Goal: Task Accomplishment & Management: Manage account settings

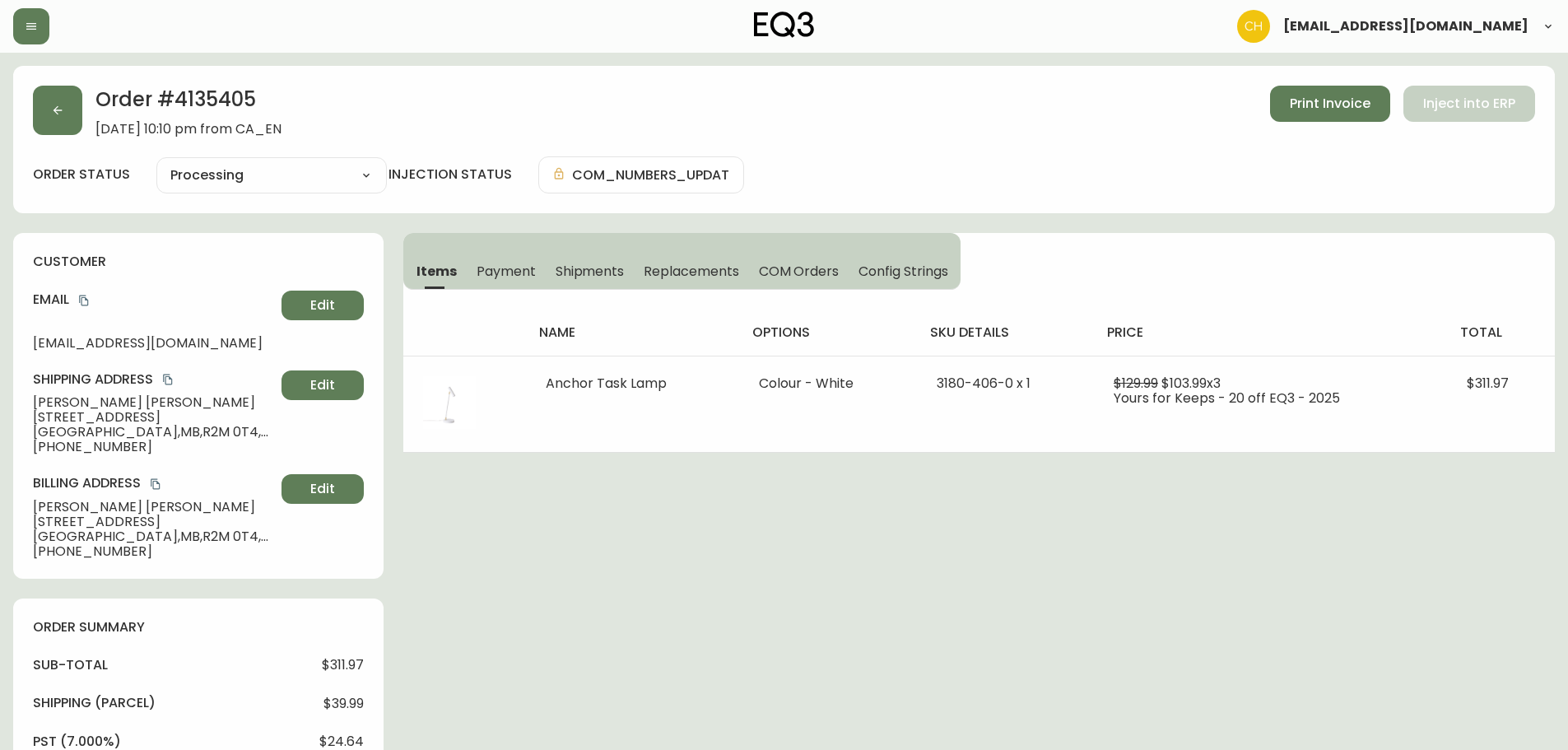
select select "PROCESSING"
drag, startPoint x: 0, startPoint y: 0, endPoint x: 64, endPoint y: 108, distance: 125.5
click at [64, 108] on icon "button" at bounding box center [57, 110] width 13 height 13
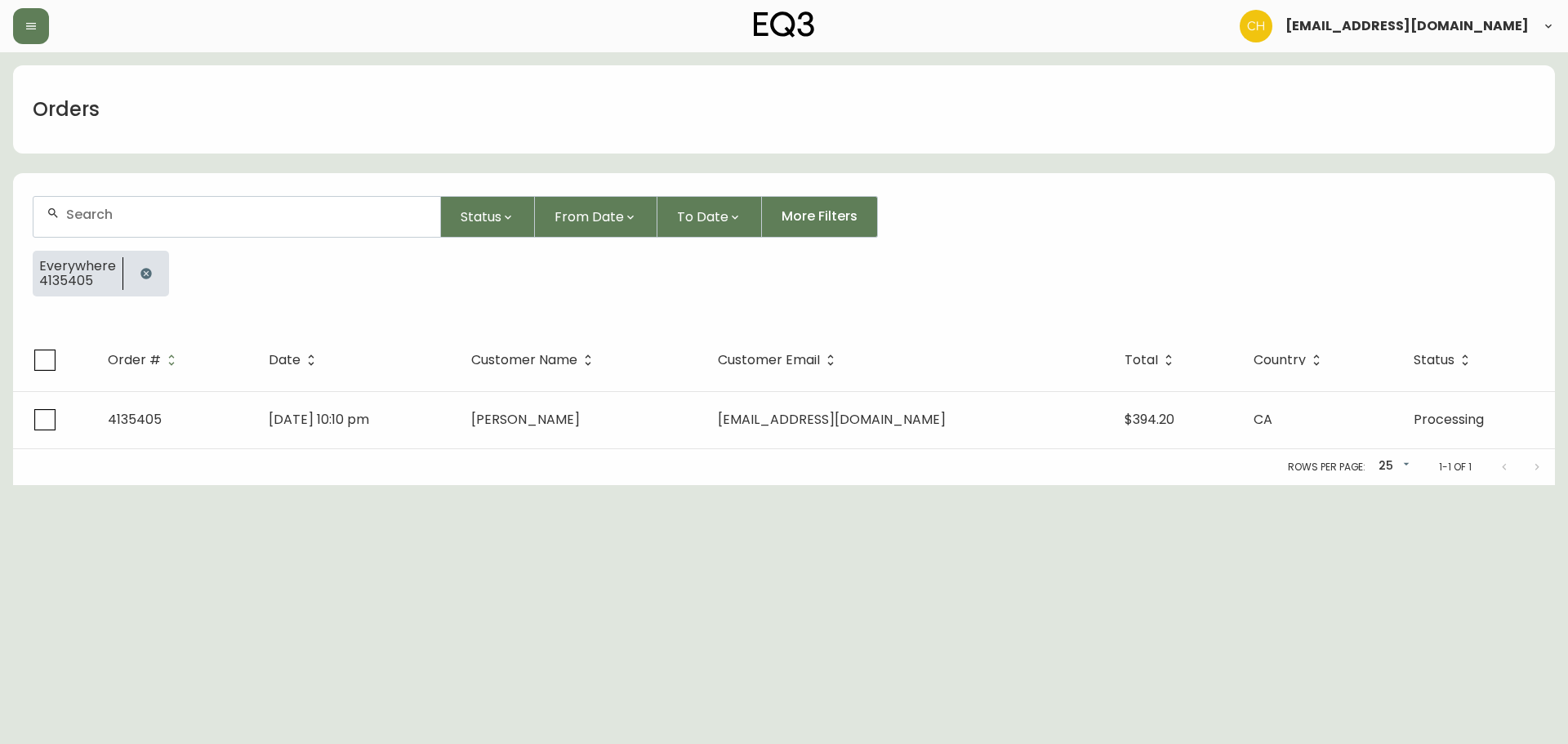
click at [105, 210] on input "text" at bounding box center [247, 214] width 361 height 16
type input "[PERSON_NAME]"
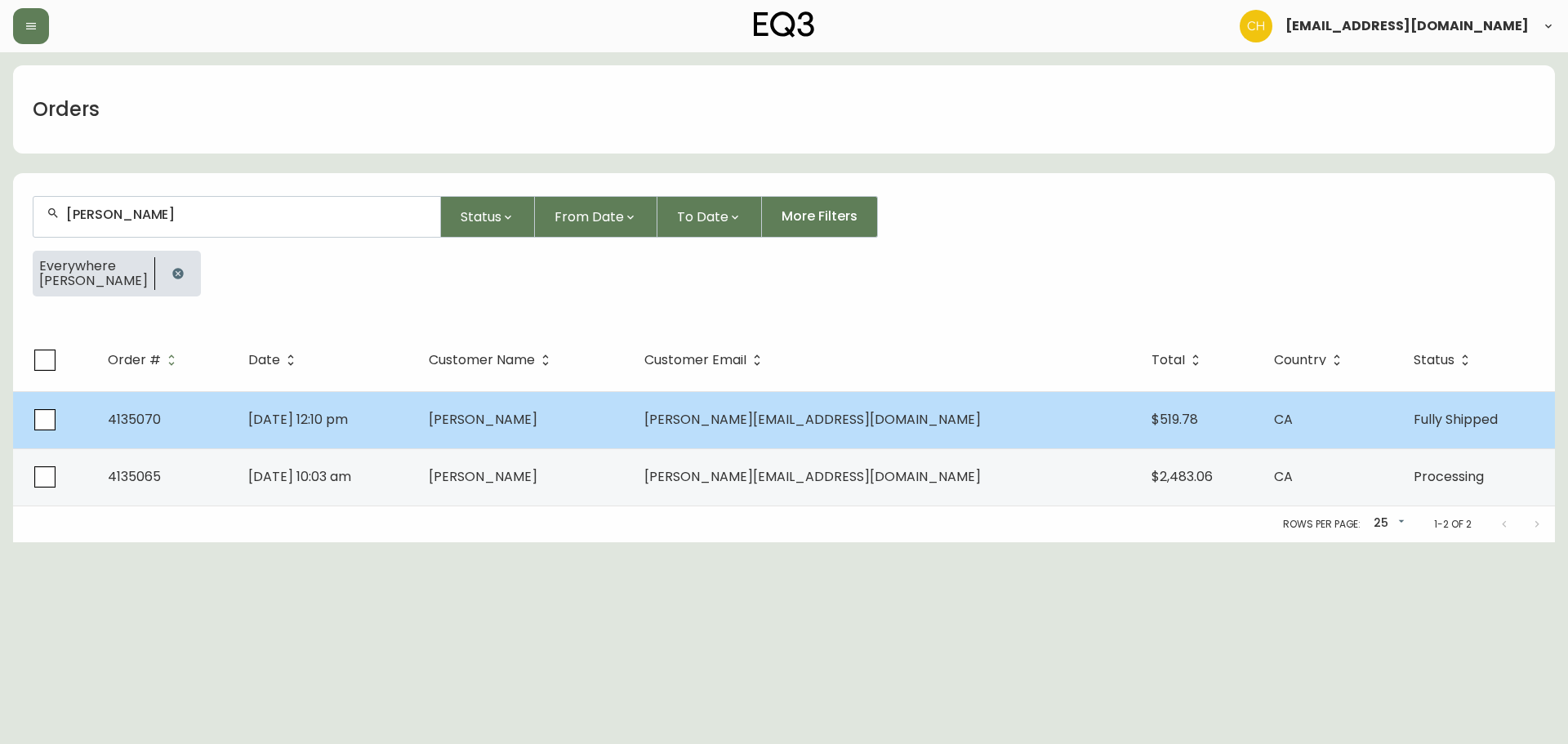
click at [611, 412] on td "[PERSON_NAME]" at bounding box center [523, 420] width 215 height 57
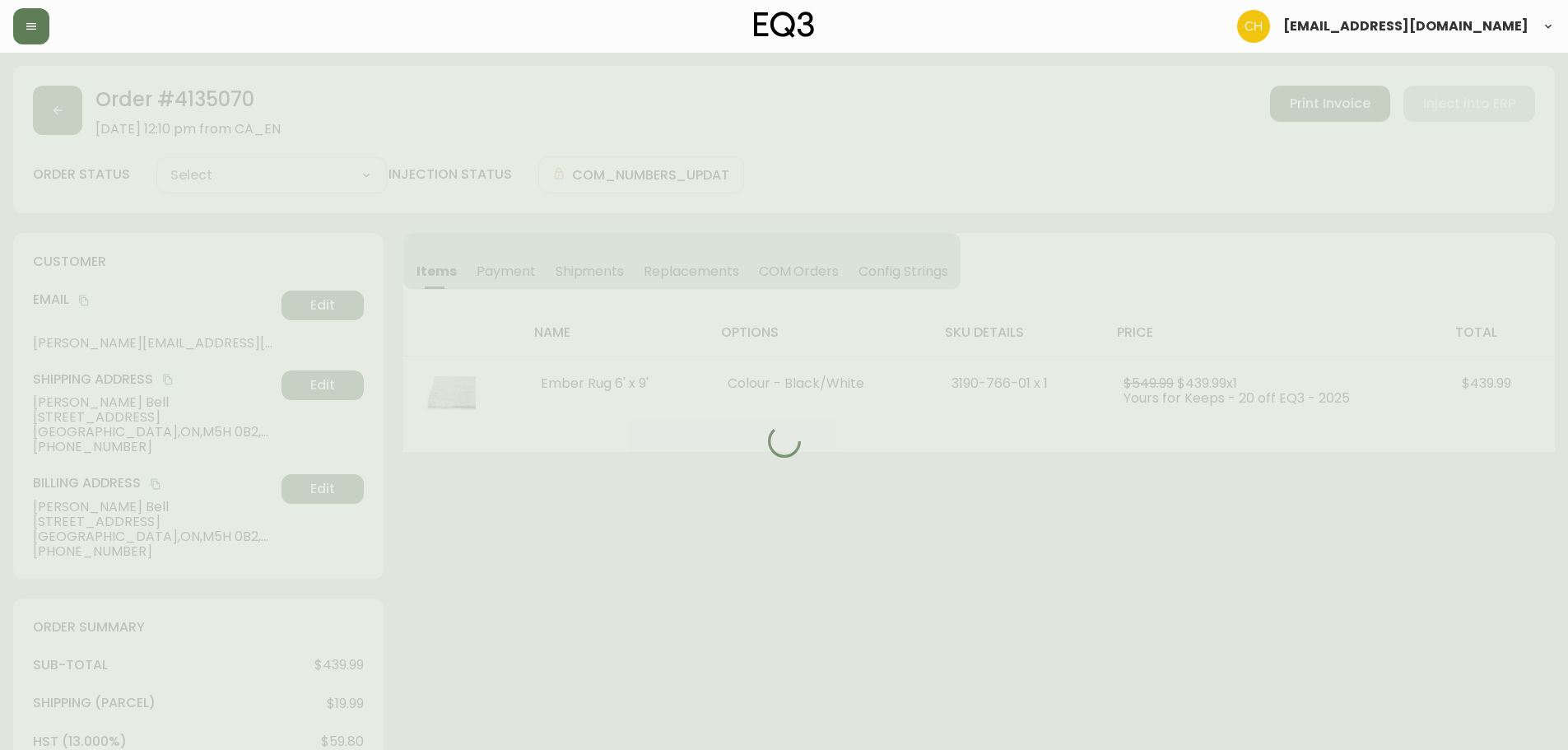
type input "Fully Shipped"
select select "FULLY_SHIPPED"
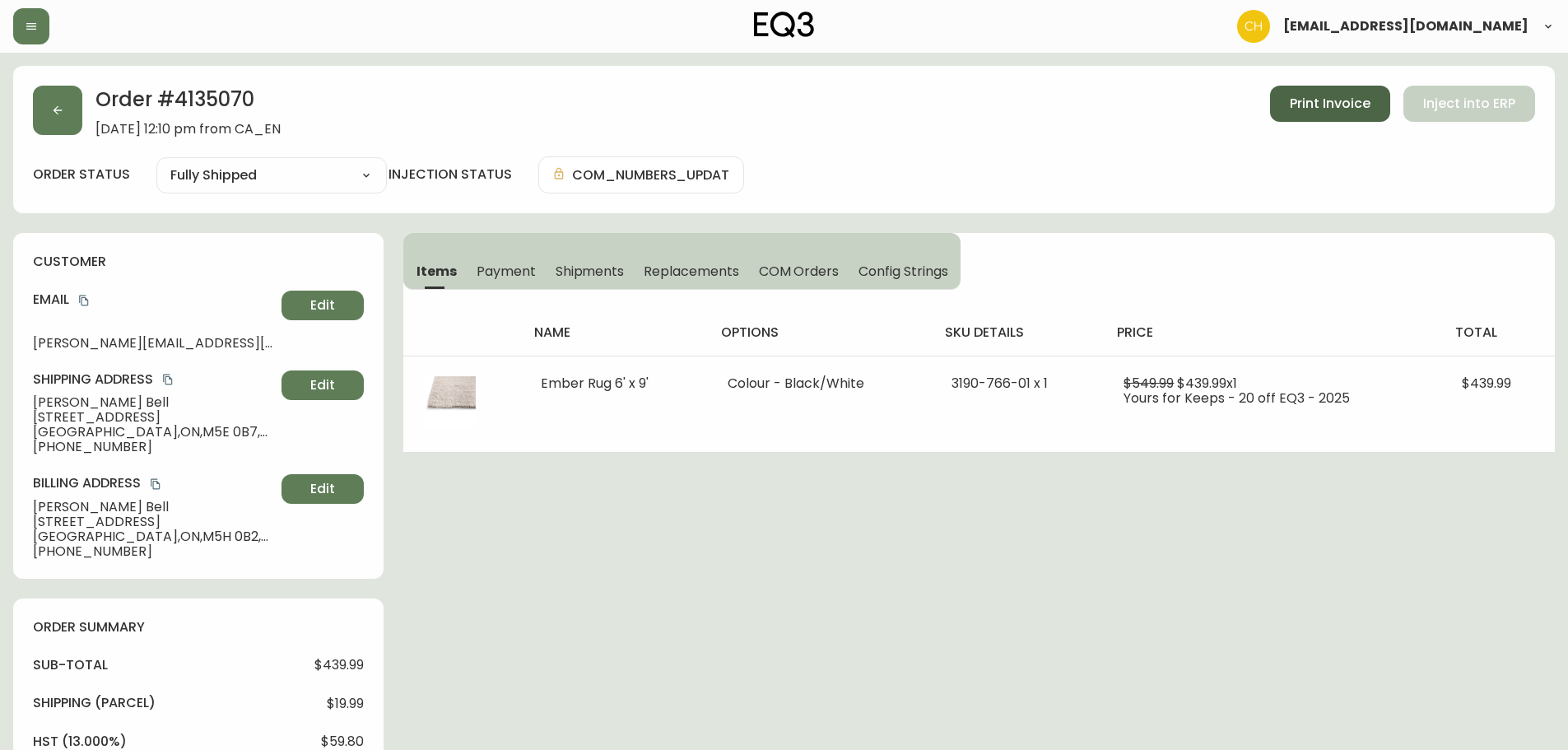
click at [1316, 97] on span "Print Invoice" at bounding box center [1330, 104] width 81 height 18
click at [591, 275] on span "Shipments" at bounding box center [590, 271] width 69 height 17
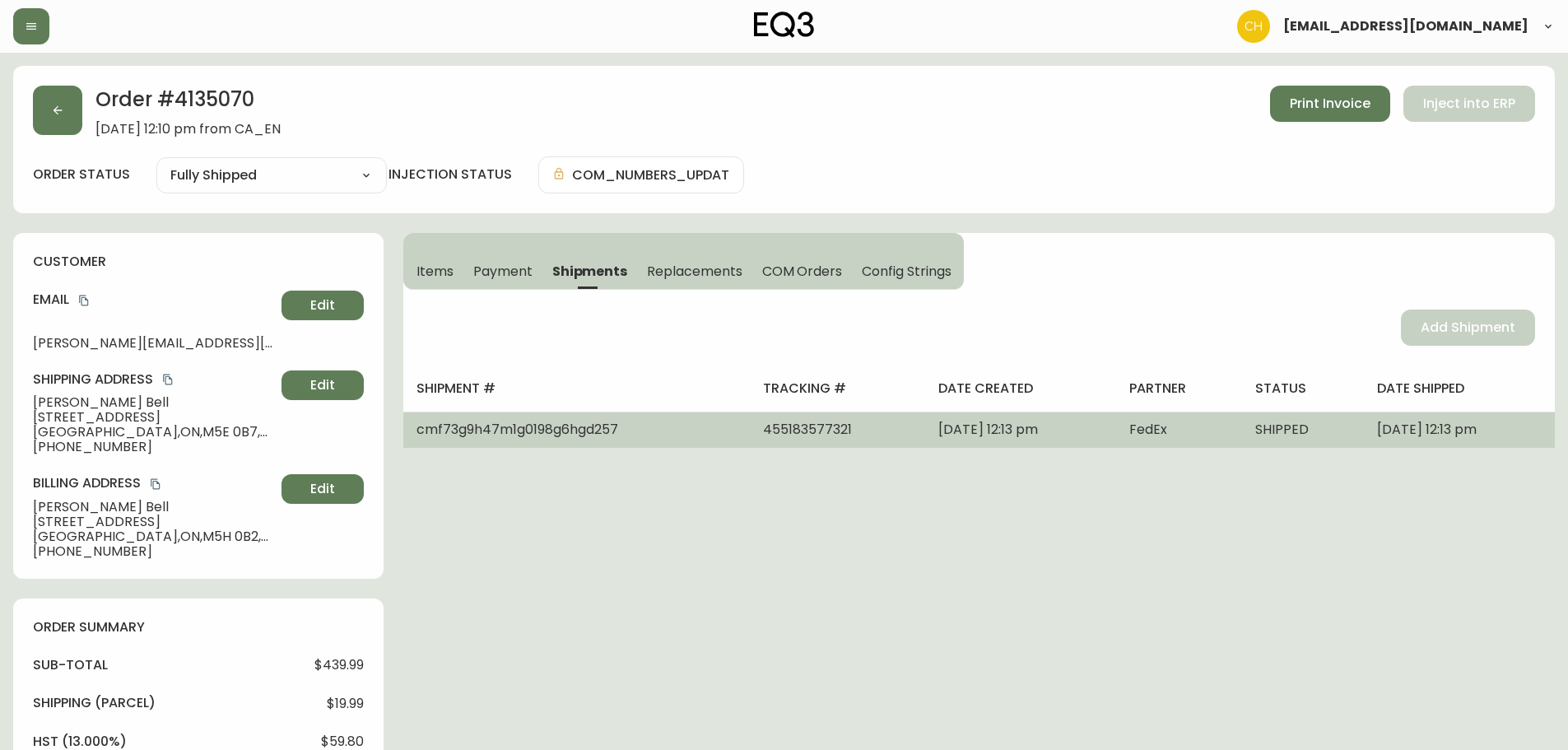
click at [938, 428] on span "[DATE] 12:13 pm" at bounding box center [988, 429] width 99 height 19
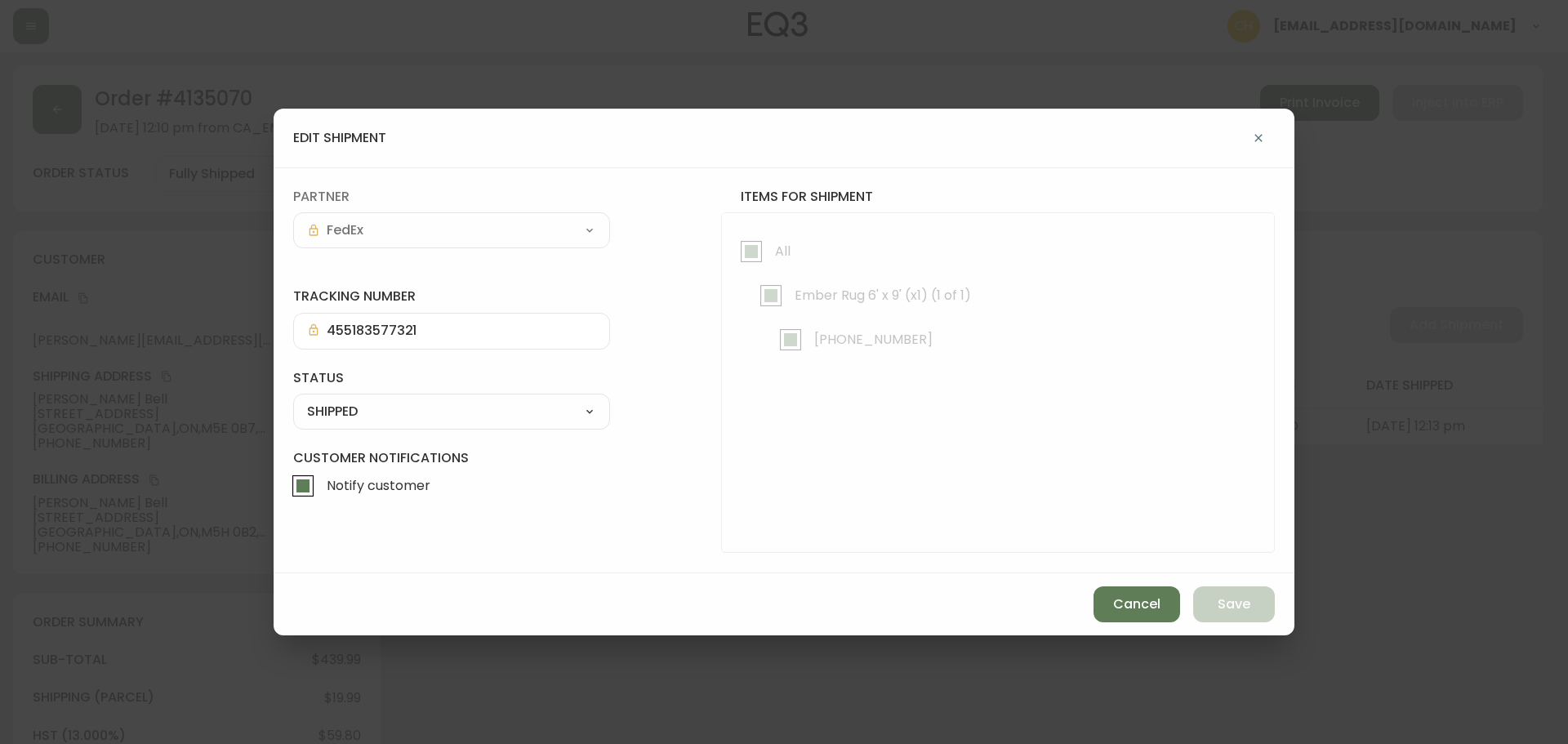
click at [408, 417] on select "SHIPPED CANCELLED" at bounding box center [451, 411] width 317 height 24
click at [293, 399] on select "SHIPPED CANCELLED" at bounding box center [451, 411] width 317 height 24
select select "SHIPPED"
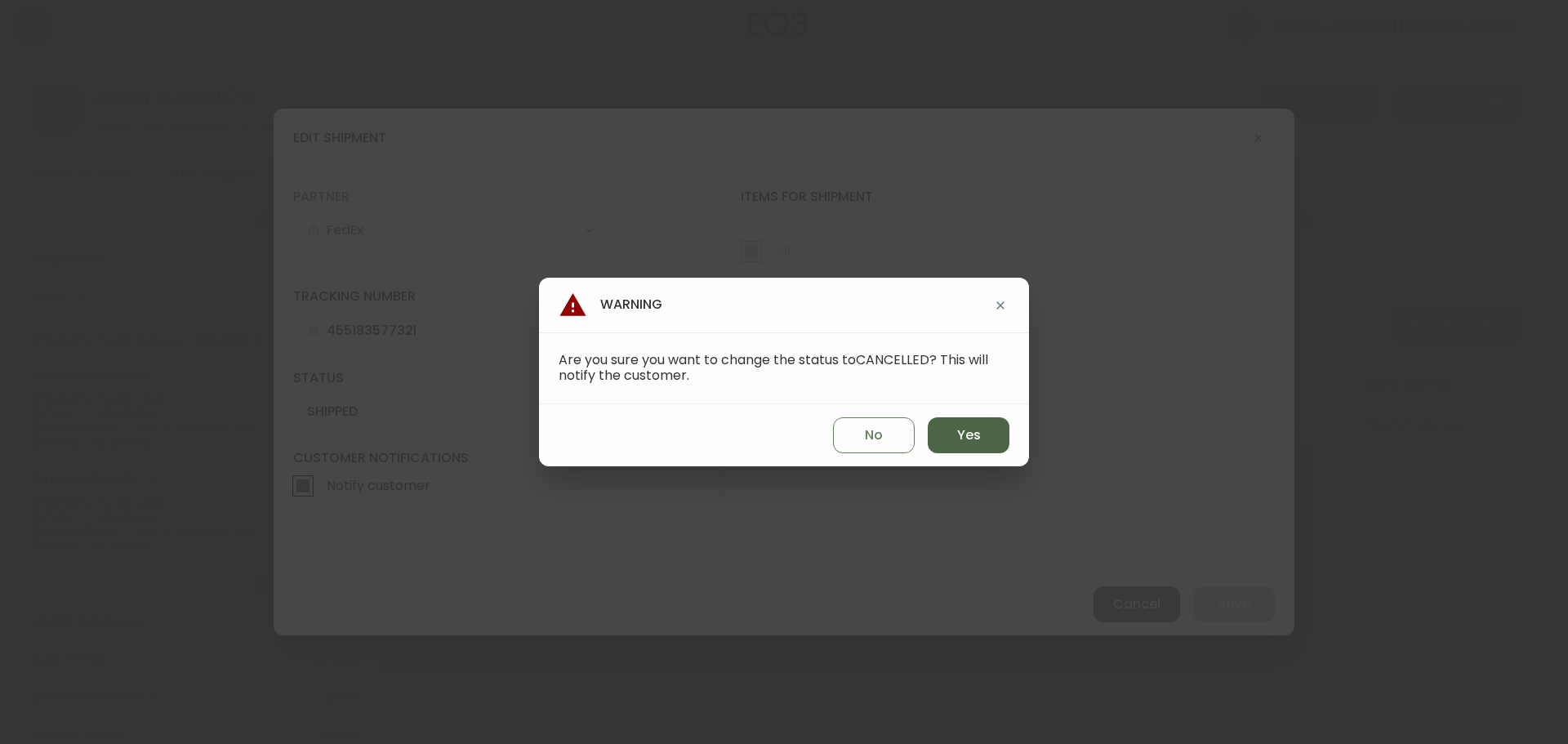
click at [973, 426] on span "Yes" at bounding box center [969, 435] width 23 height 18
type input "CANCELLED"
select select "CANCELLED"
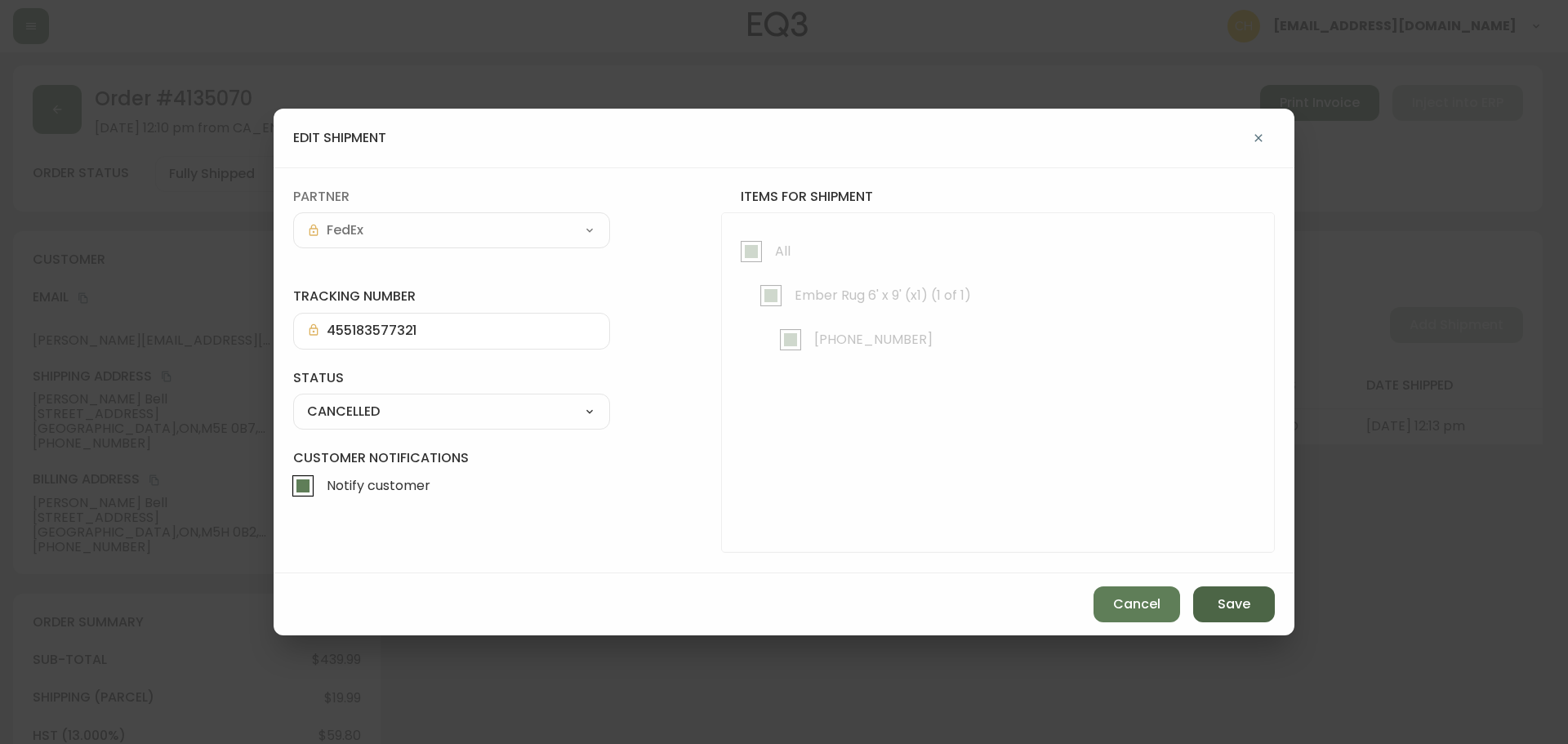
click at [1252, 606] on button "Save" at bounding box center [1234, 605] width 82 height 36
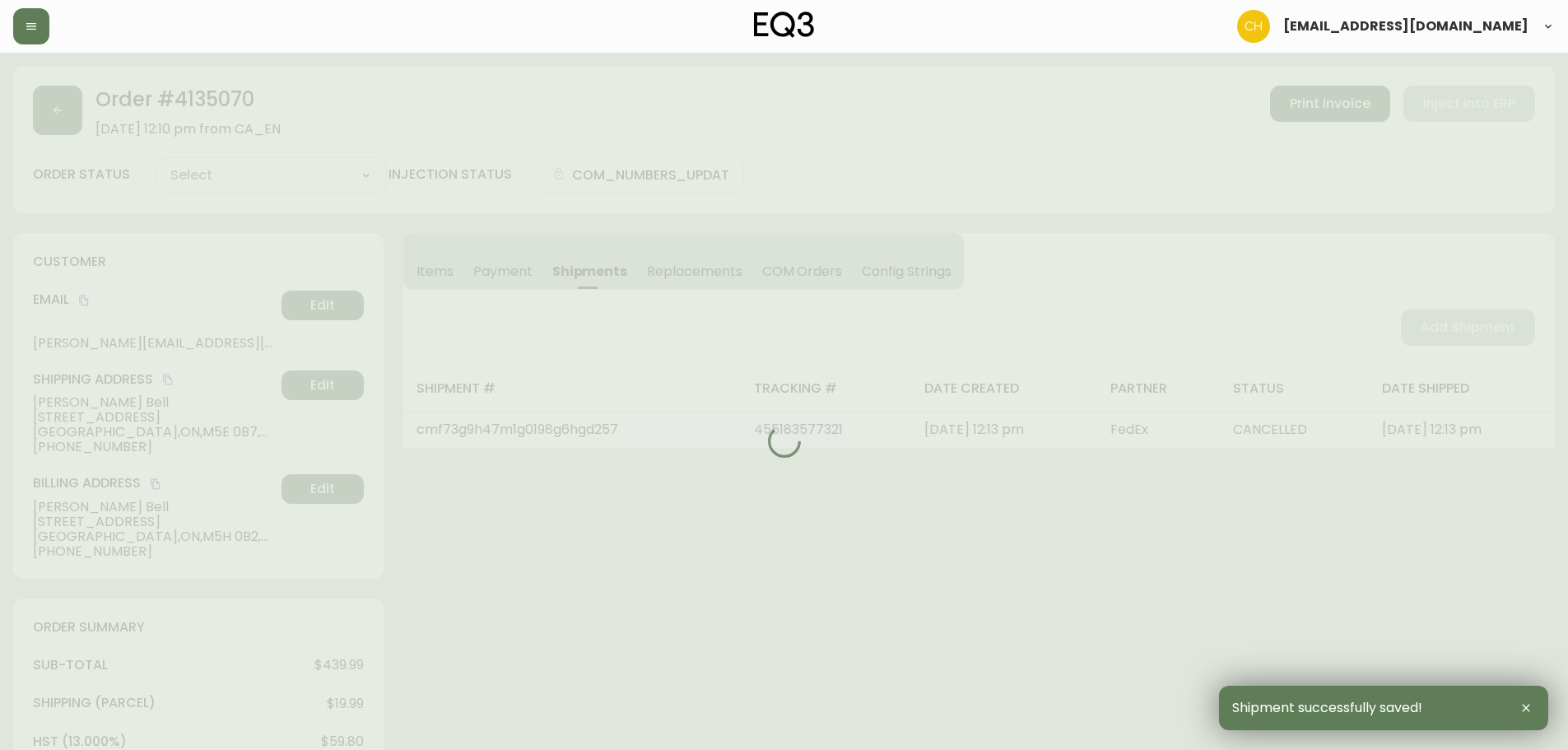
select select
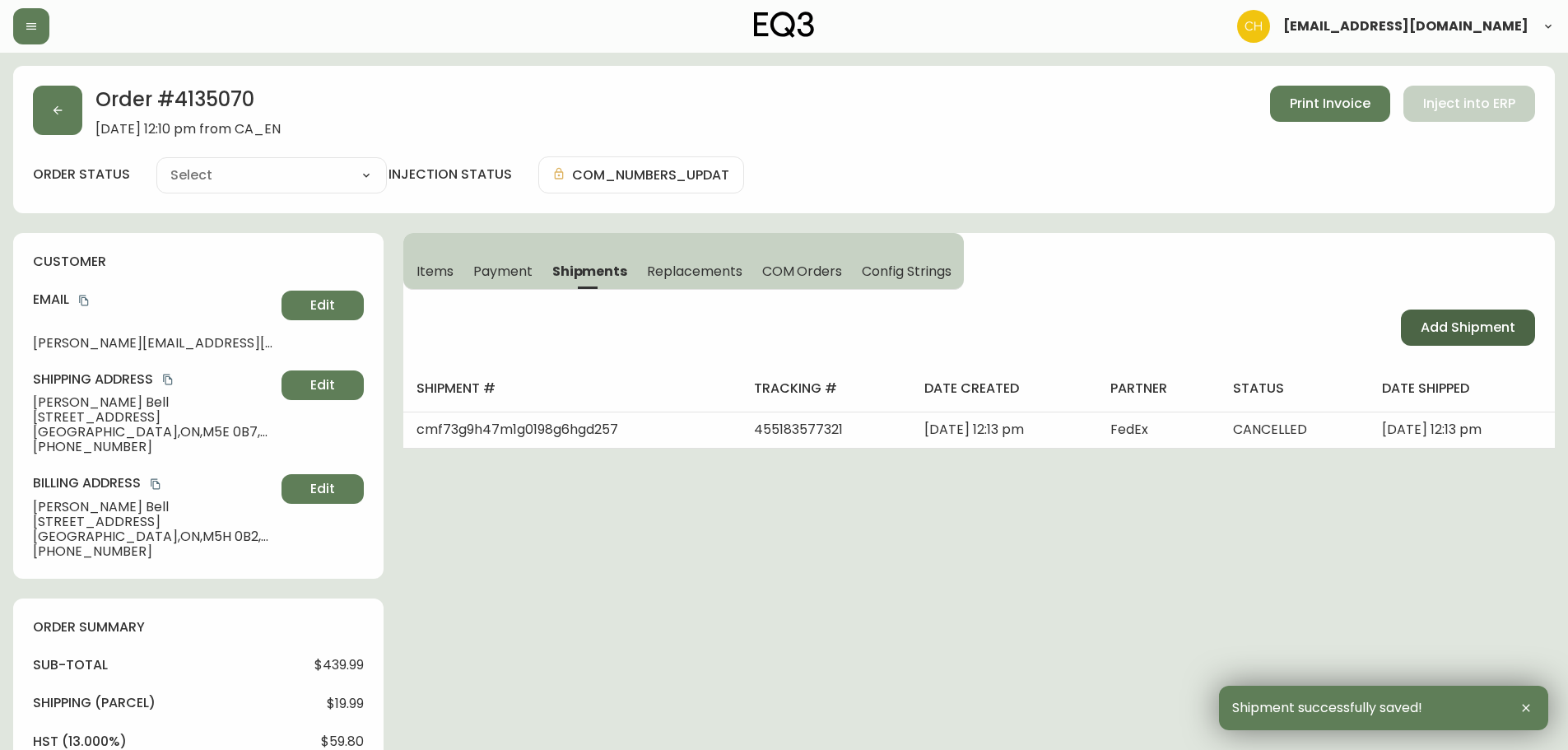
click at [1455, 332] on span "Add Shipment" at bounding box center [1468, 328] width 95 height 18
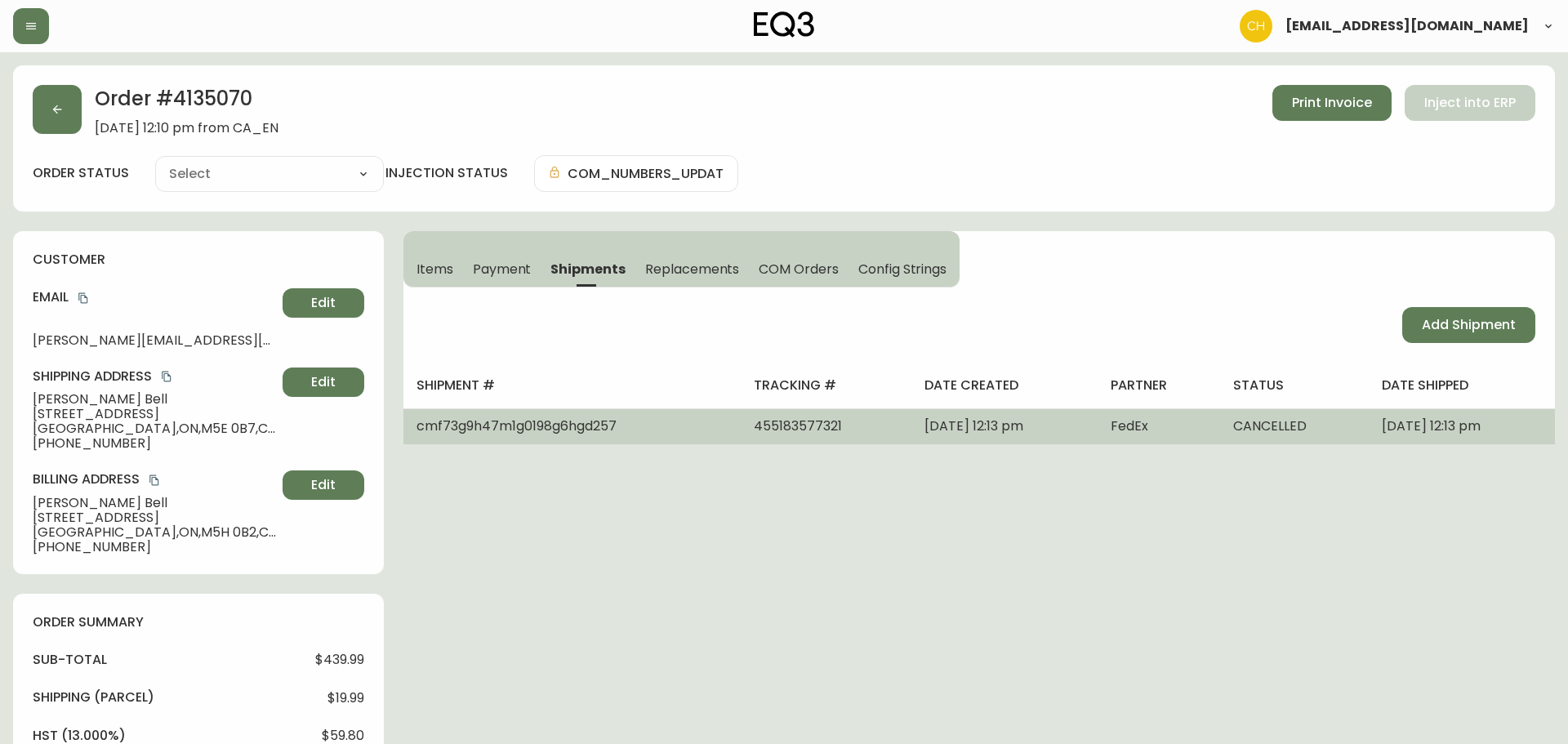
select select "PENDING"
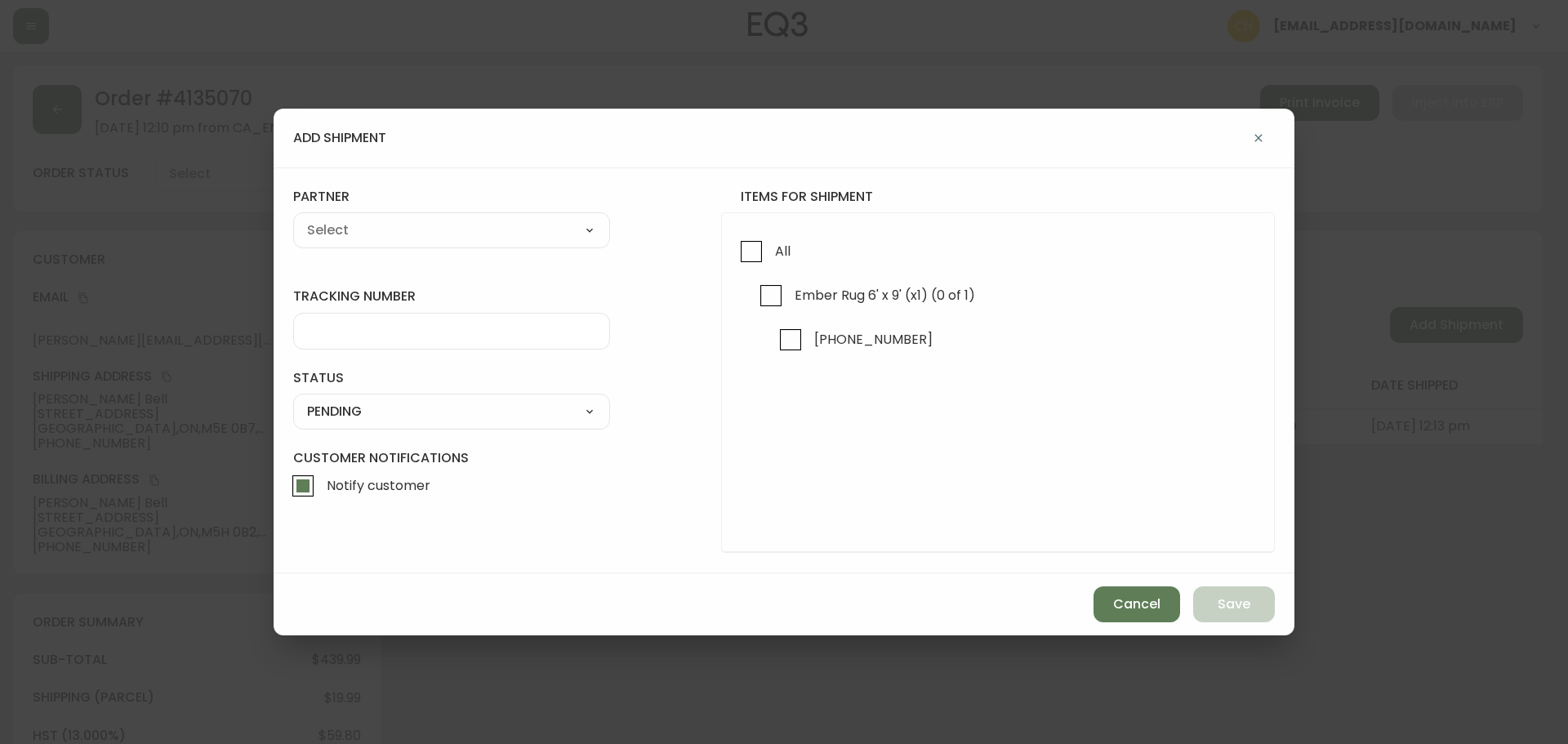
drag, startPoint x: 749, startPoint y: 250, endPoint x: 655, endPoint y: 230, distance: 96.1
click at [744, 248] on input "All" at bounding box center [751, 251] width 37 height 37
checkbox input "true"
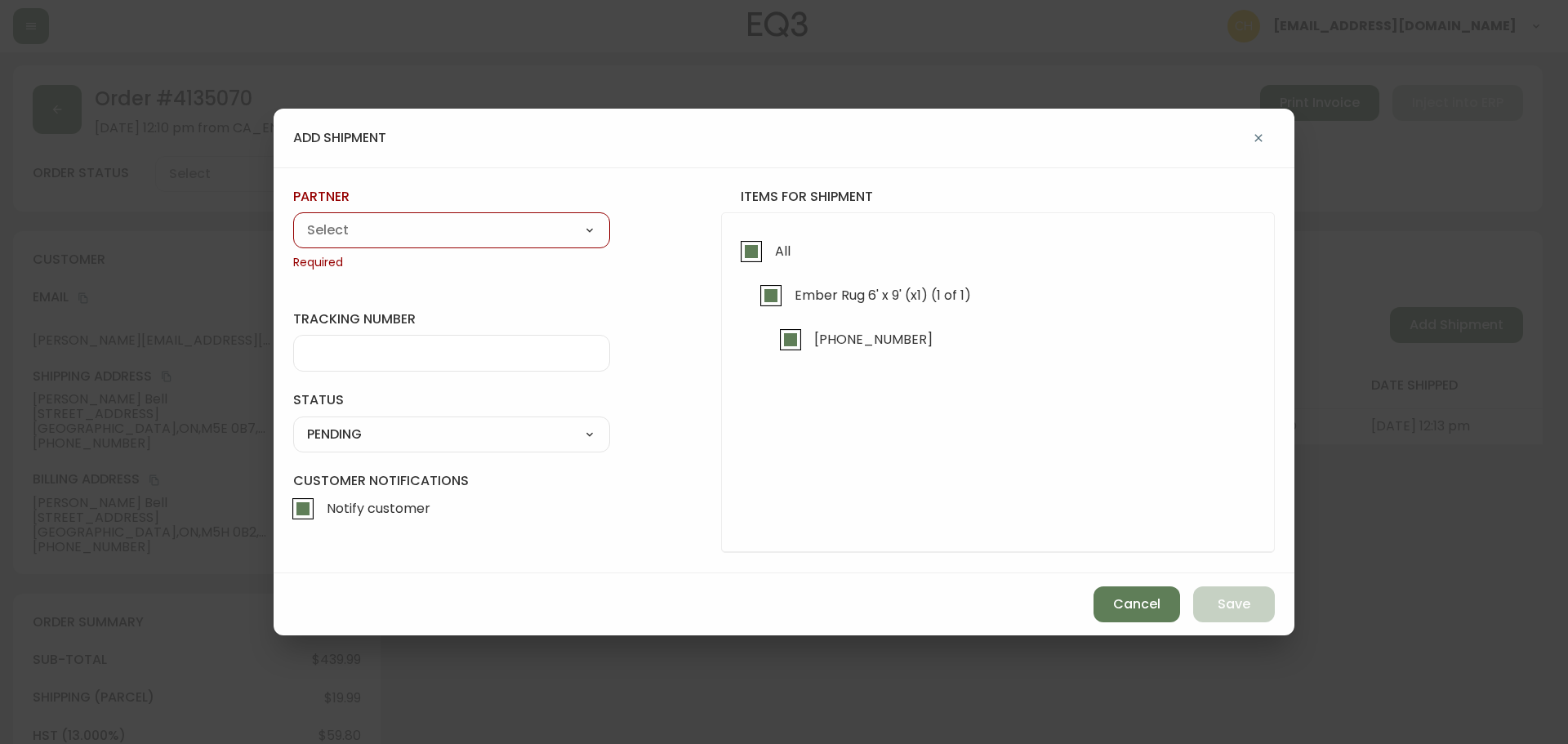
drag, startPoint x: 512, startPoint y: 222, endPoint x: 514, endPoint y: 234, distance: 12.2
click at [512, 222] on select "A Move to Remember LLC ABF Freight Alero [PERSON_NAME] Canada Post Canpar Expre…" at bounding box center [451, 230] width 317 height 24
select select "cjy0a9taa01x001669l98m63c"
click at [293, 218] on select "A Move to Remember LLC ABF Freight Alero [PERSON_NAME] Canada Post Canpar Expre…" at bounding box center [451, 230] width 317 height 24
type input "FedEx"
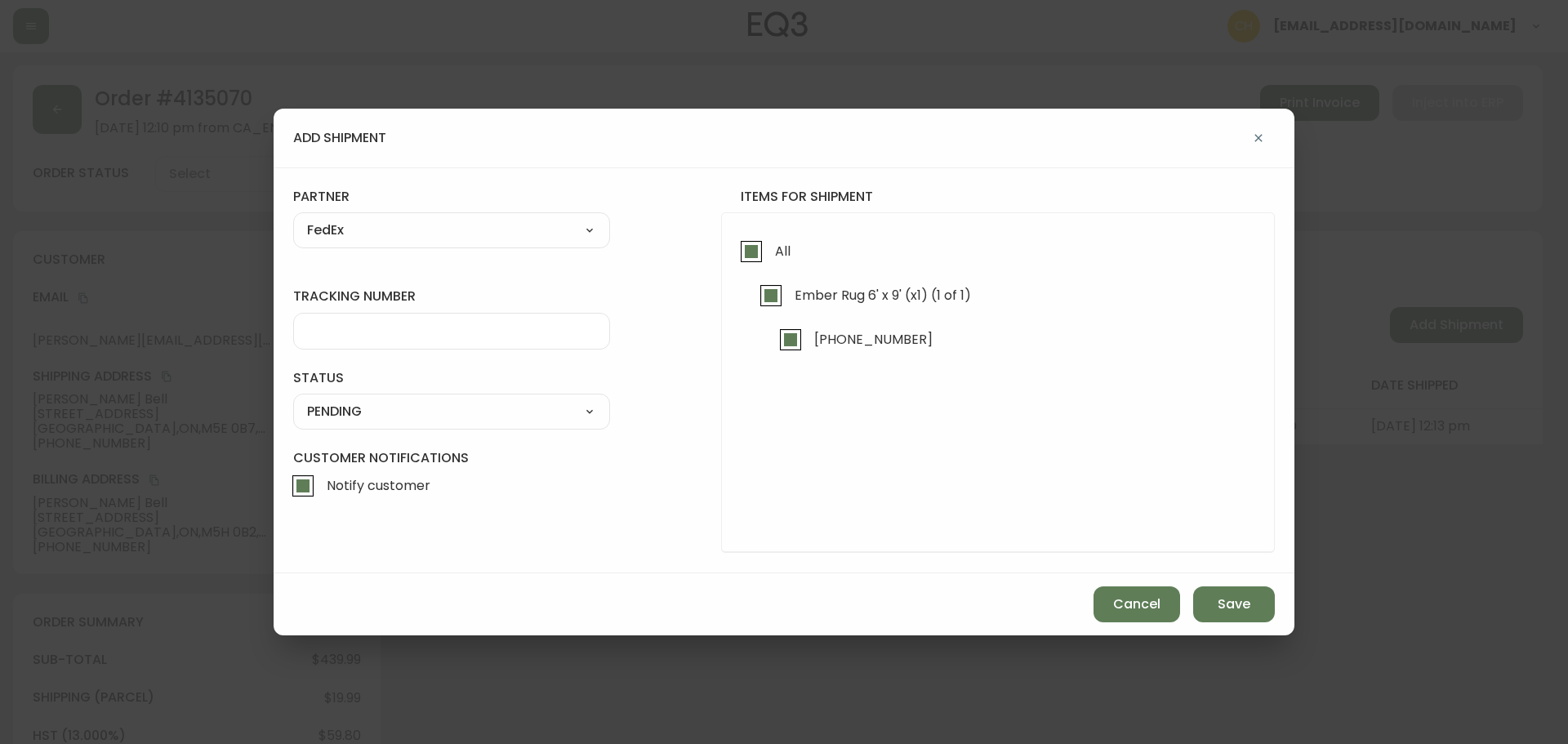
click at [328, 328] on input "tracking number" at bounding box center [451, 331] width 290 height 16
type input "455183578957"
click at [347, 414] on select "SHIPPED PENDING CANCELLED" at bounding box center [451, 411] width 317 height 24
click at [293, 399] on select "SHIPPED PENDING CANCELLED" at bounding box center [451, 411] width 317 height 24
select select "PENDING"
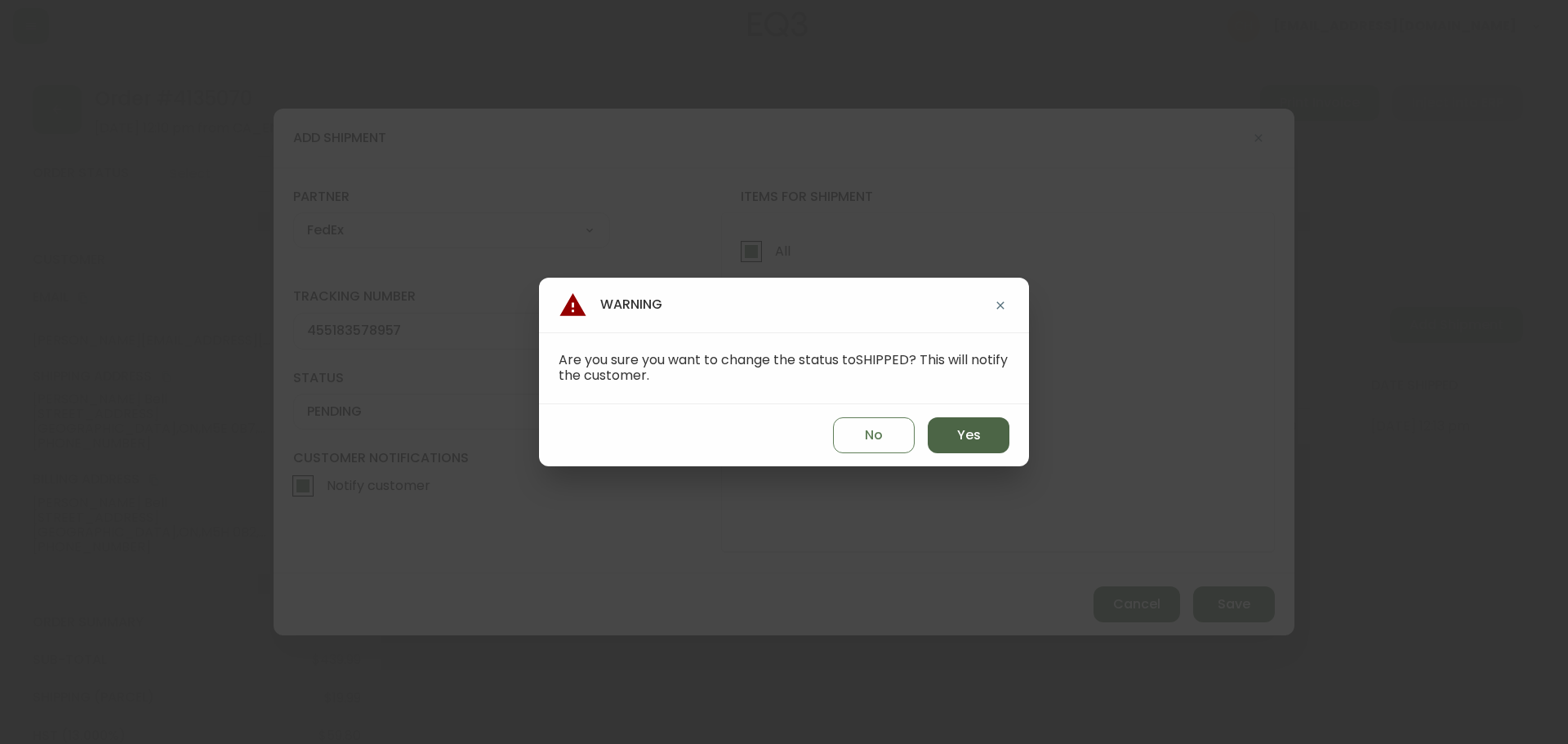
click at [961, 428] on span "Yes" at bounding box center [969, 435] width 23 height 18
type input "SHIPPED"
select select "SHIPPED"
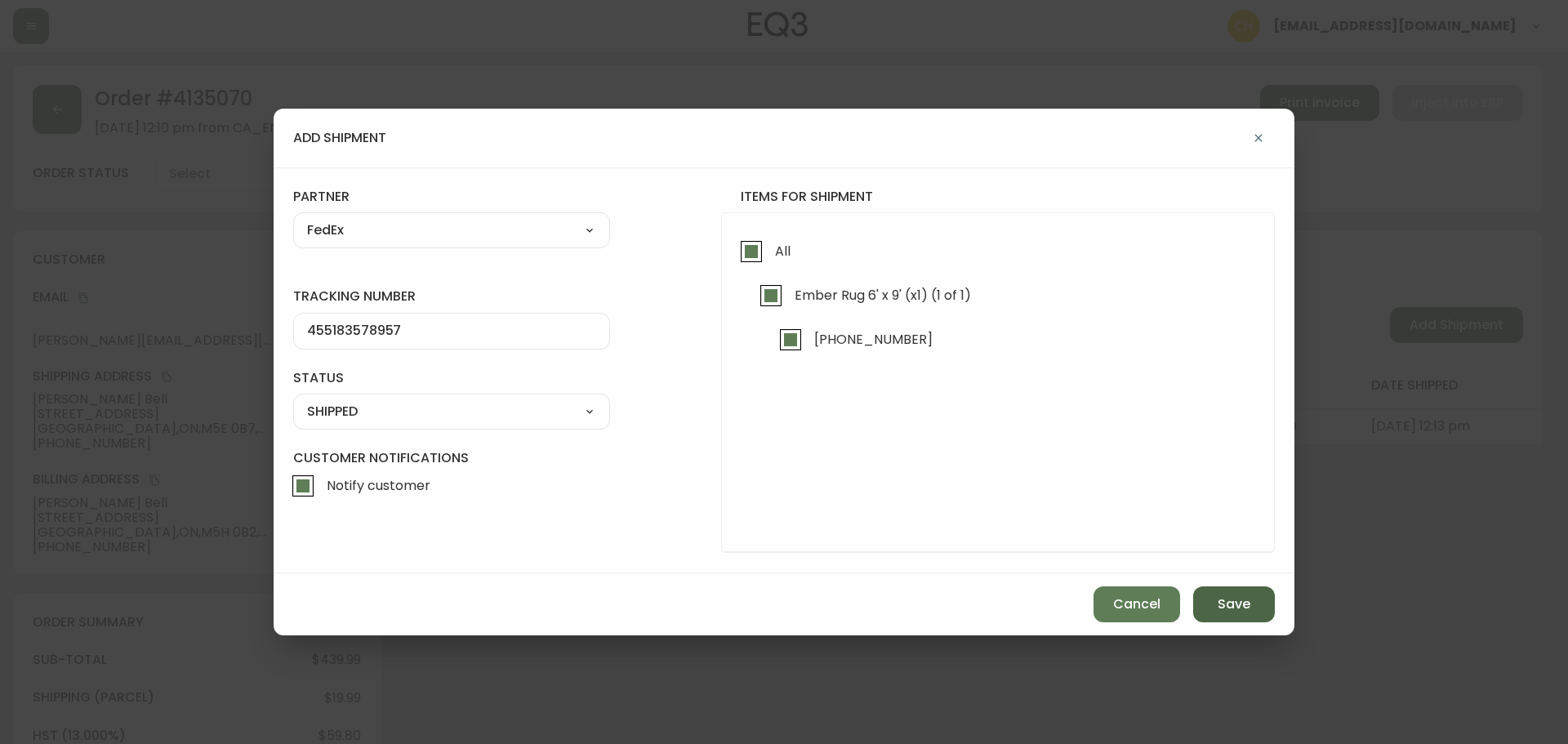
click at [1229, 614] on span "Save" at bounding box center [1234, 604] width 33 height 18
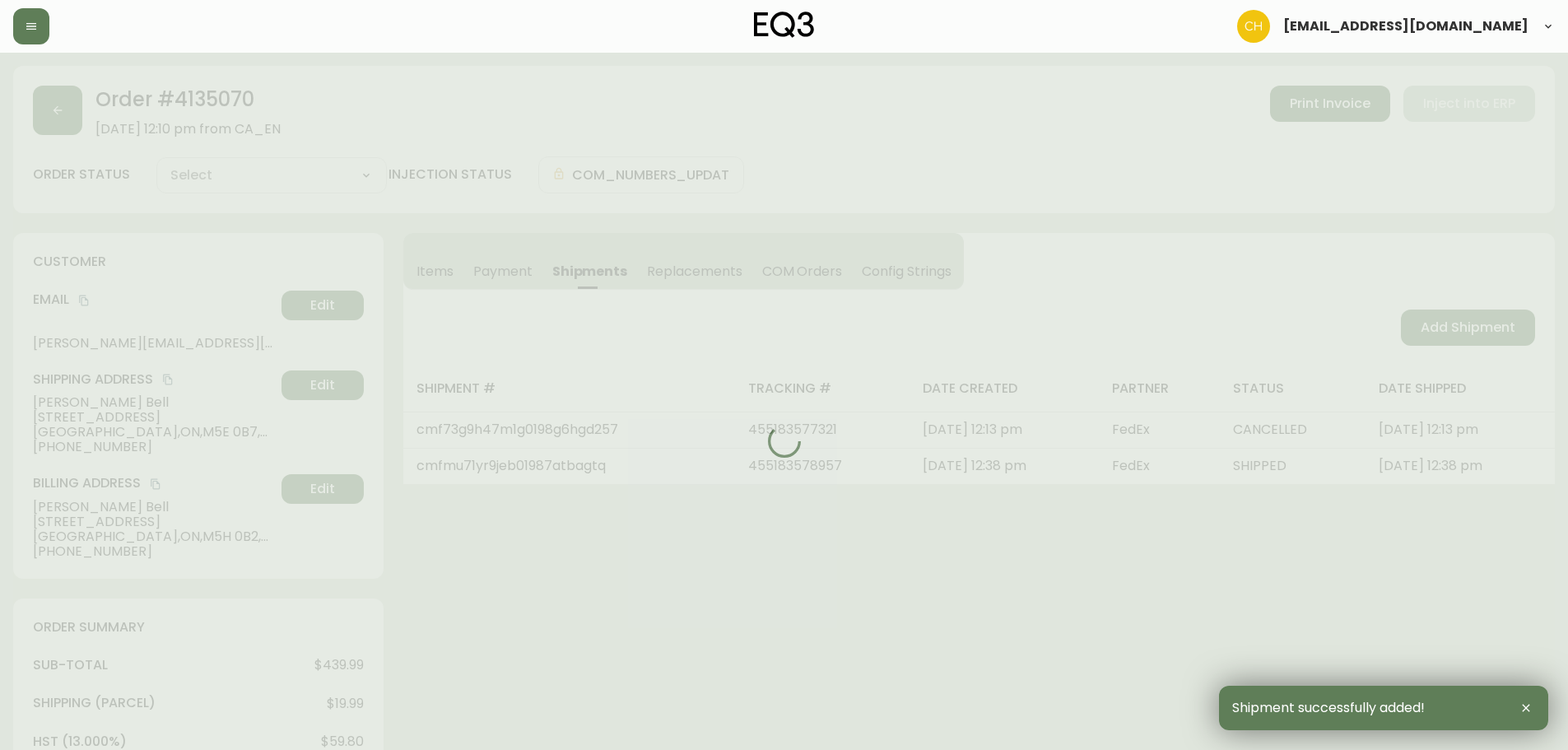
type input "Fully Shipped"
select select "FULLY_SHIPPED"
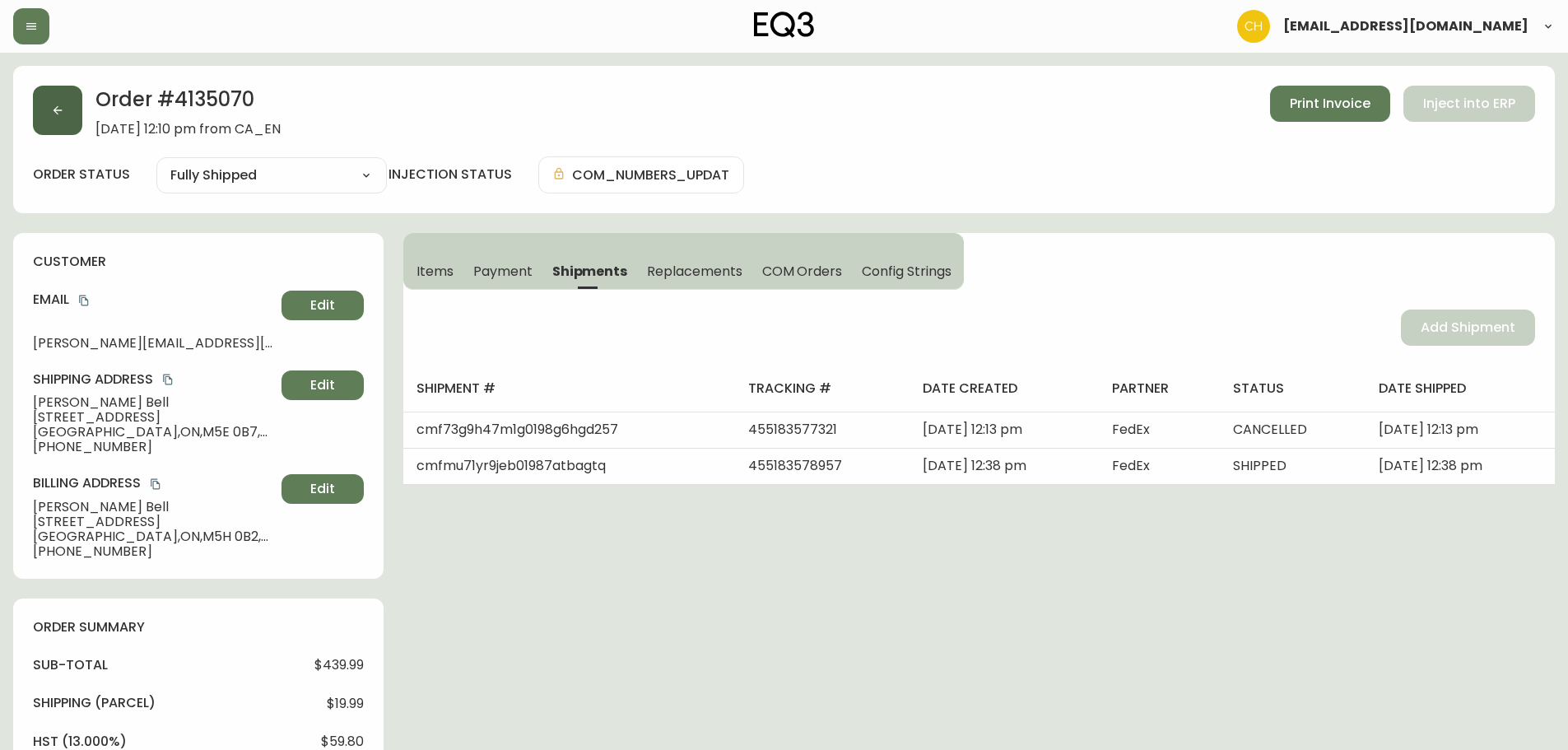
click at [58, 120] on button "button" at bounding box center [57, 110] width 50 height 50
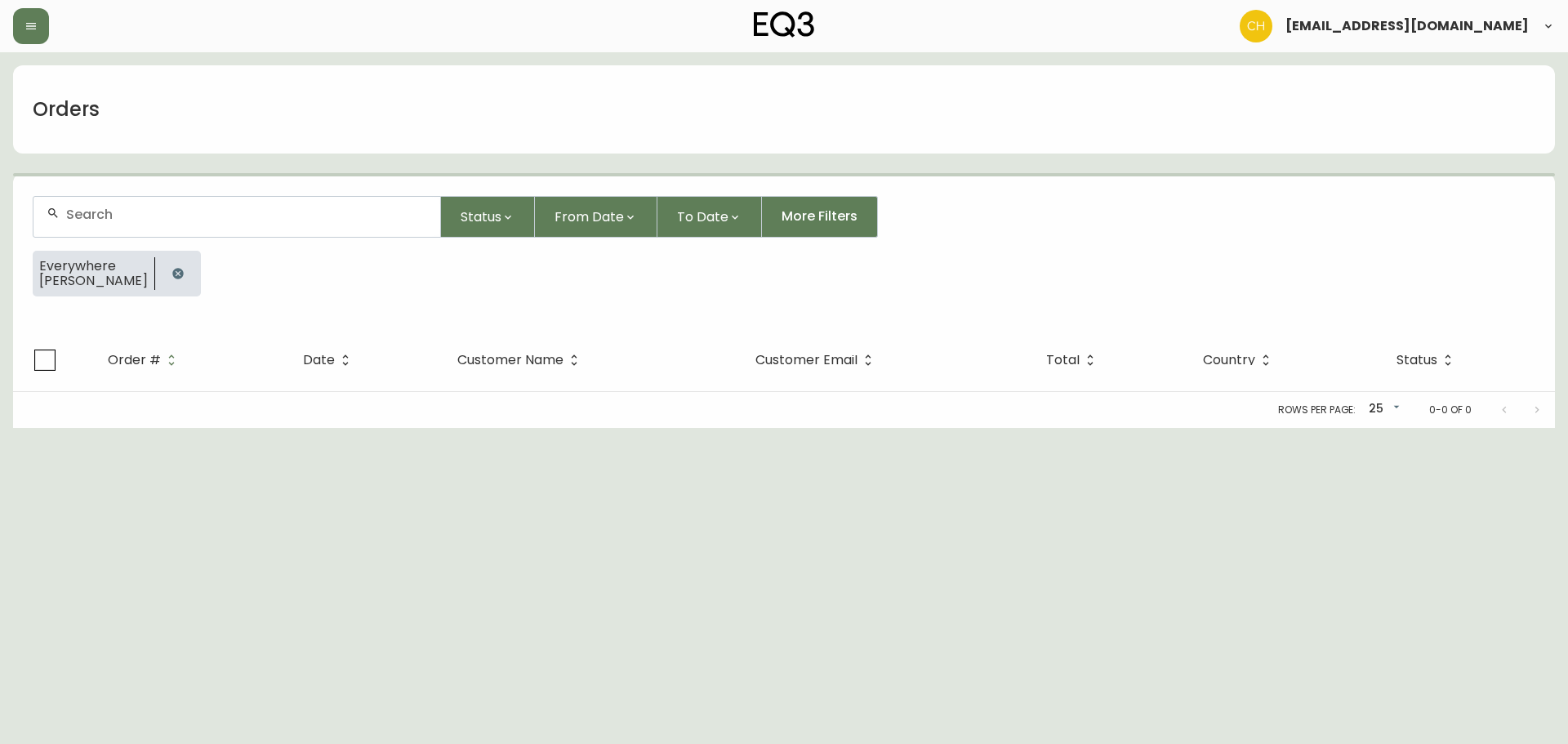
click at [121, 213] on input "text" at bounding box center [247, 214] width 361 height 16
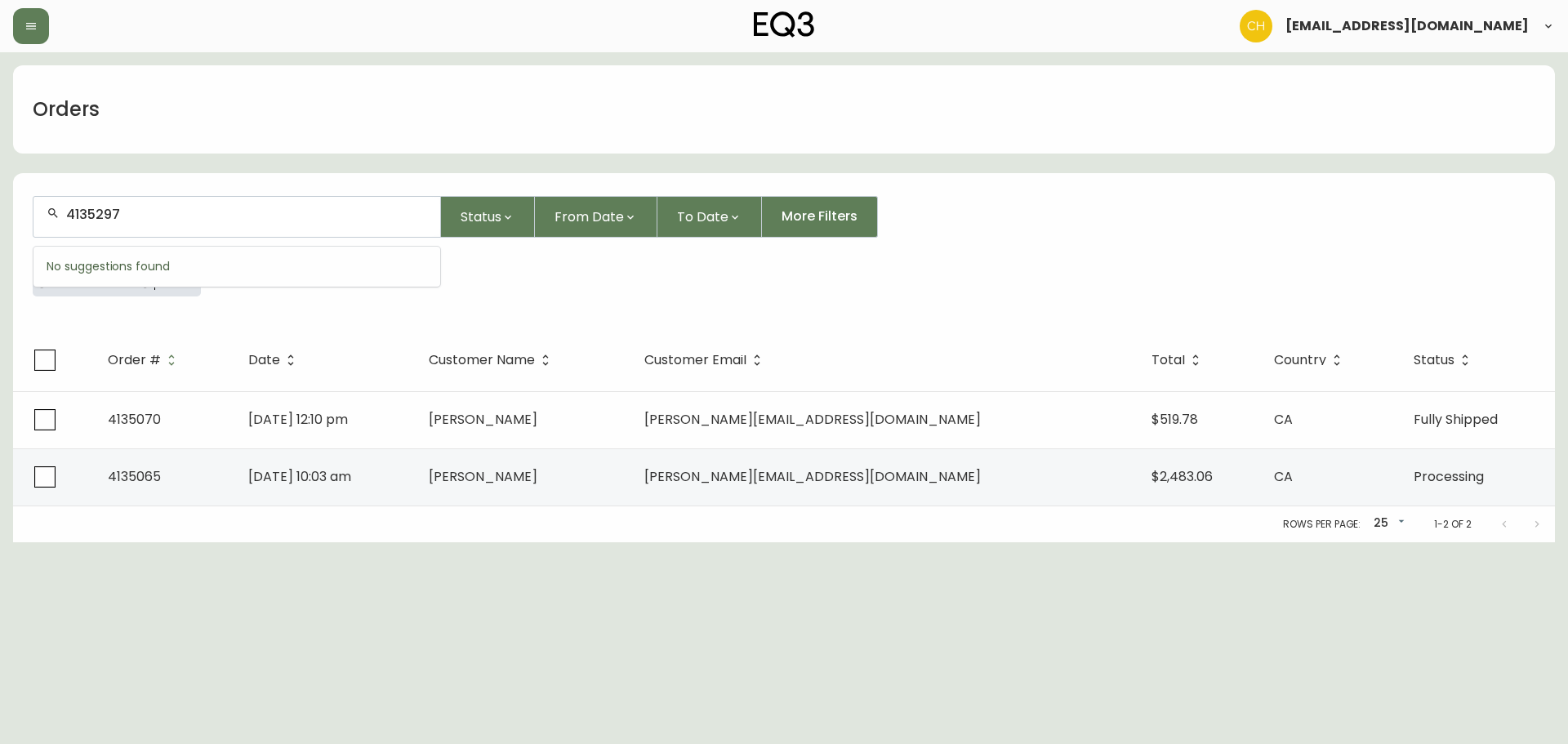
type input "4135297"
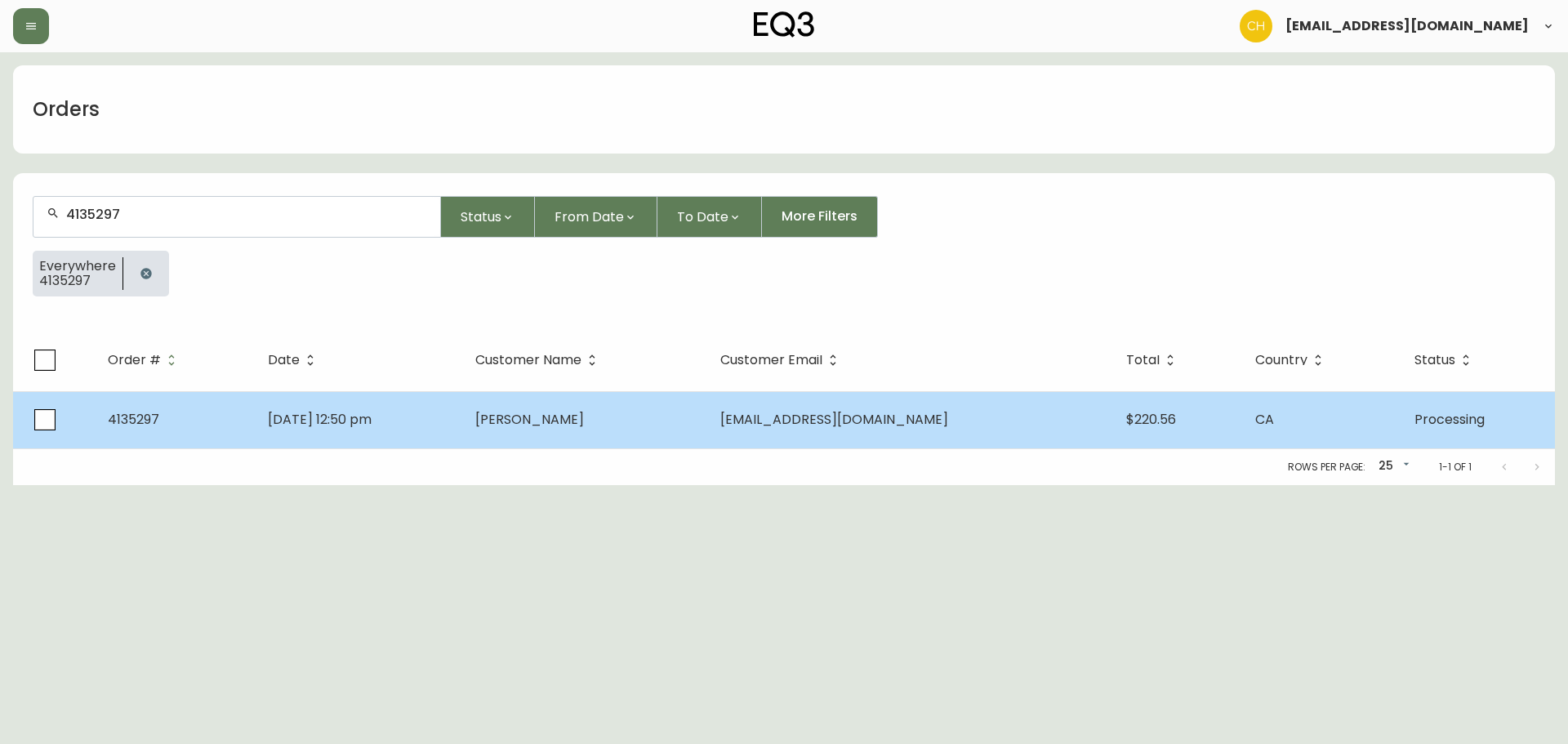
click at [564, 429] on td "[PERSON_NAME]" at bounding box center [585, 420] width 245 height 57
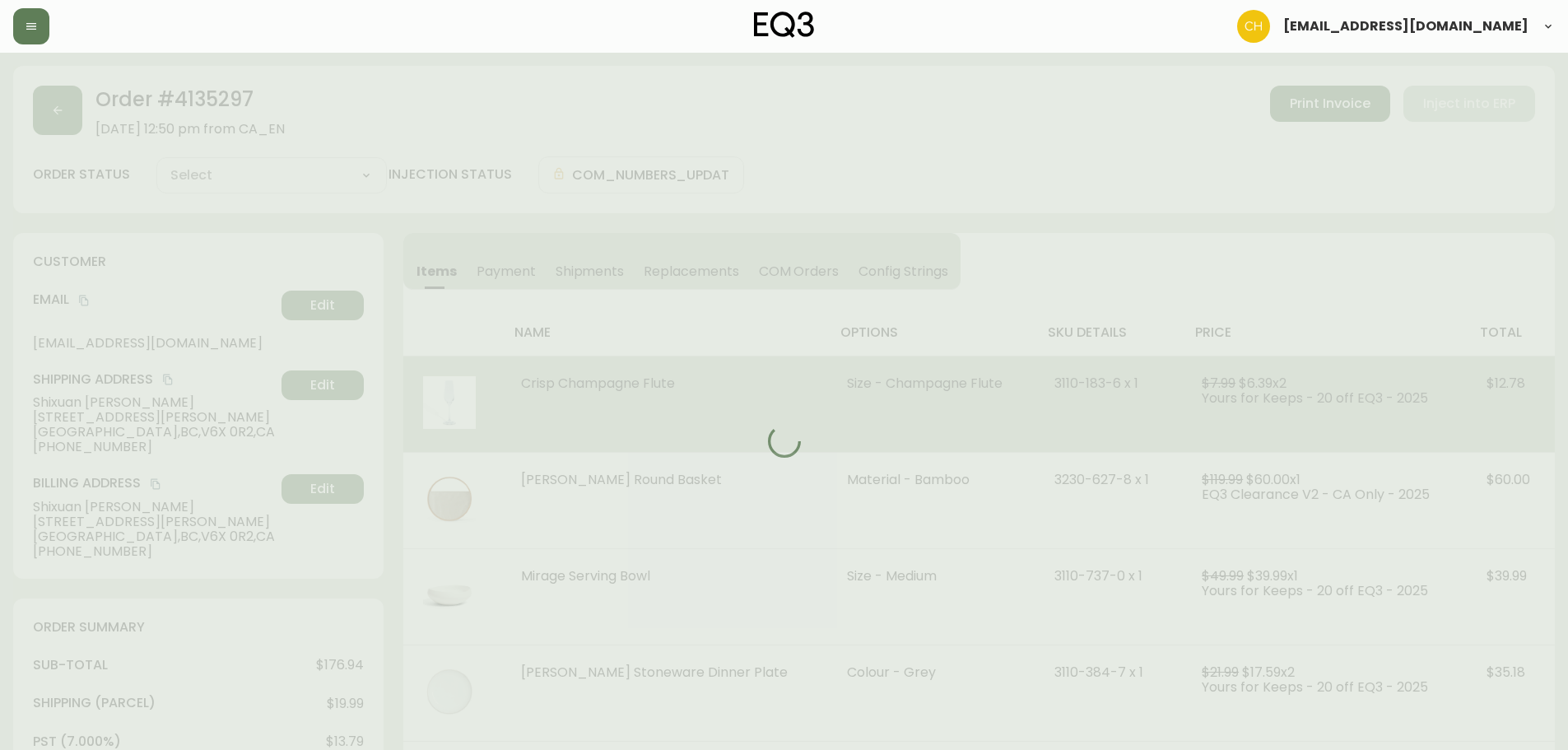
type input "Processing"
select select "PROCESSING"
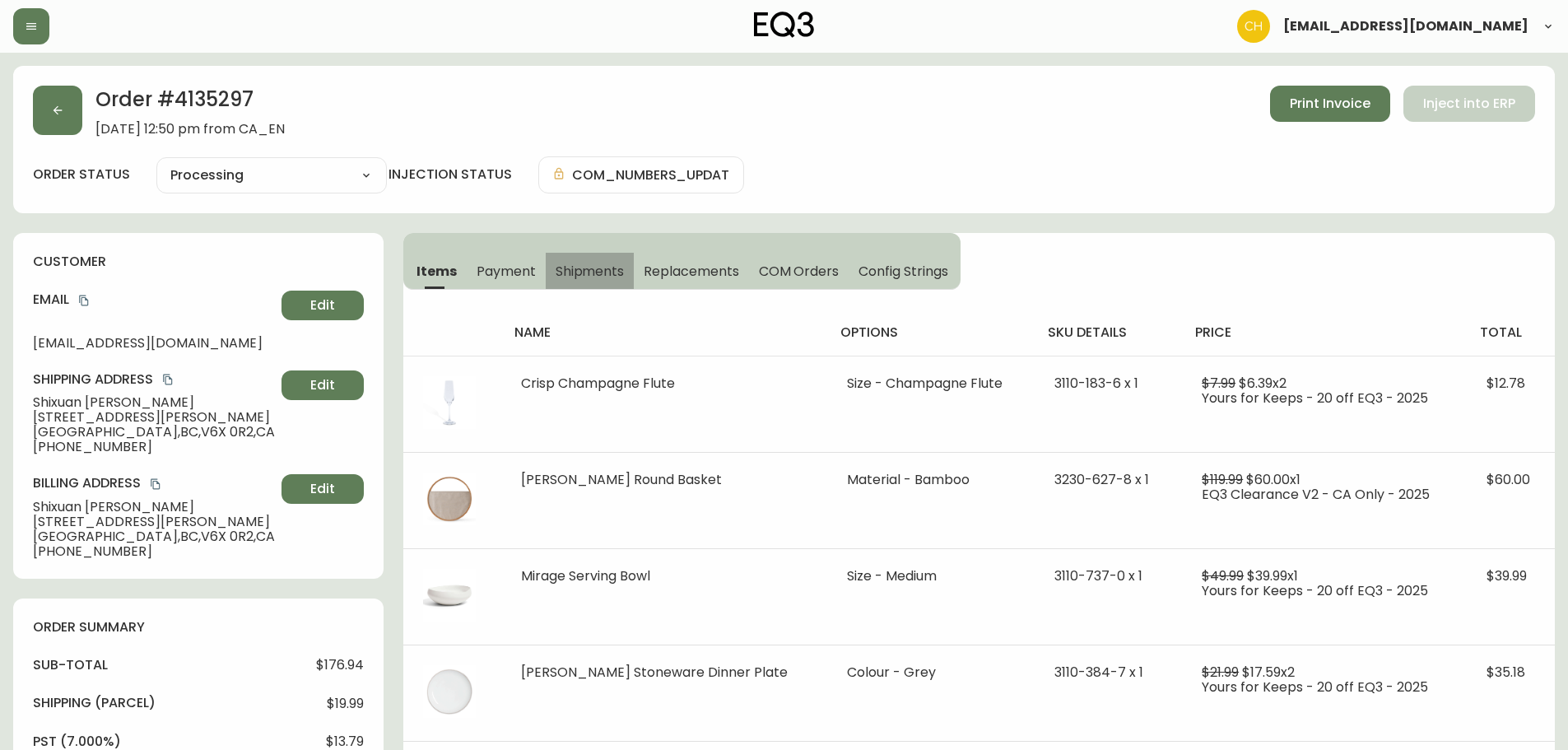
click at [595, 271] on span "Shipments" at bounding box center [590, 271] width 69 height 17
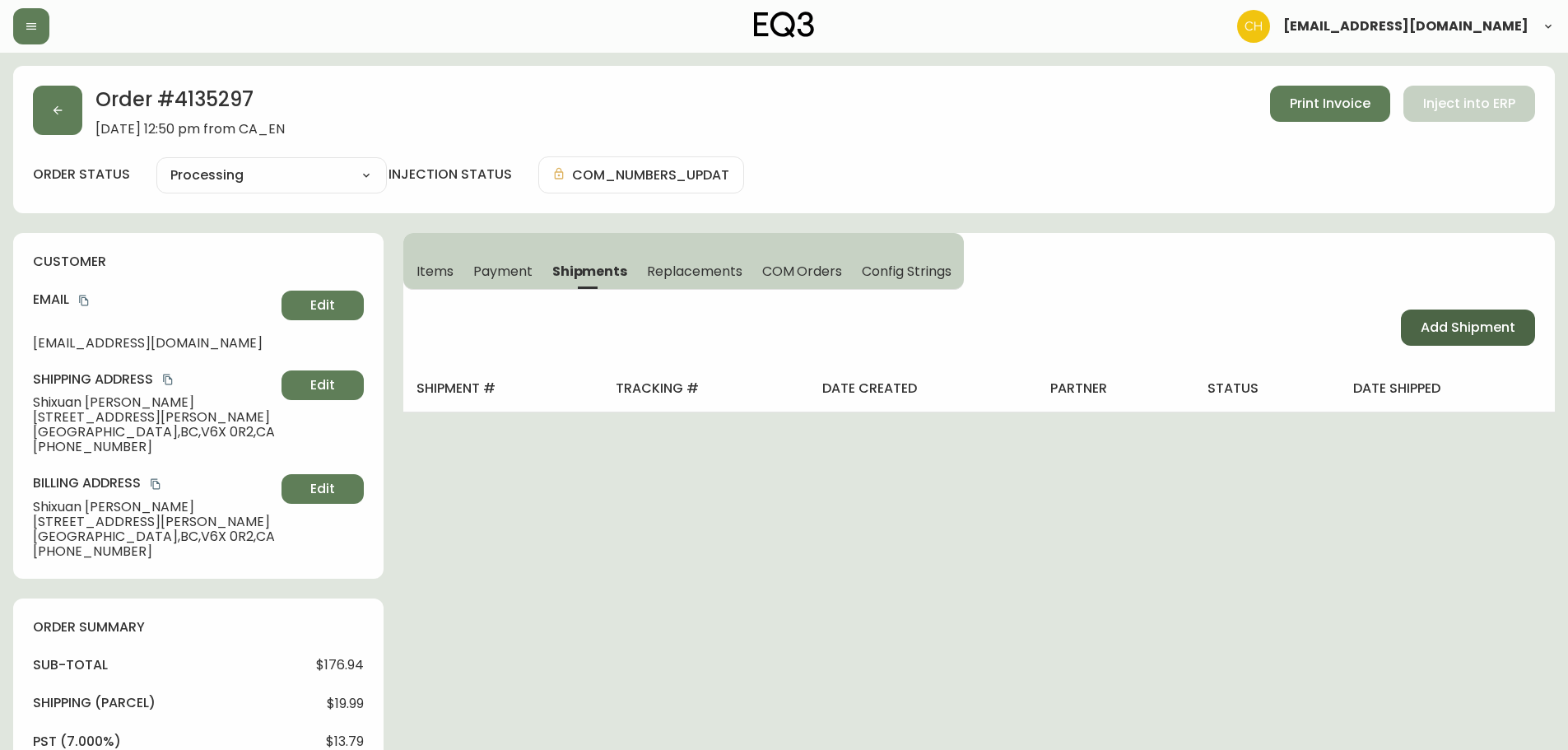
click at [1481, 321] on span "Add Shipment" at bounding box center [1468, 328] width 95 height 18
select select "PENDING"
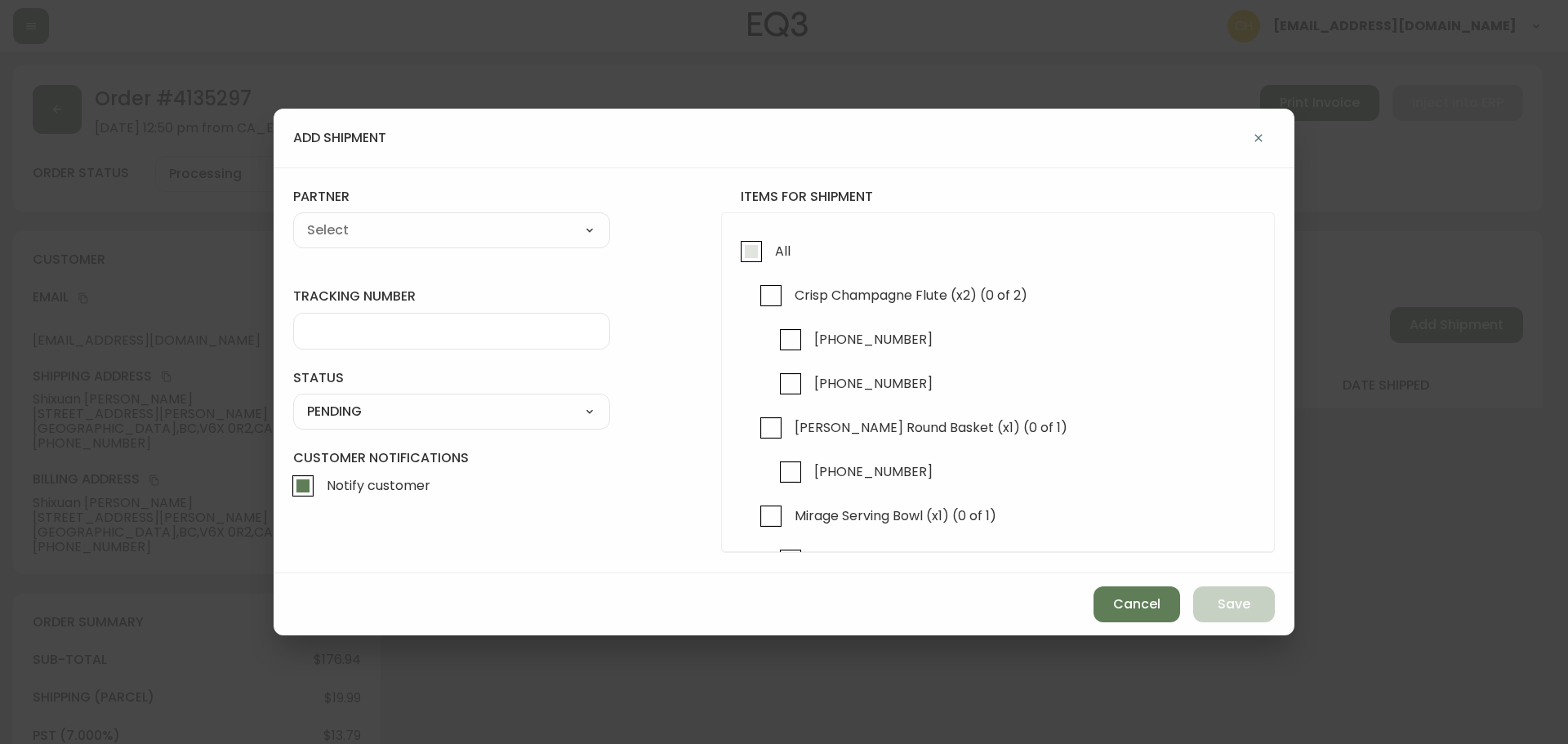
click at [755, 255] on input "All" at bounding box center [751, 251] width 37 height 37
checkbox input "true"
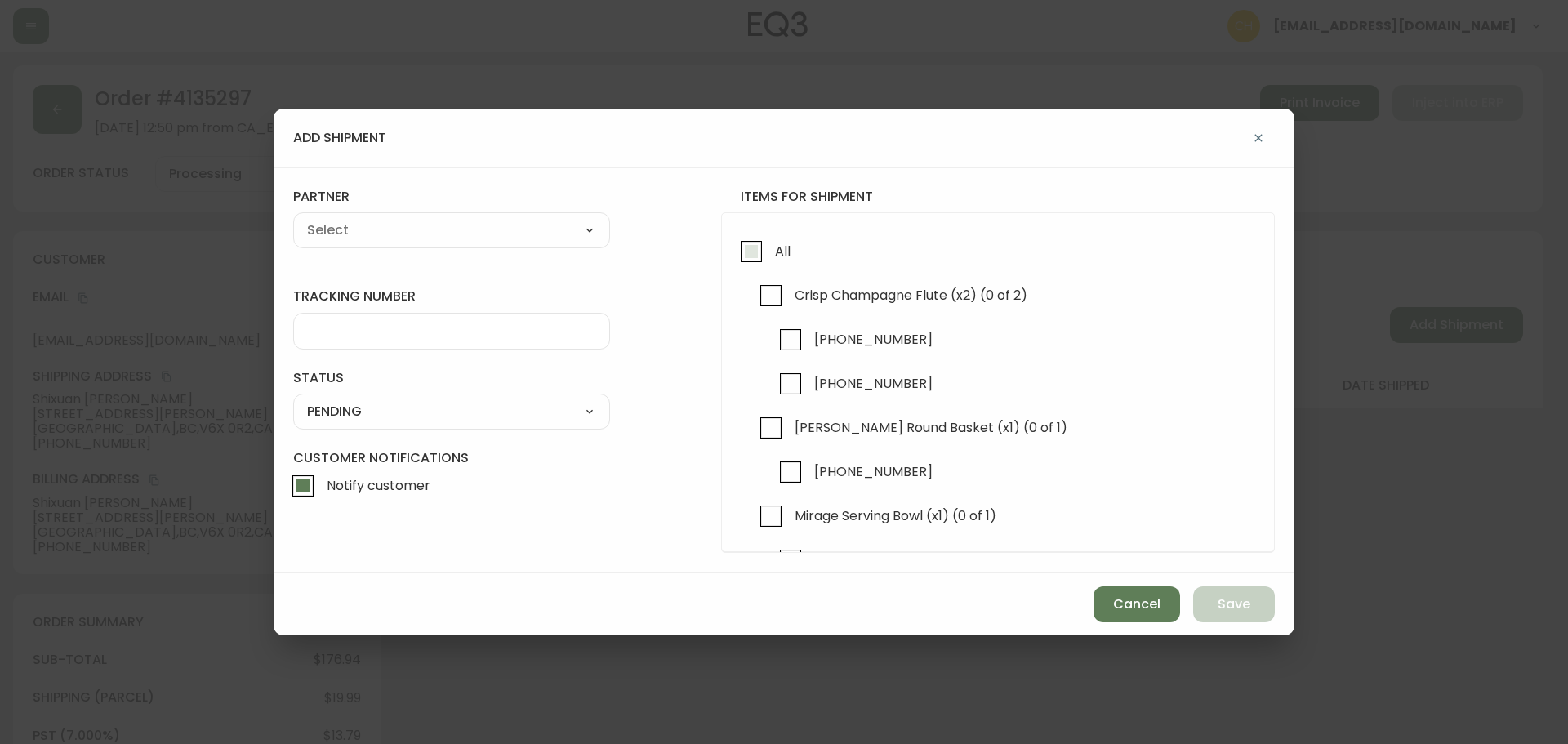
checkbox input "true"
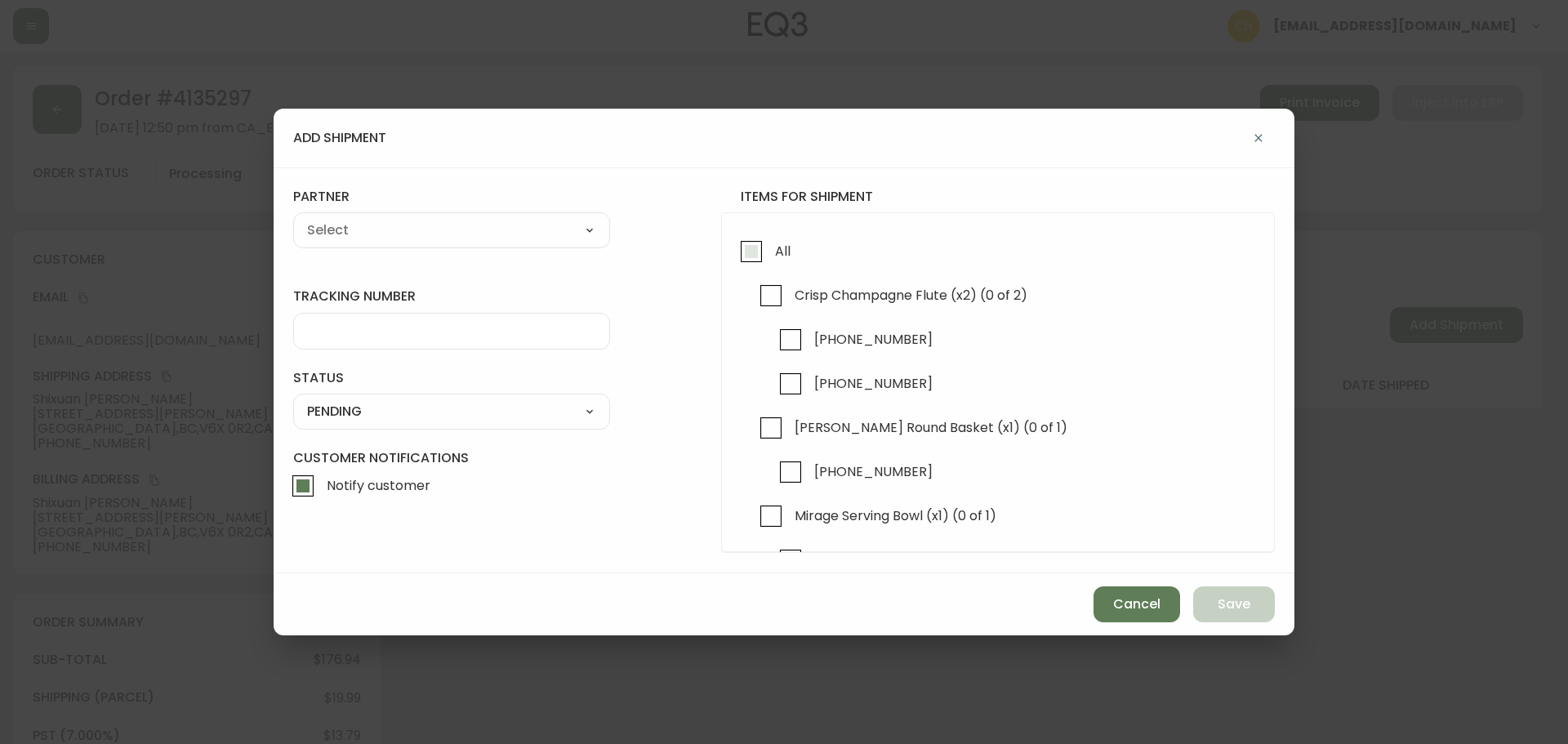
checkbox input "true"
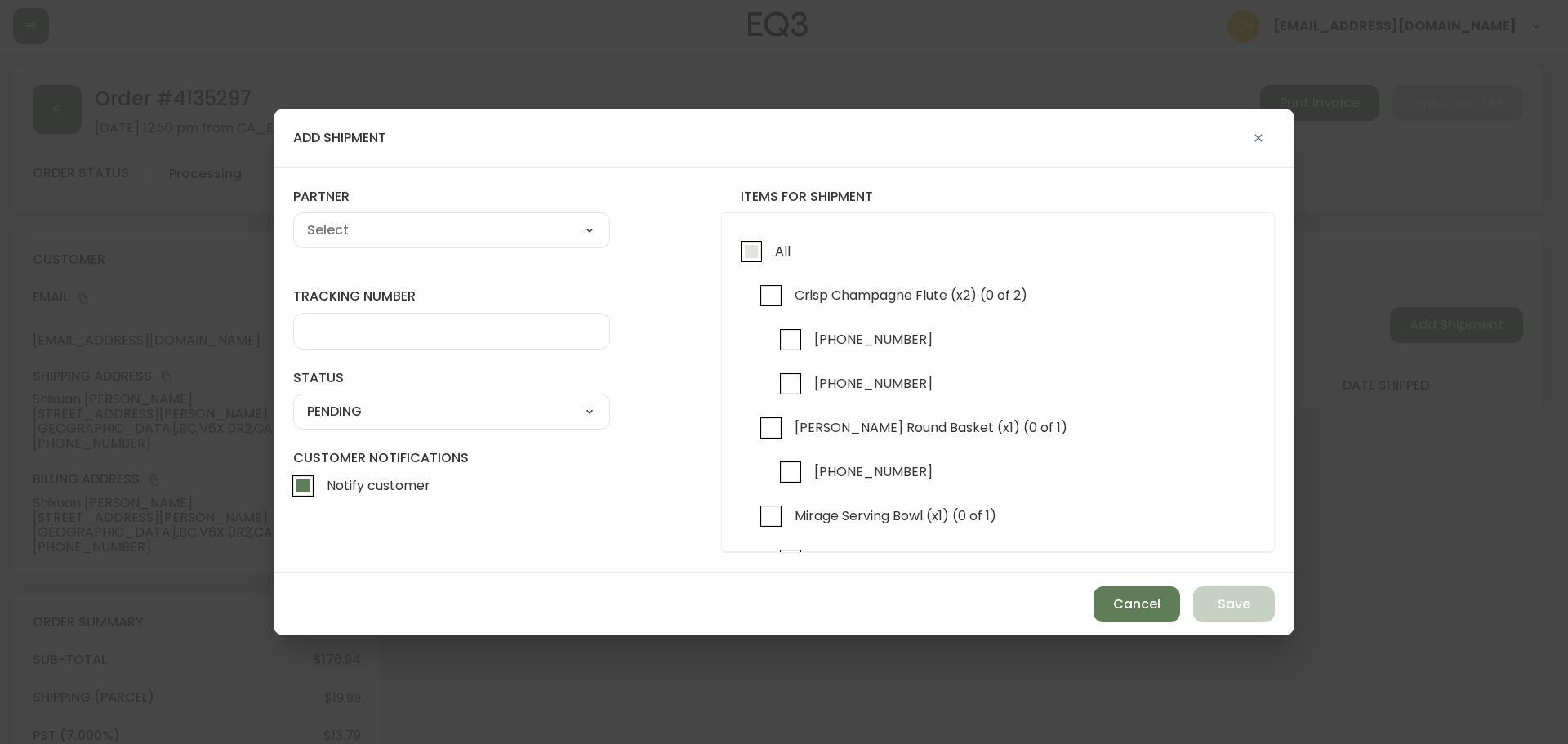
checkbox input "true"
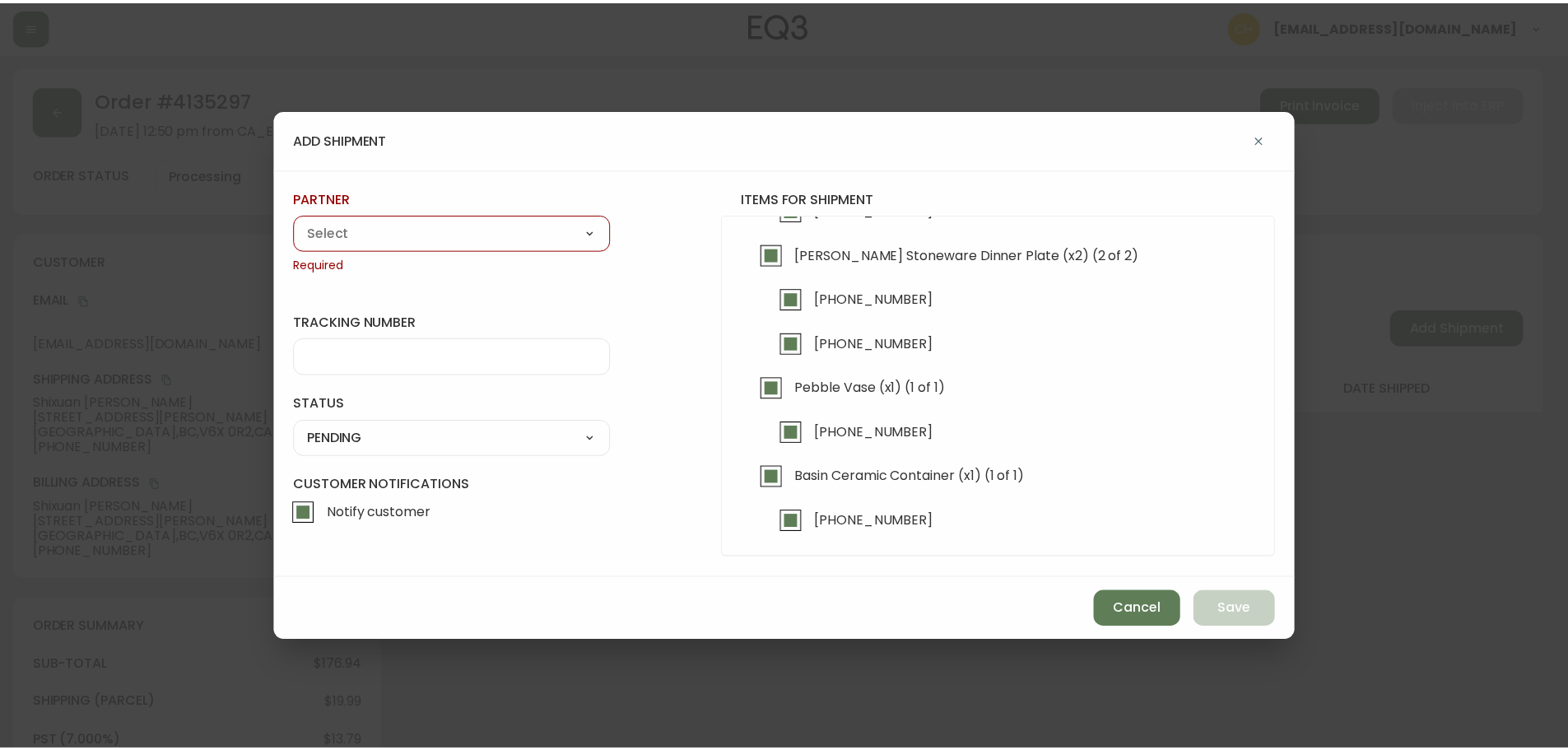
scroll to position [358, 0]
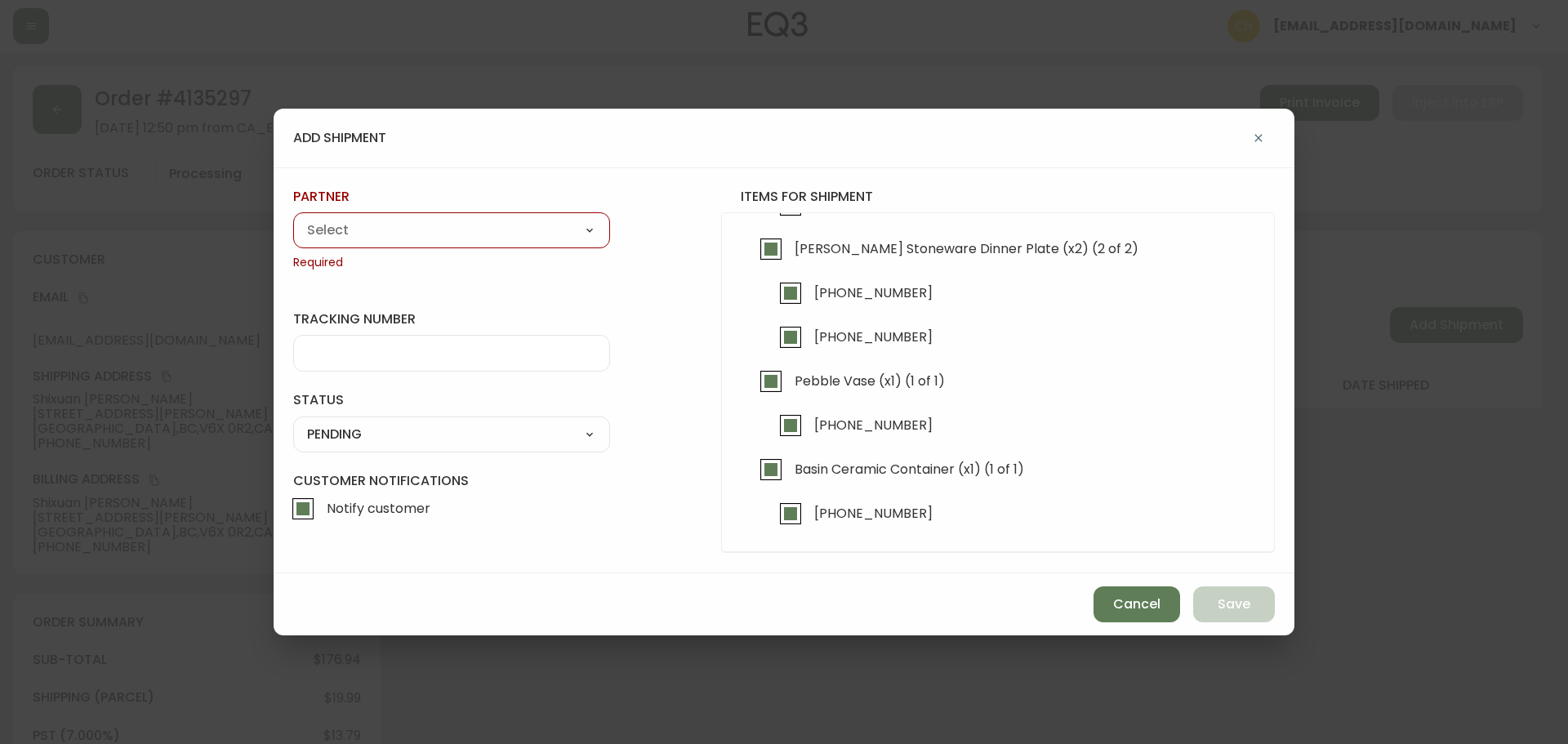
click at [347, 230] on select "A Move to Remember LLC ABF Freight Alero [PERSON_NAME] Canada Post Canpar Expre…" at bounding box center [451, 230] width 317 height 24
select select "cjy0a9taa01x001669l98m63c"
click at [293, 218] on select "A Move to Remember LLC ABF Freight Alero [PERSON_NAME] Canada Post Canpar Expre…" at bounding box center [451, 230] width 317 height 24
type input "FedEx"
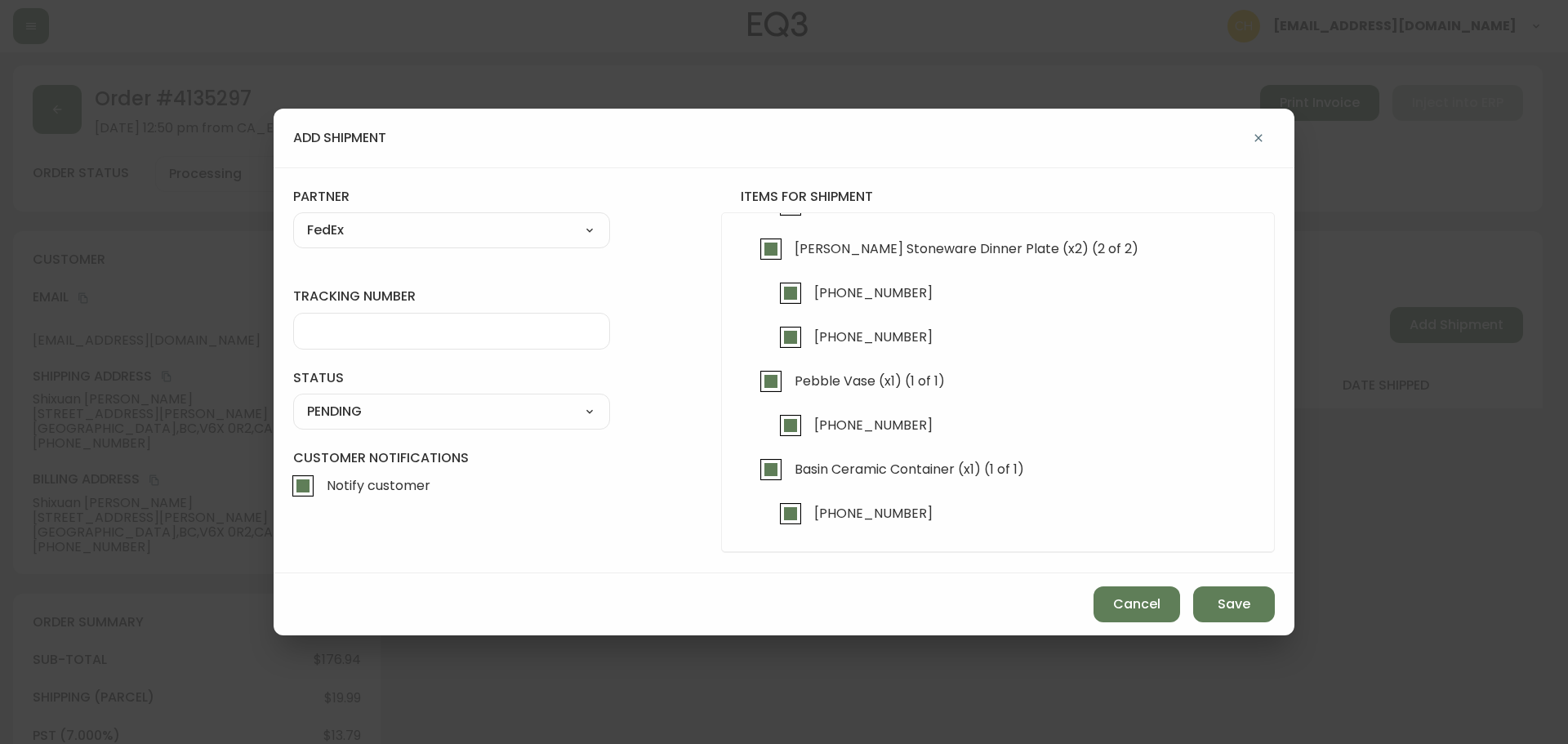
click at [328, 334] on input "tracking number" at bounding box center [451, 331] width 290 height 16
type input "455183578730"
click at [381, 408] on select "SHIPPED PENDING CANCELLED" at bounding box center [451, 411] width 317 height 24
click at [293, 399] on select "SHIPPED PENDING CANCELLED" at bounding box center [451, 411] width 317 height 24
select select "PENDING"
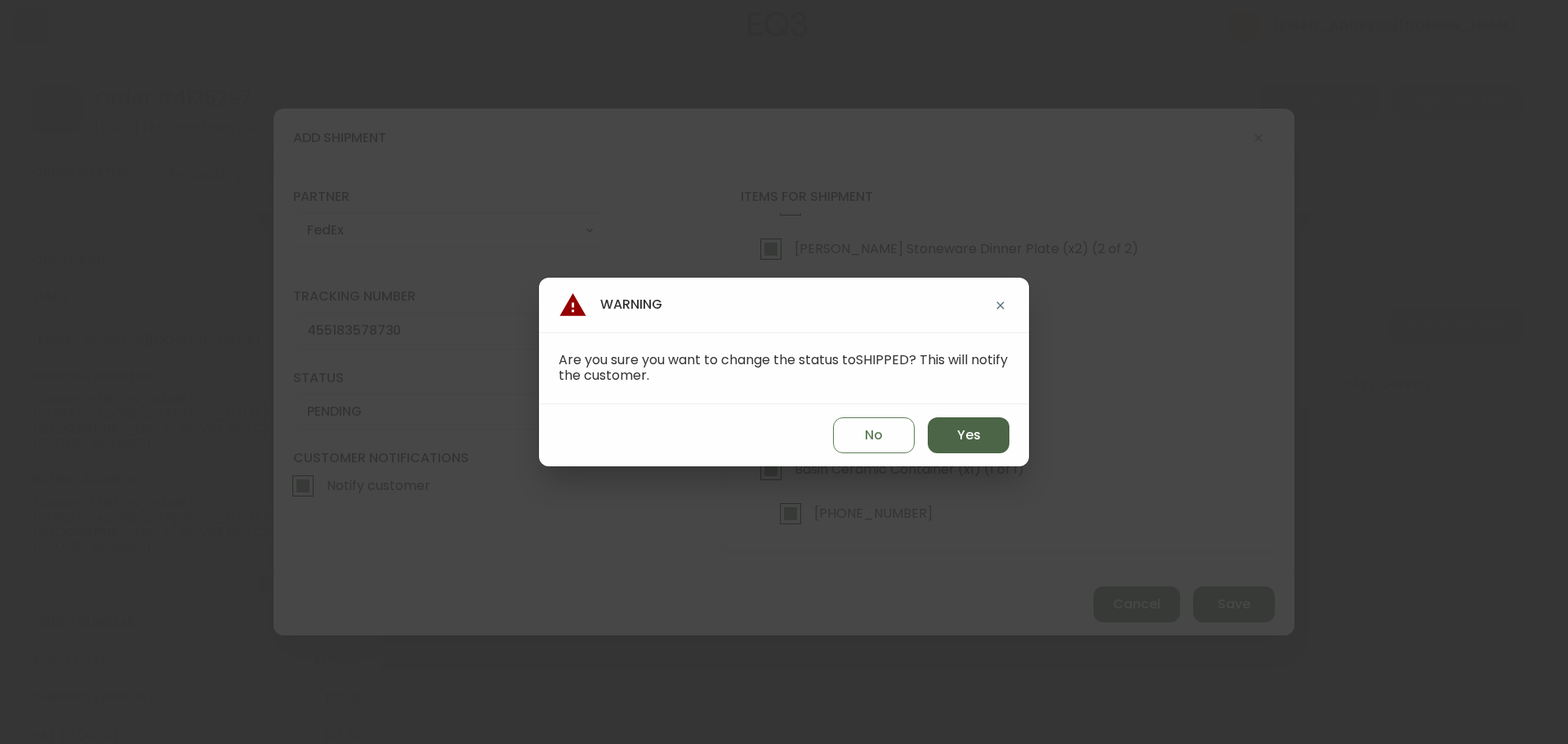
click at [973, 430] on span "Yes" at bounding box center [969, 435] width 23 height 18
type input "SHIPPED"
select select "SHIPPED"
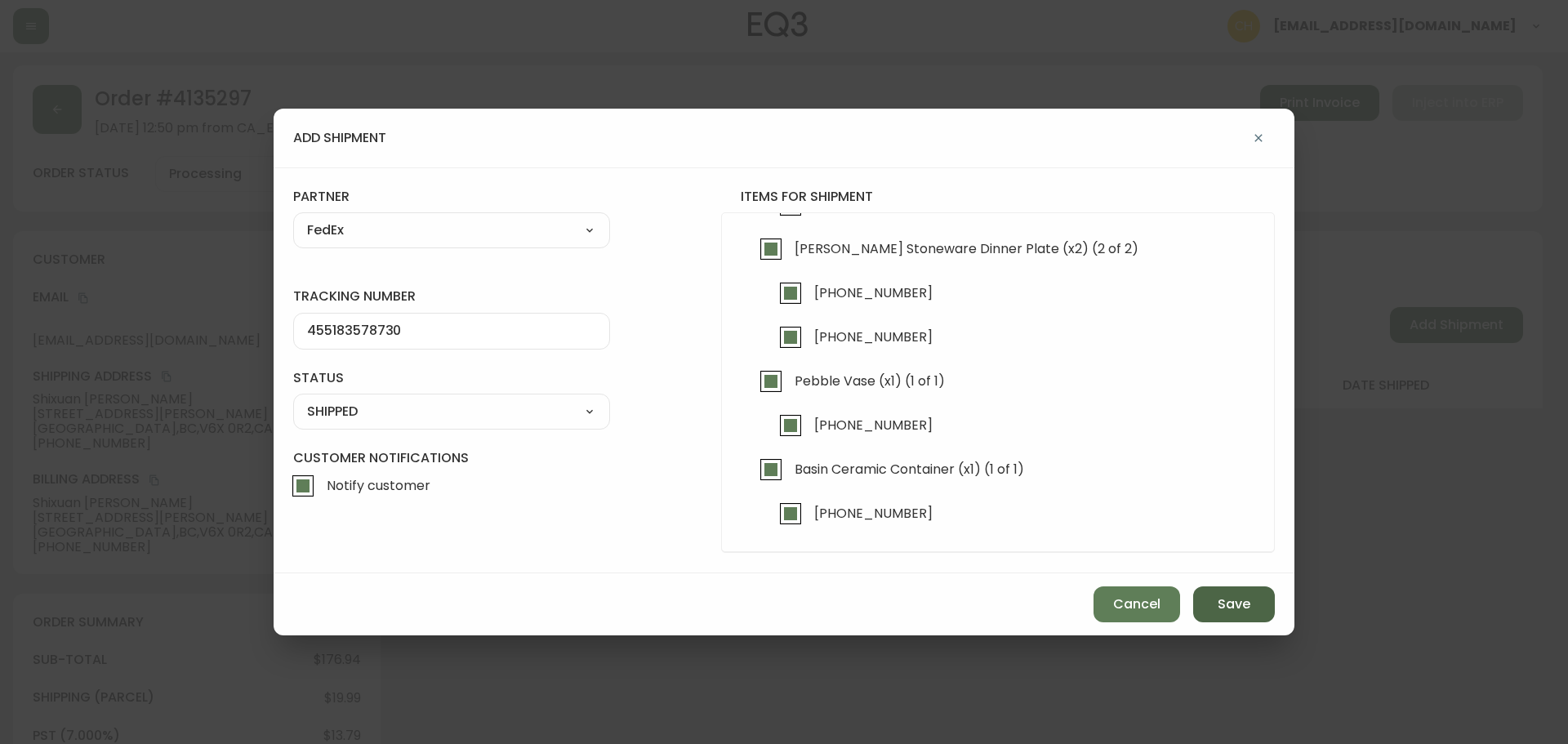
click at [1239, 605] on span "Save" at bounding box center [1234, 604] width 33 height 18
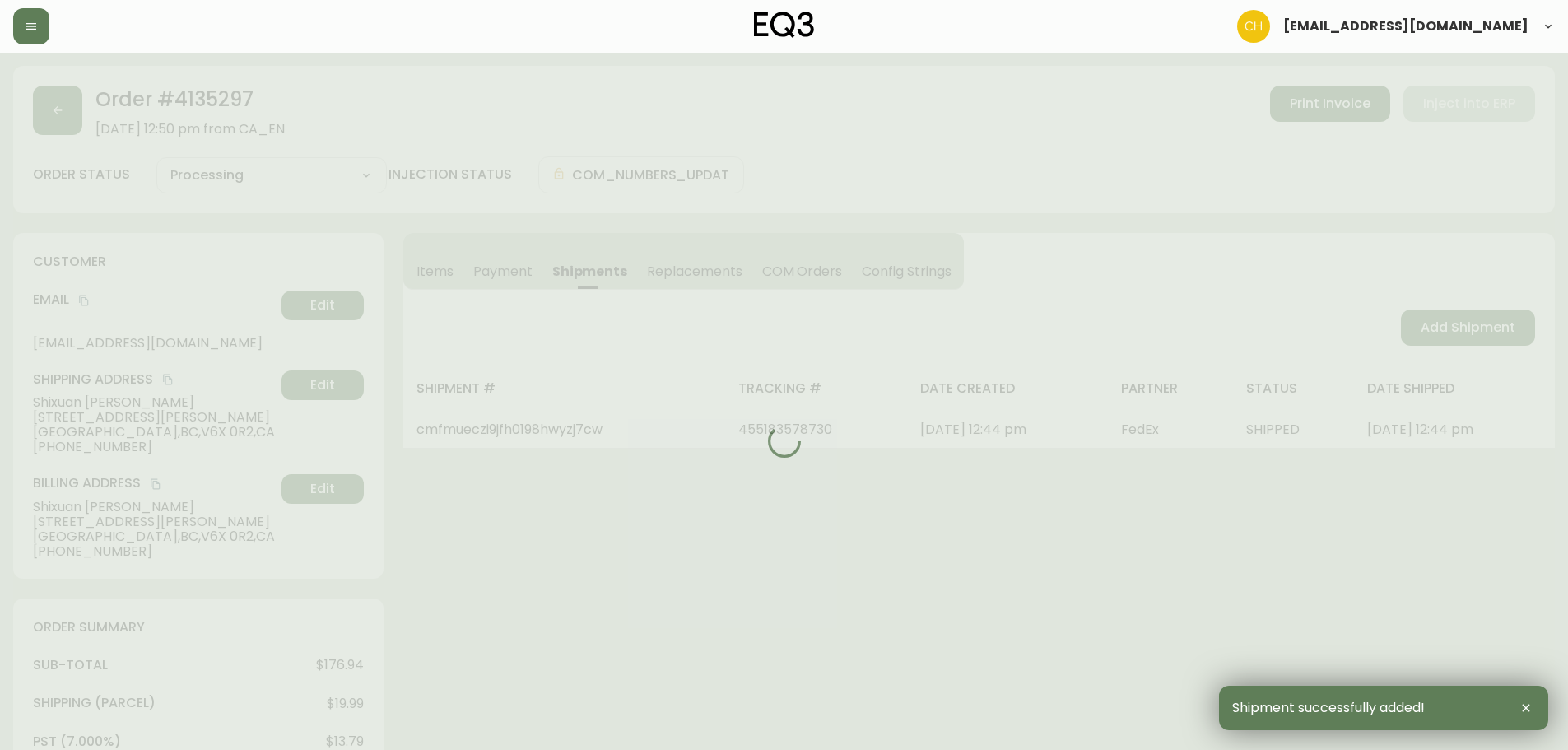
type input "Fully Shipped"
select select "FULLY_SHIPPED"
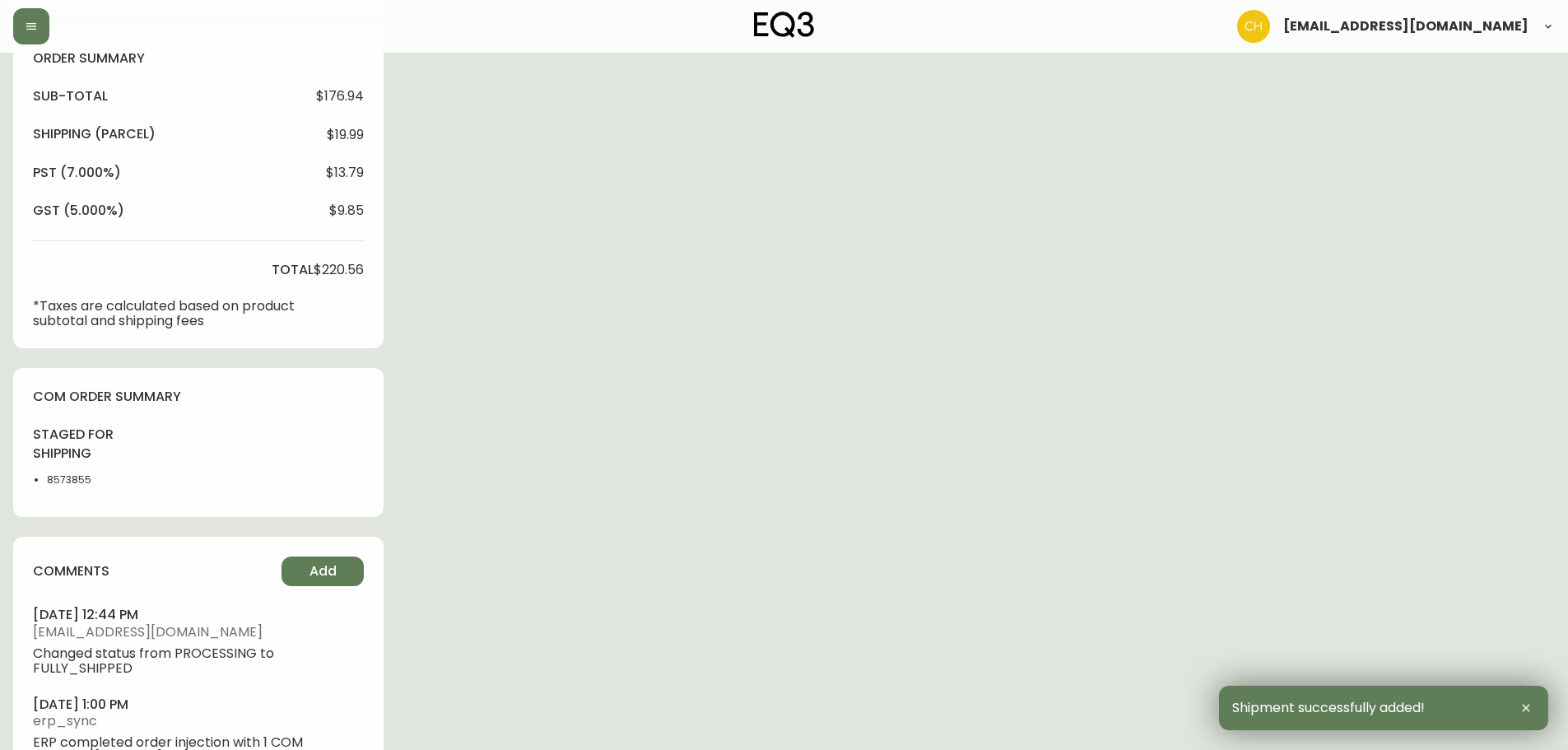
scroll to position [633, 0]
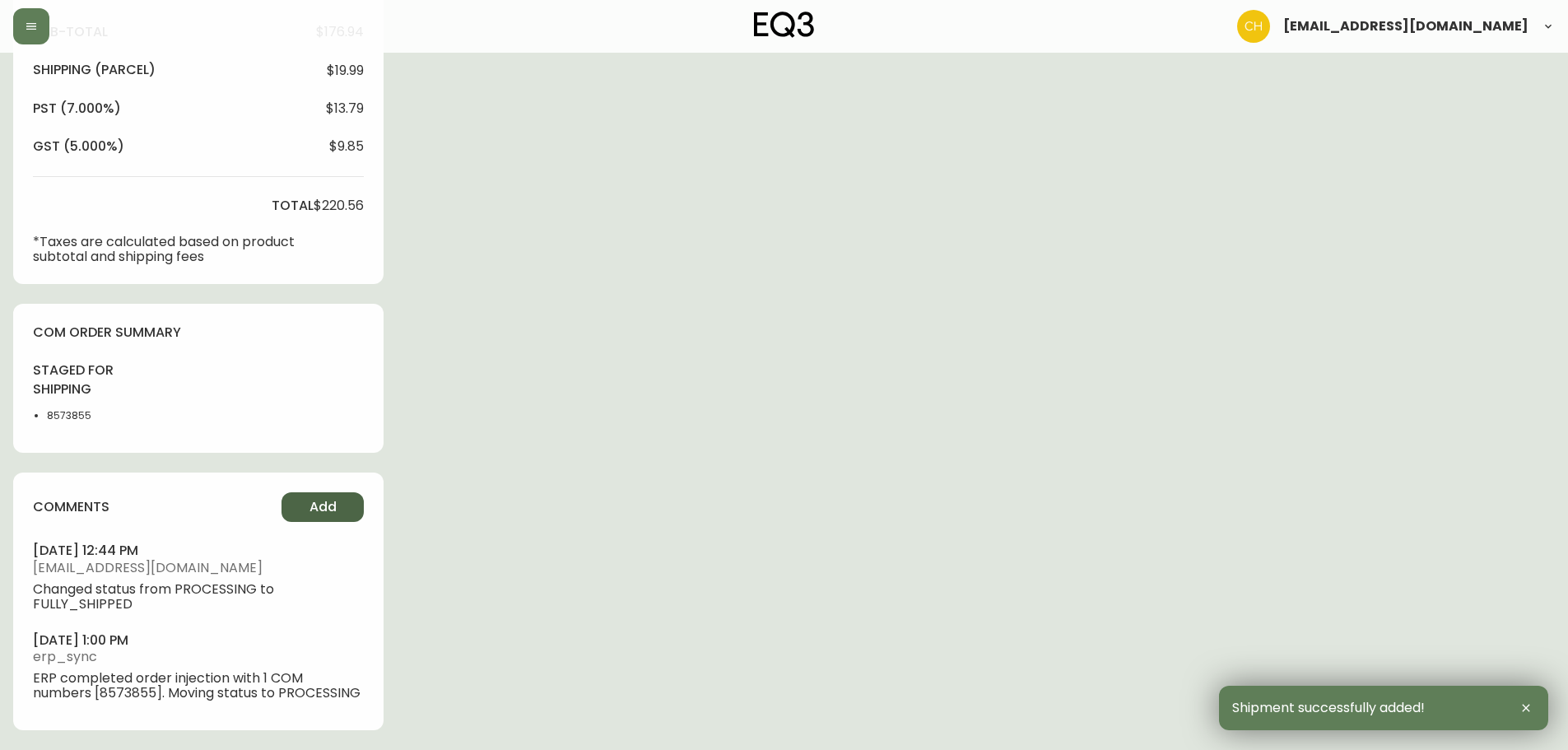
click at [301, 496] on button "Add" at bounding box center [322, 507] width 83 height 30
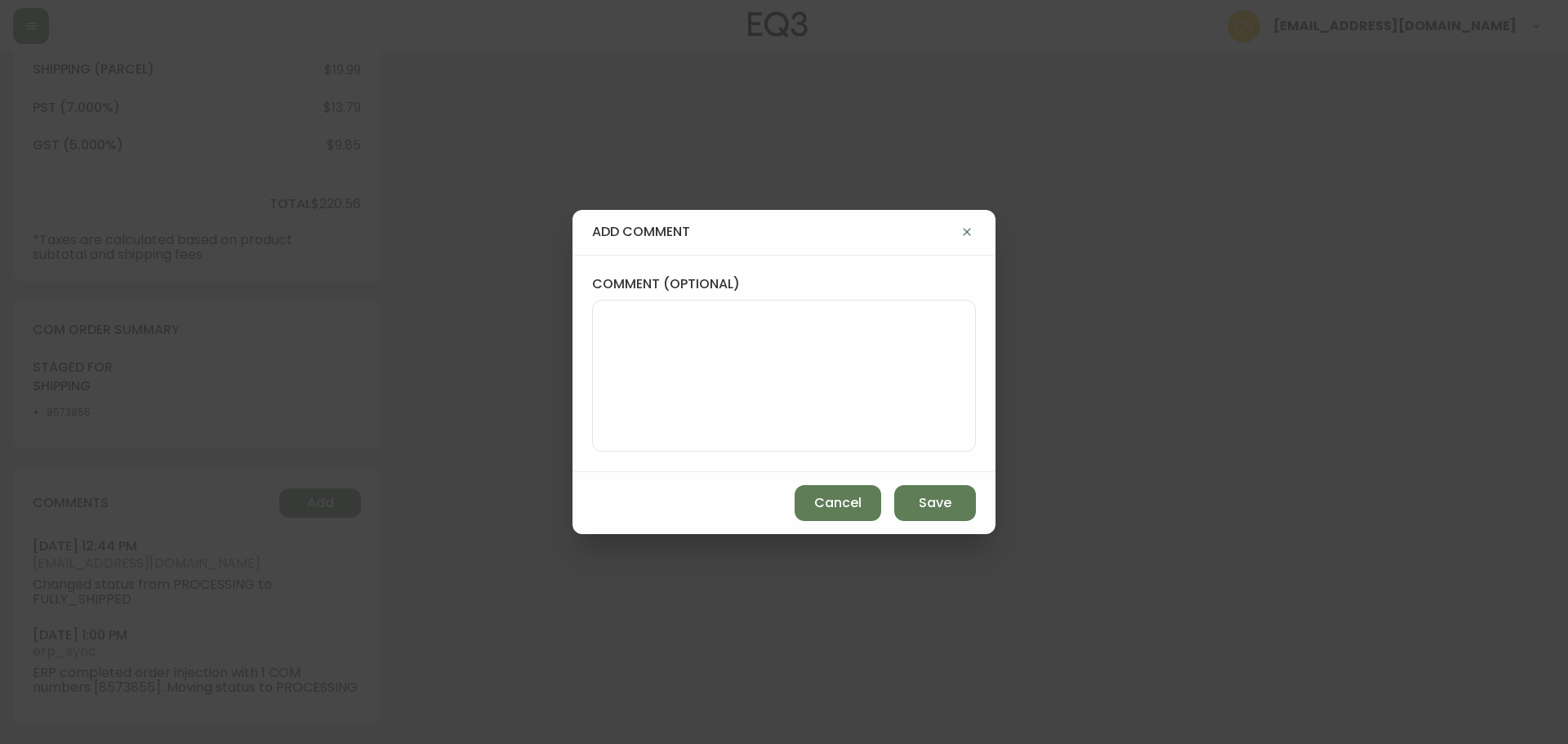
click at [623, 388] on textarea "comment (optional)" at bounding box center [784, 375] width 356 height 130
type textarea "c"
type textarea "CH"
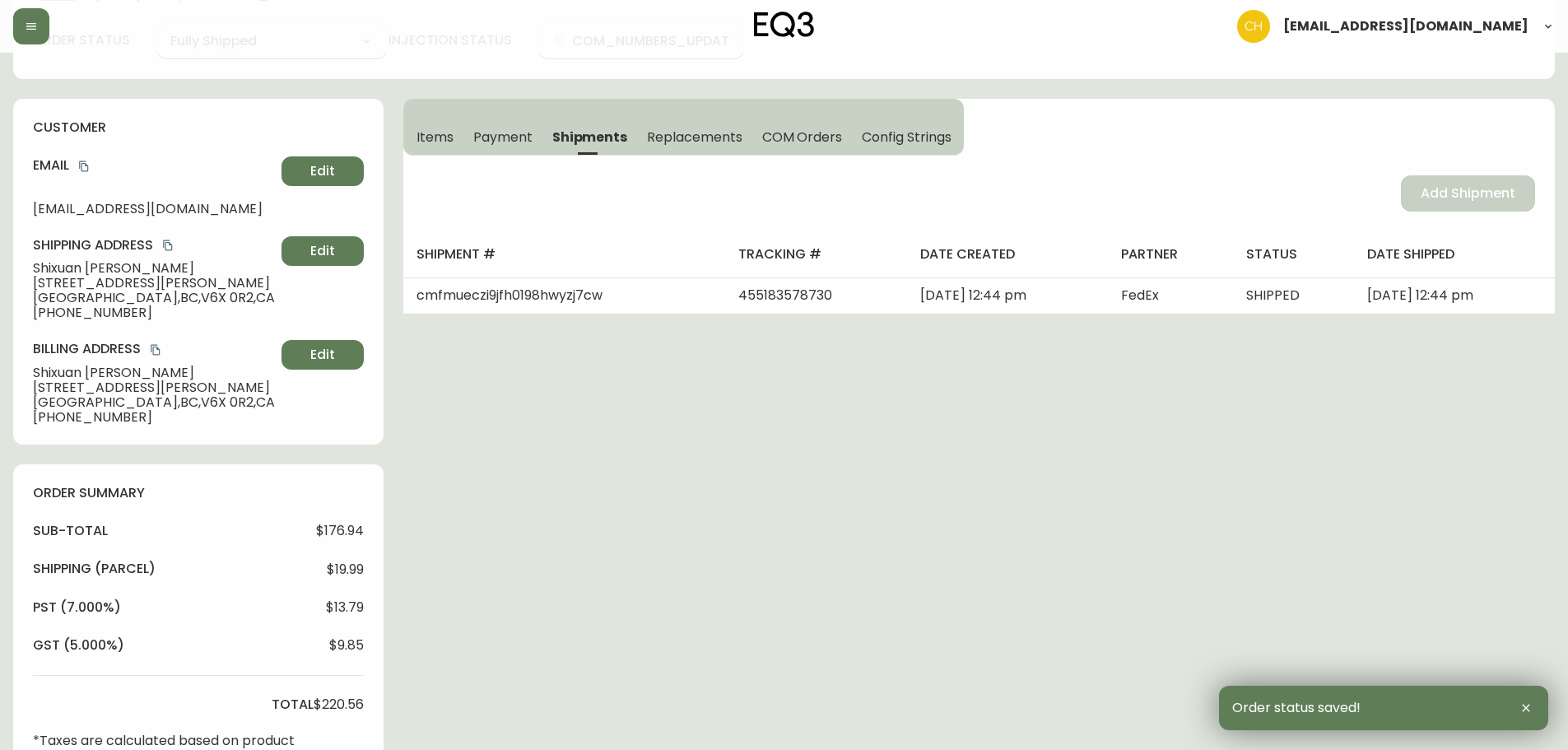
scroll to position [0, 0]
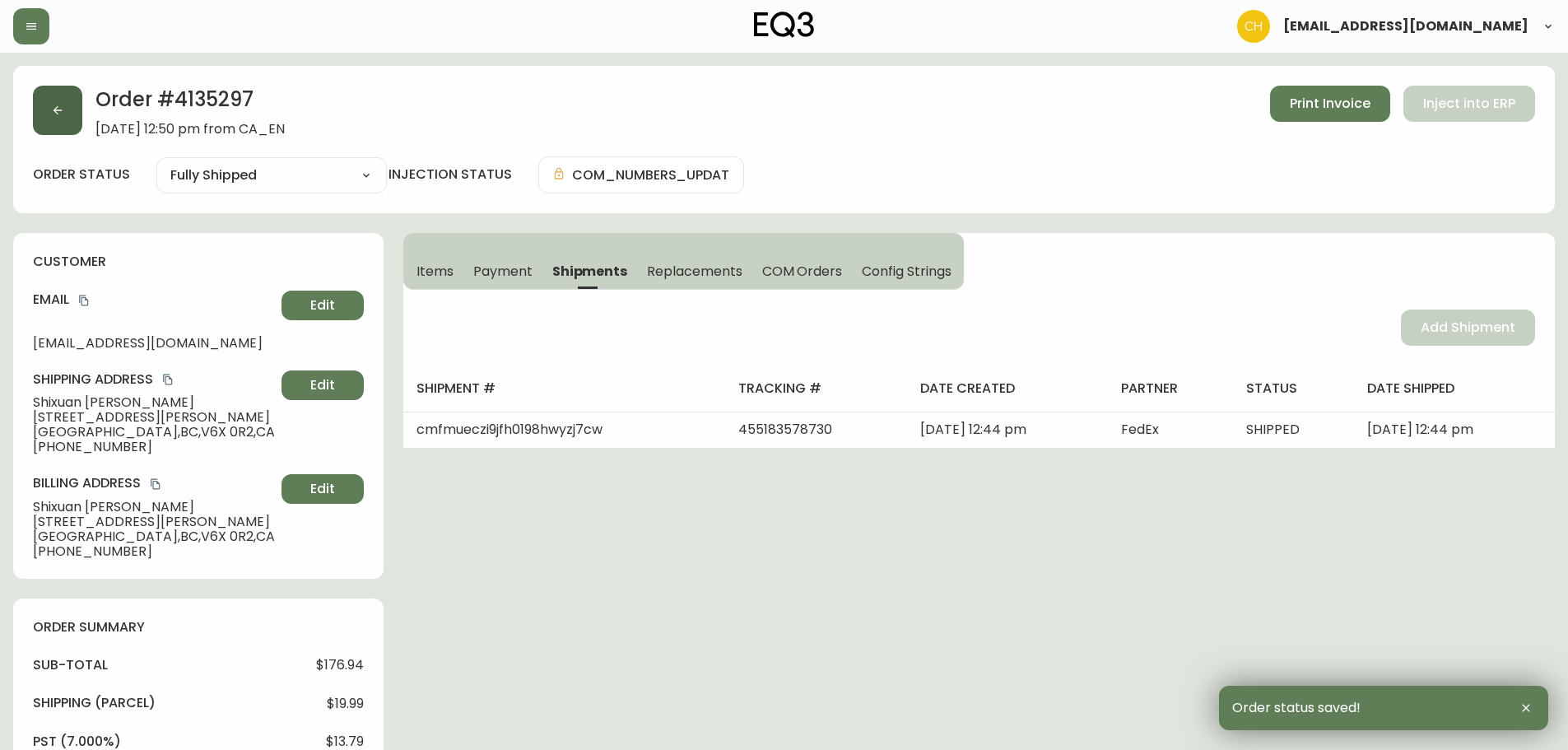
click at [74, 128] on button "button" at bounding box center [57, 110] width 50 height 50
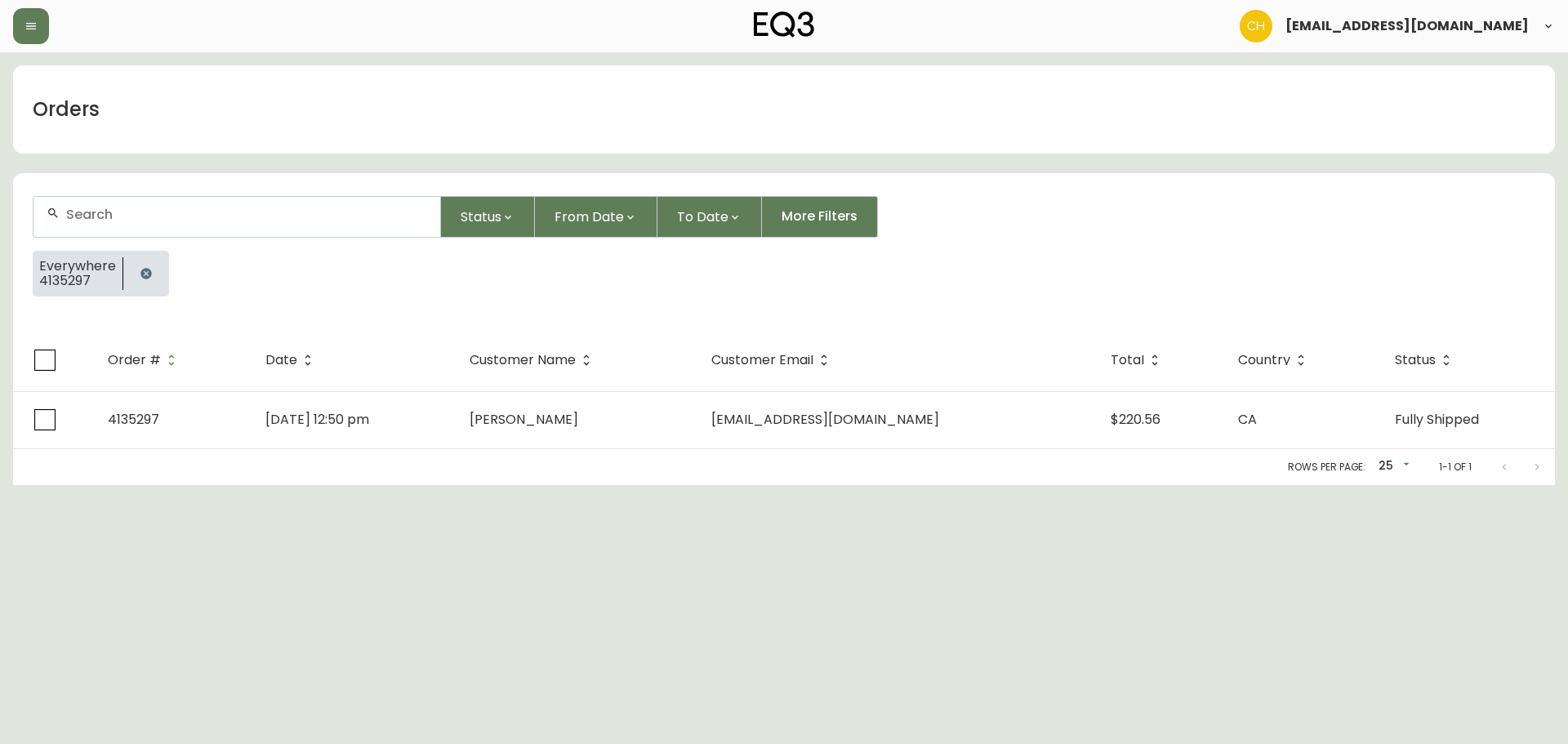
click at [83, 213] on input "text" at bounding box center [247, 214] width 361 height 16
type input "4135303"
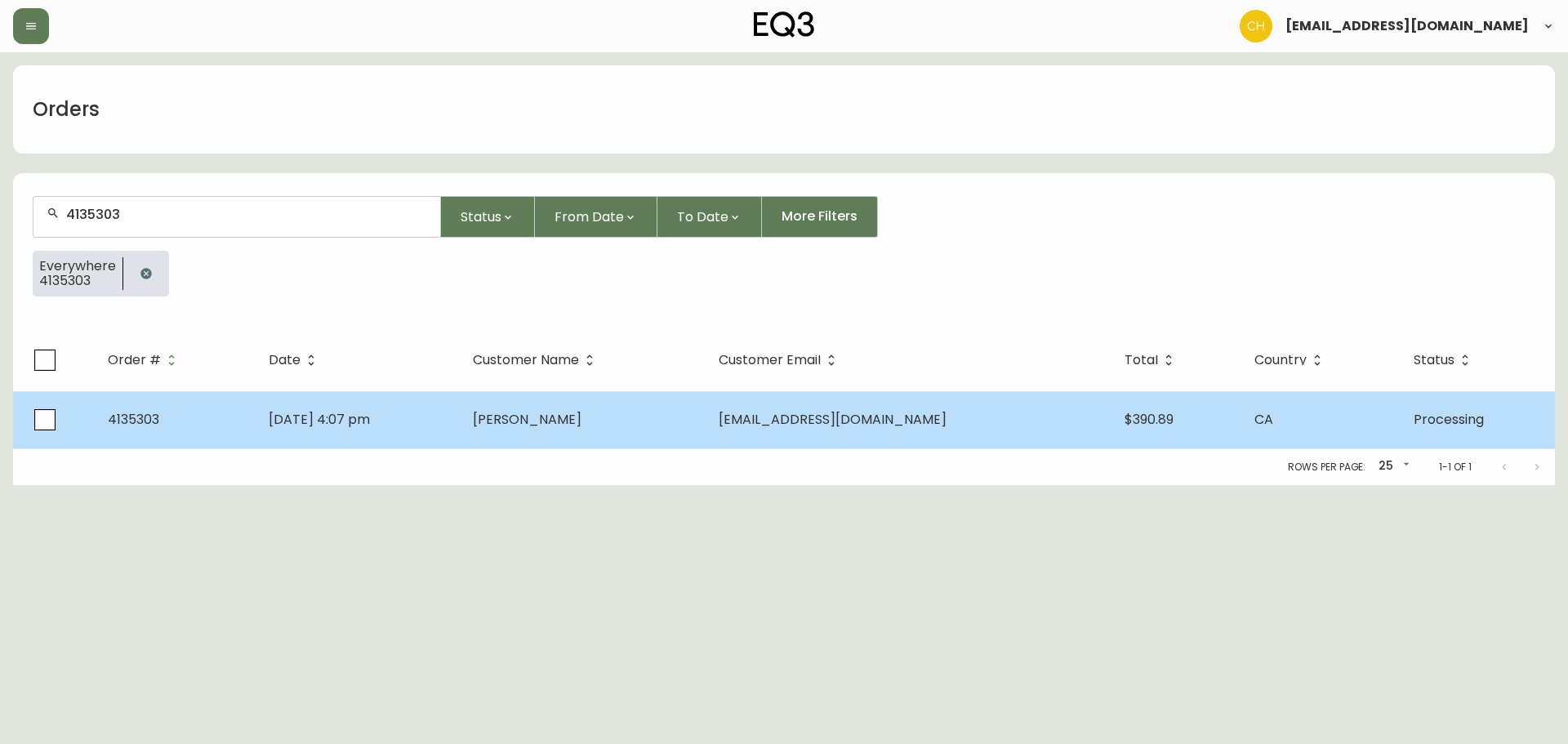
click at [445, 419] on td "[DATE] 4:07 pm" at bounding box center [358, 420] width 204 height 57
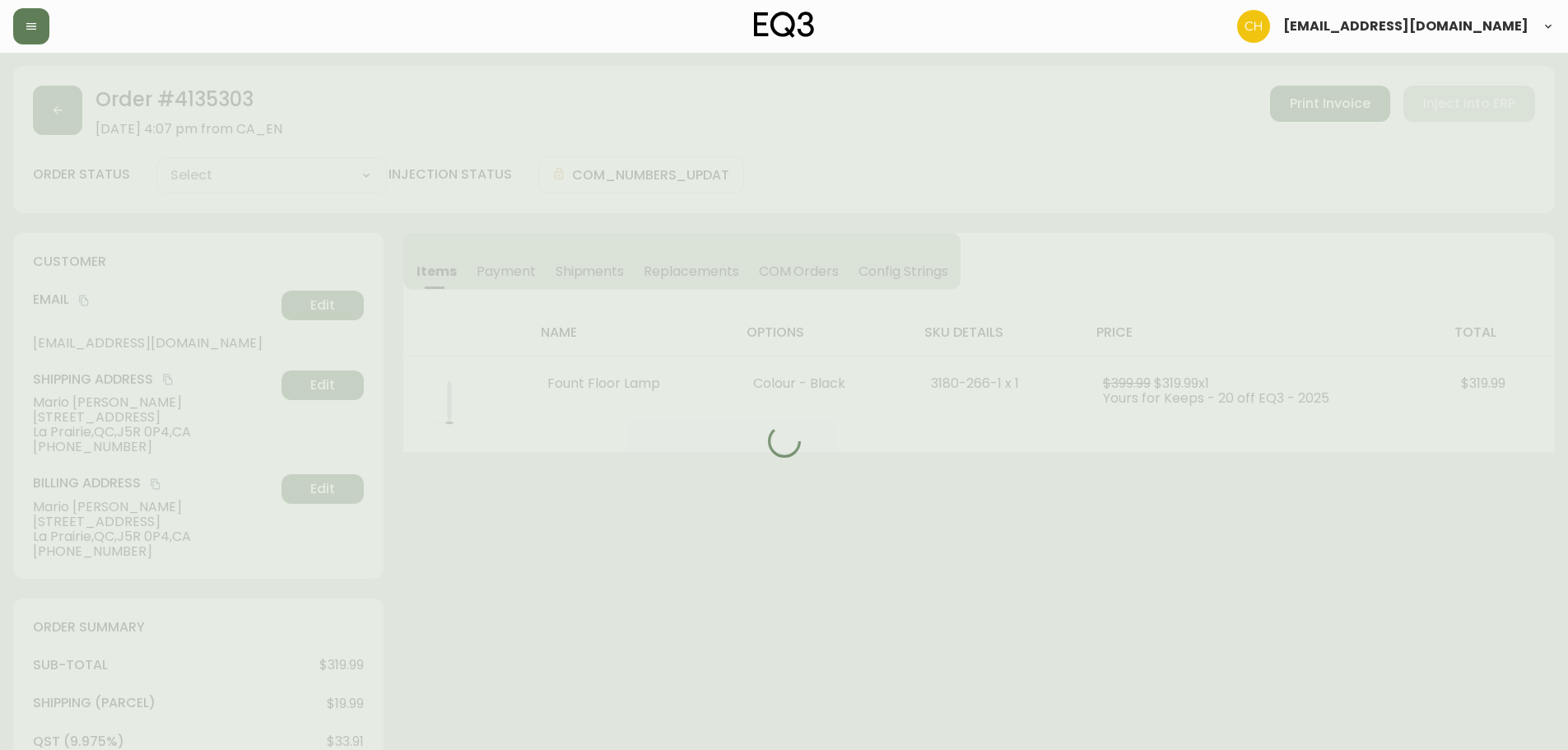
type input "Processing"
select select "PROCESSING"
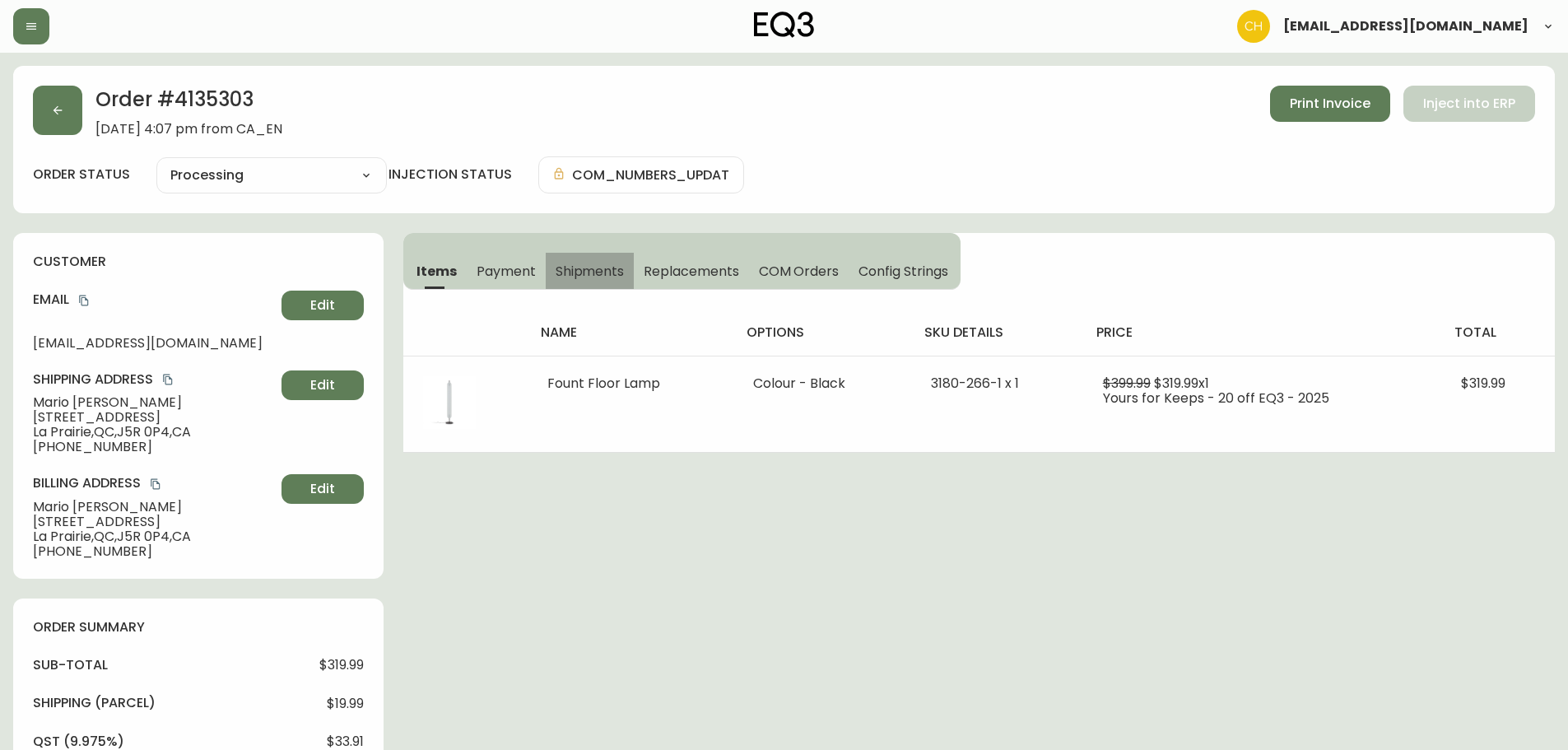
click at [571, 267] on span "Shipments" at bounding box center [590, 271] width 69 height 17
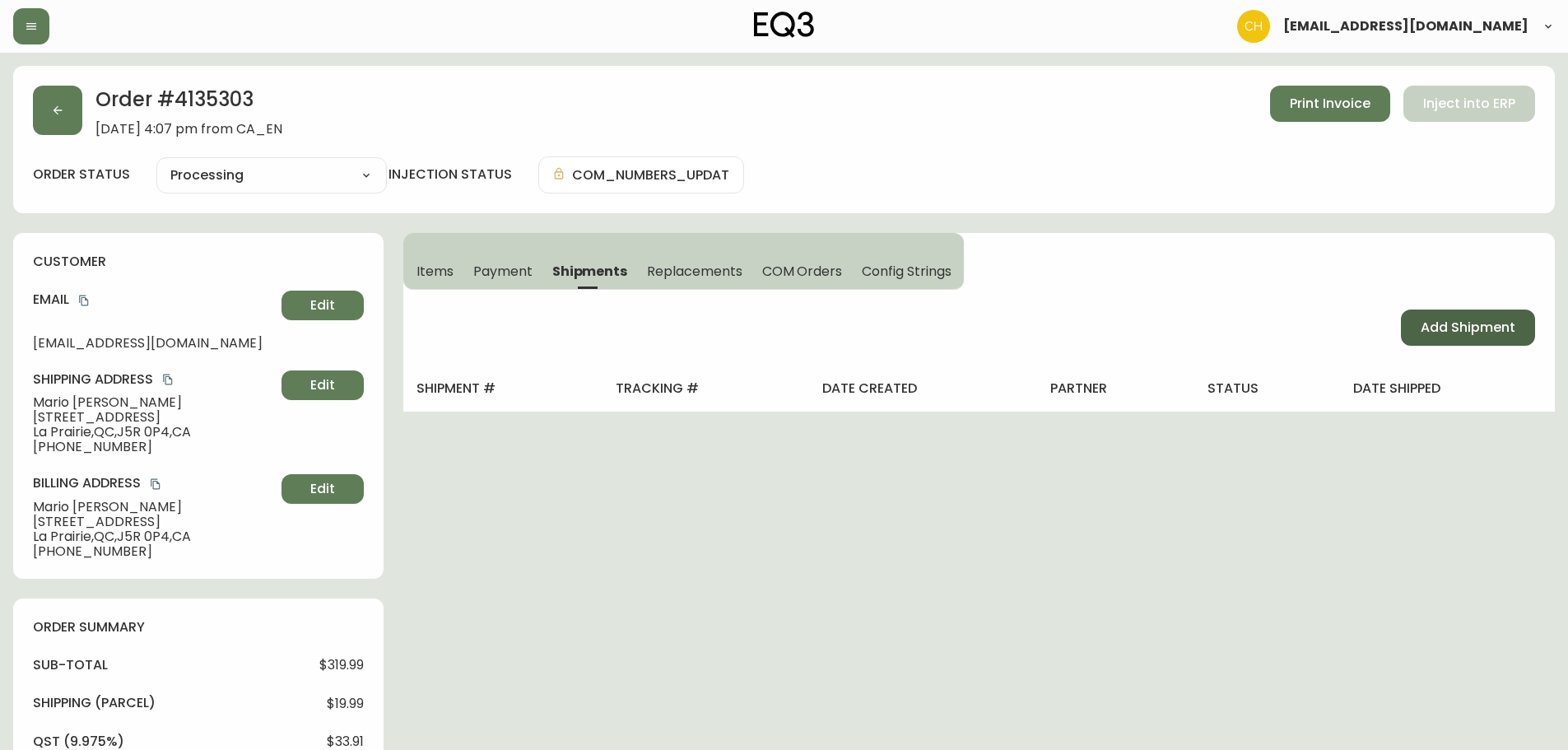
click at [1416, 321] on button "Add Shipment" at bounding box center [1468, 328] width 134 height 37
select select "PENDING"
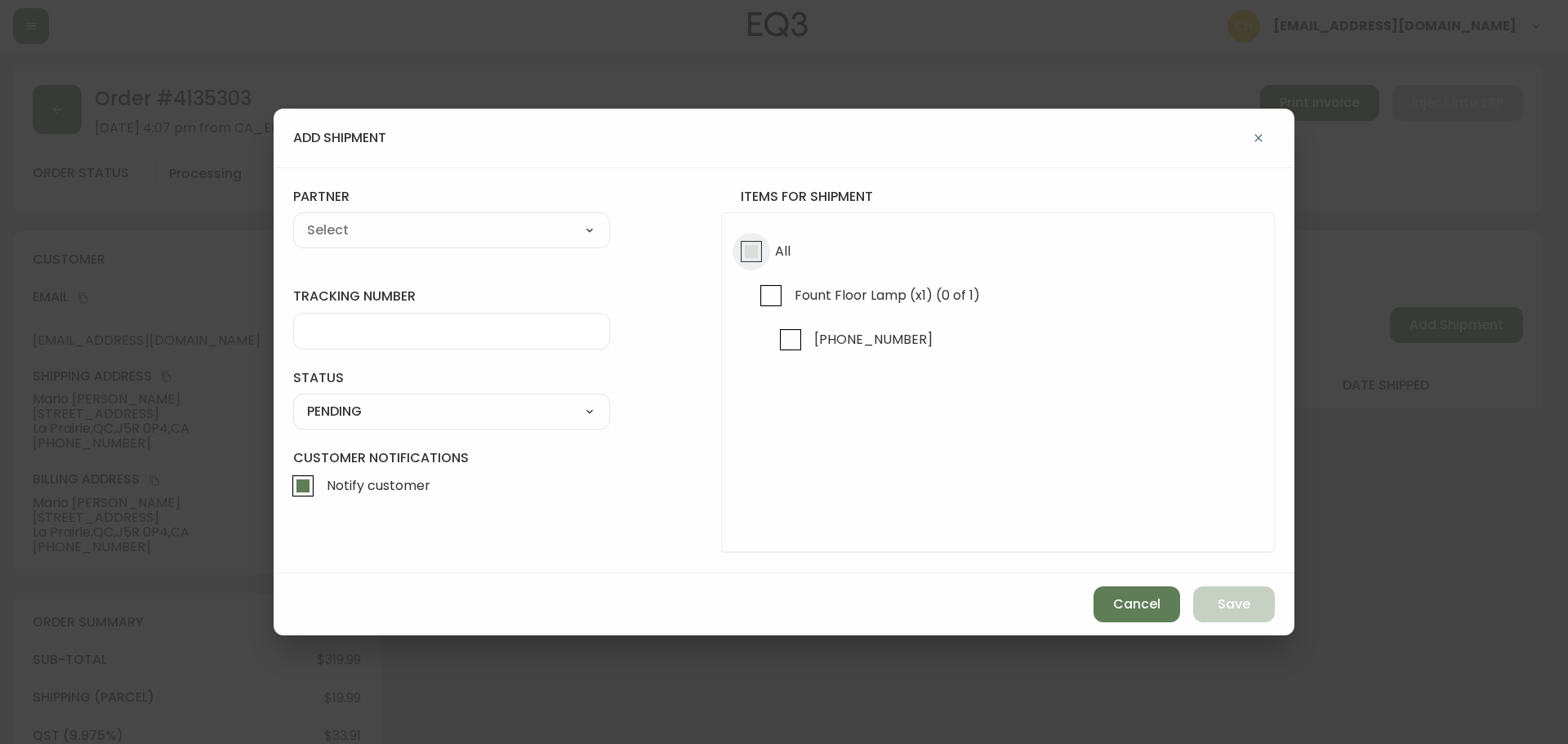
click at [750, 255] on input "All" at bounding box center [751, 251] width 37 height 37
checkbox input "true"
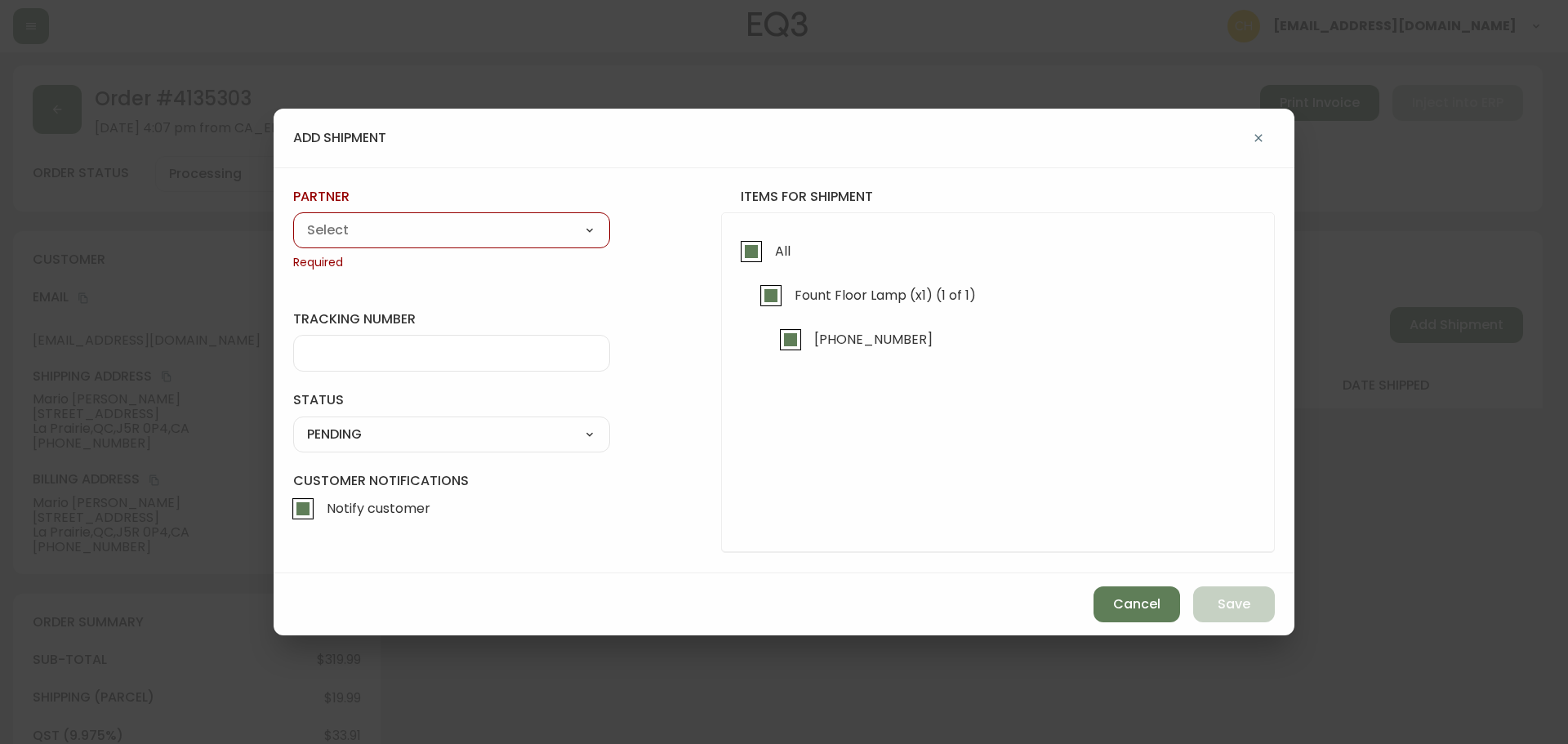
drag, startPoint x: 541, startPoint y: 232, endPoint x: 526, endPoint y: 231, distance: 15.0
click at [541, 232] on select "A Move to Remember LLC ABF Freight Alero [PERSON_NAME] Canada Post Canpar Expre…" at bounding box center [451, 230] width 317 height 24
select select "cjy0a9taa01x001669l98m63c"
click at [293, 218] on select "A Move to Remember LLC ABF Freight Alero [PERSON_NAME] Canada Post Canpar Expre…" at bounding box center [451, 230] width 317 height 24
type input "FedEx"
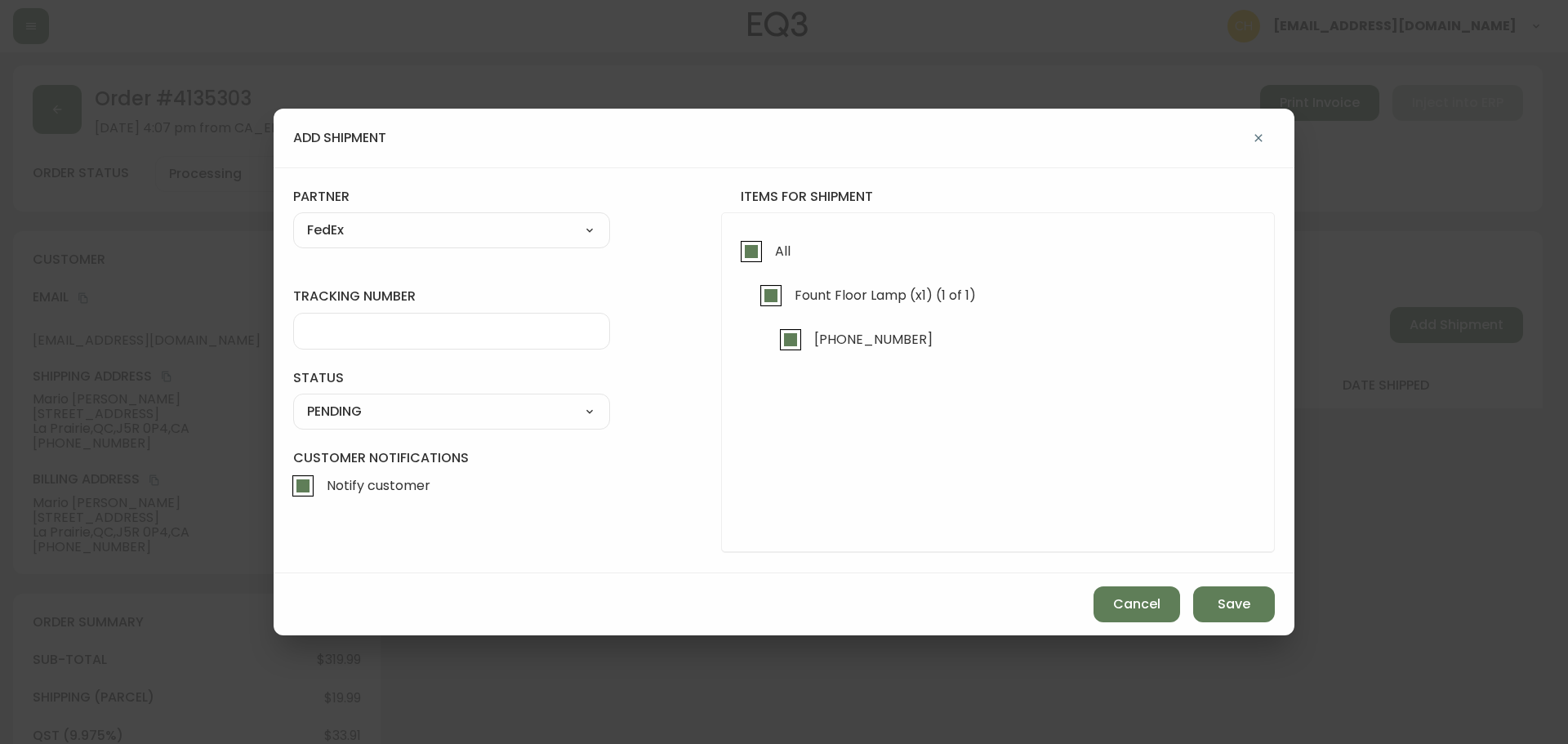
click at [336, 331] on input "tracking number" at bounding box center [451, 331] width 290 height 16
type input "455183578740"
click at [323, 409] on select "SHIPPED PENDING CANCELLED" at bounding box center [451, 411] width 317 height 24
click at [293, 399] on select "SHIPPED PENDING CANCELLED" at bounding box center [451, 411] width 317 height 24
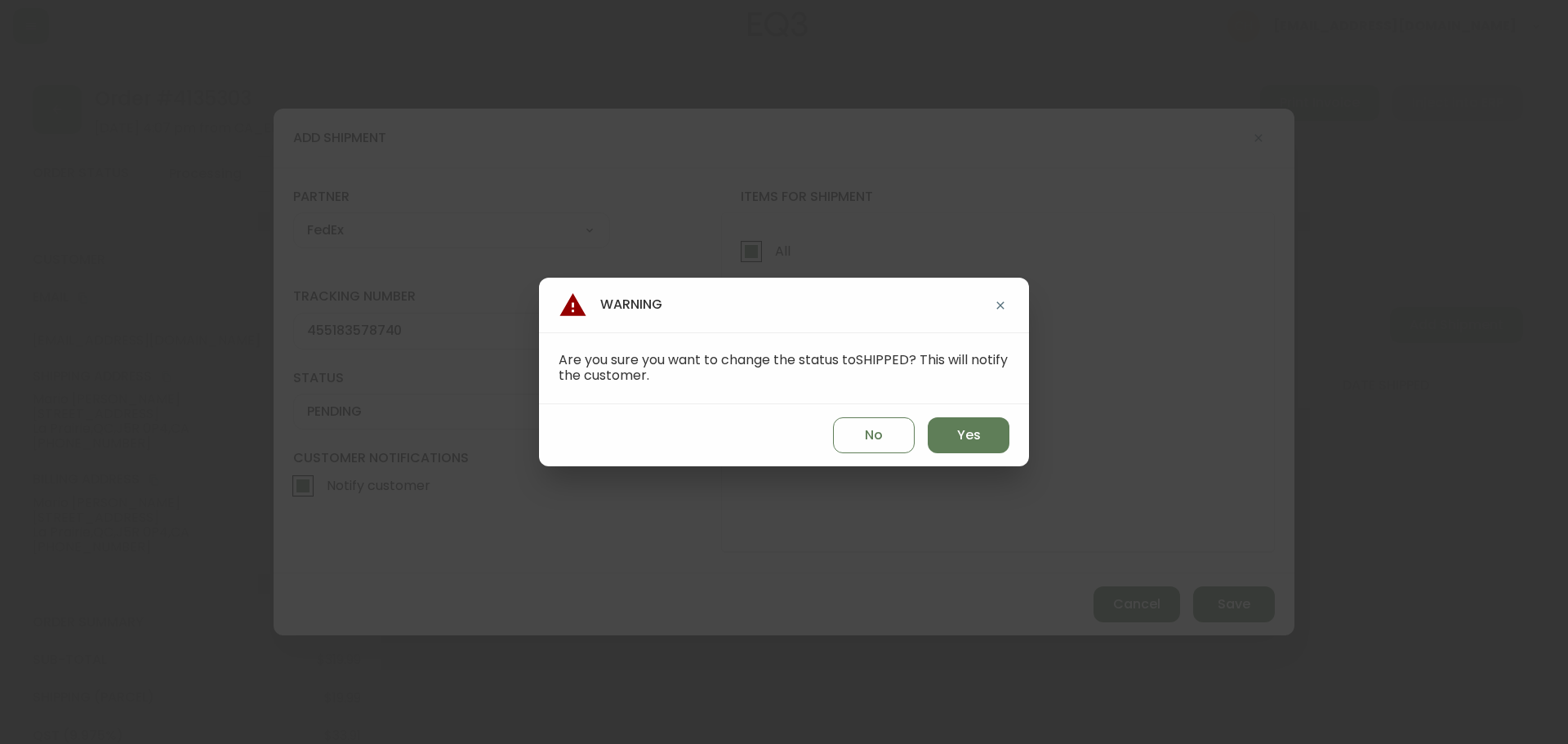
select select "PENDING"
click at [958, 436] on span "Yes" at bounding box center [969, 435] width 23 height 18
type input "SHIPPED"
select select "SHIPPED"
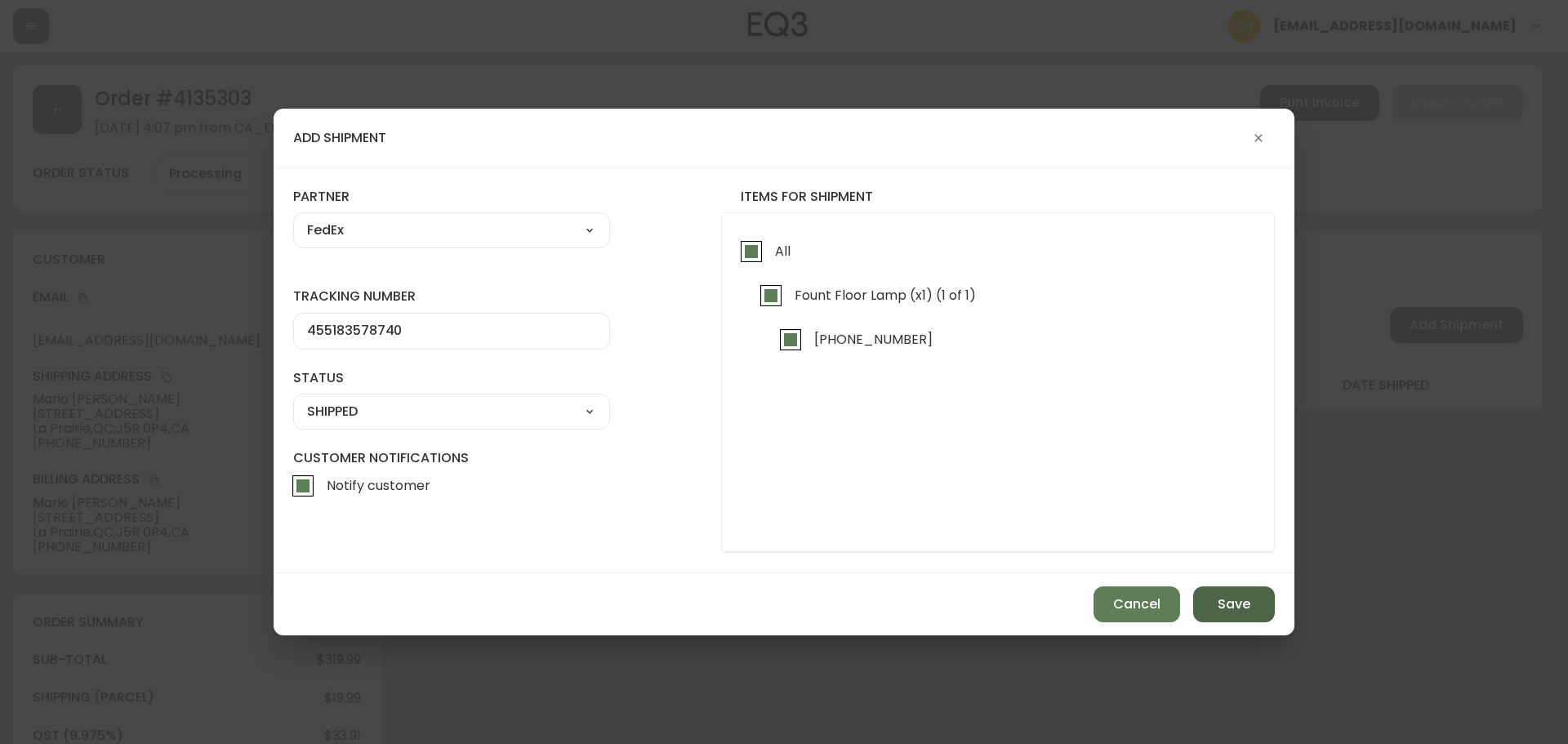
click at [1226, 600] on span "Save" at bounding box center [1234, 604] width 33 height 18
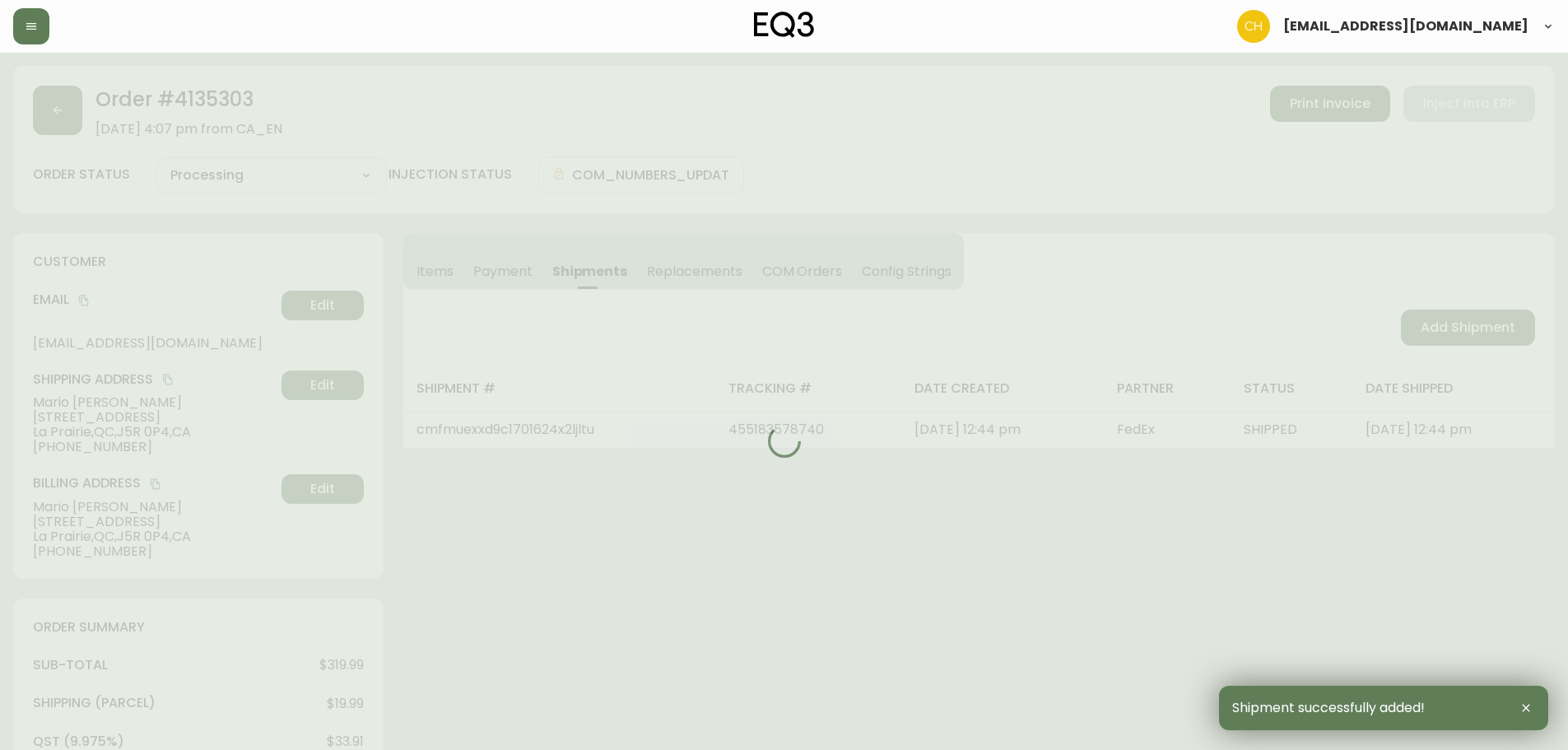
type input "Fully Shipped"
select select "FULLY_SHIPPED"
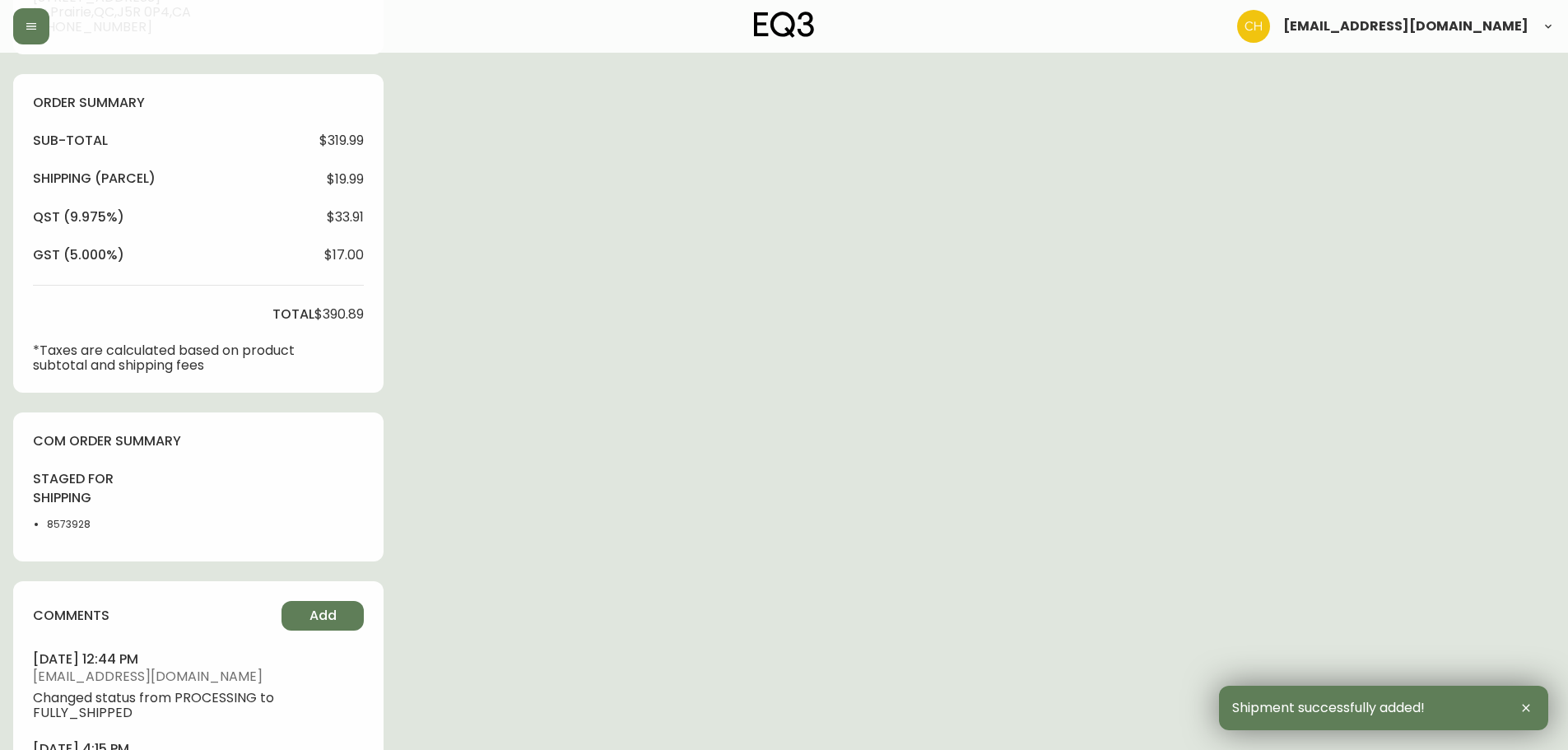
scroll to position [633, 0]
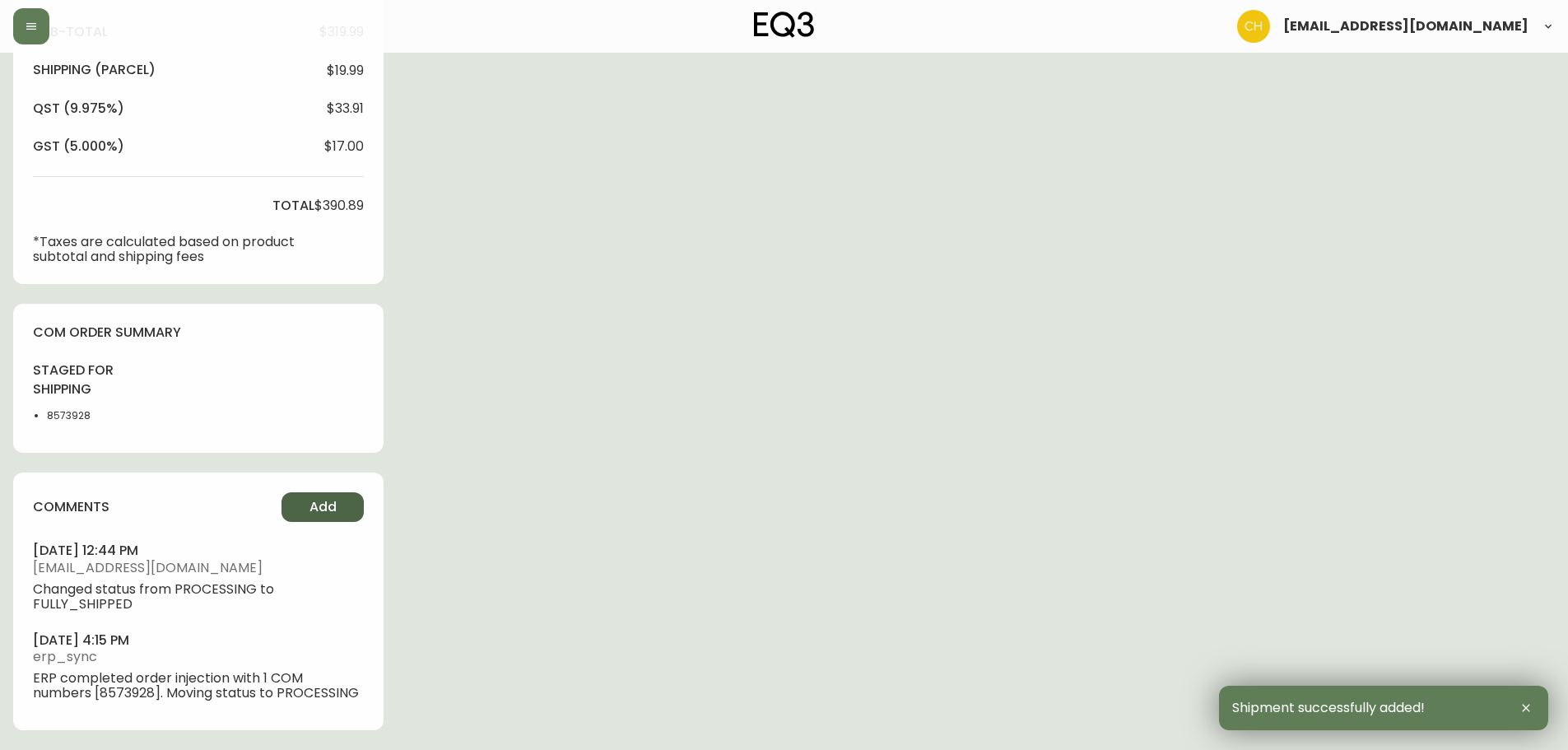
click at [321, 502] on span "Add" at bounding box center [322, 507] width 27 height 18
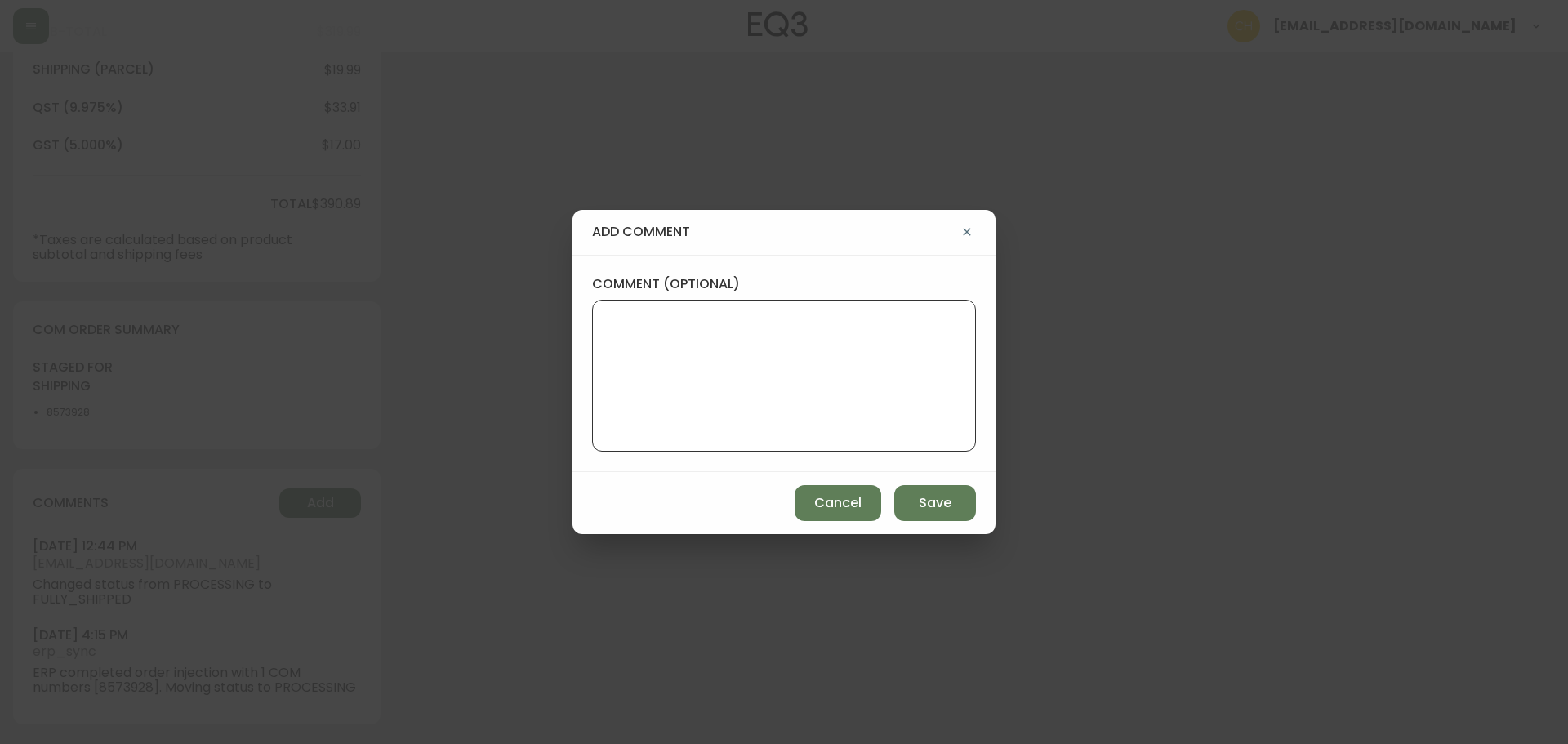
click at [666, 383] on textarea "comment (optional)" at bounding box center [784, 375] width 356 height 130
type textarea "CH"
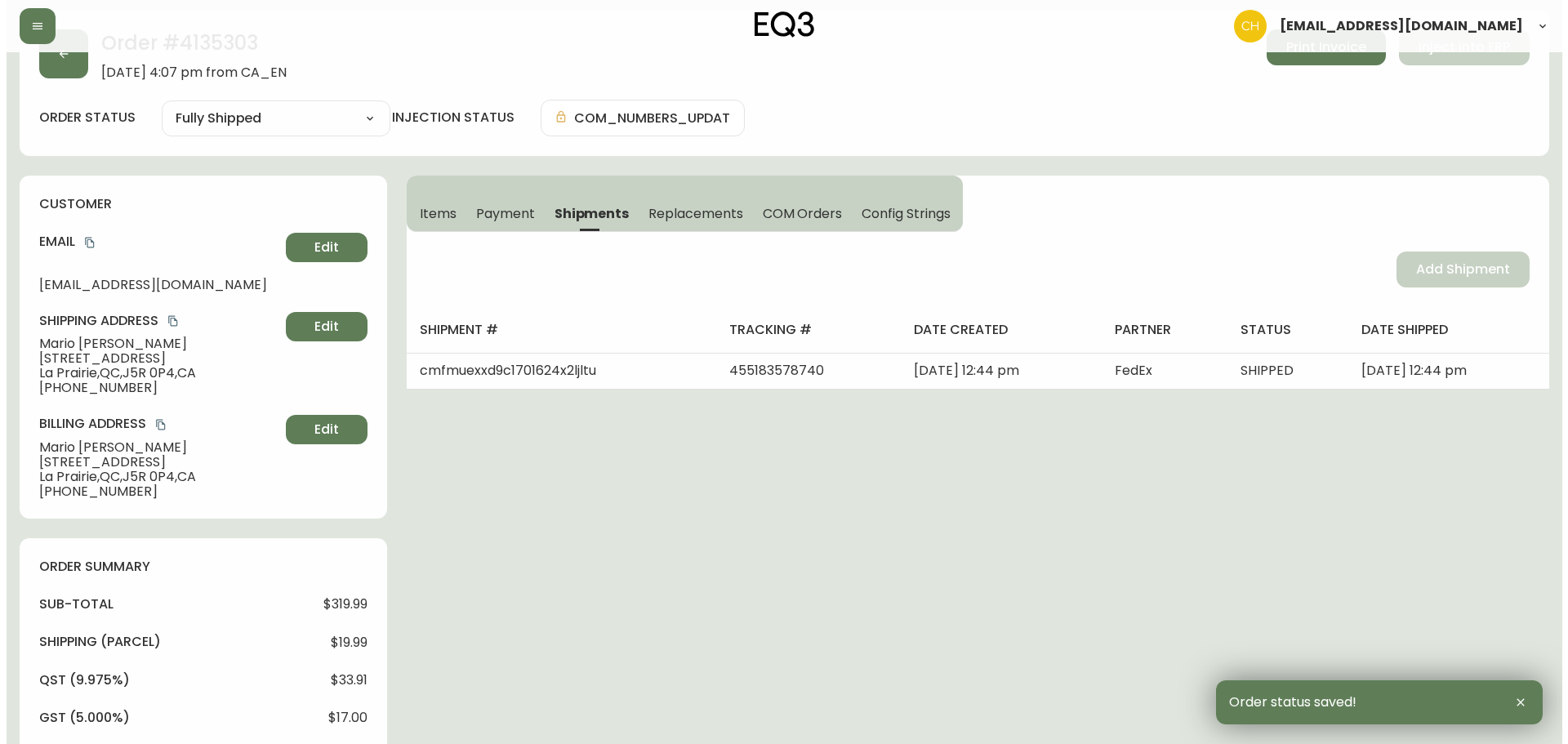
scroll to position [0, 0]
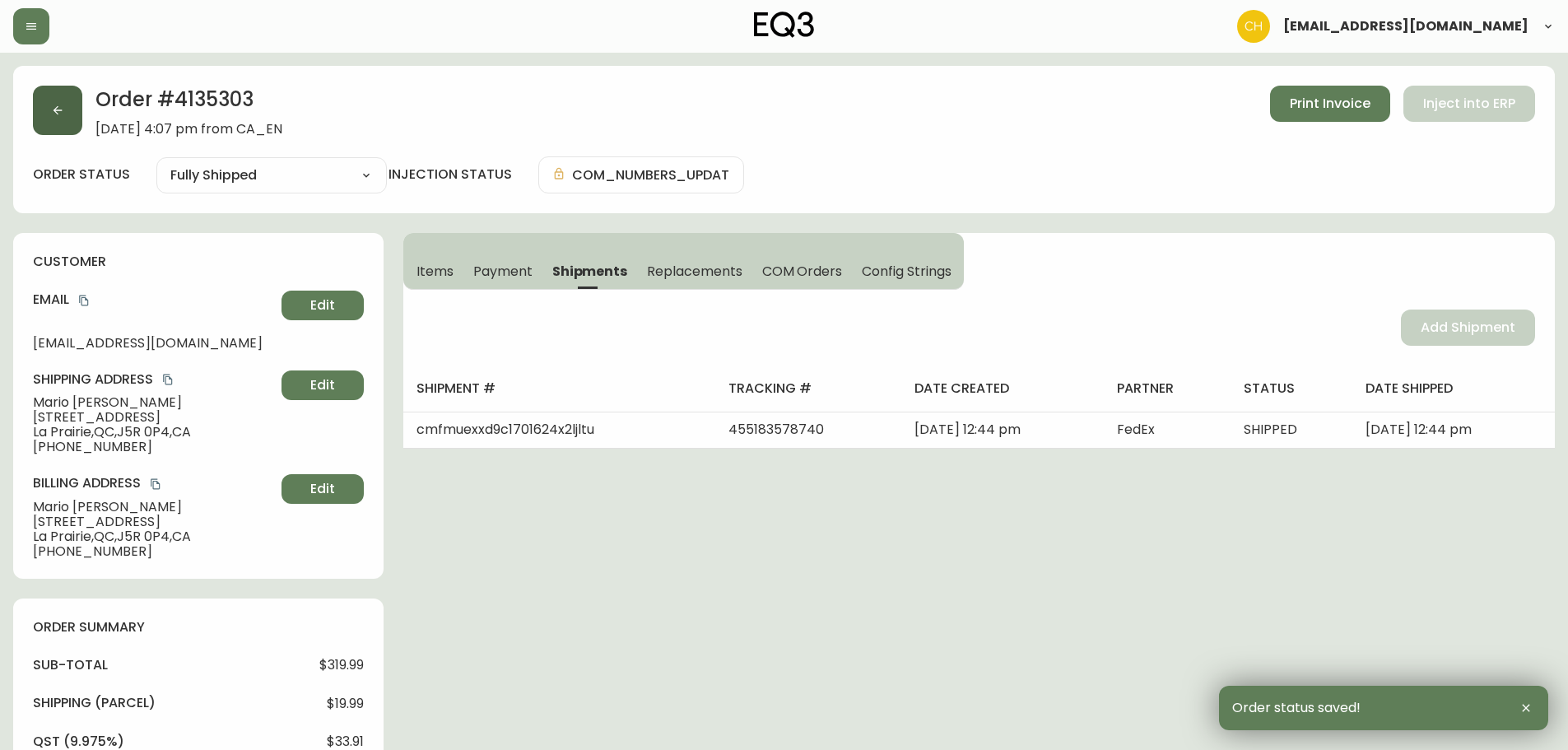
click at [69, 120] on button "button" at bounding box center [57, 110] width 50 height 50
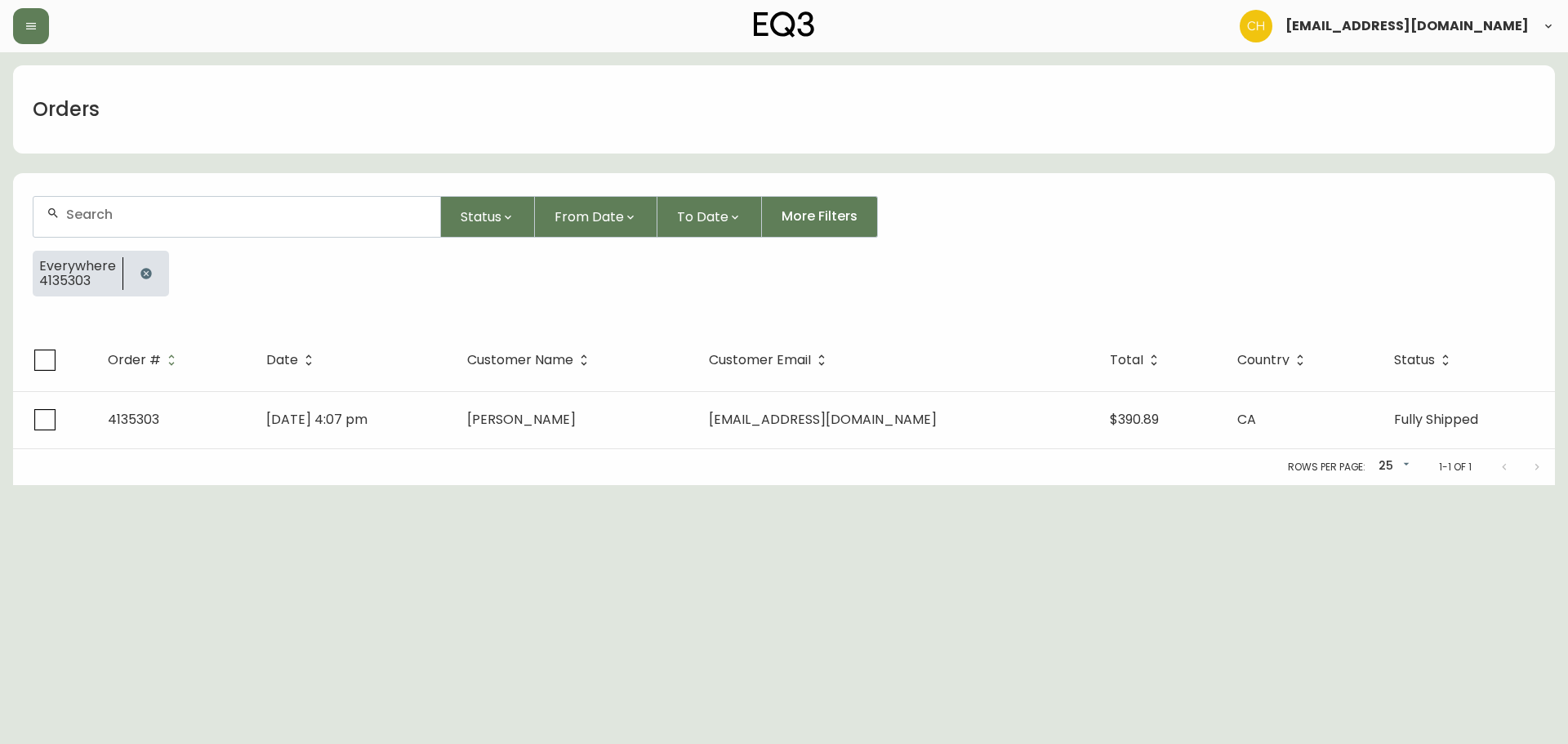
click at [80, 222] on div at bounding box center [237, 217] width 407 height 40
type input "4135345"
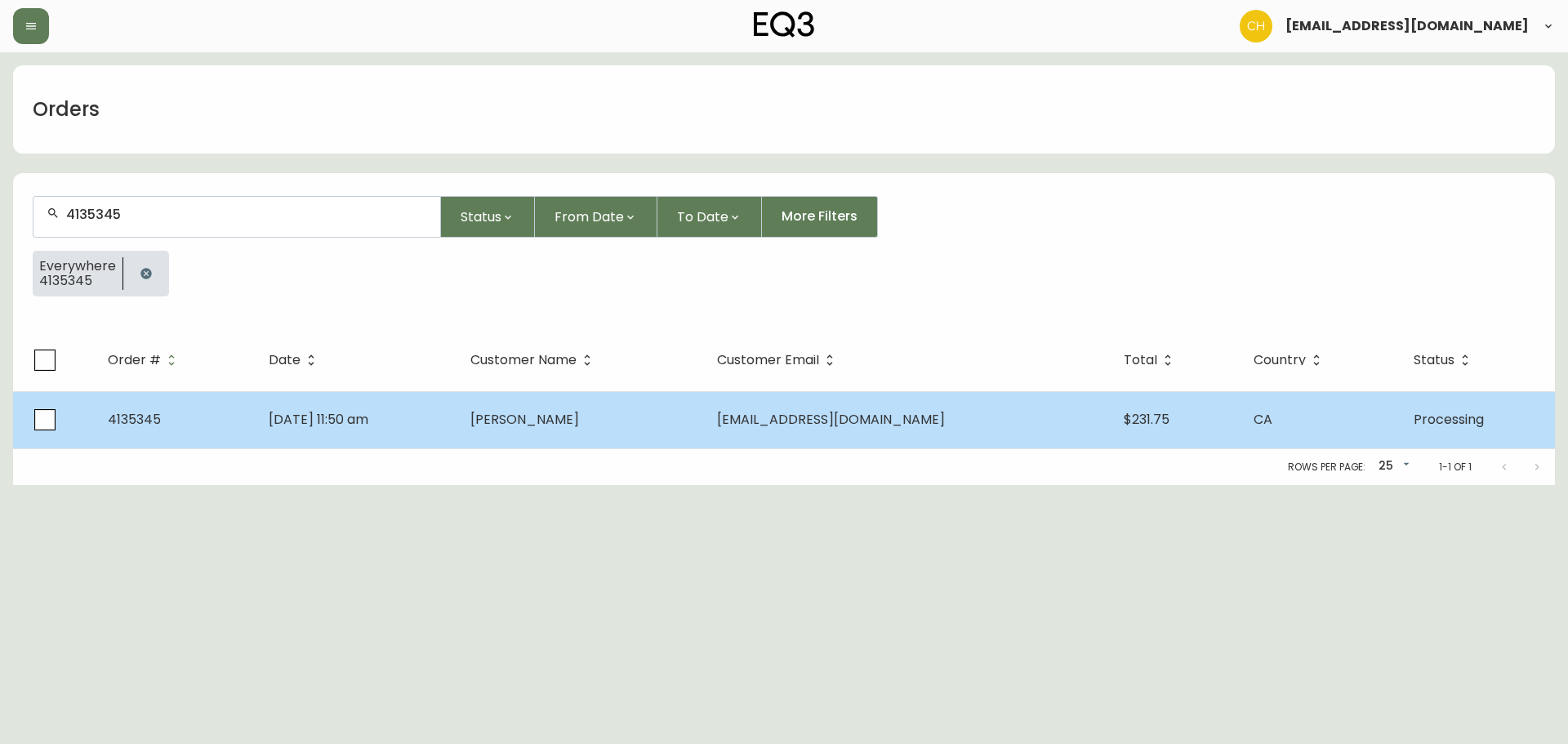
click at [457, 433] on td "[DATE] 11:50 am" at bounding box center [356, 420] width 201 height 57
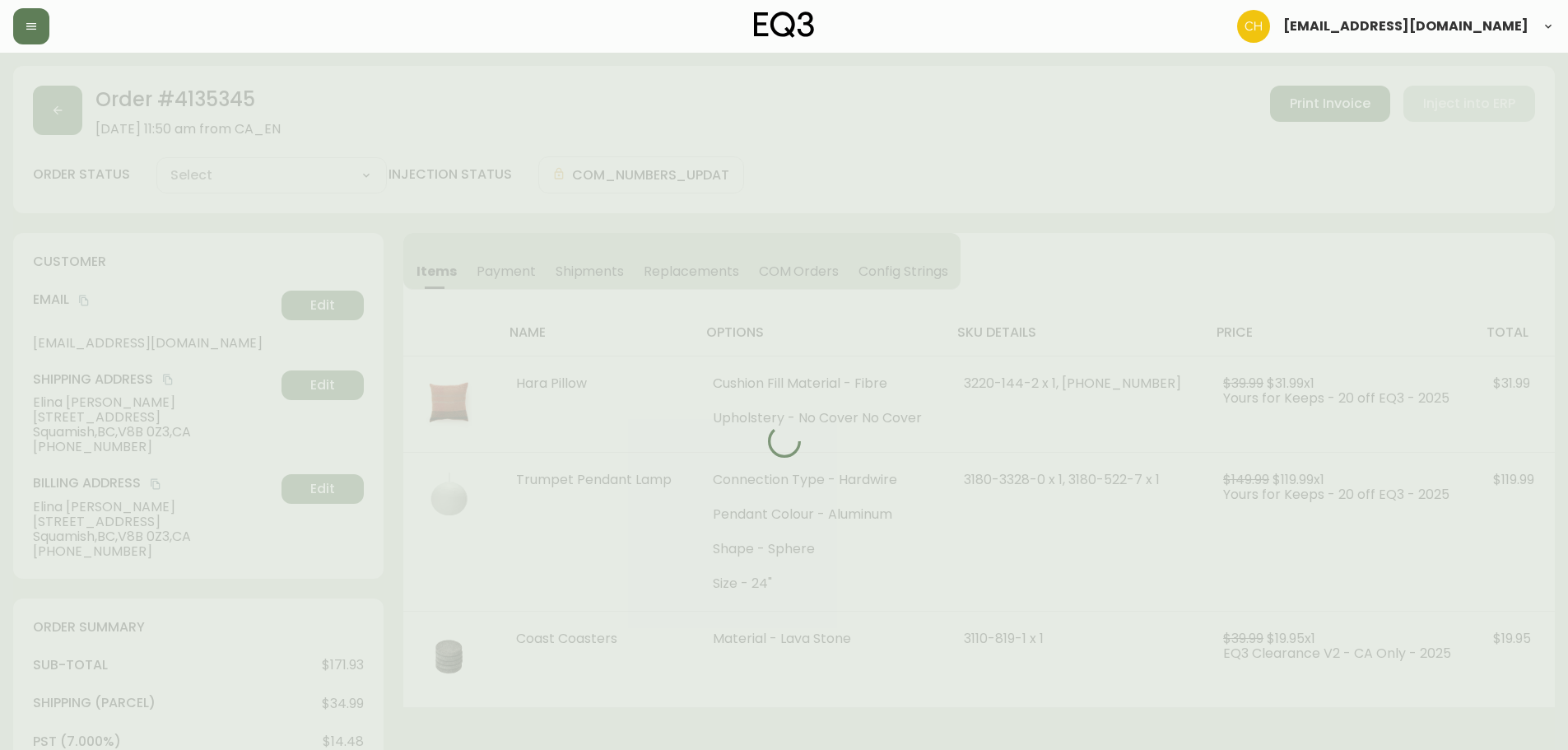
type input "Processing"
select select "PROCESSING"
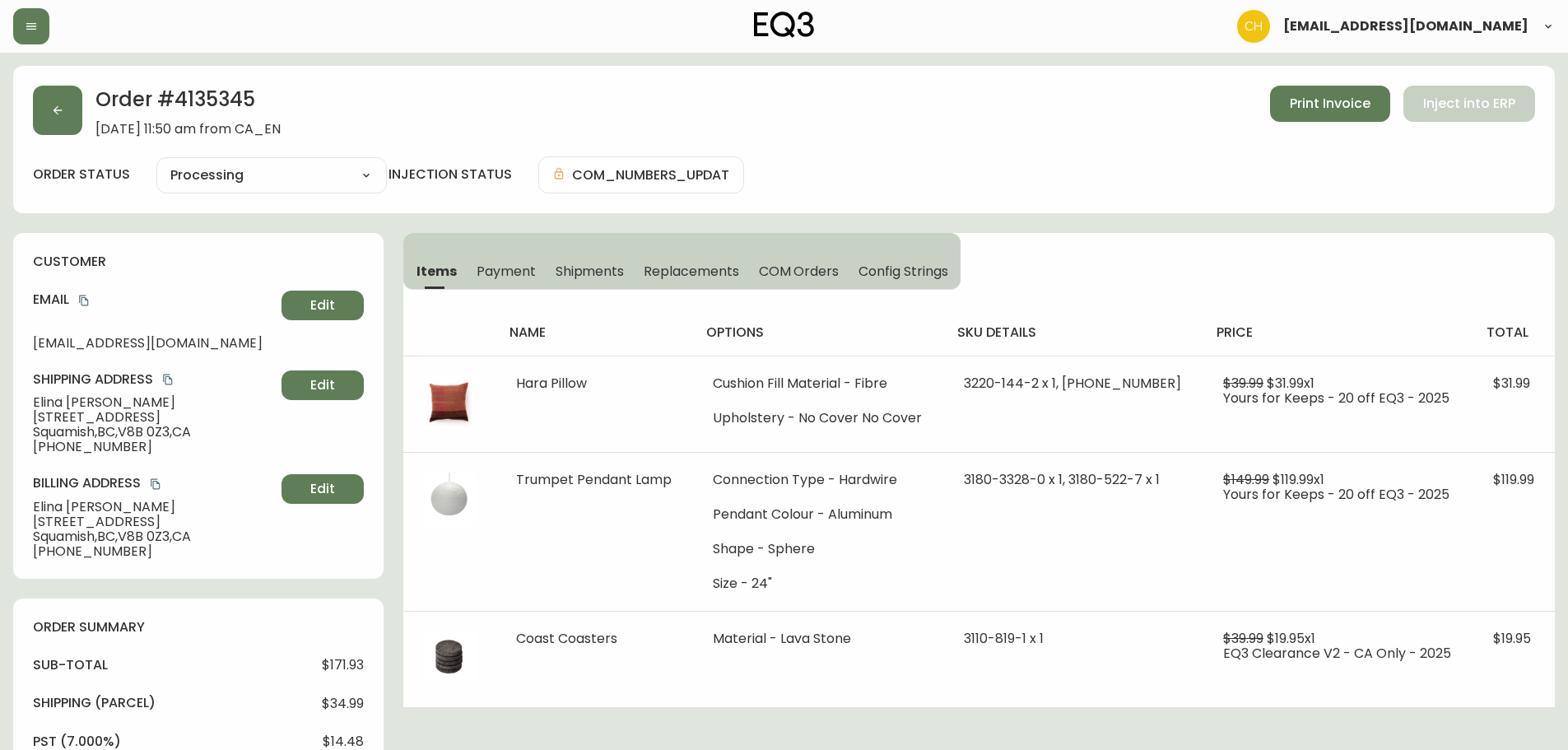
click at [580, 263] on span "Shipments" at bounding box center [590, 271] width 69 height 17
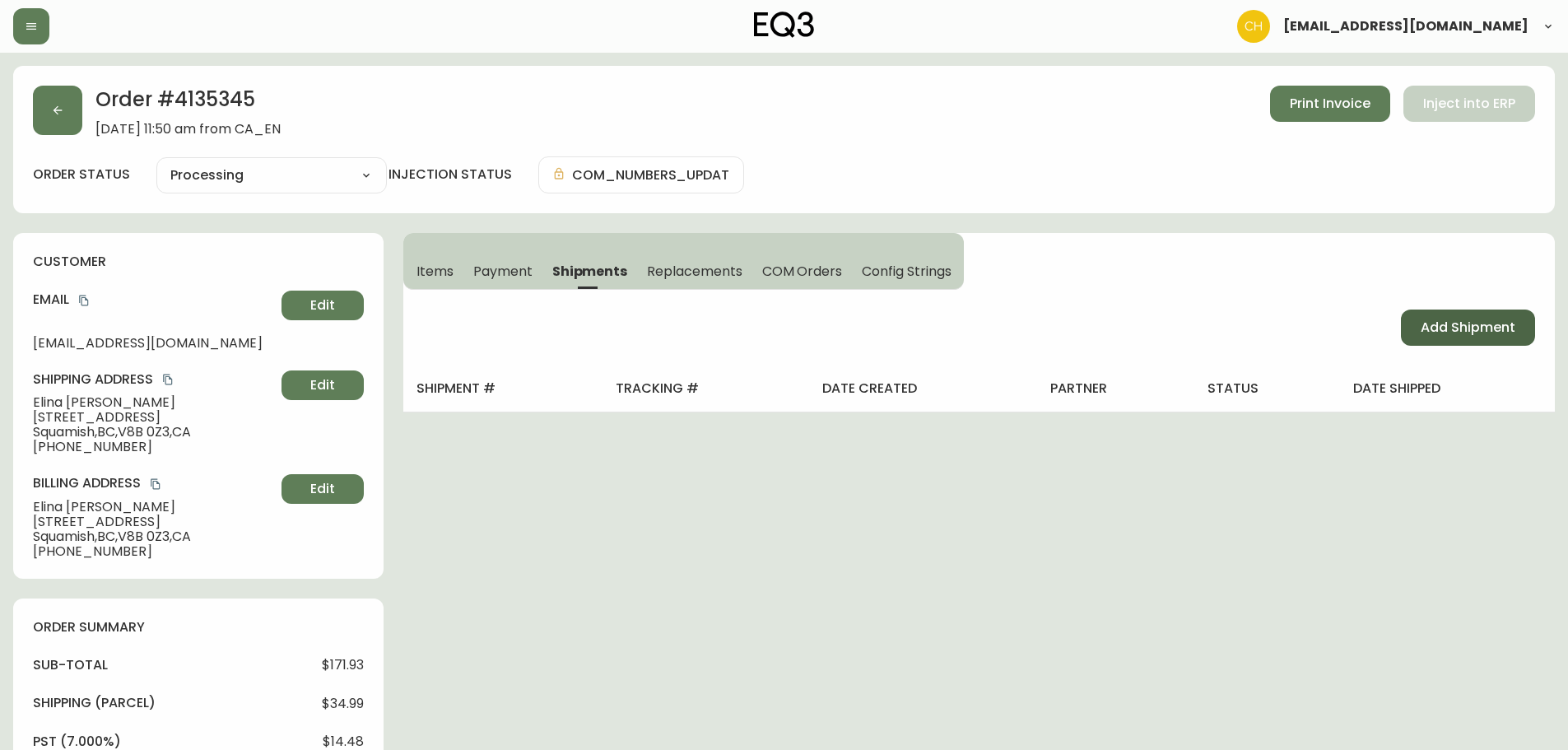
click at [1475, 319] on span "Add Shipment" at bounding box center [1468, 328] width 95 height 18
select select "PENDING"
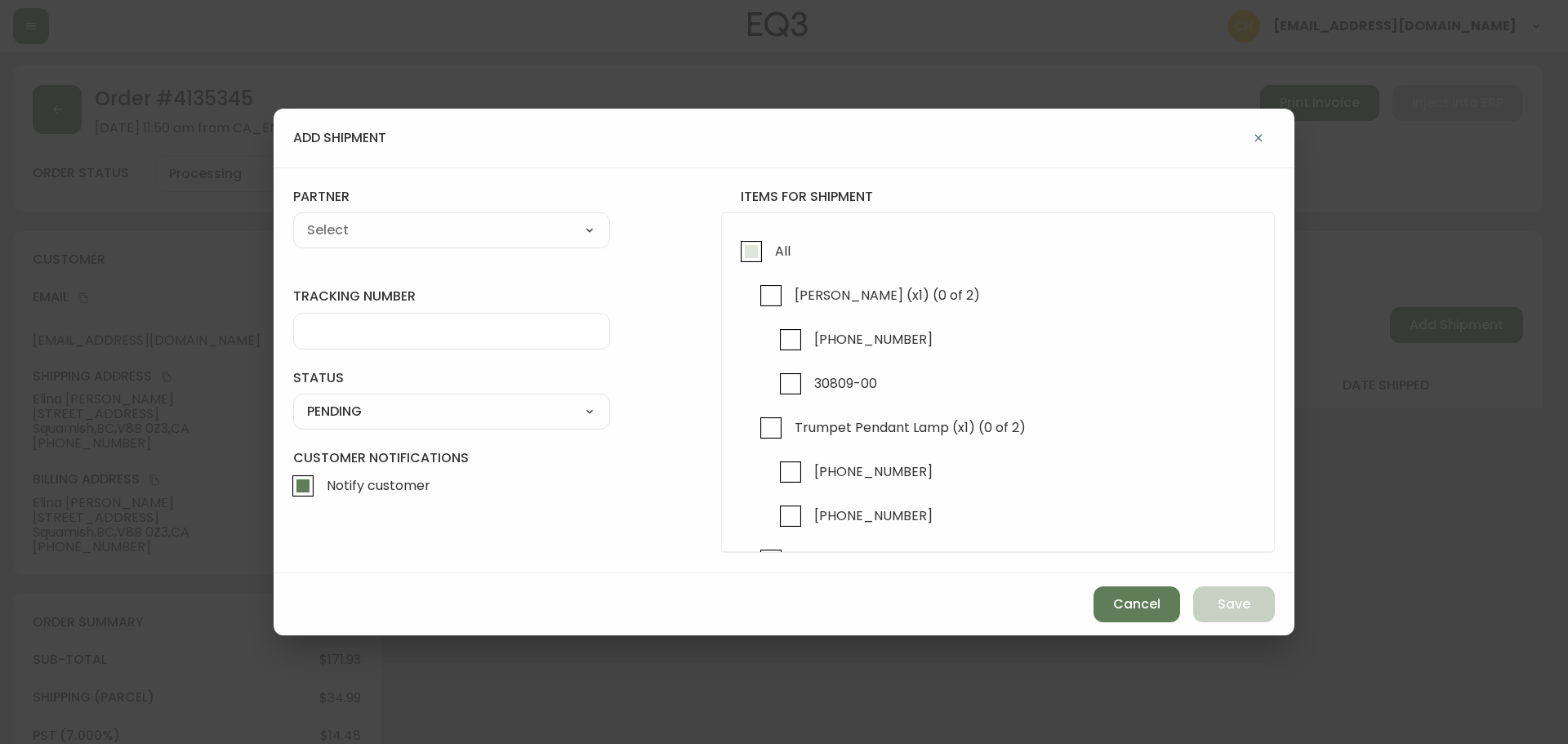
click at [751, 247] on input "All" at bounding box center [751, 251] width 37 height 37
checkbox input "true"
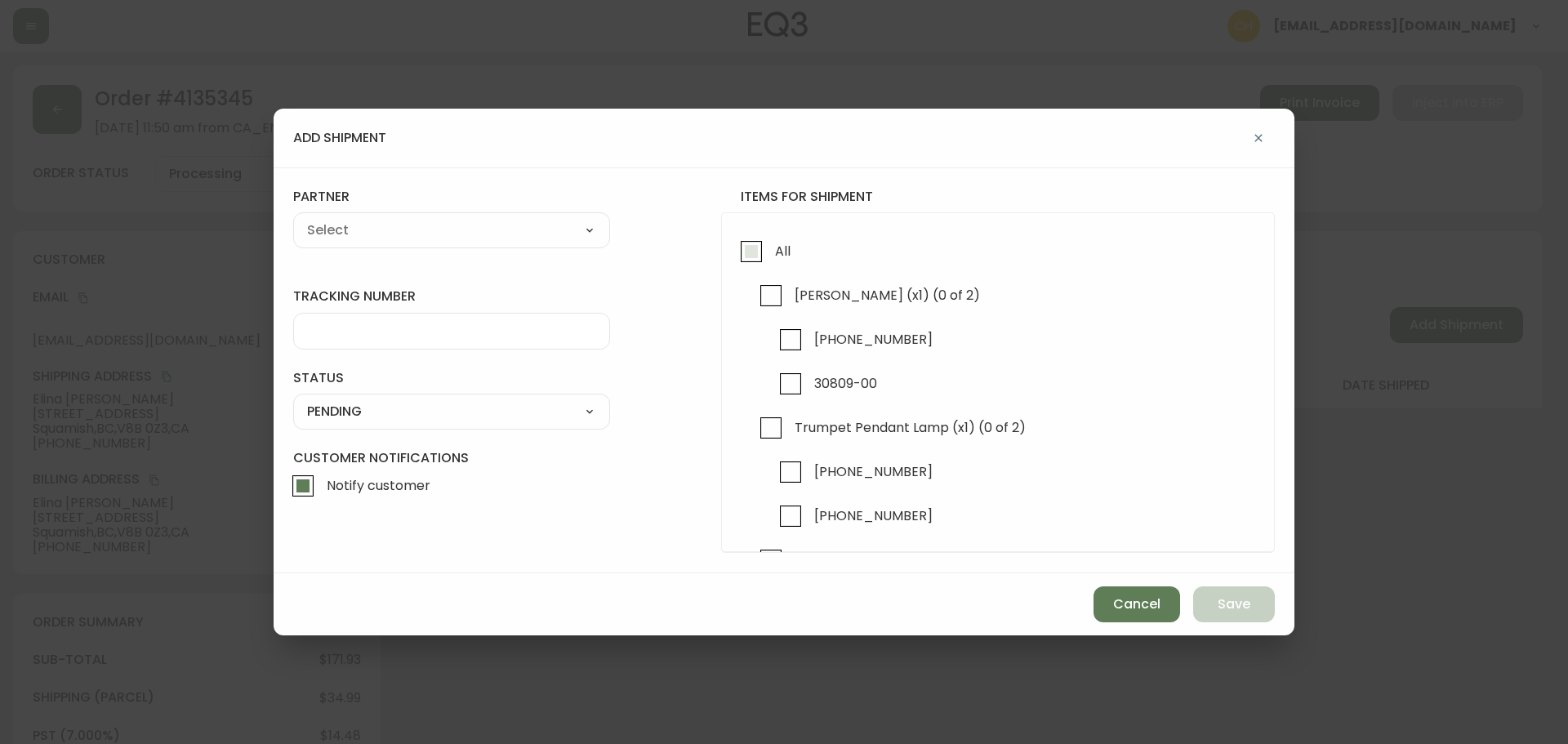
checkbox input "true"
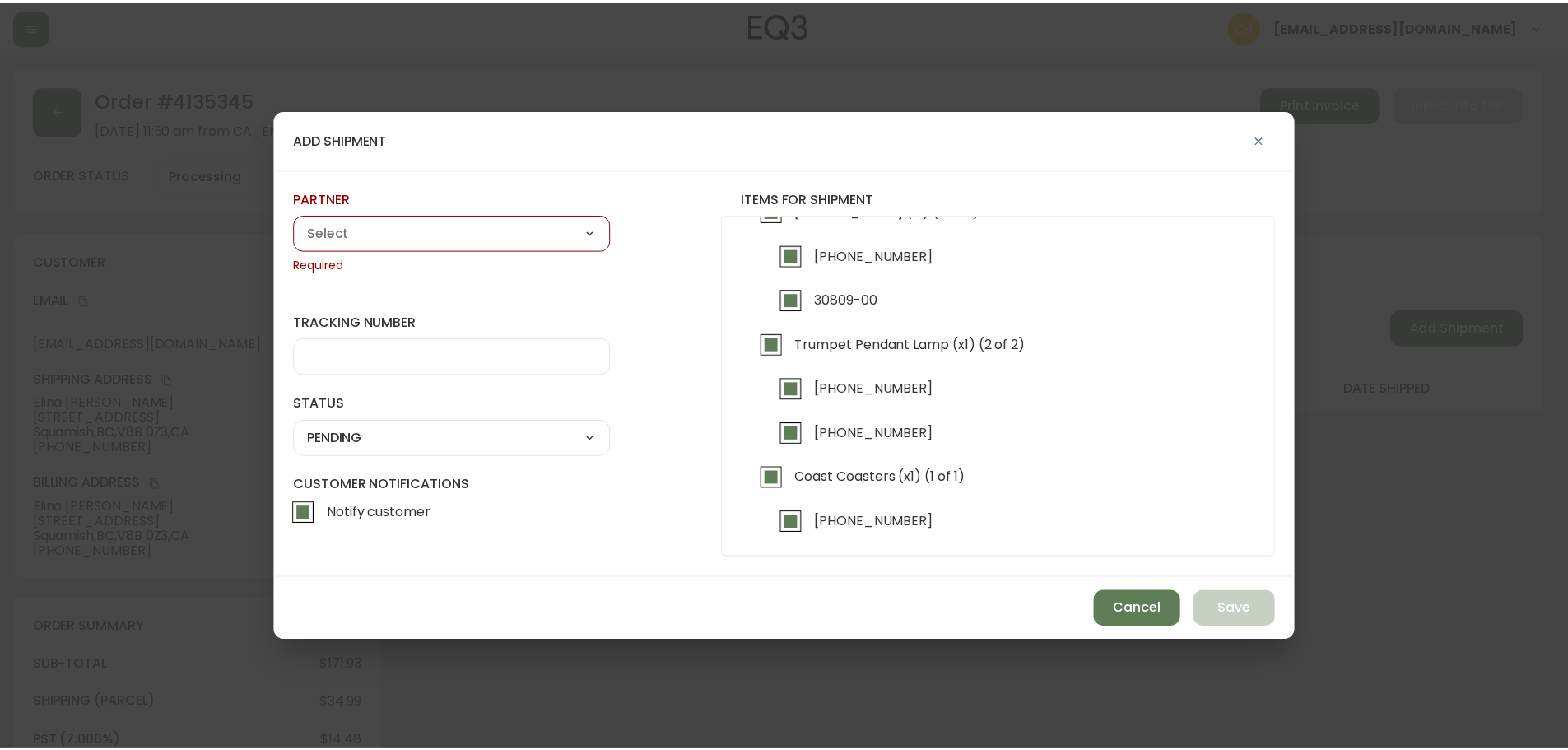
scroll to position [91, 0]
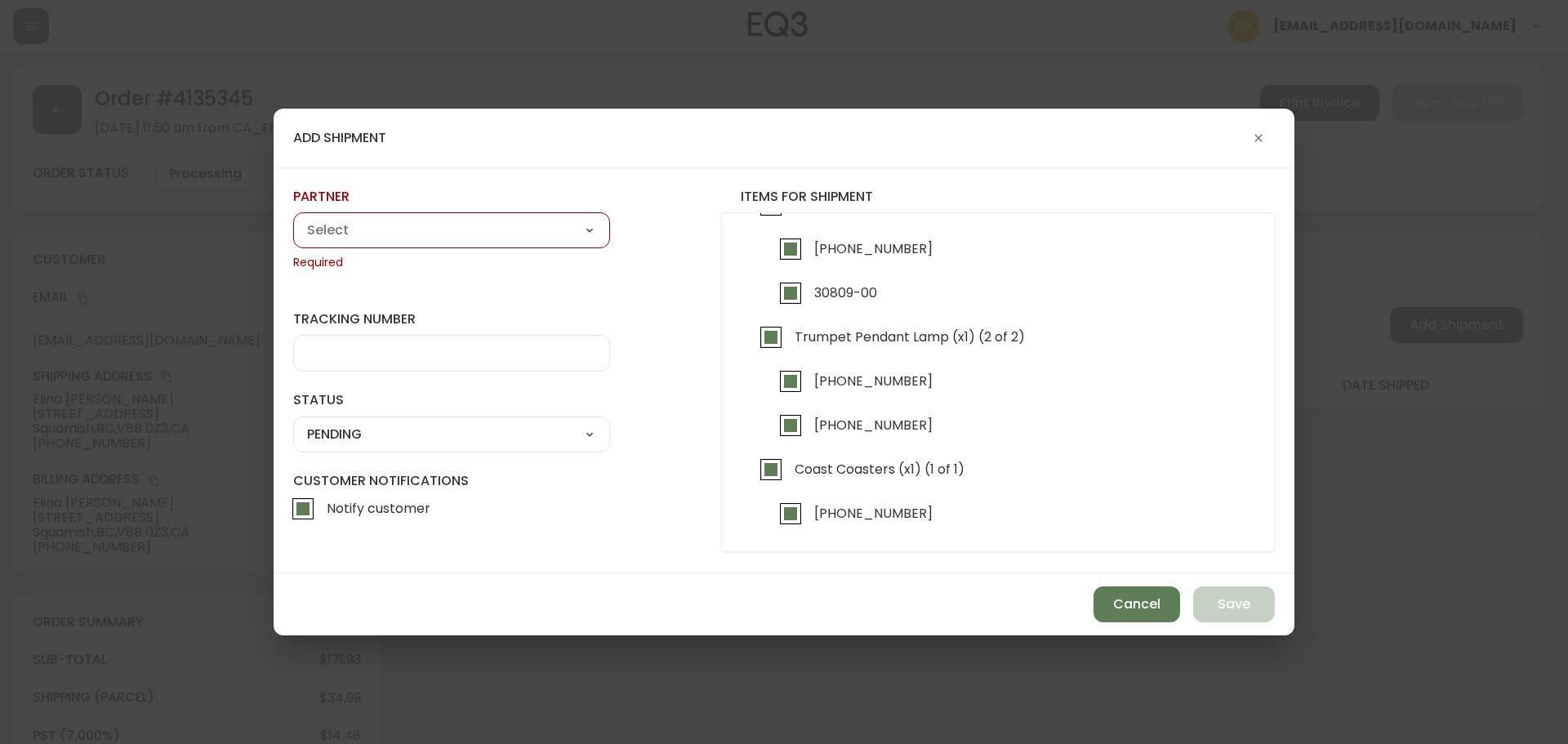
click at [309, 238] on select "A Move to Remember LLC ABF Freight Alero [PERSON_NAME] Canada Post Canpar Expre…" at bounding box center [451, 230] width 317 height 24
select select "cjy0a9taa01x001669l98m63c"
click at [293, 218] on select "A Move to Remember LLC ABF Freight Alero [PERSON_NAME] Canada Post Canpar Expre…" at bounding box center [451, 230] width 317 height 24
type input "FedEx"
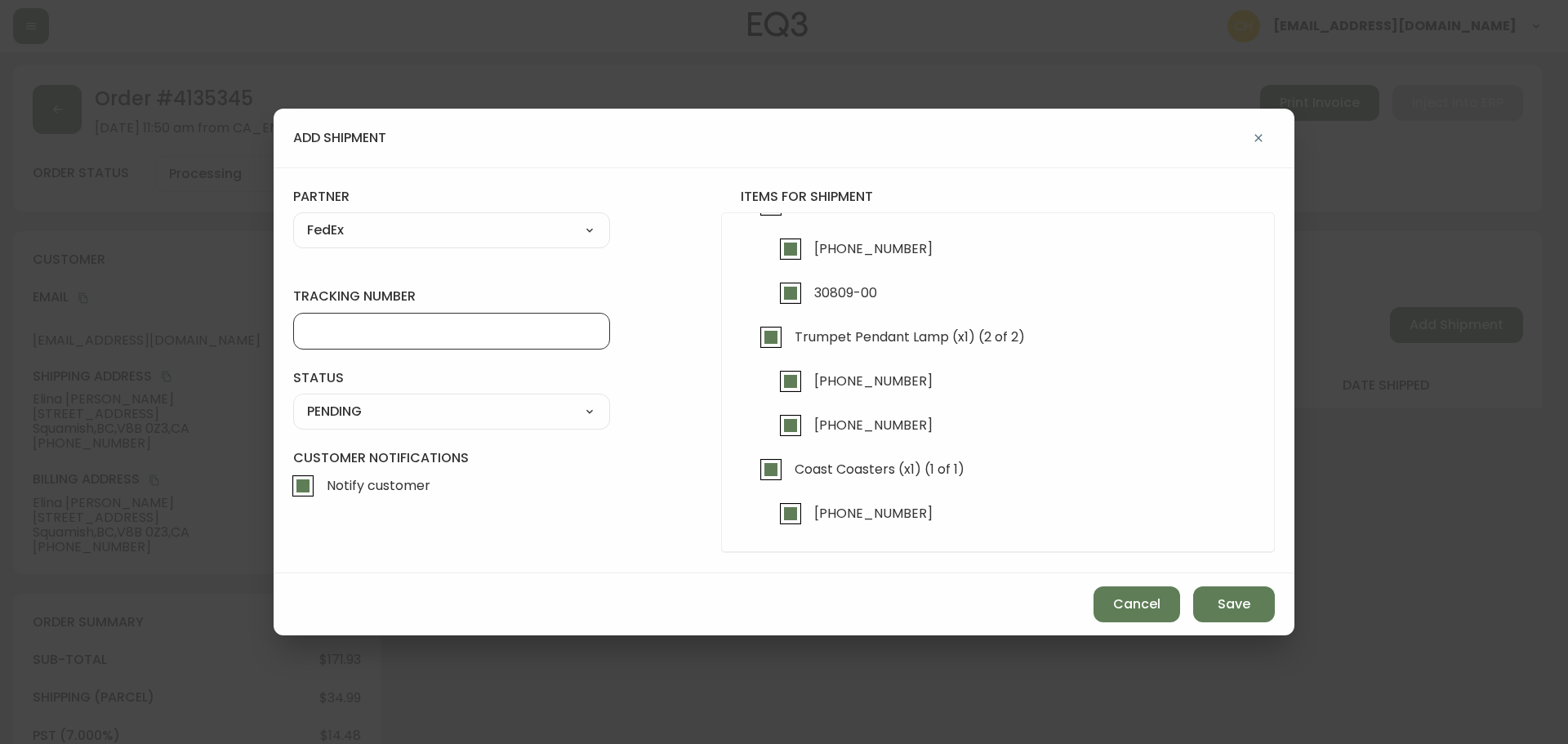
click at [327, 328] on input "tracking number" at bounding box center [451, 331] width 290 height 16
type input "455183578751"
click at [333, 410] on select "SHIPPED PENDING CANCELLED" at bounding box center [451, 411] width 317 height 24
click at [293, 399] on select "SHIPPED PENDING CANCELLED" at bounding box center [451, 411] width 317 height 24
select select "PENDING"
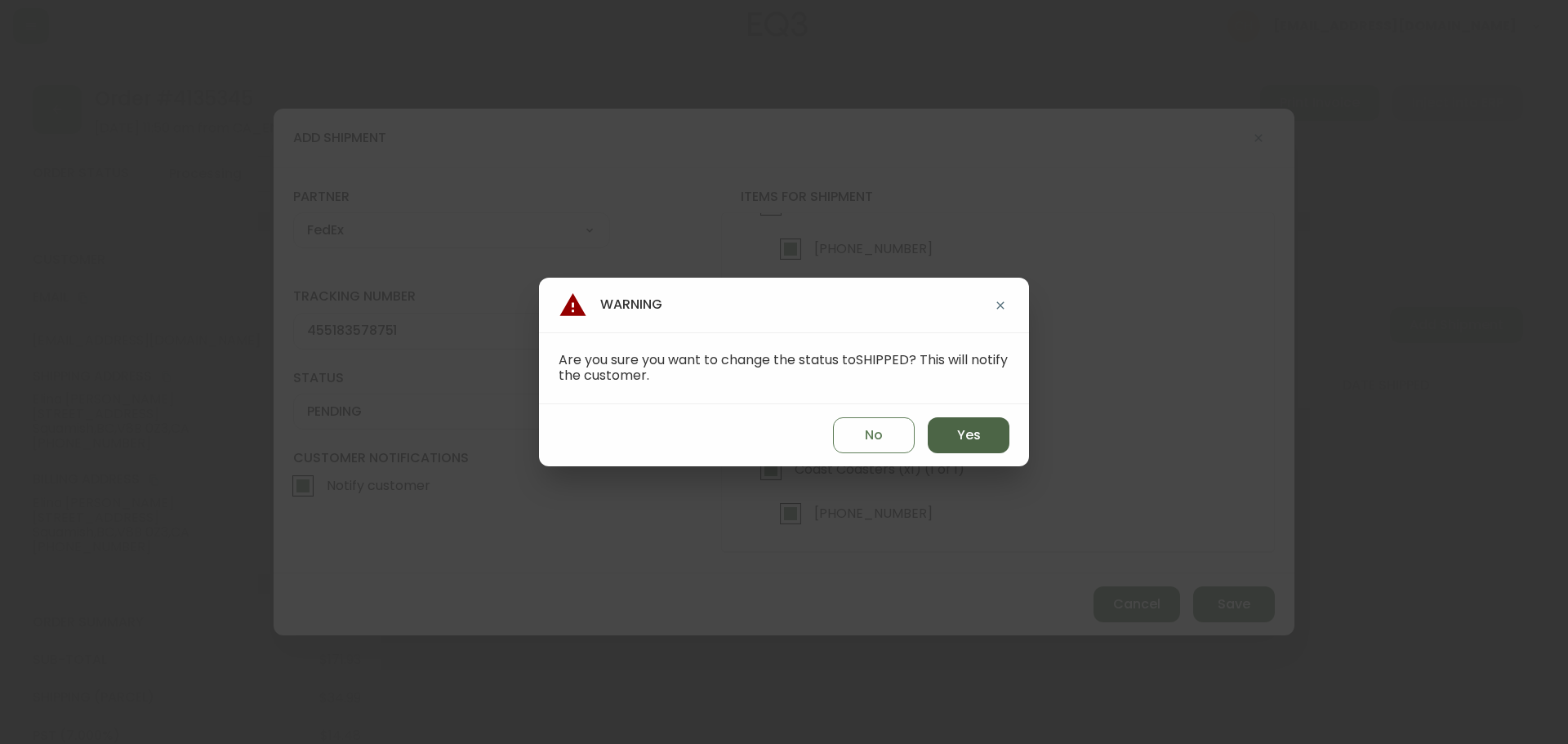
click at [988, 442] on button "Yes" at bounding box center [969, 436] width 82 height 36
type input "SHIPPED"
select select "SHIPPED"
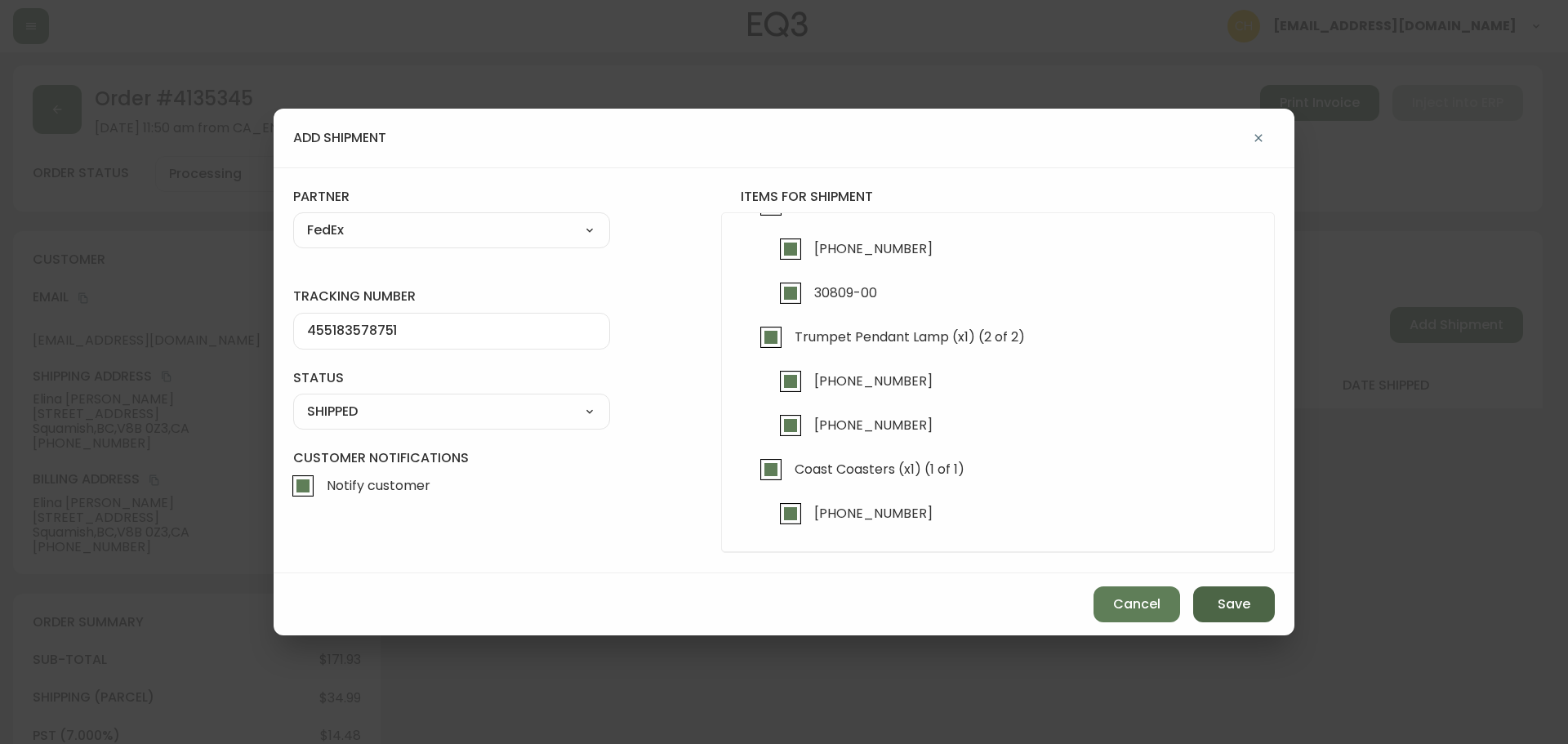
click at [1224, 603] on span "Save" at bounding box center [1234, 604] width 33 height 18
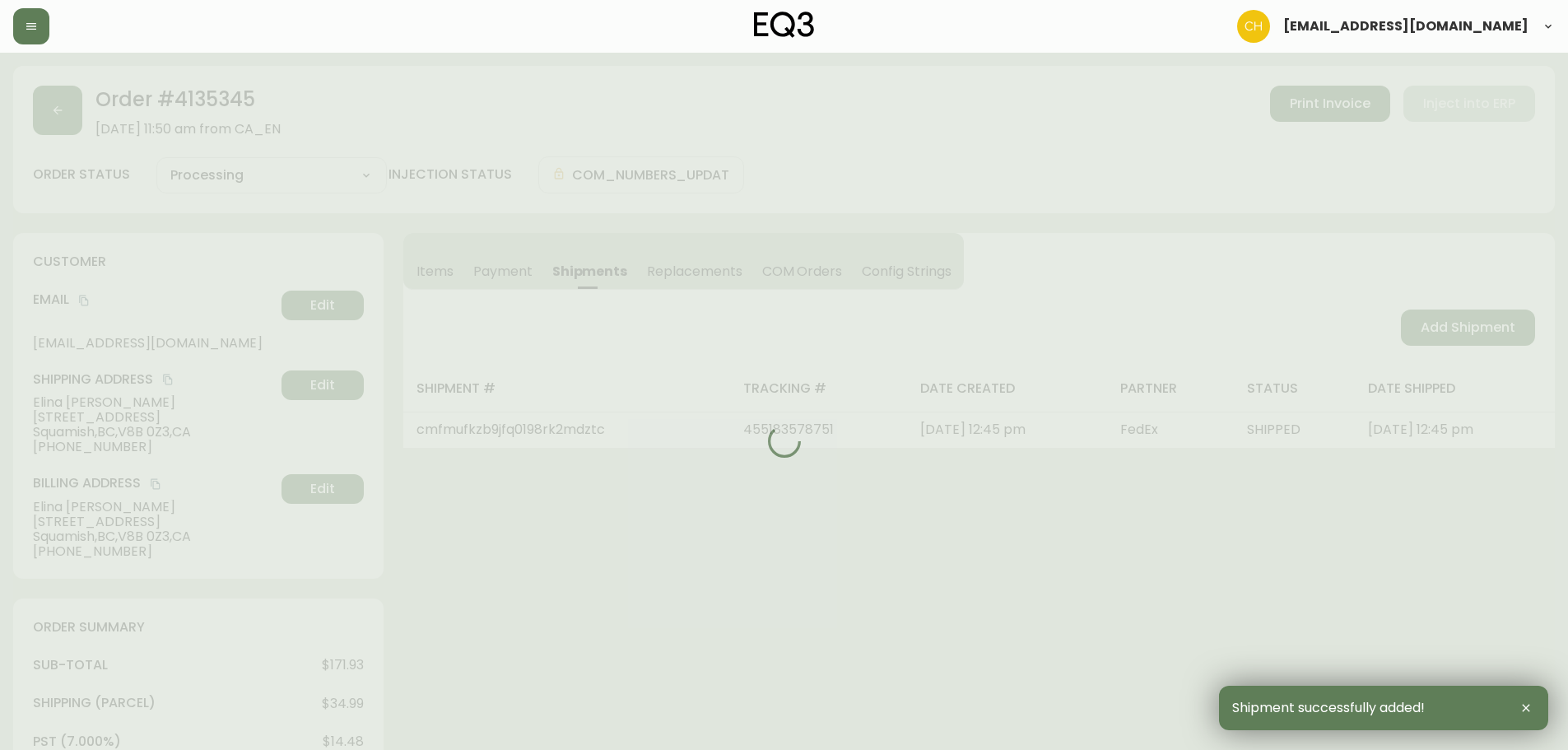
type input "Fully Shipped"
select select "FULLY_SHIPPED"
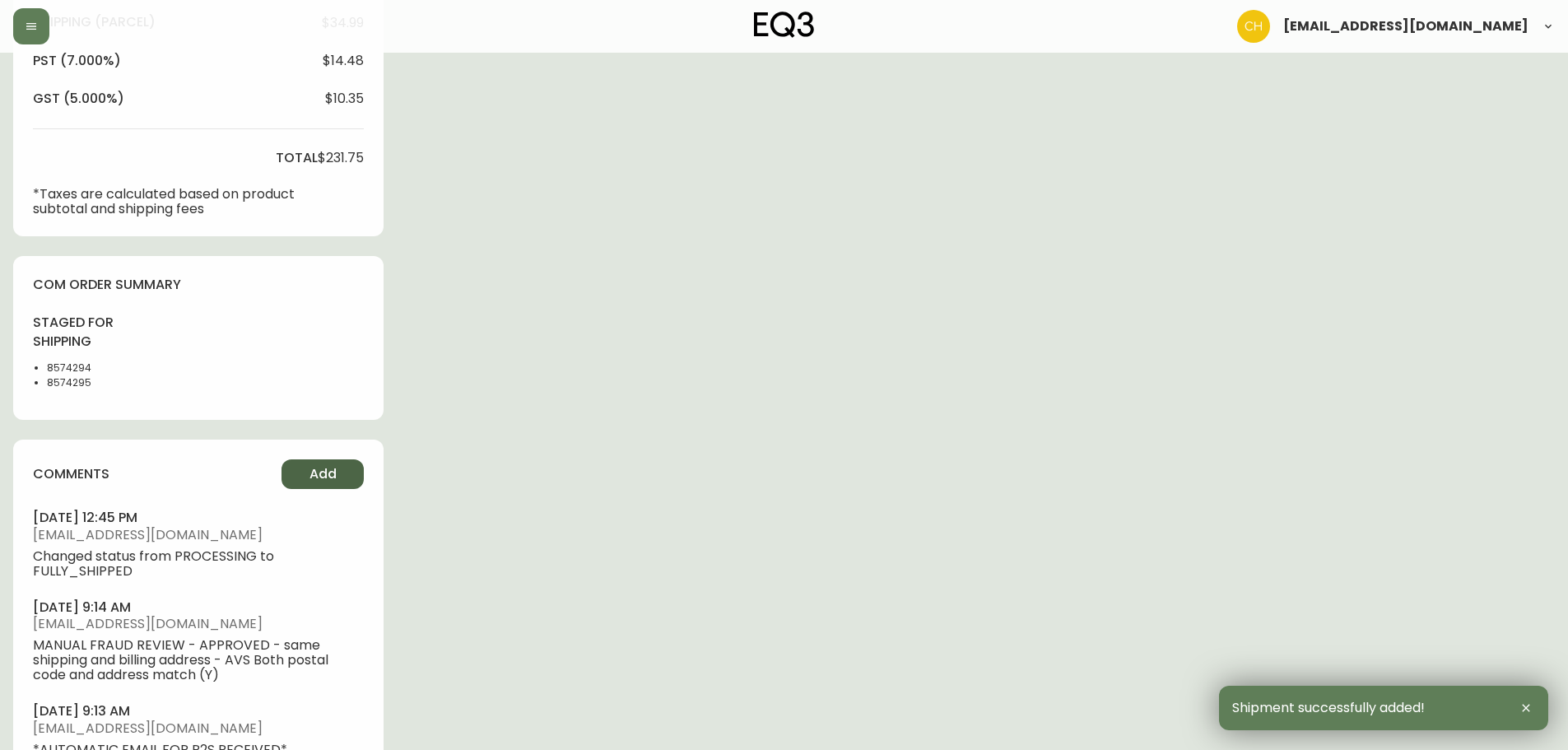
scroll to position [741, 0]
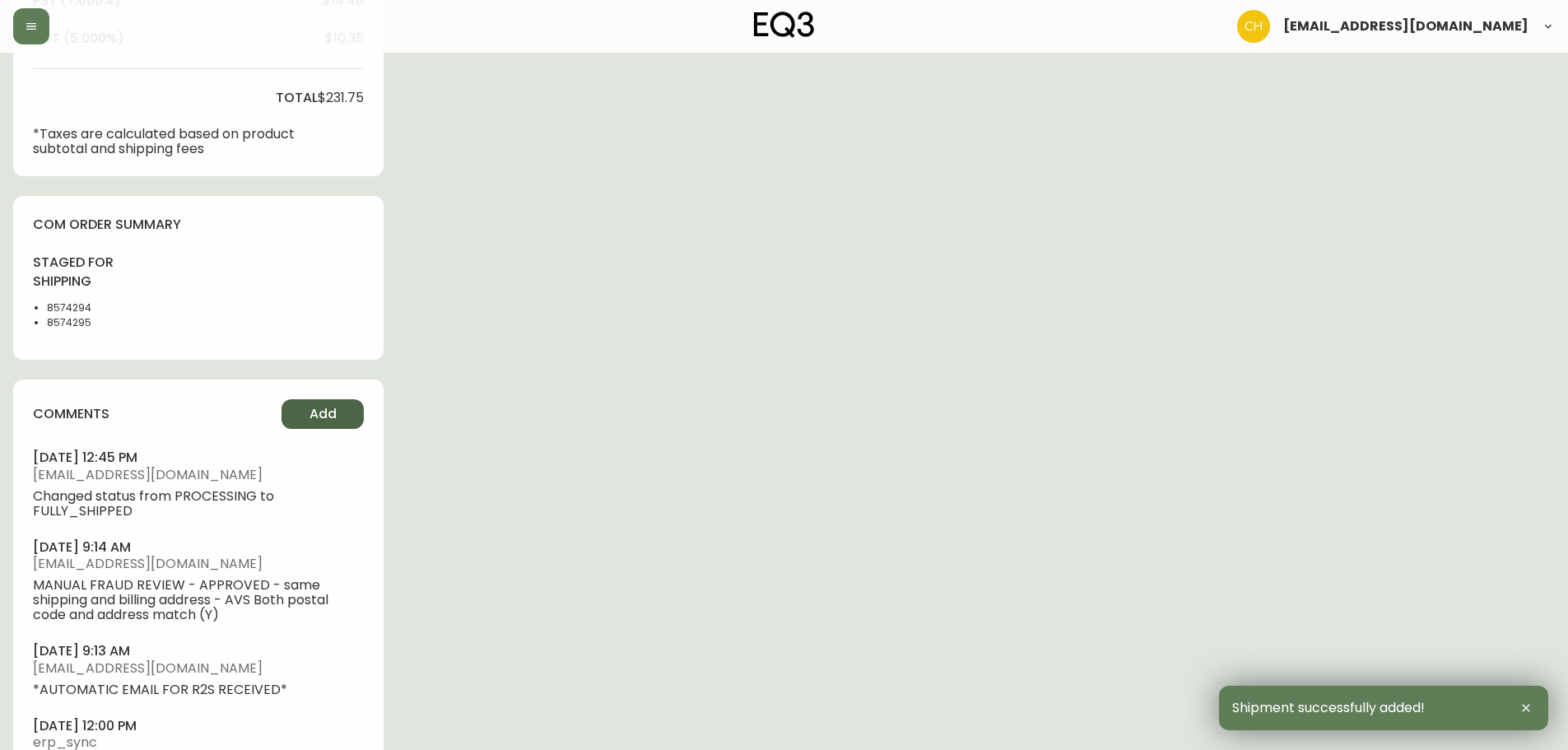
click at [339, 416] on button "Add" at bounding box center [322, 414] width 83 height 30
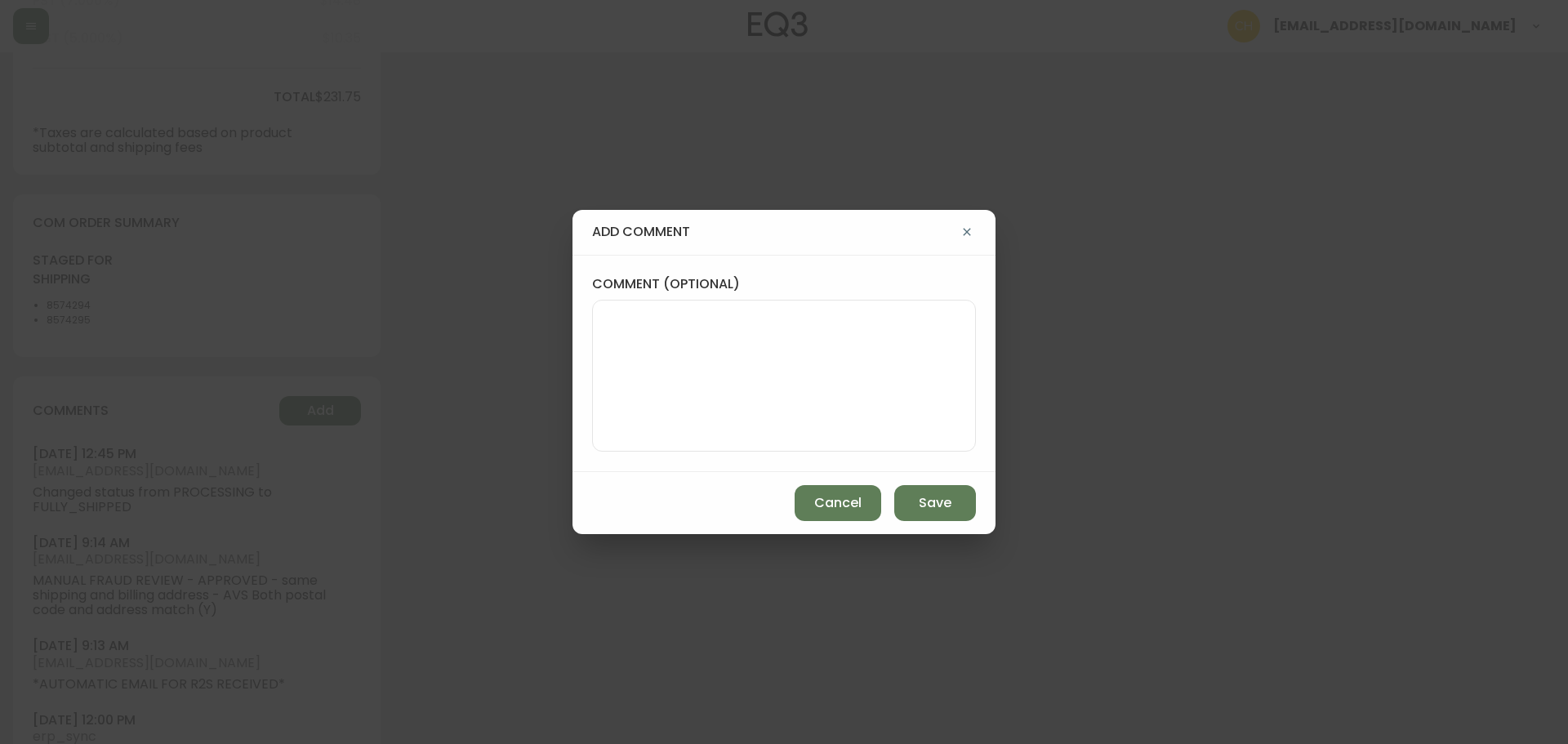
click at [627, 331] on textarea "comment (optional)" at bounding box center [784, 375] width 356 height 130
type textarea "CH"
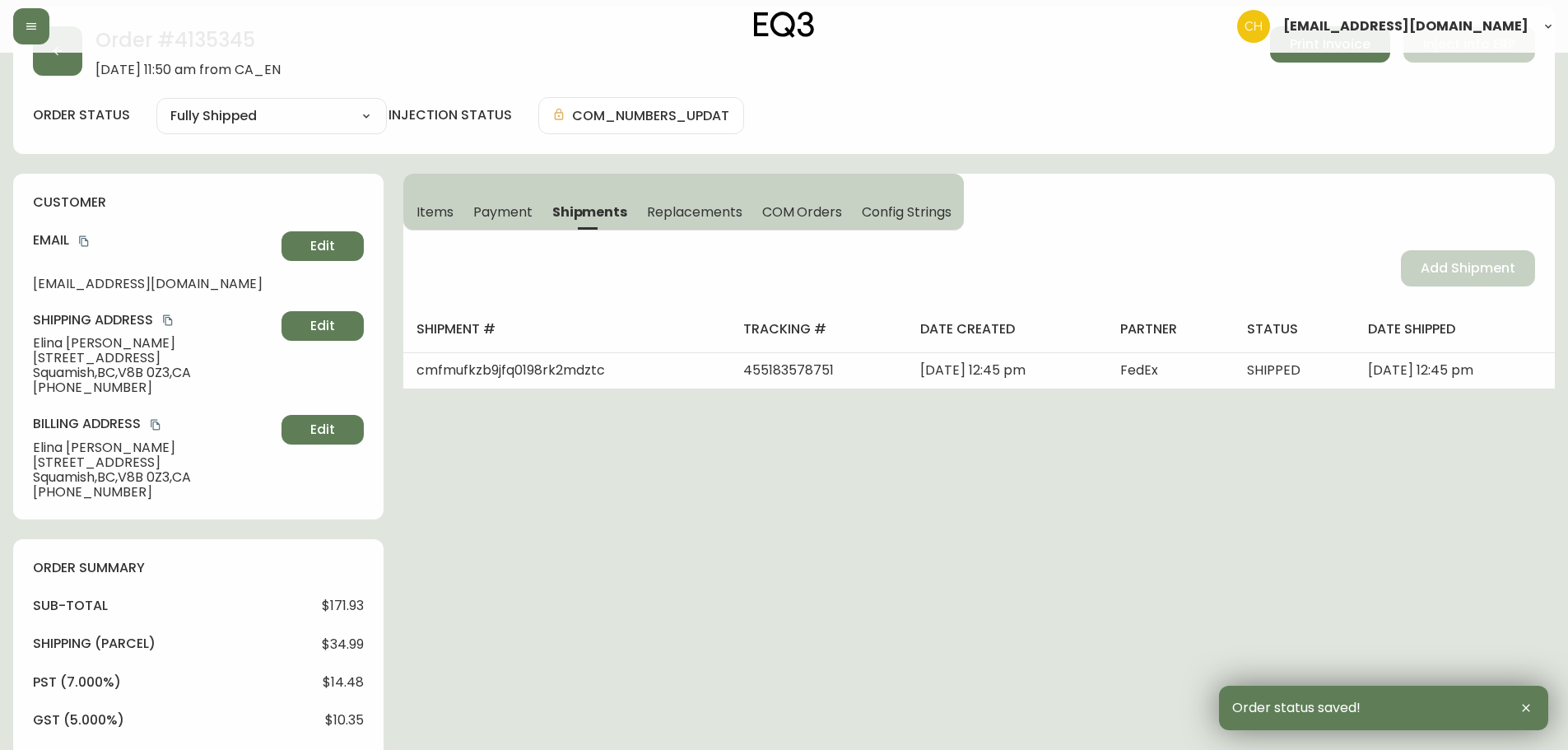
scroll to position [0, 0]
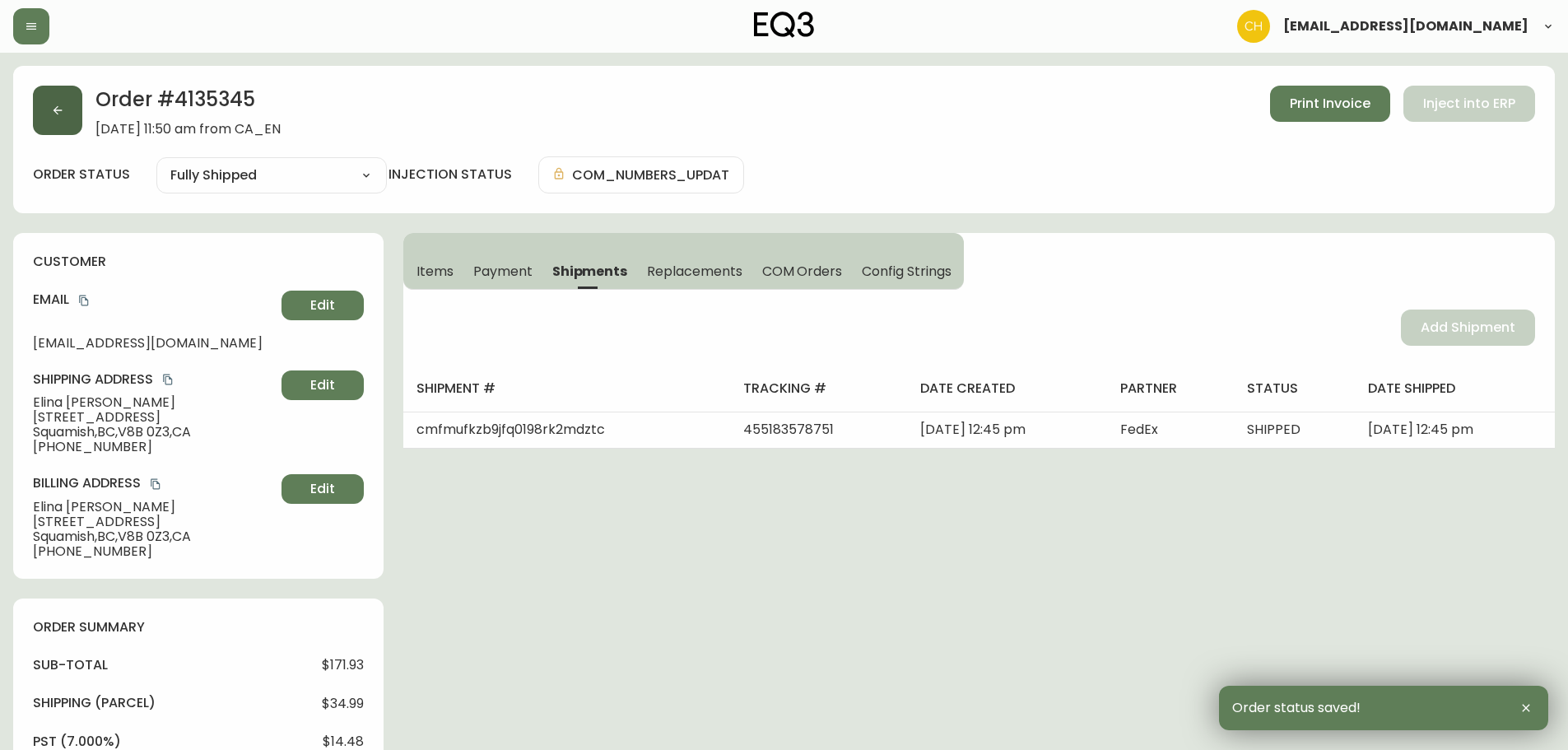
click at [65, 118] on button "button" at bounding box center [57, 110] width 50 height 50
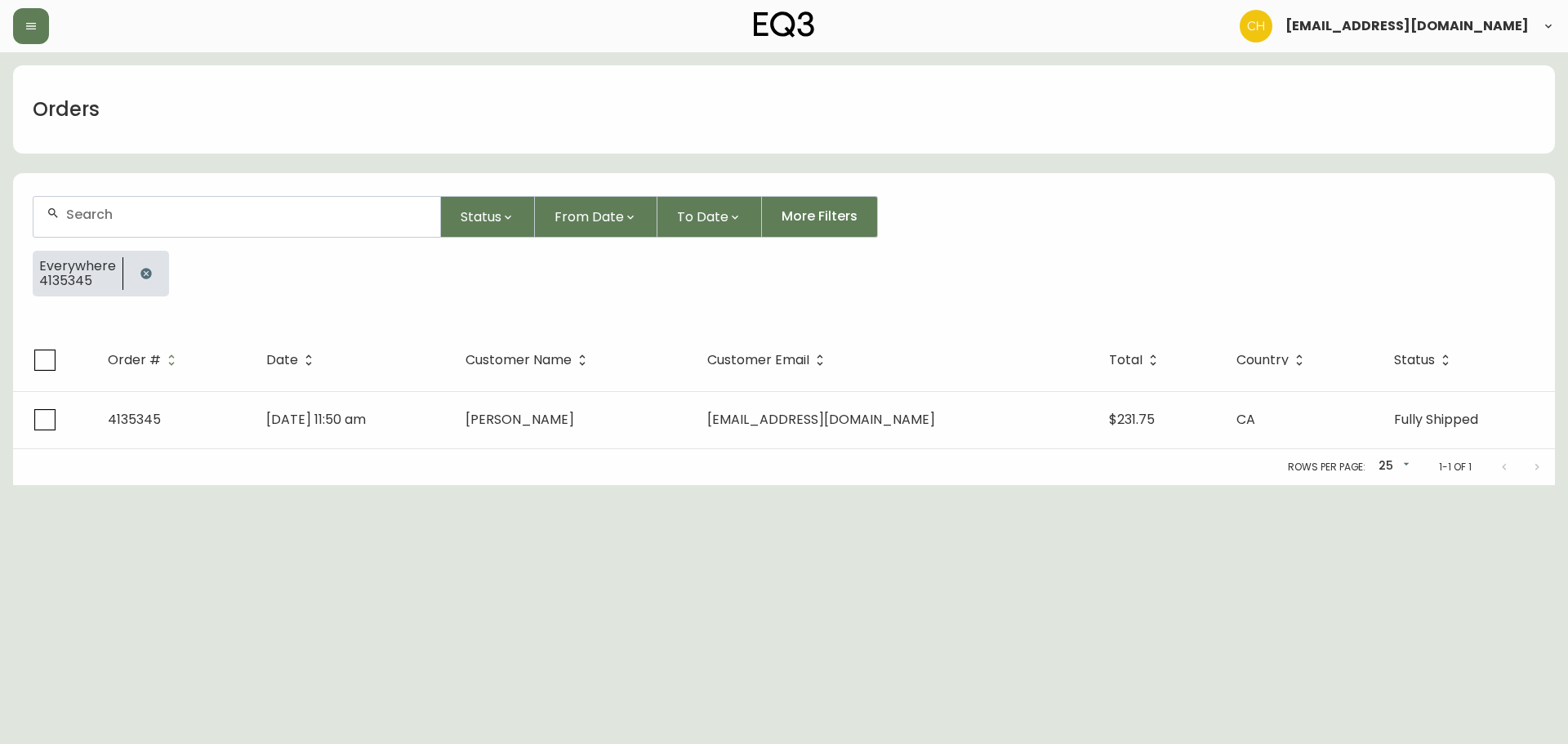
click at [99, 207] on input "text" at bounding box center [247, 214] width 361 height 16
type input "4135321"
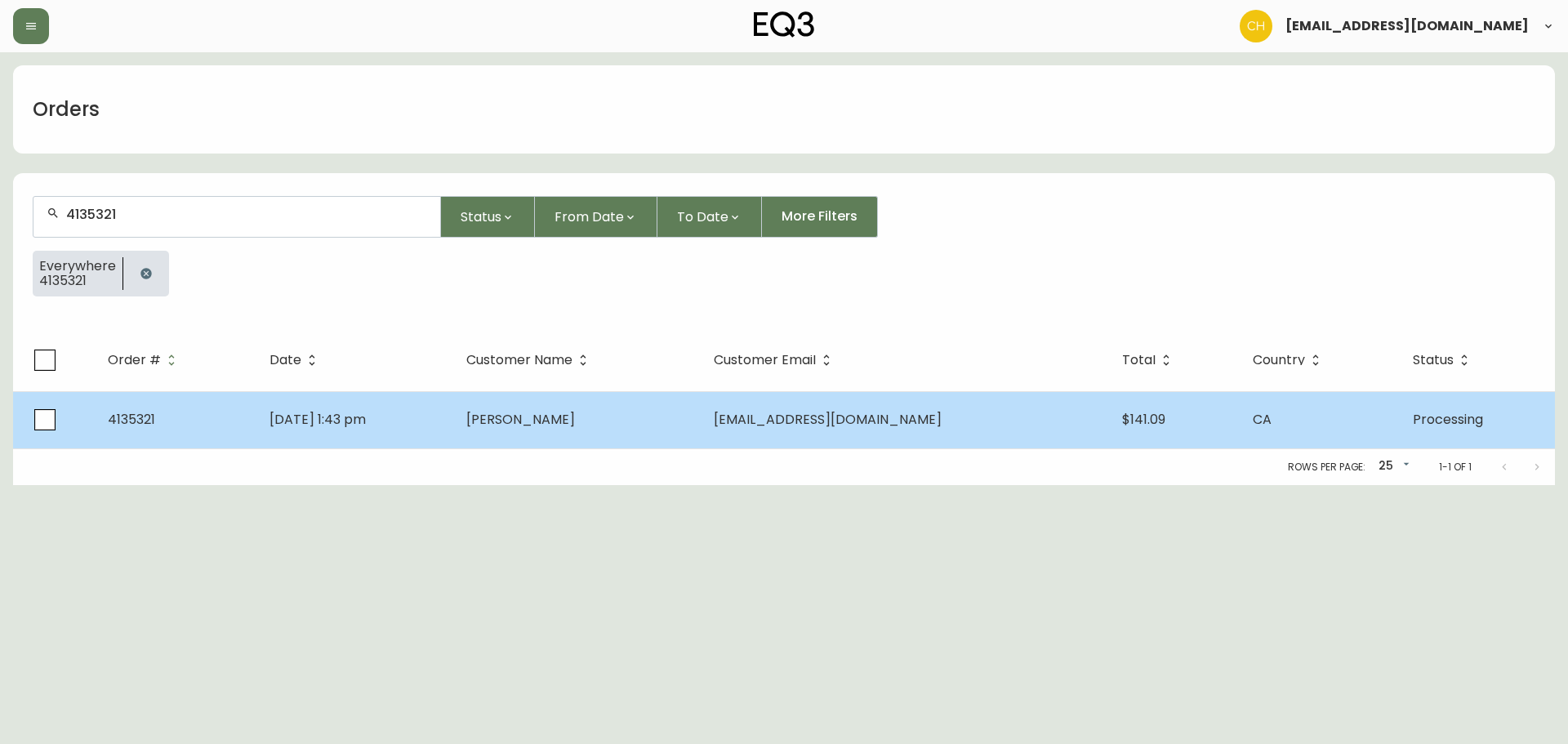
click at [536, 426] on span "[PERSON_NAME]" at bounding box center [521, 419] width 109 height 19
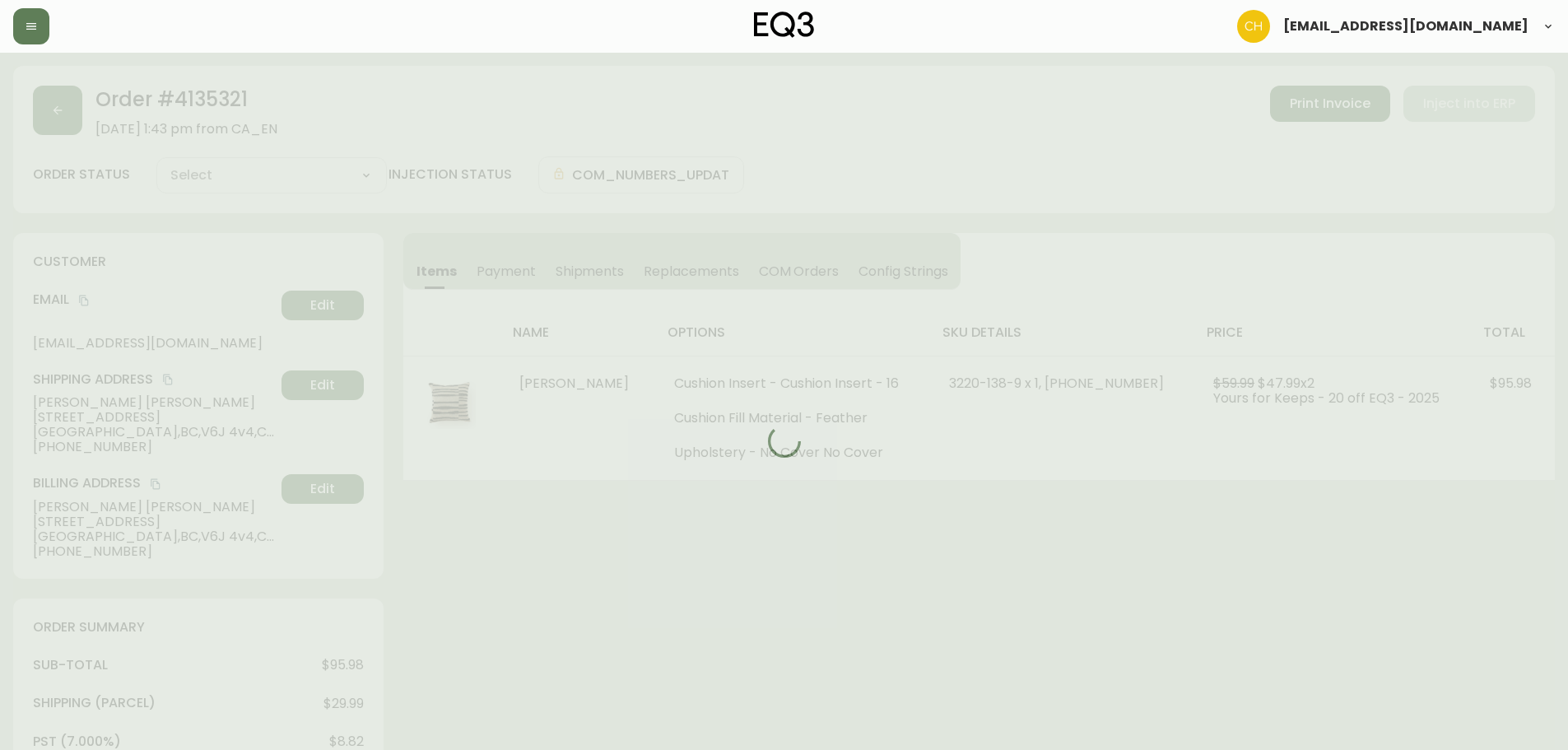
type input "Processing"
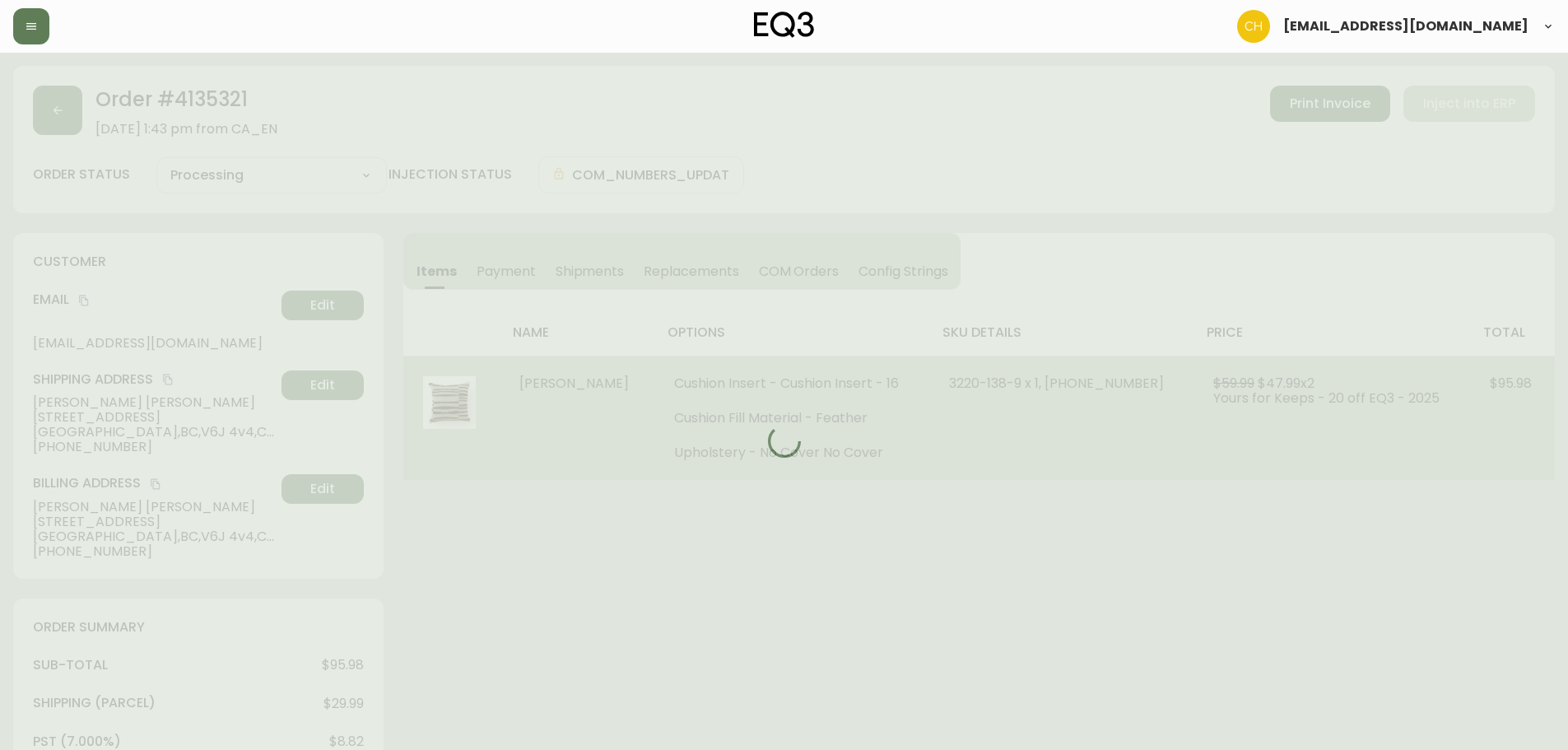
select select "PROCESSING"
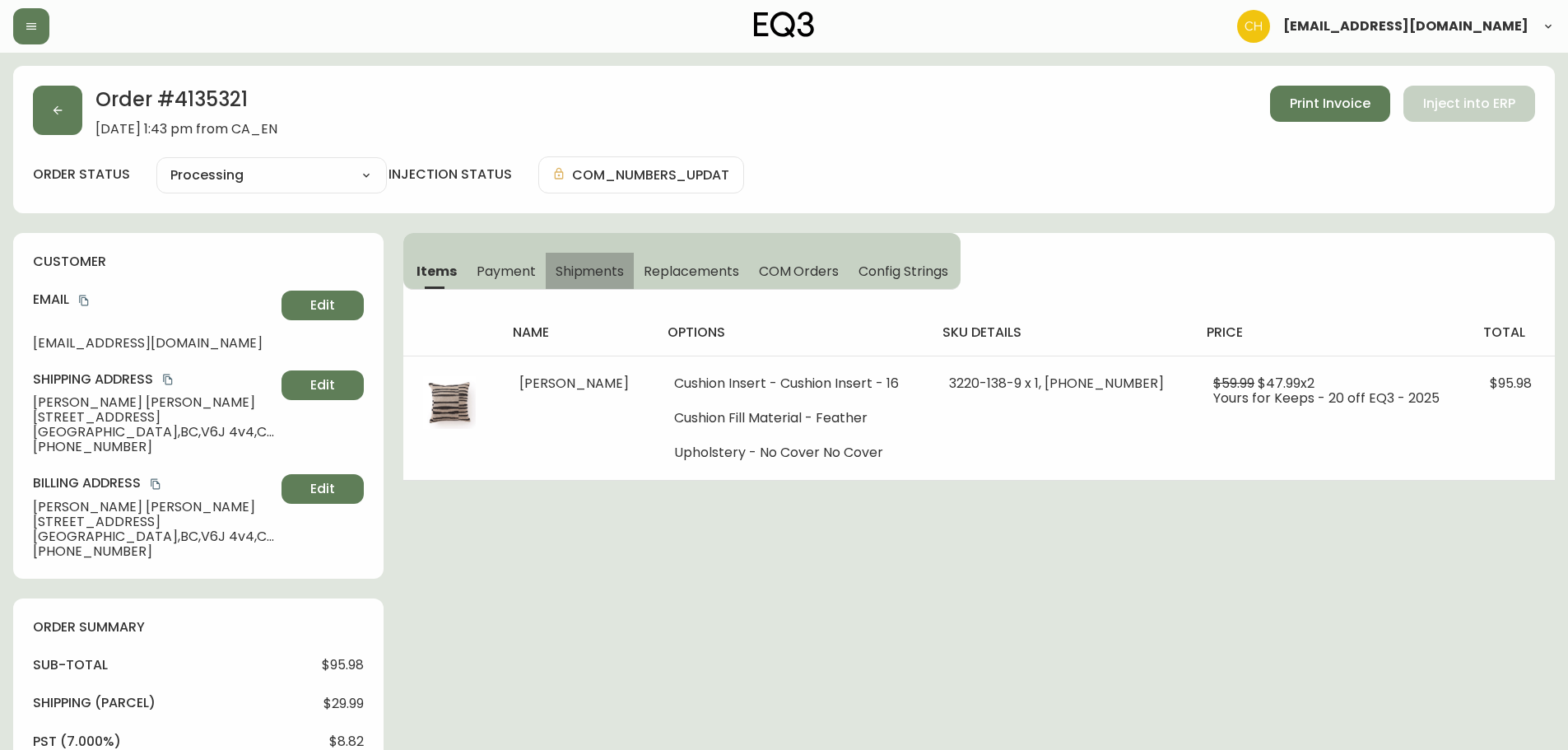
click at [577, 267] on span "Shipments" at bounding box center [590, 271] width 69 height 17
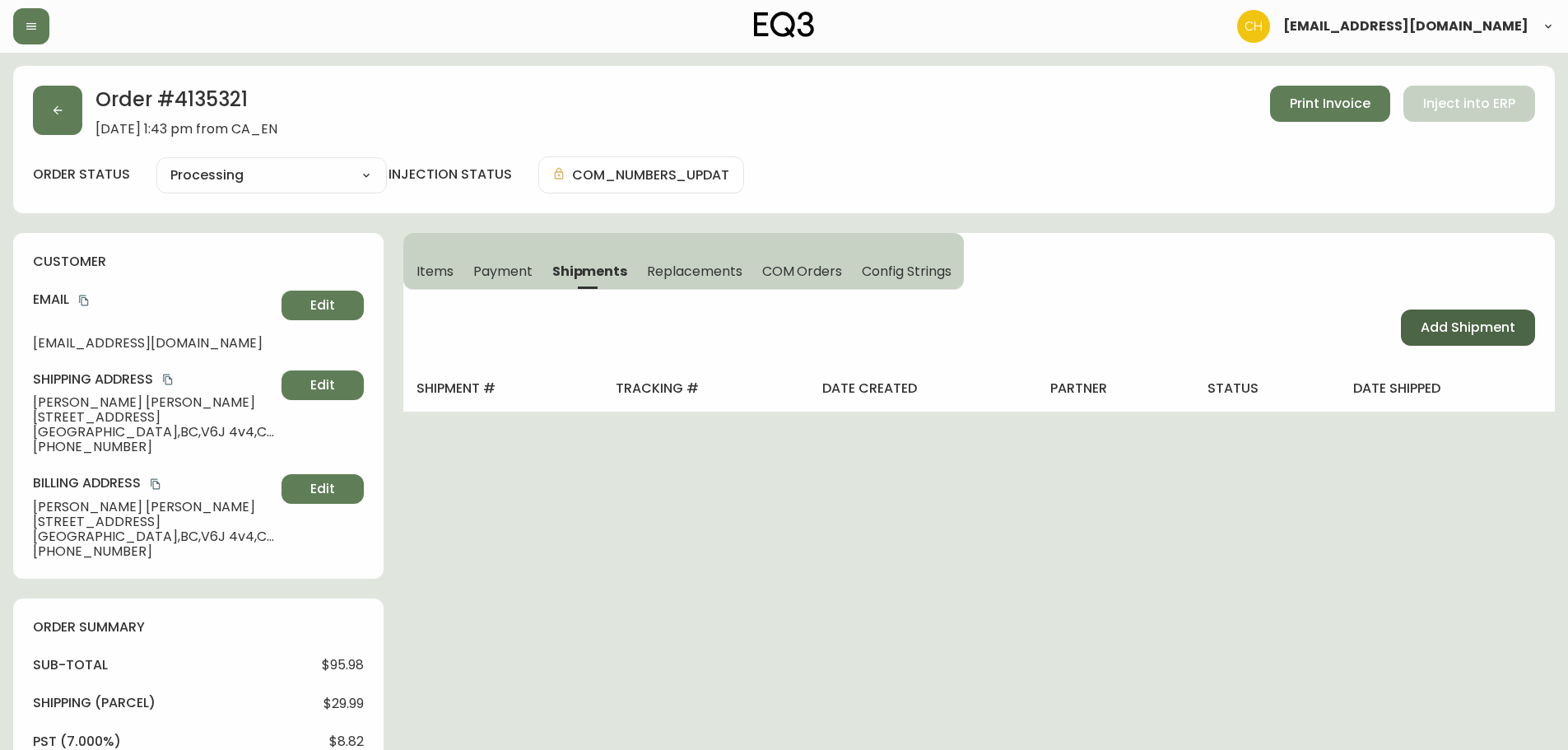
click at [1415, 327] on button "Add Shipment" at bounding box center [1468, 328] width 134 height 37
select select "PENDING"
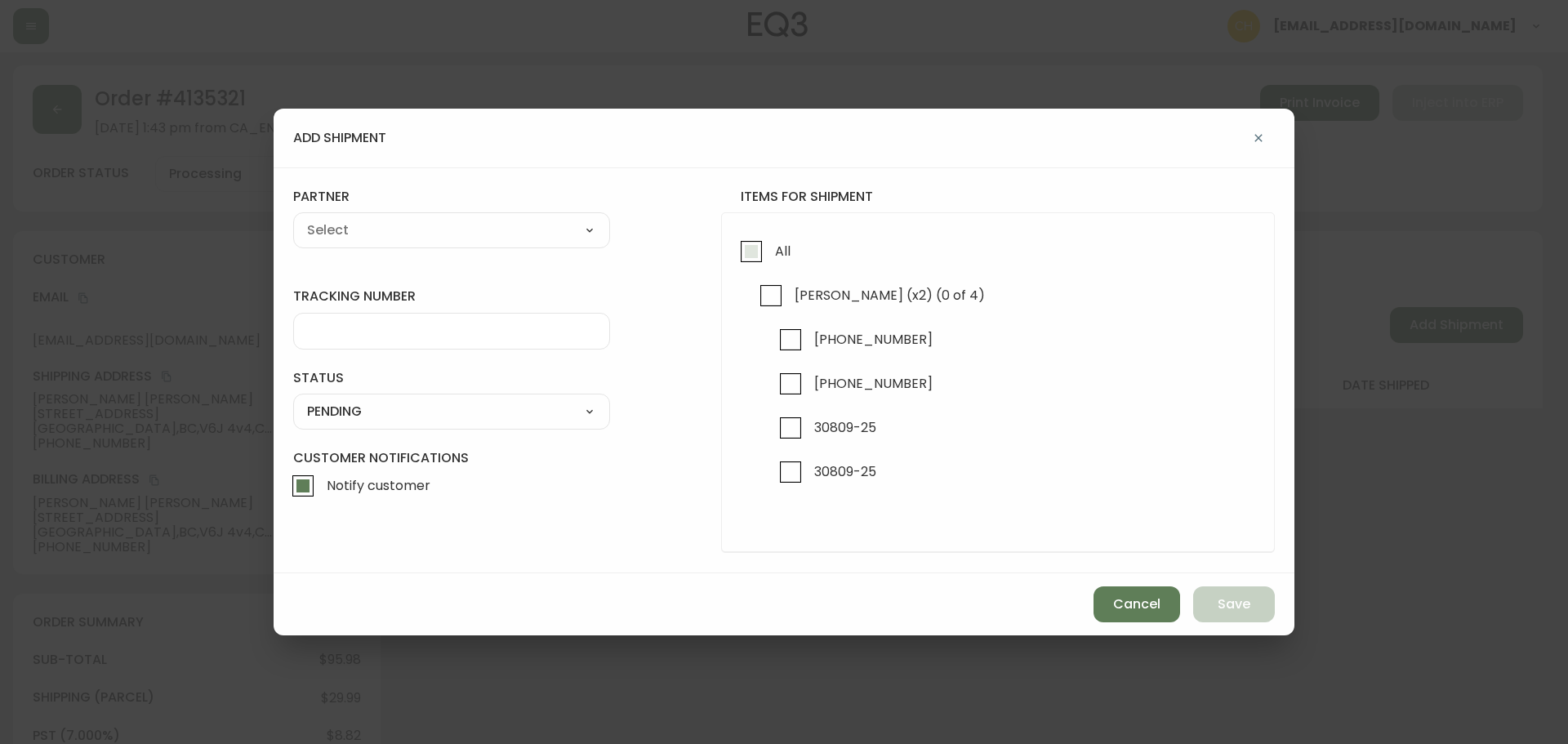
click at [749, 251] on input "All" at bounding box center [751, 251] width 37 height 37
checkbox input "true"
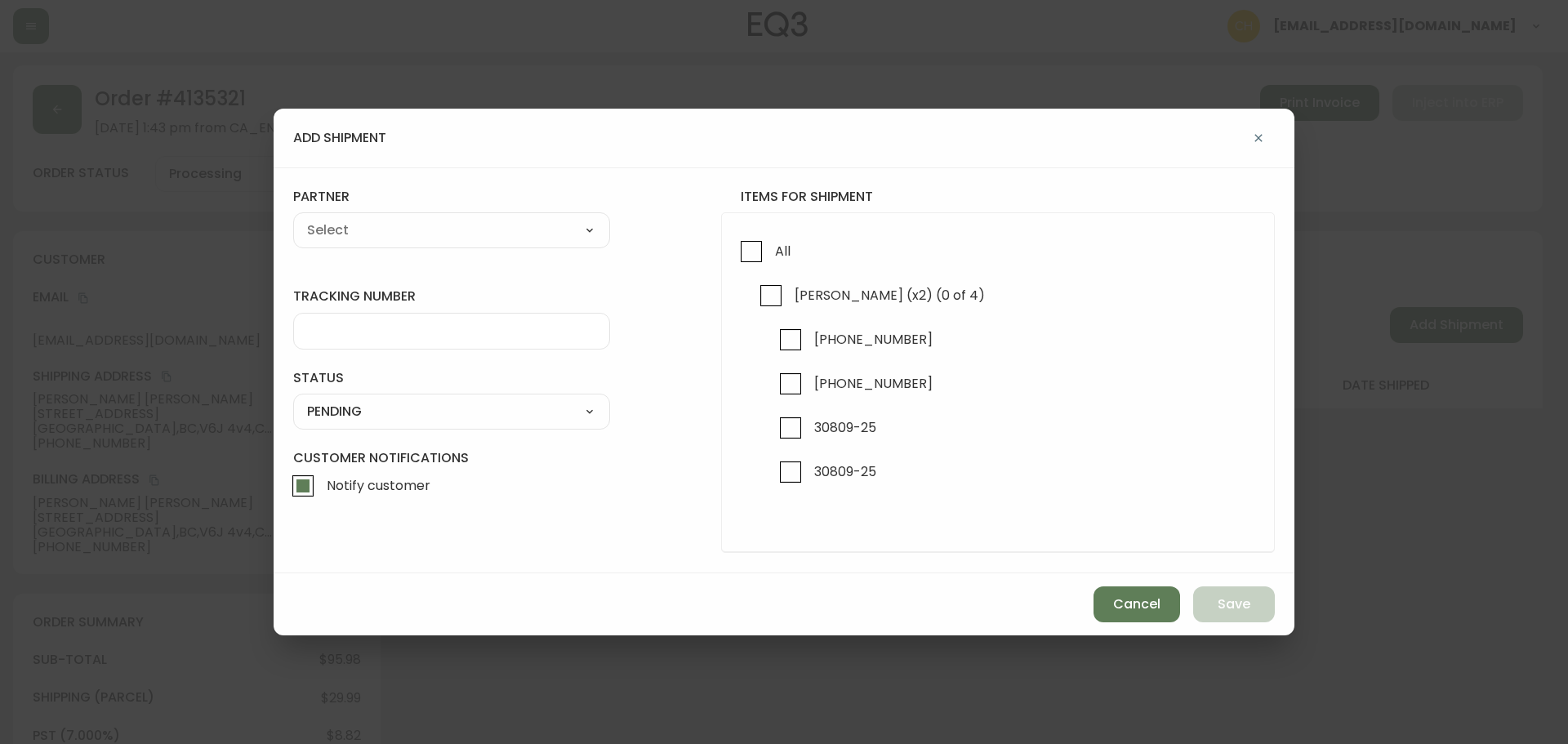
checkbox input "true"
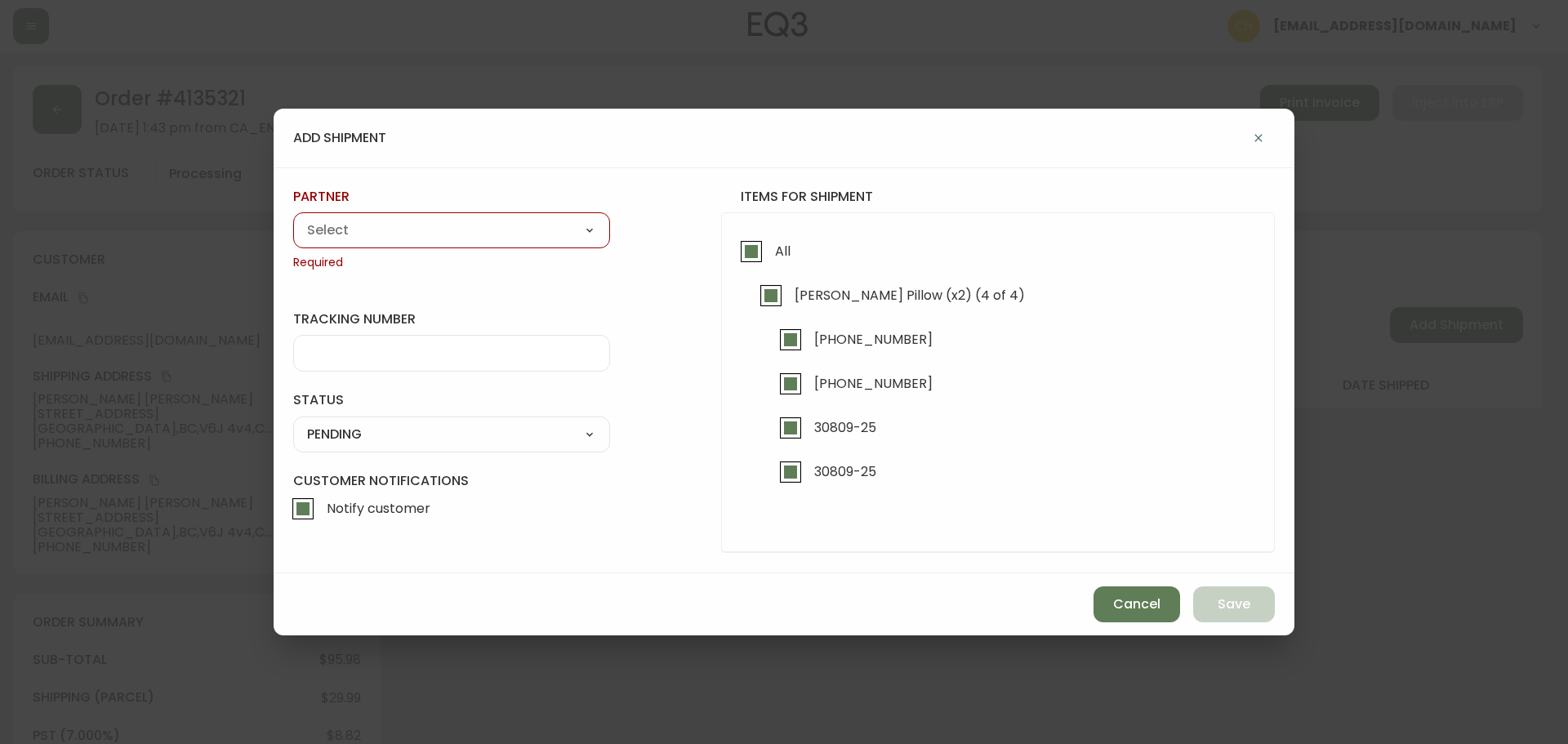
drag, startPoint x: 492, startPoint y: 230, endPoint x: 500, endPoint y: 240, distance: 12.8
click at [491, 230] on select "A Move to Remember LLC ABF Freight Alero [PERSON_NAME] Canada Post Canpar Expre…" at bounding box center [451, 230] width 317 height 24
select select "cjy0a9taa01x001669l98m63c"
click at [293, 218] on select "A Move to Remember LLC ABF Freight Alero [PERSON_NAME] Canada Post Canpar Expre…" at bounding box center [451, 230] width 317 height 24
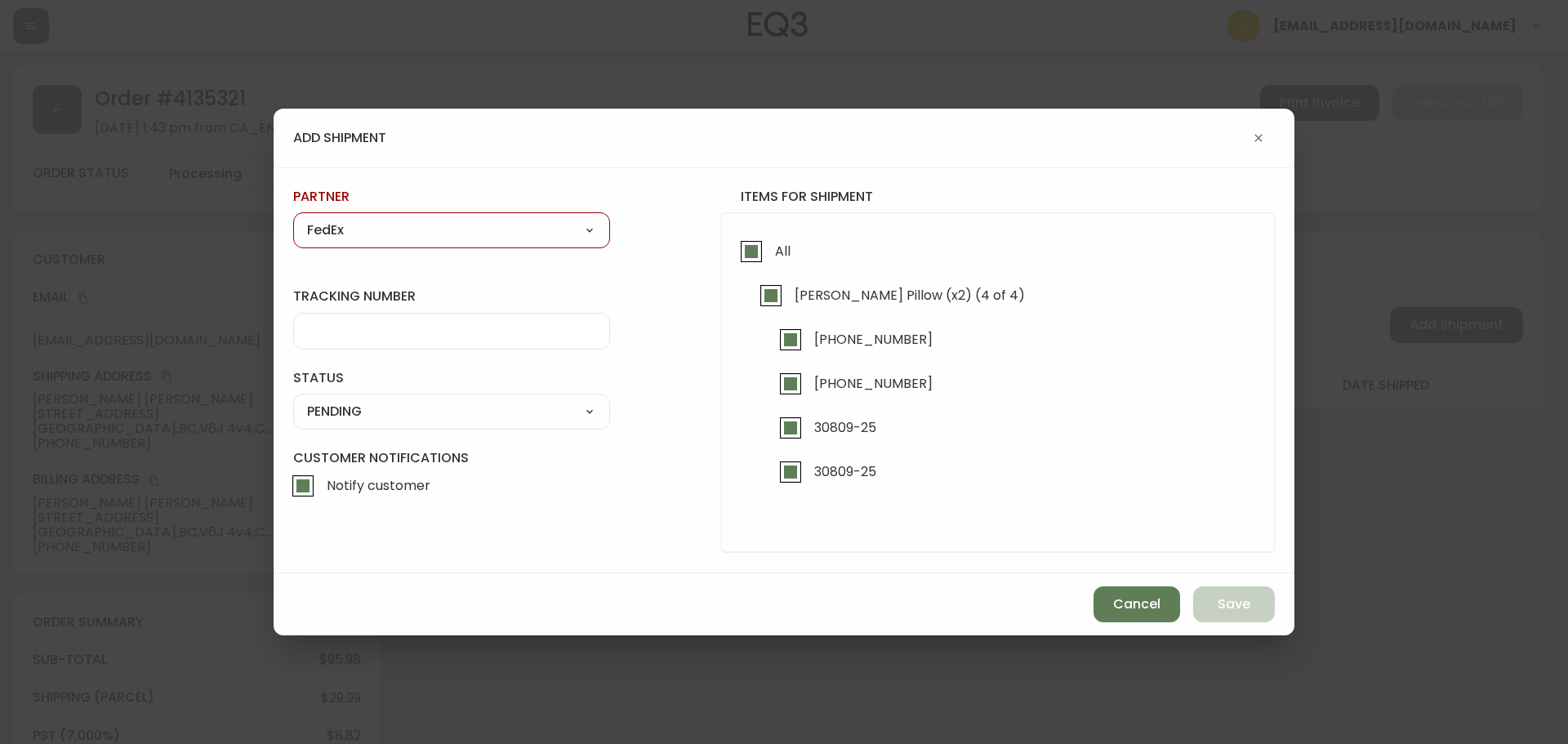
type input "FedEx"
click at [325, 334] on input "tracking number" at bounding box center [451, 331] width 290 height 16
type input "455183578762"
click at [334, 412] on select "SHIPPED PENDING CANCELLED" at bounding box center [451, 411] width 317 height 24
click at [293, 399] on select "SHIPPED PENDING CANCELLED" at bounding box center [451, 411] width 317 height 24
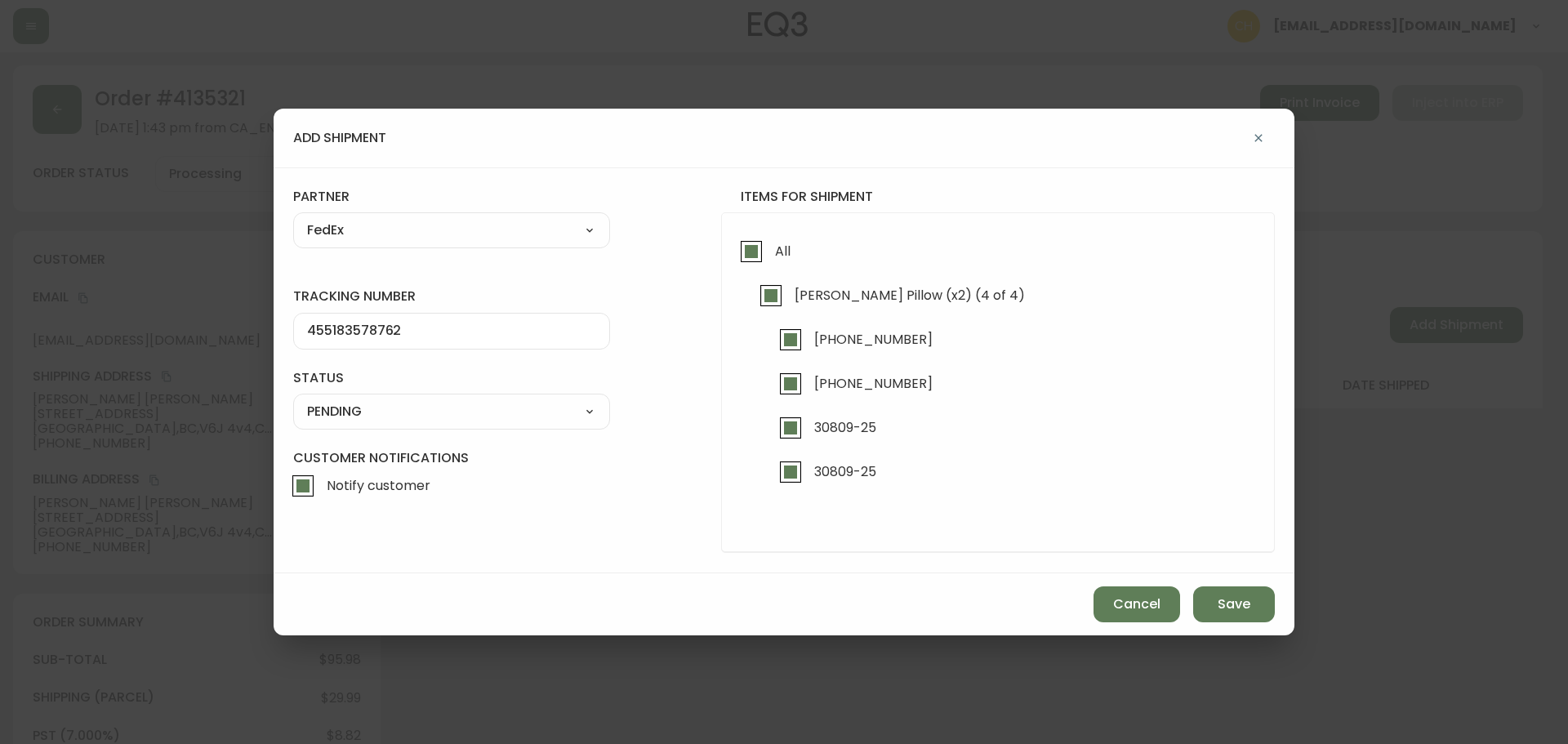
select select "PENDING"
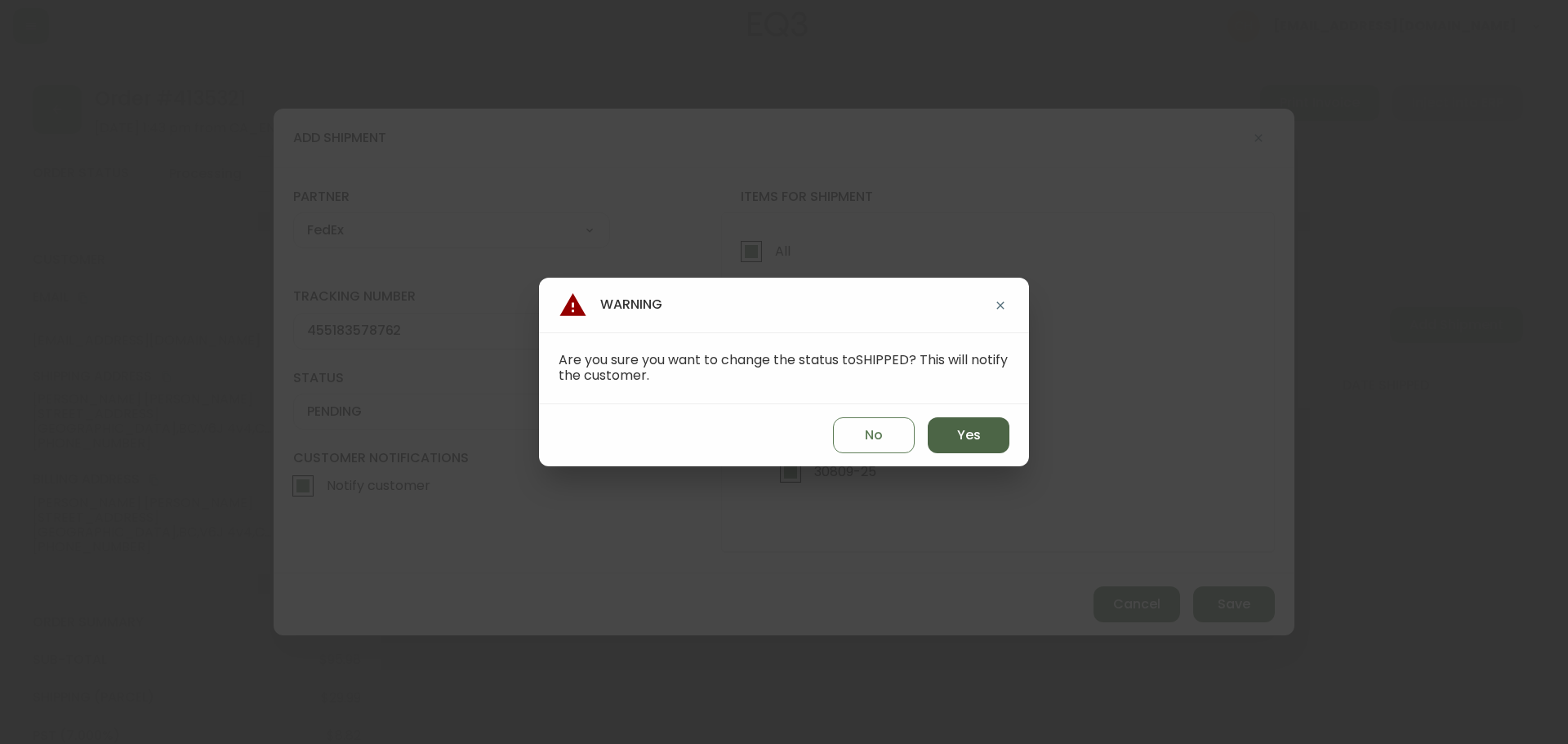
click at [950, 438] on button "Yes" at bounding box center [969, 436] width 82 height 36
type input "SHIPPED"
select select "SHIPPED"
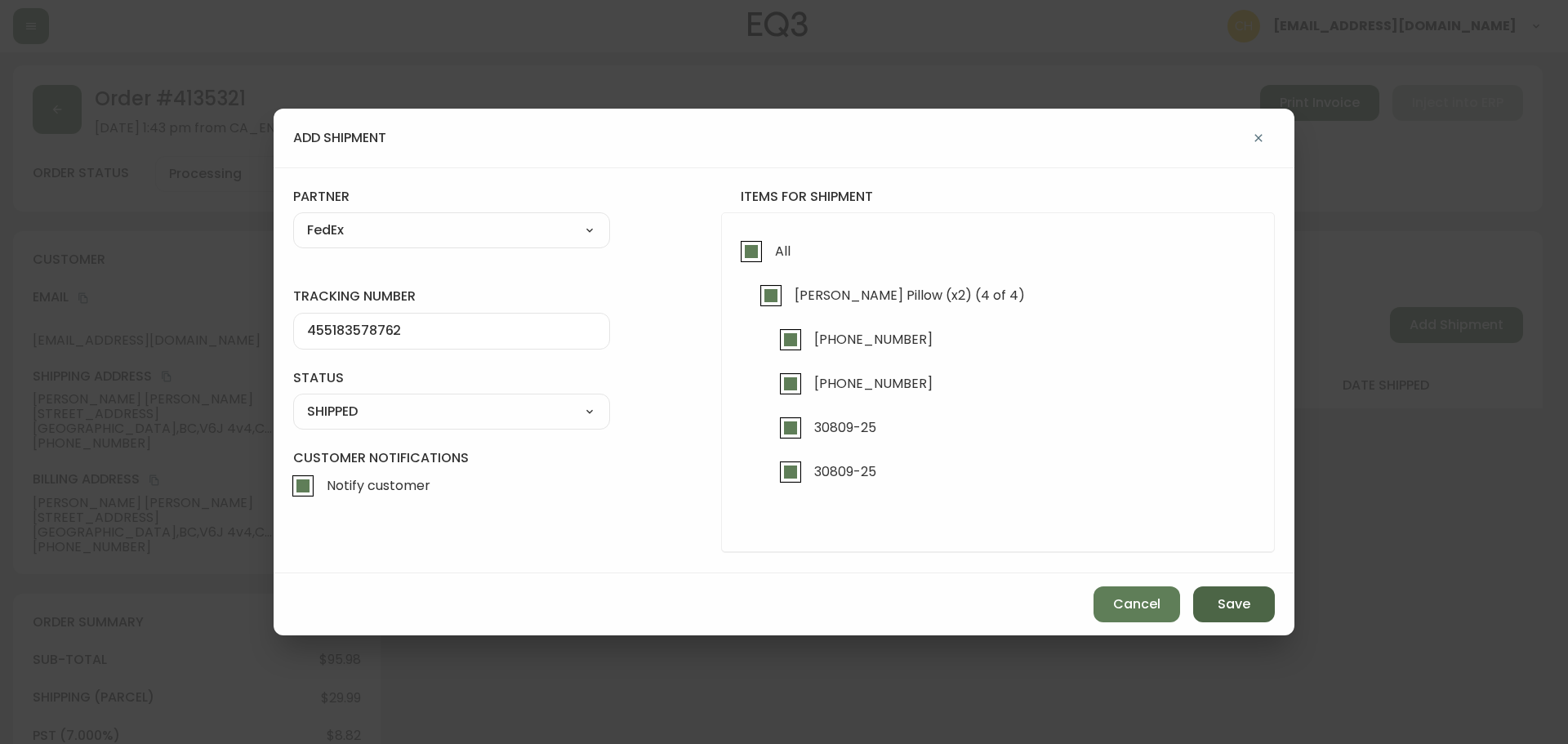
click at [1229, 604] on span "Save" at bounding box center [1234, 604] width 33 height 18
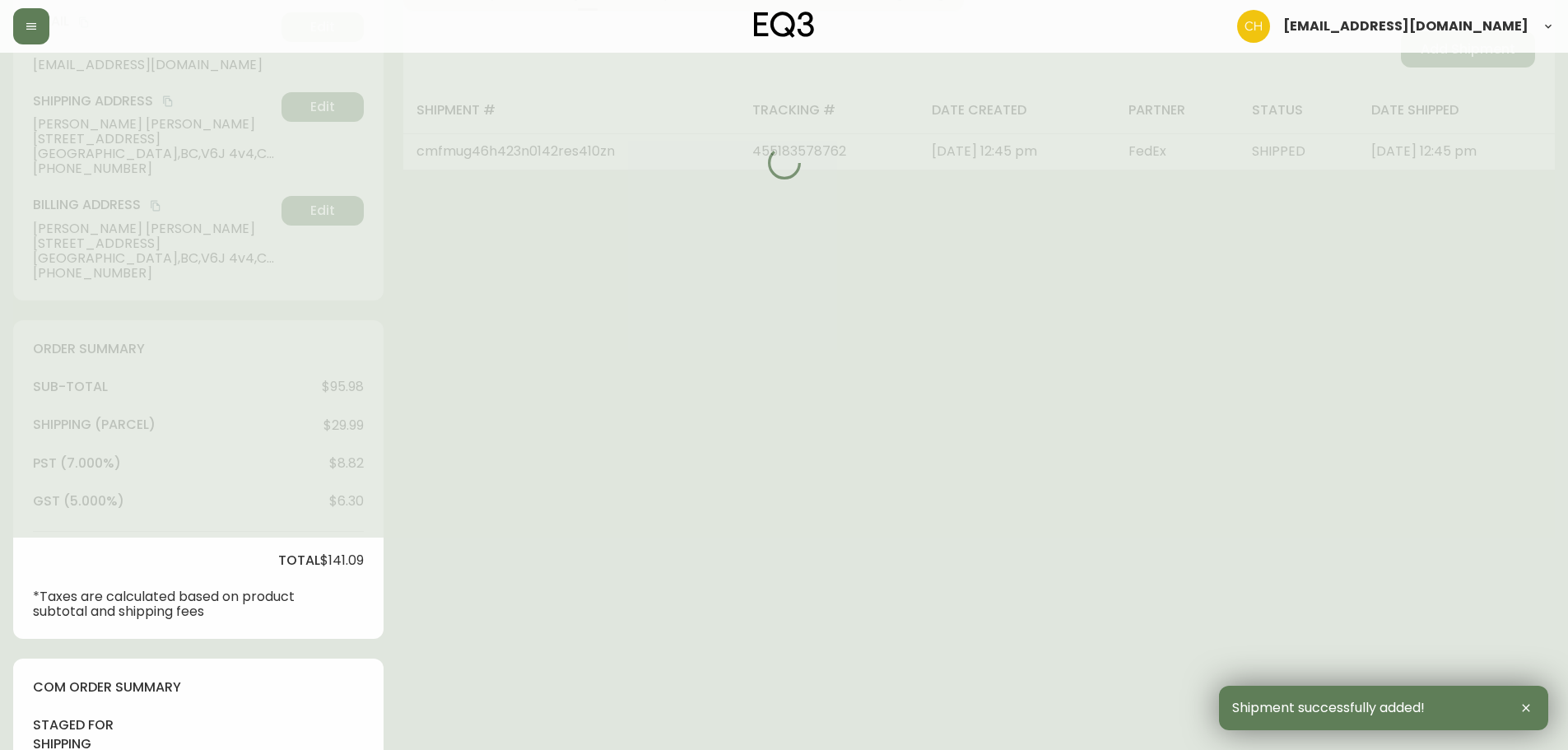
type input "Fully Shipped"
select select "FULLY_SHIPPED"
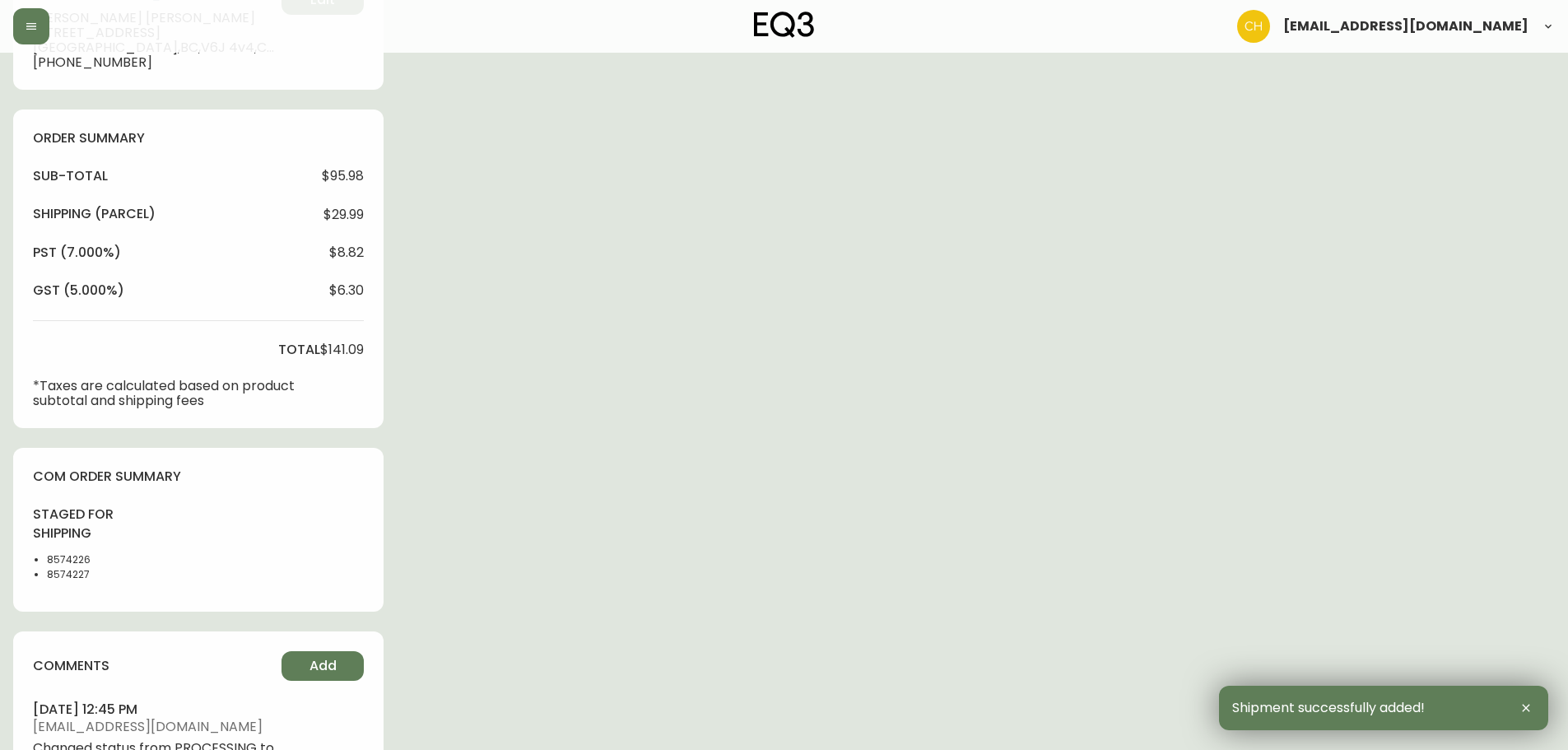
scroll to position [823, 0]
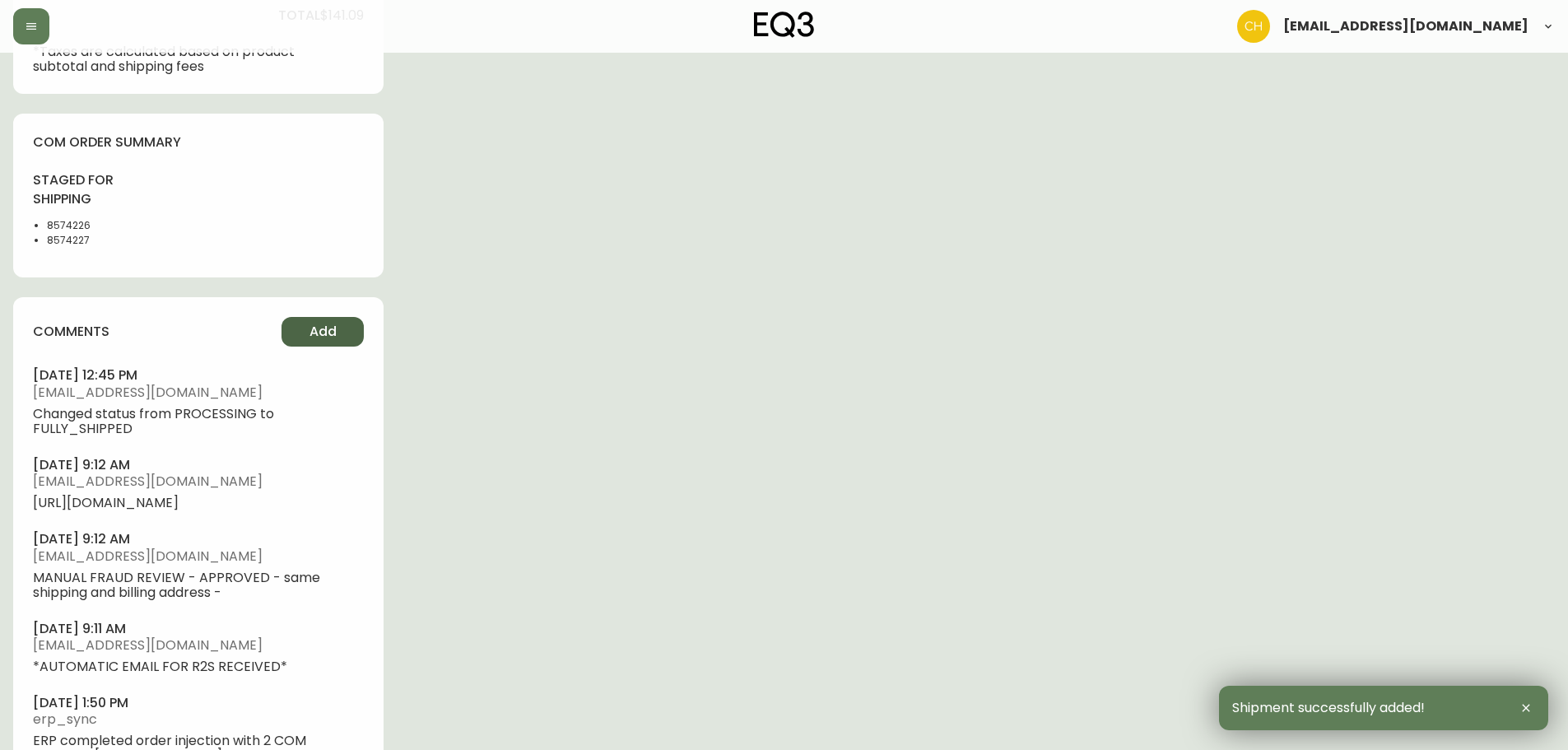
click at [329, 337] on span "Add" at bounding box center [322, 331] width 27 height 18
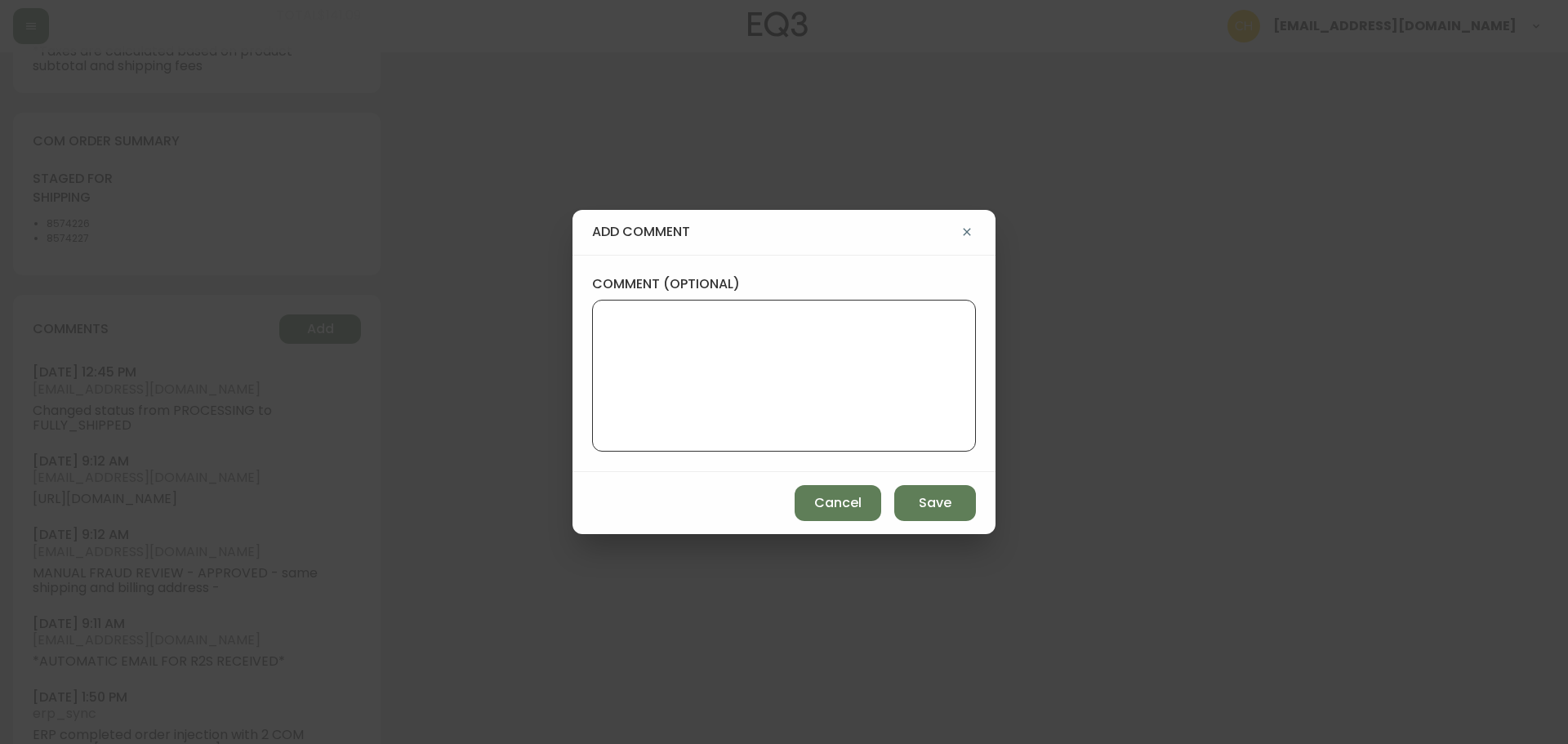
click at [641, 361] on textarea "comment (optional)" at bounding box center [784, 375] width 356 height 130
type textarea "CH"
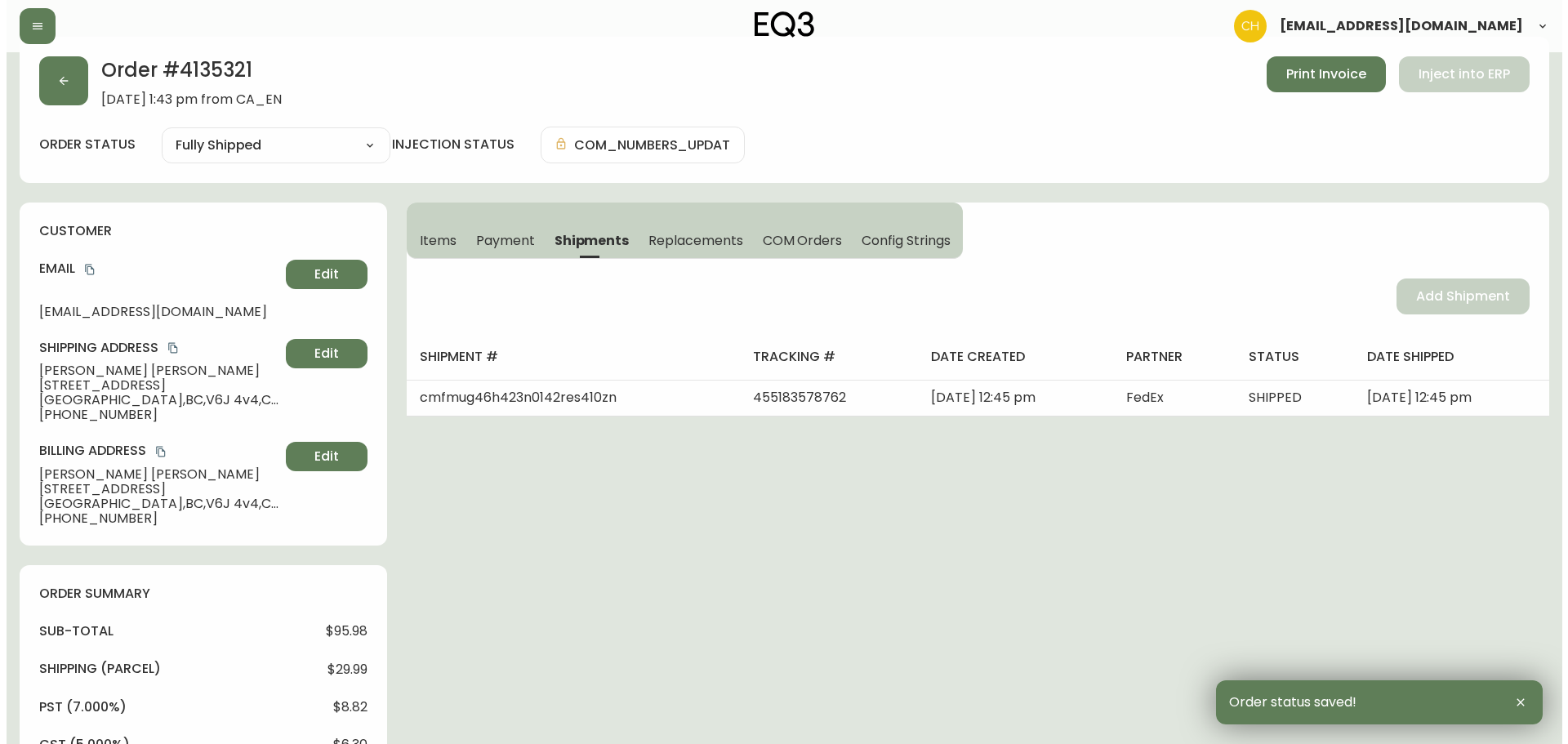
scroll to position [0, 0]
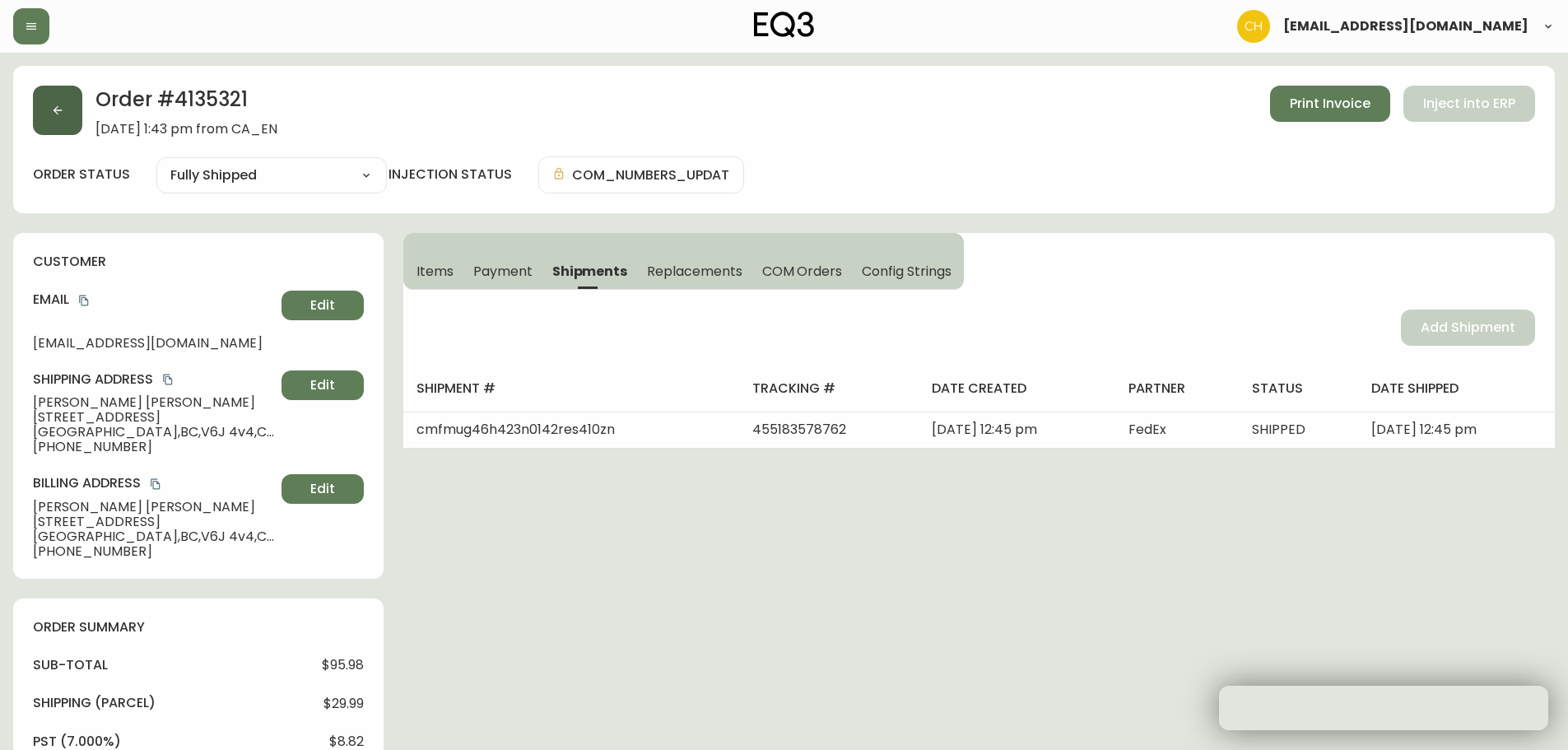
click at [51, 122] on button "button" at bounding box center [57, 110] width 50 height 50
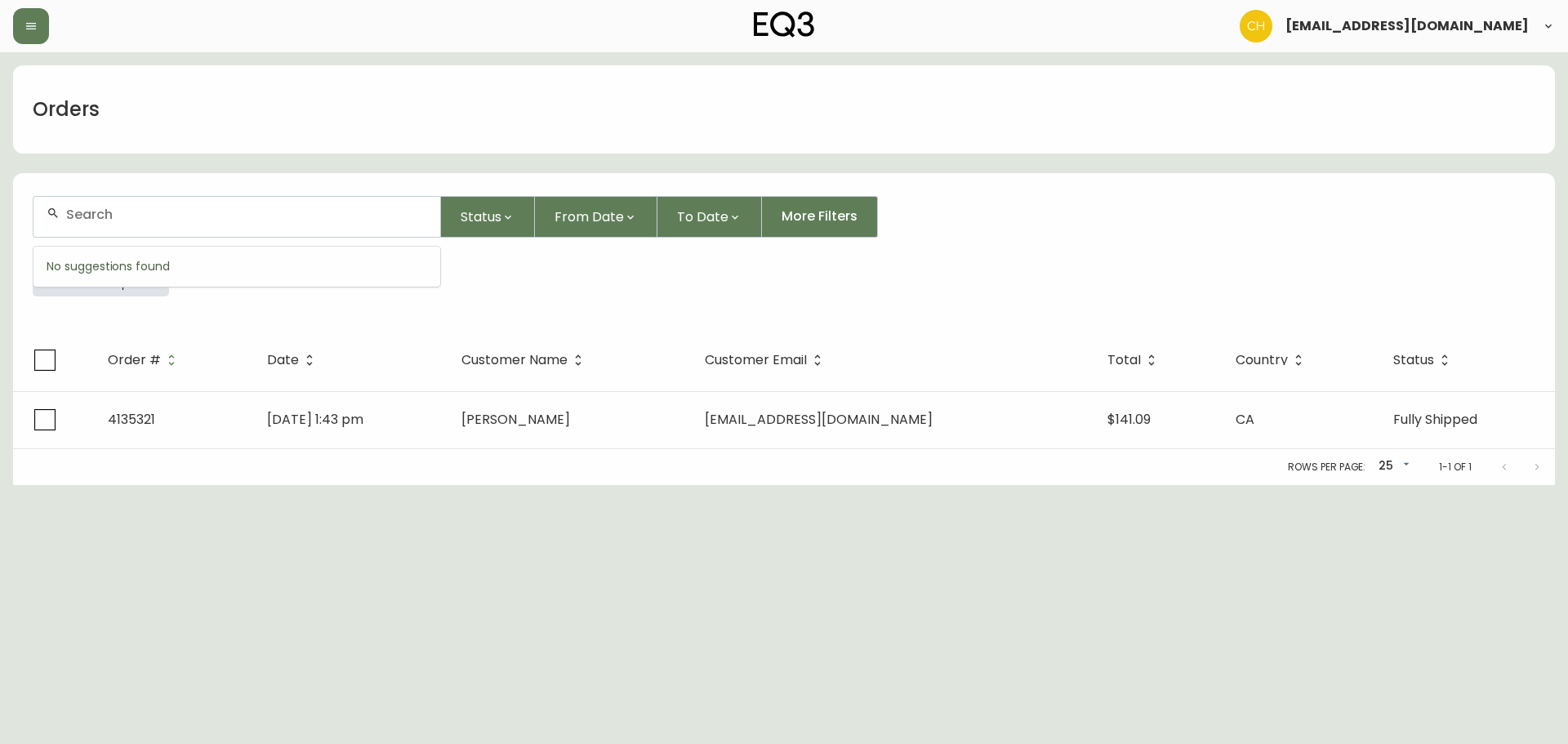
click at [103, 212] on input "text" at bounding box center [247, 214] width 361 height 16
type input "4132583"
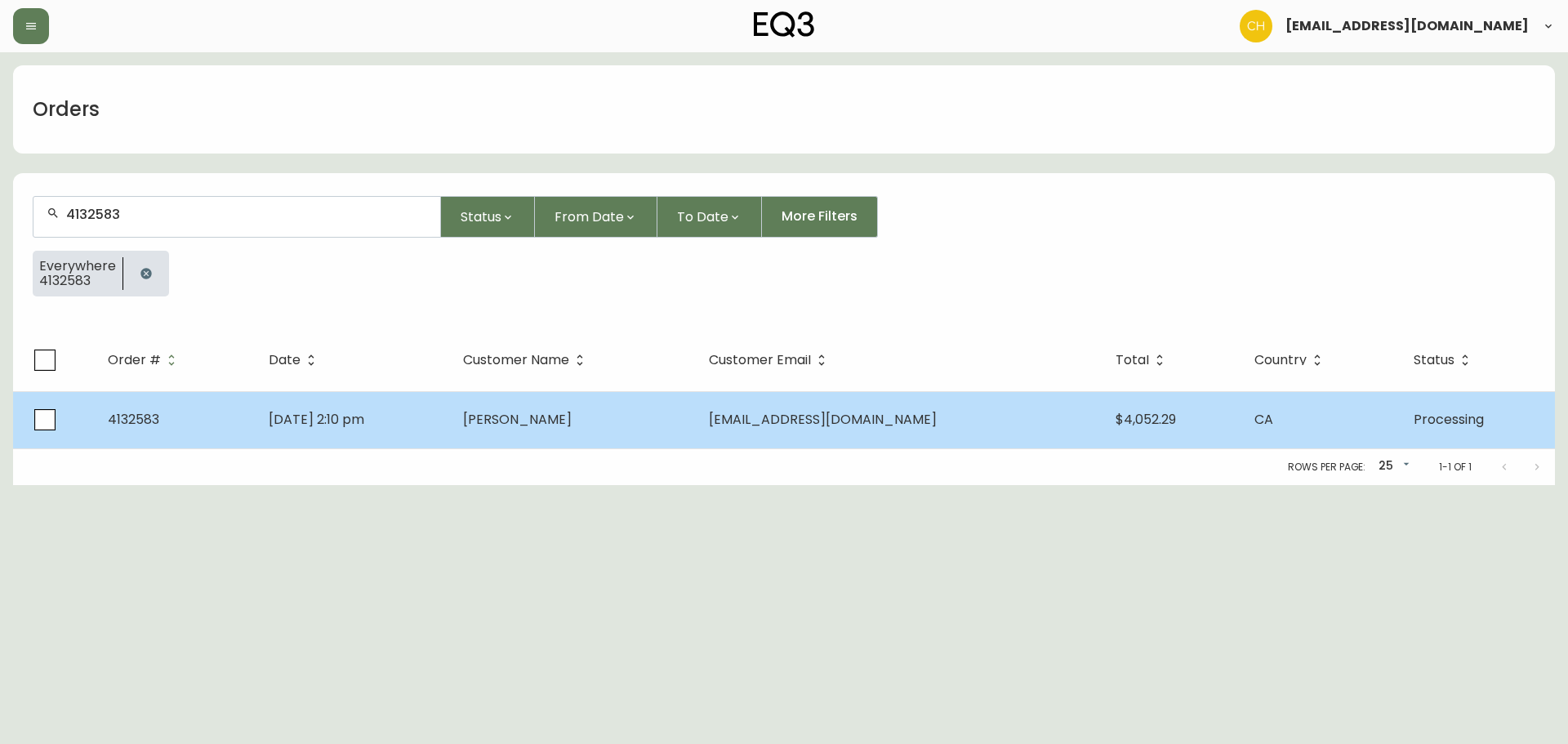
click at [451, 429] on td "[DATE] 2:10 pm" at bounding box center [354, 420] width 195 height 57
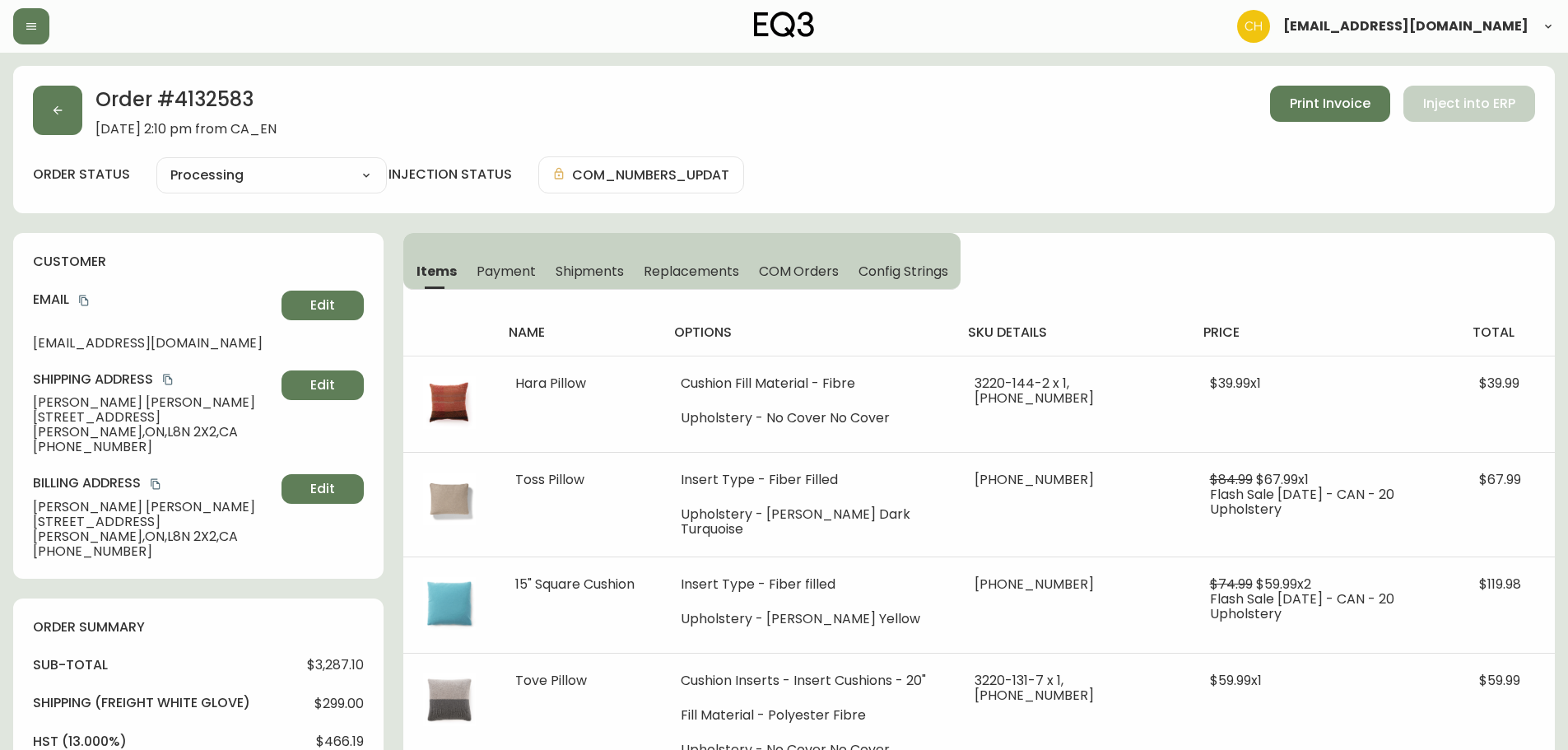
type input "Processing"
select select "PROCESSING"
click at [588, 275] on span "Shipments" at bounding box center [590, 271] width 69 height 17
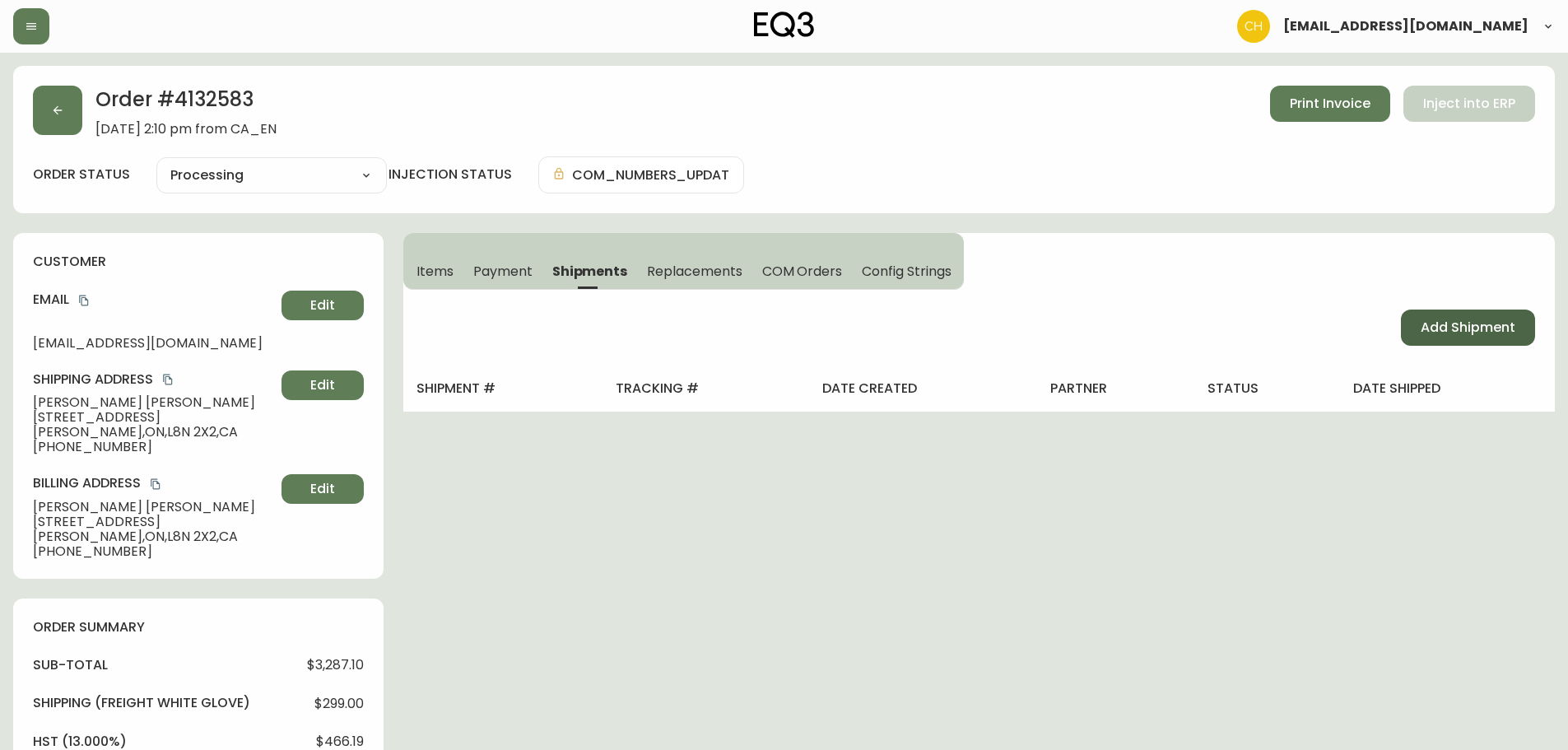
click at [1445, 330] on span "Add Shipment" at bounding box center [1468, 328] width 95 height 18
select select "PENDING"
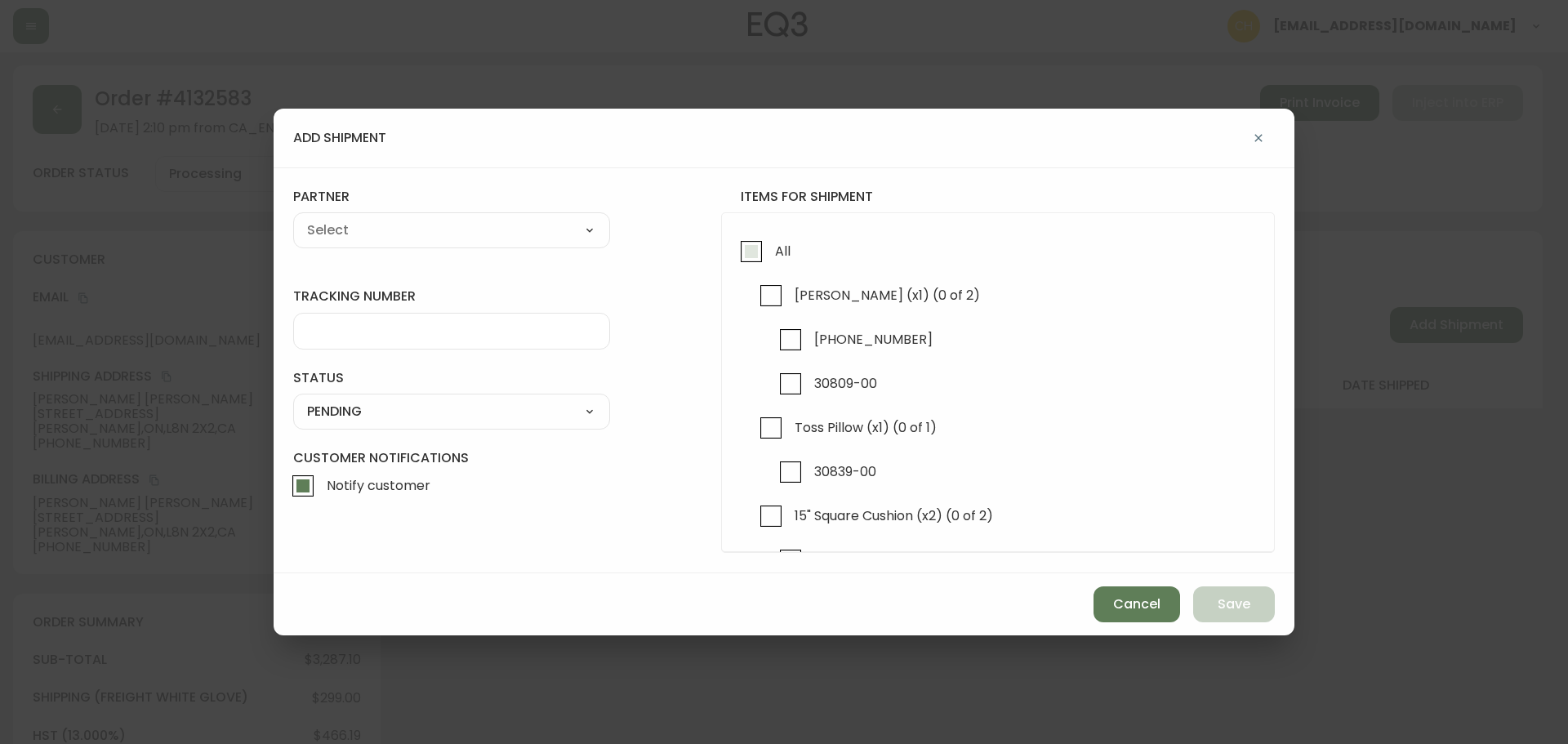
click at [754, 256] on input "All" at bounding box center [751, 251] width 37 height 37
checkbox input "true"
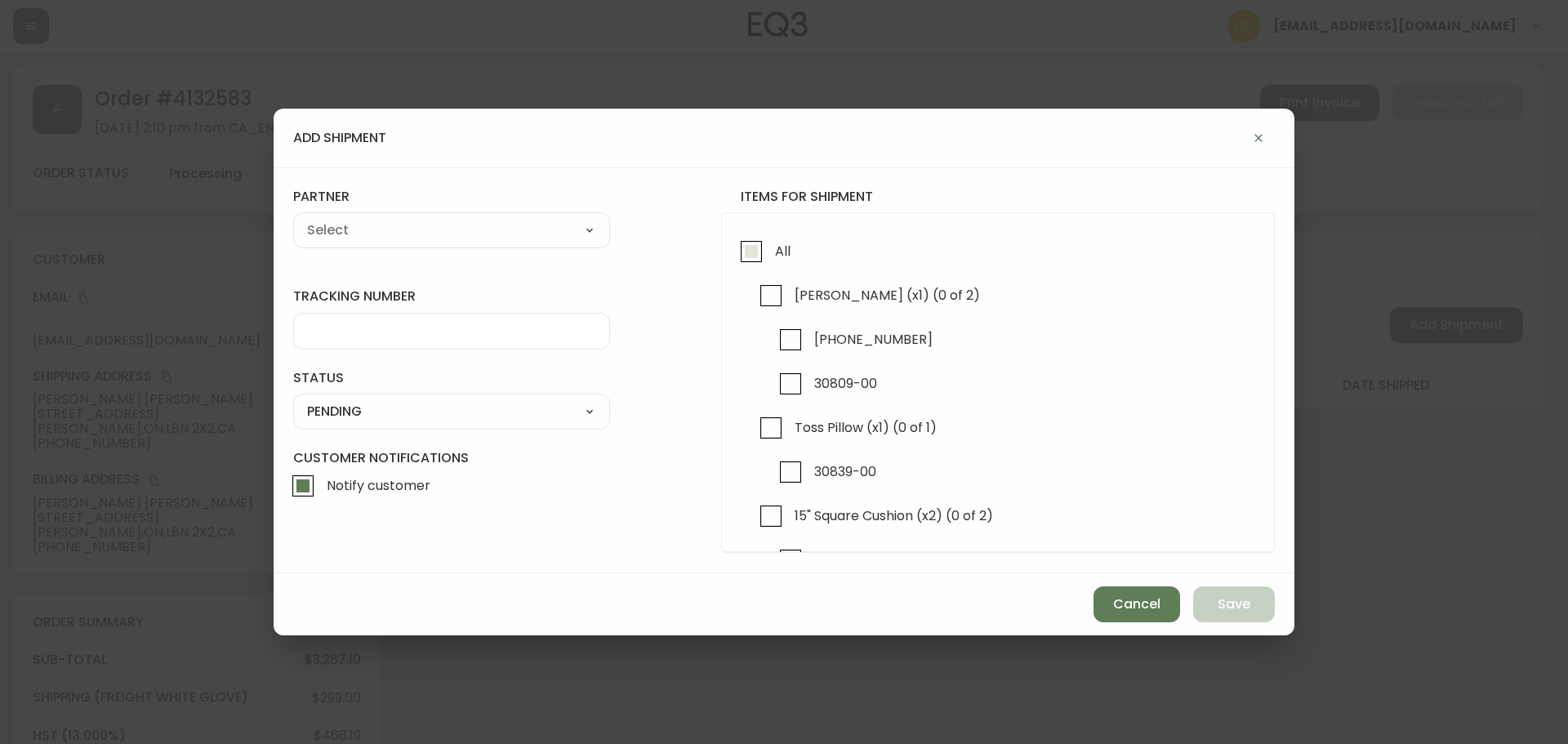
checkbox input "true"
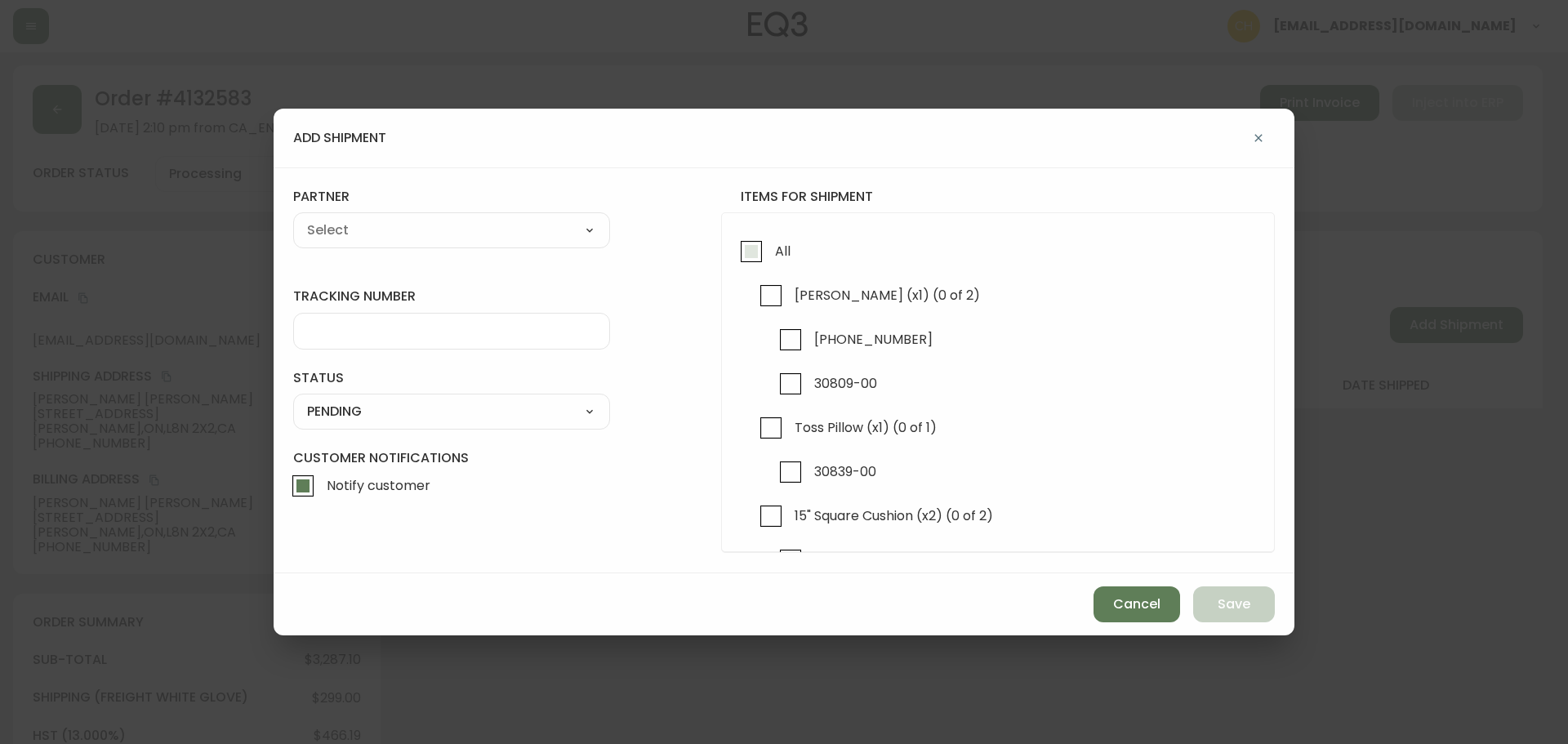
checkbox input "true"
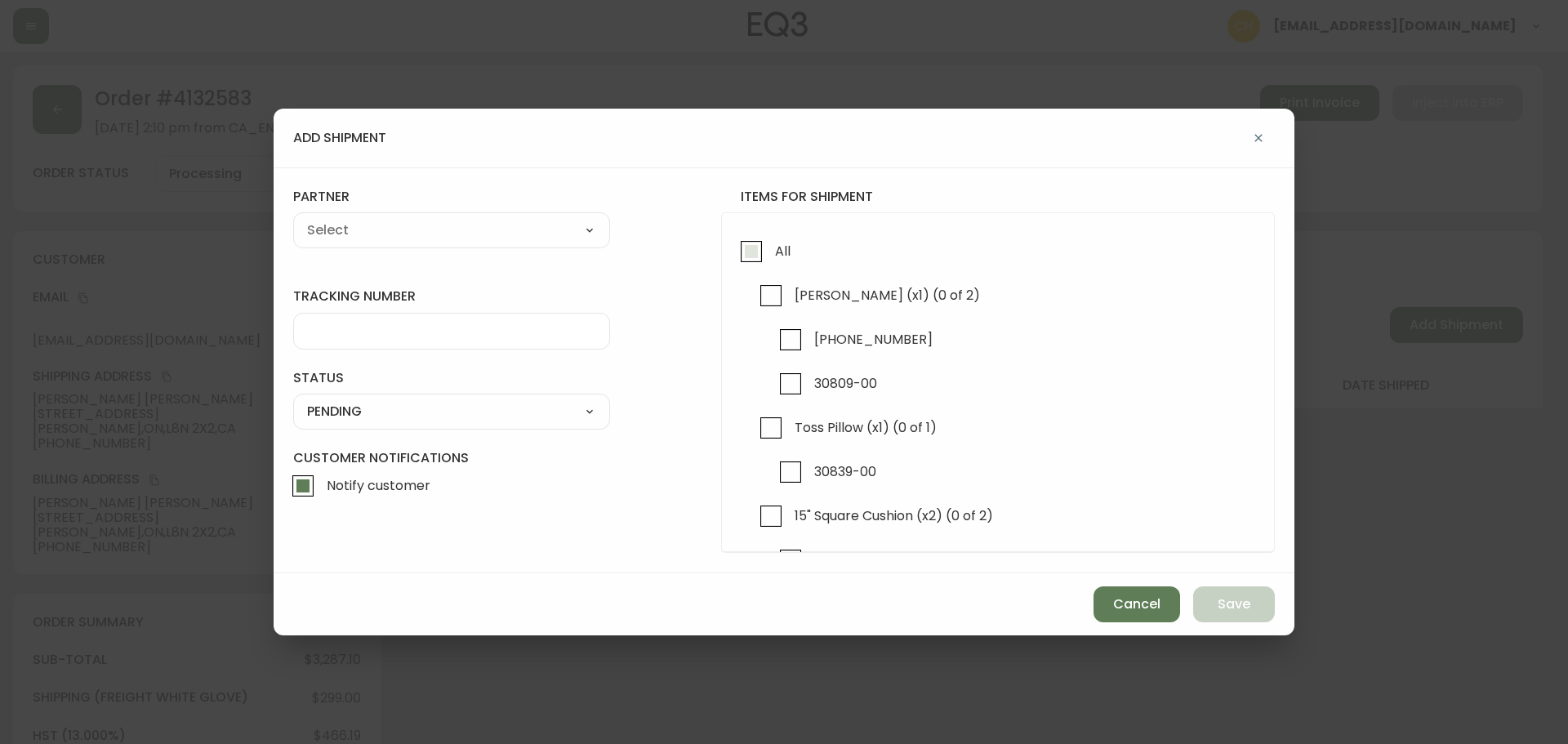
checkbox input "true"
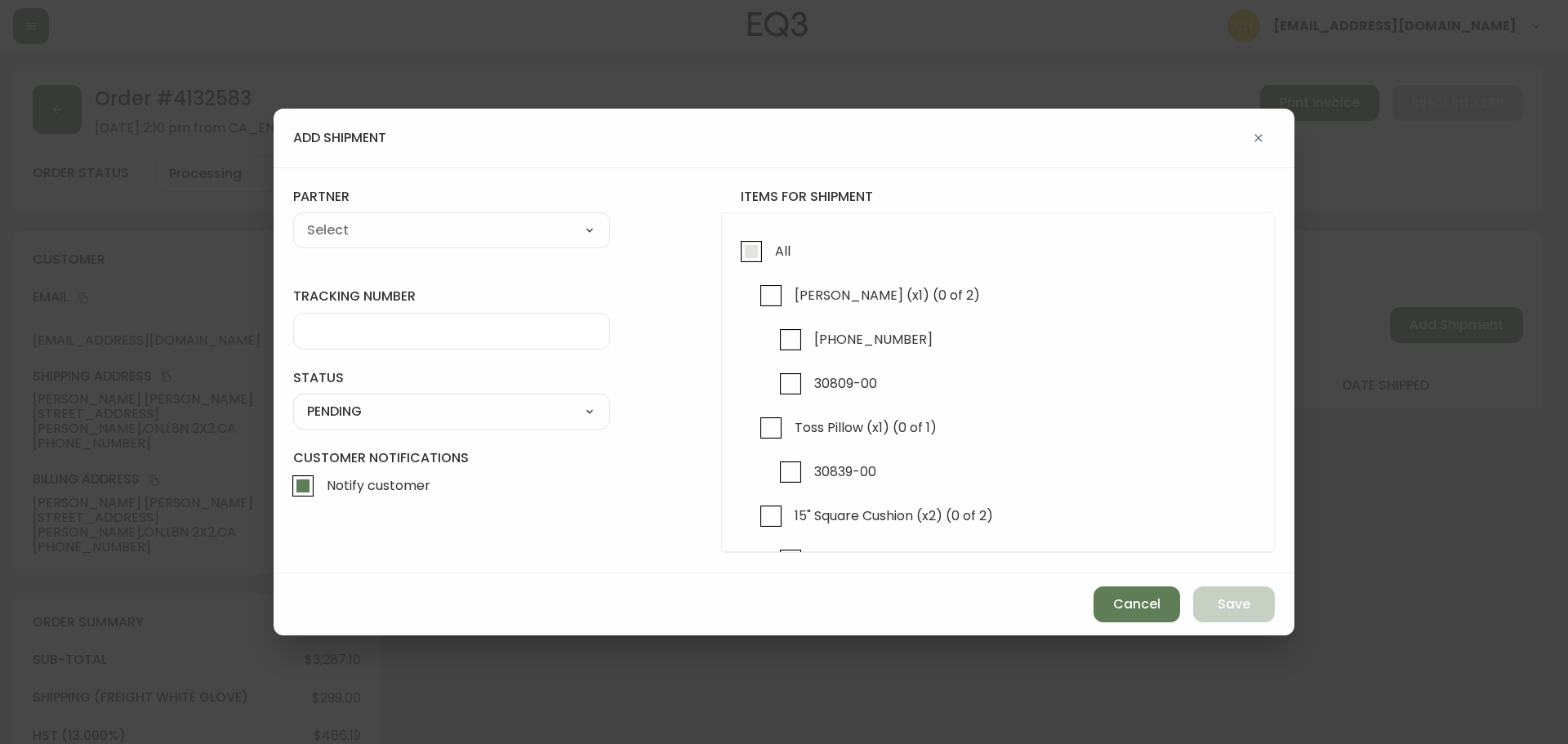
checkbox input "true"
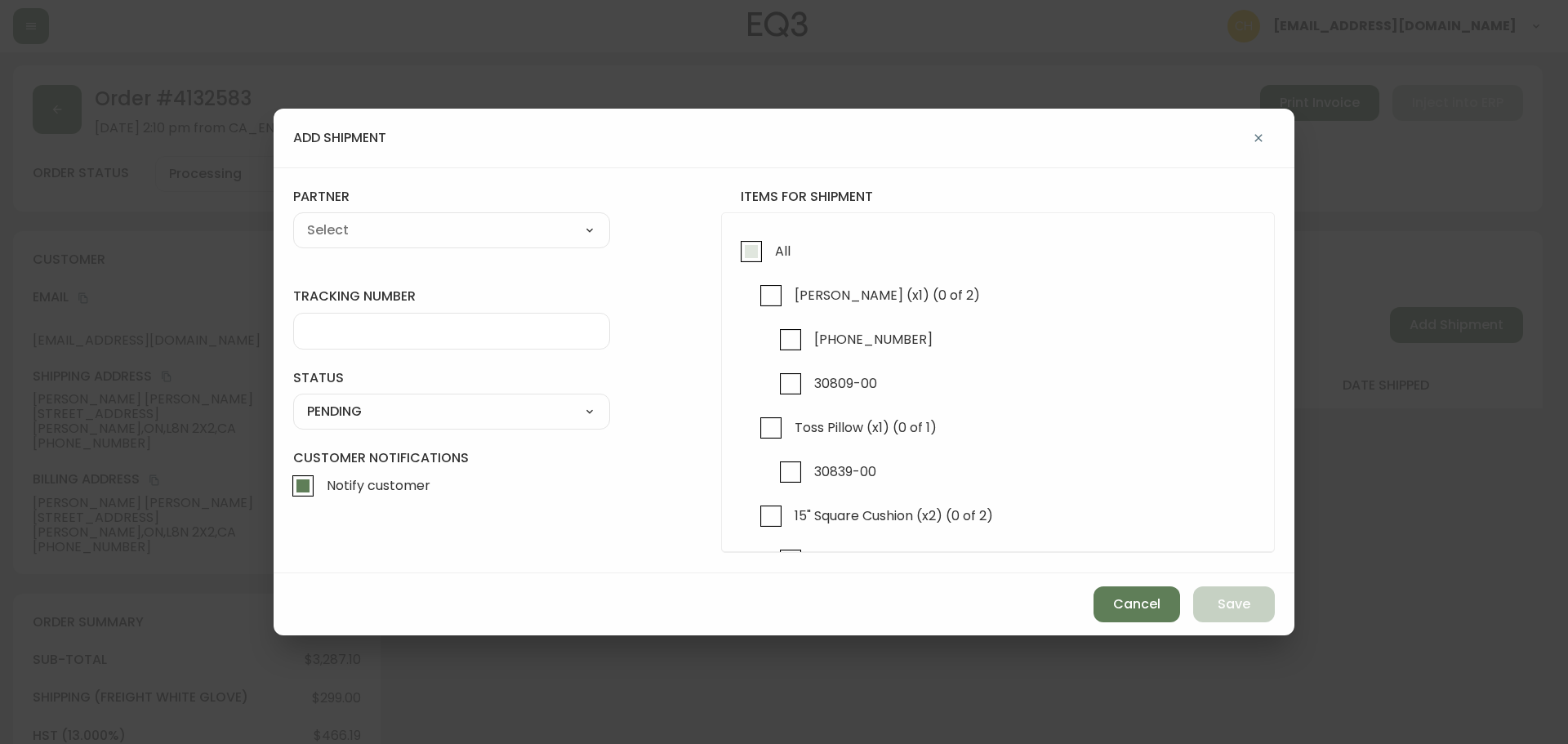
checkbox input "true"
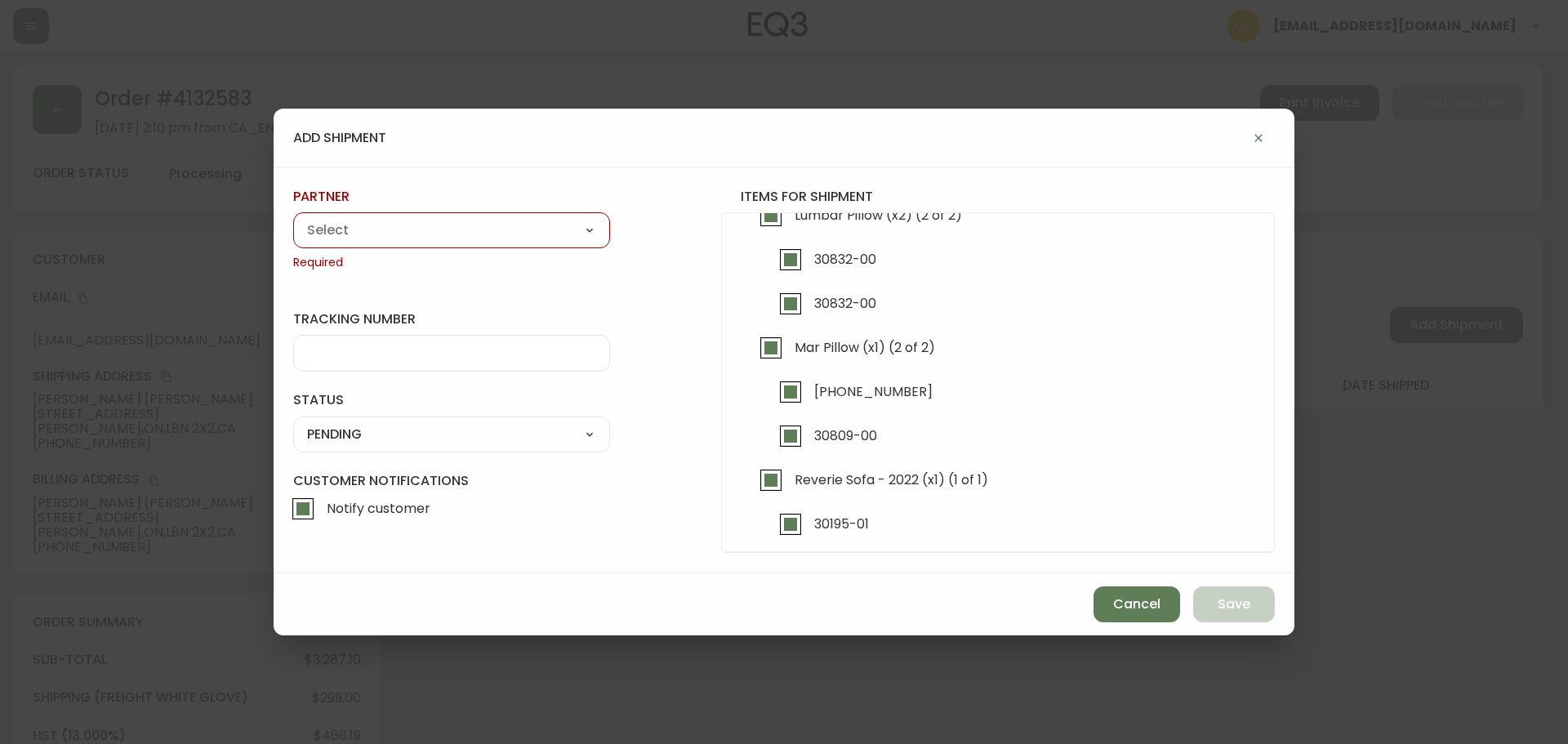
scroll to position [796, 0]
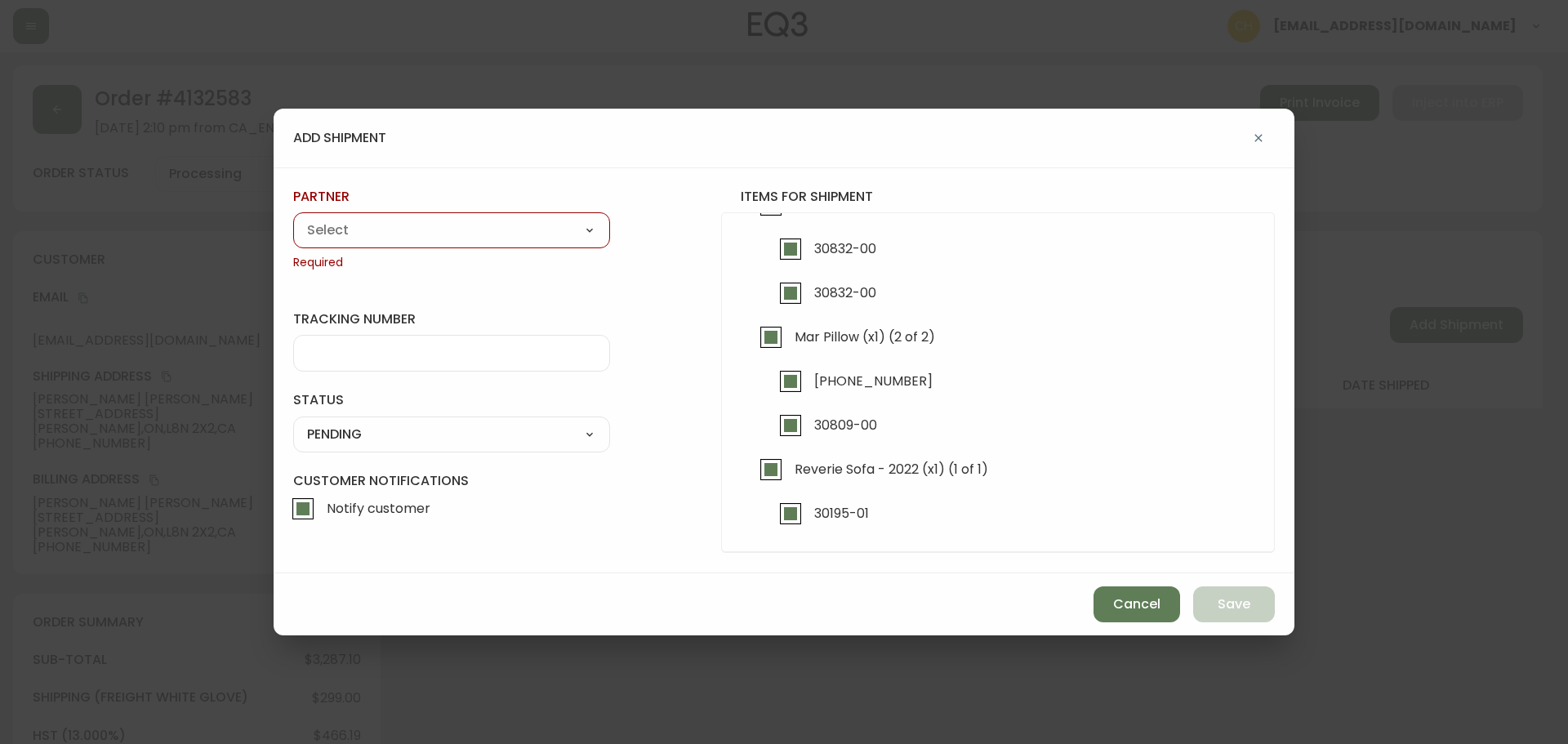
click at [772, 477] on input "Reverie Sofa - 2022 (x1) (1 of 1)" at bounding box center [770, 469] width 37 height 37
checkbox input "false"
click at [370, 223] on select "A Move to Remember LLC ABF Freight Alero [PERSON_NAME] Canada Post Canpar Expre…" at bounding box center [451, 230] width 317 height 24
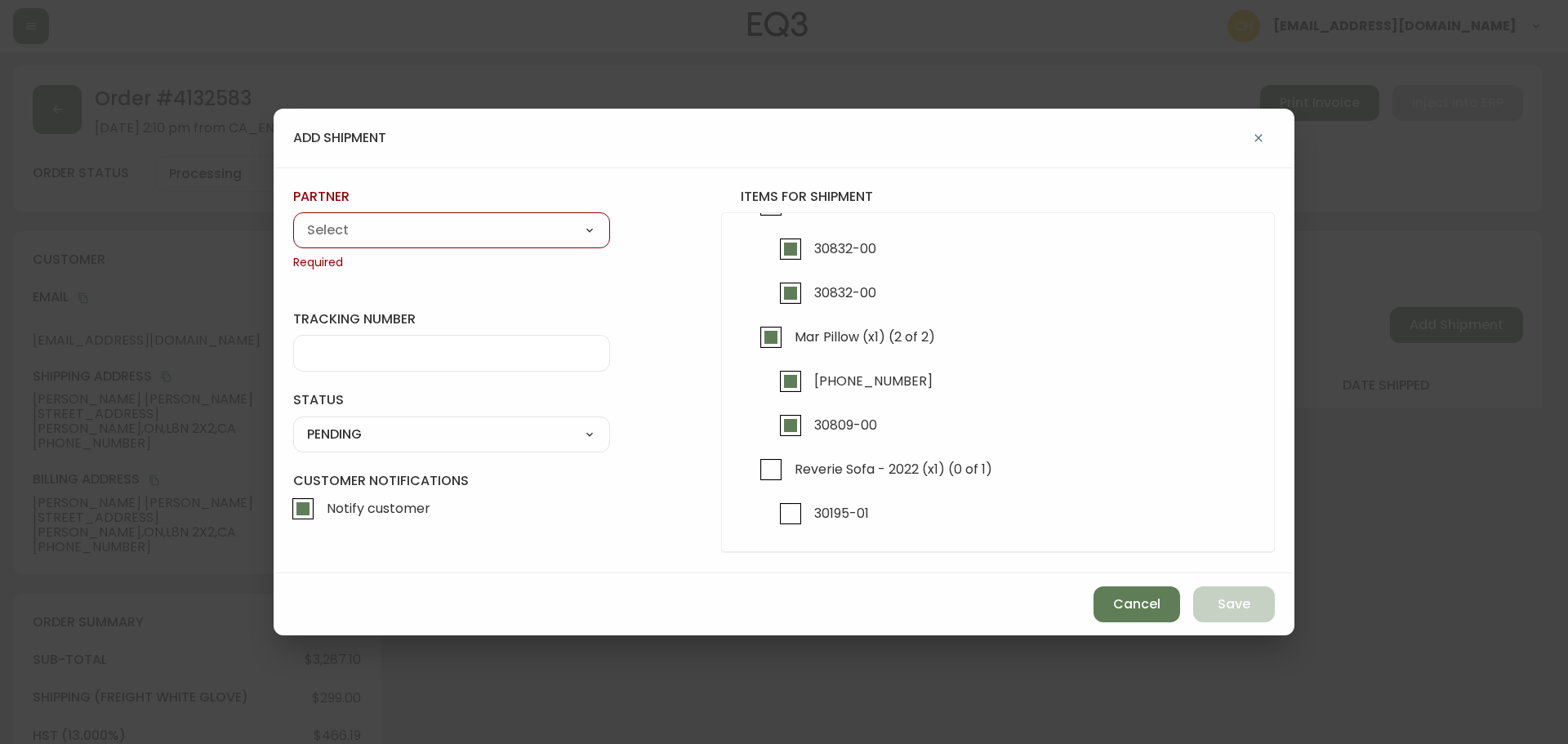
select select "cjy0a9taa01x001669l98m63c"
click at [293, 218] on select "A Move to Remember LLC ABF Freight Alero [PERSON_NAME] Canada Post Canpar Expre…" at bounding box center [451, 230] width 317 height 24
type input "FedEx"
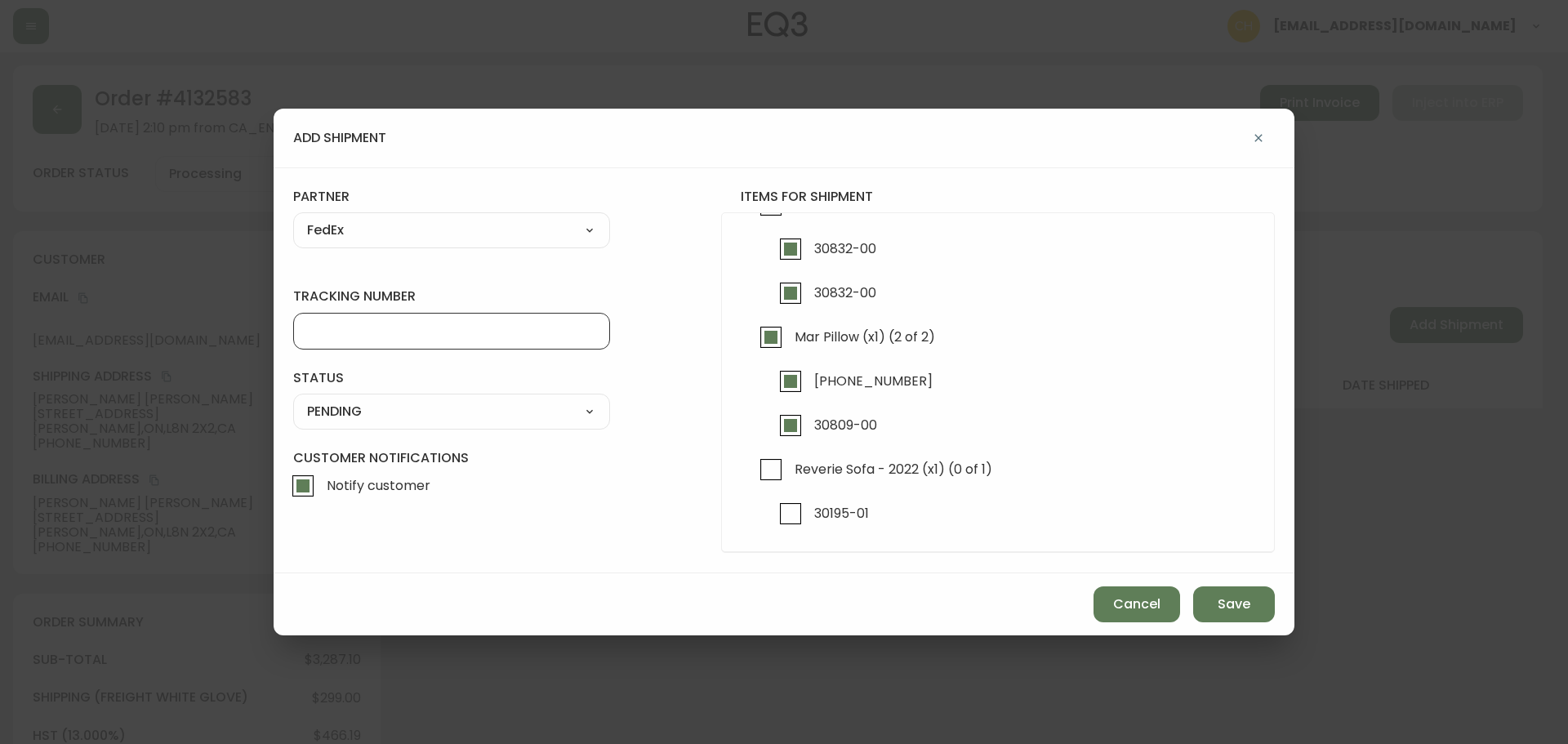
click at [358, 323] on input "tracking number" at bounding box center [451, 331] width 290 height 16
drag, startPoint x: 332, startPoint y: 334, endPoint x: 557, endPoint y: 318, distance: 225.6
click at [332, 334] on input "4" at bounding box center [451, 331] width 290 height 16
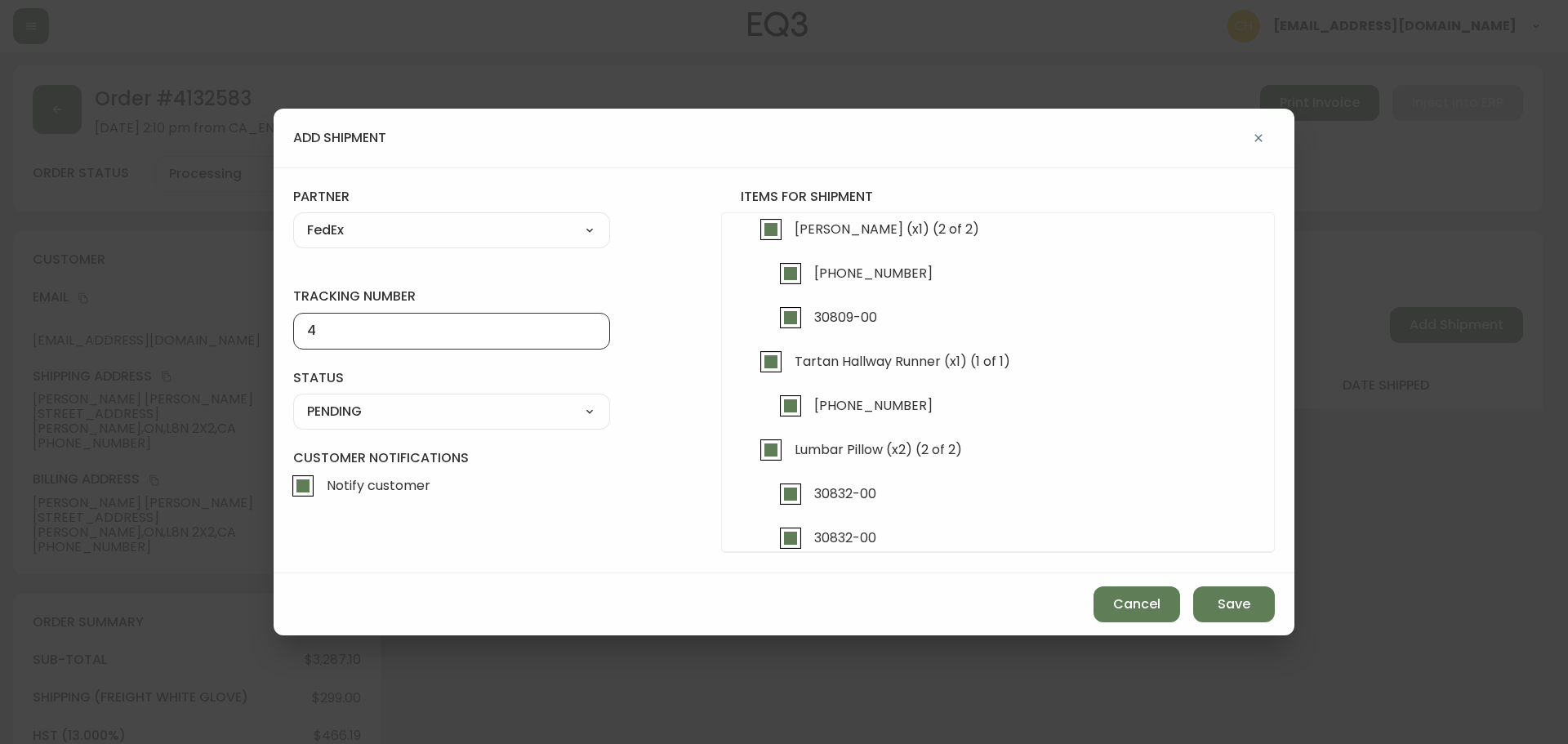
type input "4"
click at [687, 296] on form "tracking number 4 status PENDING SHIPPED PENDING CANCELLED partner FedEx A Move…" at bounding box center [784, 370] width 982 height 365
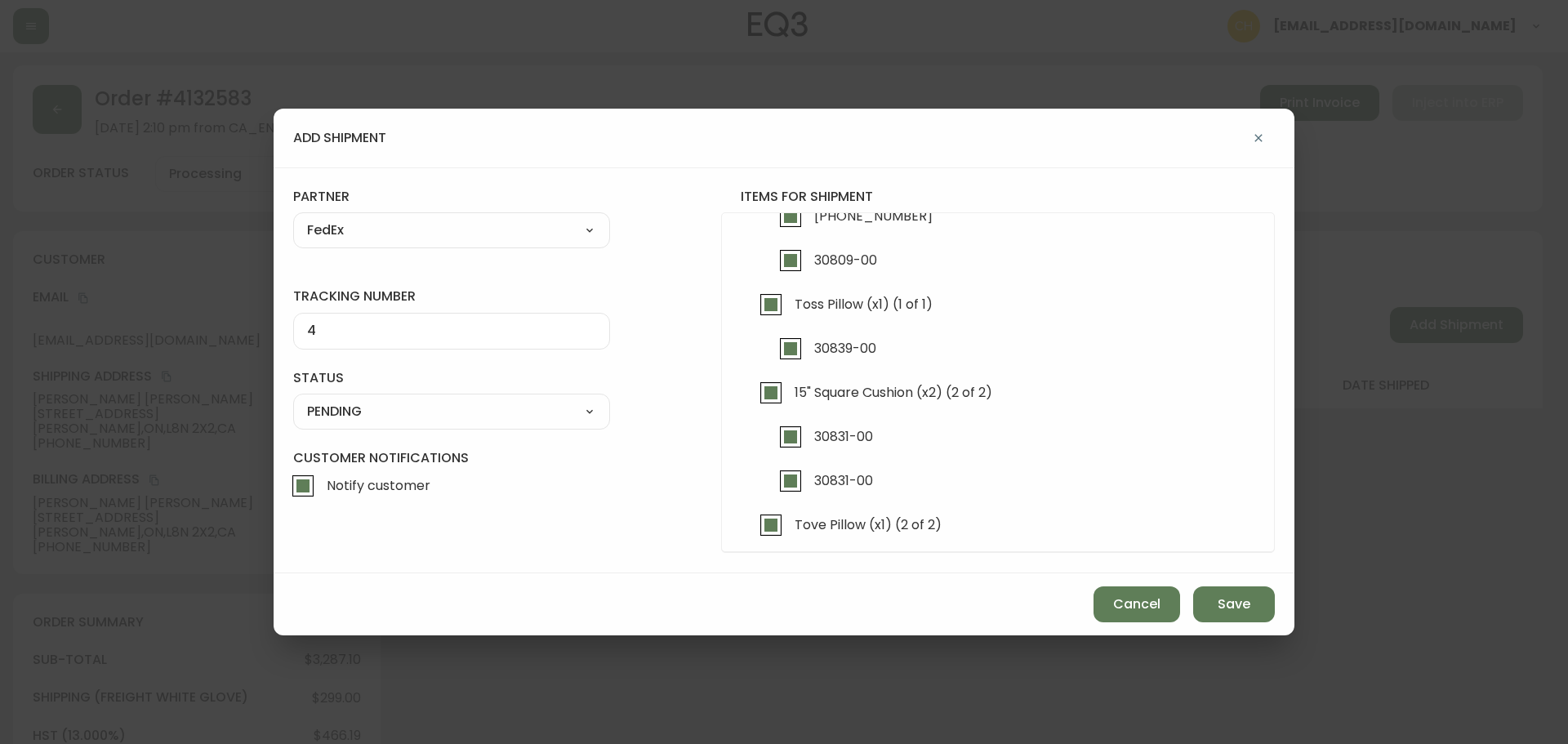
scroll to position [0, 0]
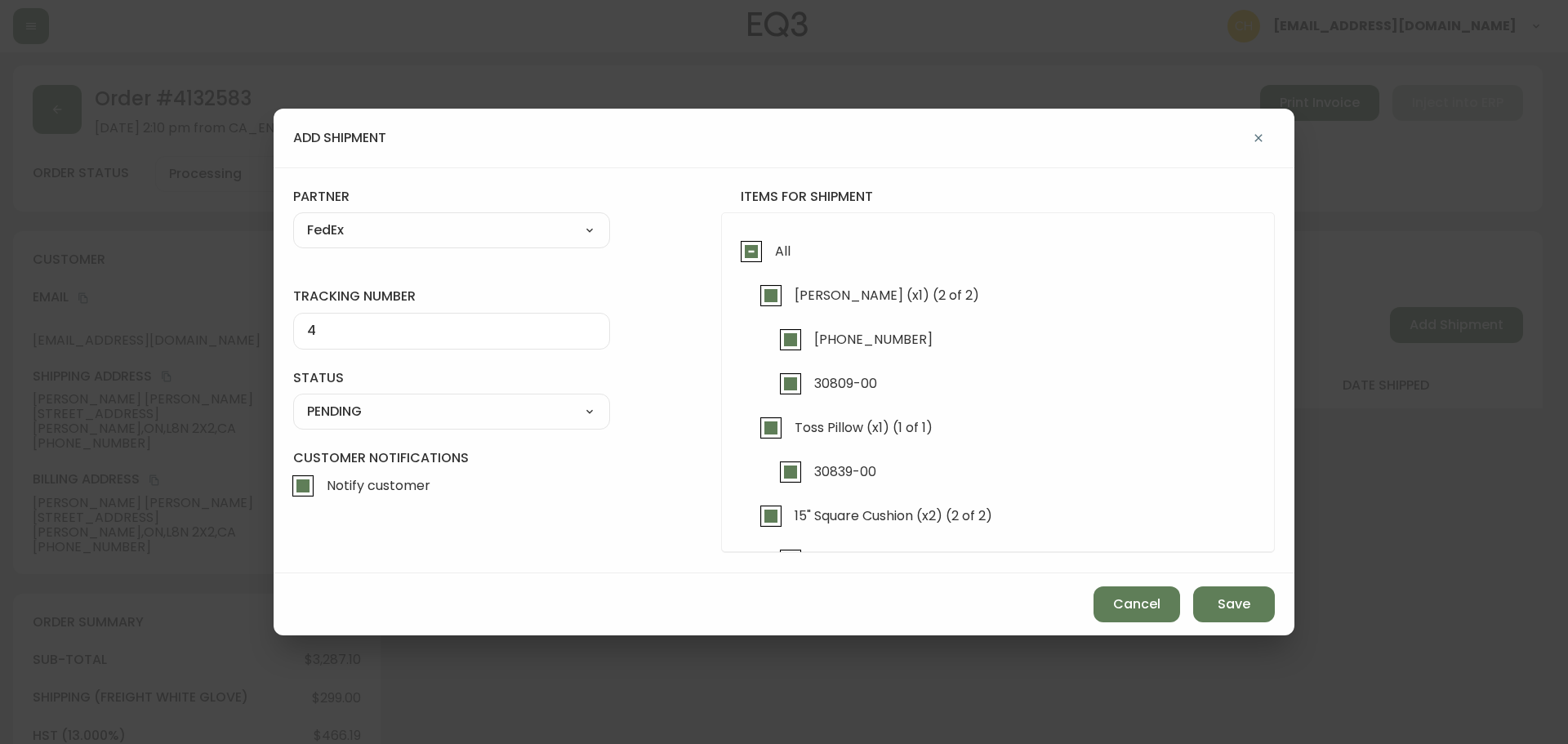
click at [746, 255] on input "All" at bounding box center [751, 251] width 37 height 37
checkbox input "true"
click at [750, 251] on input "All" at bounding box center [751, 251] width 37 height 37
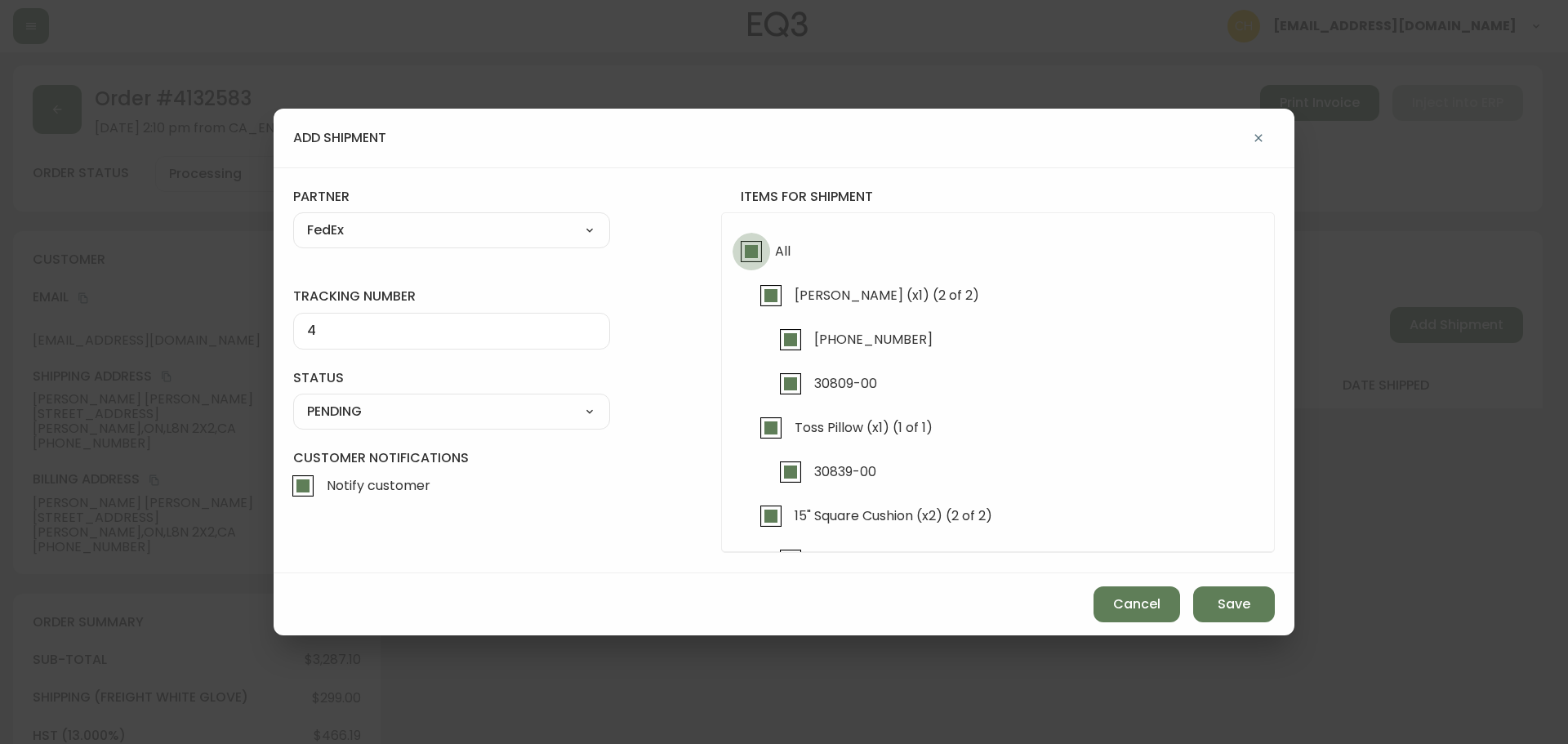
checkbox input "false"
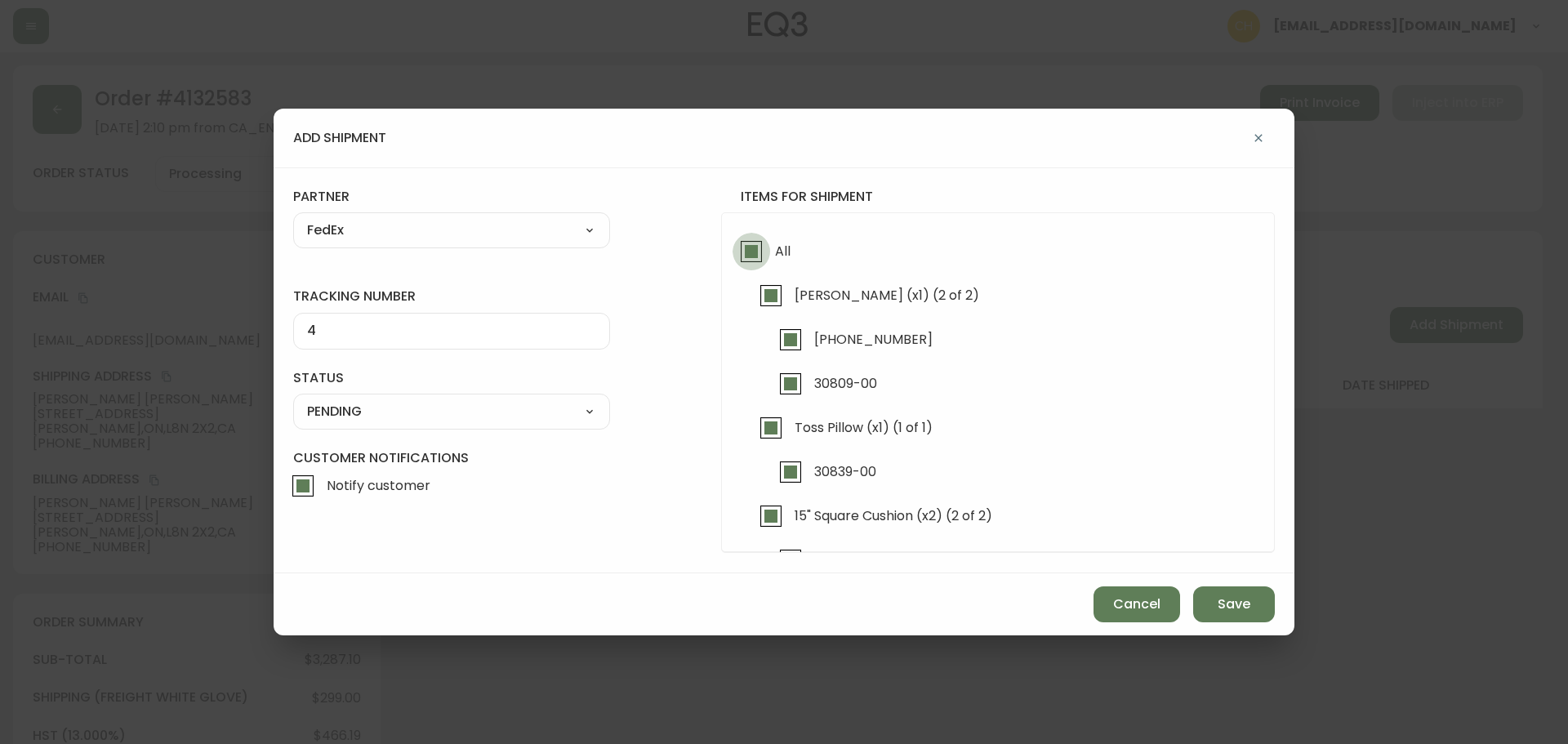
checkbox input "false"
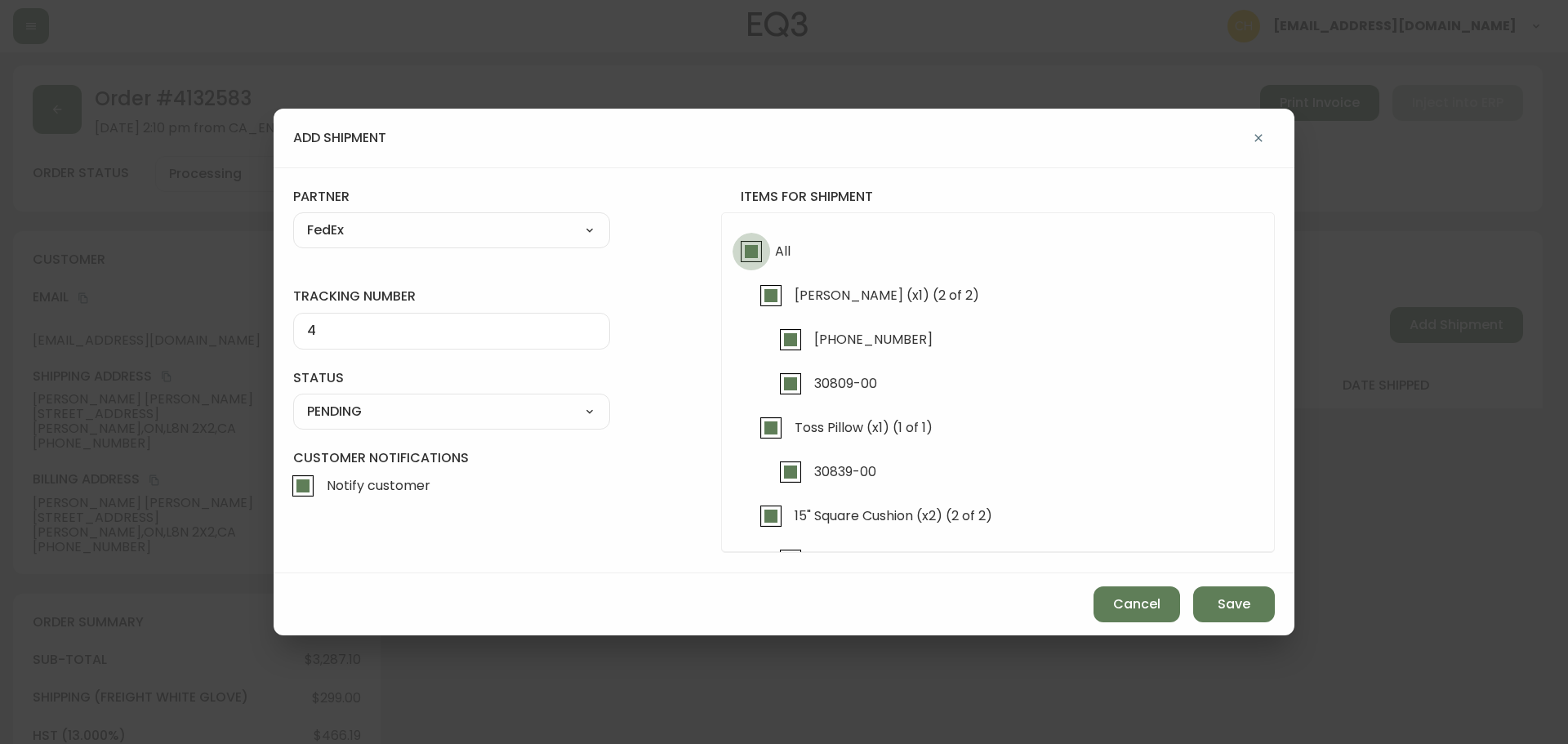
checkbox input "false"
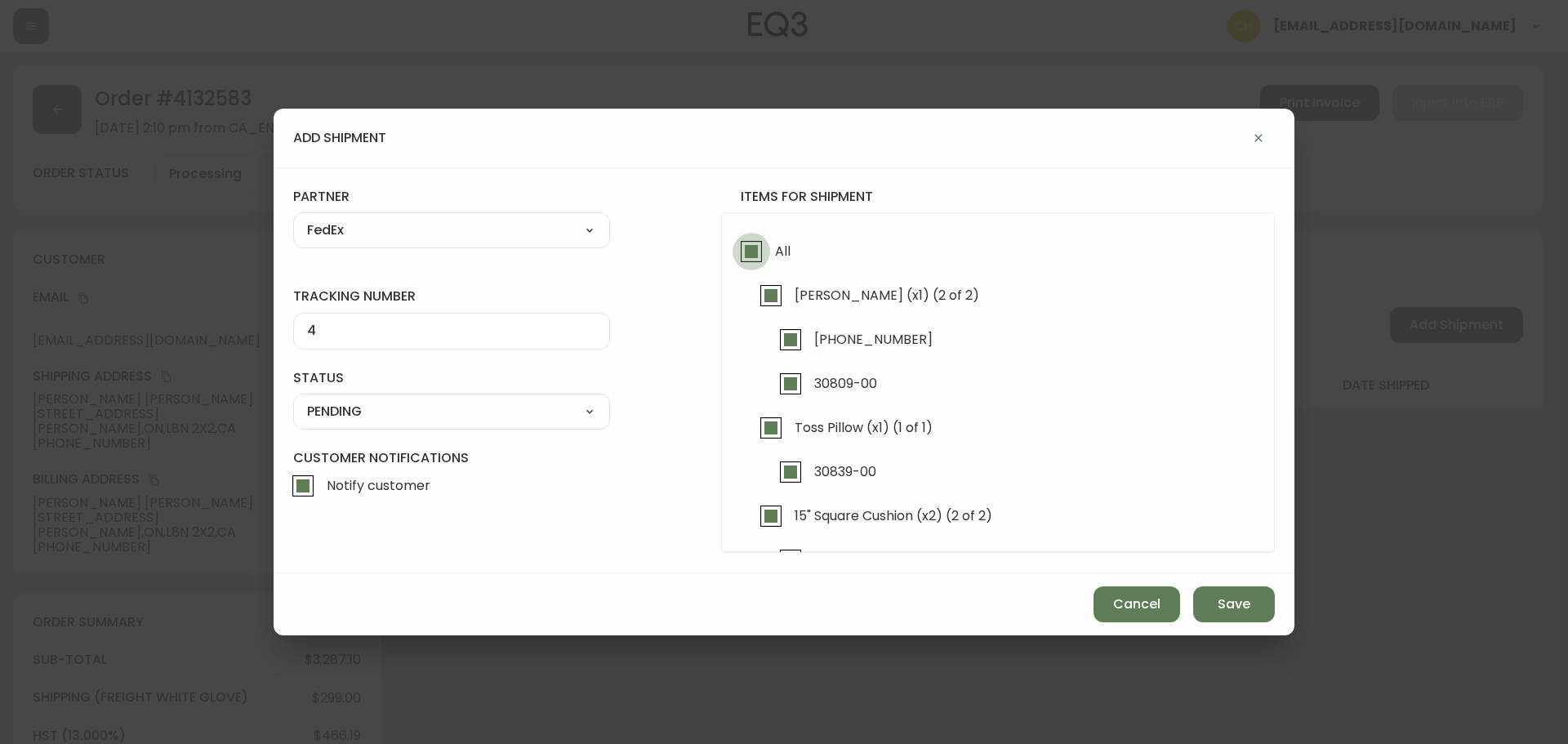
checkbox input "false"
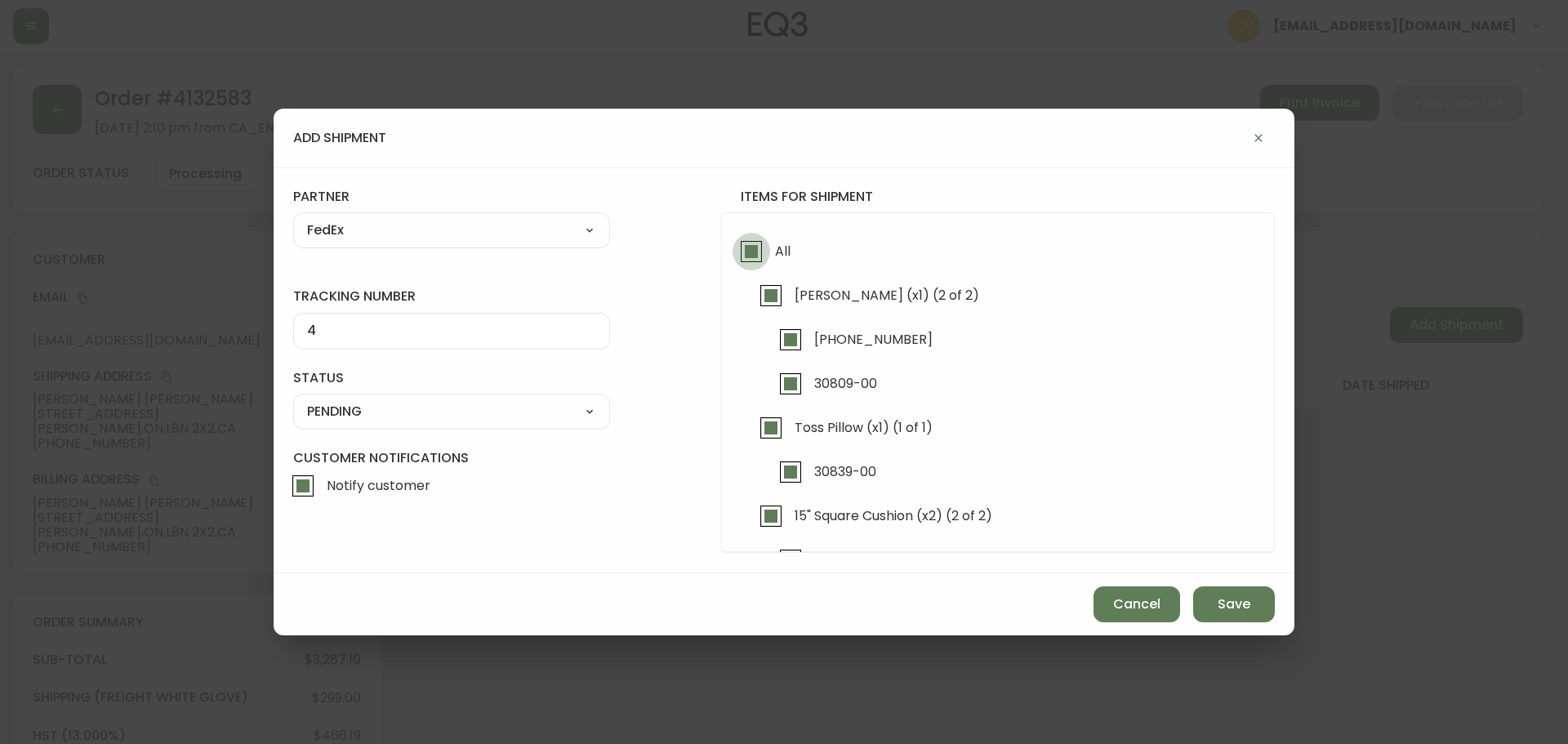
checkbox input "false"
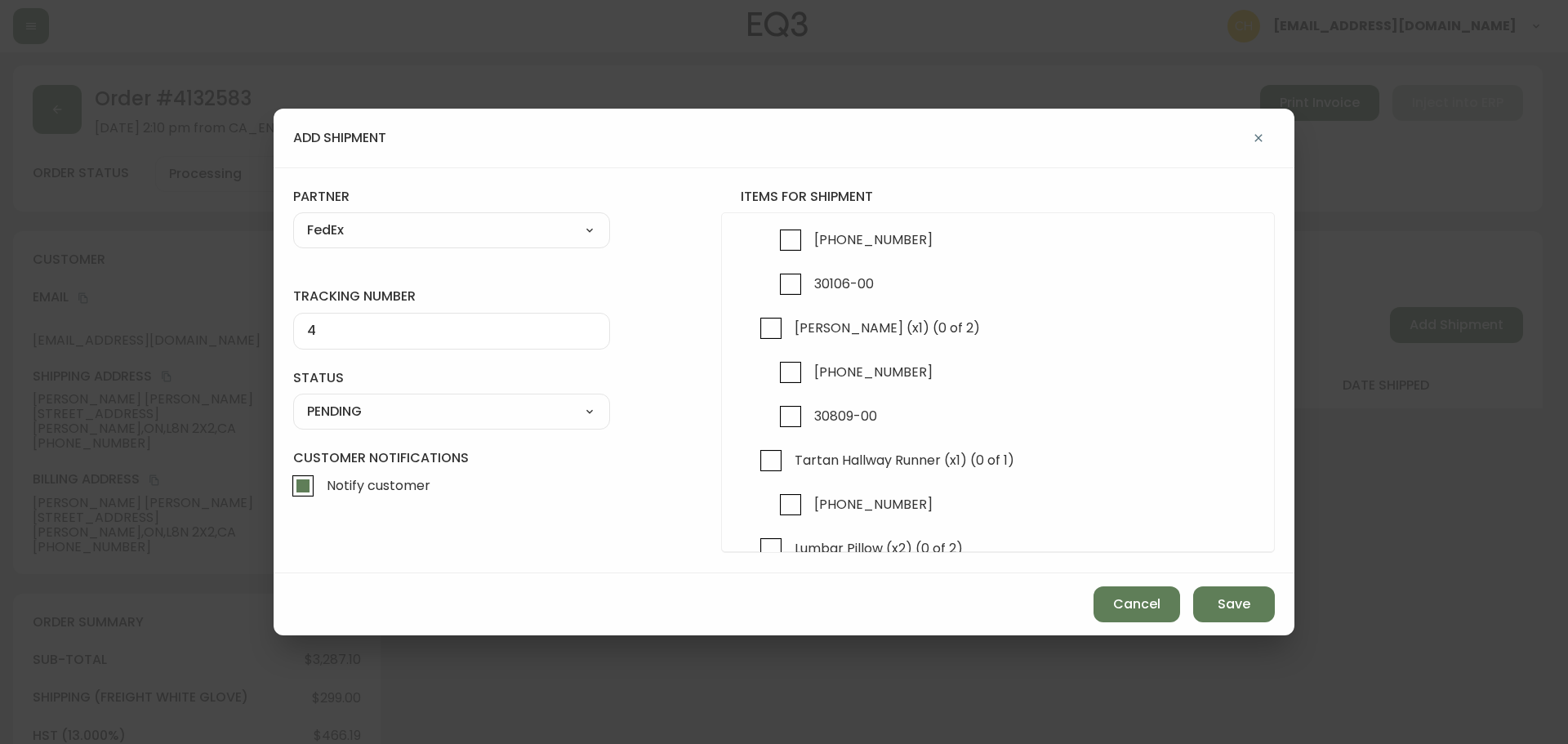
scroll to position [490, 0]
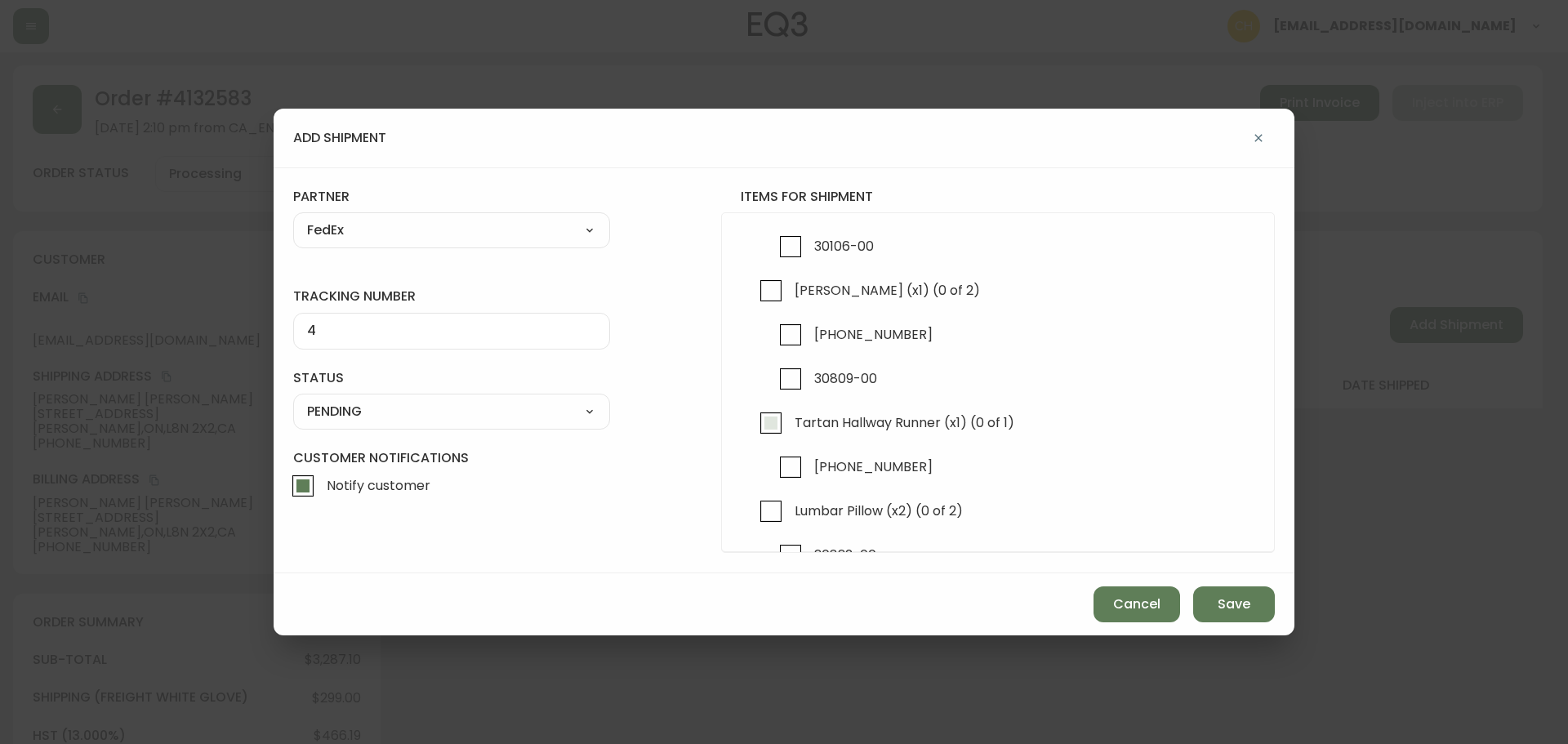
click at [768, 423] on input "Tartan Hallway Runner (x1) (0 of 1)" at bounding box center [770, 423] width 37 height 37
checkbox input "true"
click at [342, 232] on select "A Move to Remember LLC ABF Freight Alero [PERSON_NAME] Canada Post Canpar Expre…" at bounding box center [451, 230] width 317 height 24
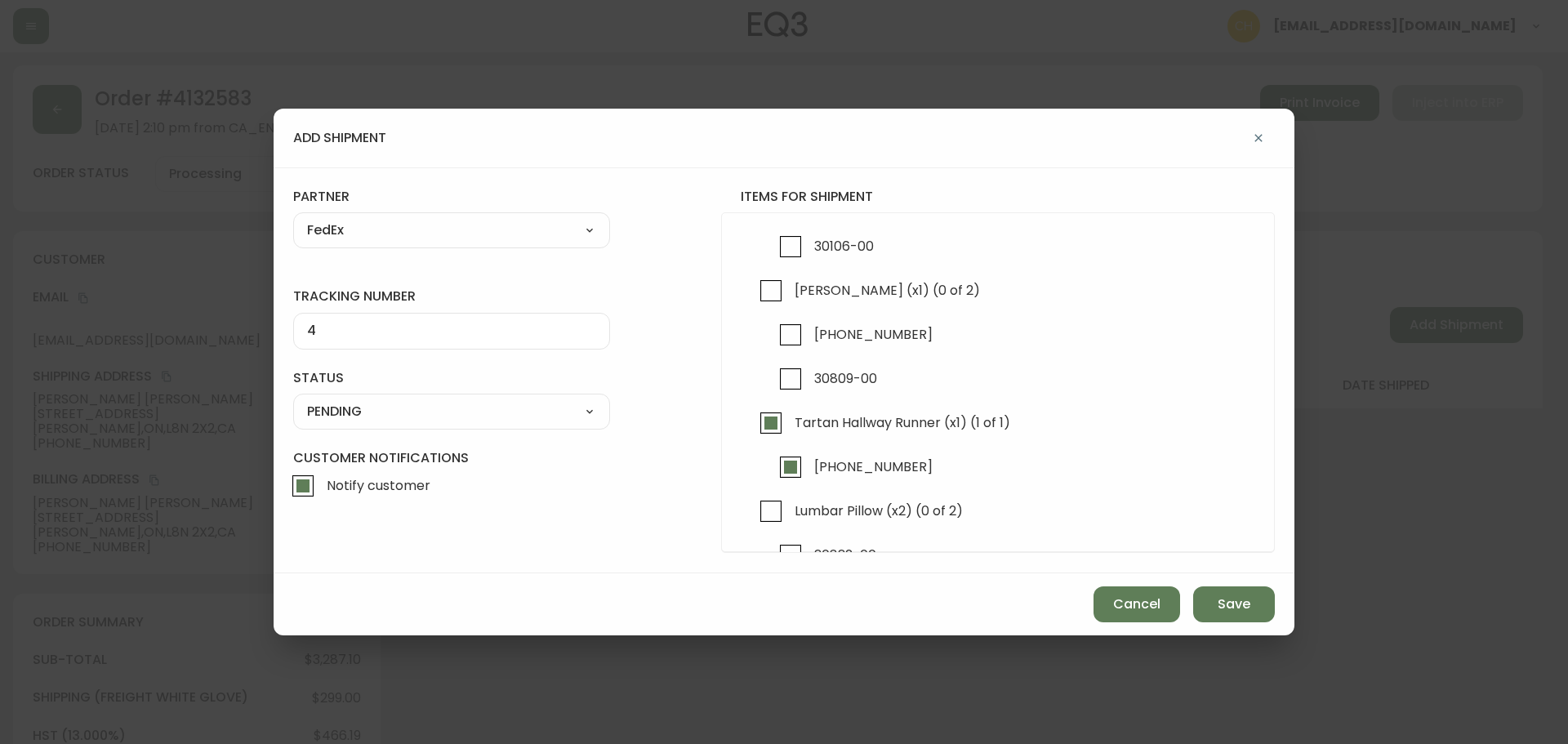
click at [335, 336] on input "4" at bounding box center [451, 331] width 290 height 16
type input "455183578773"
click at [346, 415] on select "SHIPPED PENDING CANCELLED" at bounding box center [451, 411] width 317 height 24
click at [293, 399] on select "SHIPPED PENDING CANCELLED" at bounding box center [451, 411] width 317 height 24
select select "PENDING"
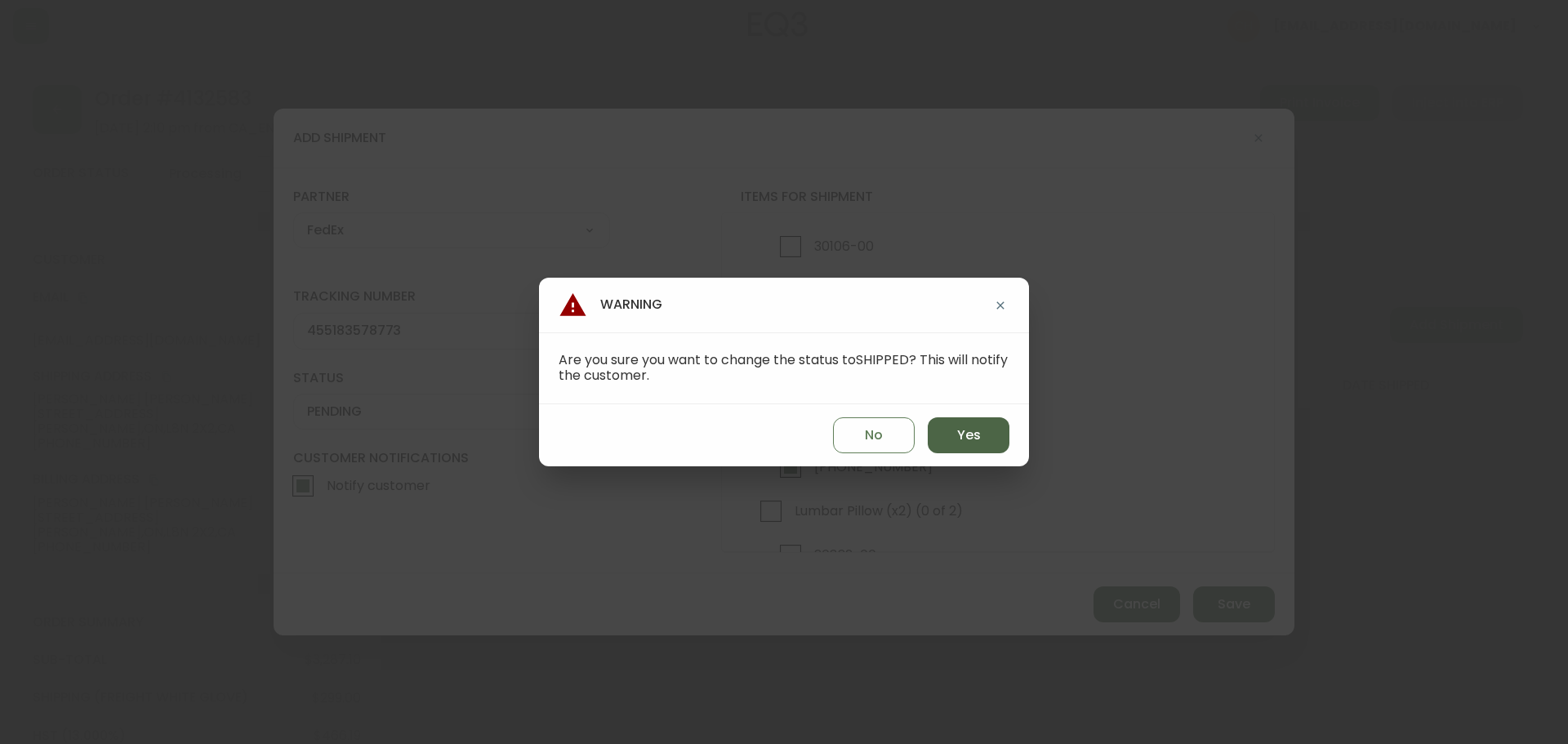
click at [943, 429] on button "Yes" at bounding box center [969, 436] width 82 height 36
type input "SHIPPED"
select select "SHIPPED"
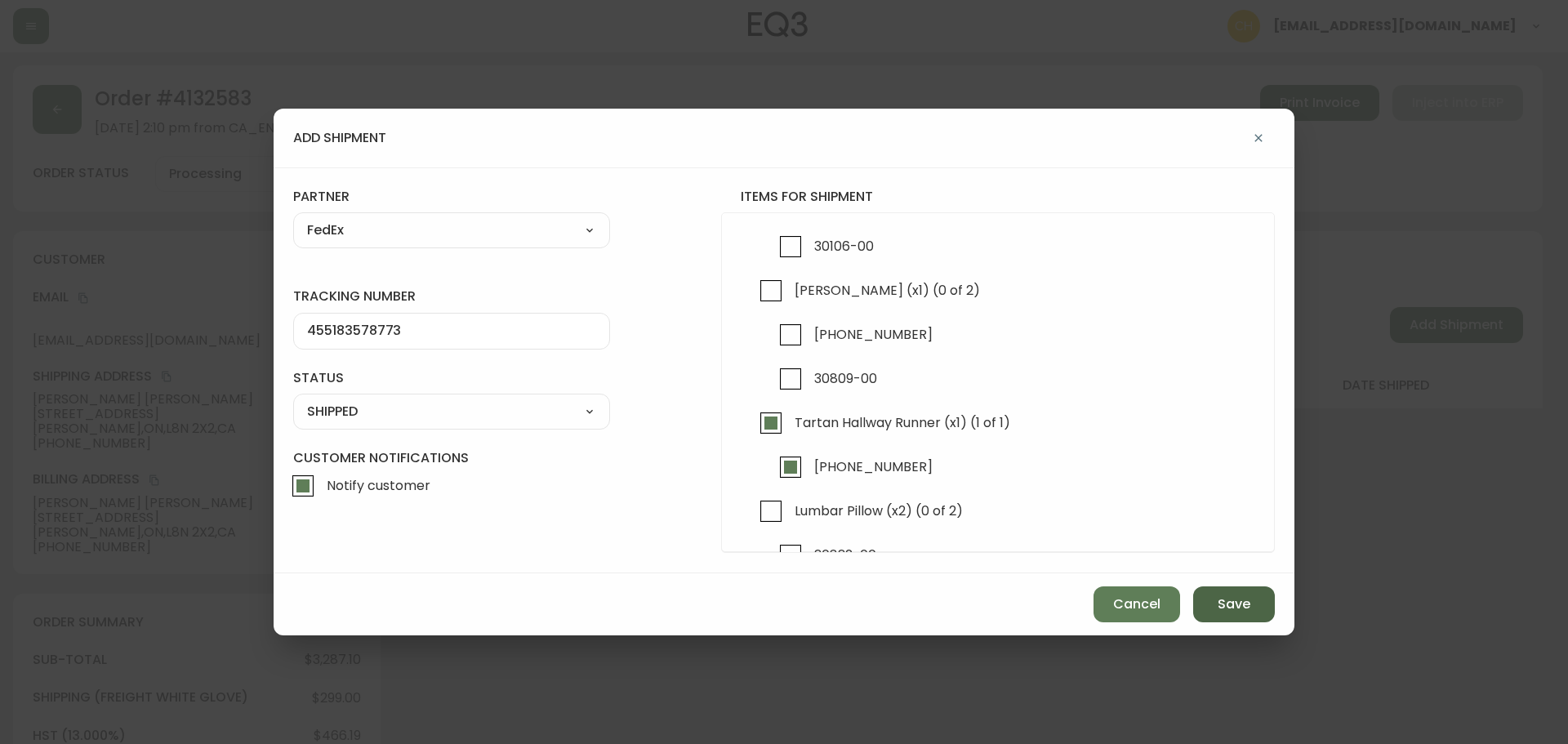
drag, startPoint x: 1221, startPoint y: 608, endPoint x: 1208, endPoint y: 587, distance: 24.7
click at [1222, 607] on span "Save" at bounding box center [1234, 604] width 33 height 18
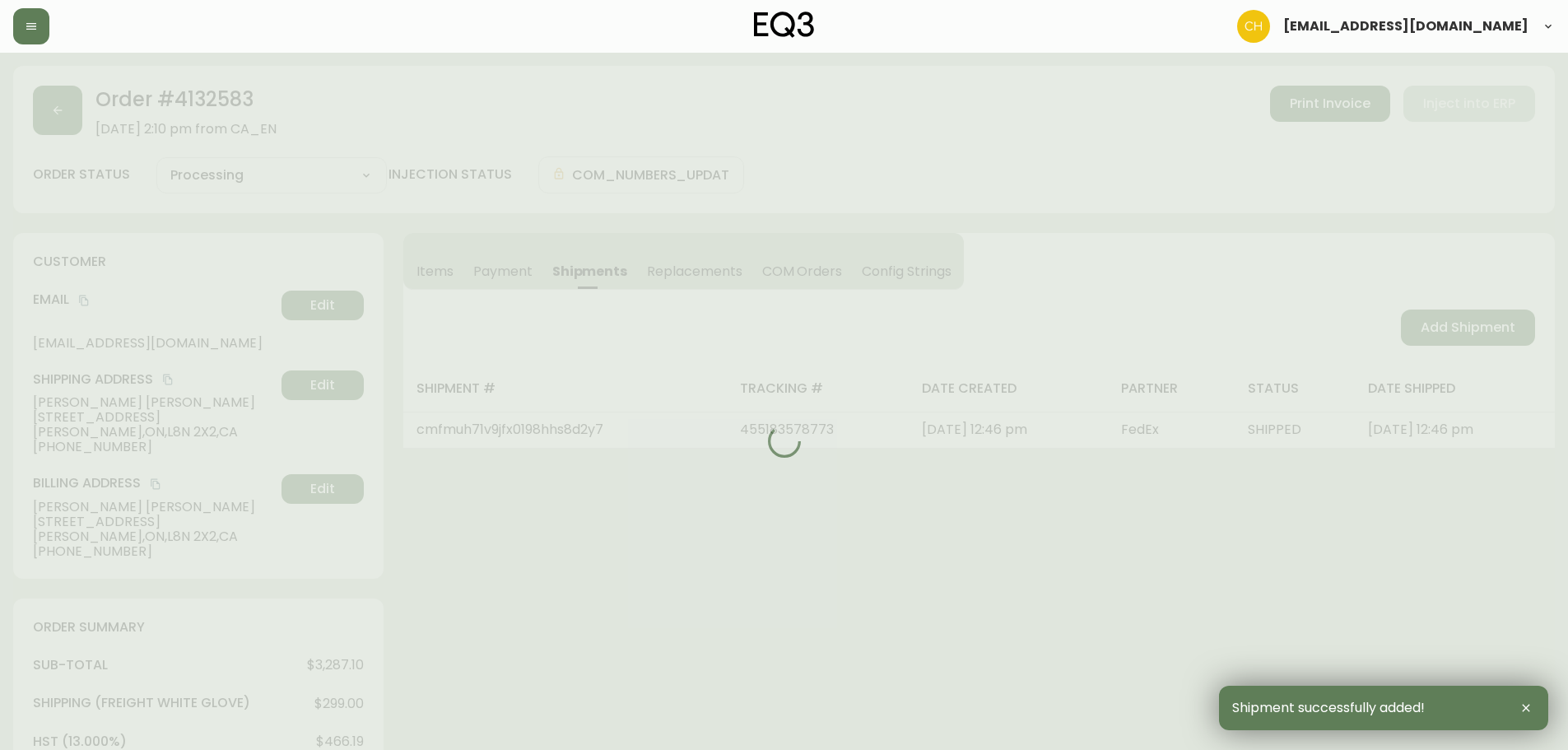
type input "Partially Shipped"
select select "PARTIALLY_SHIPPED"
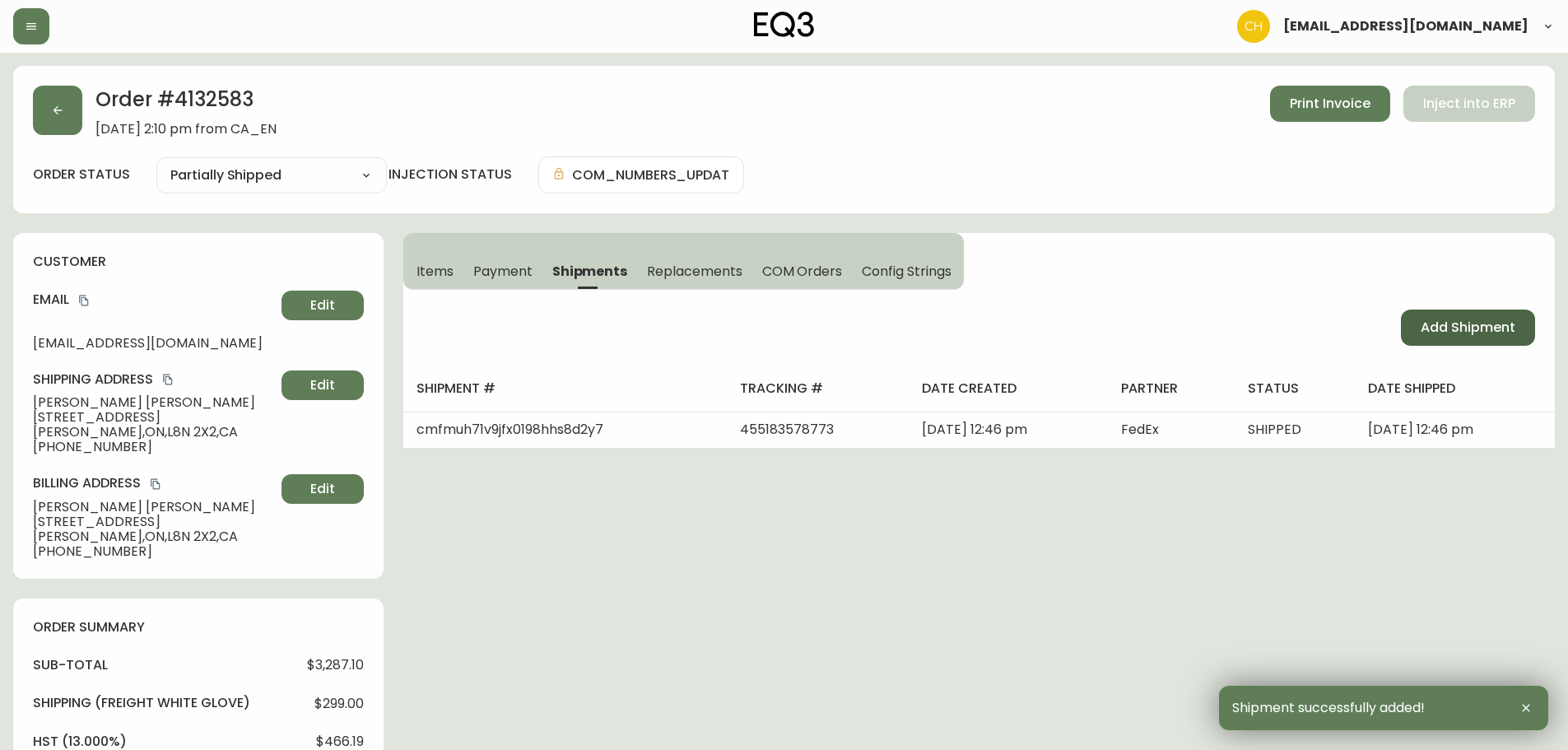
click at [1463, 328] on span "Add Shipment" at bounding box center [1468, 328] width 95 height 18
select select "PENDING"
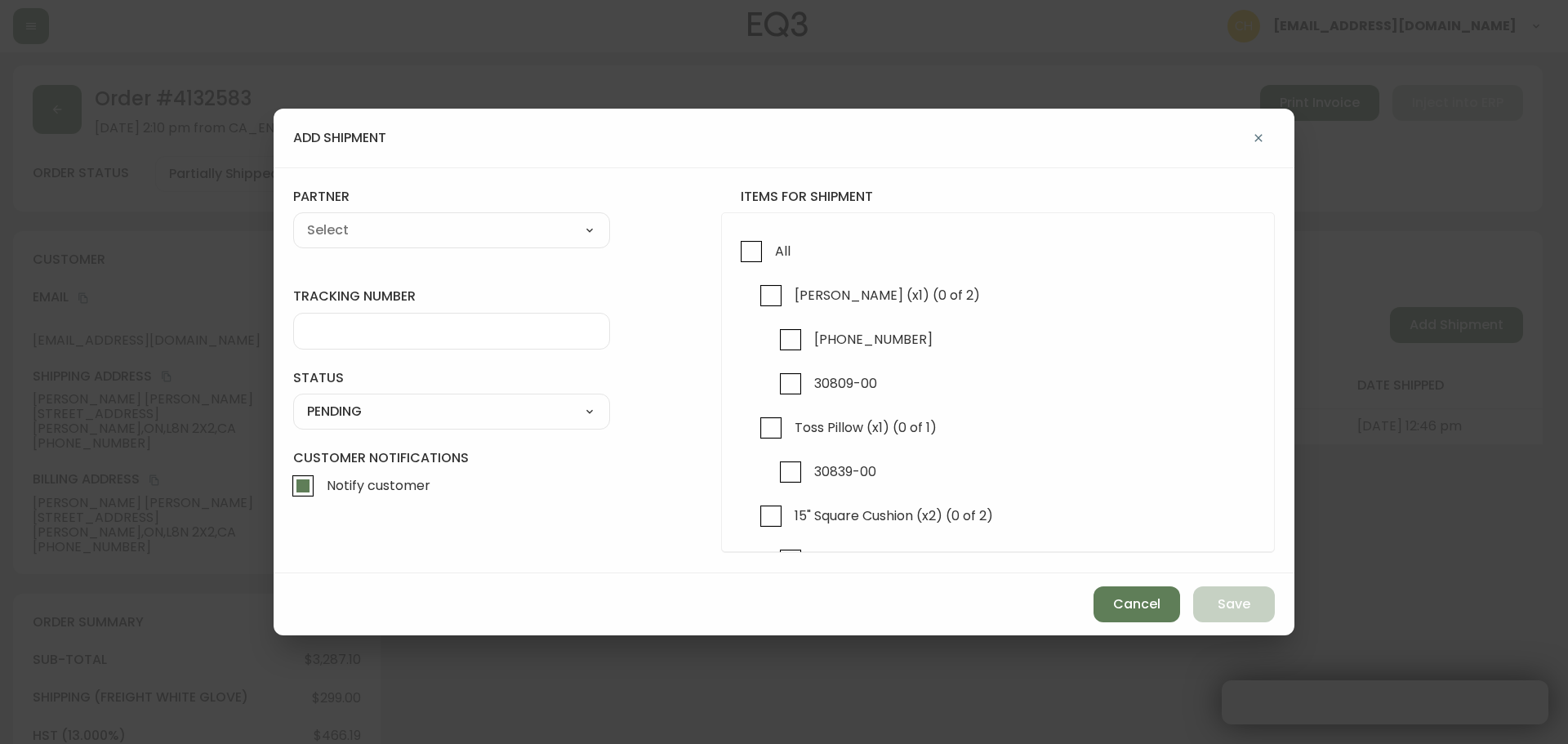
checkbox input "true"
click at [768, 299] on input "[PERSON_NAME] (x1) (0 of 2)" at bounding box center [770, 295] width 37 height 37
checkbox input "true"
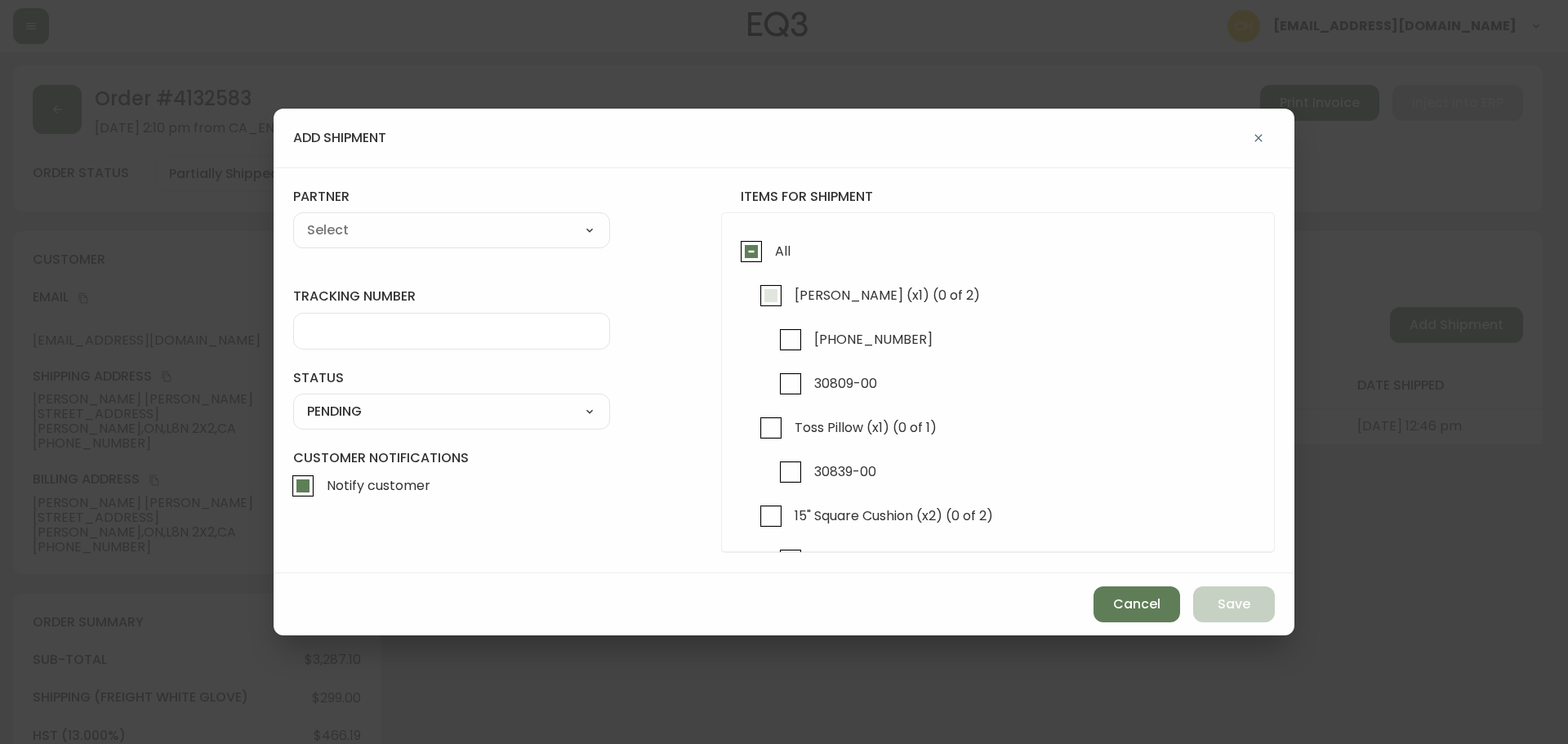
checkbox input "true"
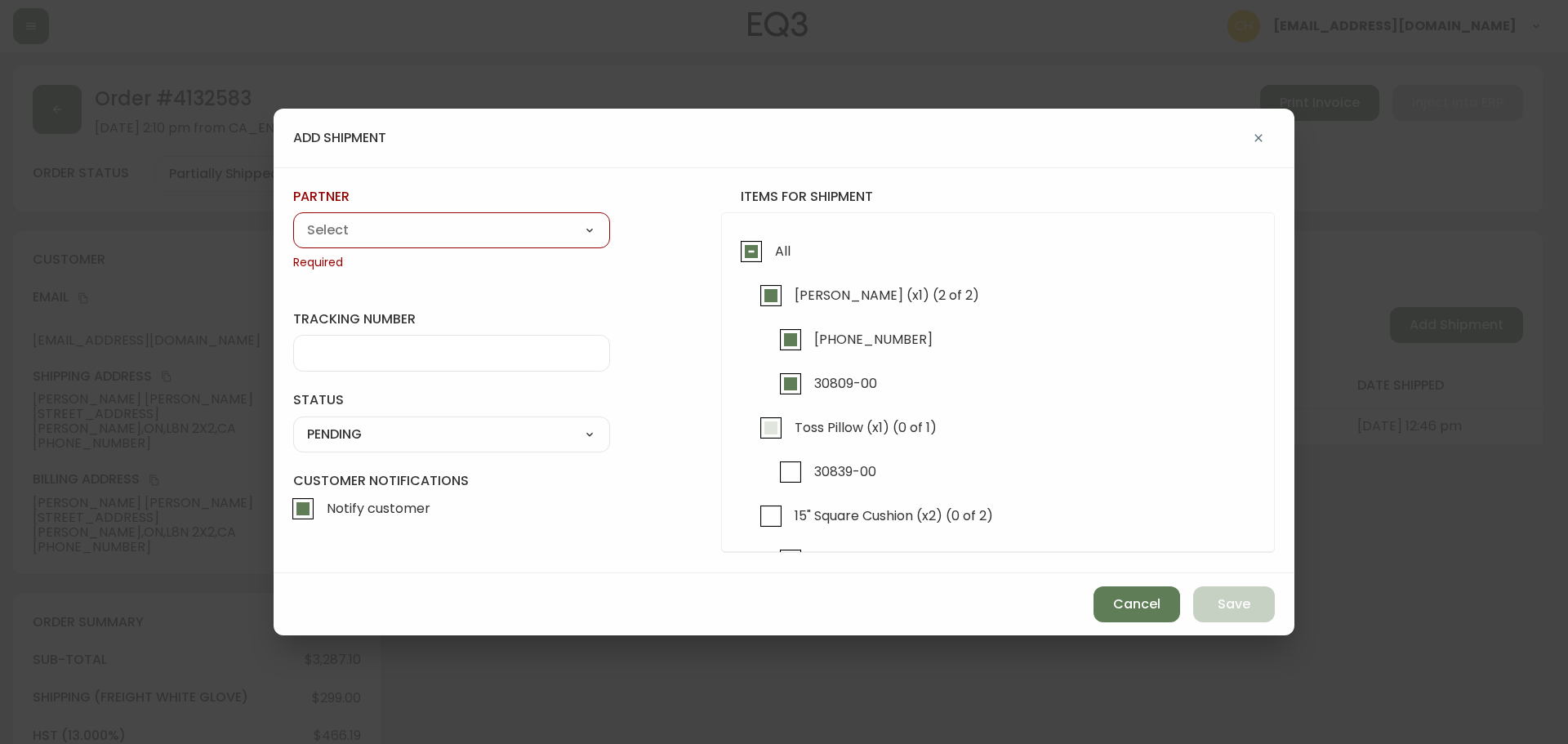
click at [776, 428] on input "Toss Pillow (x1) (0 of 1)" at bounding box center [770, 427] width 37 height 37
checkbox input "true"
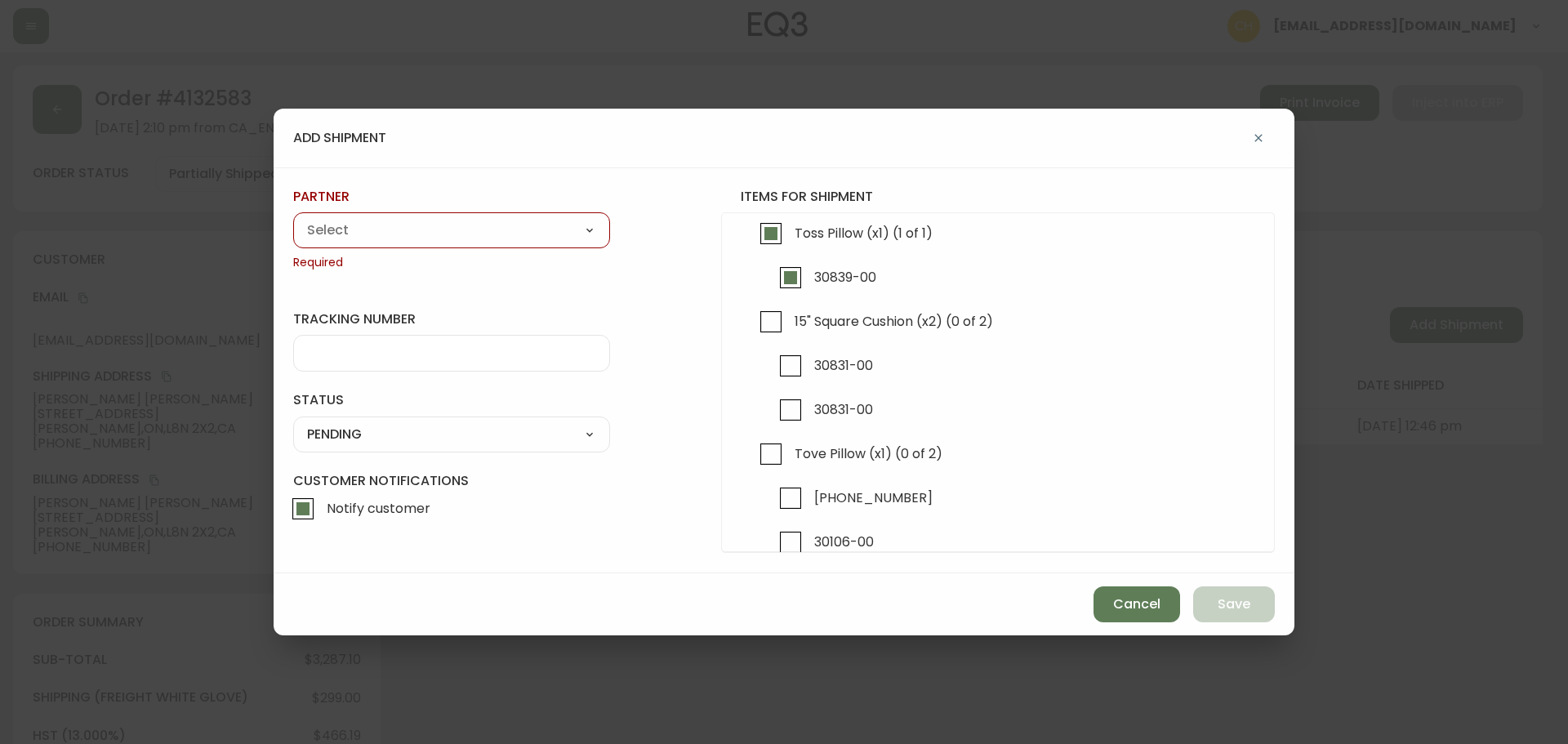
scroll to position [245, 0]
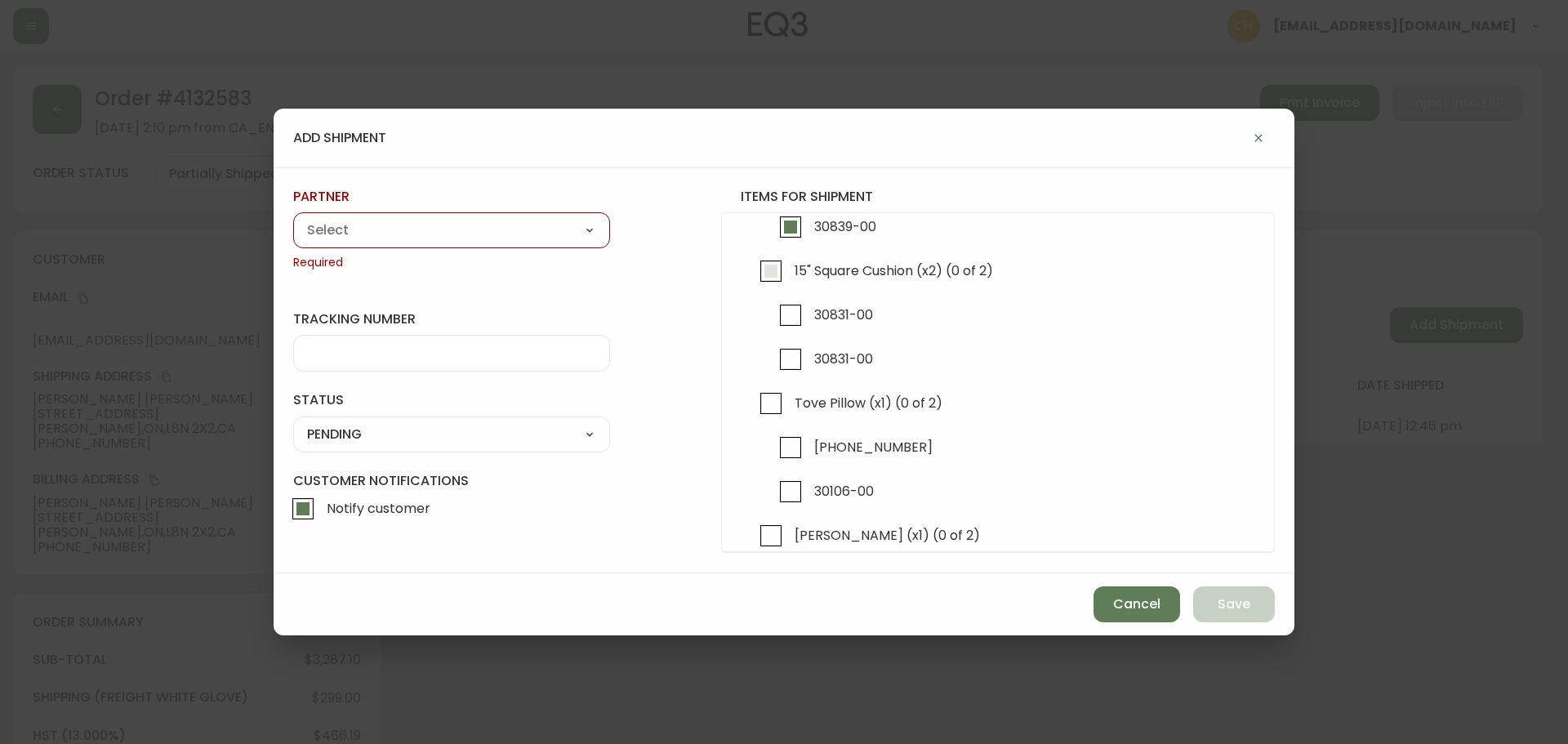
click at [774, 275] on input "15" Square Cushion (x2) (0 of 2)" at bounding box center [770, 270] width 37 height 37
checkbox input "true"
click at [776, 406] on input "Tove Pillow (x1) (0 of 2)" at bounding box center [770, 403] width 37 height 37
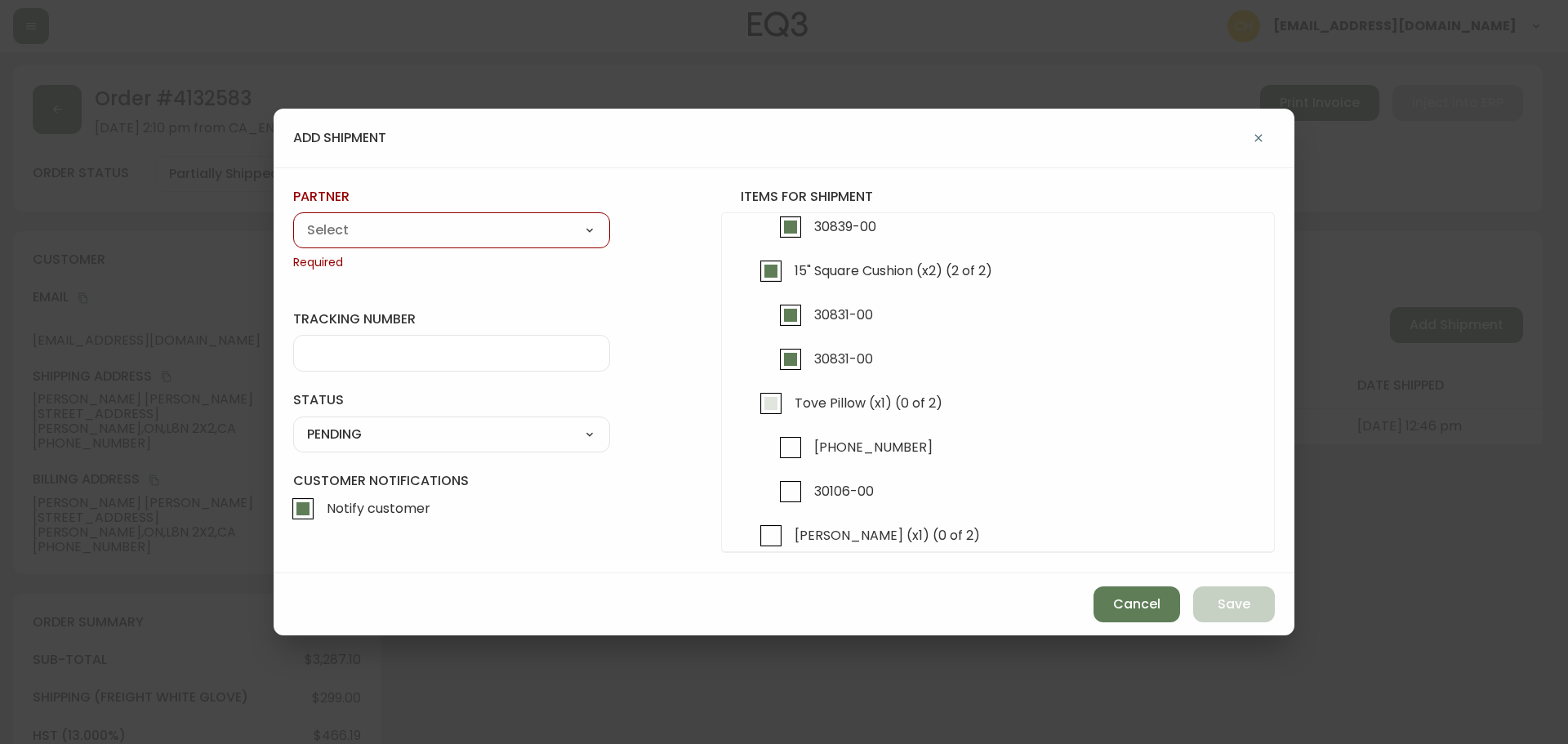
checkbox input "true"
drag, startPoint x: 782, startPoint y: 540, endPoint x: 885, endPoint y: 469, distance: 125.1
click at [790, 536] on label "[PERSON_NAME] (x1) (0 of 2)" at bounding box center [866, 538] width 228 height 44
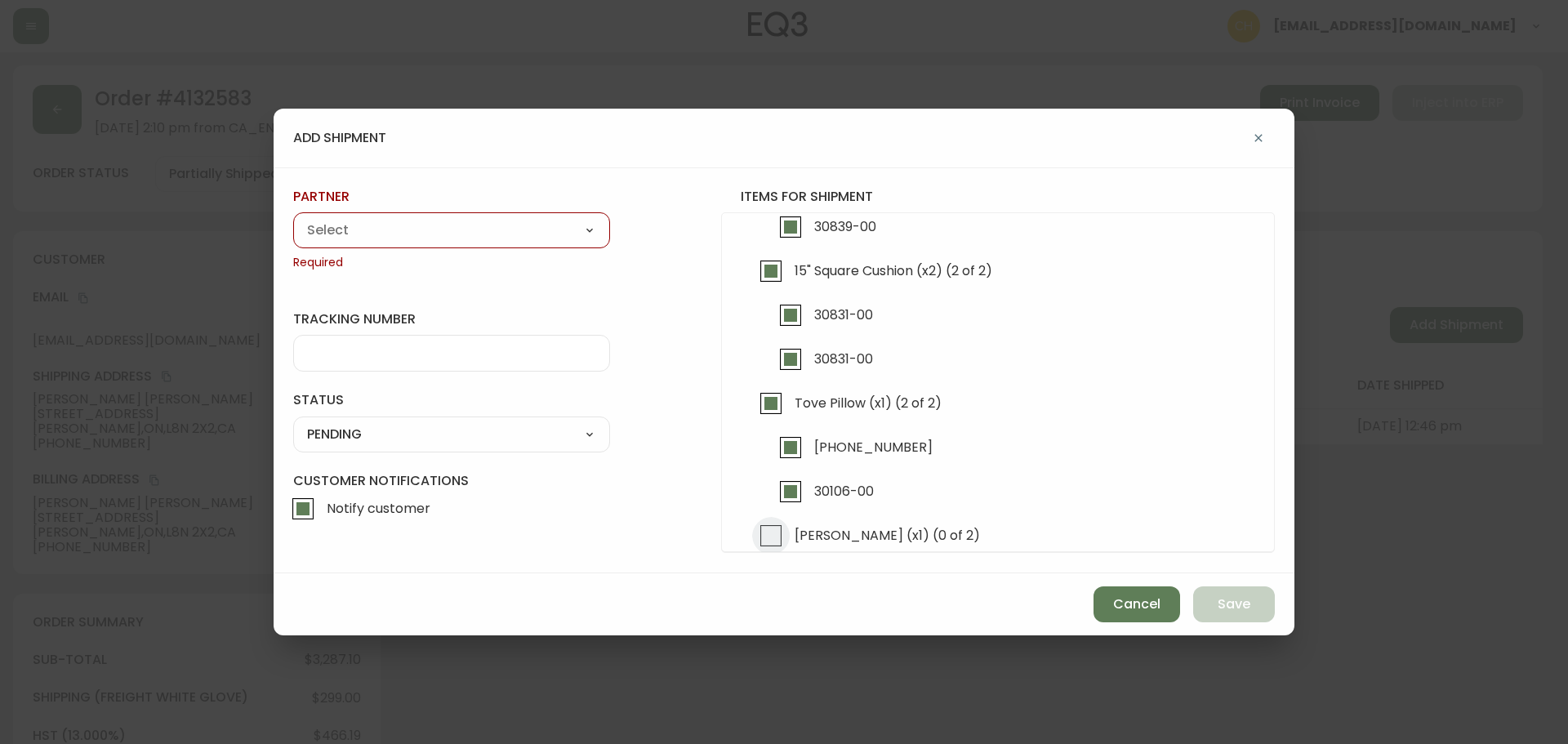
click at [790, 536] on input "[PERSON_NAME] (x1) (0 of 2)" at bounding box center [770, 535] width 37 height 37
checkbox input "true"
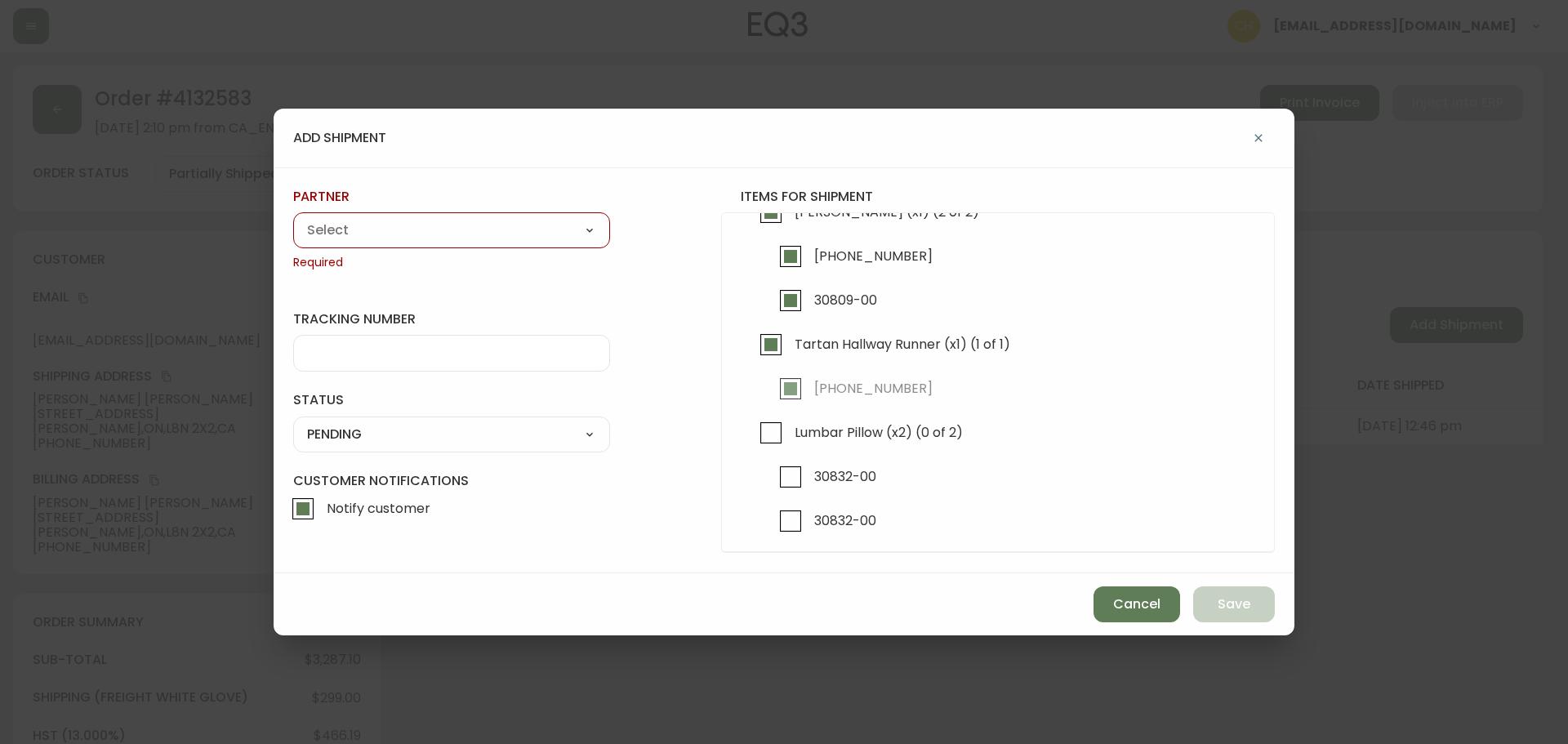
scroll to position [572, 0]
click at [771, 424] on input "Lumbar Pillow (x2) (0 of 2)" at bounding box center [770, 429] width 37 height 37
checkbox input "true"
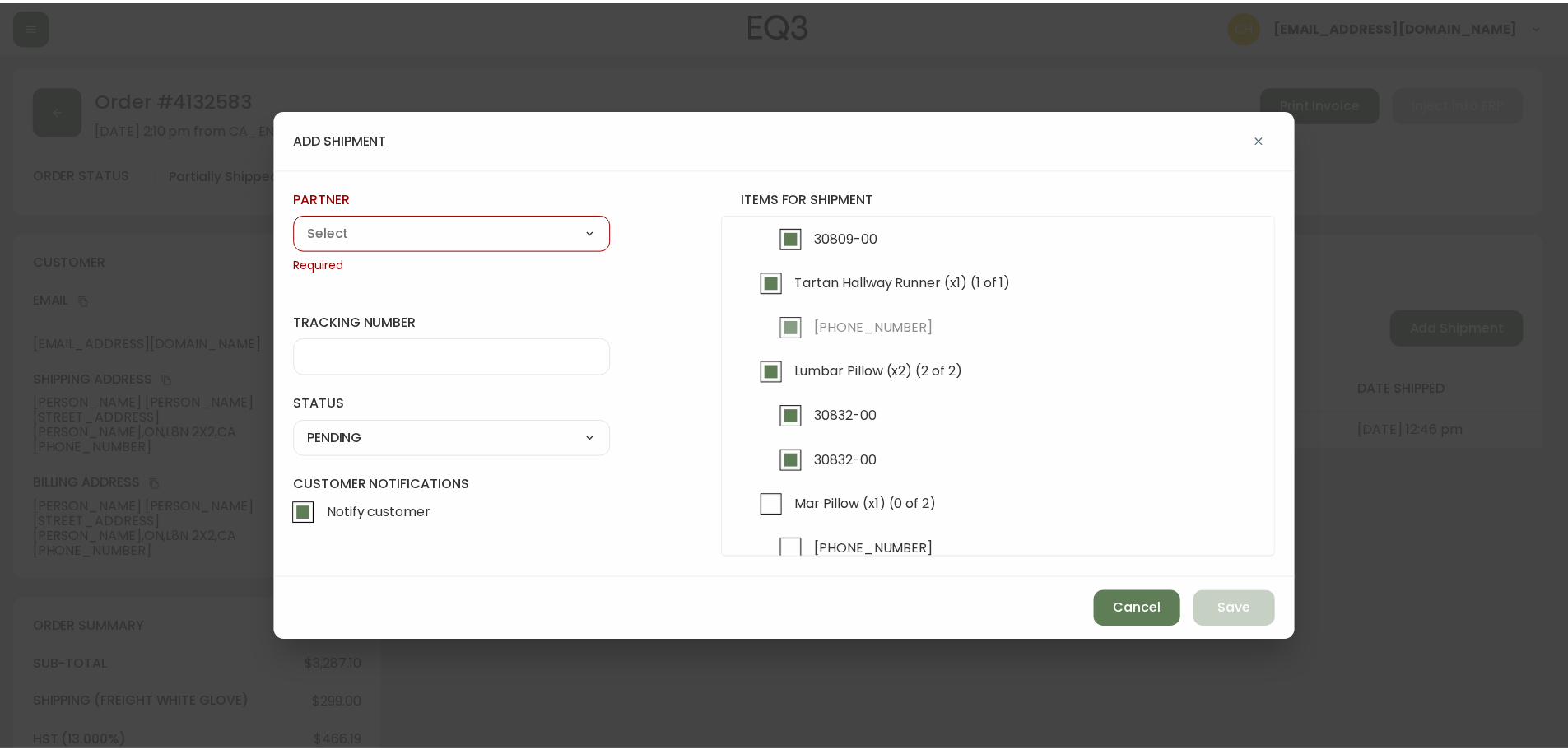
scroll to position [741, 0]
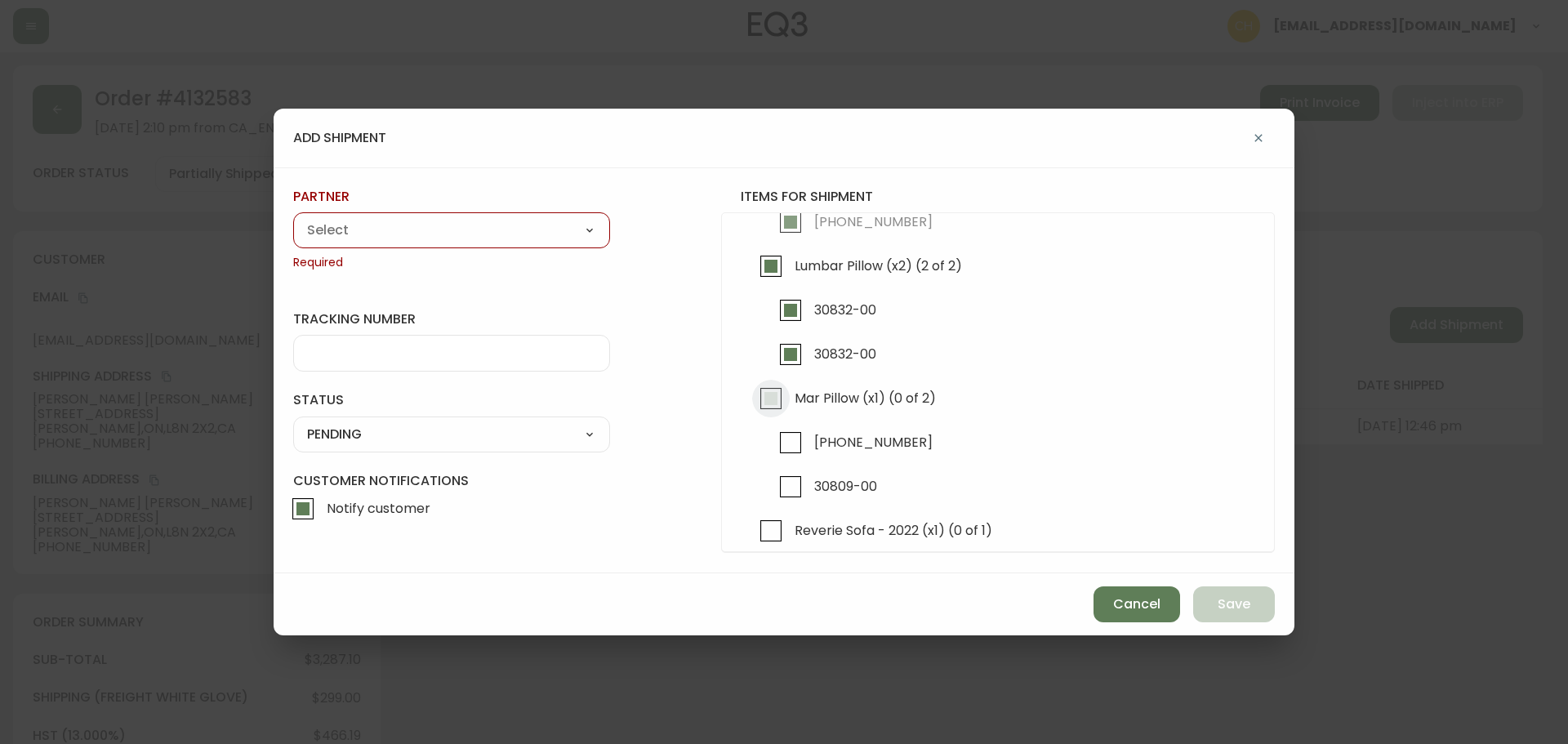
click at [776, 397] on input "Mar Pillow (x1) (0 of 2)" at bounding box center [770, 397] width 37 height 37
click at [436, 238] on select "A Move to Remember LLC ABF Freight Alero [PERSON_NAME] Canada Post Canpar Expre…" at bounding box center [451, 230] width 317 height 24
click at [293, 218] on select "A Move to Remember LLC ABF Freight Alero [PERSON_NAME] Canada Post Canpar Expre…" at bounding box center [451, 230] width 317 height 24
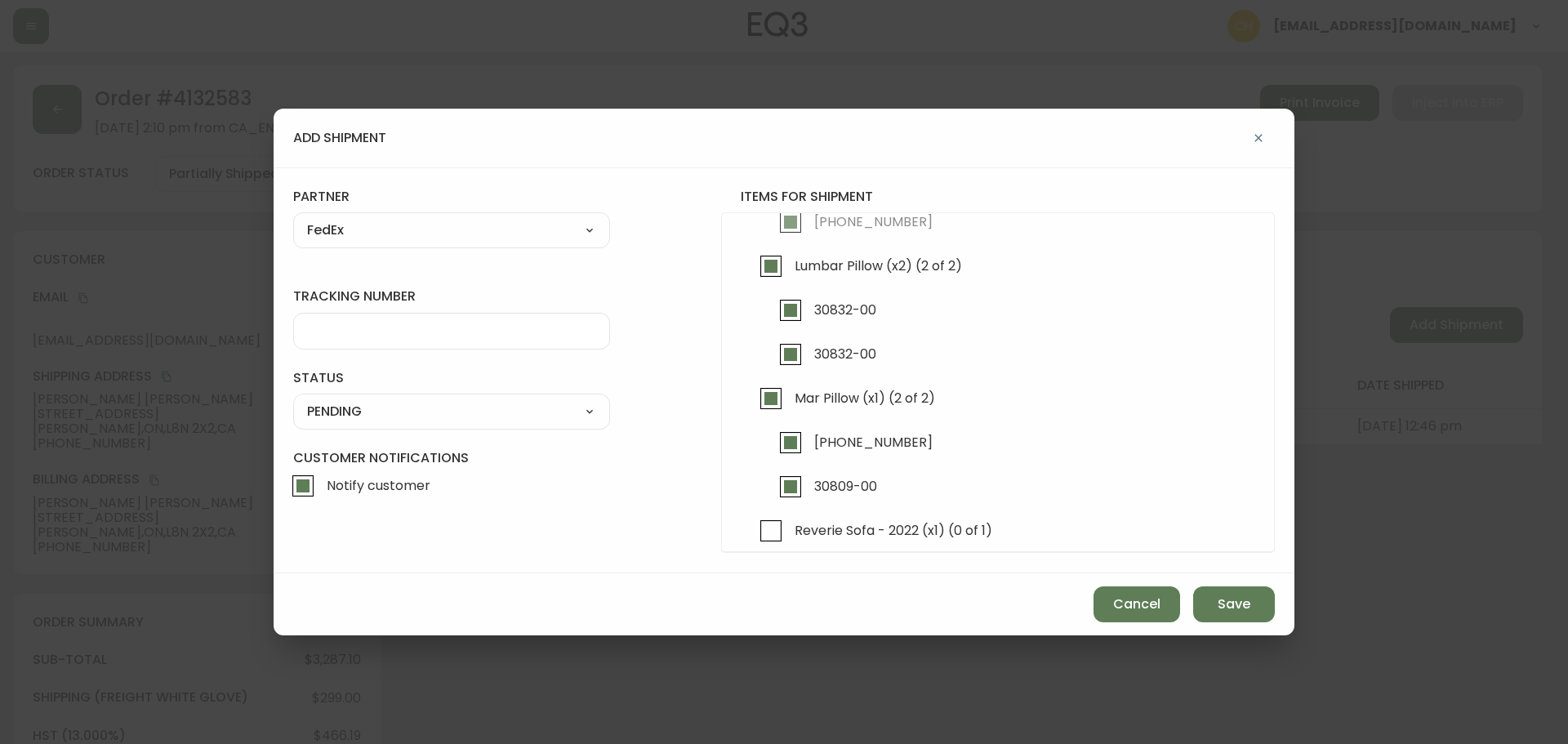
click at [341, 340] on div at bounding box center [451, 331] width 317 height 37
click at [332, 408] on select "SHIPPED PENDING CANCELLED" at bounding box center [451, 411] width 317 height 24
click at [293, 399] on select "SHIPPED PENDING CANCELLED" at bounding box center [451, 411] width 317 height 24
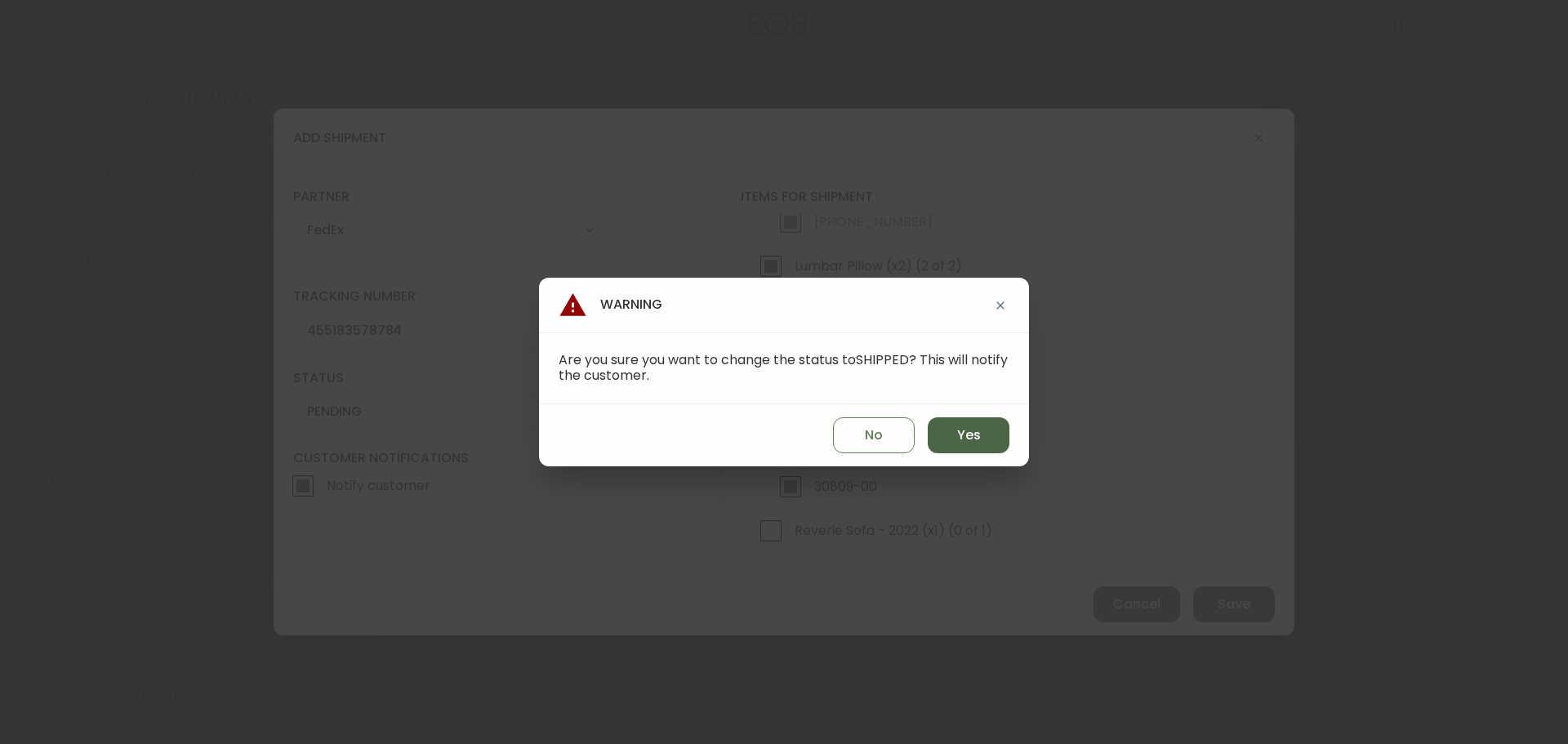
click at [988, 434] on button "Yes" at bounding box center [969, 436] width 82 height 36
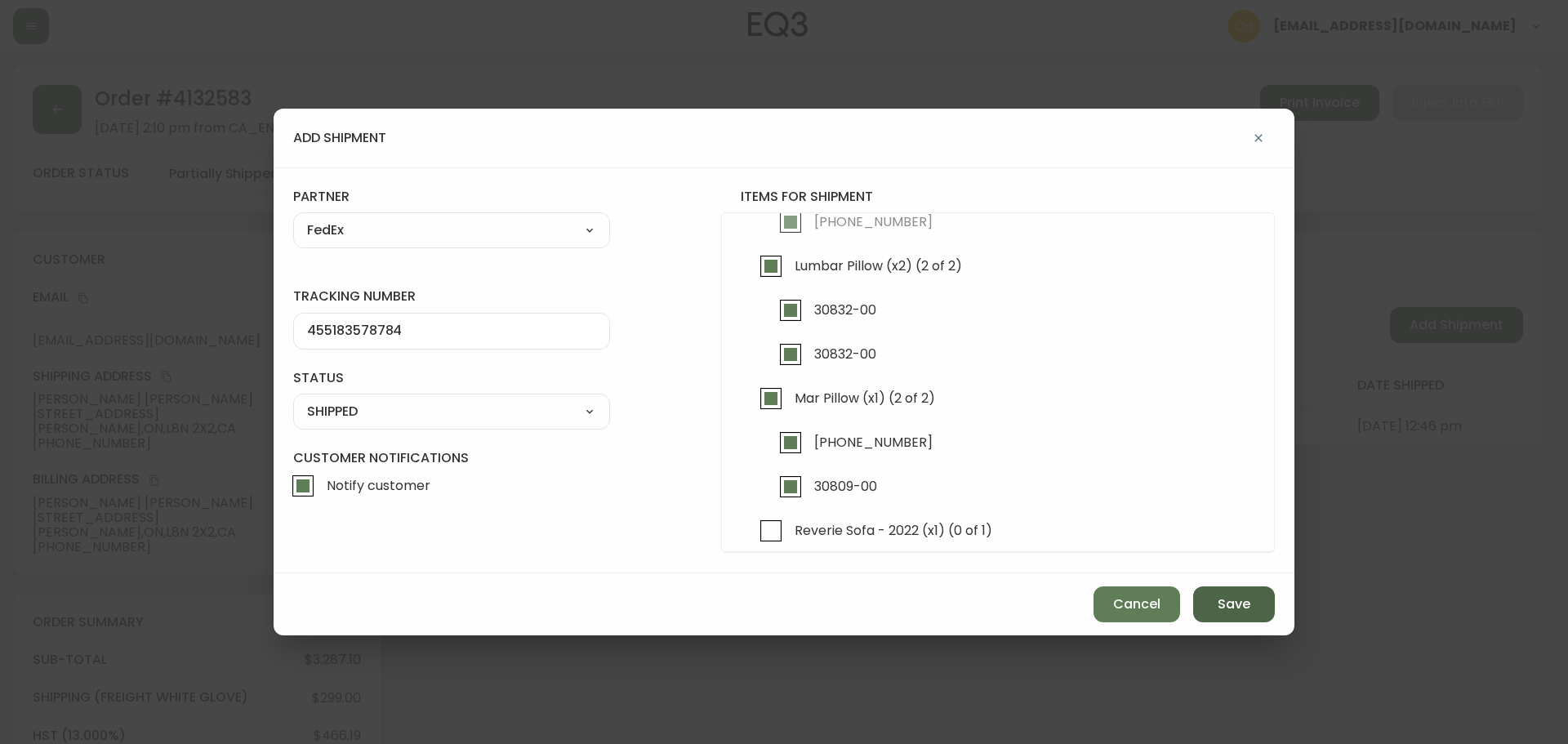
click at [1223, 613] on span "Save" at bounding box center [1234, 604] width 33 height 18
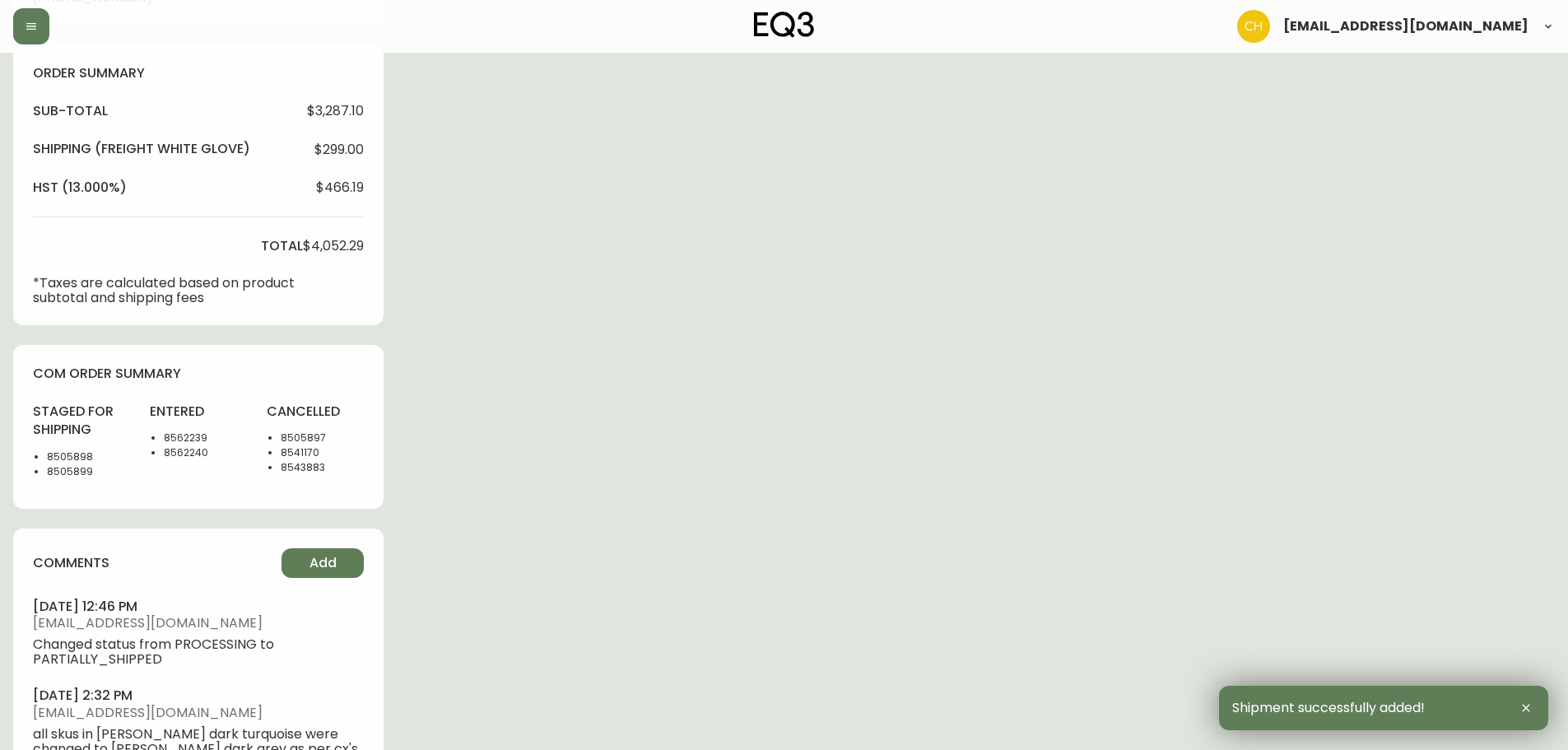
scroll to position [659, 0]
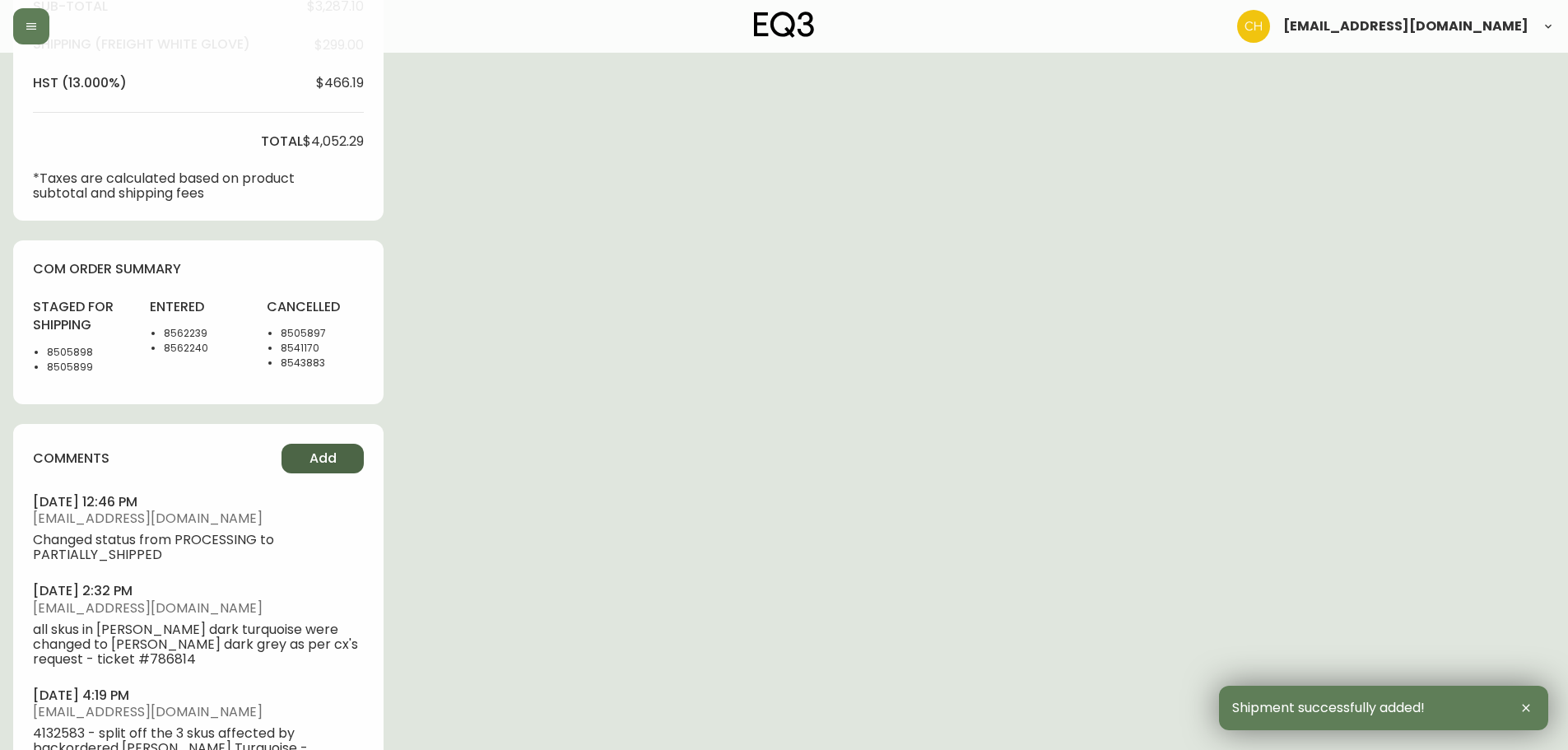
drag, startPoint x: 317, startPoint y: 459, endPoint x: 325, endPoint y: 456, distance: 8.5
click at [325, 456] on span "Add" at bounding box center [322, 458] width 27 height 18
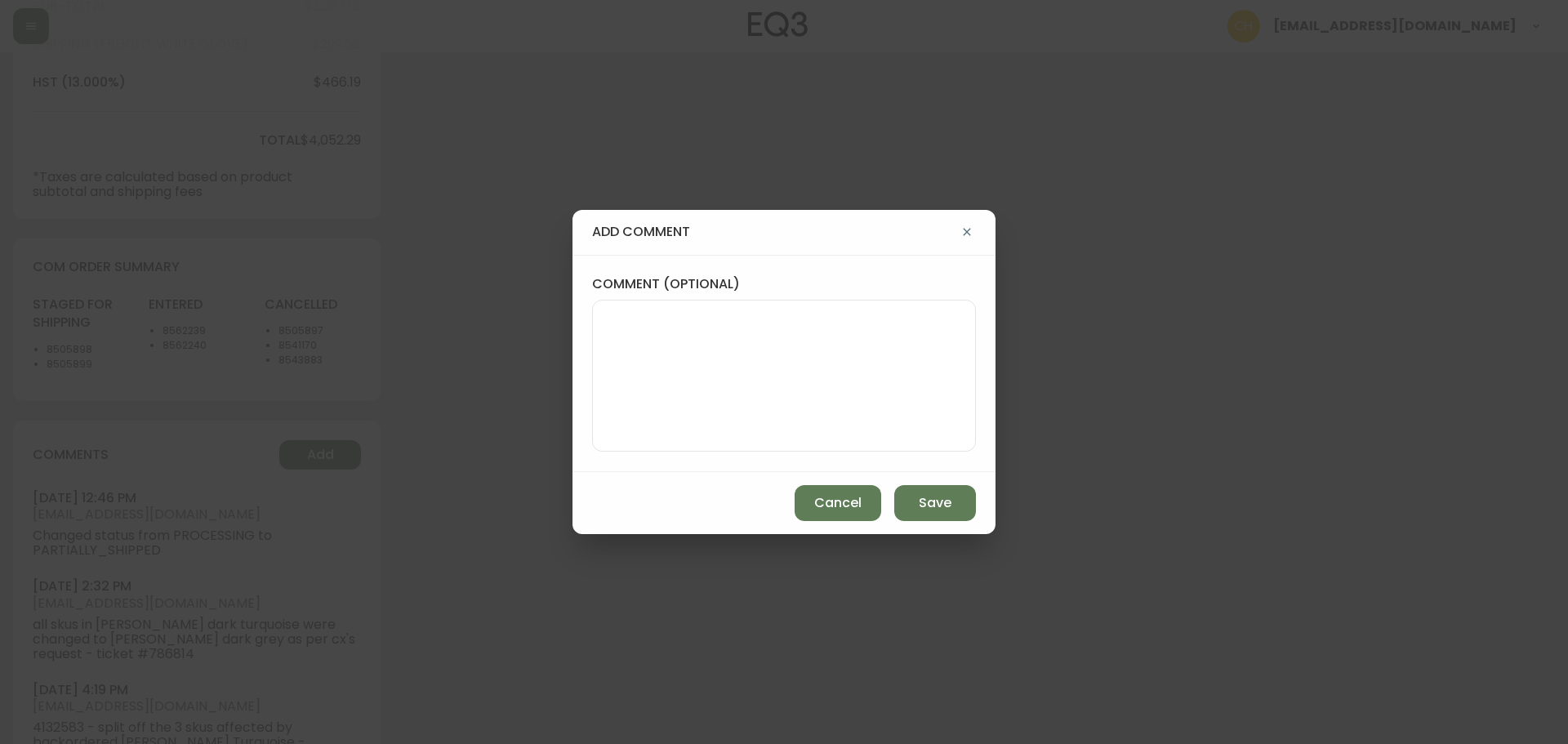
click at [693, 343] on textarea "comment (optional)" at bounding box center [784, 375] width 356 height 130
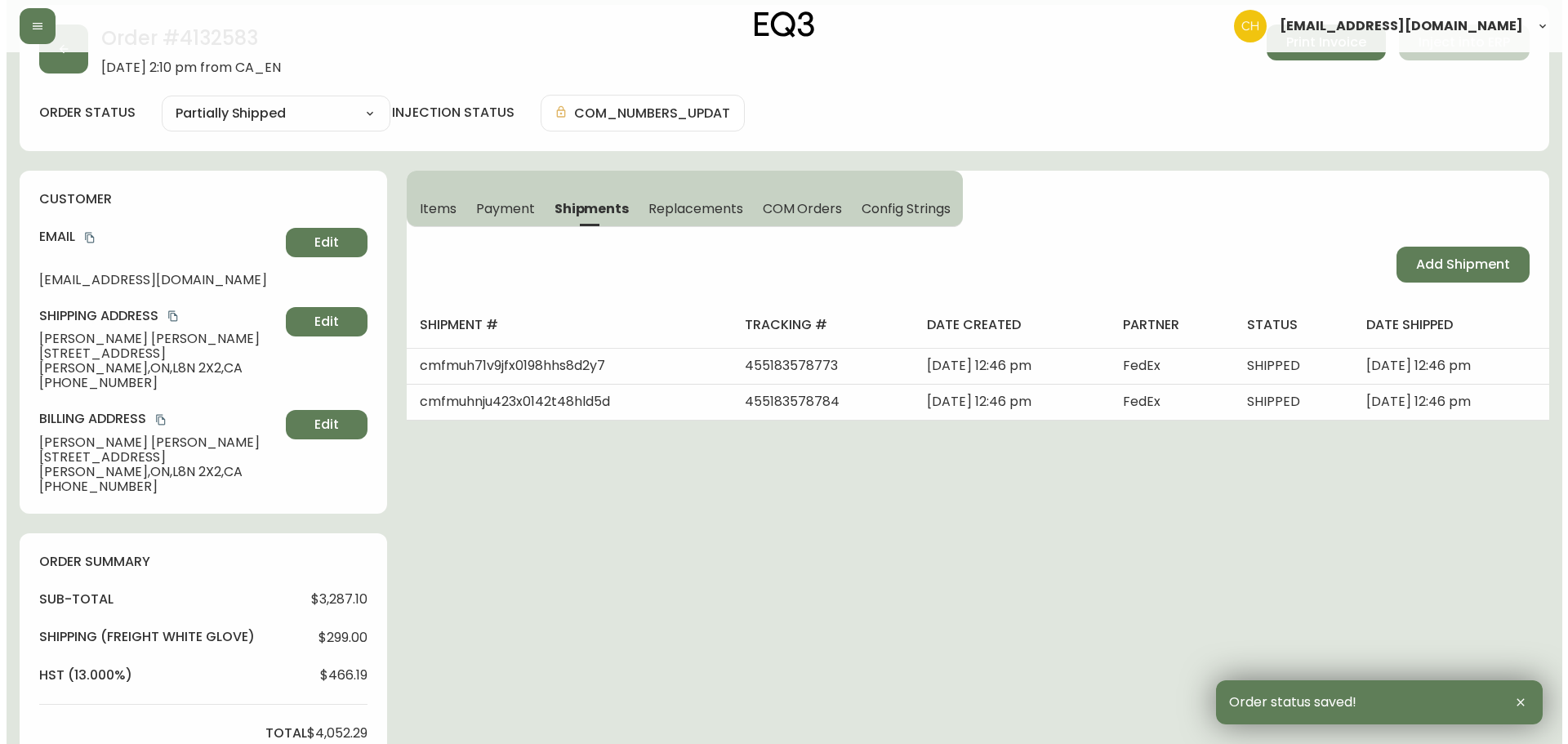
scroll to position [0, 0]
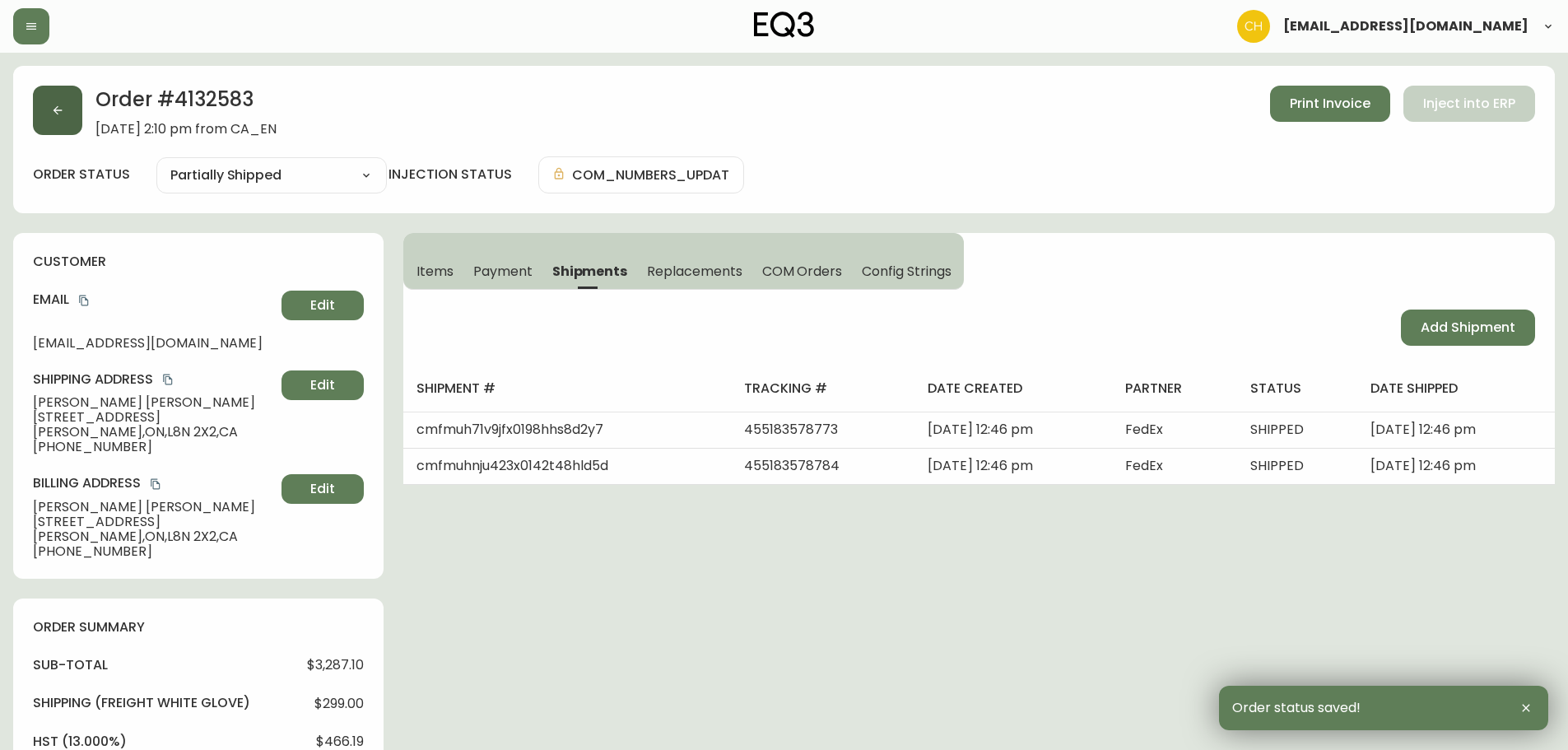
click at [66, 112] on button "button" at bounding box center [57, 110] width 50 height 50
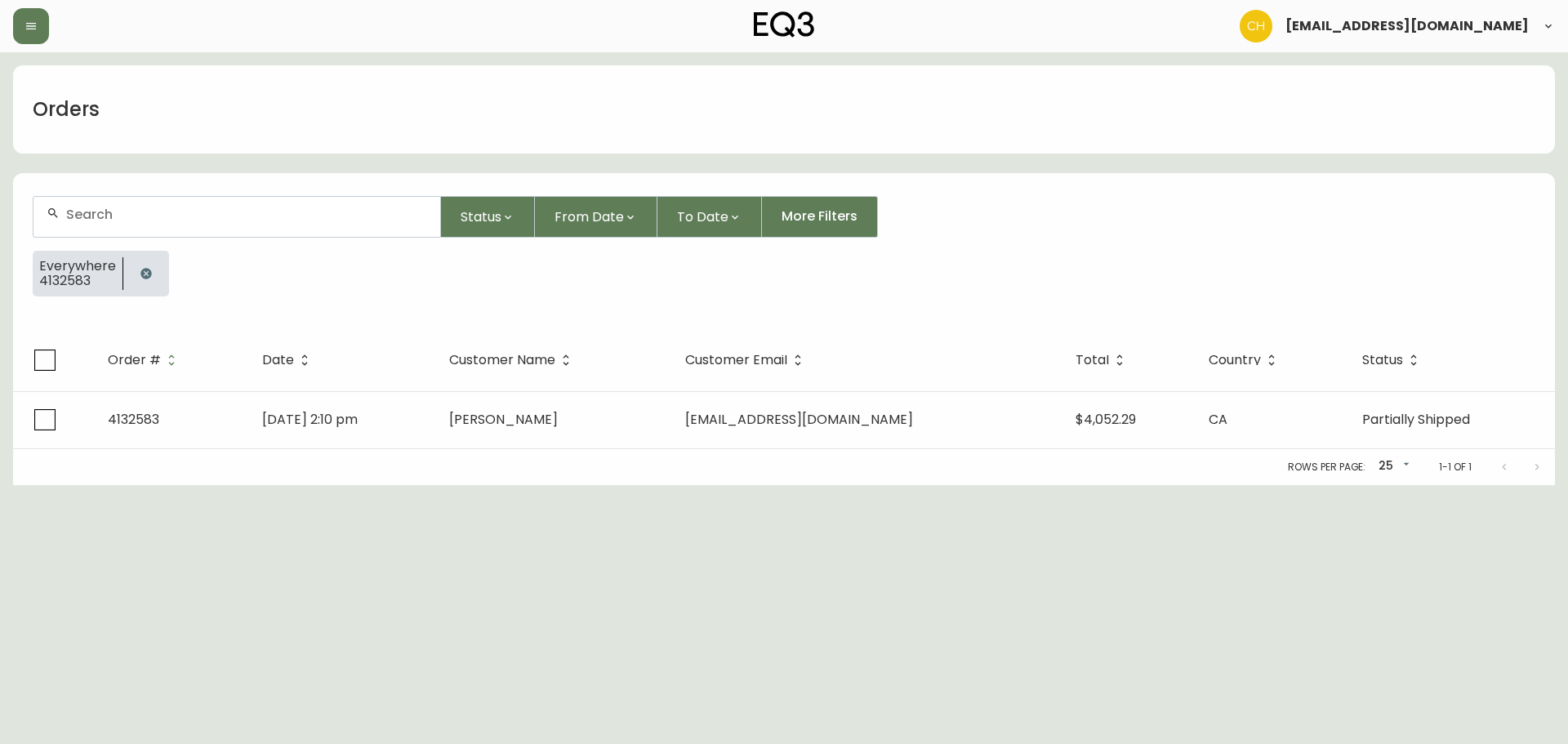
click at [92, 223] on div at bounding box center [237, 217] width 407 height 40
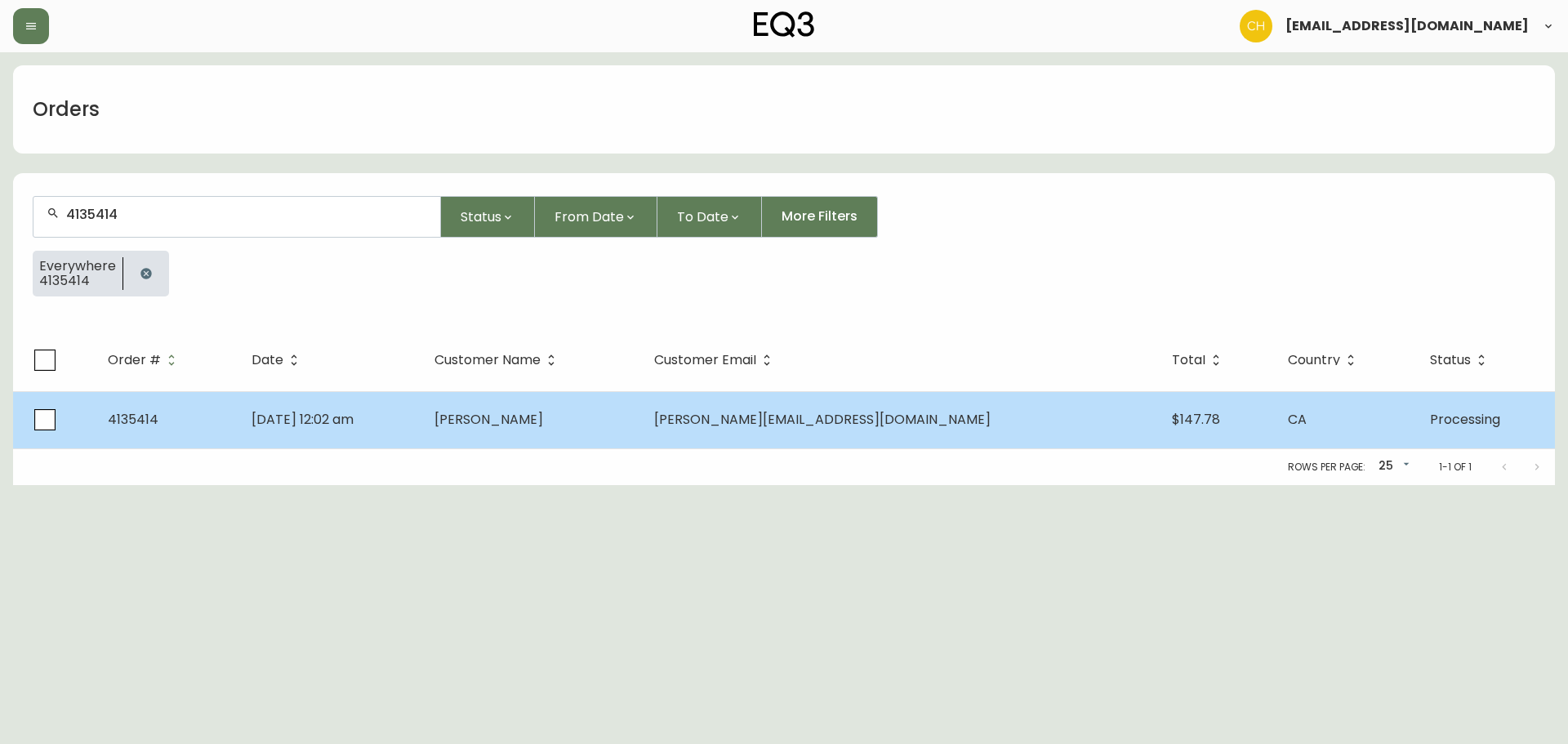
click at [422, 412] on td "[DATE] 12:02 am" at bounding box center [330, 420] width 183 height 57
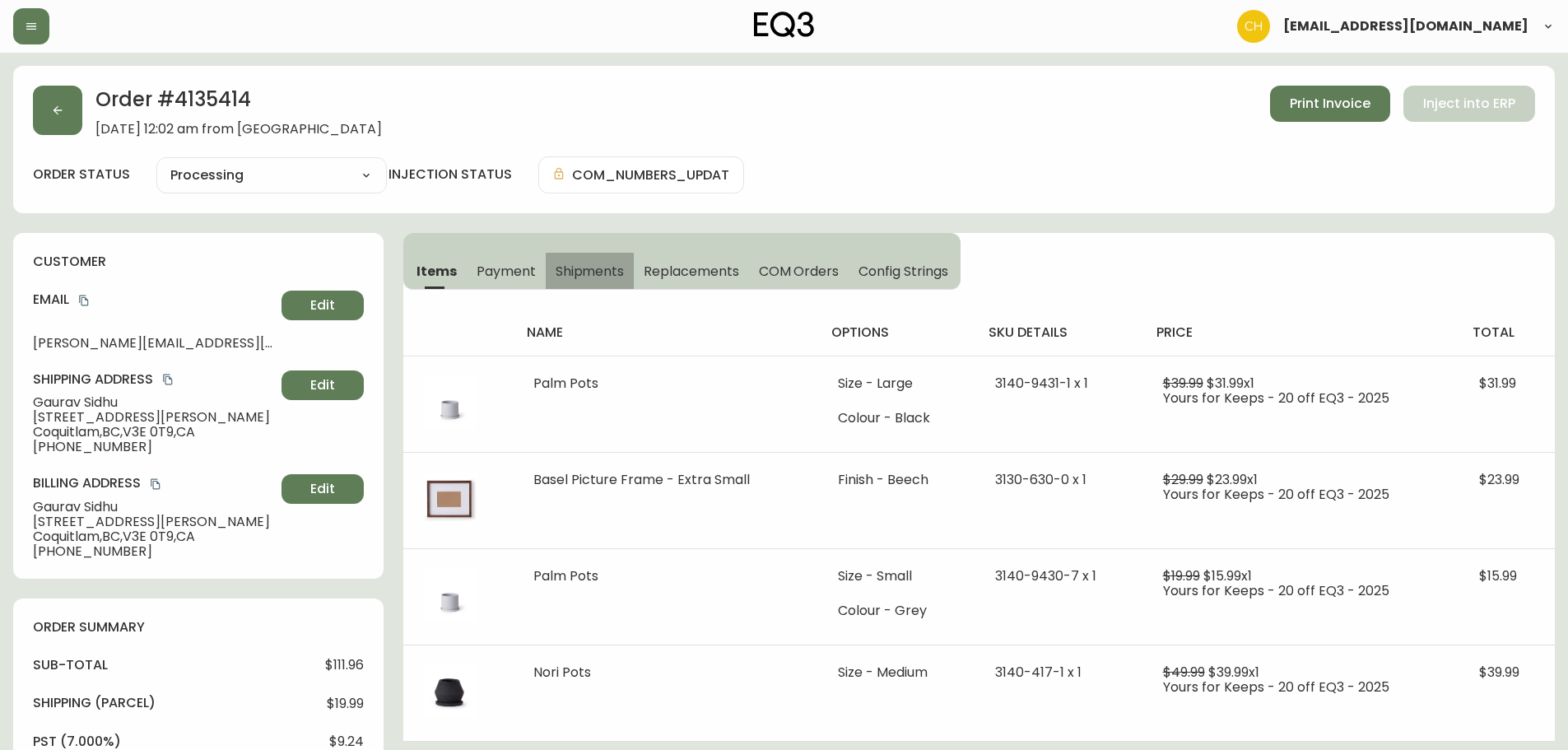
click at [591, 259] on button "Shipments" at bounding box center [591, 271] width 89 height 37
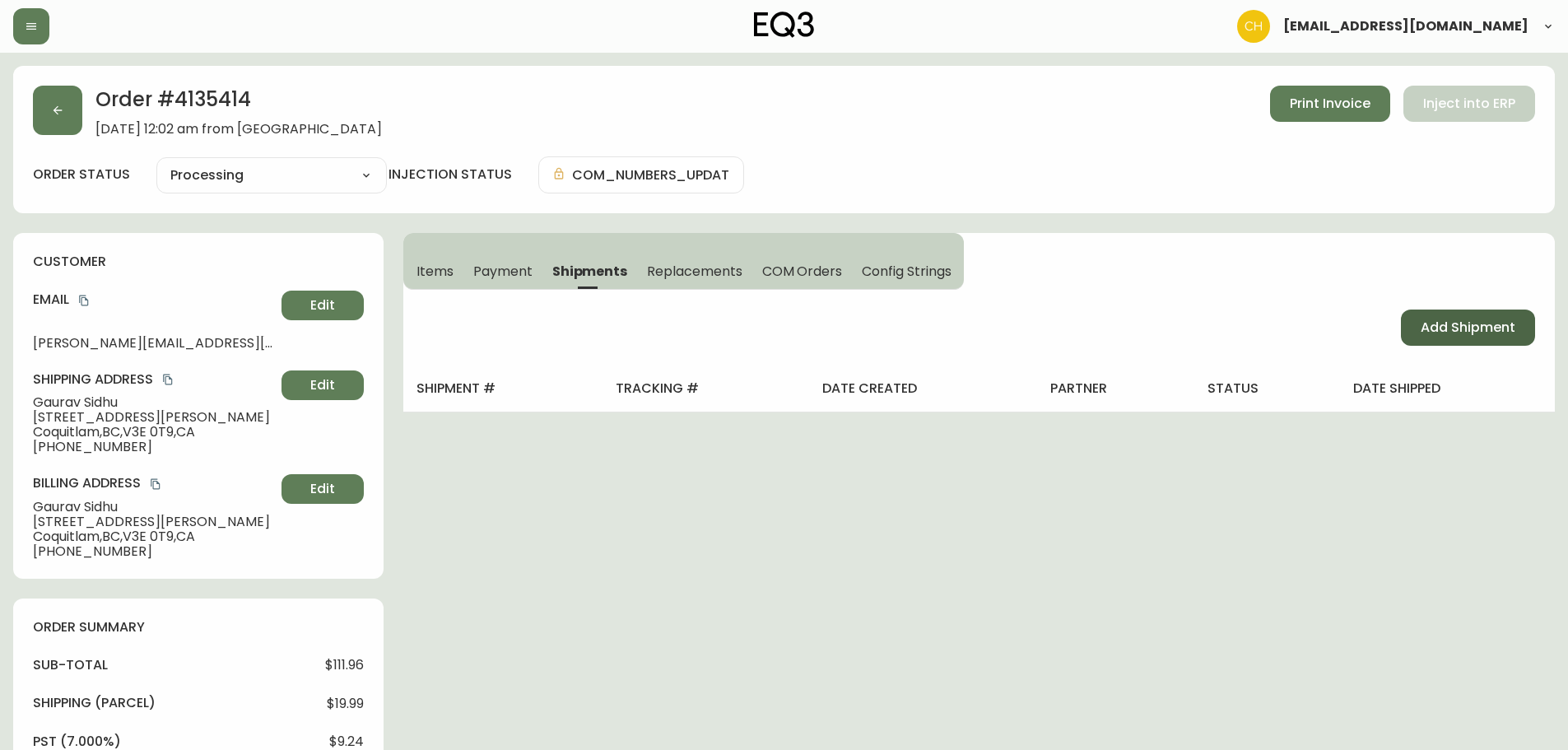
click at [1415, 325] on button "Add Shipment" at bounding box center [1468, 328] width 134 height 37
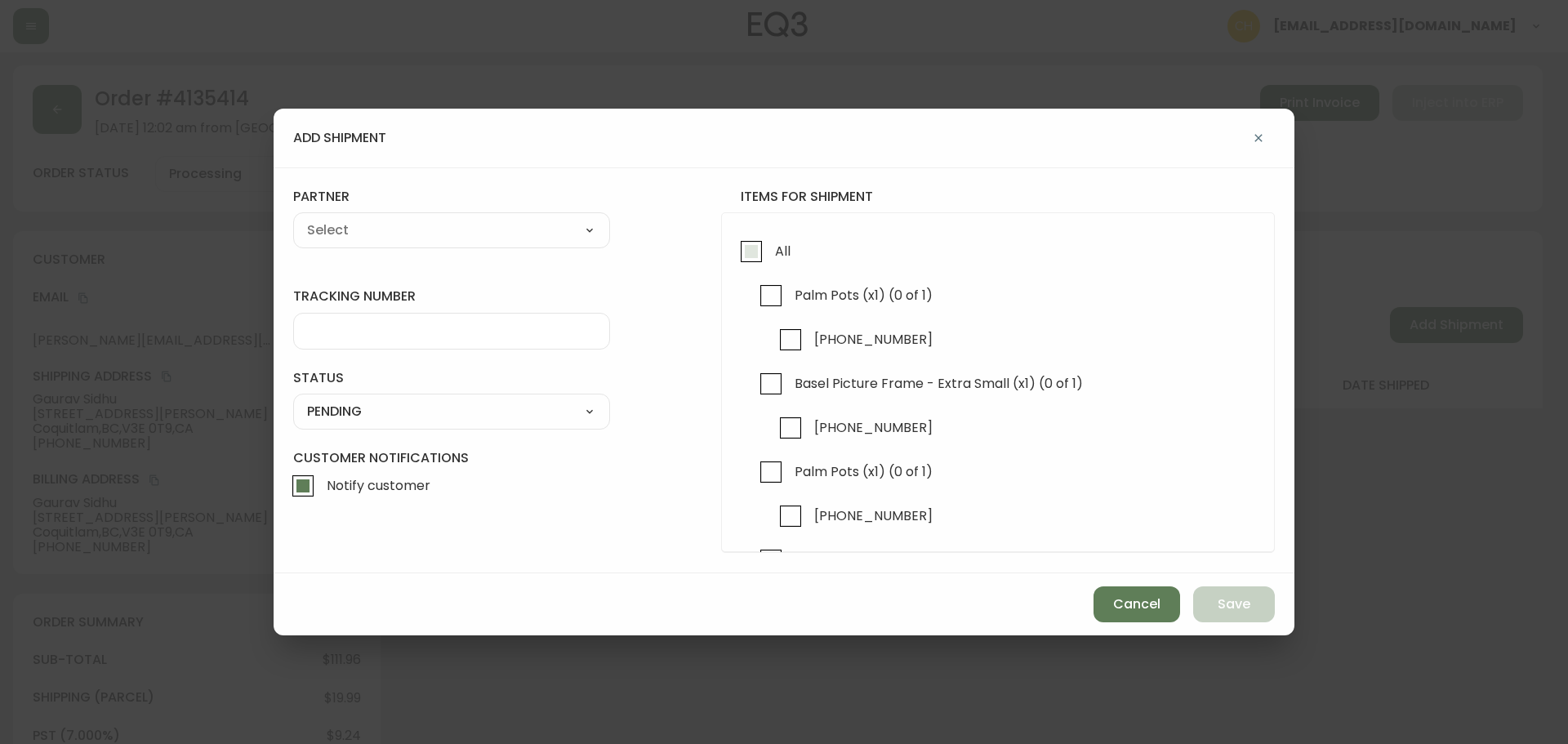
click at [752, 251] on input "All" at bounding box center [751, 251] width 37 height 37
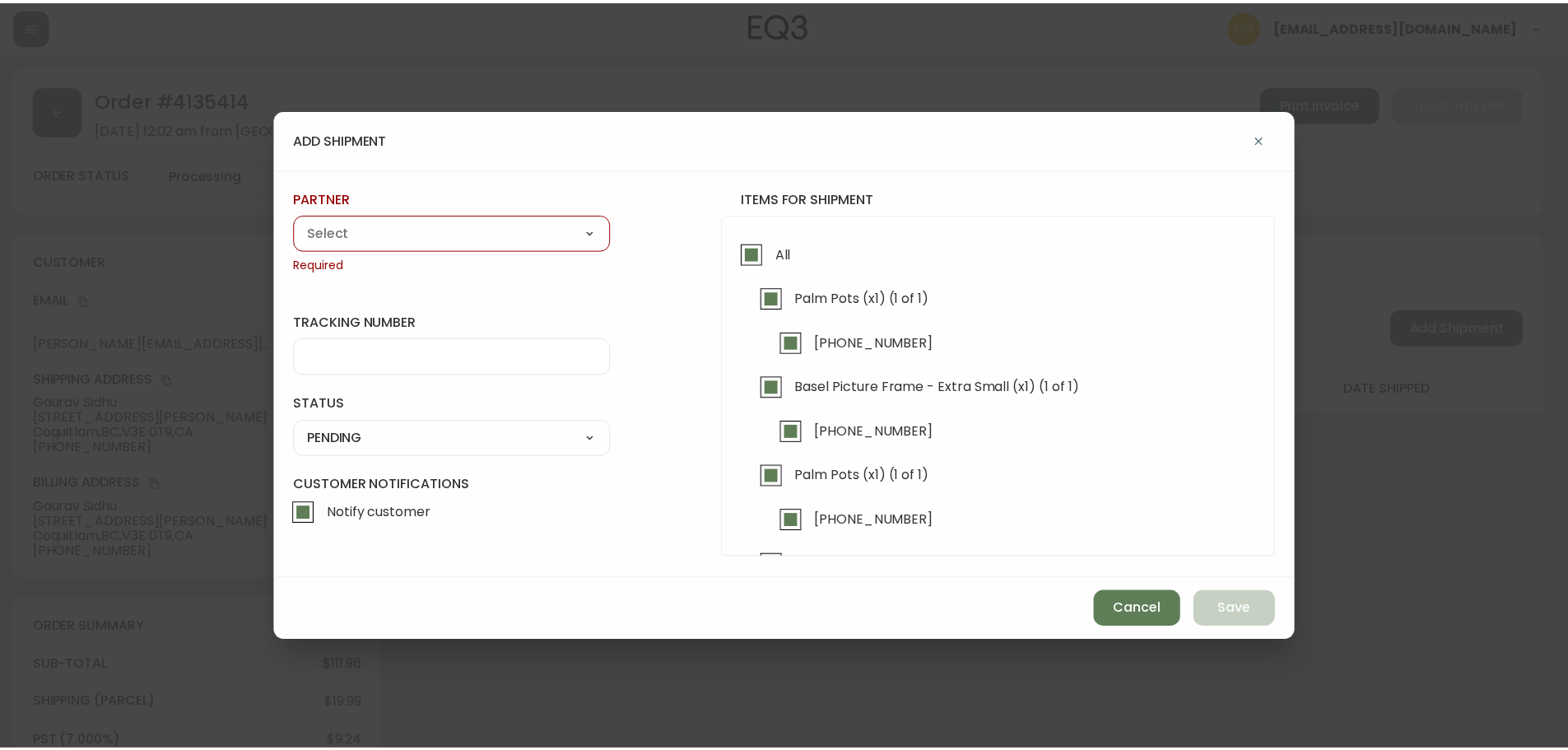
scroll to position [91, 0]
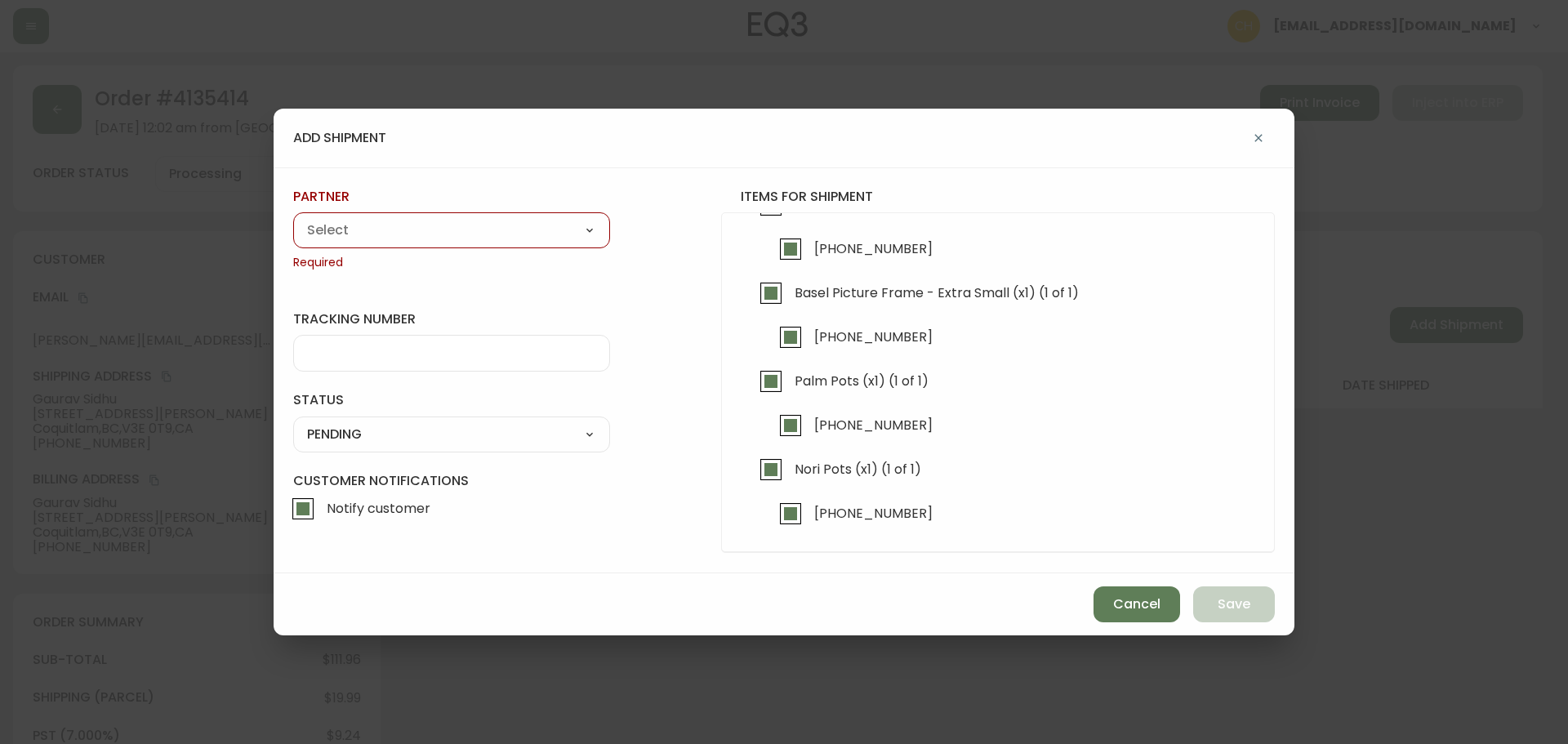
click at [430, 242] on select "A Move to Remember LLC ABF Freight Alero [PERSON_NAME] Canada Post Canpar Expre…" at bounding box center [451, 230] width 317 height 24
click at [293, 218] on select "A Move to Remember LLC ABF Freight Alero [PERSON_NAME] Canada Post Canpar Expre…" at bounding box center [451, 230] width 317 height 24
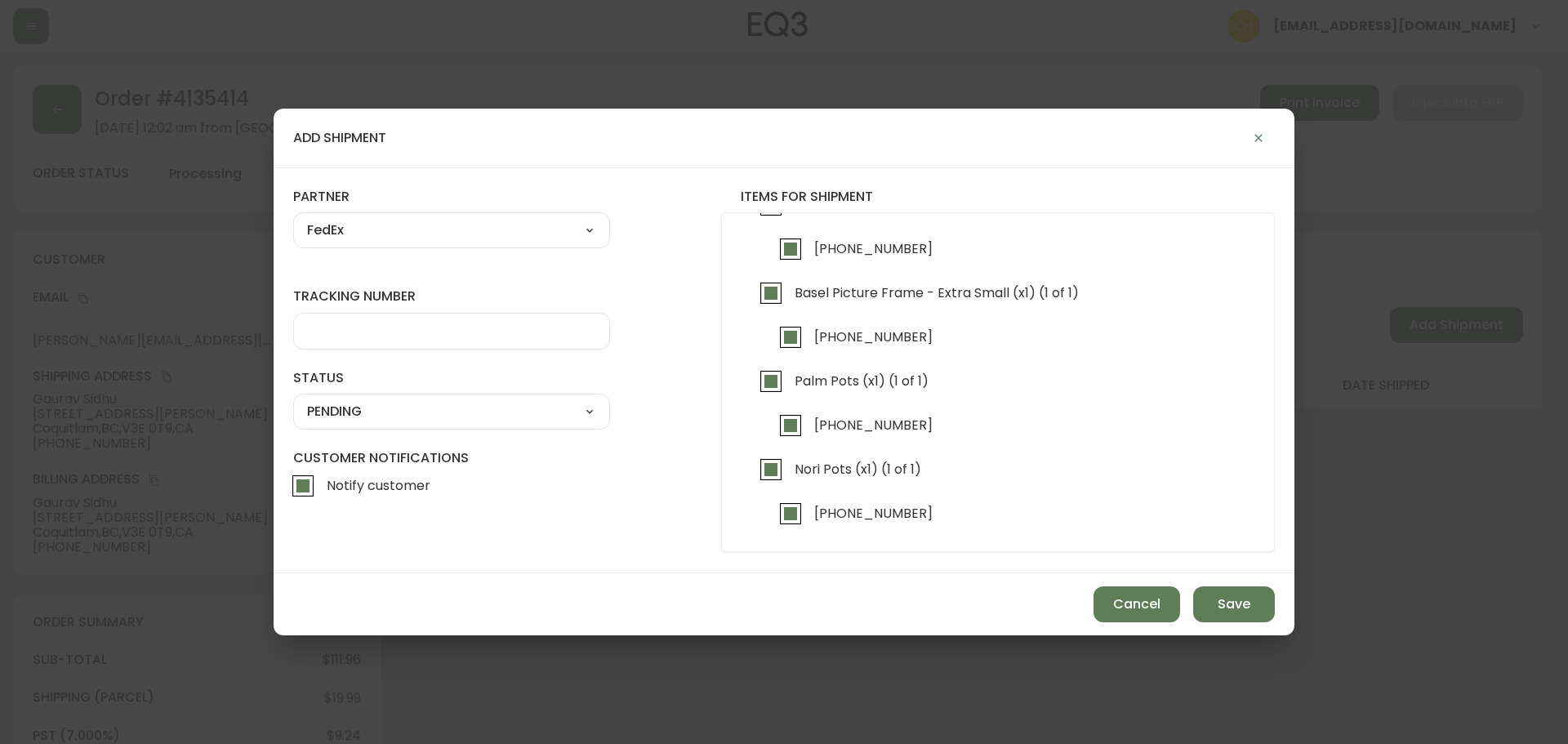
click at [354, 332] on input "tracking number" at bounding box center [451, 331] width 290 height 16
click at [370, 419] on select "SHIPPED PENDING CANCELLED" at bounding box center [451, 411] width 317 height 24
click at [293, 399] on select "SHIPPED PENDING CANCELLED" at bounding box center [451, 411] width 317 height 24
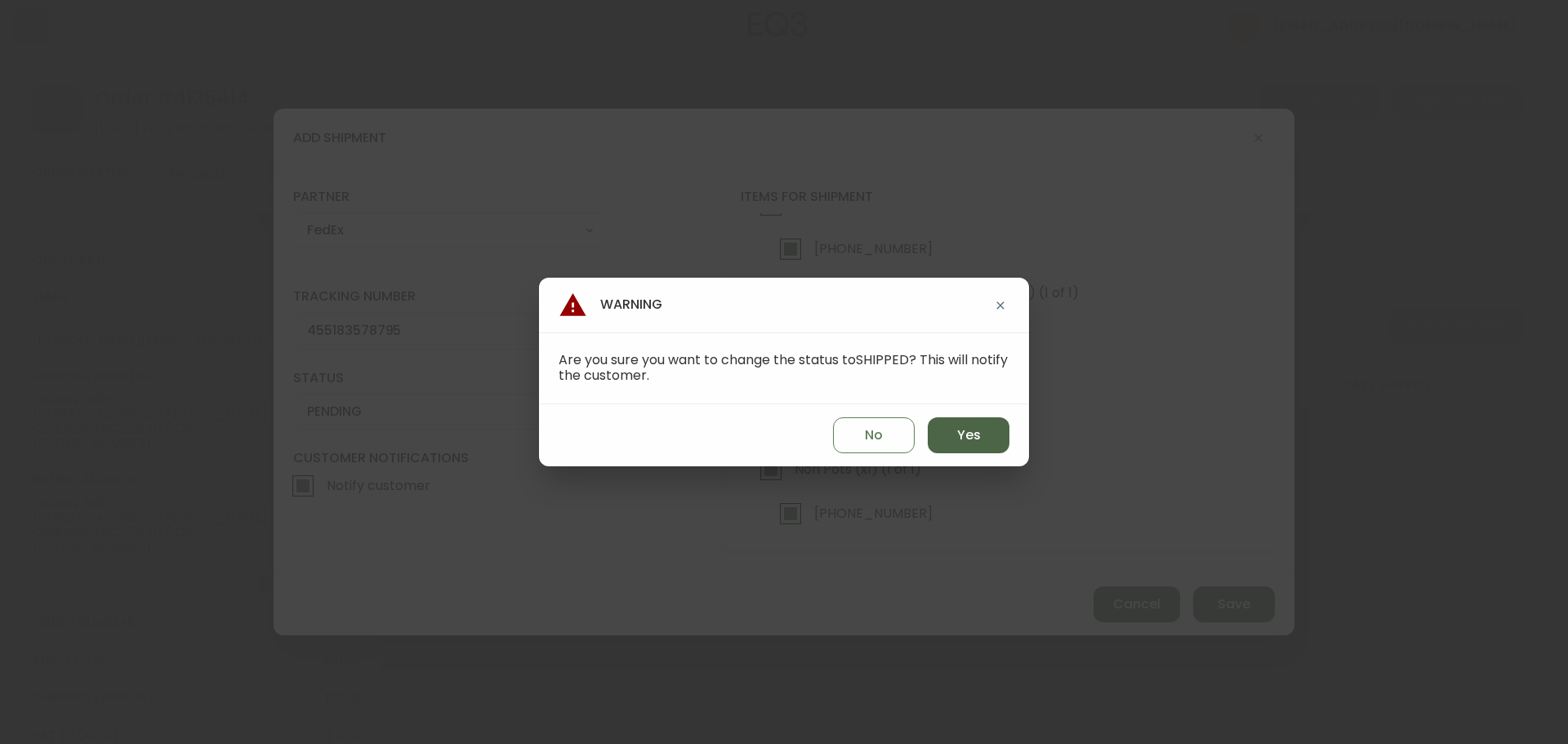
click at [947, 440] on button "Yes" at bounding box center [969, 436] width 82 height 36
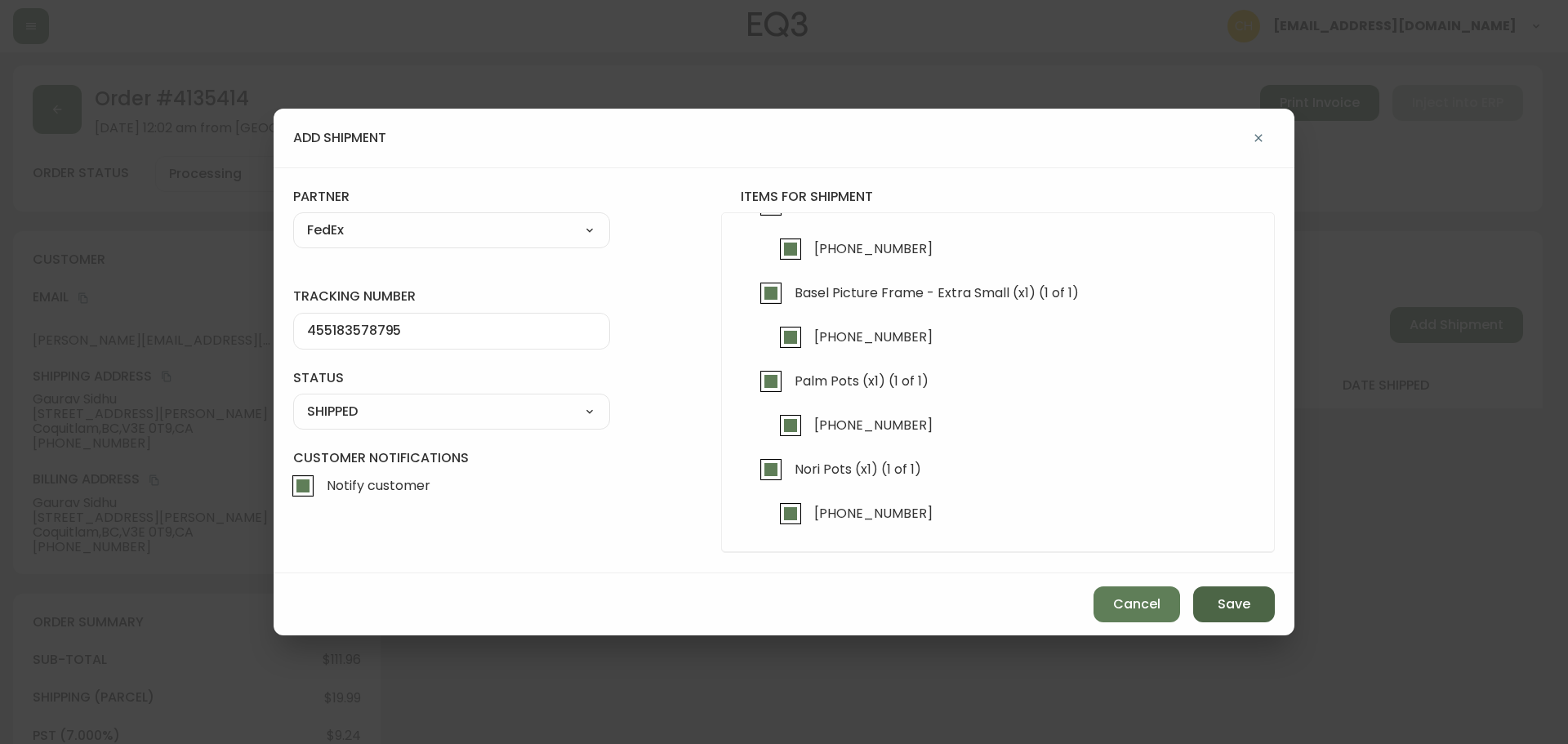
click at [1228, 601] on span "Save" at bounding box center [1234, 604] width 33 height 18
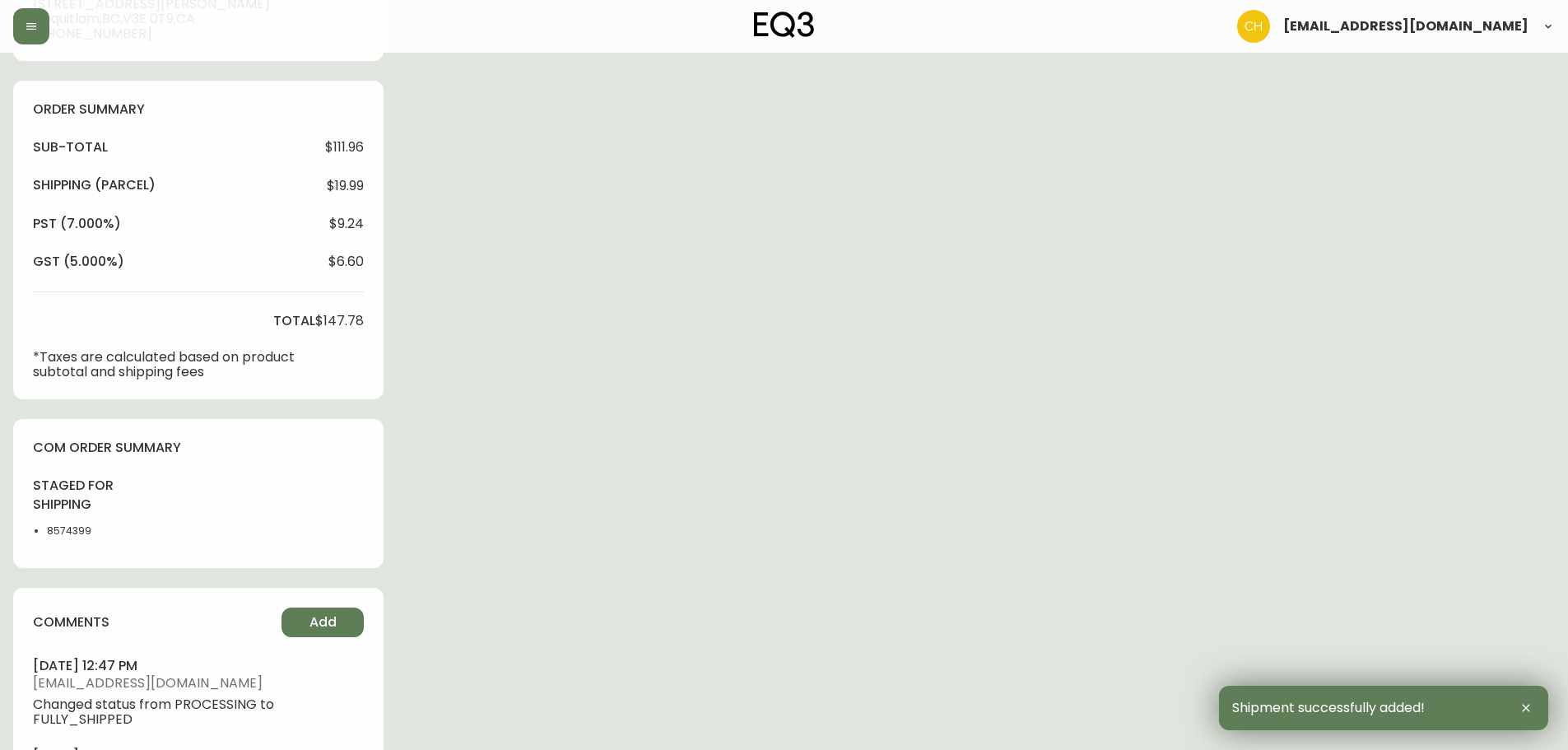
scroll to position [633, 0]
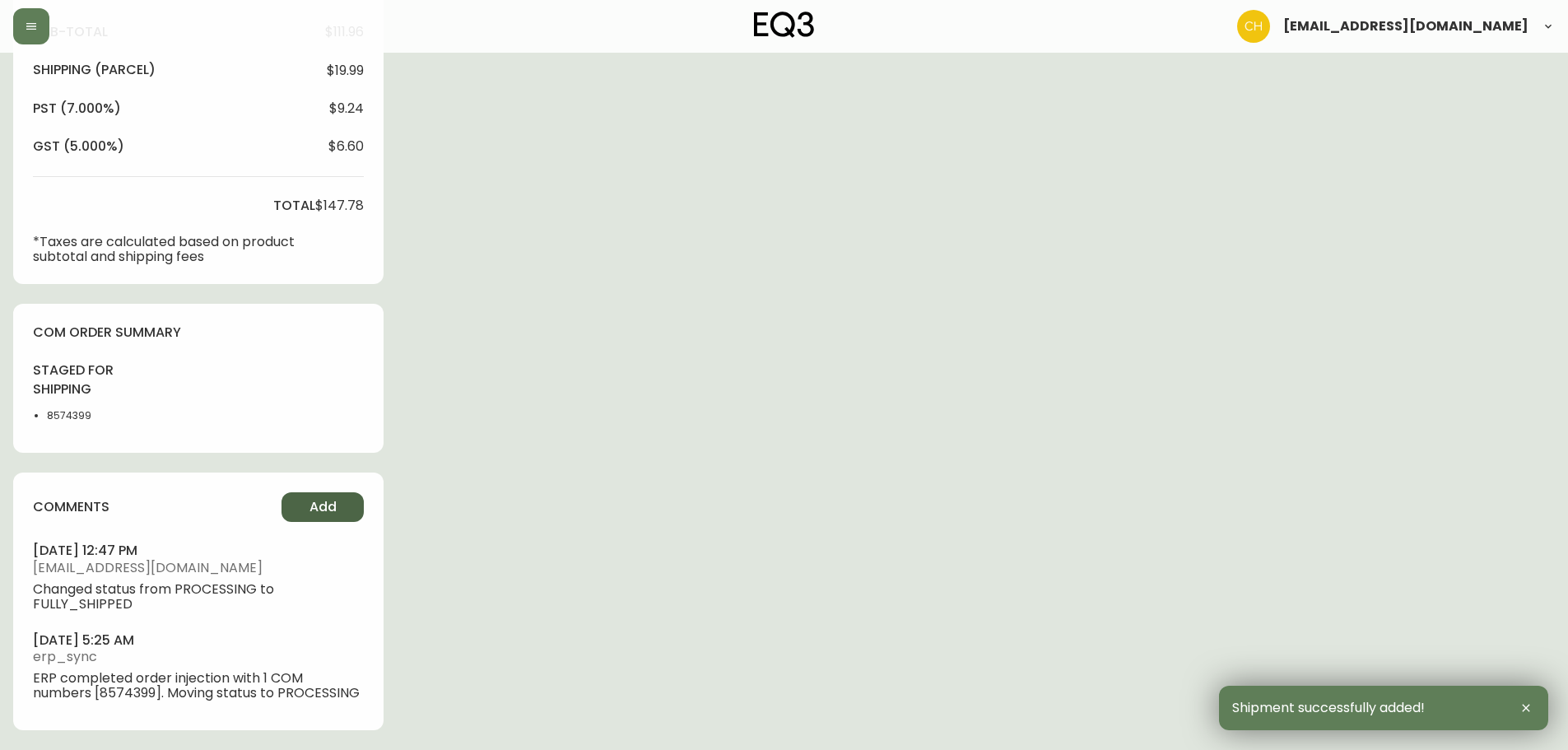
click at [320, 498] on span "Add" at bounding box center [322, 507] width 27 height 18
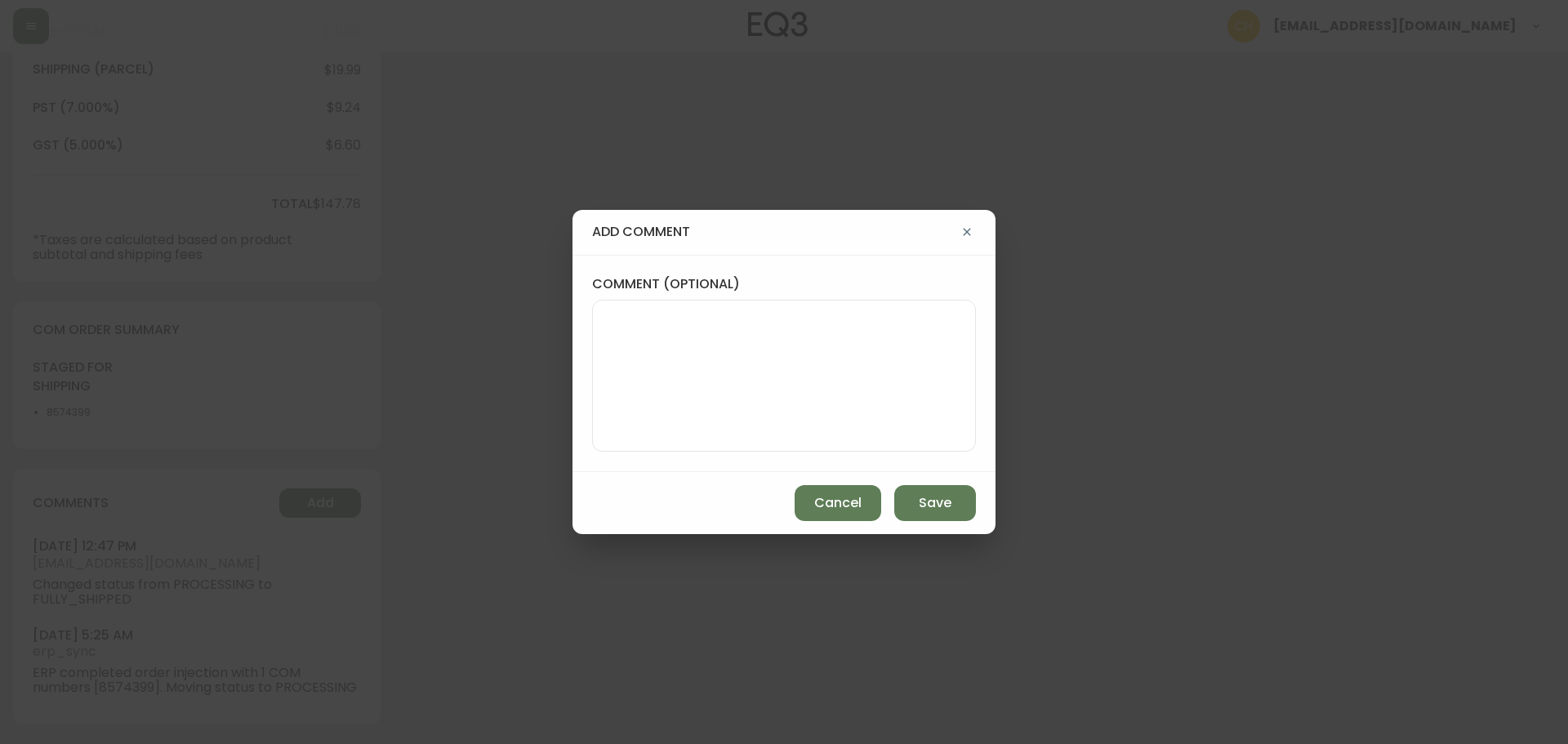
click at [597, 359] on div at bounding box center [784, 376] width 384 height 152
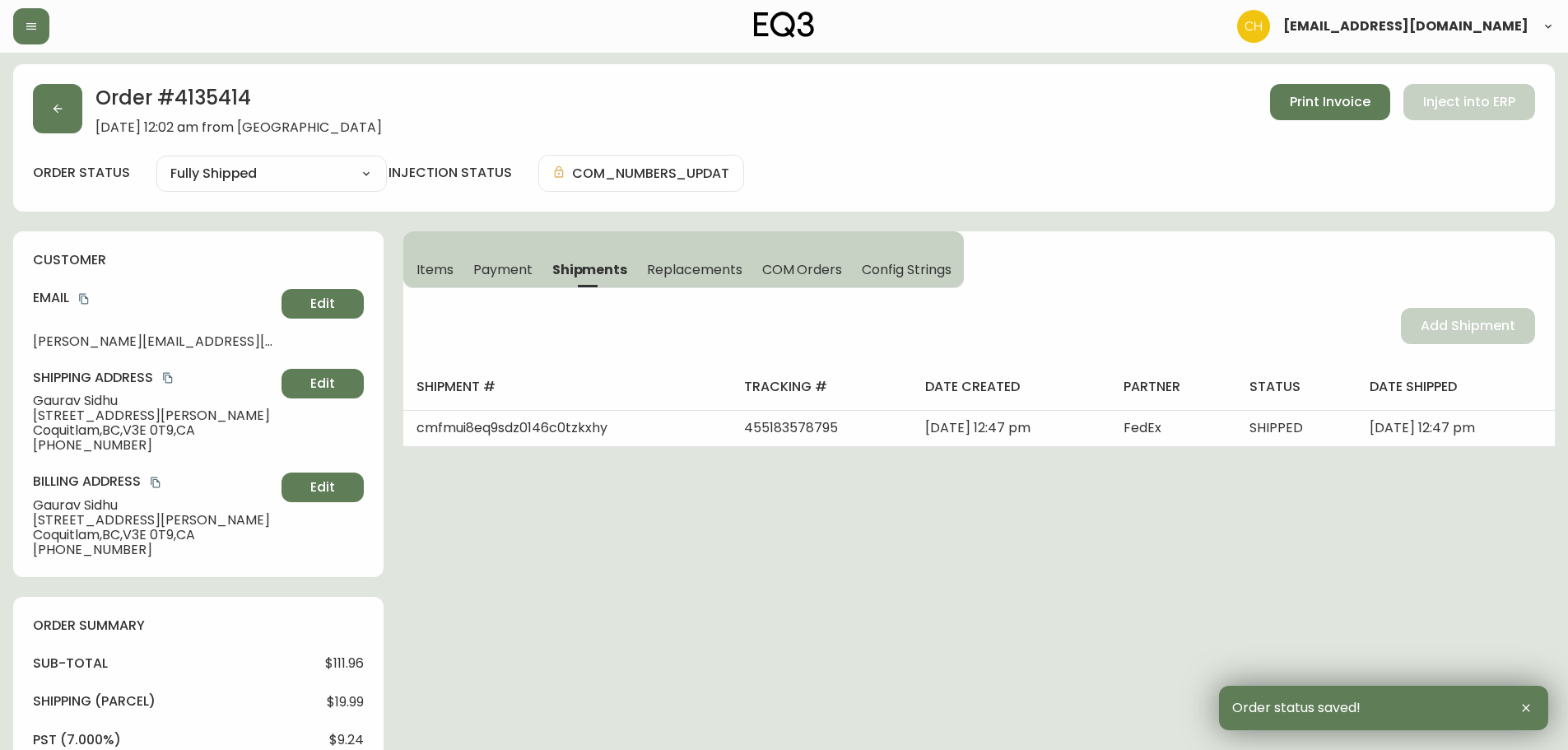
scroll to position [0, 0]
click at [61, 117] on button "button" at bounding box center [57, 110] width 50 height 50
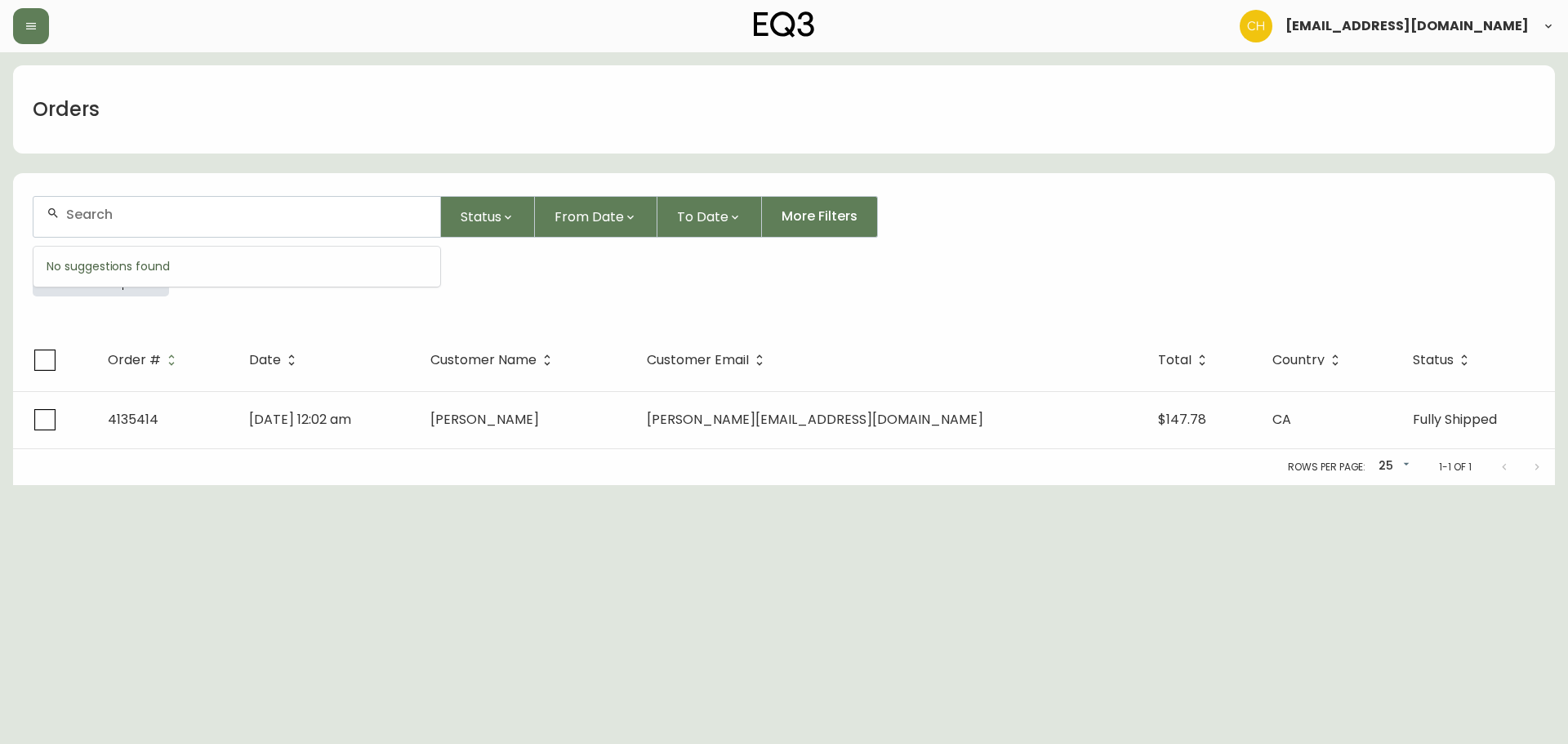
click at [89, 215] on input "text" at bounding box center [247, 214] width 361 height 16
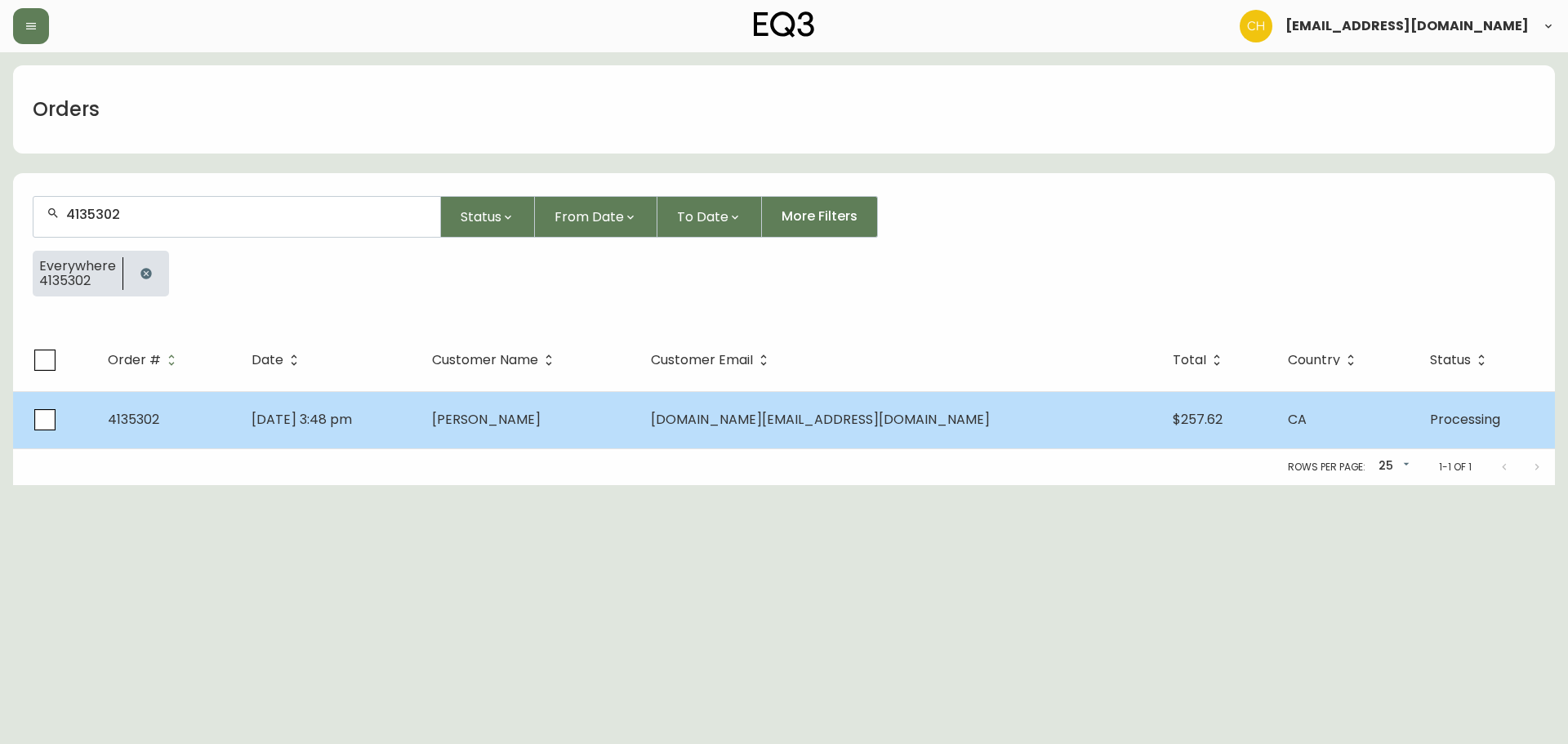
click at [541, 418] on span "[PERSON_NAME]" at bounding box center [487, 419] width 109 height 19
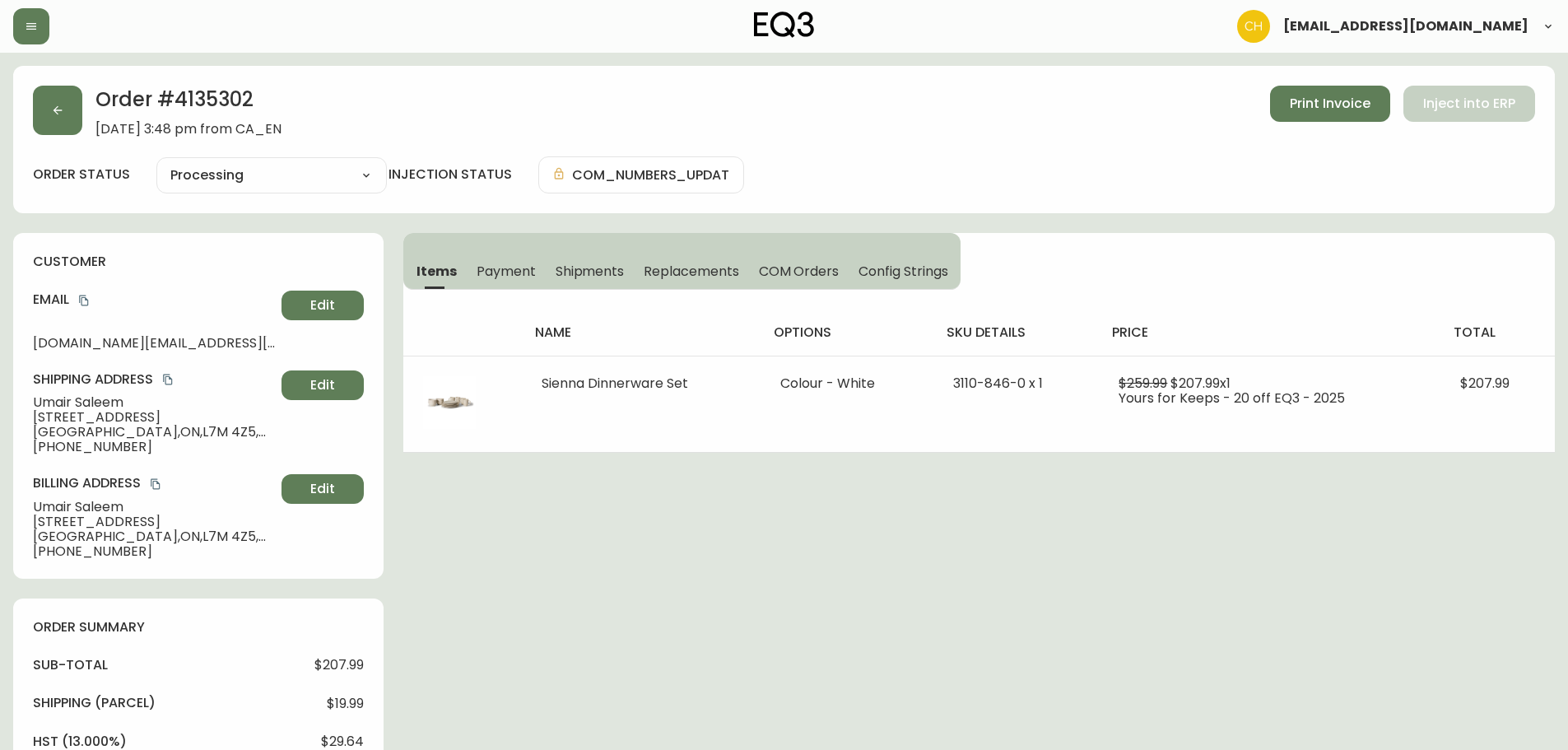
click at [587, 281] on button "Shipments" at bounding box center [591, 271] width 89 height 37
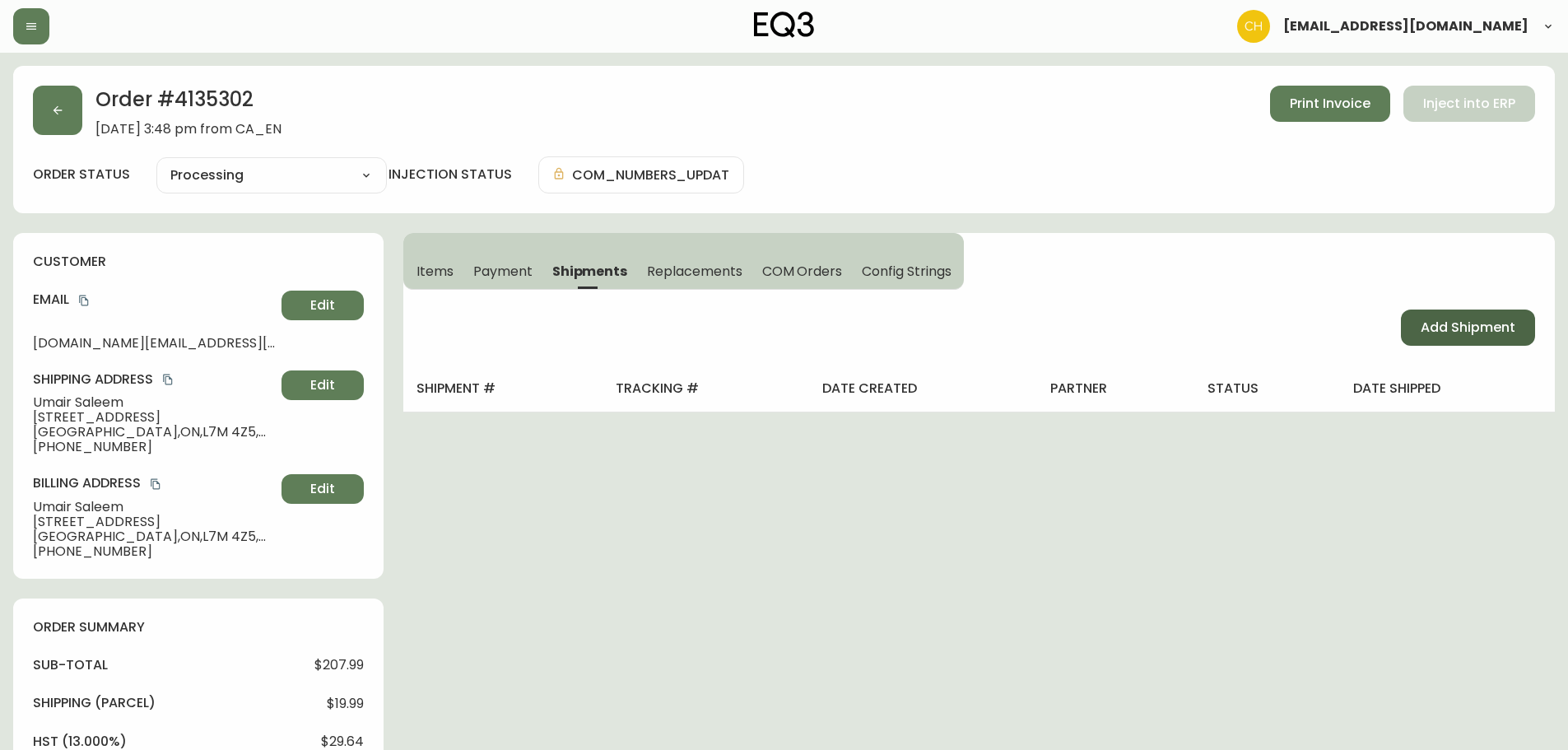
click at [1436, 328] on span "Add Shipment" at bounding box center [1468, 328] width 95 height 18
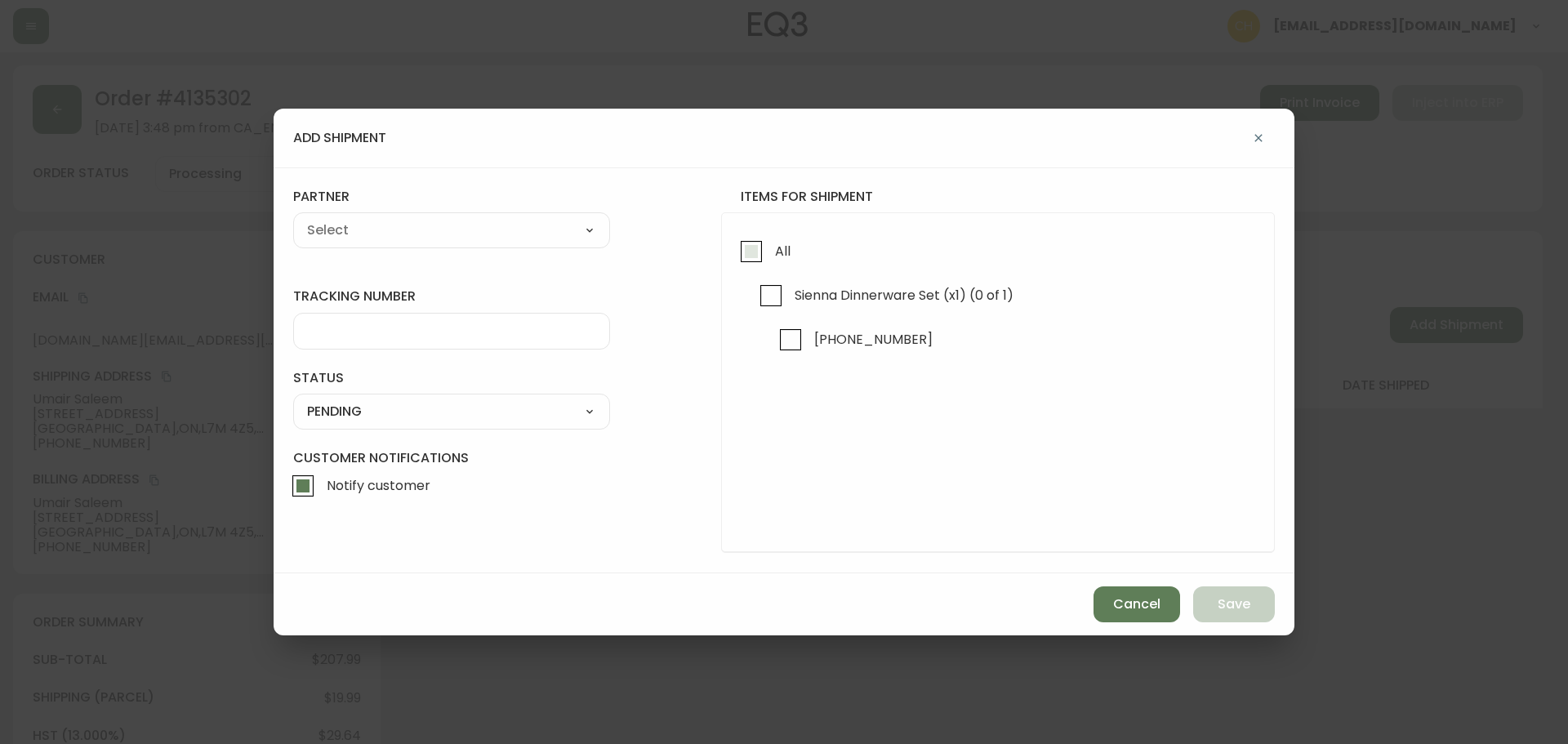
click at [751, 252] on input "All" at bounding box center [751, 251] width 37 height 37
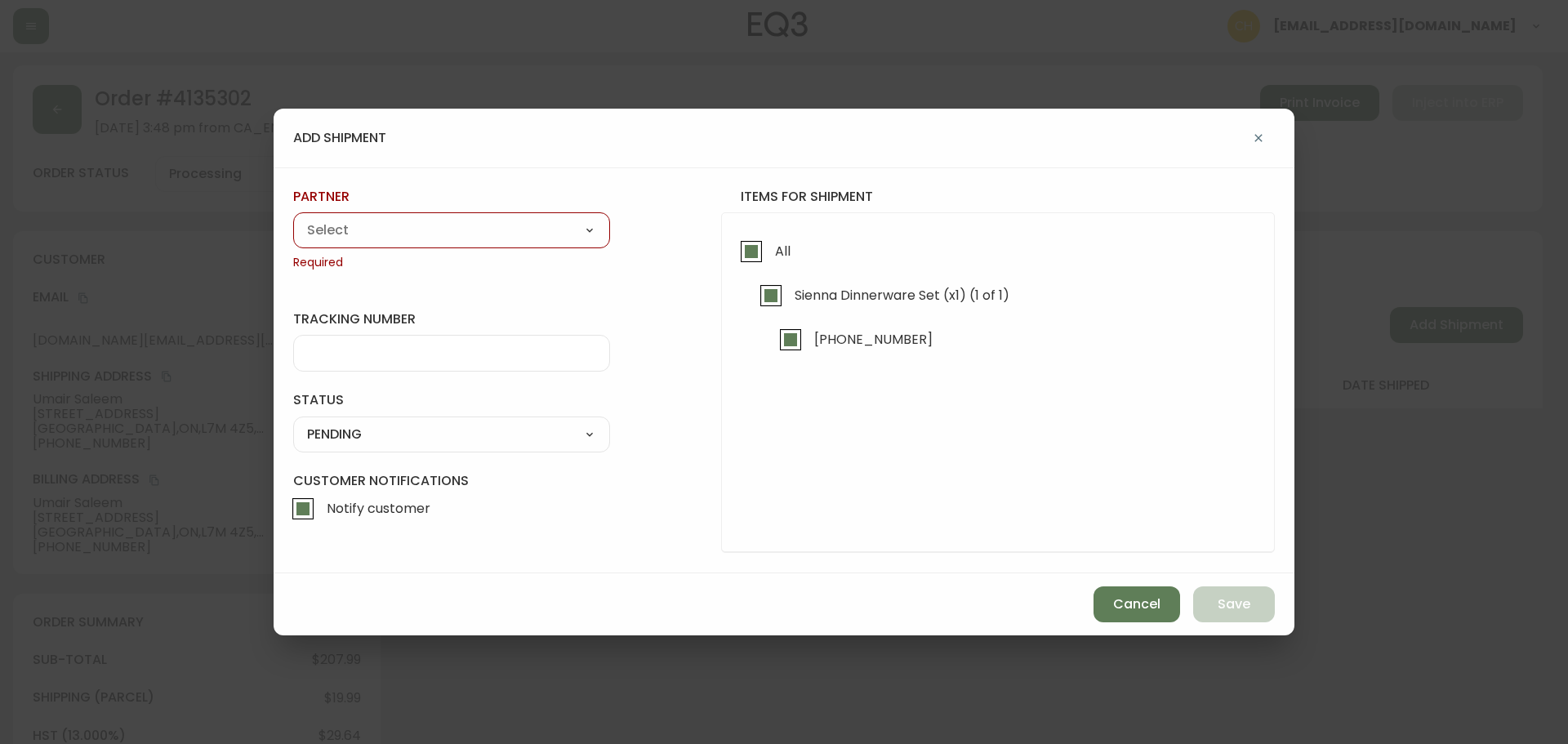
click at [495, 230] on select "A Move to Remember LLC ABF Freight Alero [PERSON_NAME] Canada Post Canpar Expre…" at bounding box center [451, 230] width 317 height 24
click at [293, 218] on select "A Move to Remember LLC ABF Freight Alero [PERSON_NAME] Canada Post Canpar Expre…" at bounding box center [451, 230] width 317 height 24
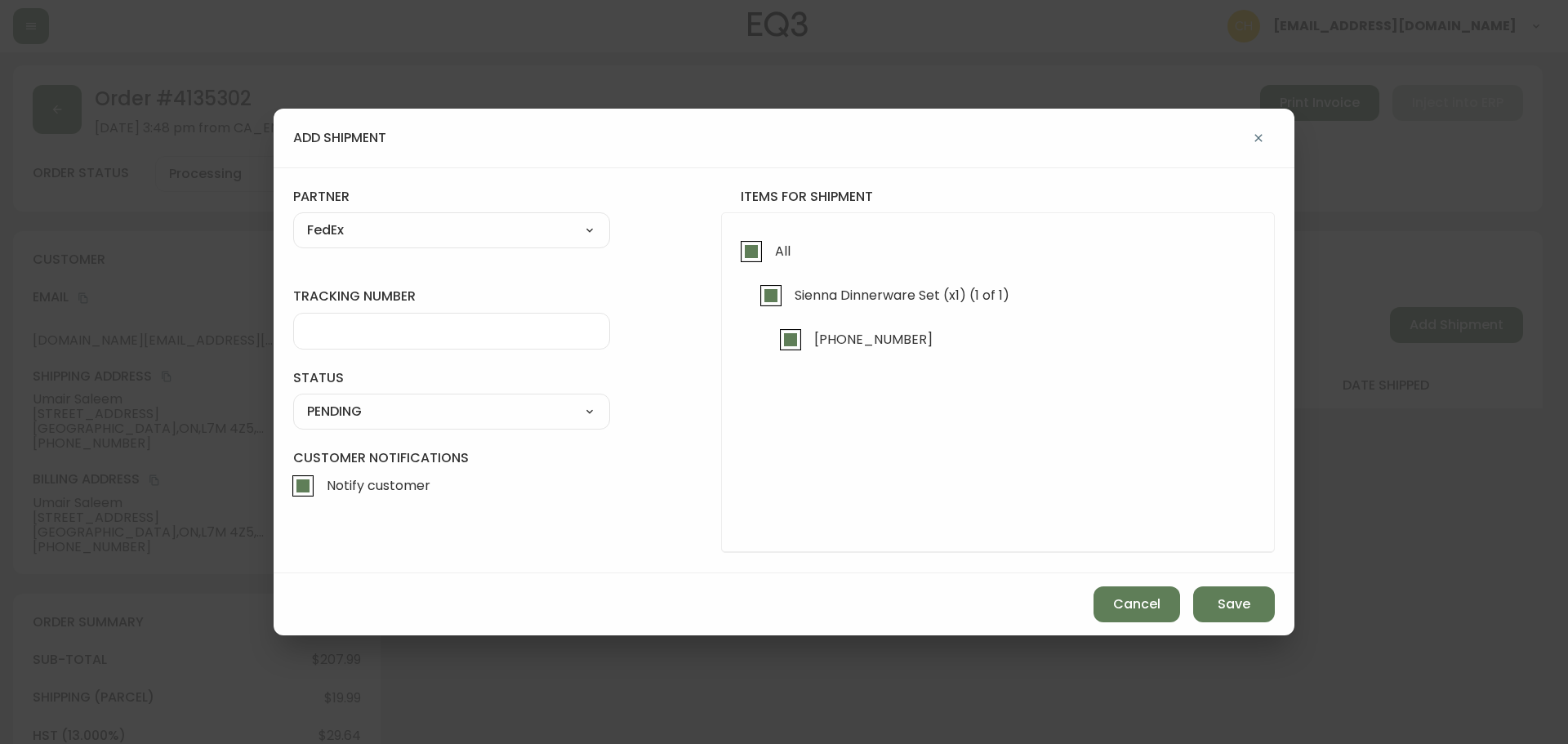
click at [341, 329] on input "tracking number" at bounding box center [451, 331] width 290 height 16
click at [363, 409] on select "SHIPPED PENDING CANCELLED" at bounding box center [451, 411] width 317 height 24
click at [293, 399] on select "SHIPPED PENDING CANCELLED" at bounding box center [451, 411] width 317 height 24
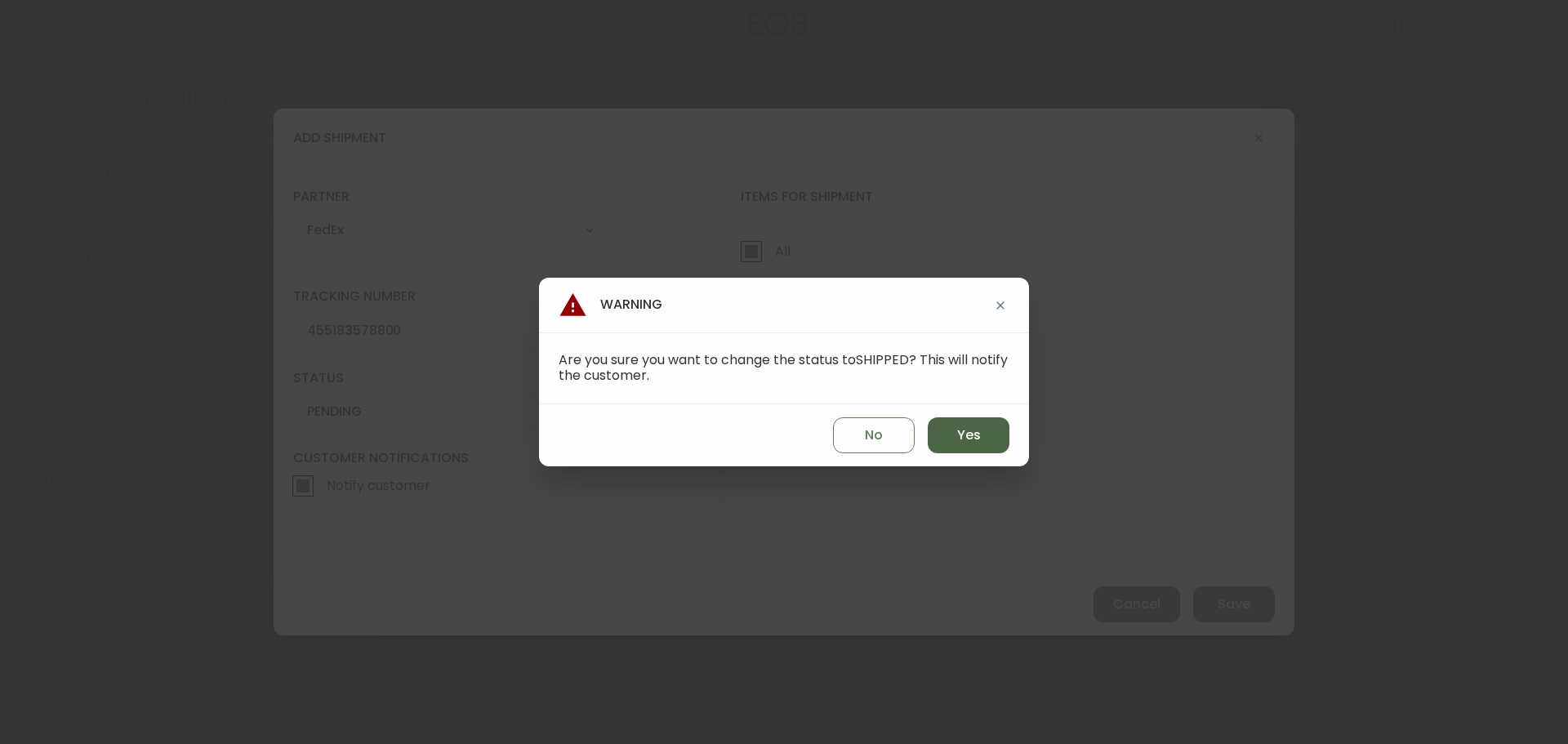
click at [956, 436] on button "Yes" at bounding box center [969, 436] width 82 height 36
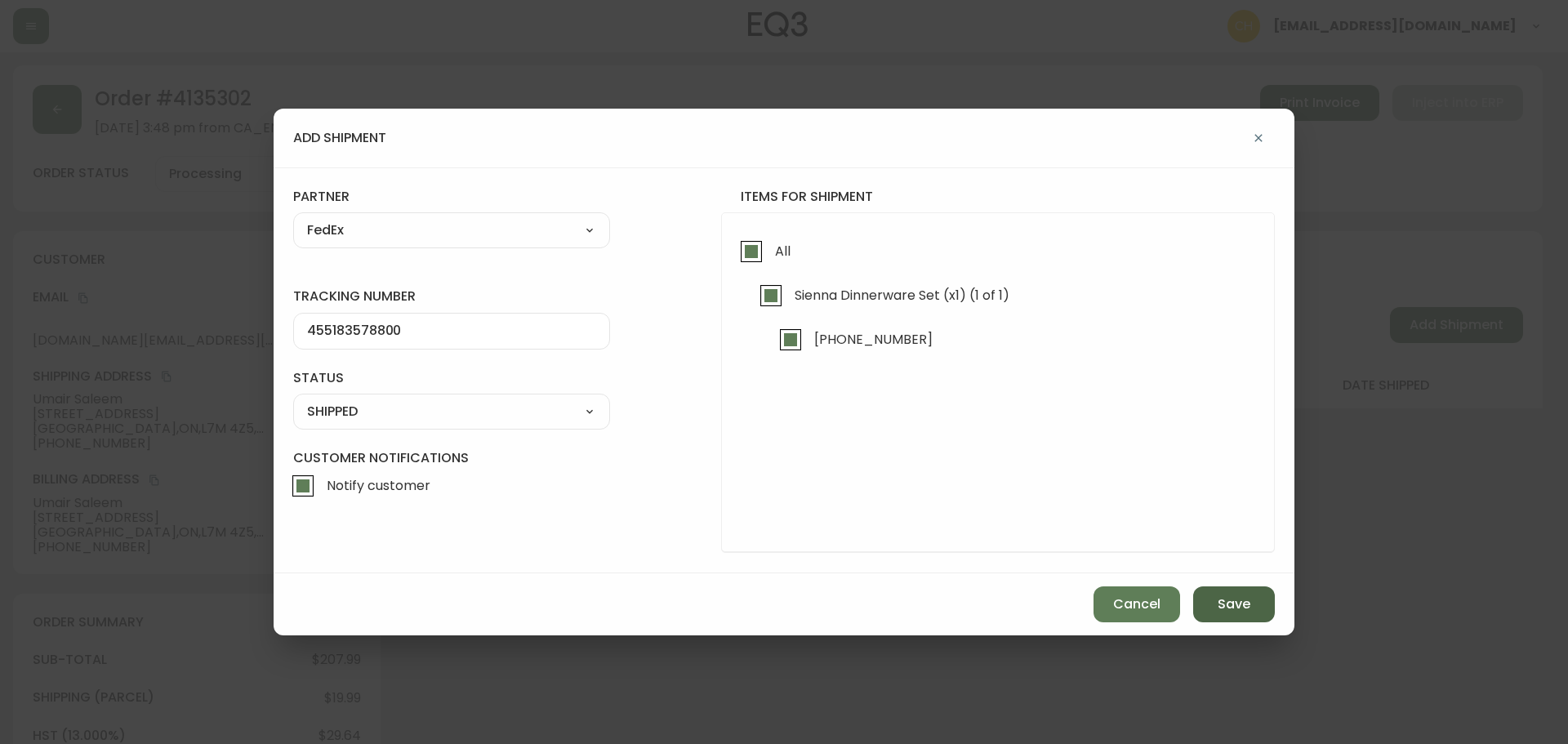
click at [1233, 602] on span "Save" at bounding box center [1234, 604] width 33 height 18
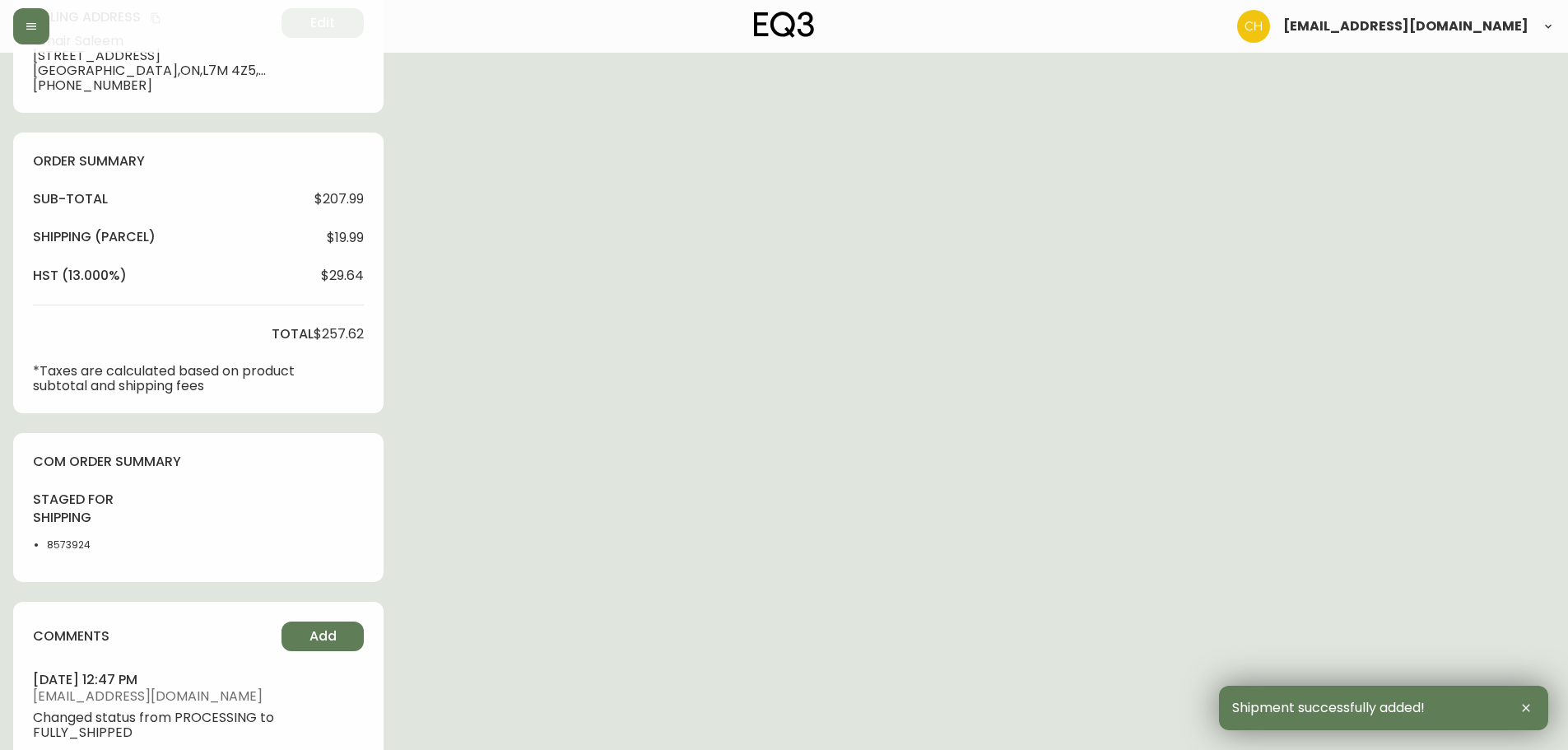
scroll to position [595, 0]
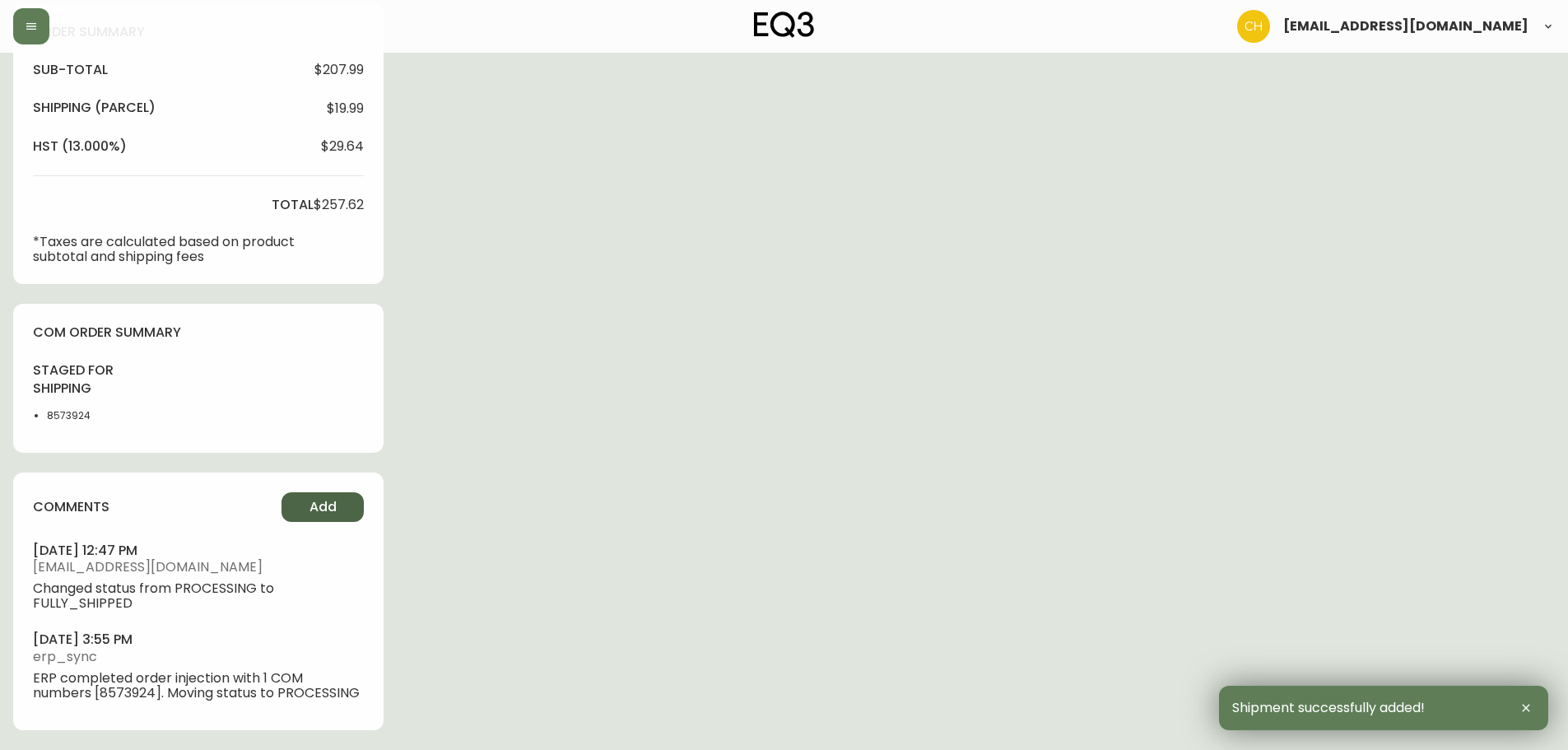
click at [316, 507] on span "Add" at bounding box center [322, 507] width 27 height 18
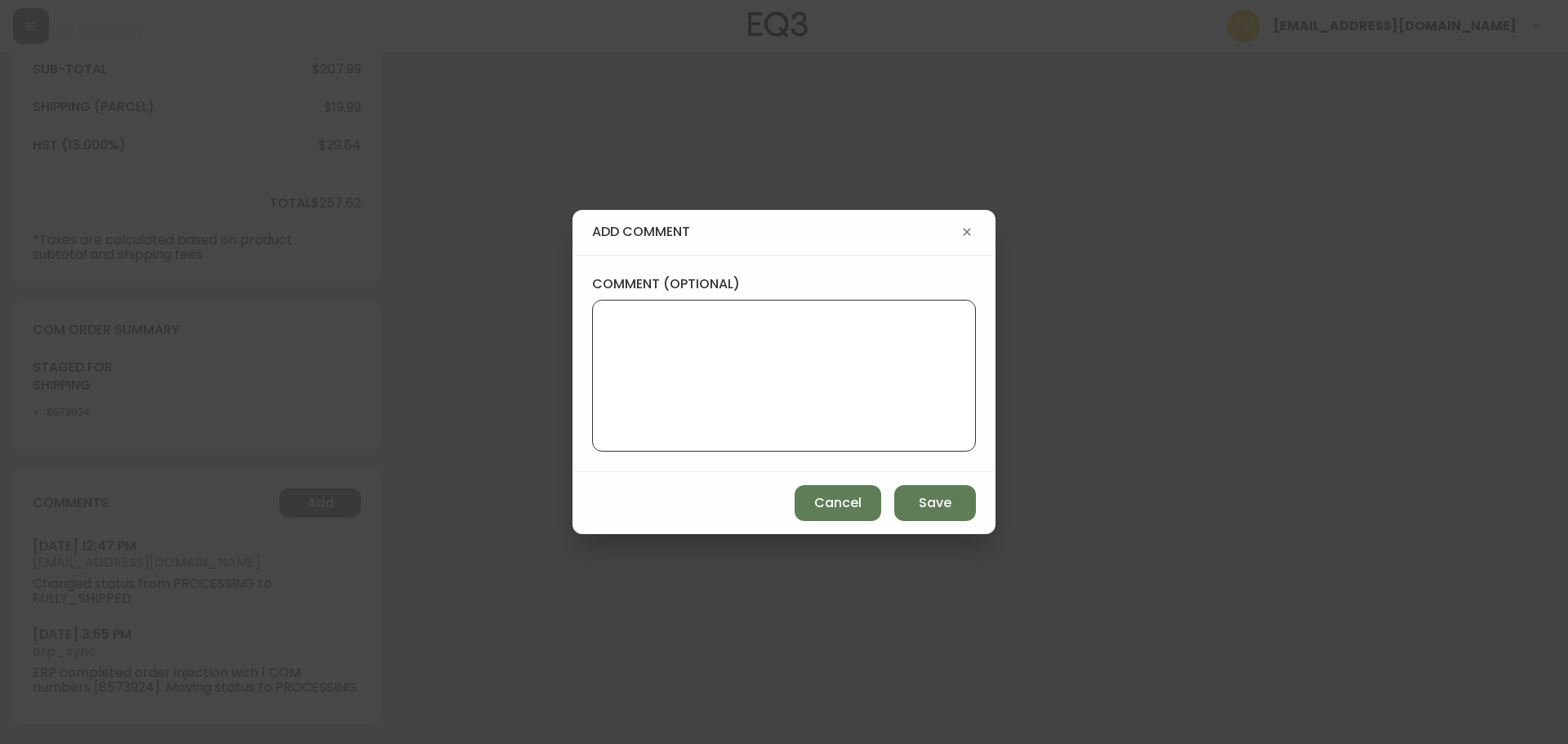
click at [656, 365] on textarea "comment (optional)" at bounding box center [784, 375] width 356 height 130
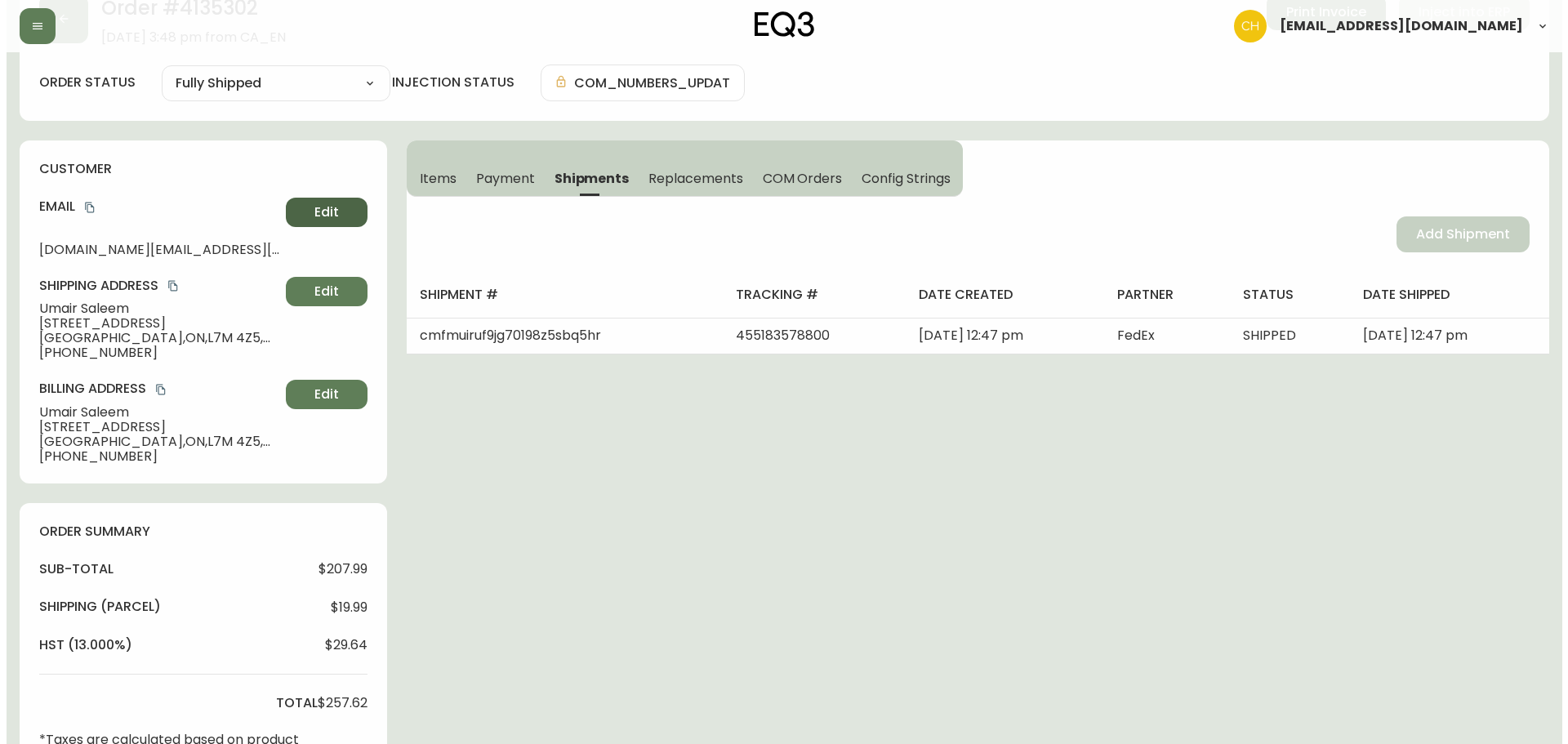
scroll to position [0, 0]
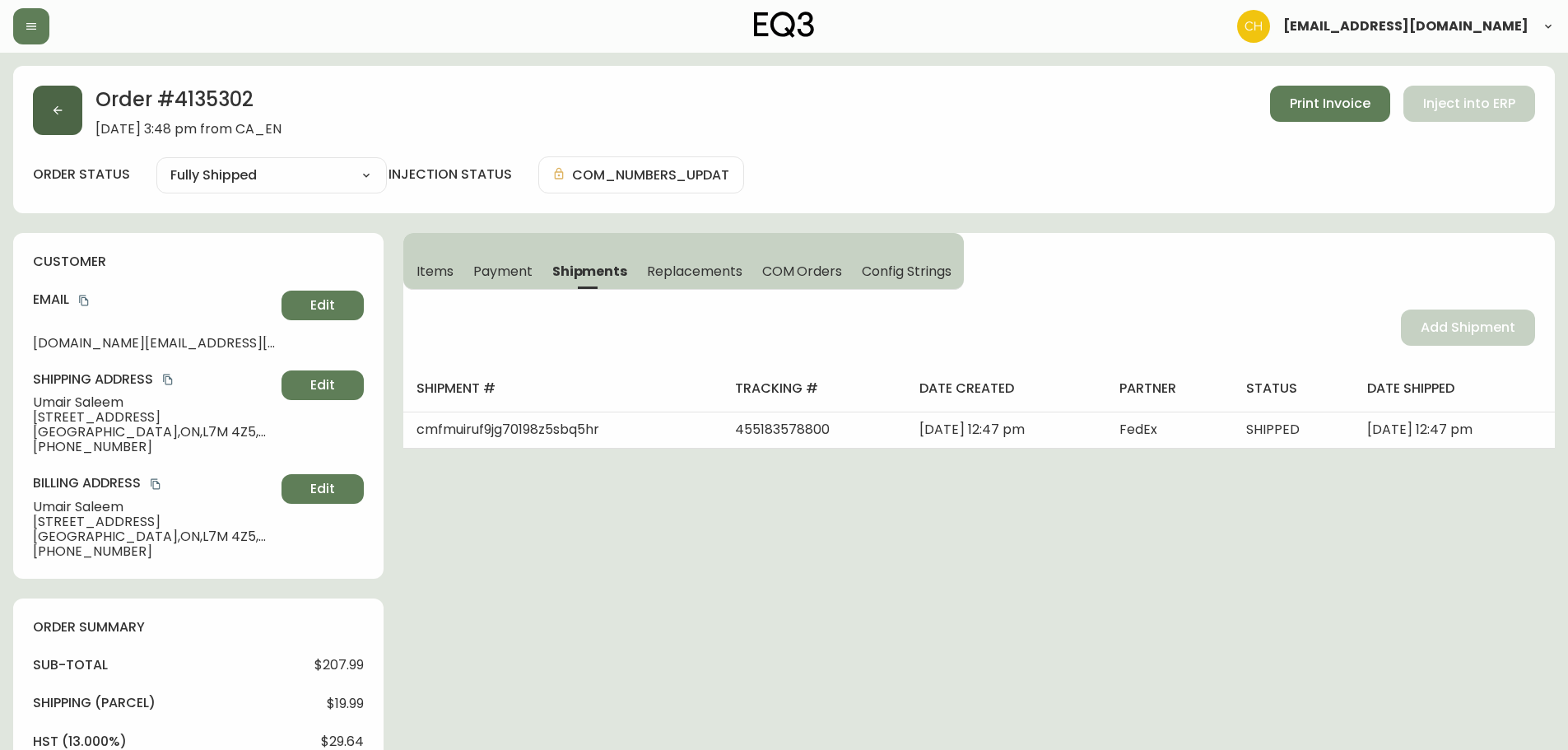
click at [67, 124] on button "button" at bounding box center [57, 110] width 50 height 50
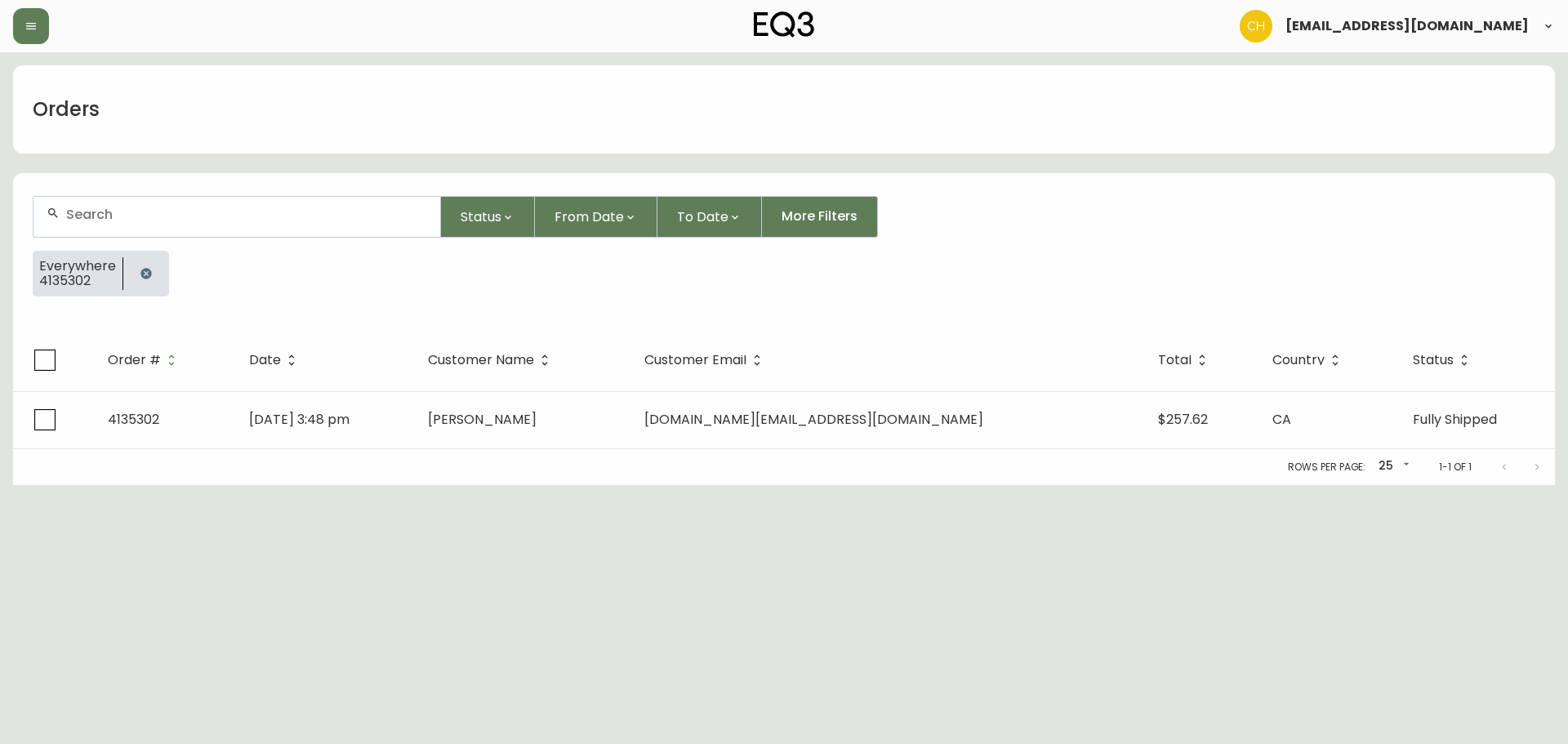
click at [104, 215] on input "text" at bounding box center [247, 214] width 361 height 16
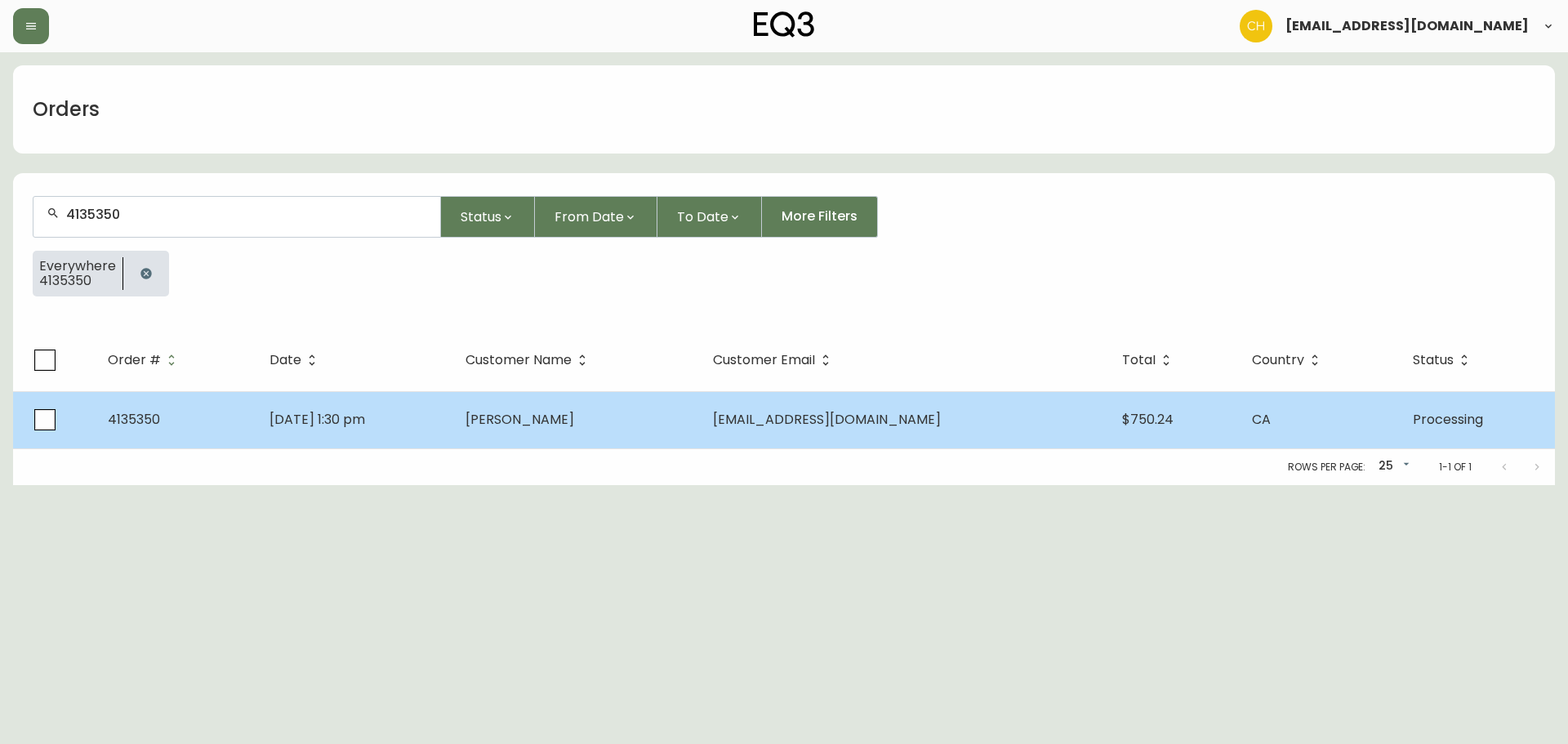
click at [570, 420] on span "[PERSON_NAME]" at bounding box center [520, 419] width 109 height 19
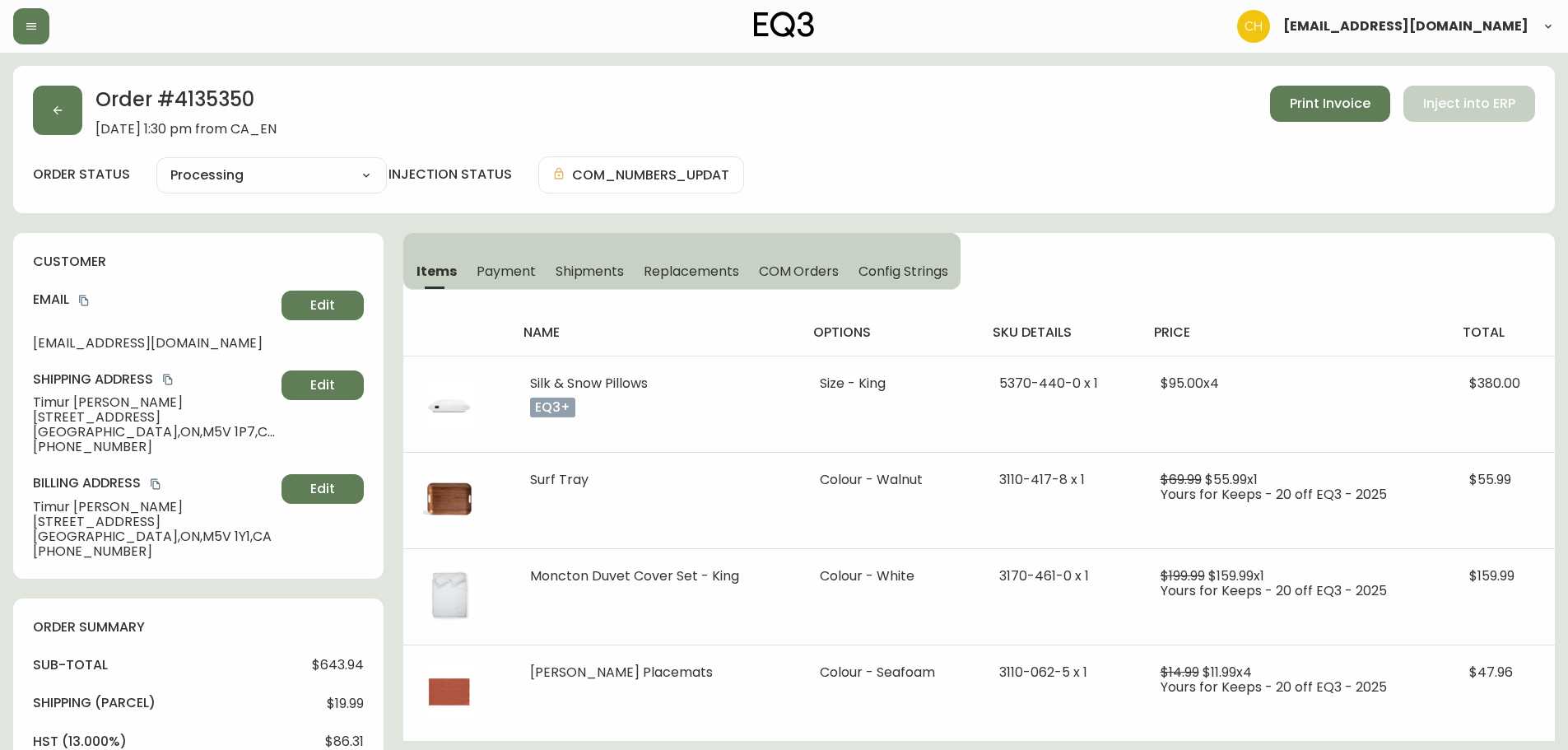
click at [590, 264] on span "Shipments" at bounding box center [590, 271] width 69 height 17
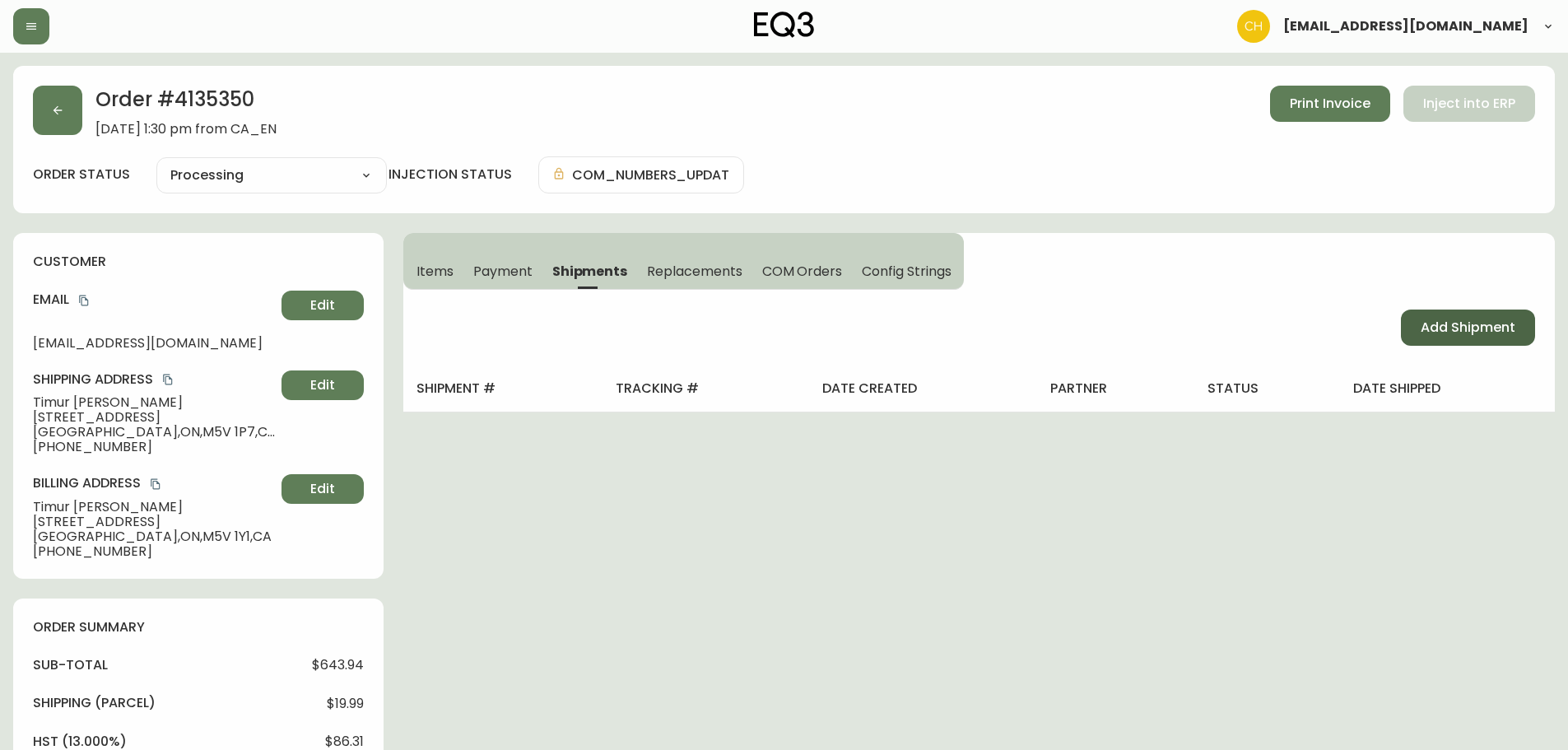
click at [1447, 321] on span "Add Shipment" at bounding box center [1468, 328] width 95 height 18
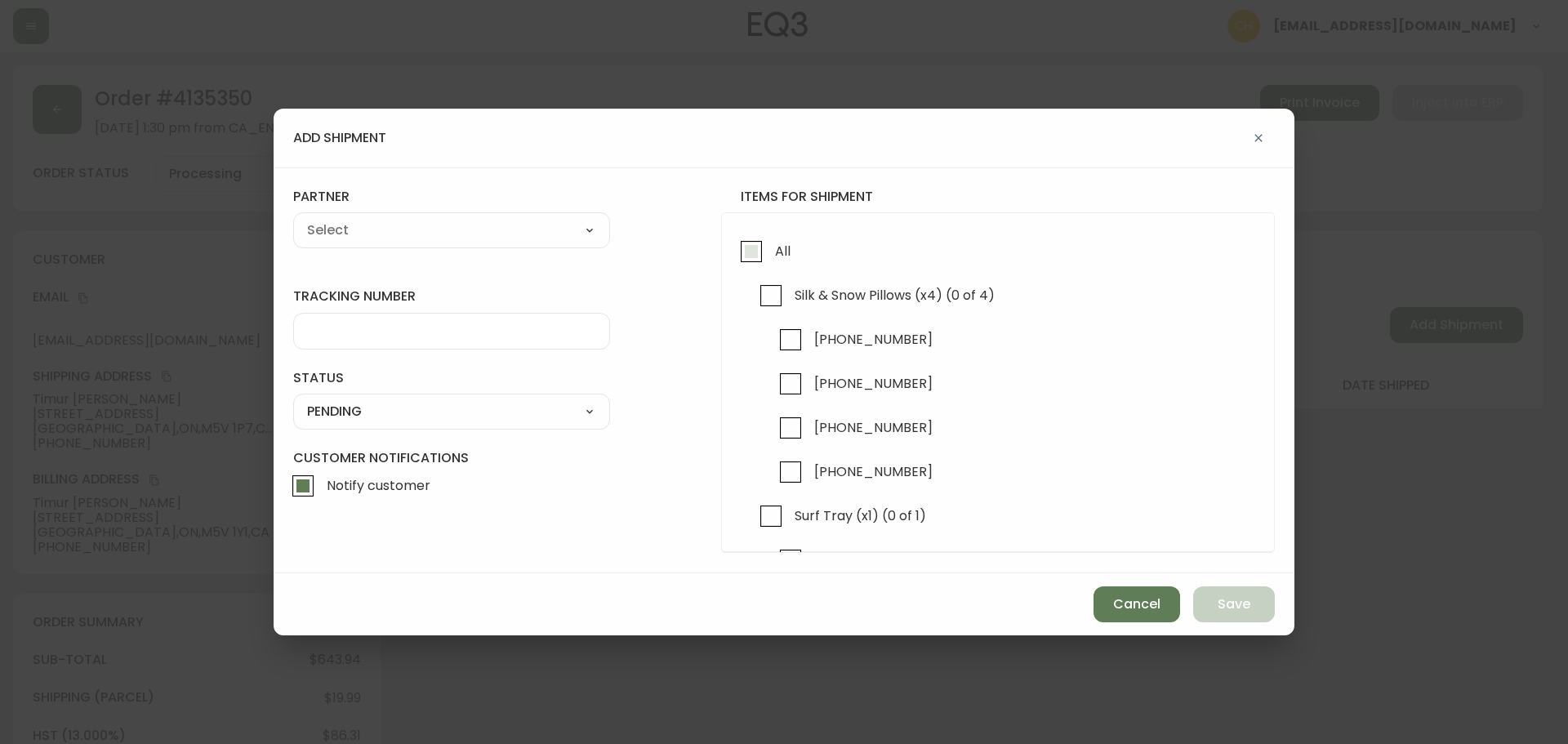
click at [736, 251] on input "All" at bounding box center [751, 251] width 37 height 37
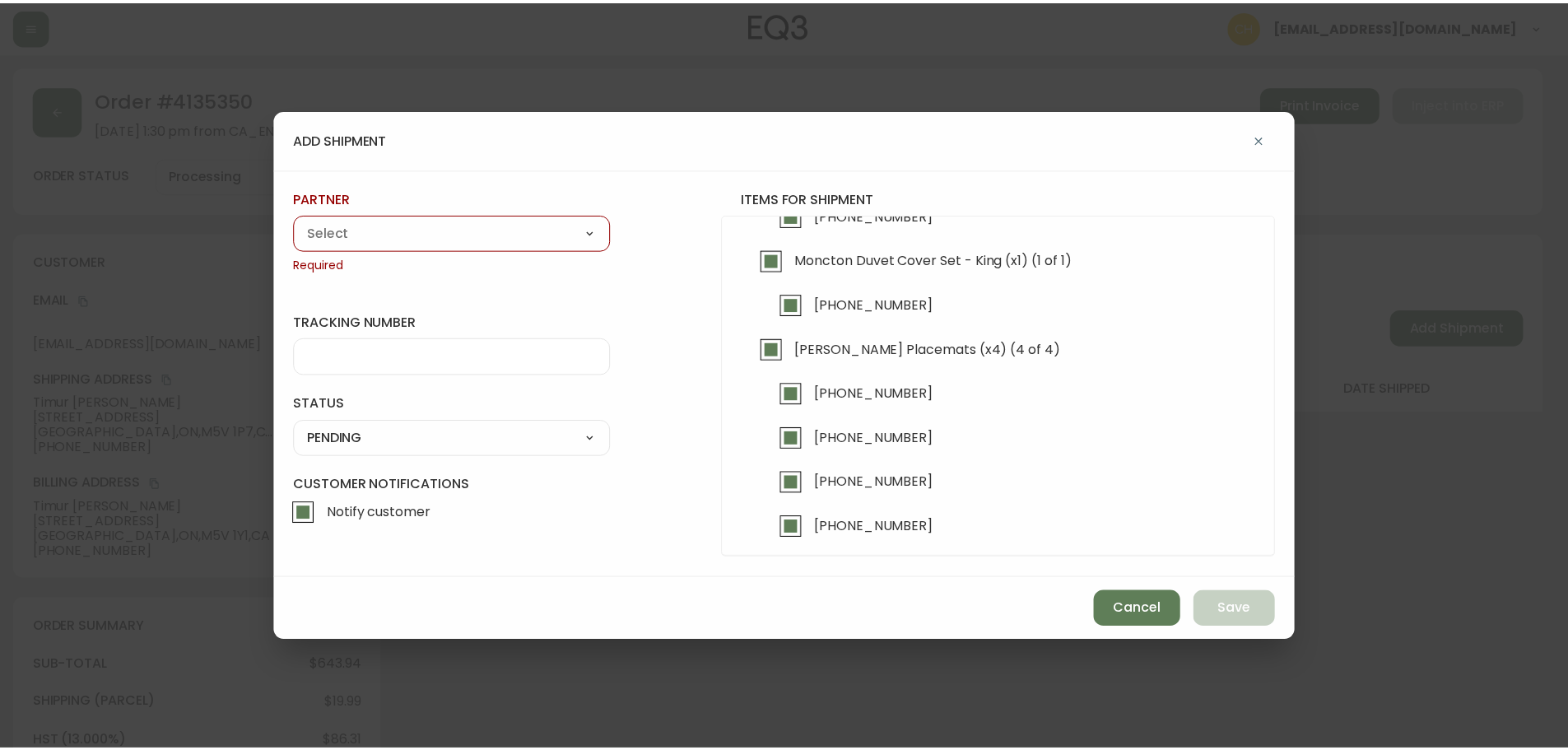
scroll to position [358, 0]
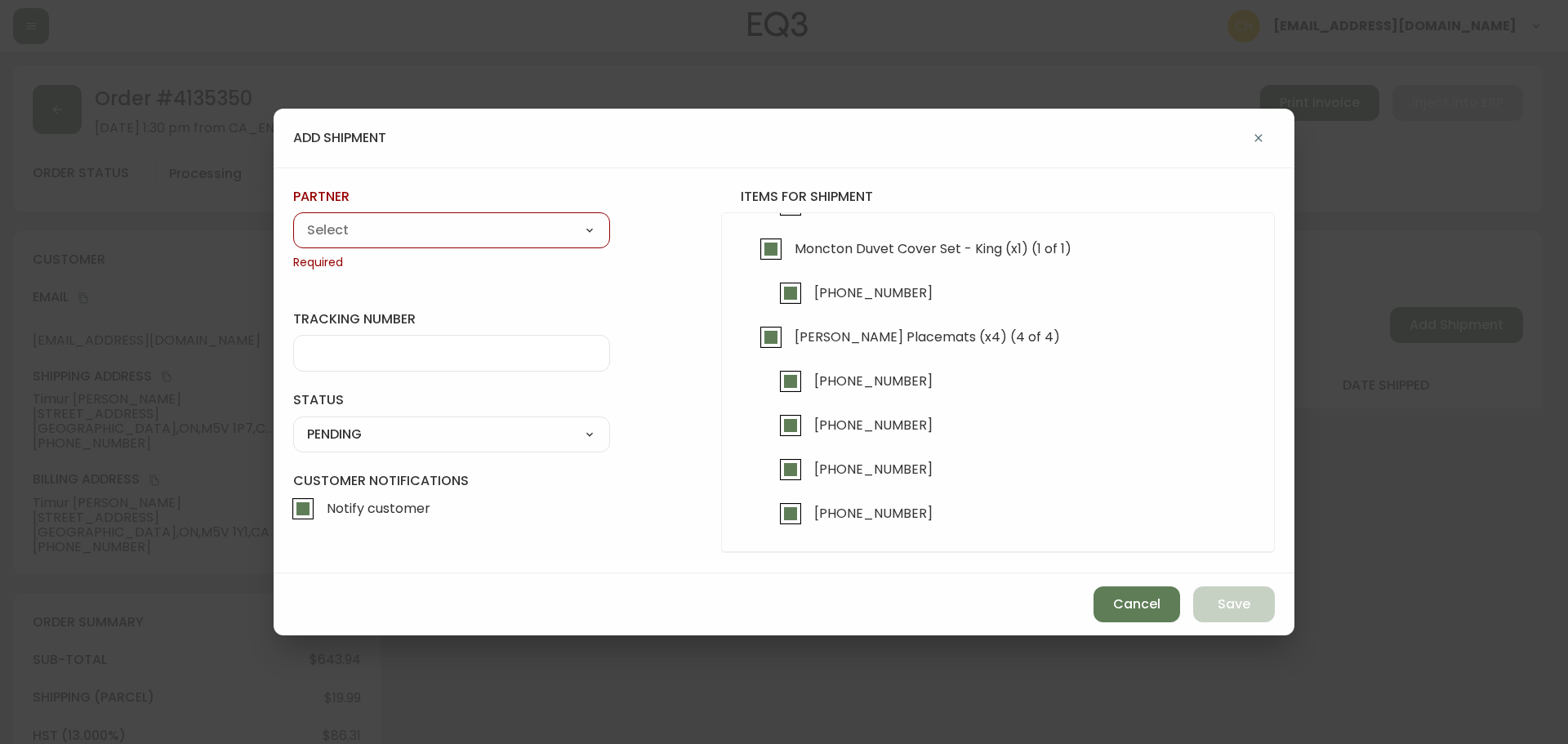
click at [444, 232] on select "A Move to Remember LLC ABF Freight Alero [PERSON_NAME] Canada Post Canpar Expre…" at bounding box center [451, 230] width 317 height 24
click at [293, 218] on select "A Move to Remember LLC ABF Freight Alero [PERSON_NAME] Canada Post Canpar Expre…" at bounding box center [451, 230] width 317 height 24
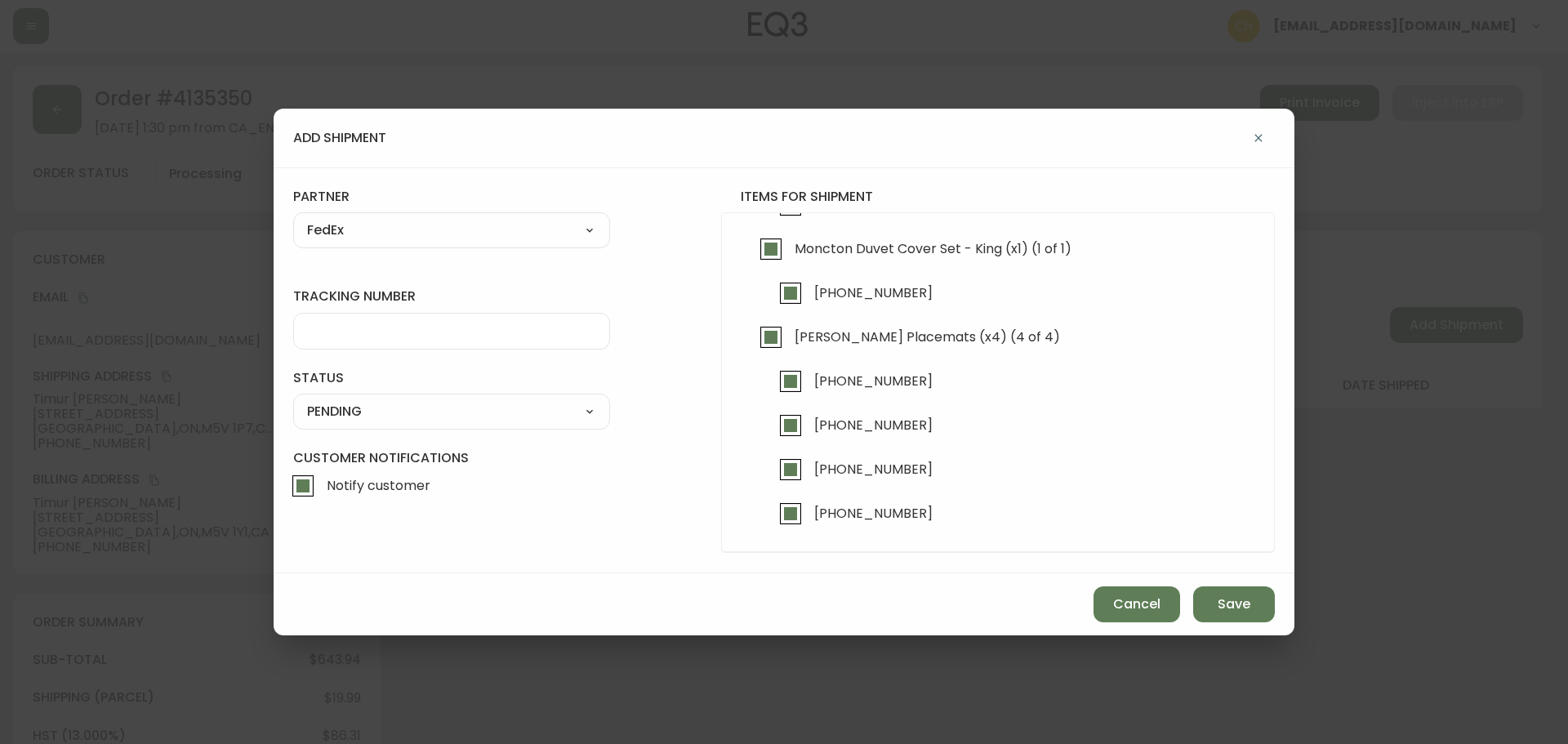
click at [338, 329] on input "tracking number" at bounding box center [451, 331] width 290 height 16
click at [364, 417] on select "SHIPPED PENDING CANCELLED" at bounding box center [451, 411] width 317 height 24
click at [293, 399] on select "SHIPPED PENDING CANCELLED" at bounding box center [451, 411] width 317 height 24
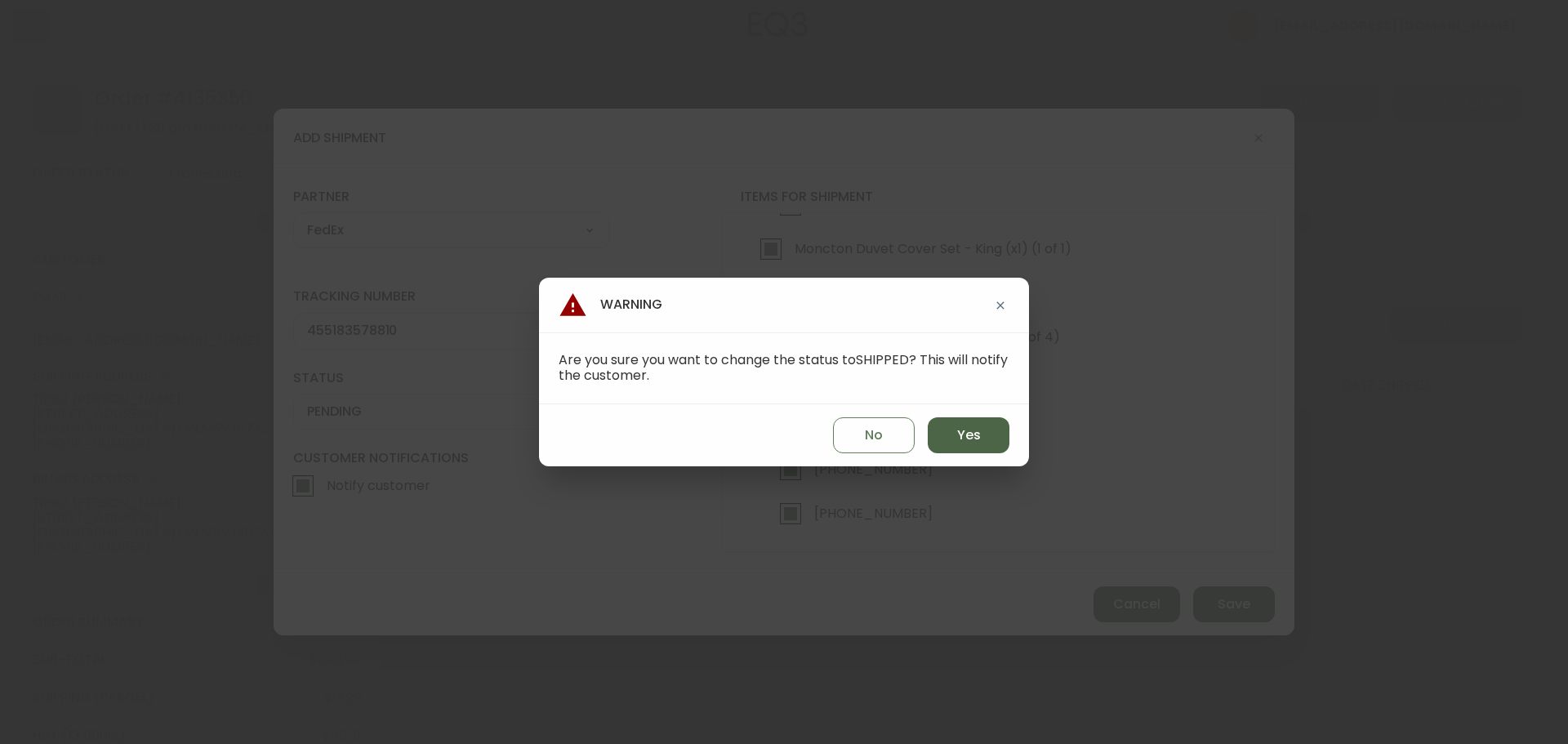
click at [954, 436] on button "Yes" at bounding box center [969, 436] width 82 height 36
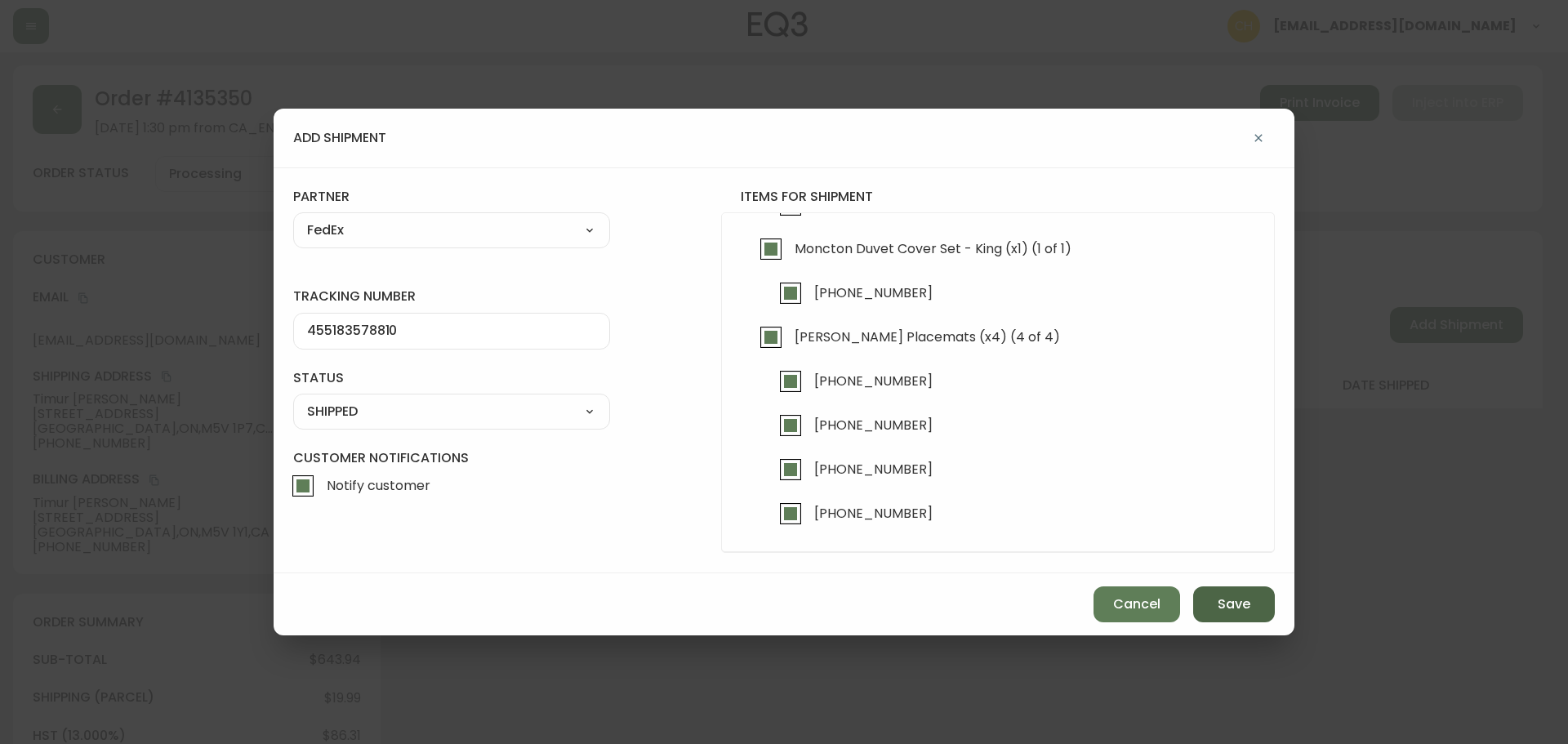
click at [1254, 611] on button "Save" at bounding box center [1234, 605] width 82 height 36
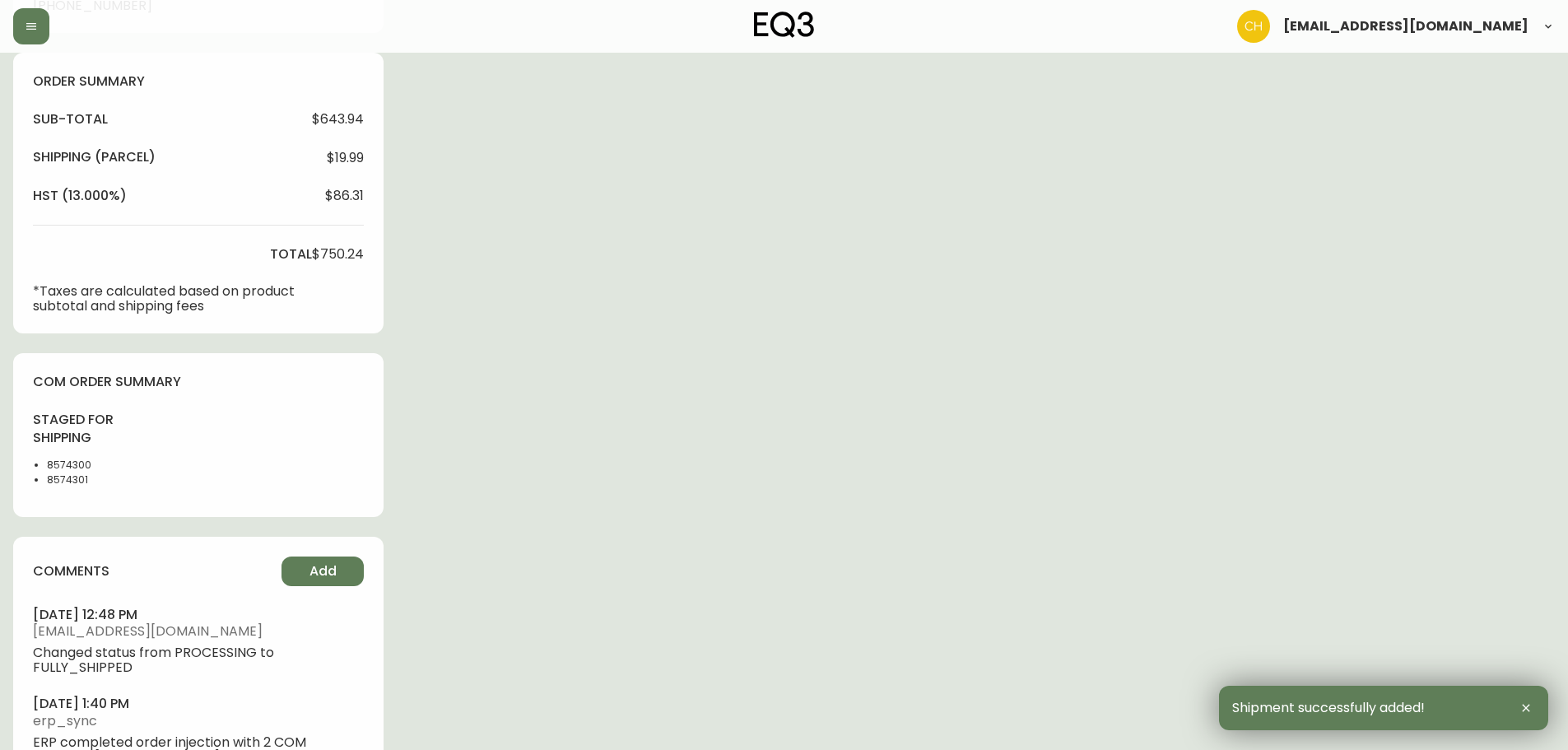
scroll to position [625, 0]
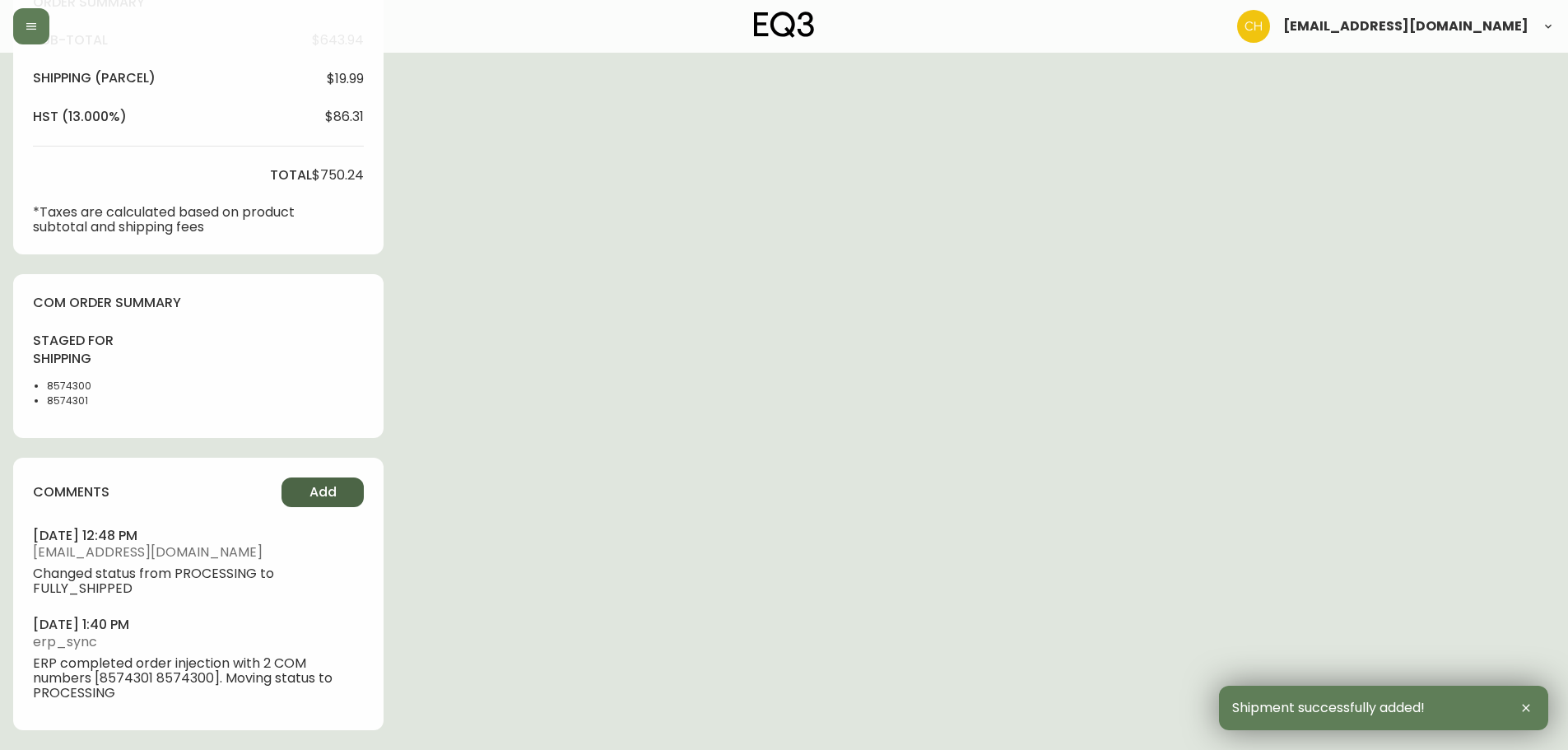
click at [309, 495] on span "Add" at bounding box center [322, 492] width 27 height 18
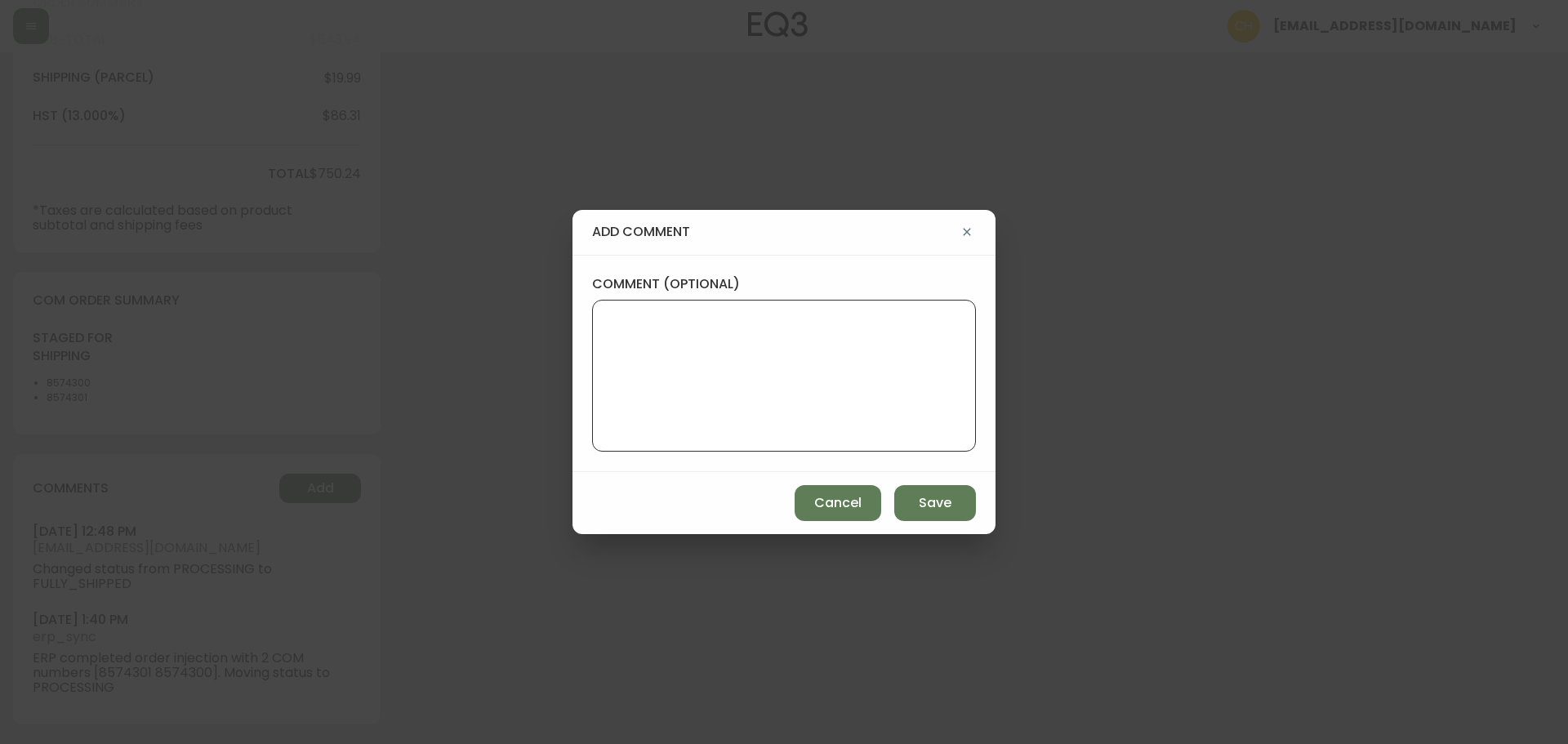
click at [637, 388] on textarea "comment (optional)" at bounding box center [784, 375] width 356 height 130
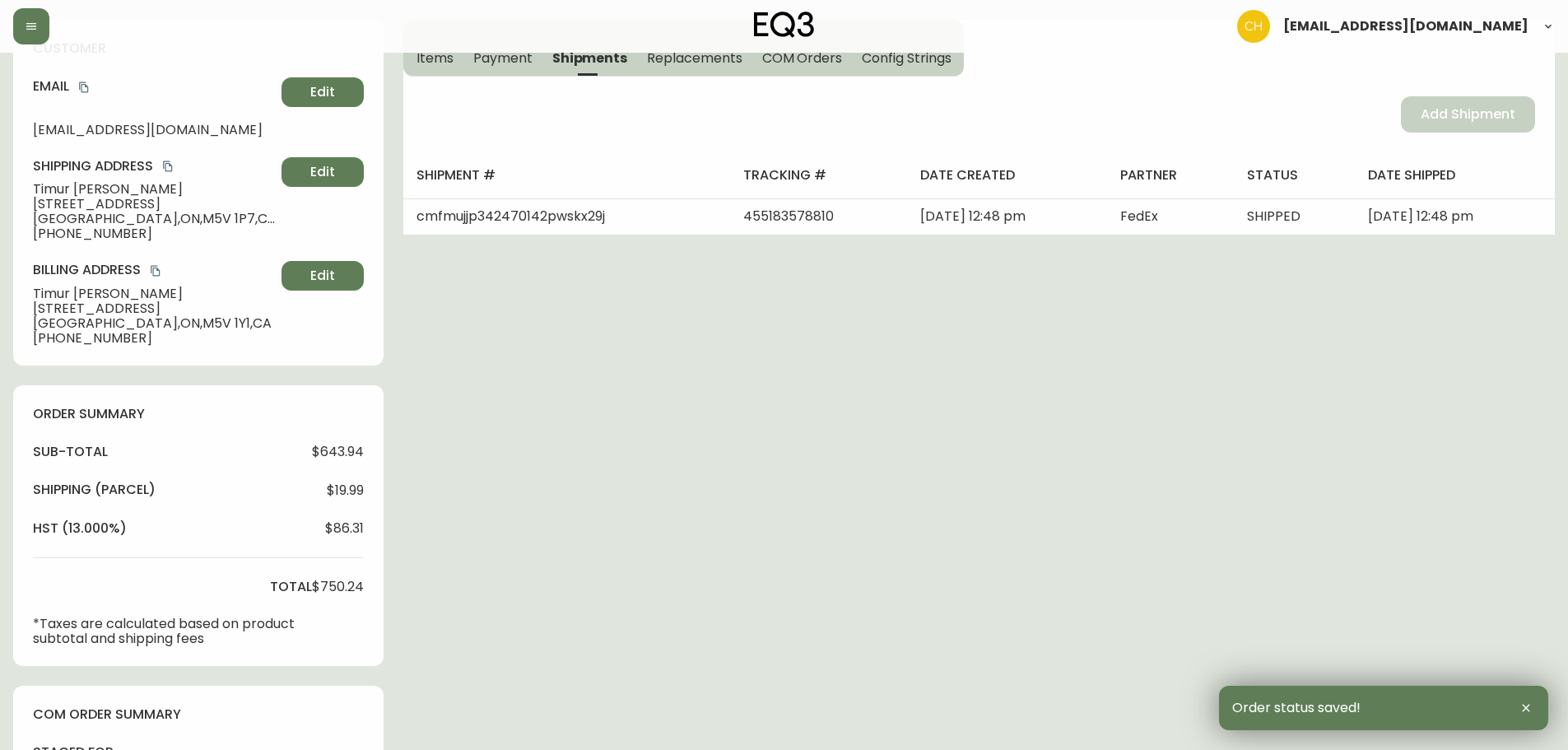
scroll to position [0, 0]
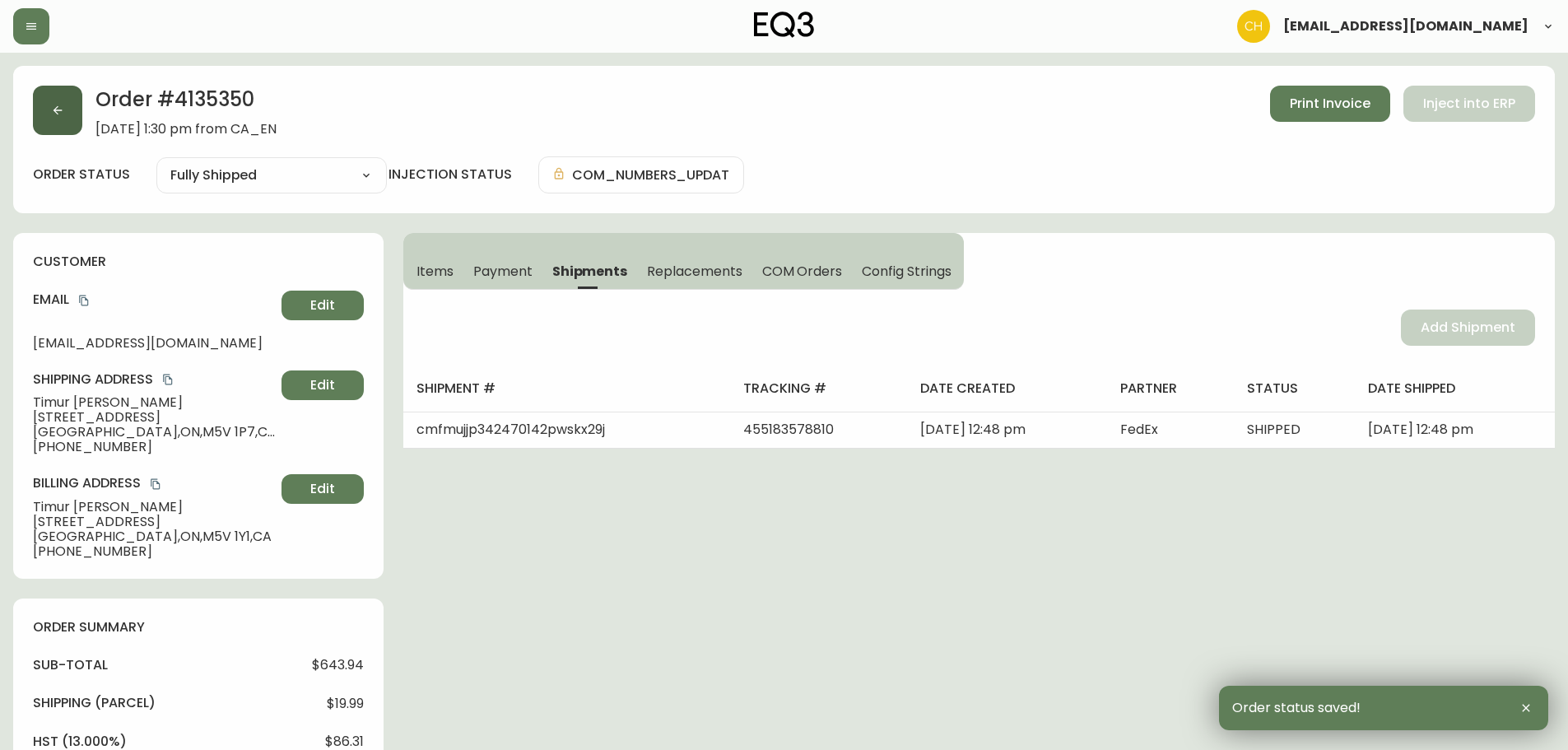
click at [73, 125] on button "button" at bounding box center [57, 110] width 50 height 50
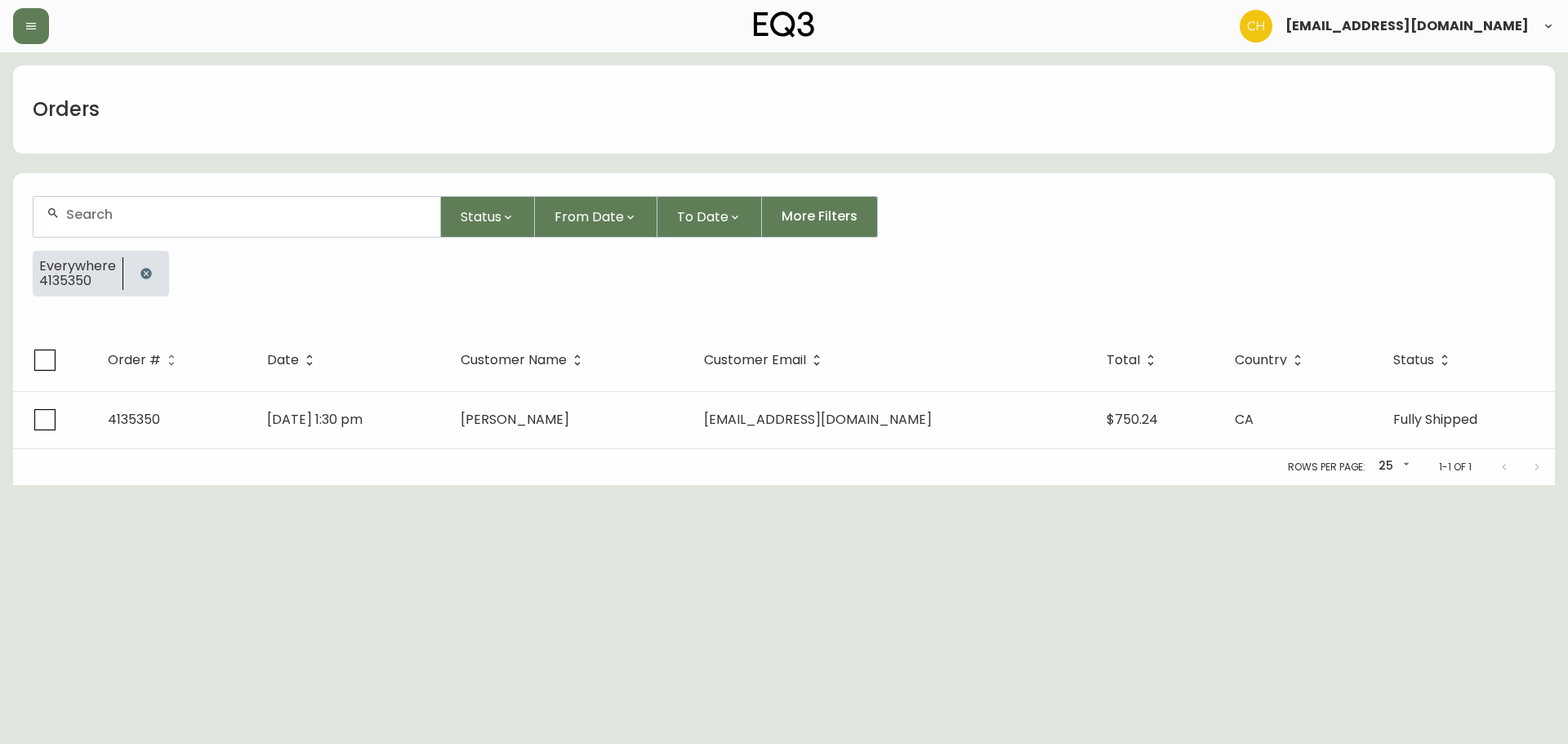
click at [88, 210] on input "text" at bounding box center [247, 214] width 361 height 16
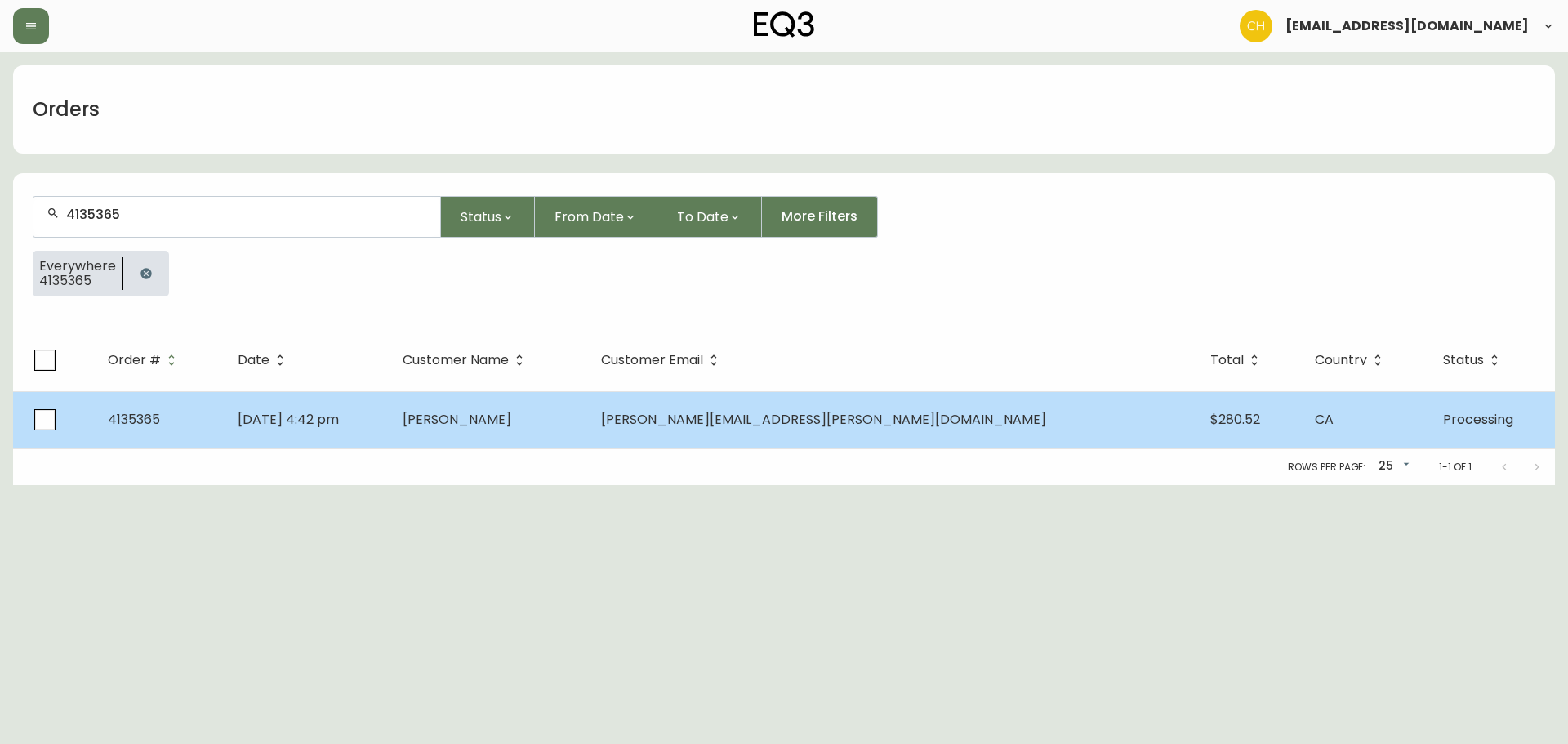
click at [512, 428] on span "[PERSON_NAME]" at bounding box center [457, 419] width 109 height 19
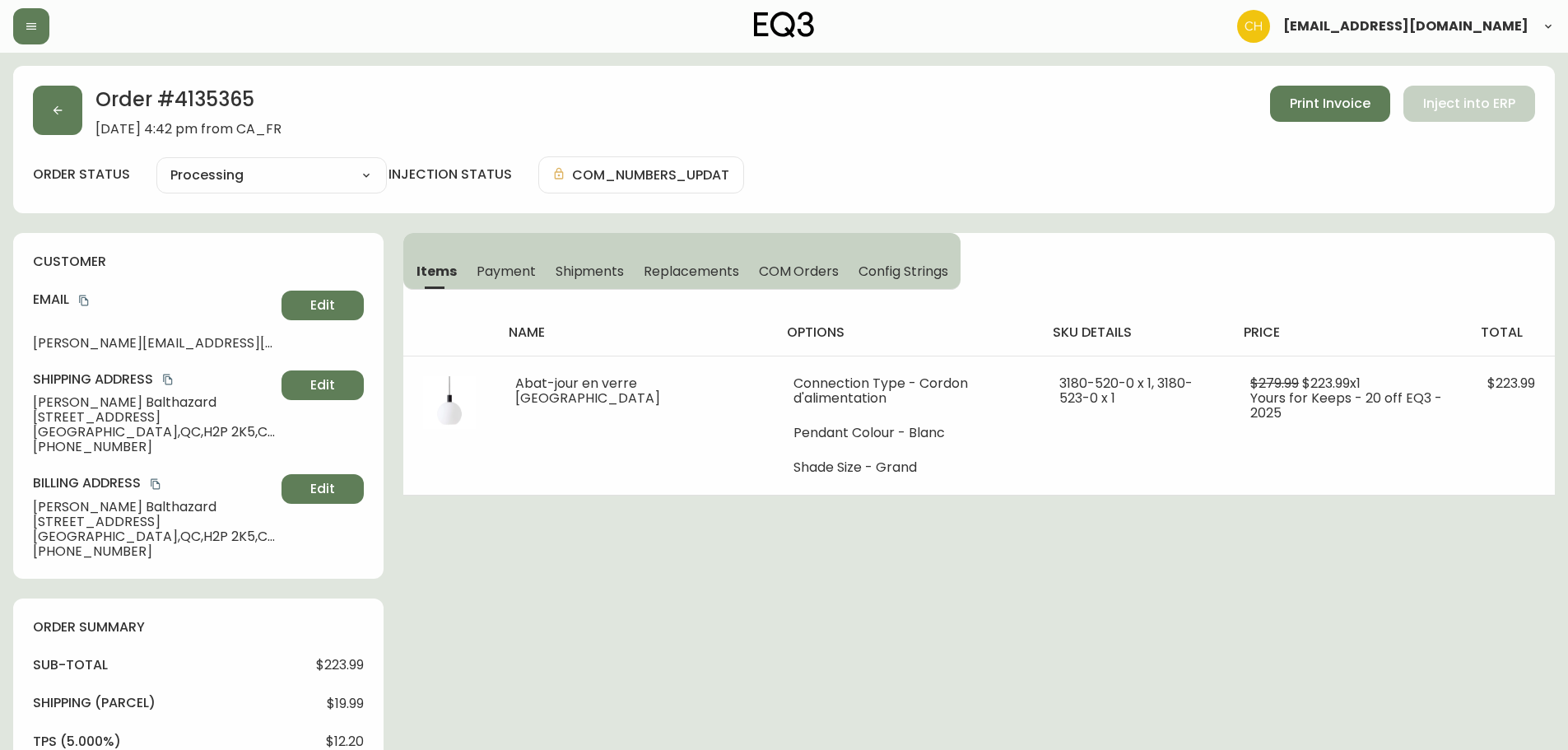
click at [578, 264] on span "Shipments" at bounding box center [590, 271] width 69 height 17
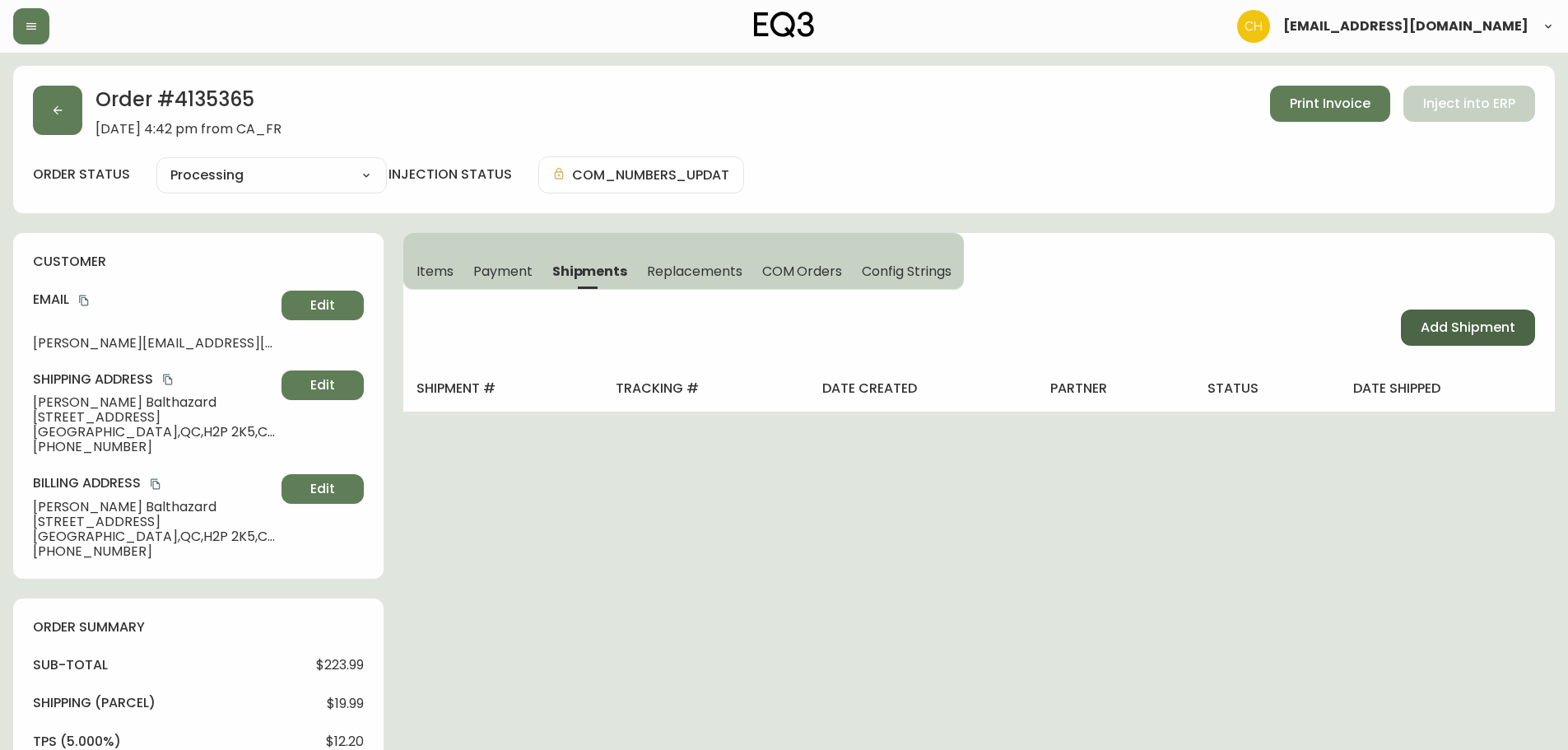
click at [1475, 321] on span "Add Shipment" at bounding box center [1468, 328] width 95 height 18
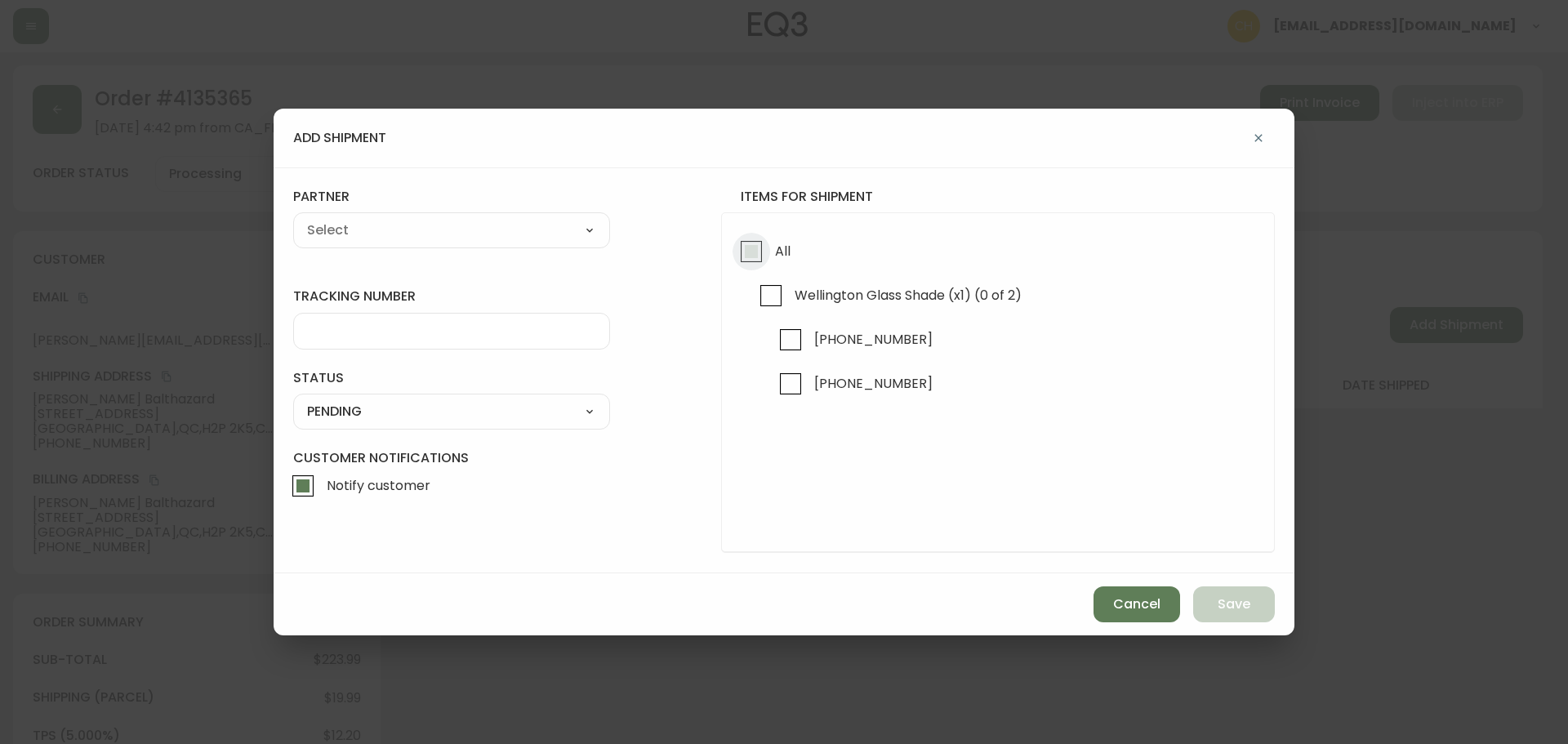
click at [736, 248] on input "All" at bounding box center [751, 251] width 37 height 37
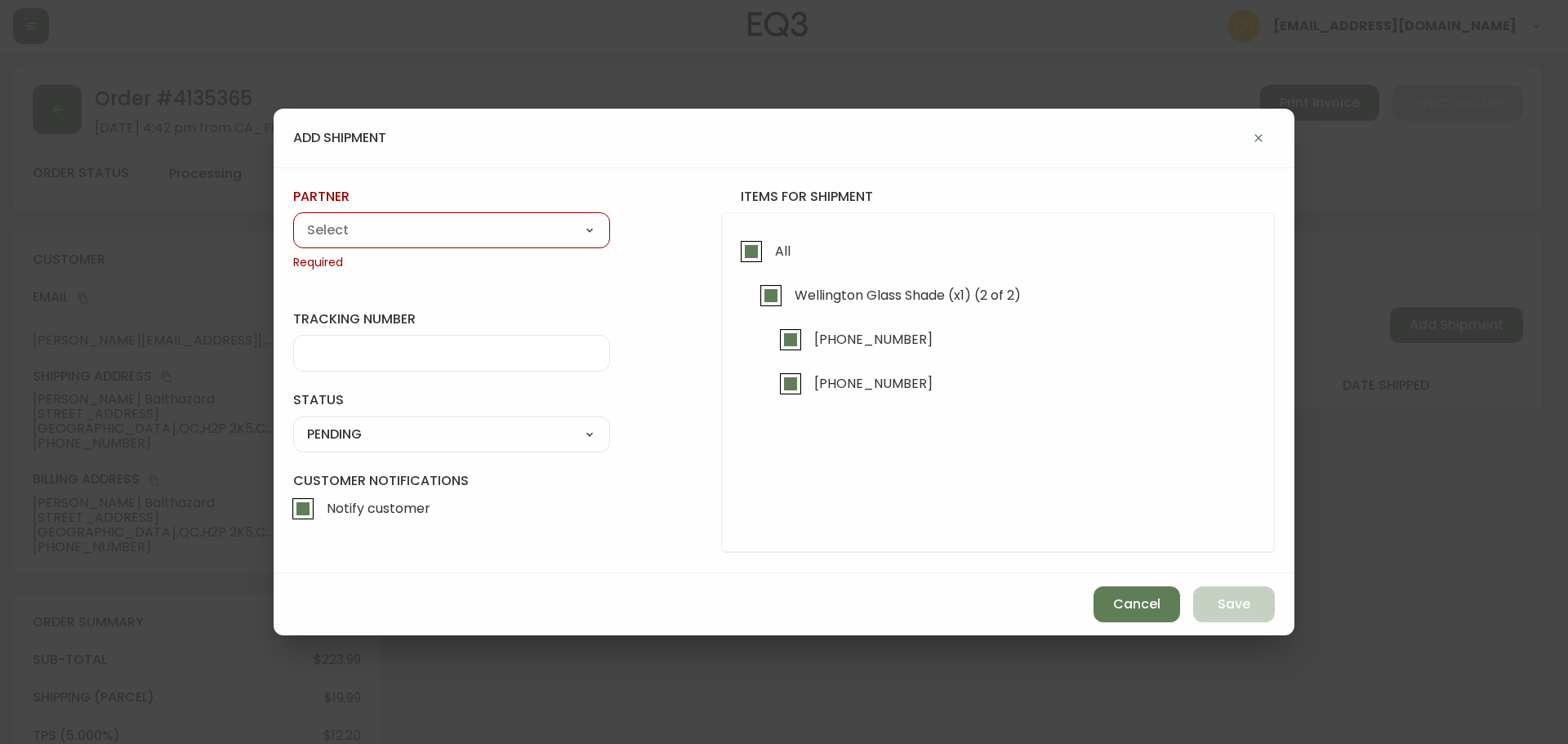
click at [499, 225] on select "A Move to Remember LLC ABF Freight Alero [PERSON_NAME] Canada Post Canpar Expre…" at bounding box center [451, 230] width 317 height 24
click at [293, 218] on select "A Move to Remember LLC ABF Freight Alero [PERSON_NAME] Canada Post Canpar Expre…" at bounding box center [451, 230] width 317 height 24
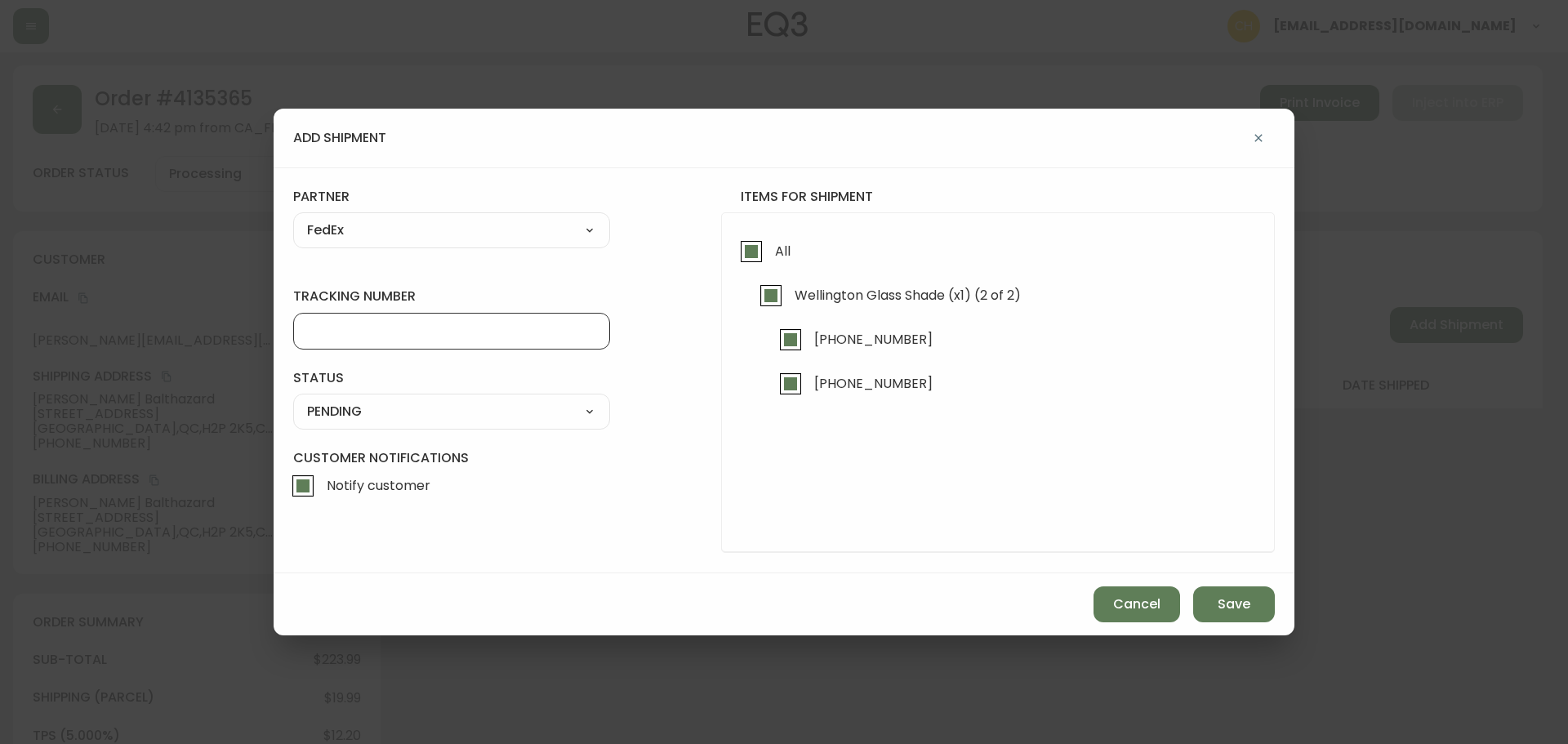
click at [342, 326] on input "tracking number" at bounding box center [451, 331] width 290 height 16
click at [364, 407] on select "SHIPPED PENDING CANCELLED" at bounding box center [451, 411] width 317 height 24
click at [293, 399] on select "SHIPPED PENDING CANCELLED" at bounding box center [451, 411] width 317 height 24
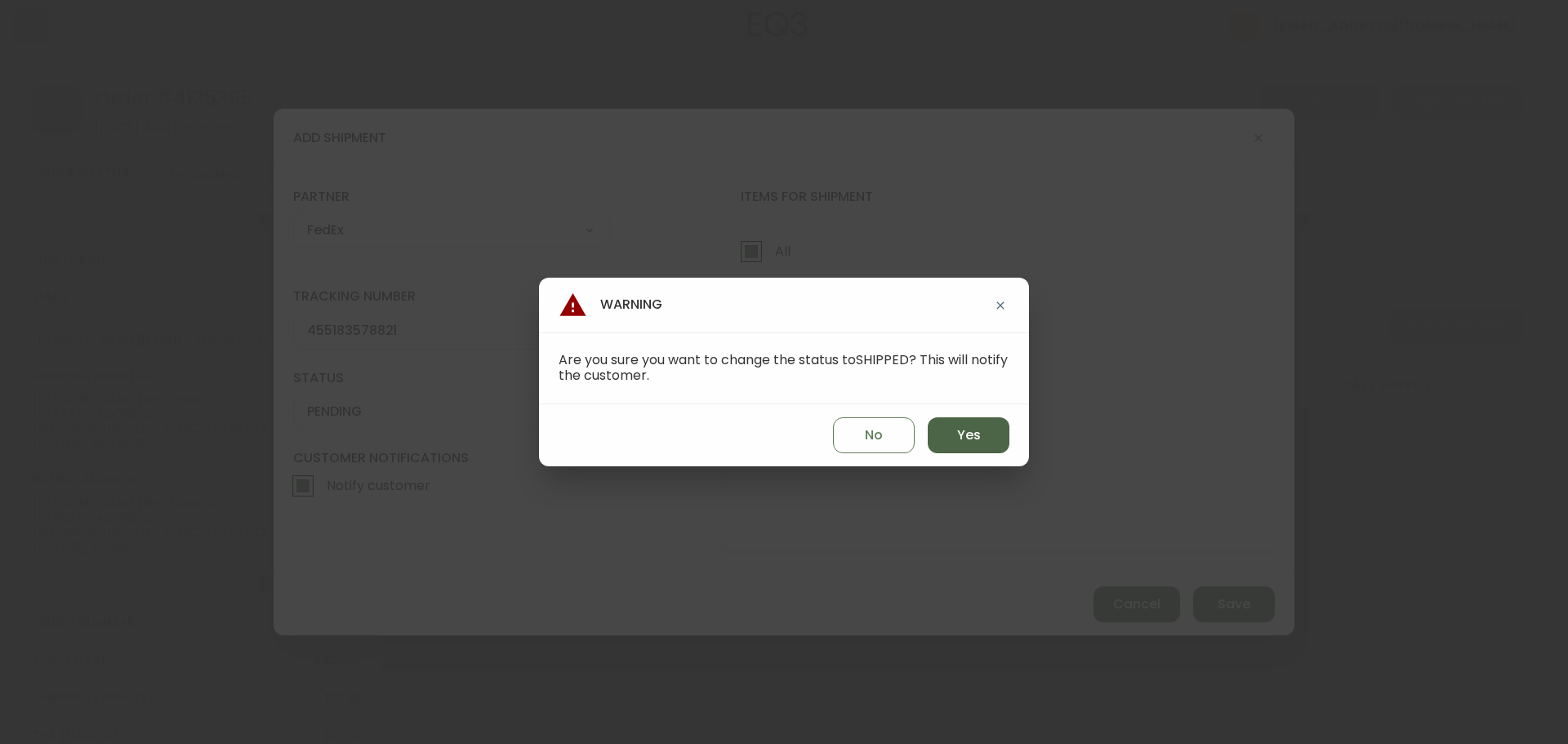
click at [974, 443] on span "Yes" at bounding box center [969, 435] width 23 height 18
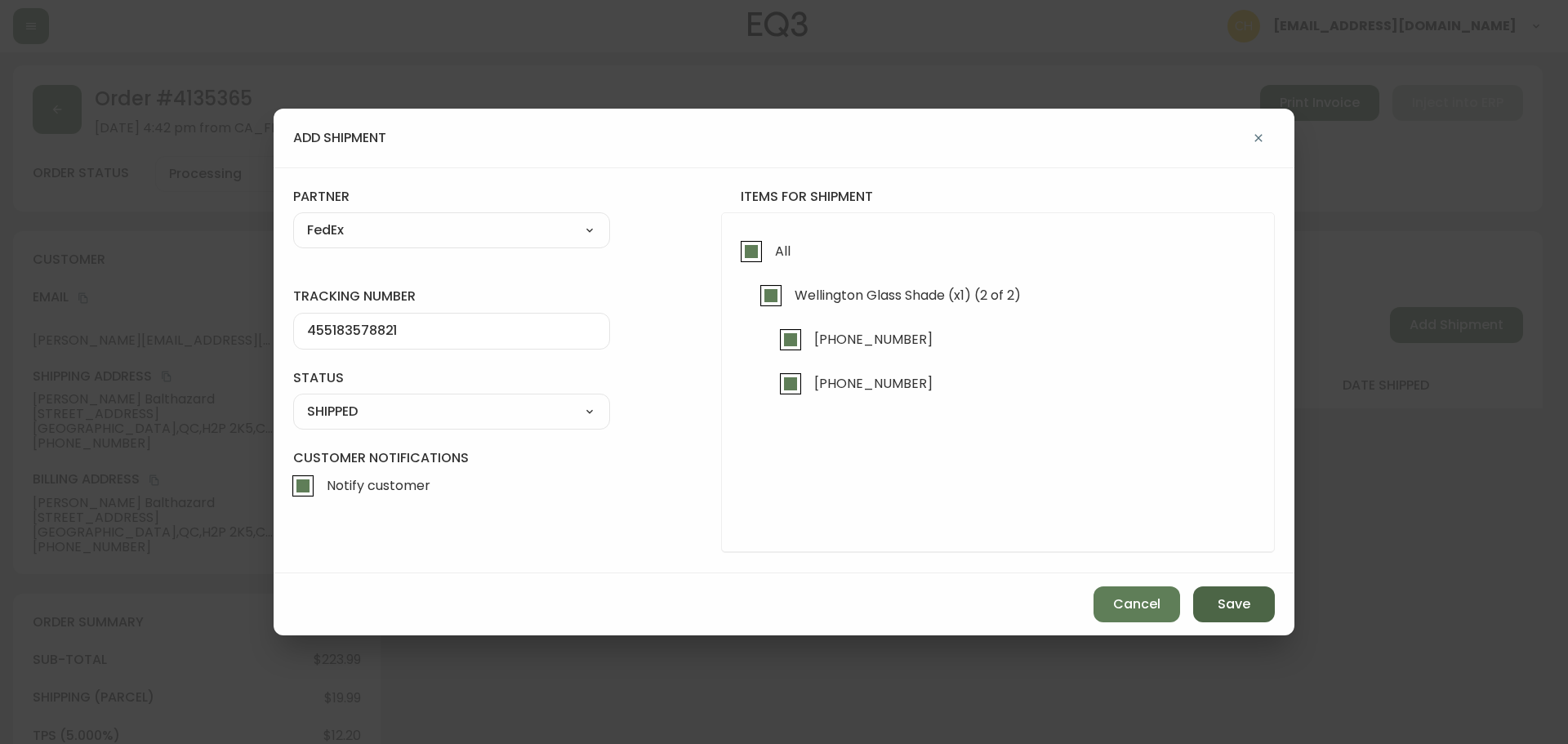
click at [1211, 596] on button "Save" at bounding box center [1234, 605] width 82 height 36
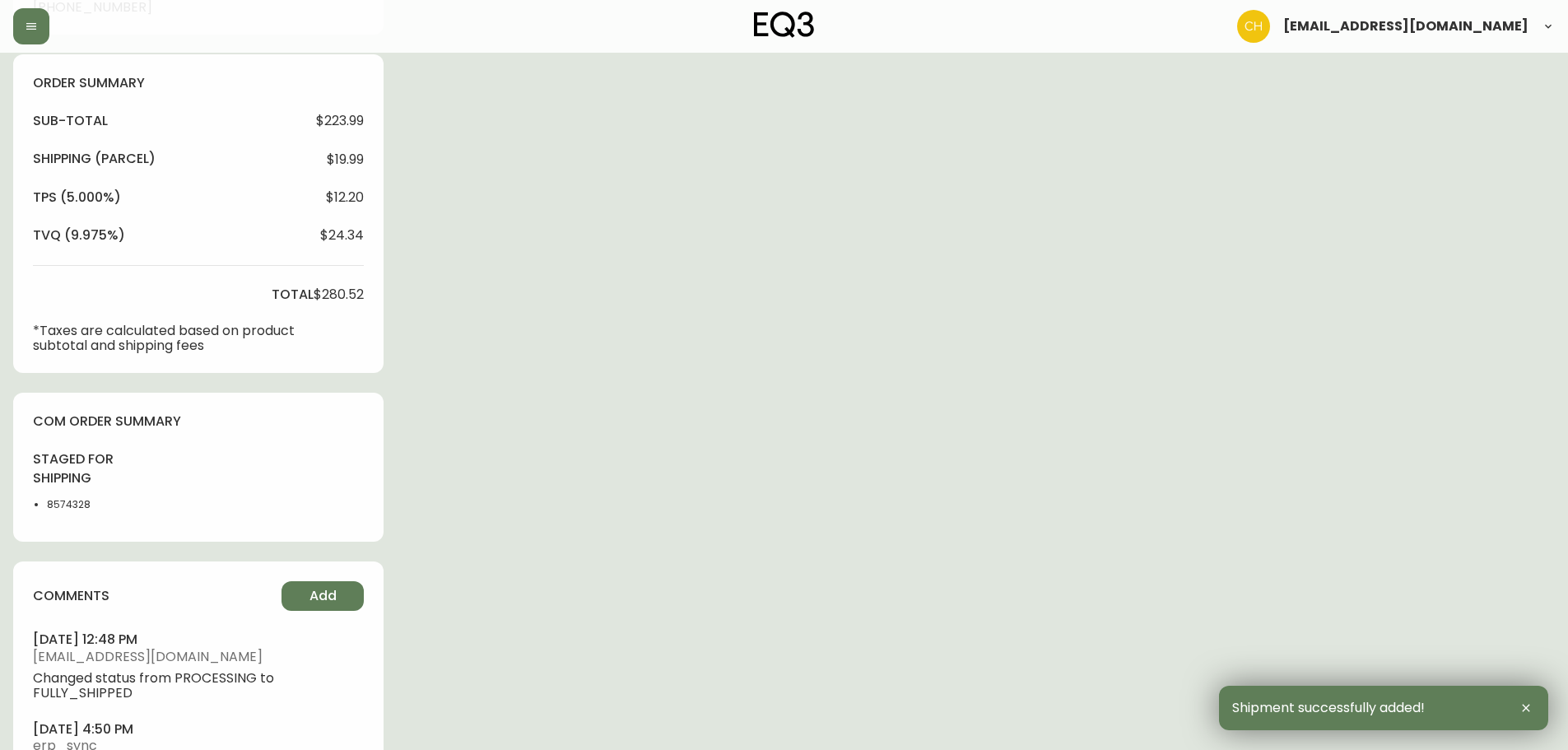
scroll to position [633, 0]
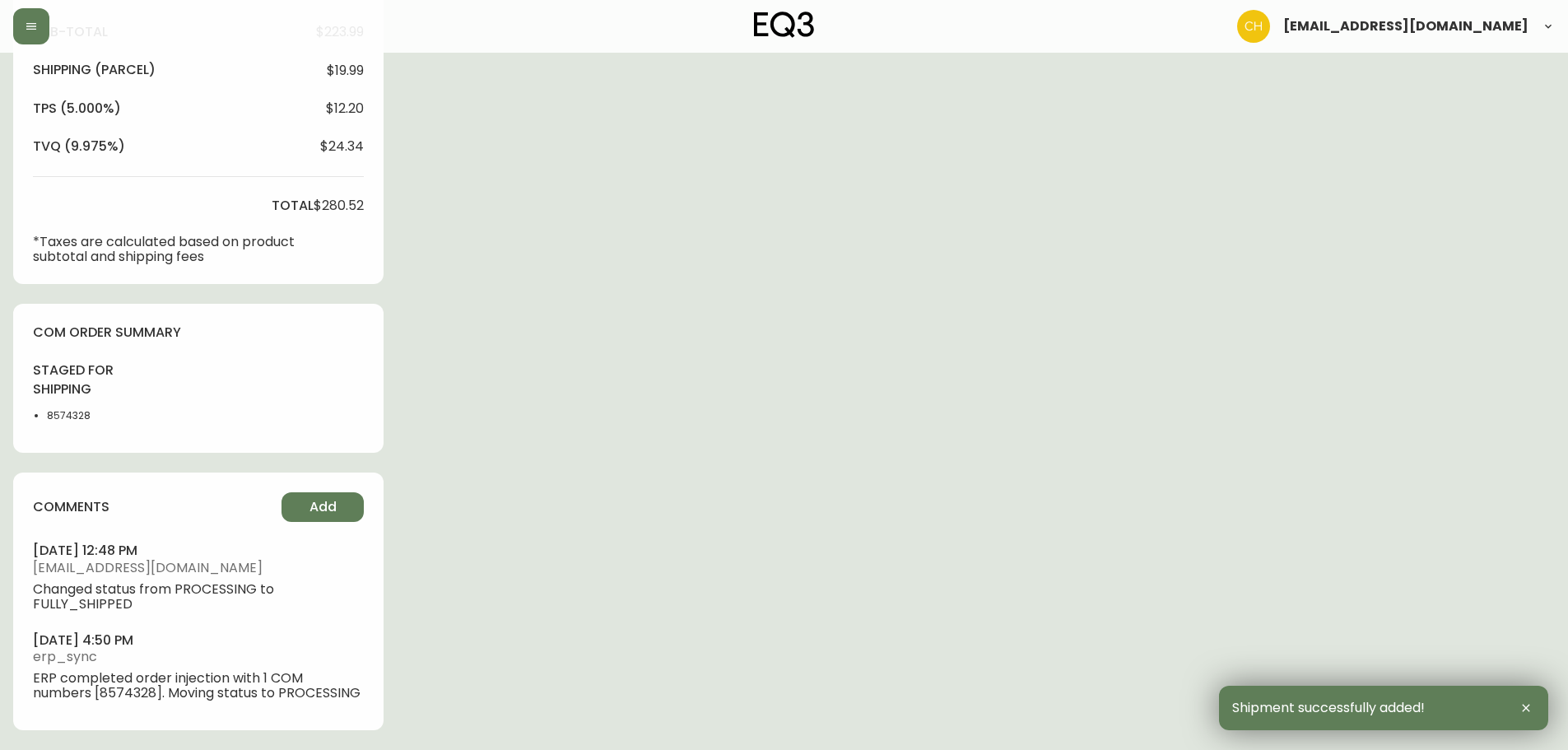
drag, startPoint x: 321, startPoint y: 489, endPoint x: 344, endPoint y: 485, distance: 23.3
click at [327, 487] on div "comments Add [DATE] 12:48 pm [EMAIL_ADDRESS][DOMAIN_NAME] Changed status from P…" at bounding box center [198, 601] width 370 height 258
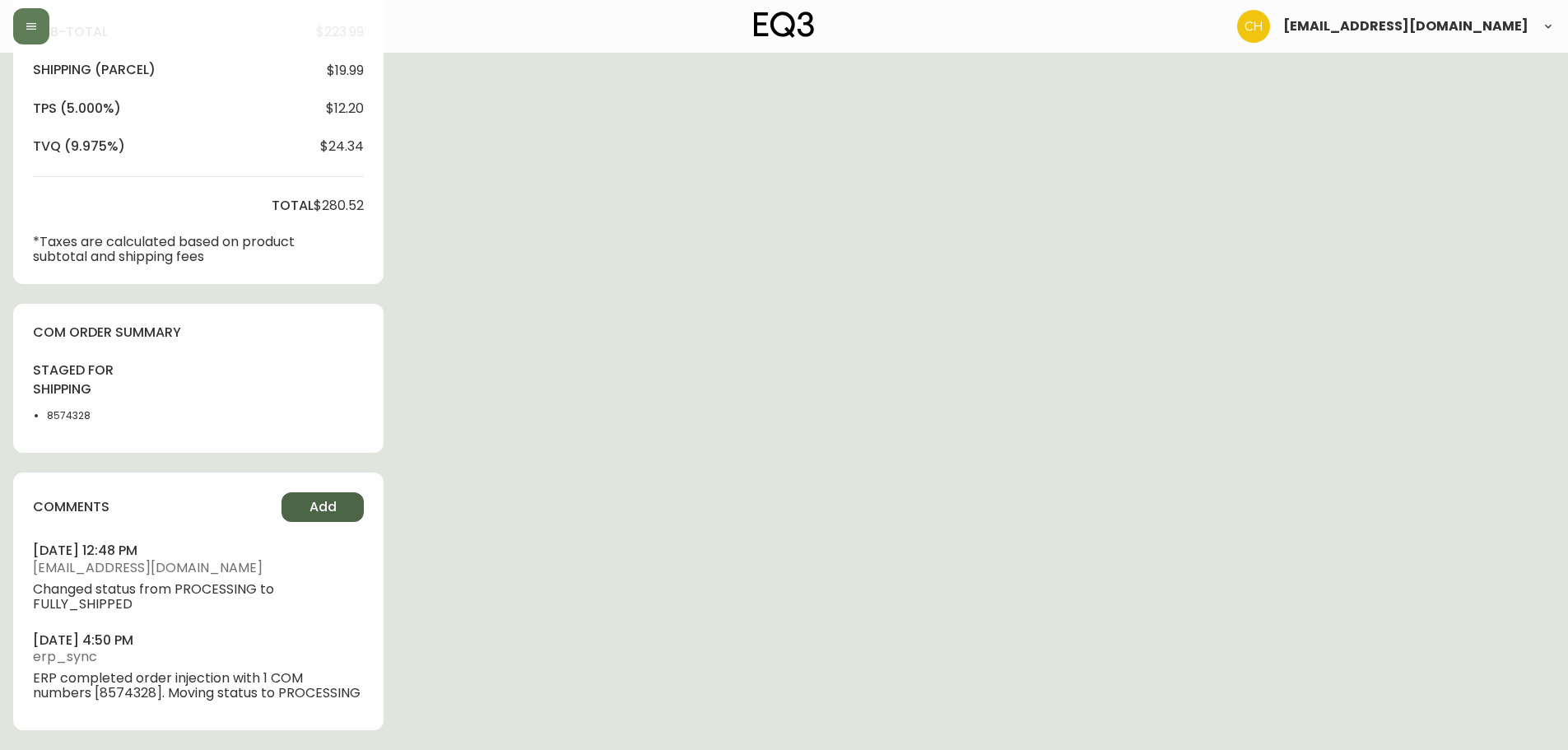
drag, startPoint x: 325, startPoint y: 508, endPoint x: 344, endPoint y: 506, distance: 19.1
click at [344, 506] on button "Add" at bounding box center [322, 507] width 83 height 30
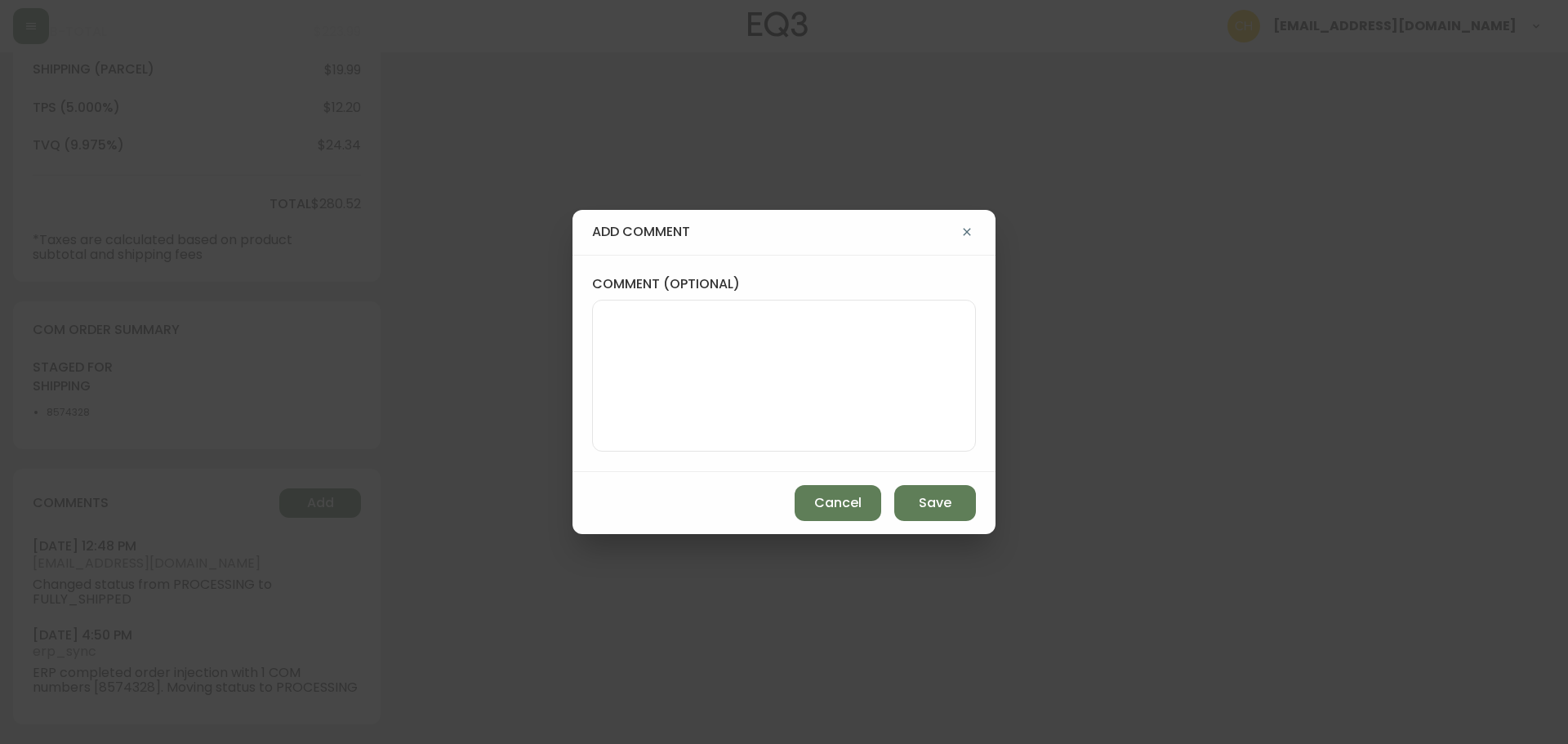
click at [640, 384] on textarea "comment (optional)" at bounding box center [784, 375] width 356 height 130
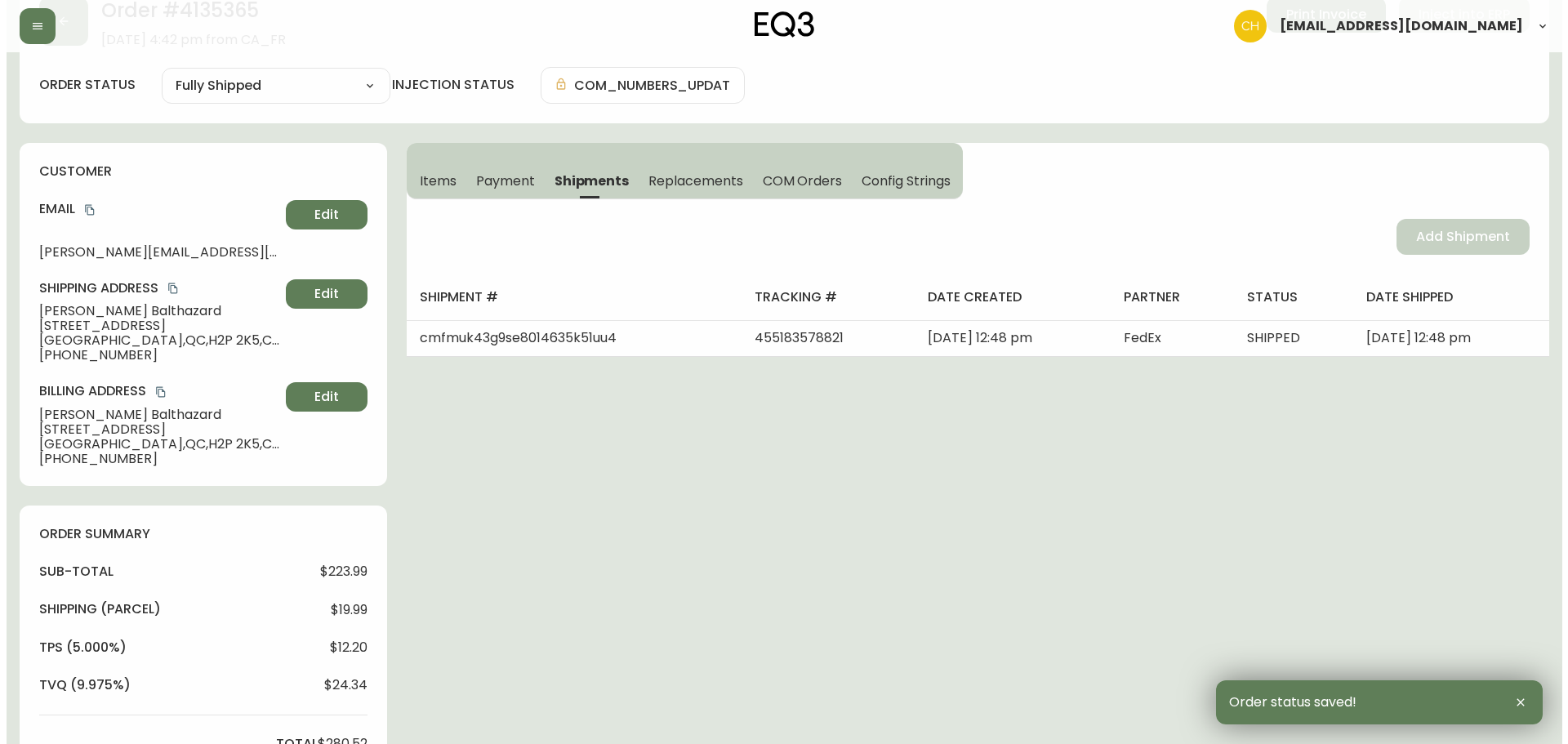
scroll to position [0, 0]
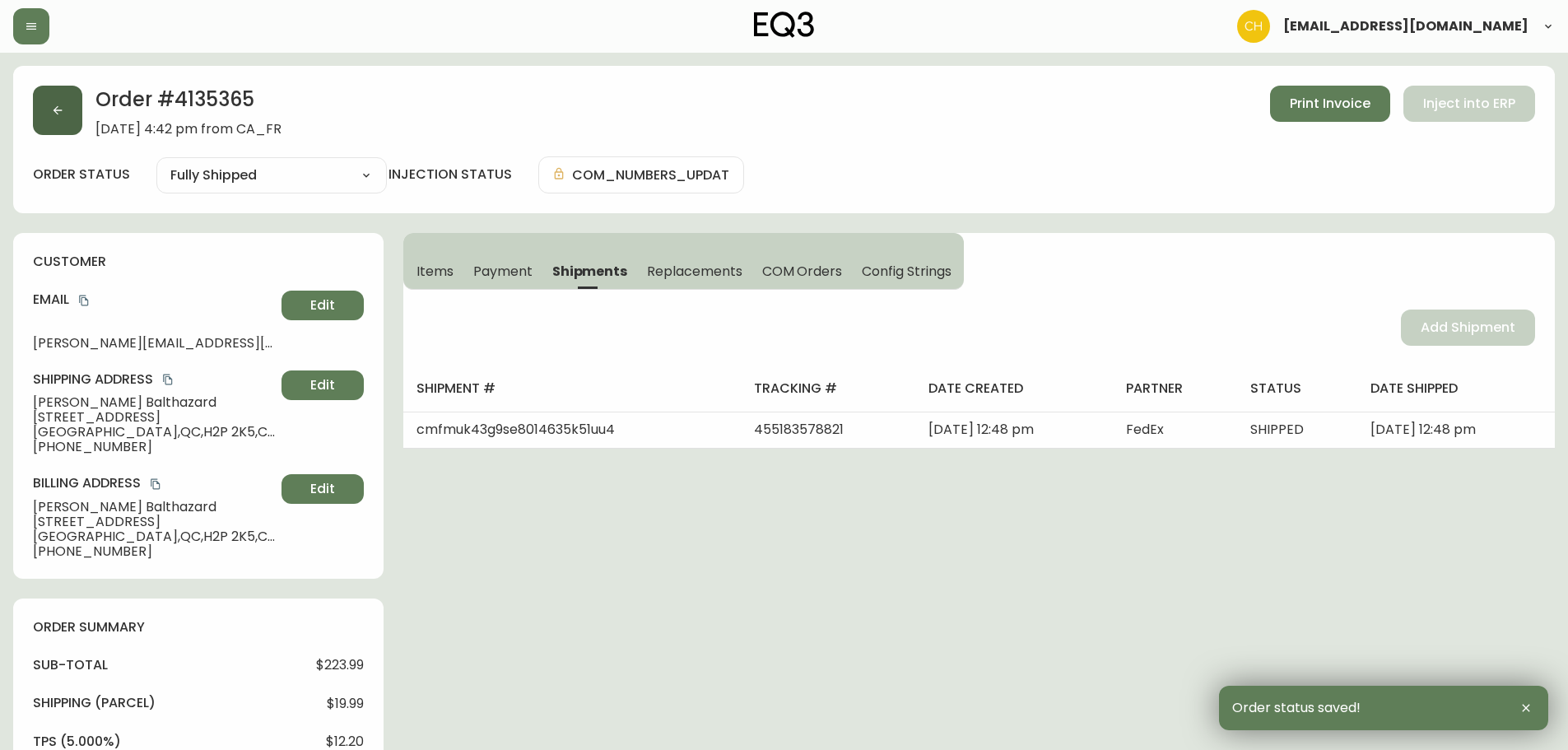
click at [75, 113] on button "button" at bounding box center [57, 110] width 50 height 50
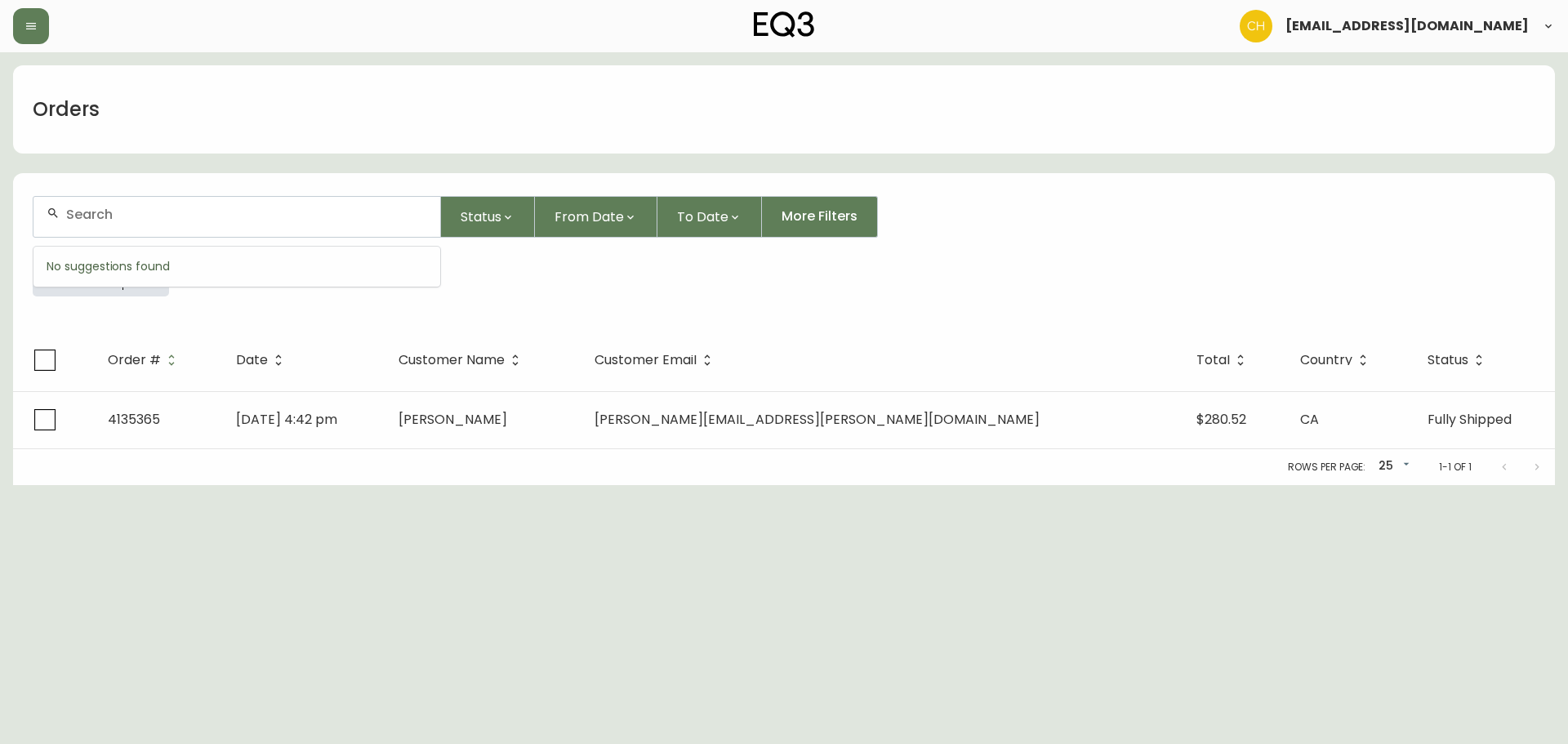
click at [93, 212] on input "text" at bounding box center [247, 214] width 361 height 16
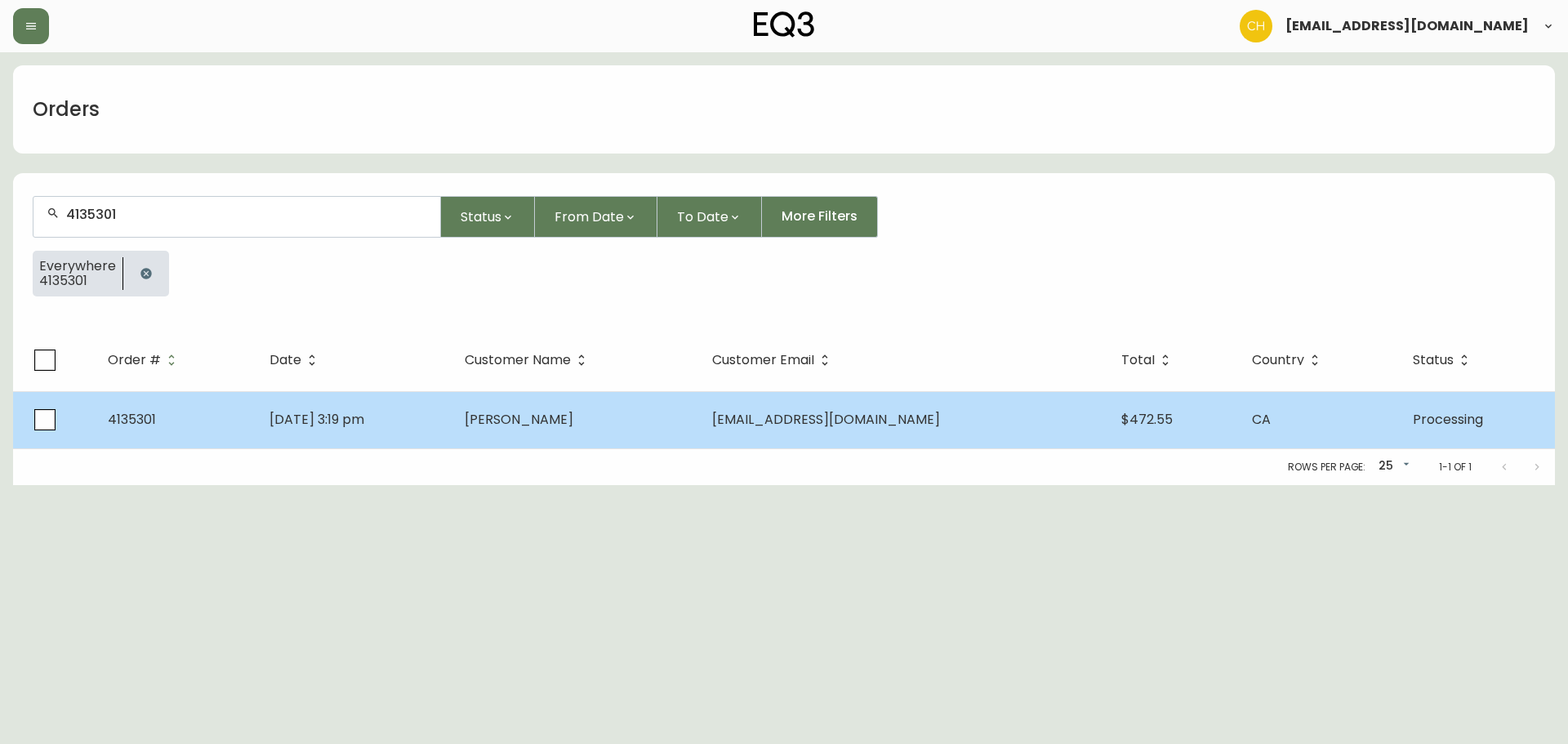
click at [542, 412] on span "[PERSON_NAME]" at bounding box center [519, 419] width 109 height 19
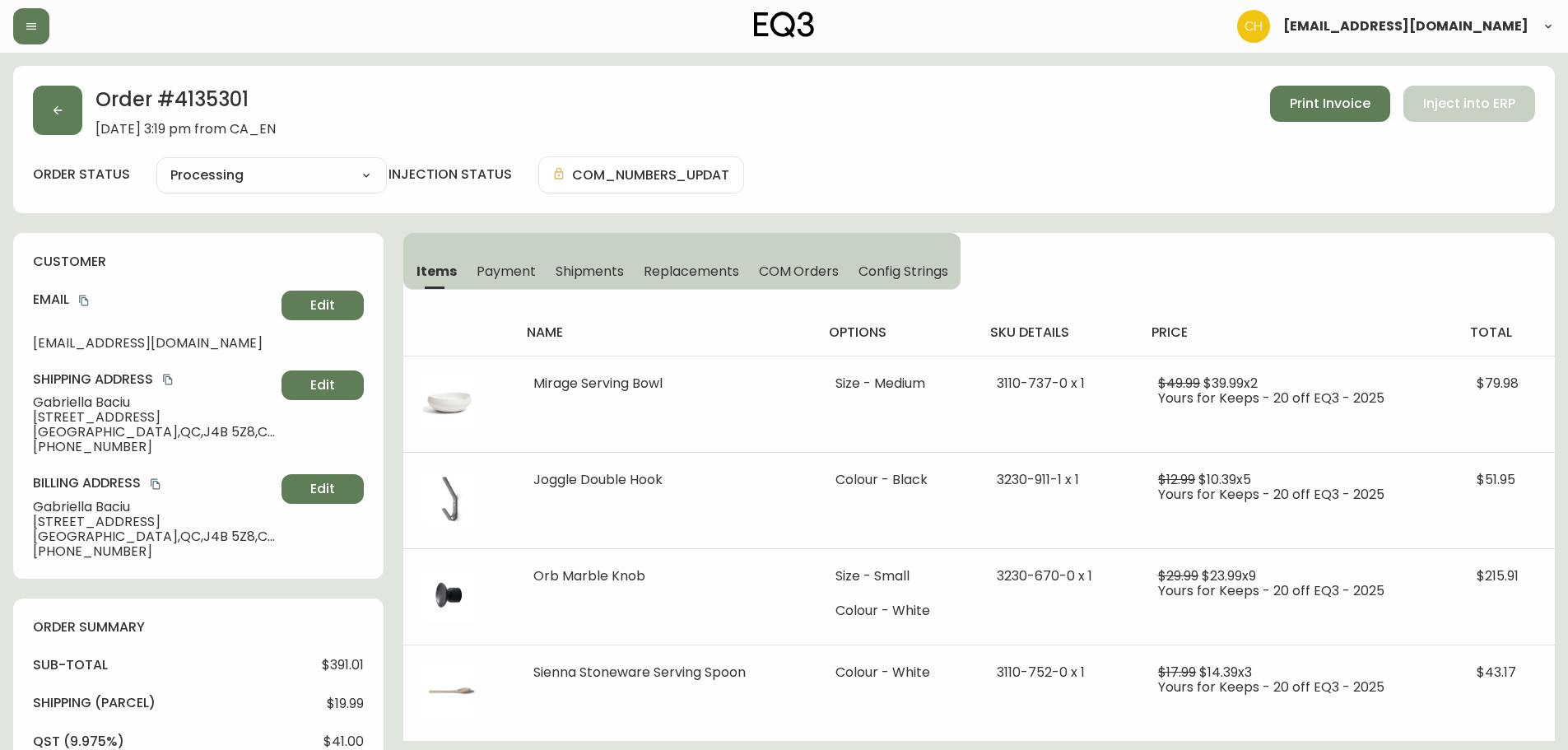
click at [584, 273] on span "Shipments" at bounding box center [590, 271] width 69 height 17
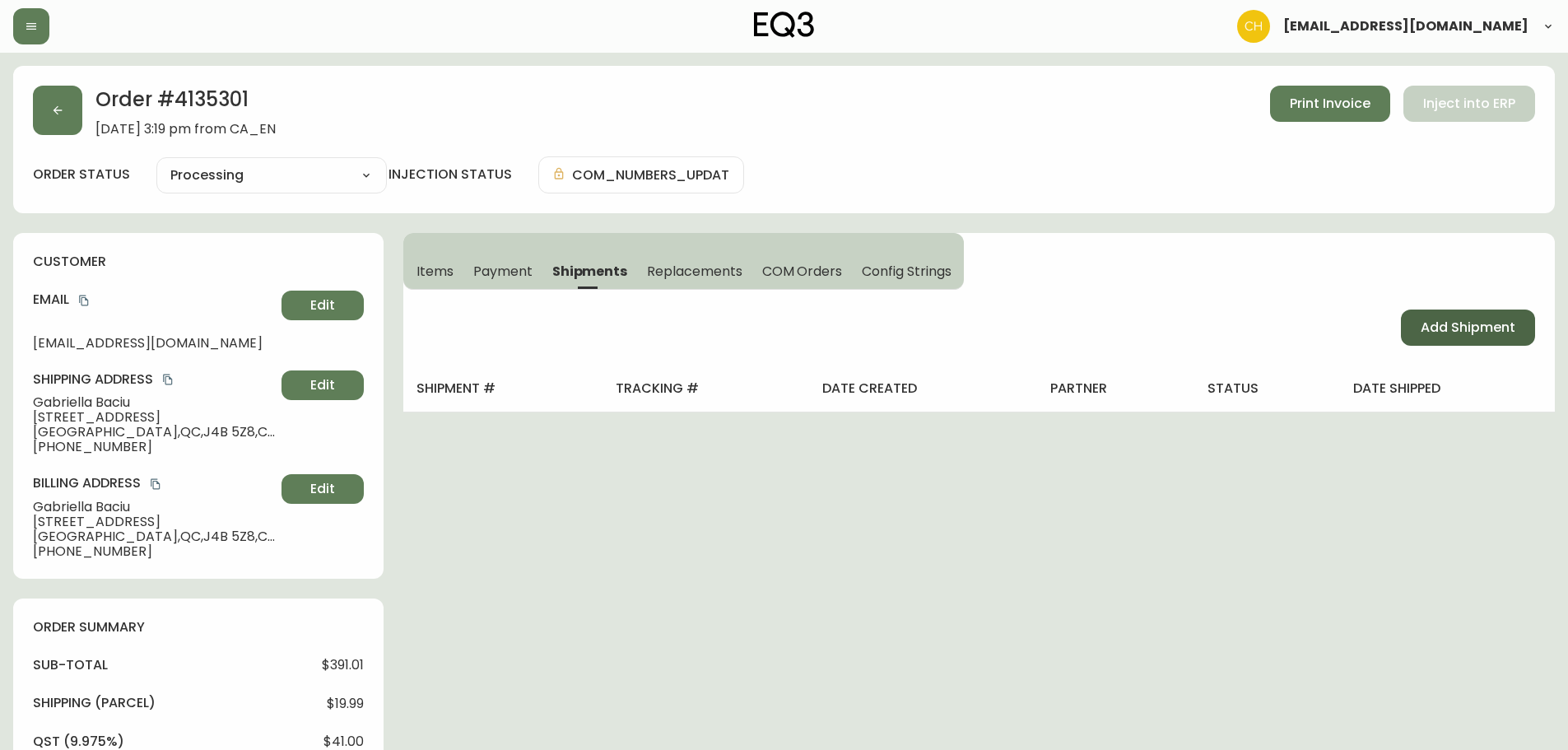
click at [1429, 328] on span "Add Shipment" at bounding box center [1468, 328] width 95 height 18
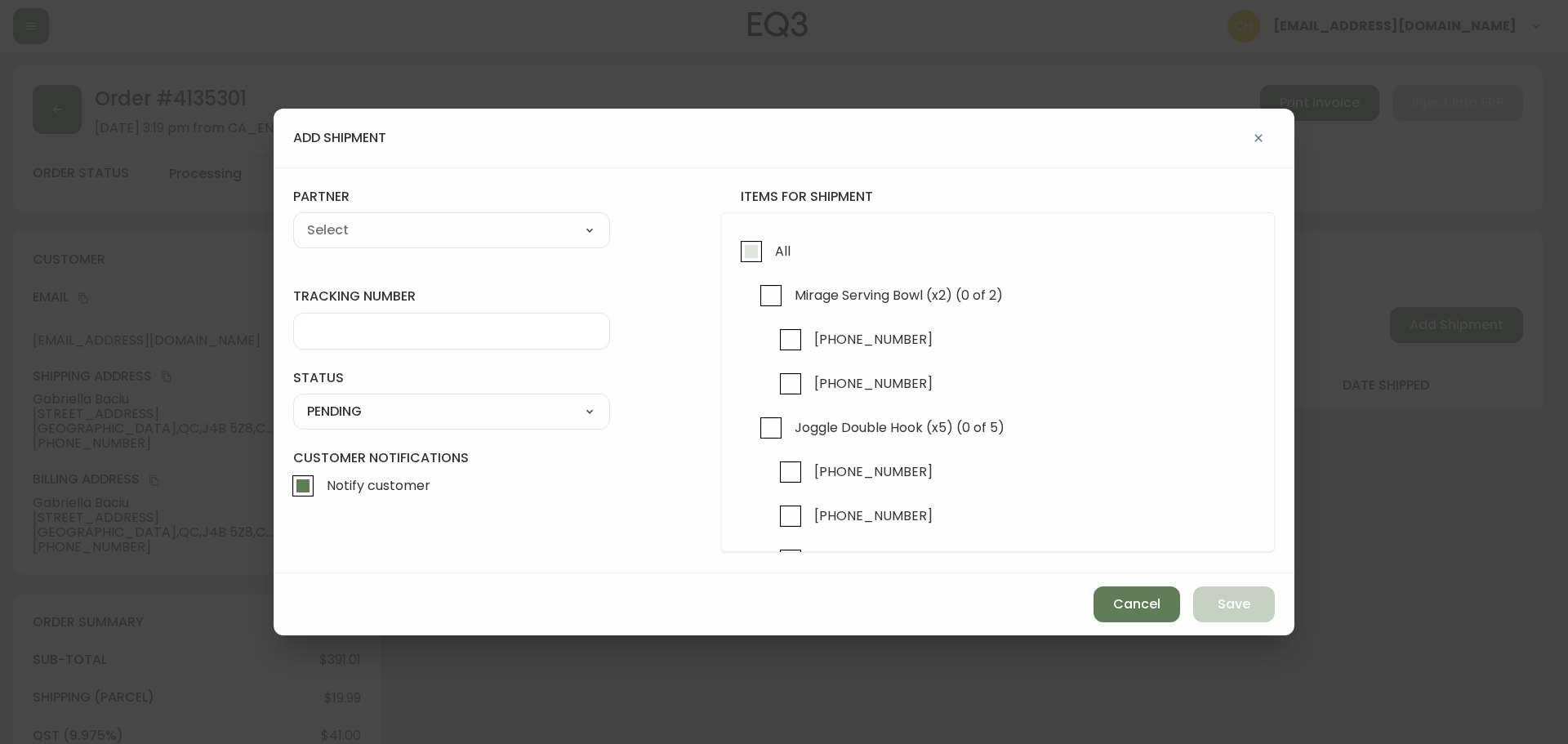
click at [743, 246] on input "All" at bounding box center [751, 251] width 37 height 37
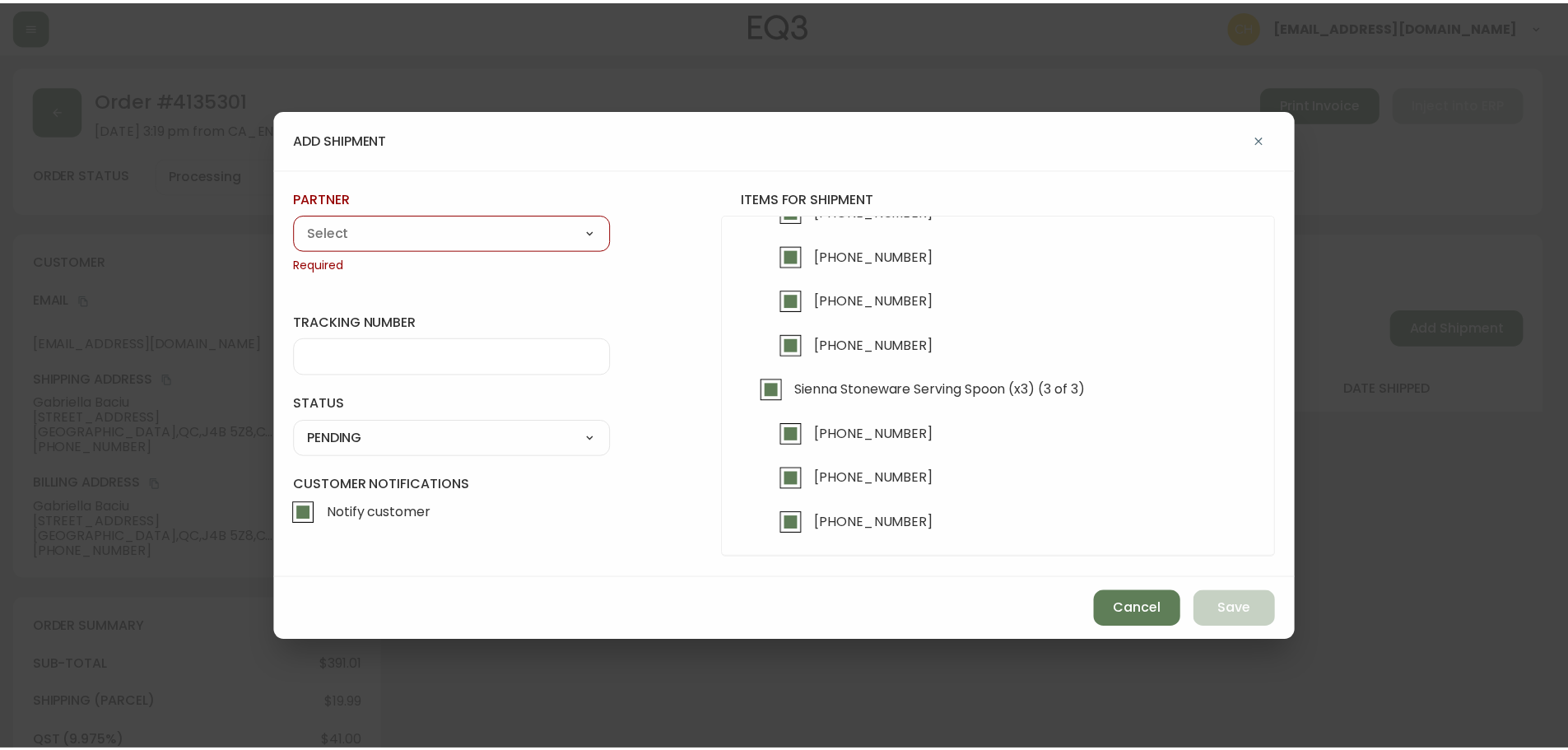
scroll to position [758, 0]
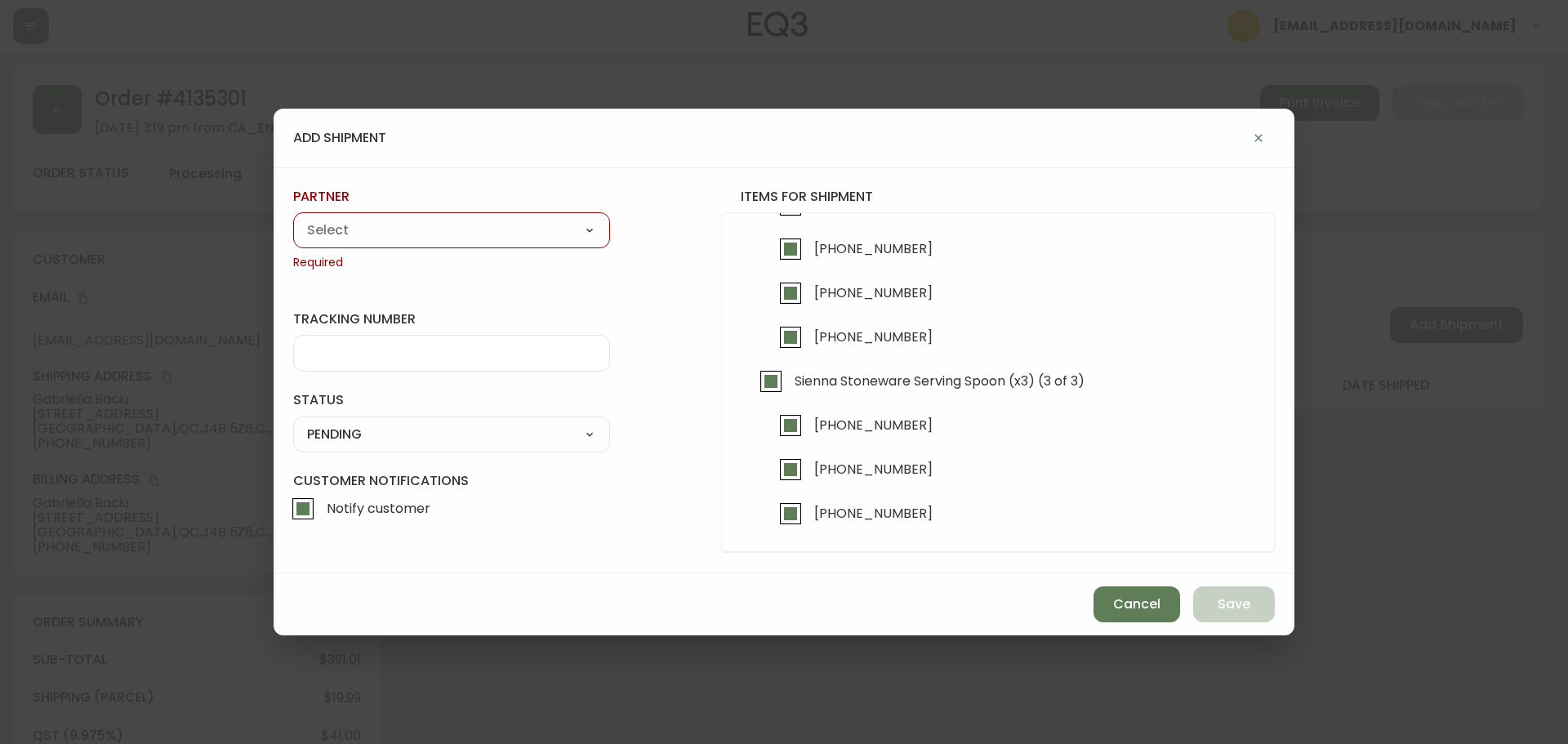
click at [462, 230] on select "A Move to Remember LLC ABF Freight Alero [PERSON_NAME] Canada Post Canpar Expre…" at bounding box center [451, 230] width 317 height 24
click at [293, 218] on select "A Move to Remember LLC ABF Freight Alero [PERSON_NAME] Canada Post Canpar Expre…" at bounding box center [451, 230] width 317 height 24
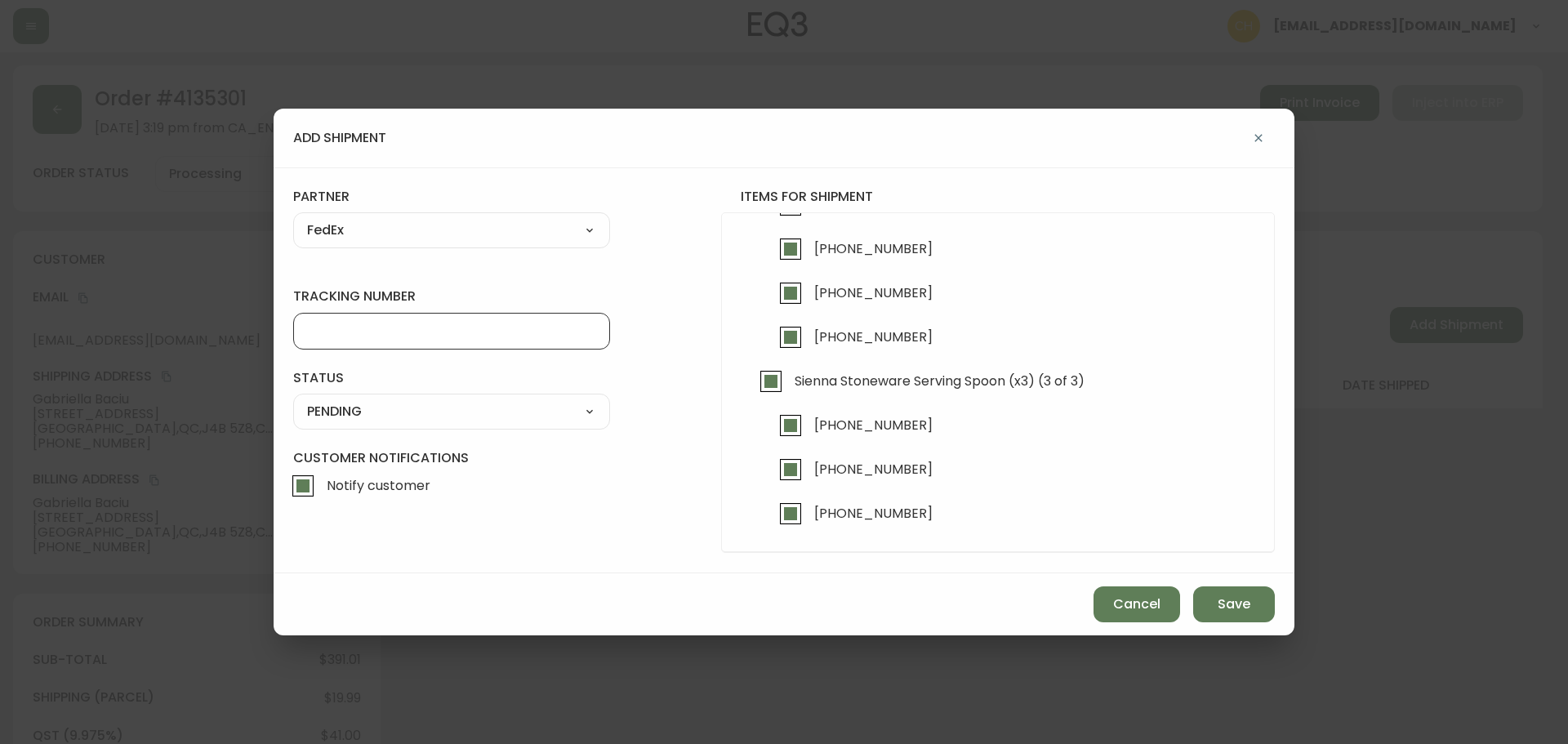
click at [338, 323] on input "tracking number" at bounding box center [451, 331] width 290 height 16
click at [365, 414] on select "SHIPPED PENDING CANCELLED" at bounding box center [451, 411] width 317 height 24
click at [293, 399] on select "SHIPPED PENDING CANCELLED" at bounding box center [451, 411] width 317 height 24
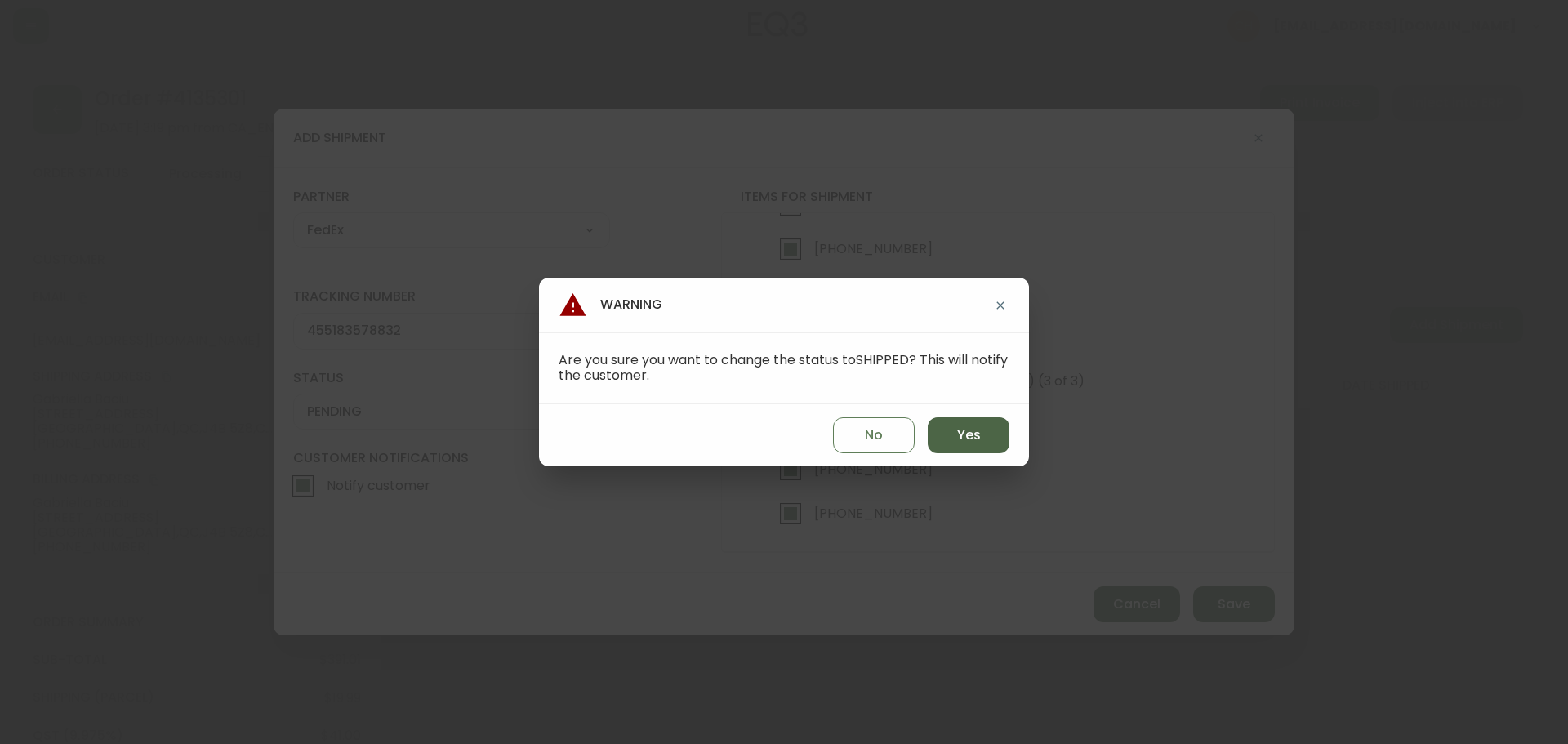
click at [962, 442] on span "Yes" at bounding box center [969, 435] width 23 height 18
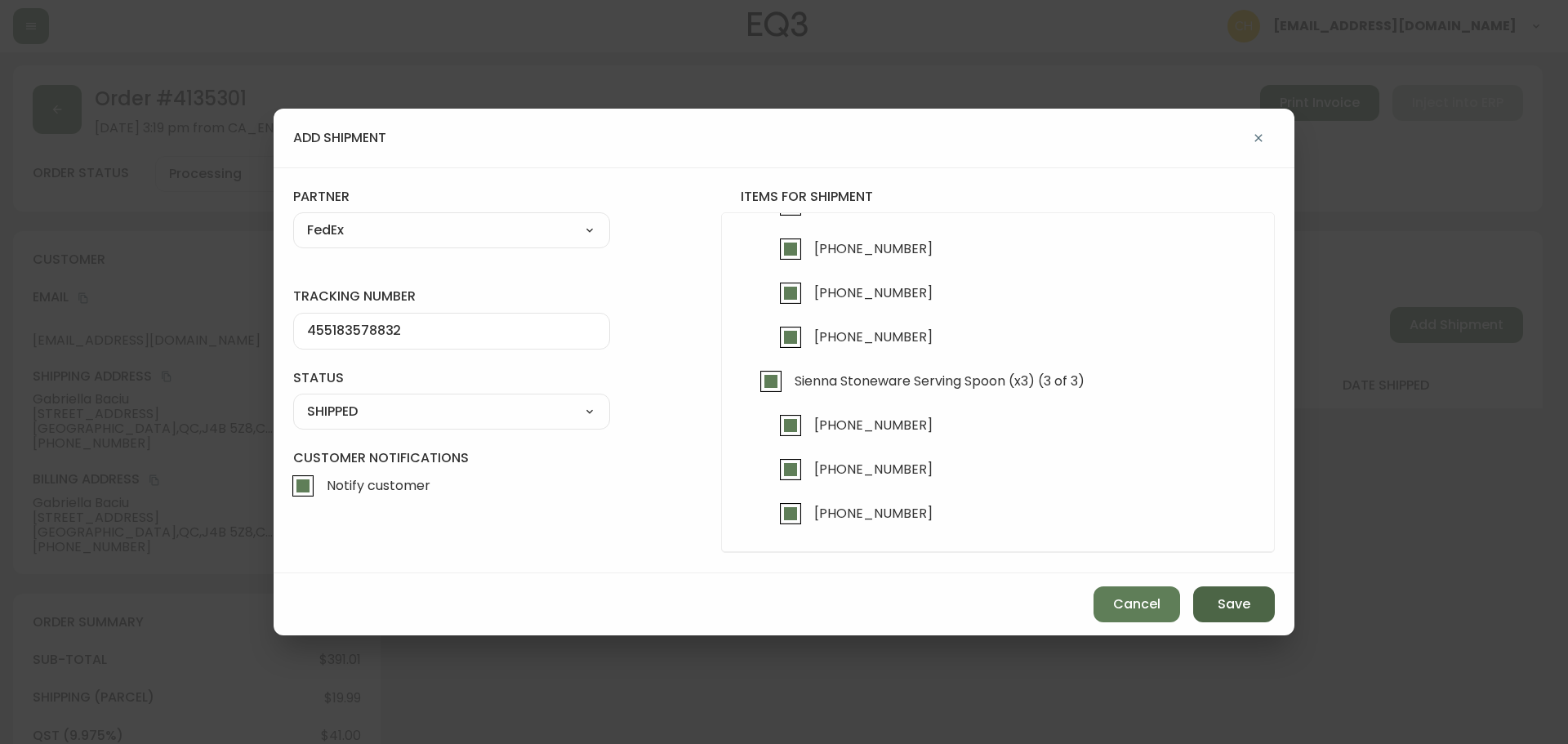
click at [1222, 604] on span "Save" at bounding box center [1234, 604] width 33 height 18
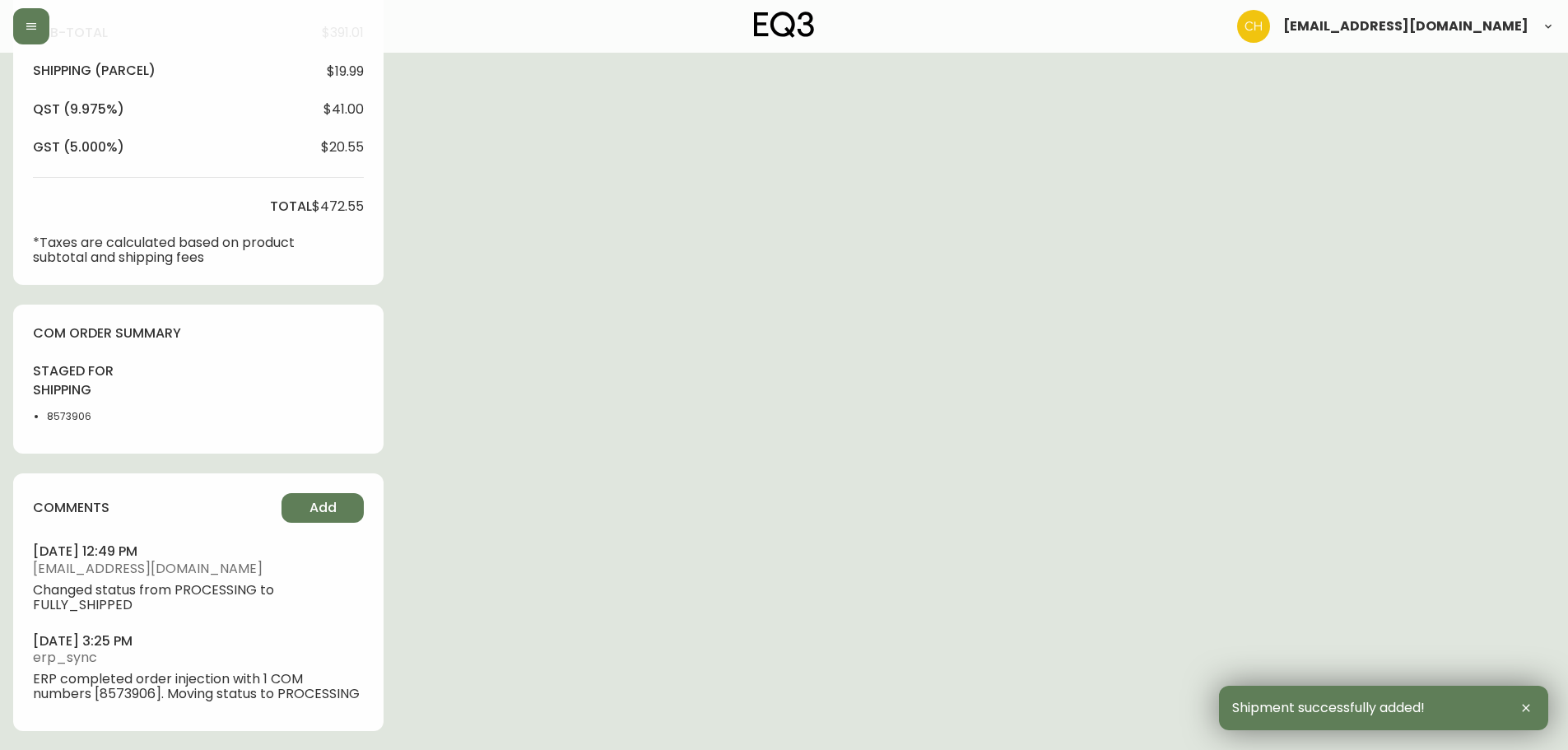
scroll to position [633, 0]
click at [328, 501] on span "Add" at bounding box center [322, 507] width 27 height 18
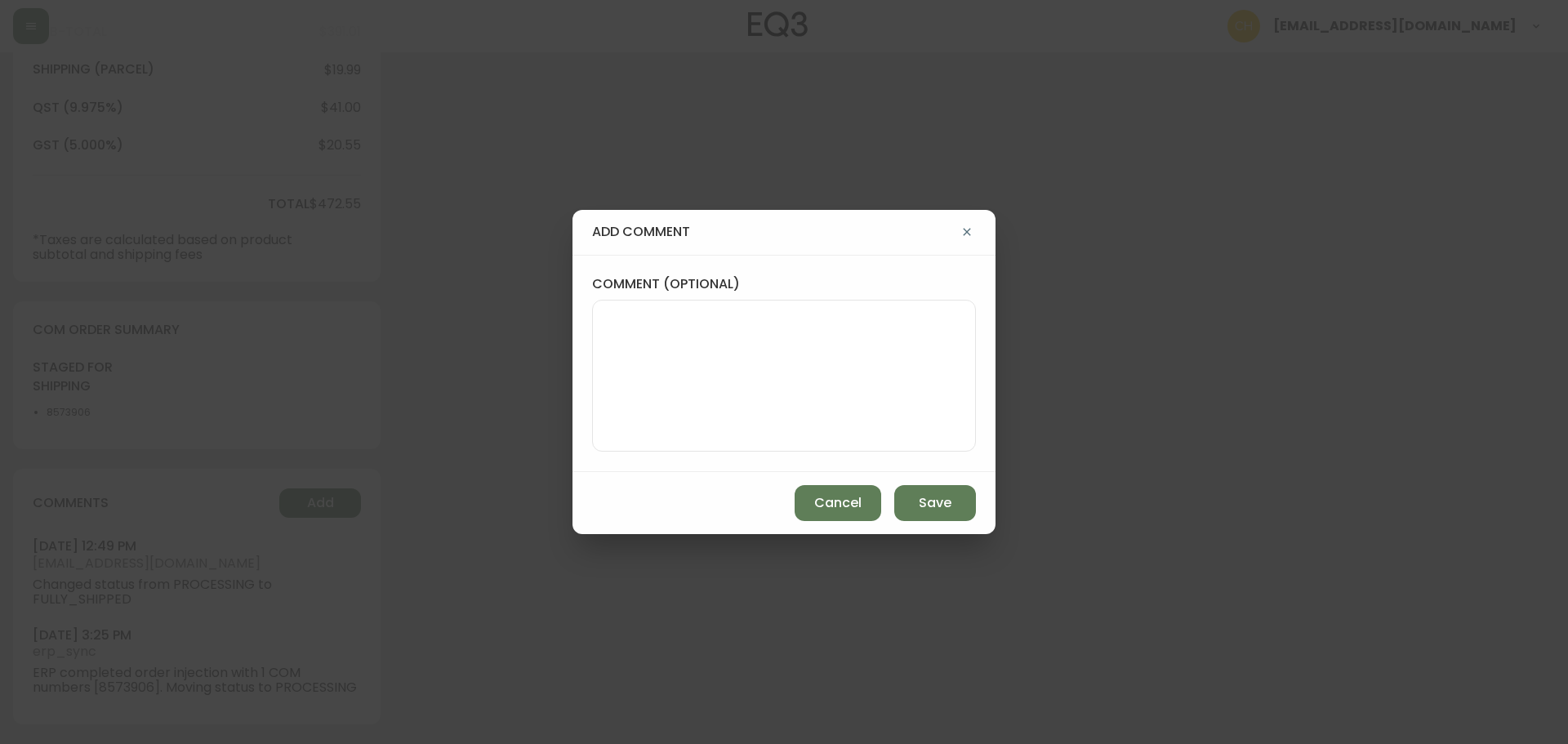
click at [661, 377] on textarea "comment (optional)" at bounding box center [784, 375] width 356 height 130
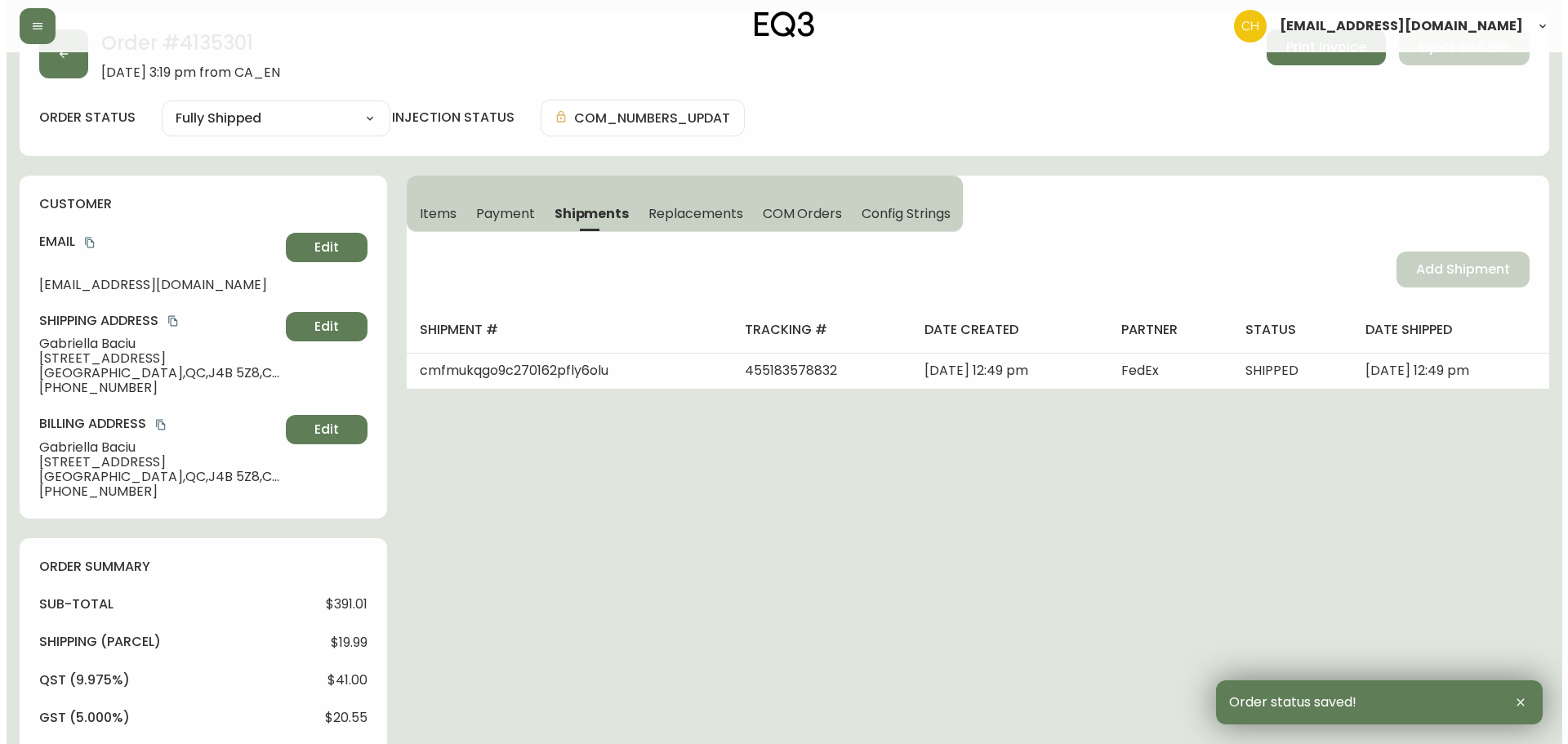
scroll to position [0, 0]
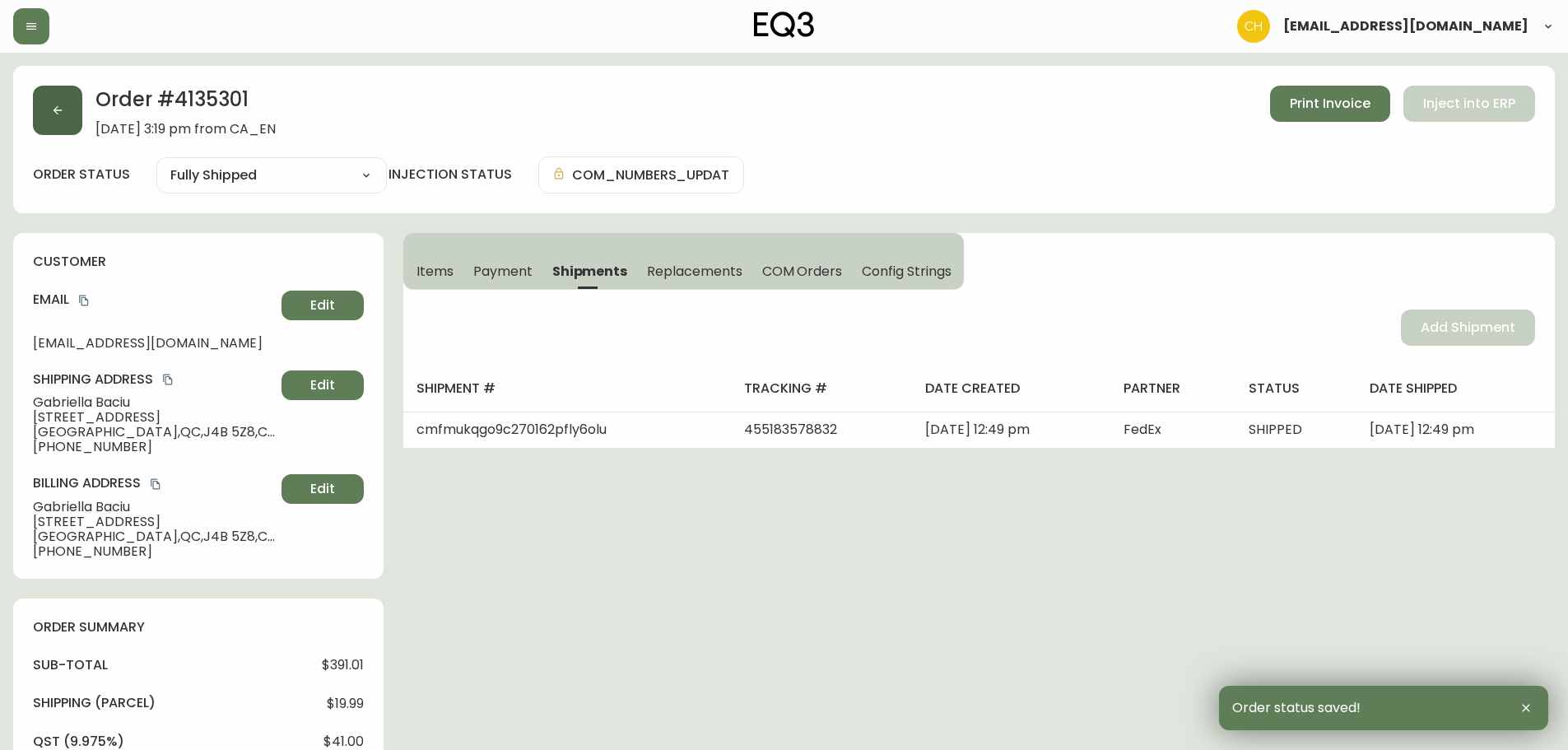
click at [56, 107] on icon "button" at bounding box center [57, 110] width 13 height 13
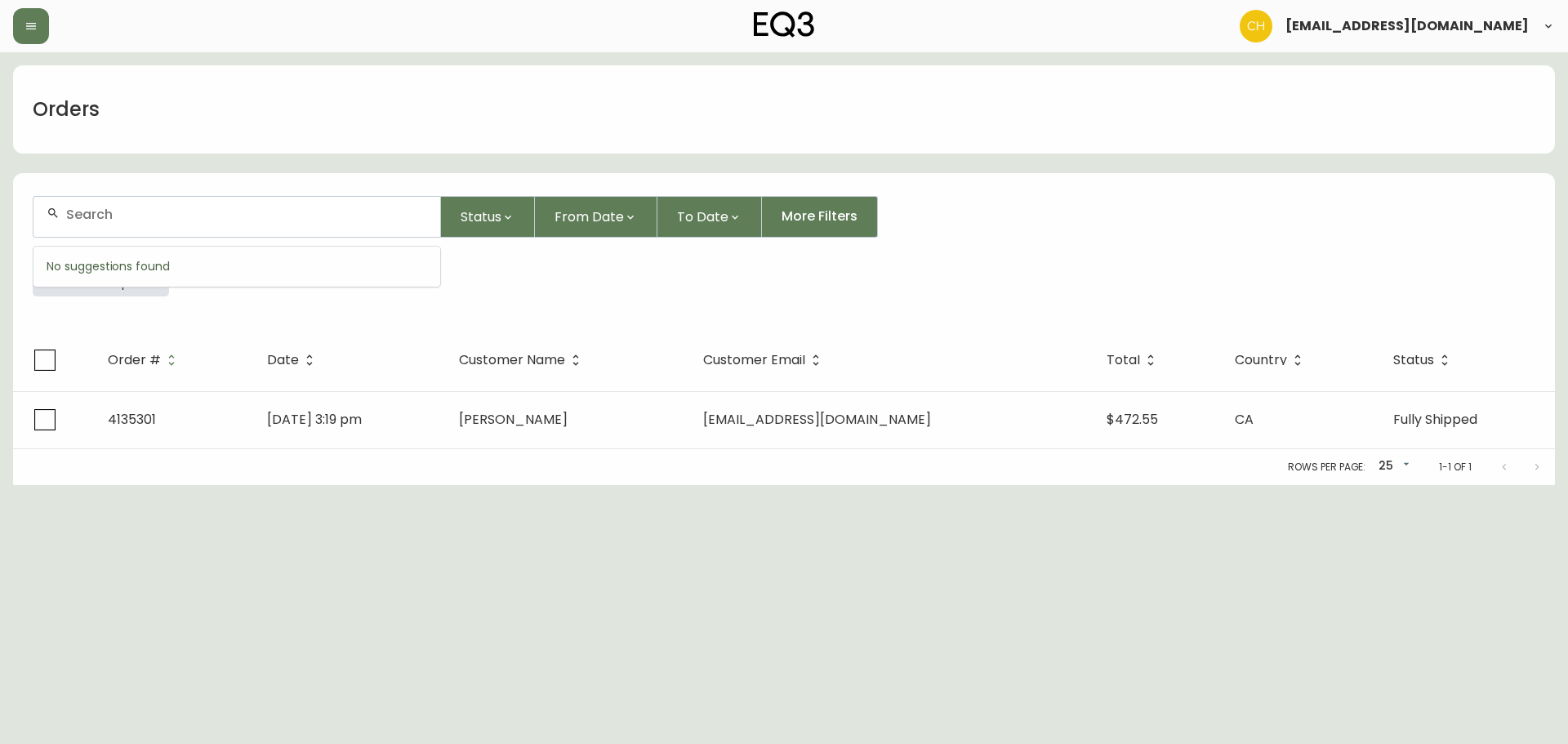
click at [87, 219] on input "text" at bounding box center [247, 214] width 361 height 16
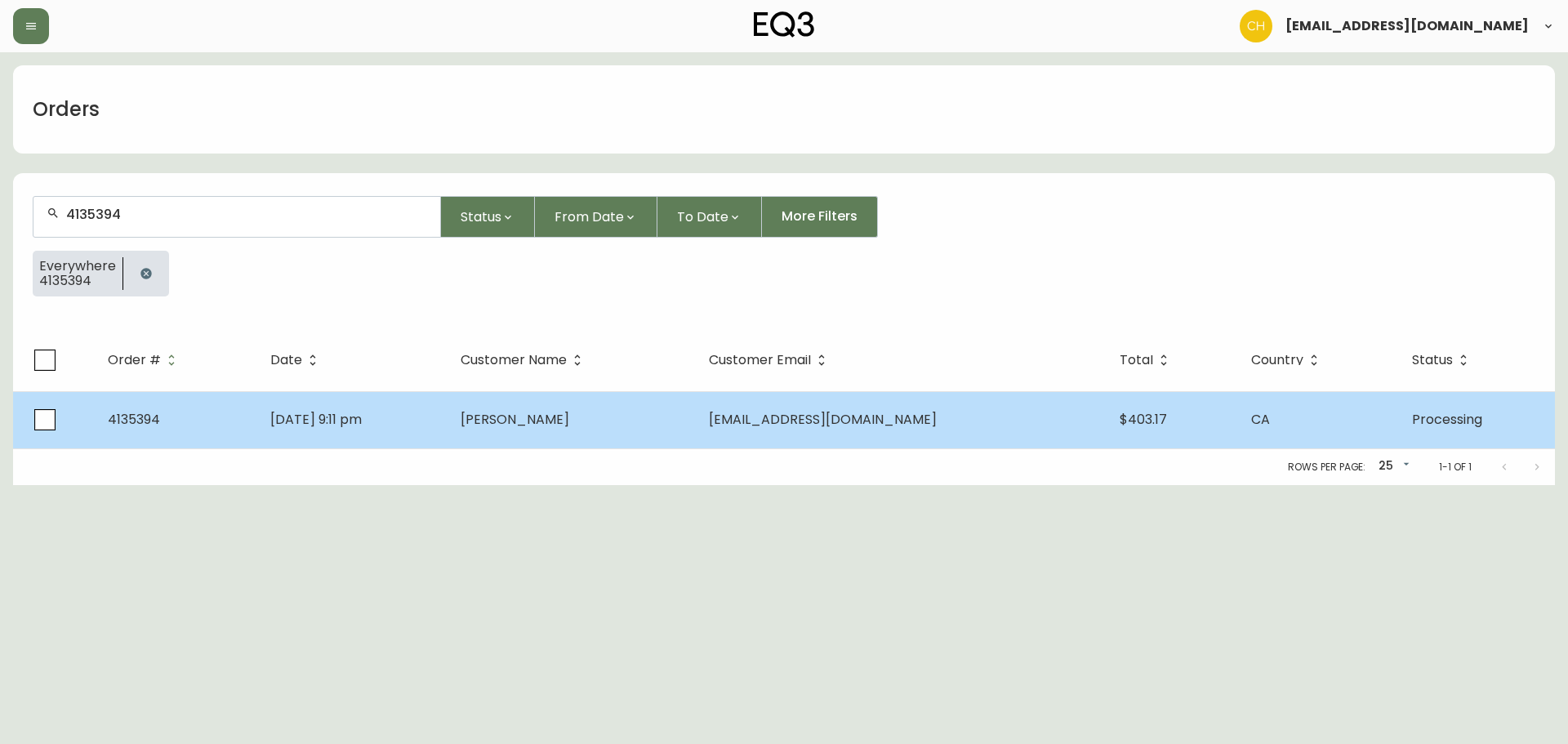
click at [568, 407] on td "[PERSON_NAME]" at bounding box center [571, 420] width 248 height 57
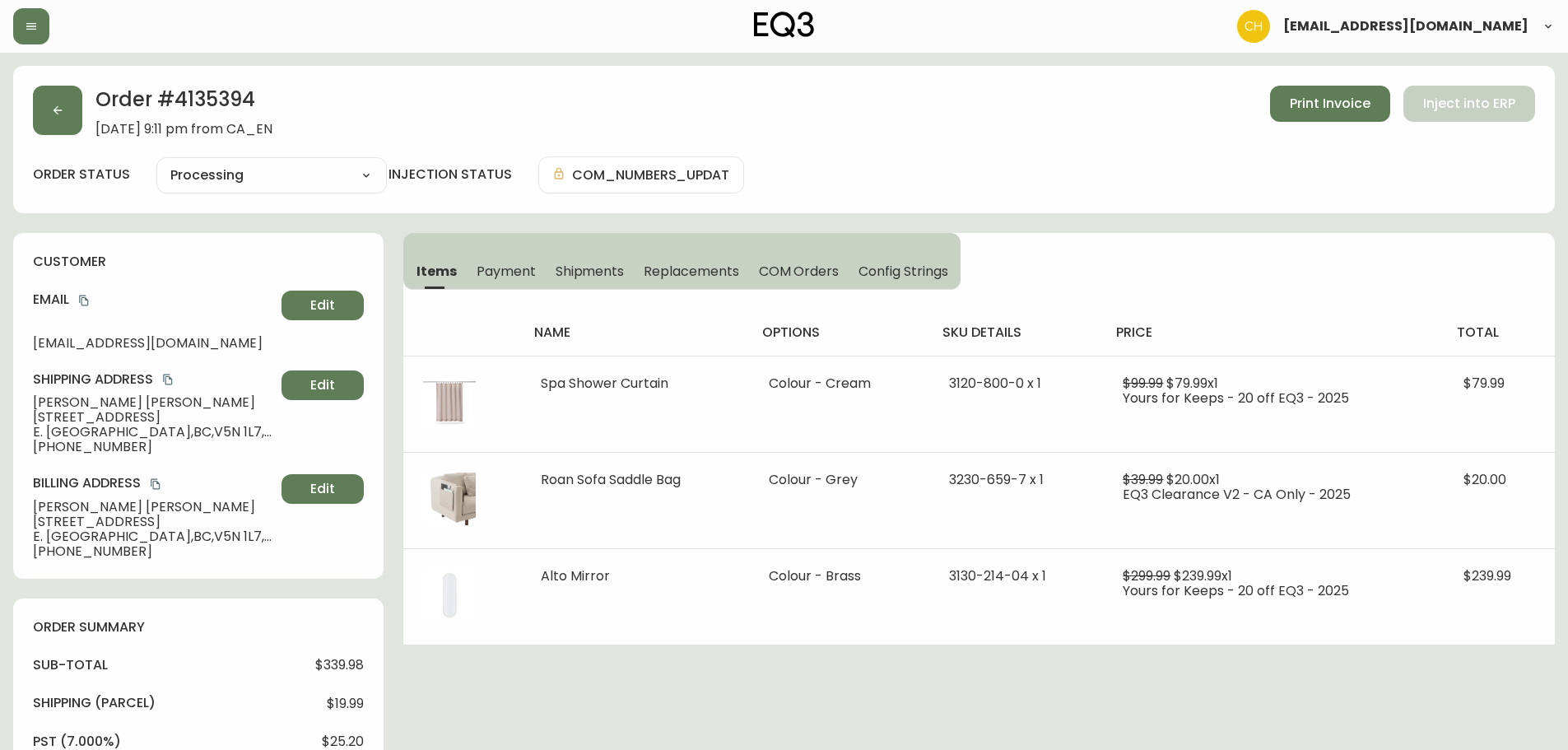
click at [606, 277] on span "Shipments" at bounding box center [590, 271] width 69 height 17
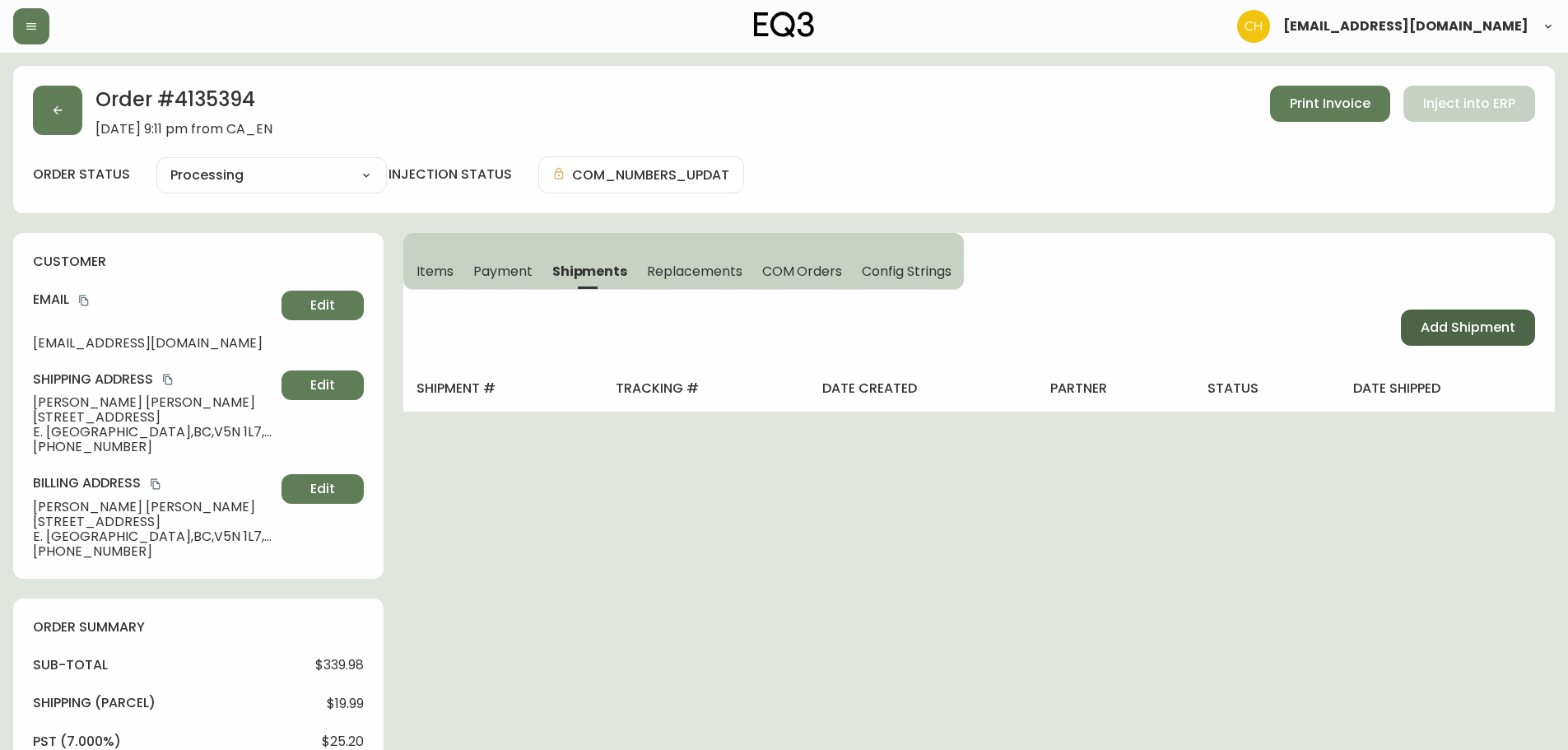
click at [1486, 334] on span "Add Shipment" at bounding box center [1468, 328] width 95 height 18
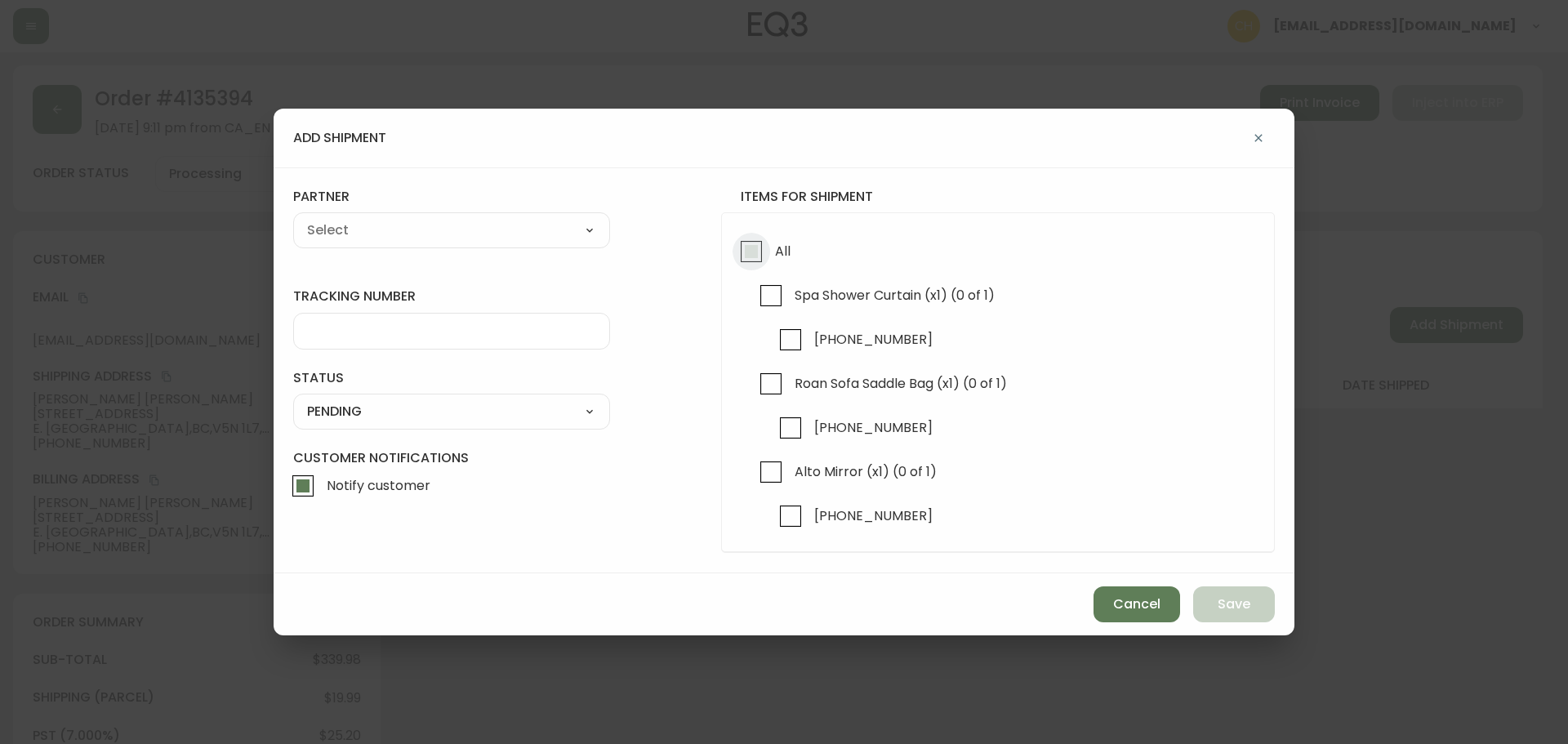
click at [756, 253] on input "All" at bounding box center [751, 251] width 37 height 37
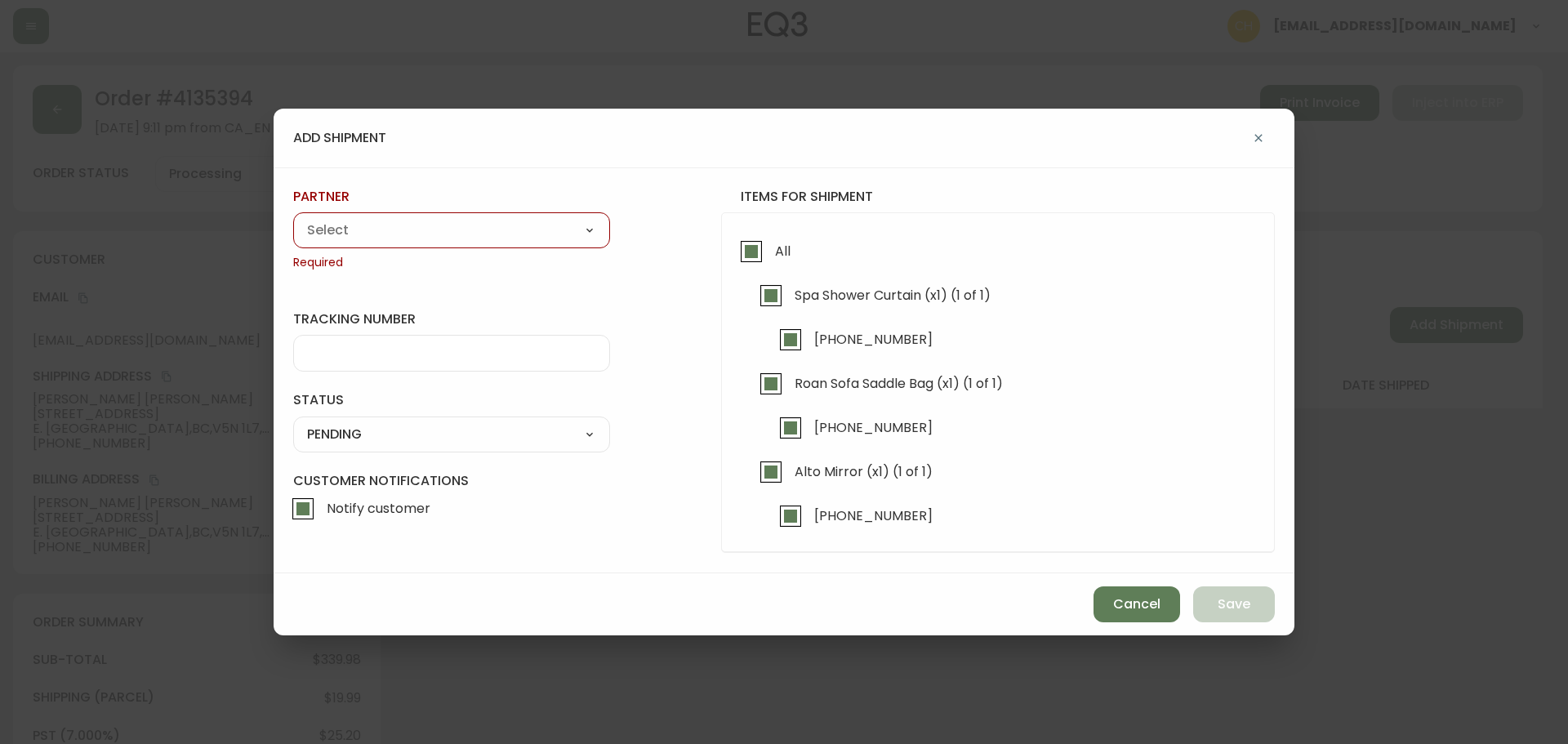
drag, startPoint x: 506, startPoint y: 234, endPoint x: 487, endPoint y: 238, distance: 19.4
click at [504, 234] on select "A Move to Remember LLC ABF Freight Alero [PERSON_NAME] Canada Post Canpar Expre…" at bounding box center [451, 230] width 317 height 24
click at [293, 218] on select "A Move to Remember LLC ABF Freight Alero [PERSON_NAME] Canada Post Canpar Expre…" at bounding box center [451, 230] width 317 height 24
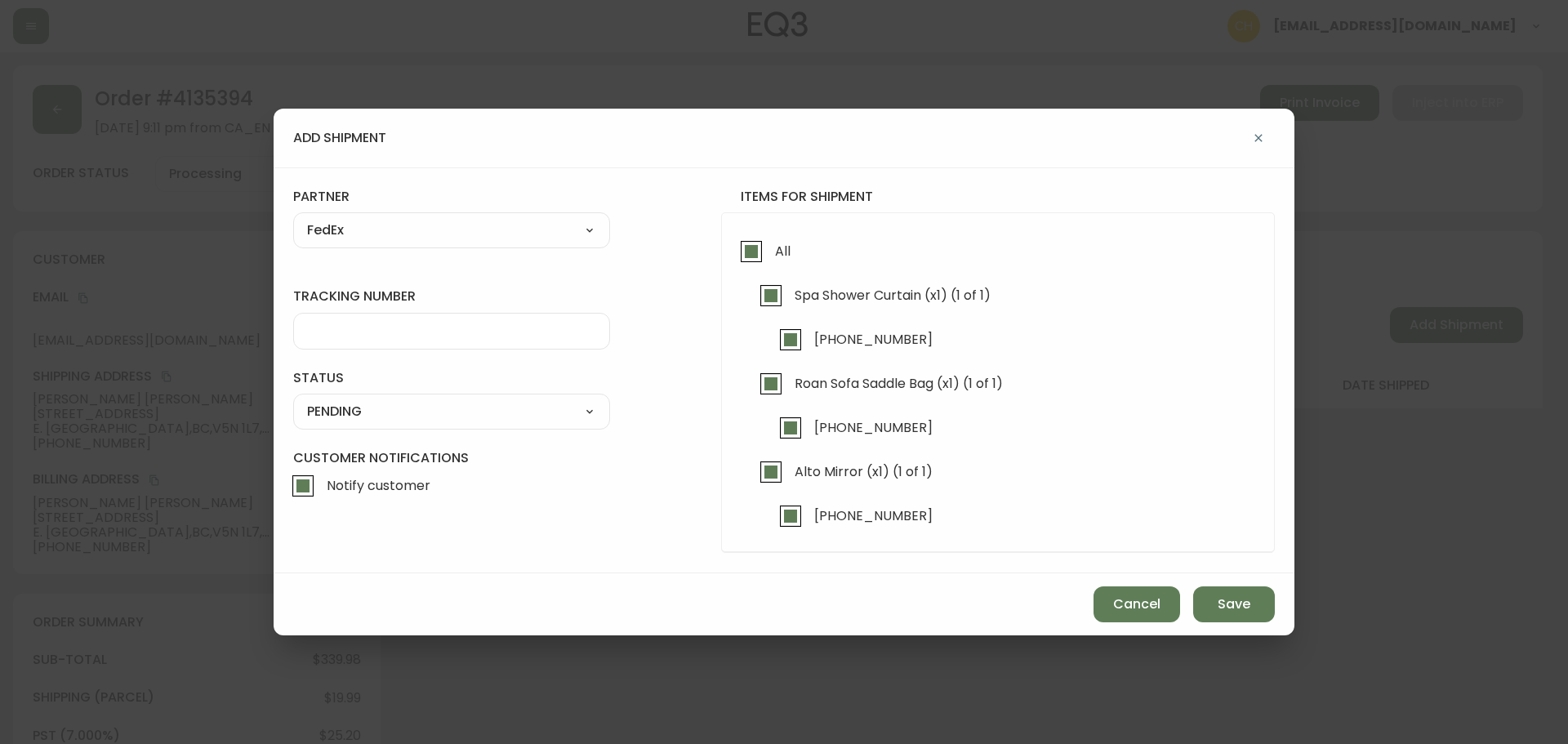
click at [349, 335] on input "tracking number" at bounding box center [451, 331] width 290 height 16
click at [759, 248] on input "All" at bounding box center [751, 251] width 37 height 37
drag, startPoint x: 775, startPoint y: 470, endPoint x: 734, endPoint y: 443, distance: 49.1
click at [774, 471] on input "Alto Mirror (x1) (0 of 1)" at bounding box center [770, 469] width 37 height 37
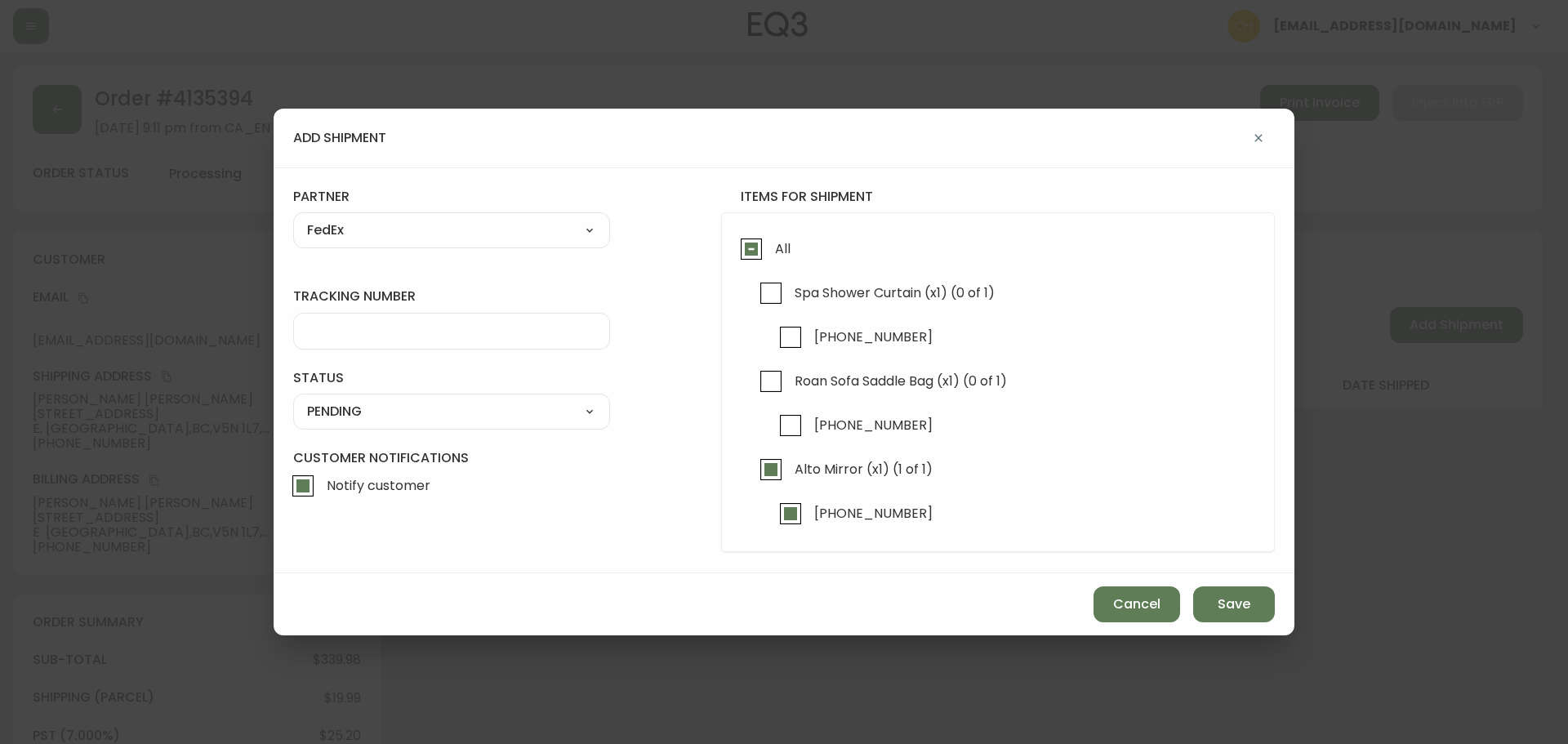
click at [373, 229] on select "A Move to Remember LLC ABF Freight Alero [PERSON_NAME] Canada Post Canpar Expre…" at bounding box center [451, 230] width 317 height 24
click at [359, 228] on select "A Move to Remember LLC ABF Freight Alero [PERSON_NAME] Canada Post Canpar Expre…" at bounding box center [451, 230] width 317 height 24
click at [373, 330] on input "tracking number" at bounding box center [451, 331] width 290 height 16
click at [408, 405] on select "SHIPPED PENDING CANCELLED" at bounding box center [451, 411] width 317 height 24
click at [293, 399] on select "SHIPPED PENDING CANCELLED" at bounding box center [451, 411] width 317 height 24
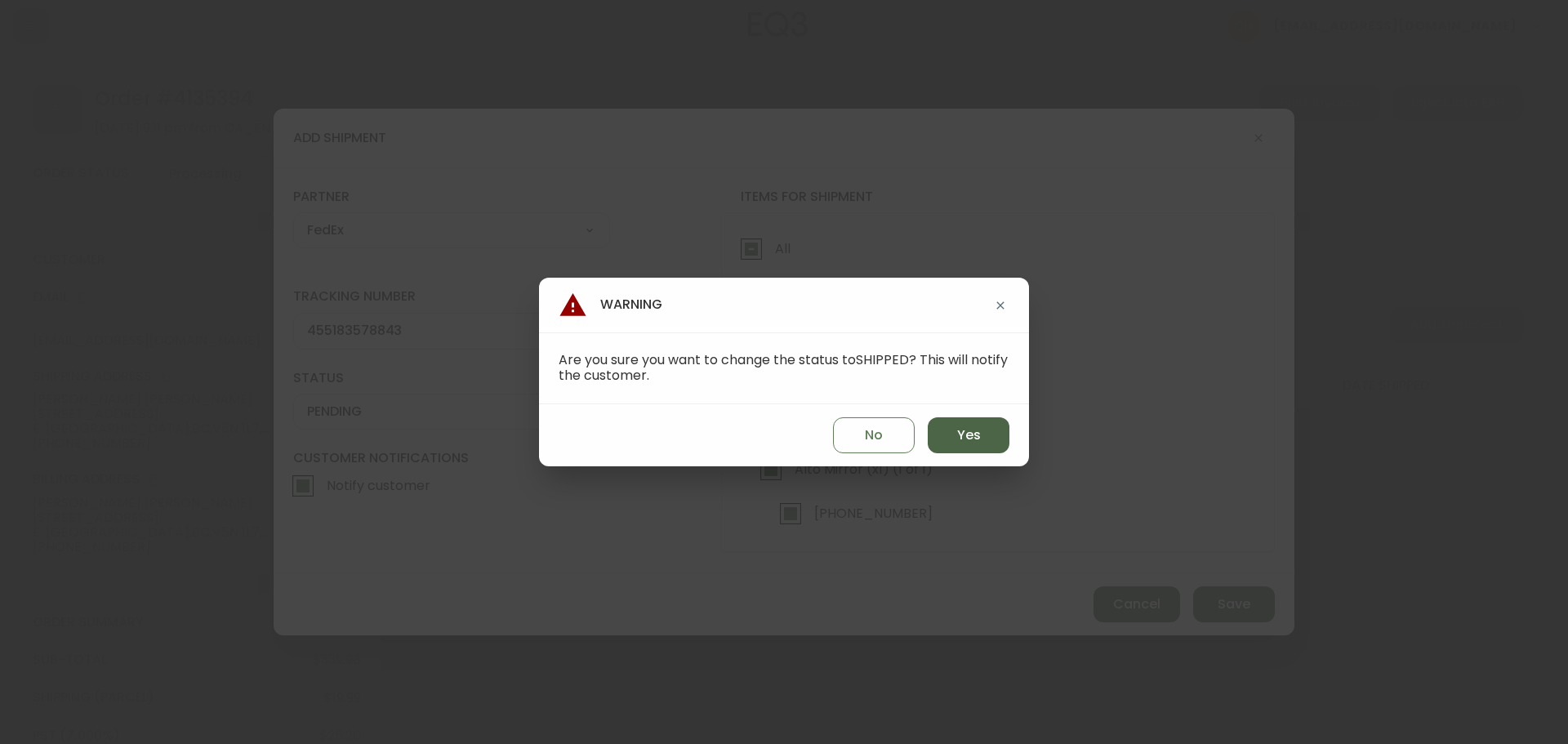
drag, startPoint x: 949, startPoint y: 439, endPoint x: 978, endPoint y: 451, distance: 31.4
click at [958, 442] on button "Yes" at bounding box center [969, 436] width 82 height 36
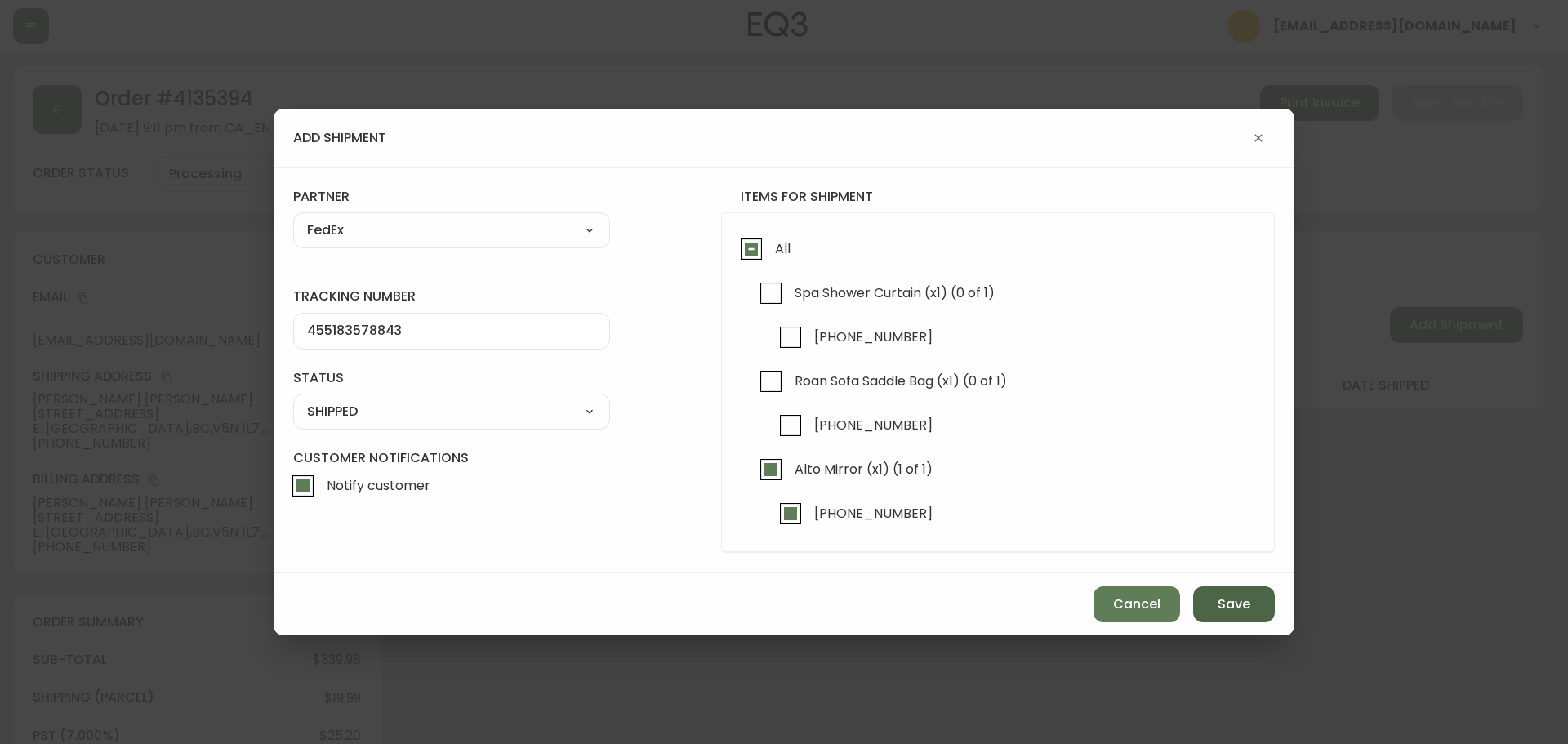
click at [1221, 603] on span "Save" at bounding box center [1234, 604] width 33 height 18
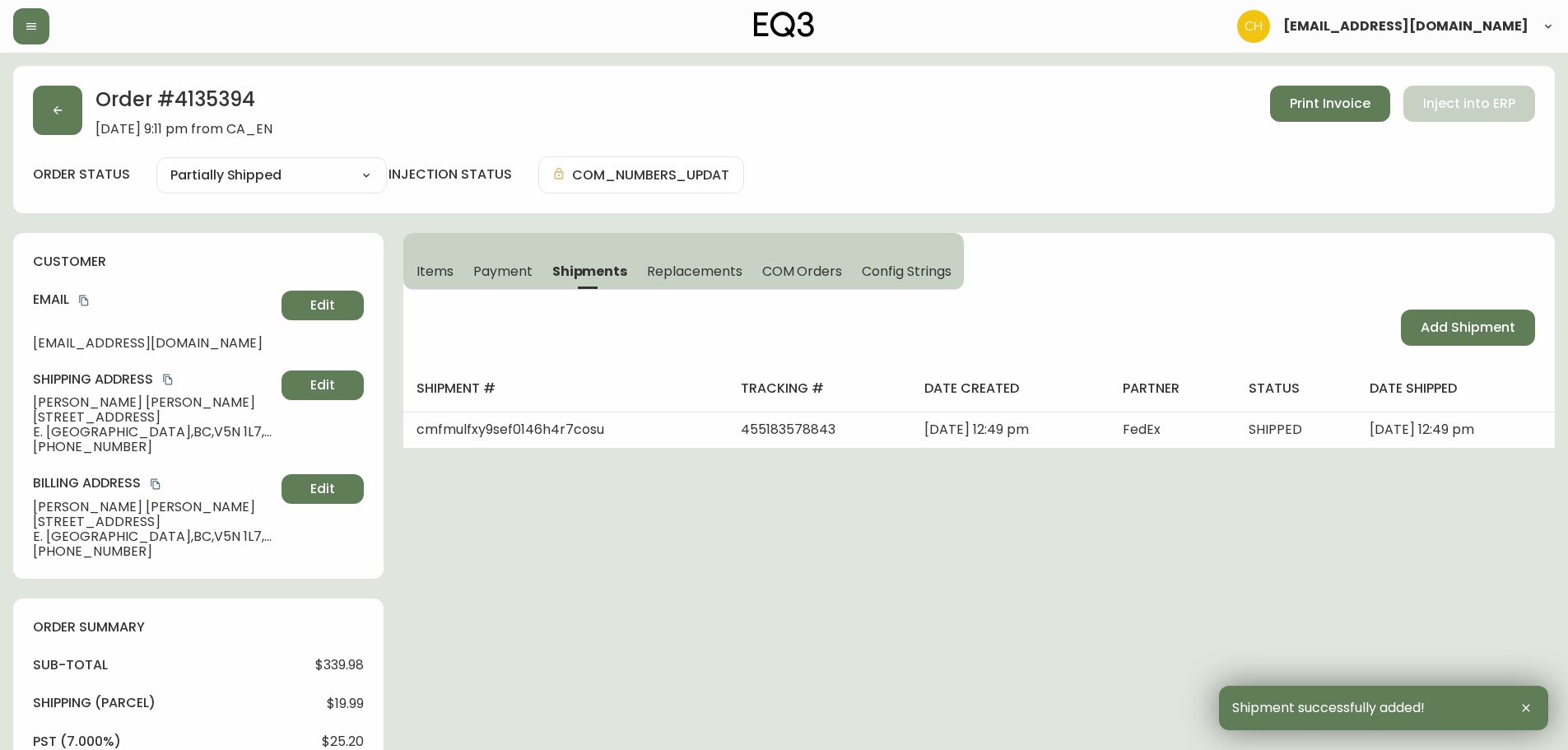
click at [1485, 323] on span "Add Shipment" at bounding box center [1468, 328] width 95 height 18
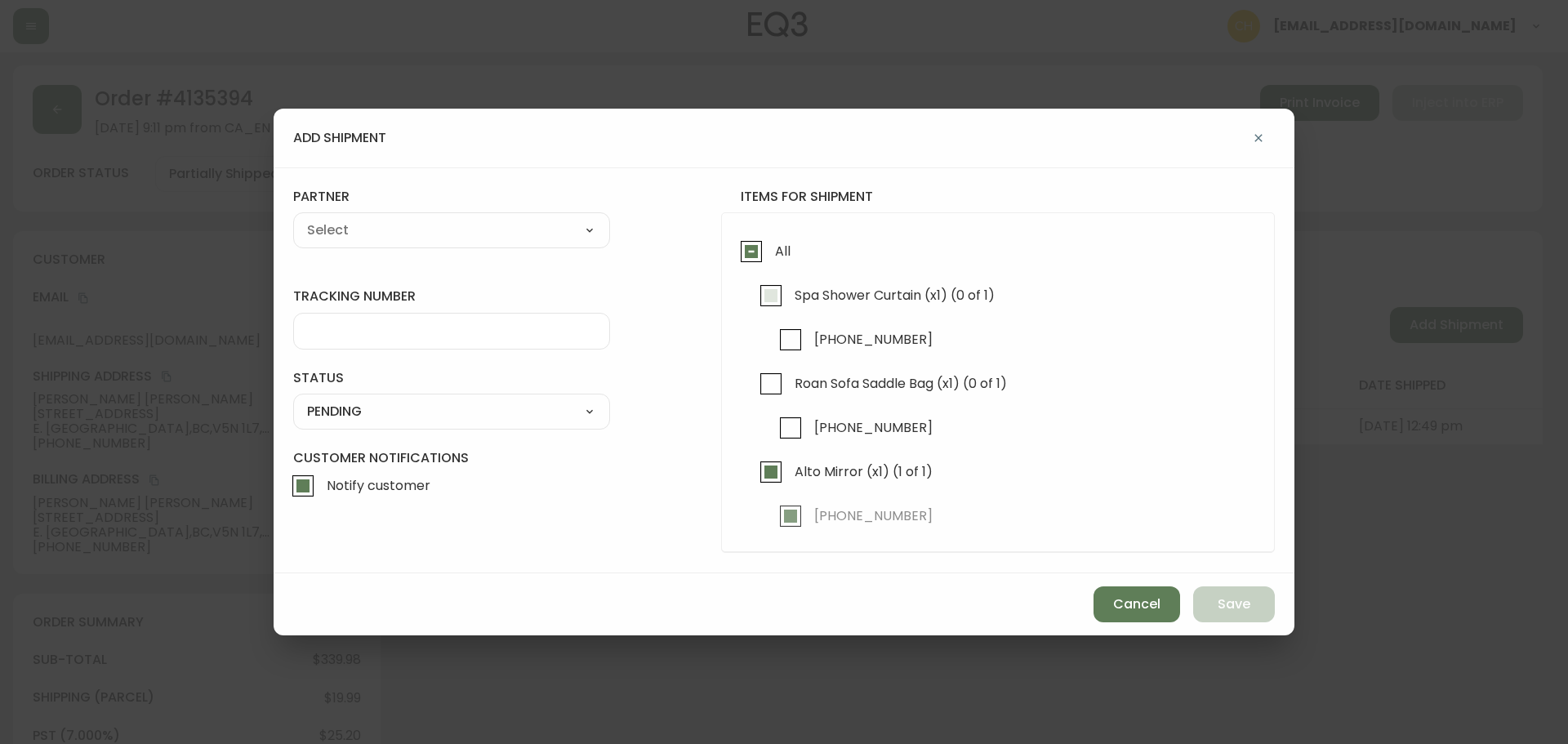
click at [765, 289] on input "Spa Shower Curtain (x1) (0 of 1)" at bounding box center [770, 295] width 37 height 37
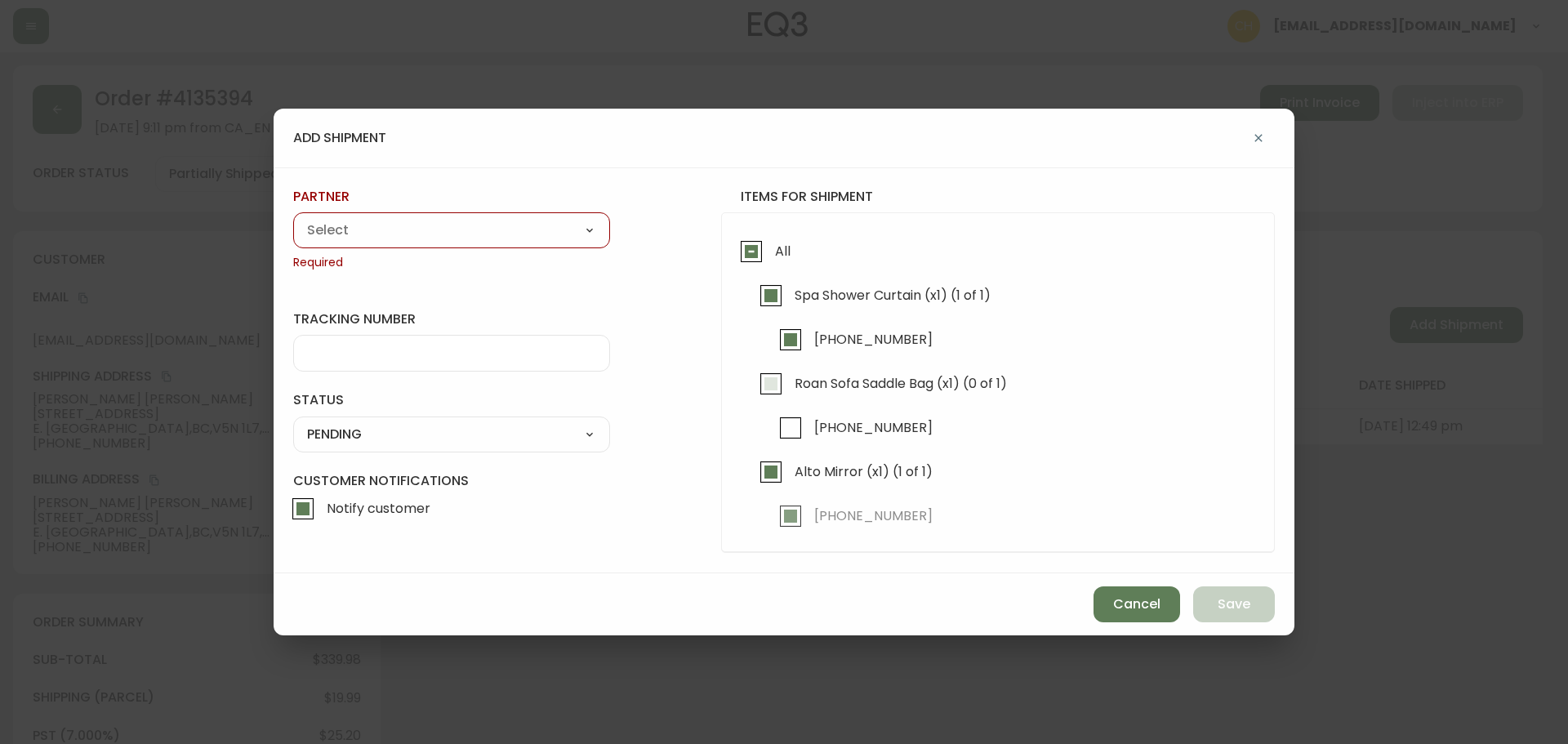
click at [775, 385] on input "Roan Sofa Saddle Bag (x1) (0 of 1)" at bounding box center [770, 383] width 37 height 37
click at [437, 238] on select "A Move to Remember LLC ABF Freight Alero [PERSON_NAME] Canada Post Canpar Expre…" at bounding box center [451, 230] width 317 height 24
click at [293, 218] on select "A Move to Remember LLC ABF Freight Alero [PERSON_NAME] Canada Post Canpar Expre…" at bounding box center [451, 230] width 317 height 24
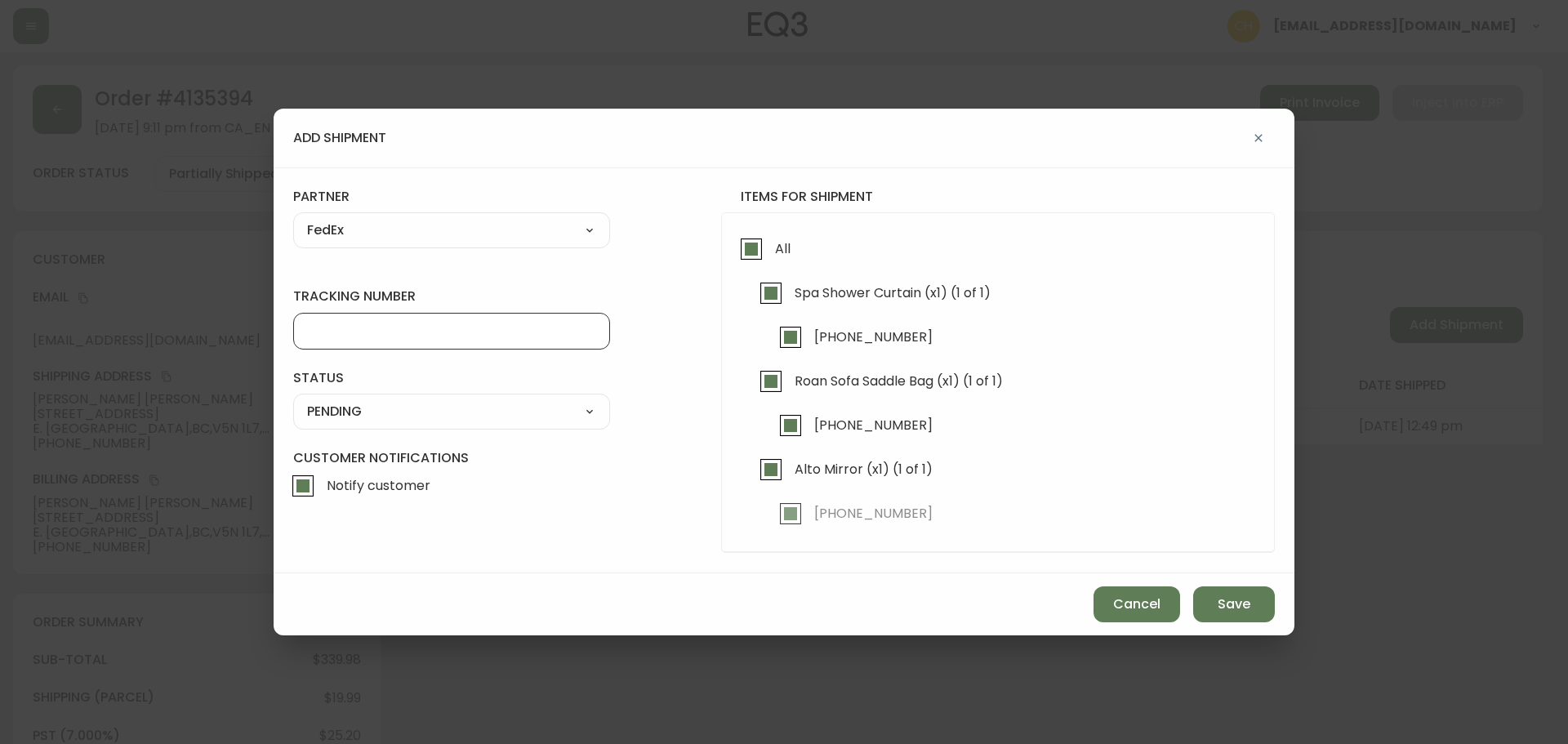
click at [313, 327] on input "tracking number" at bounding box center [451, 331] width 290 height 16
click at [319, 408] on select "SHIPPED PENDING CANCELLED" at bounding box center [451, 411] width 317 height 24
click at [293, 399] on select "SHIPPED PENDING CANCELLED" at bounding box center [451, 411] width 317 height 24
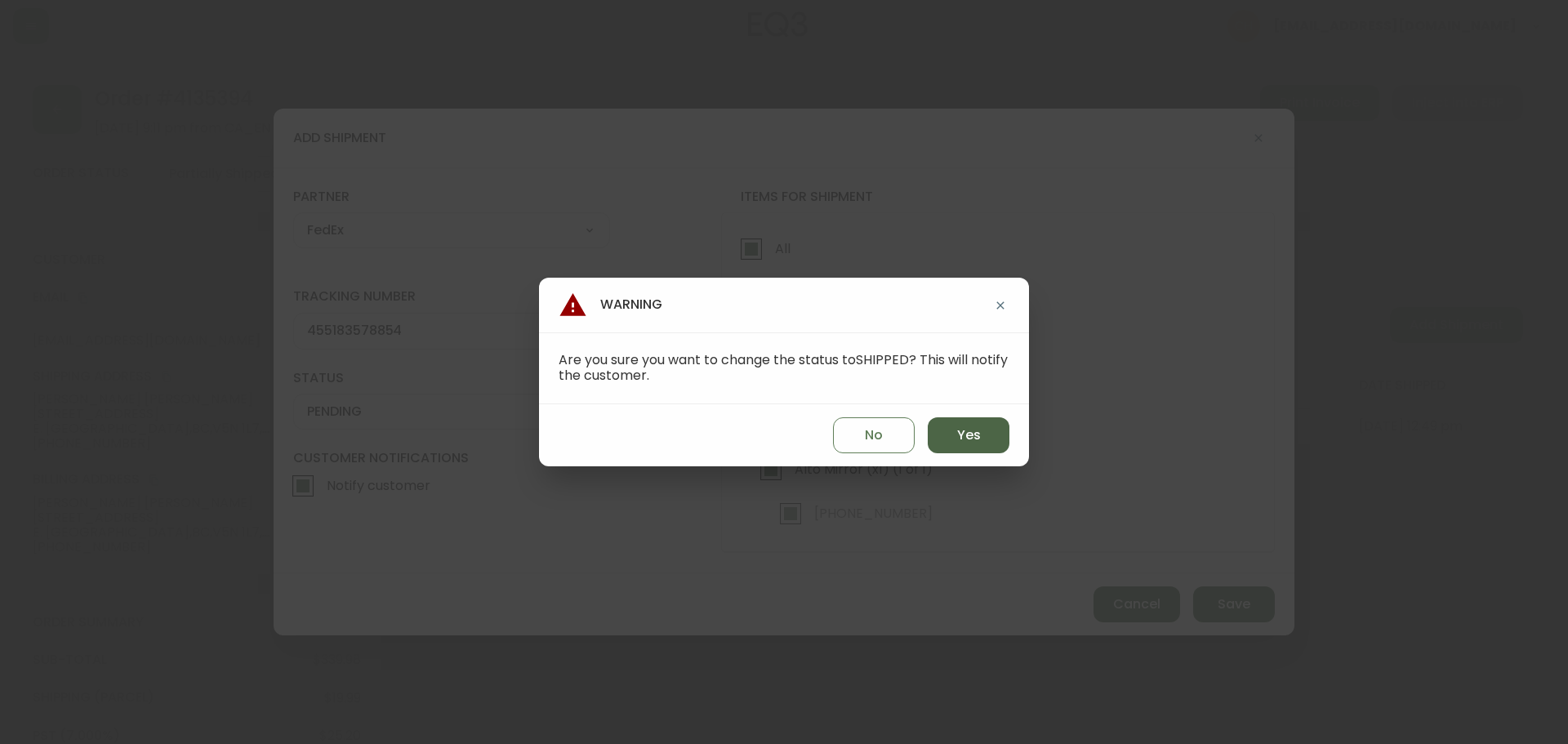
click at [1004, 435] on button "Yes" at bounding box center [969, 436] width 82 height 36
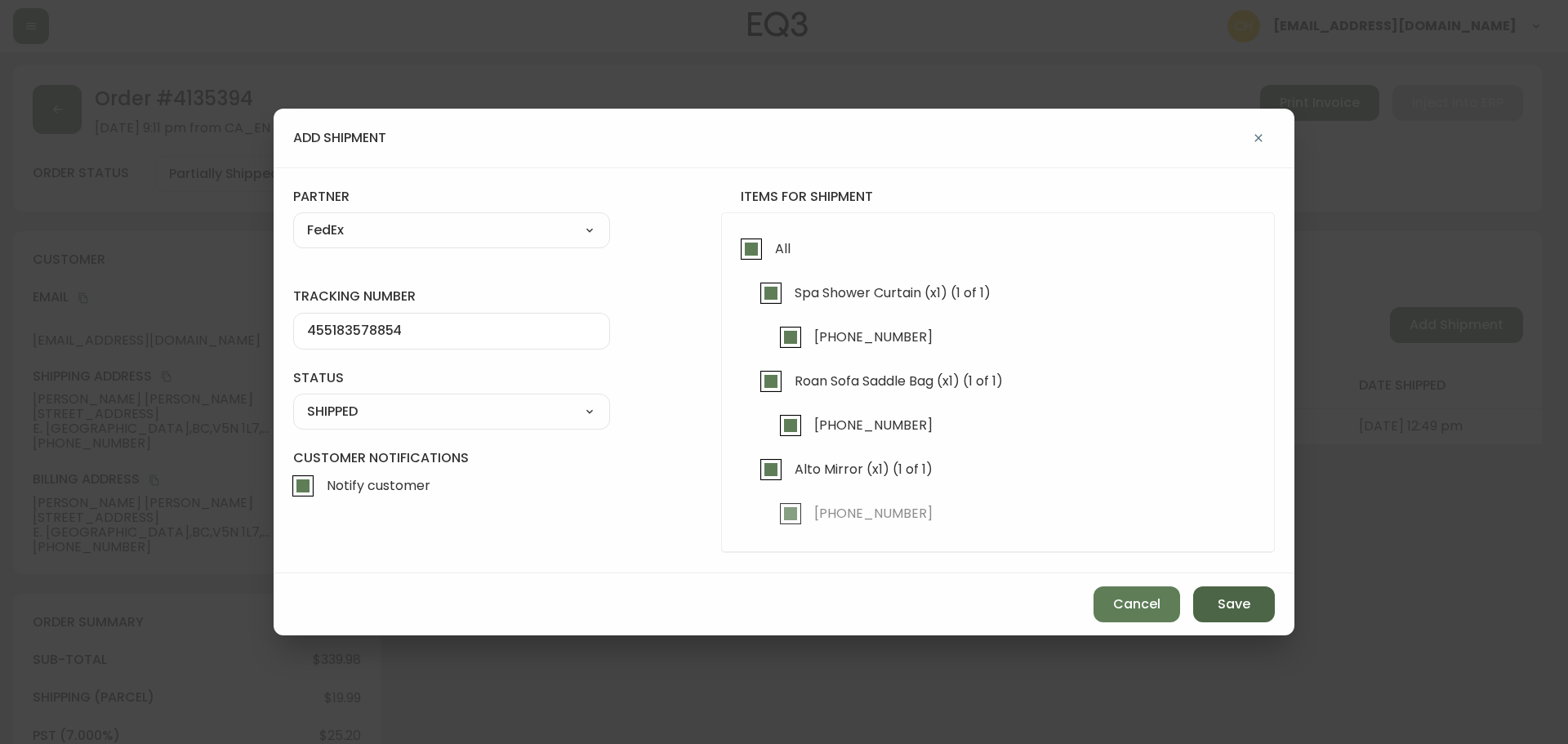
click at [1214, 600] on button "Save" at bounding box center [1234, 605] width 82 height 36
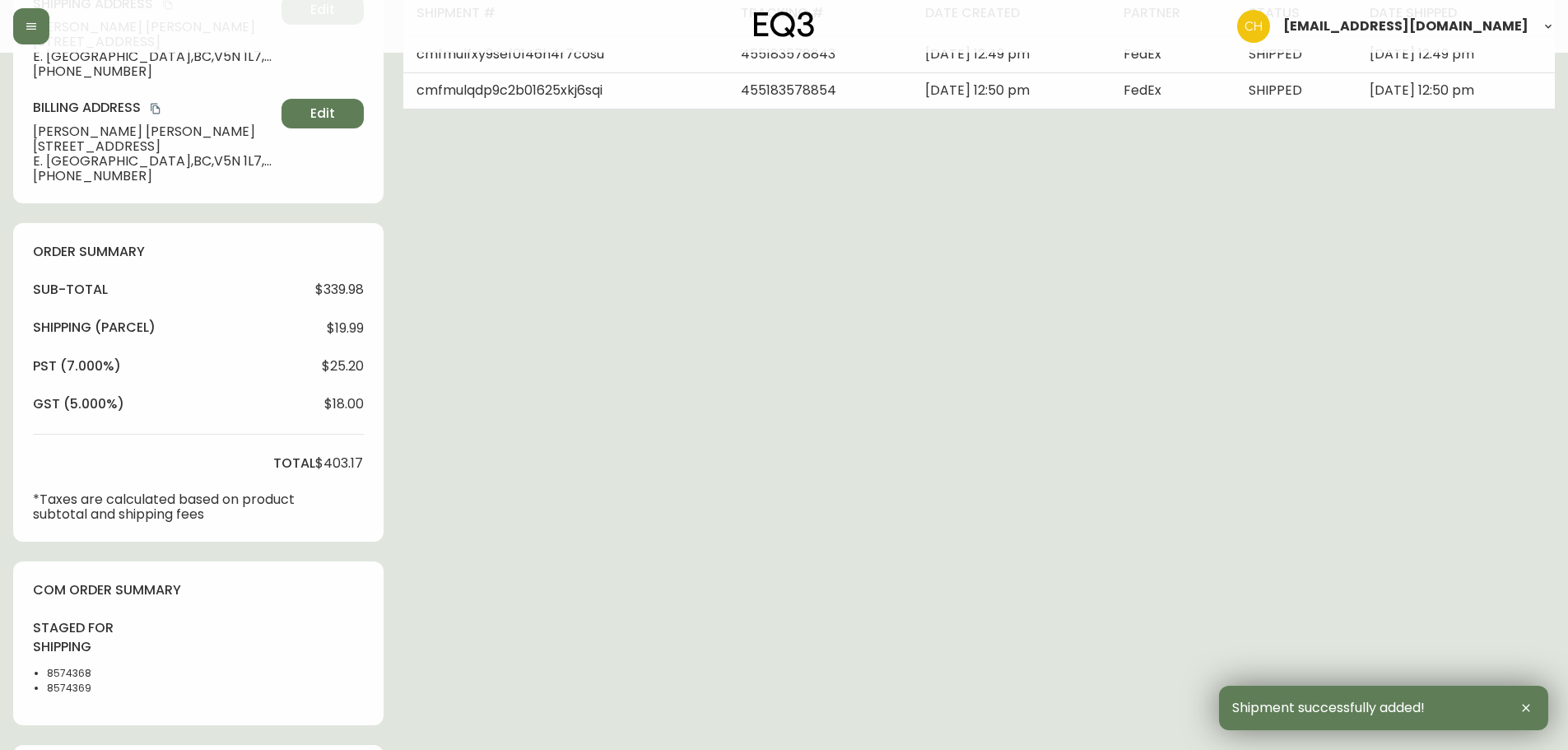
scroll to position [577, 0]
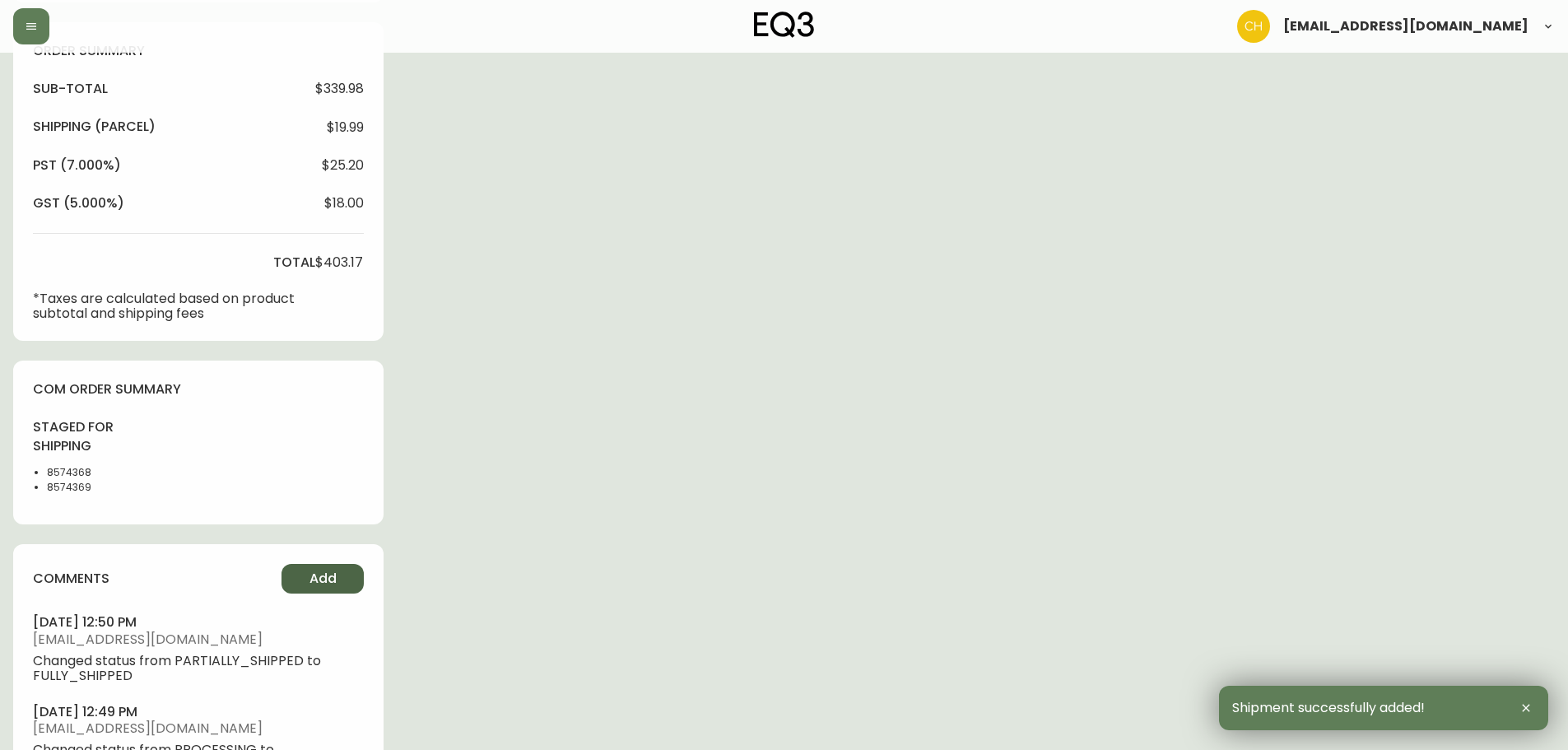
click at [340, 575] on button "Add" at bounding box center [322, 578] width 83 height 30
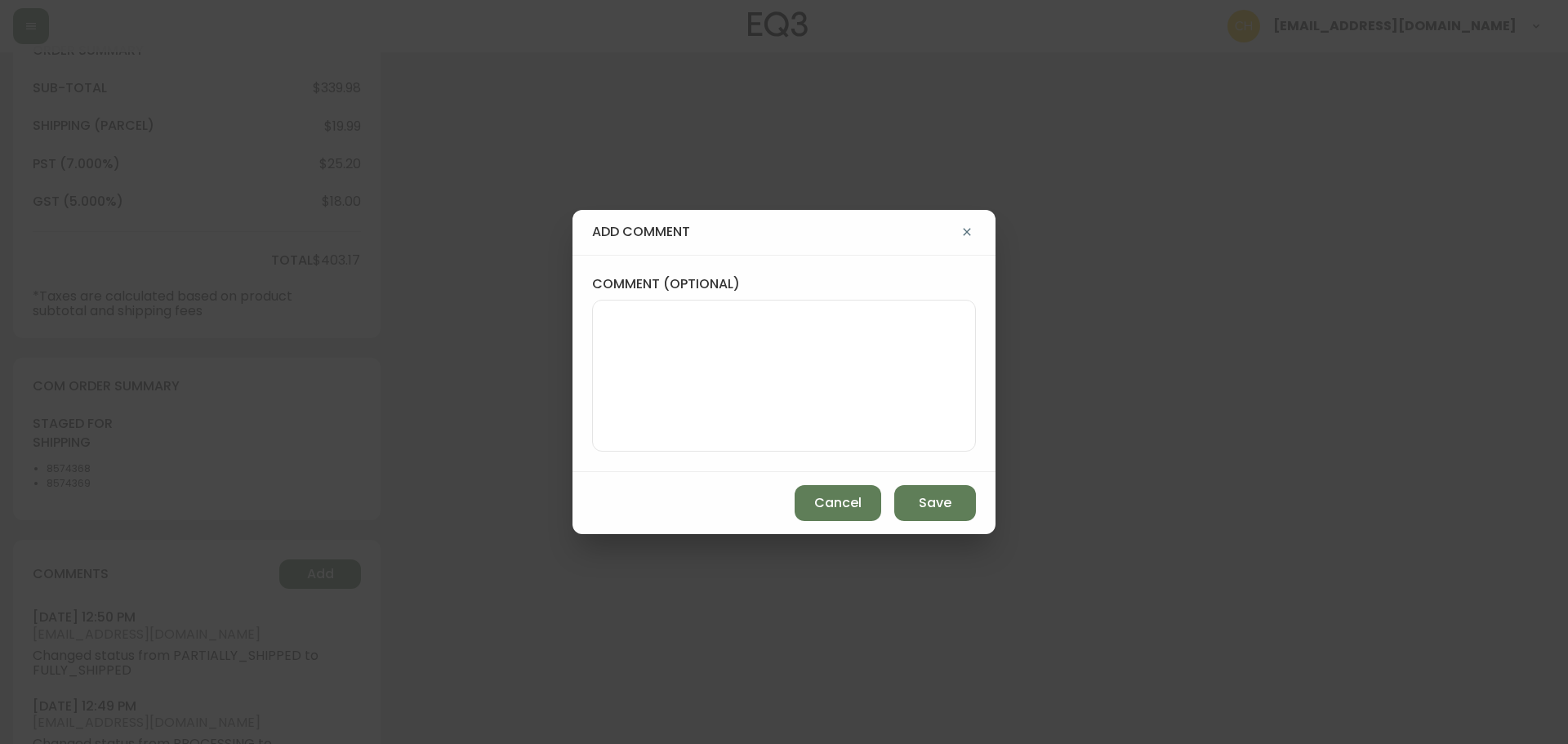
click at [658, 396] on textarea "comment (optional)" at bounding box center [784, 375] width 356 height 130
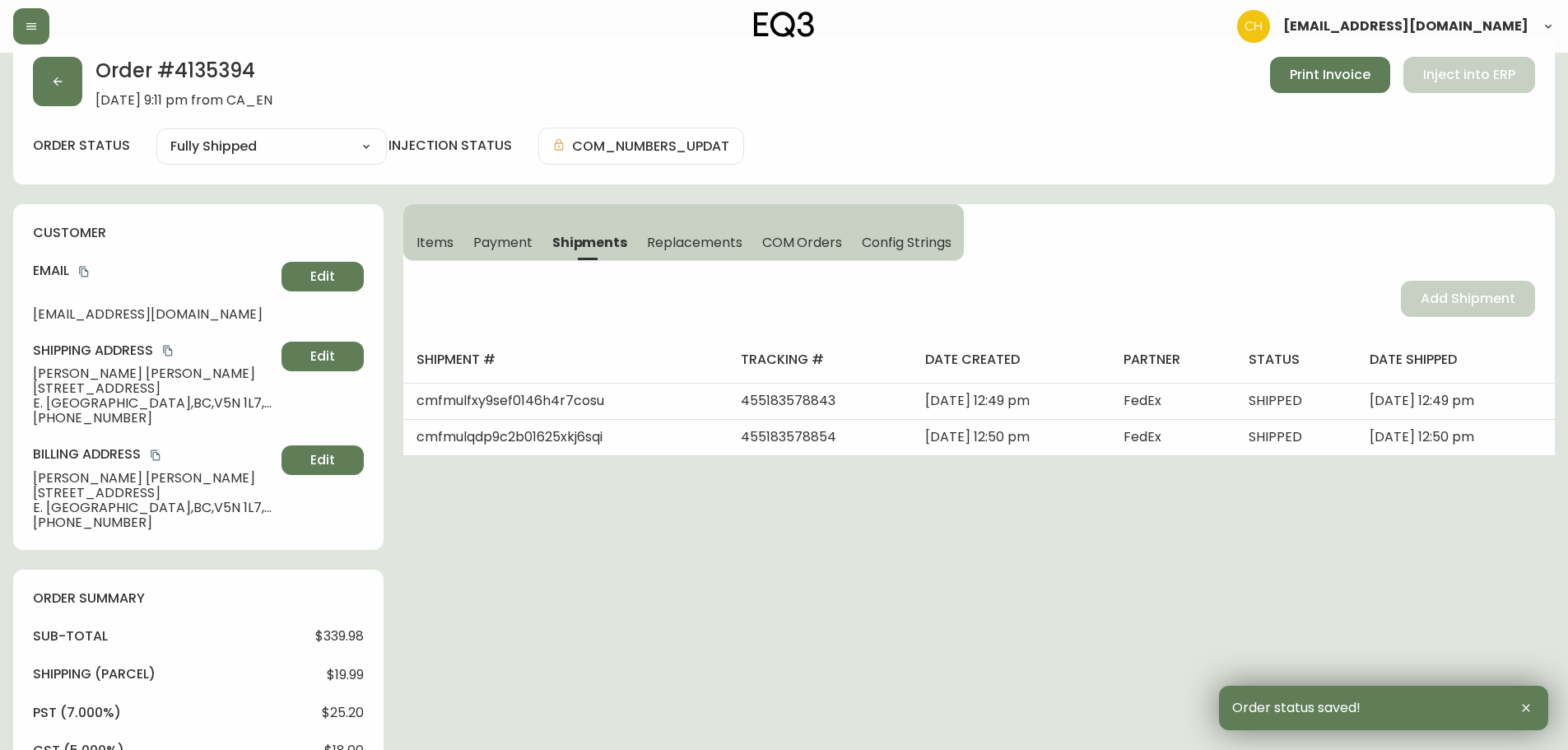
scroll to position [0, 0]
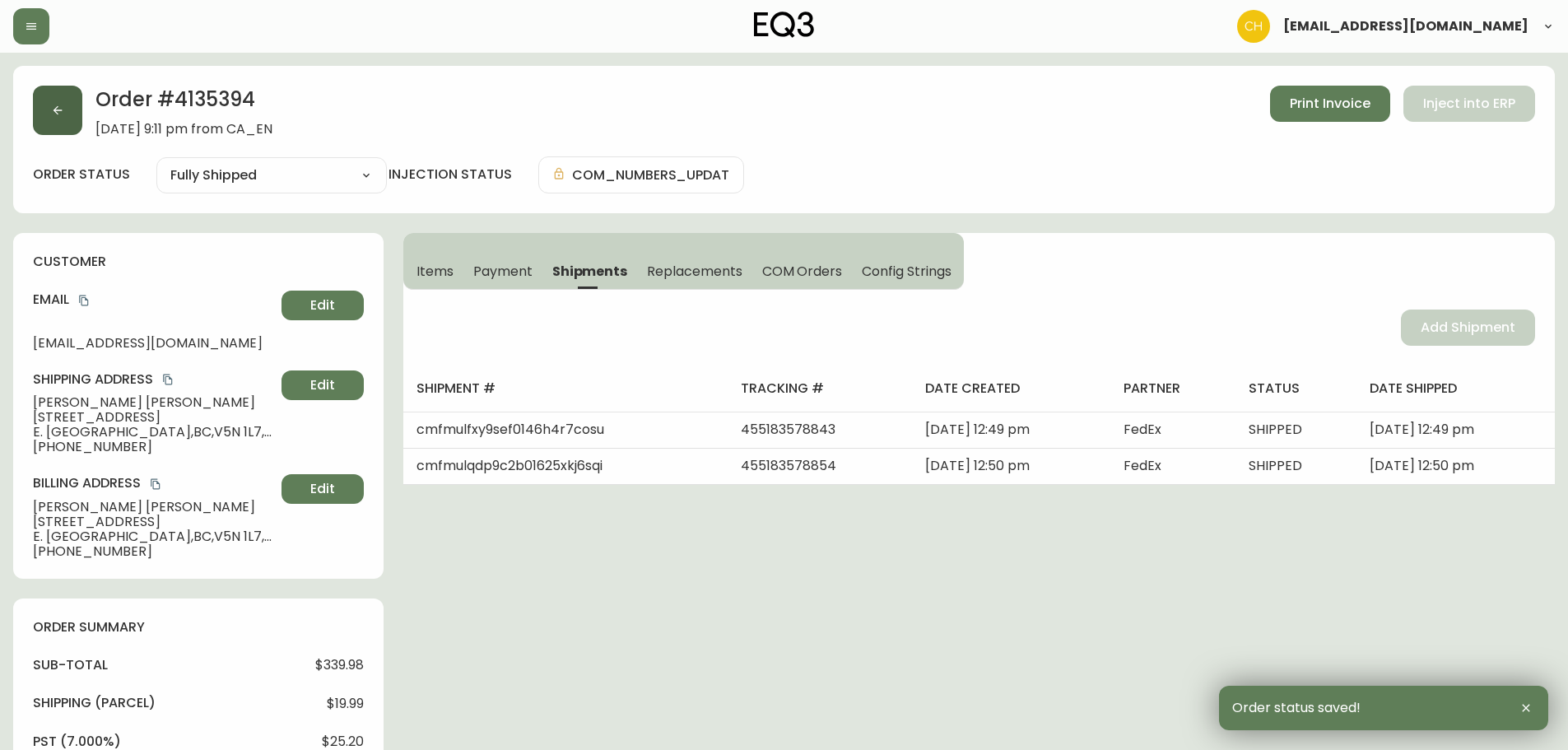
click at [66, 111] on button "button" at bounding box center [57, 110] width 50 height 50
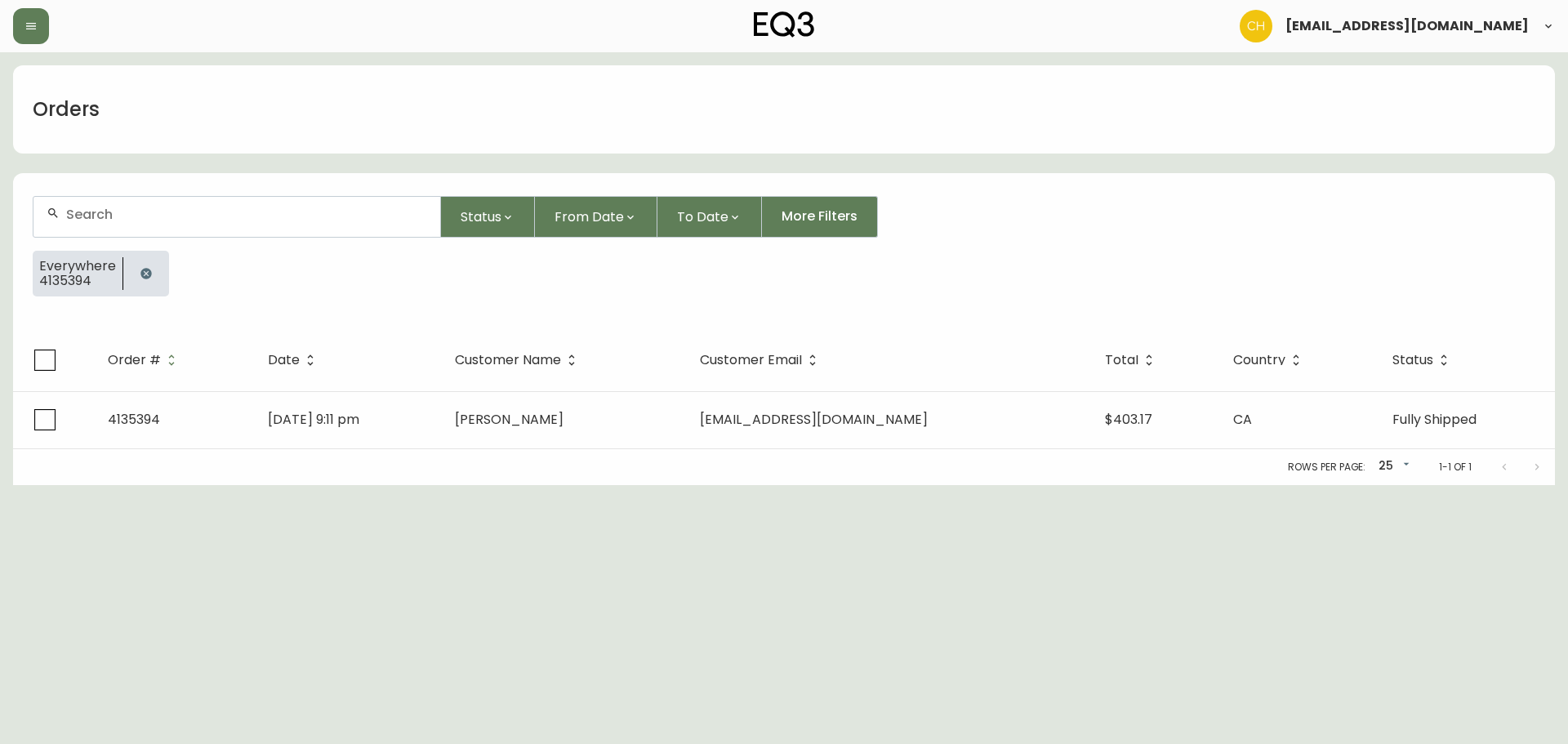
drag, startPoint x: 73, startPoint y: 208, endPoint x: 84, endPoint y: 206, distance: 11.2
click at [83, 206] on div at bounding box center [237, 217] width 407 height 40
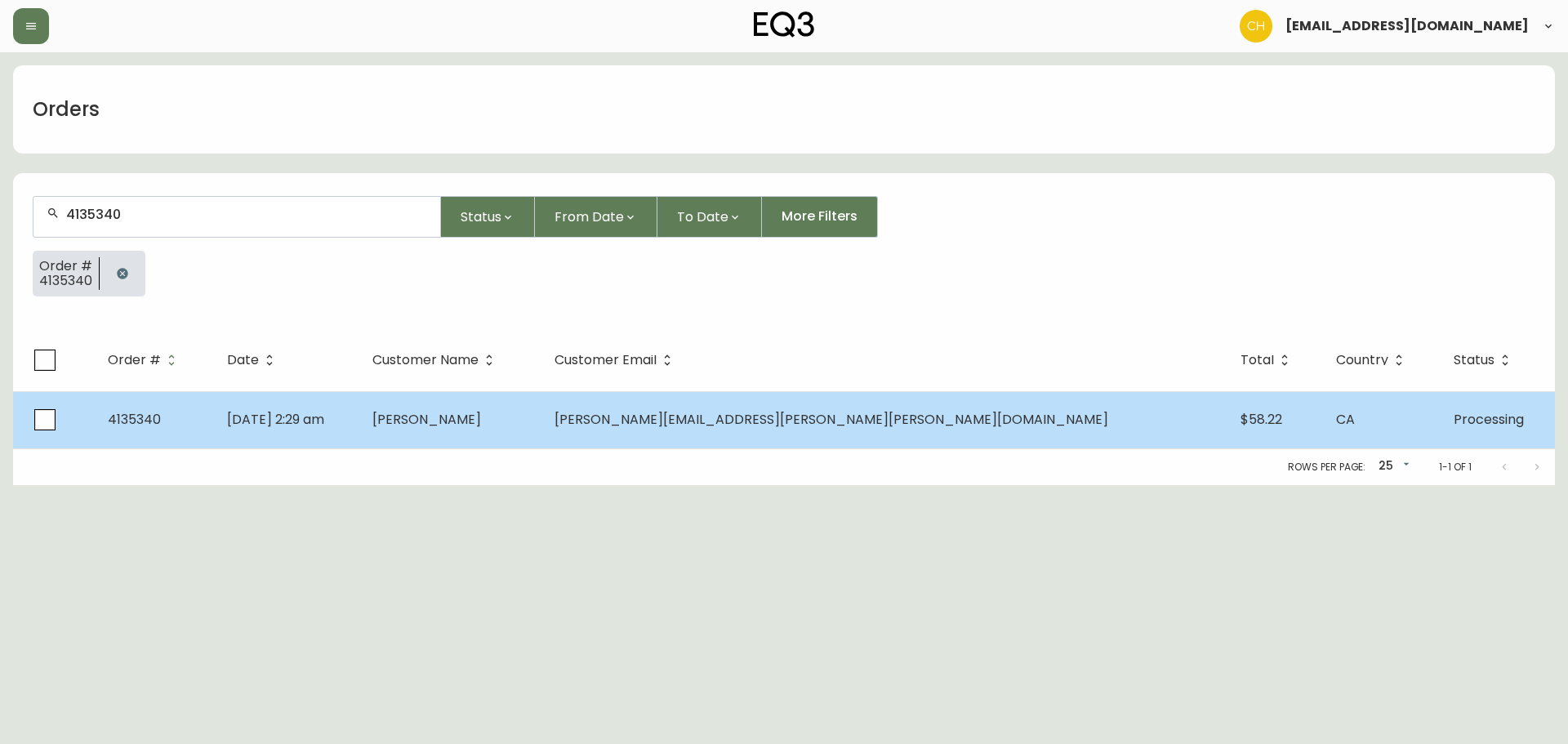
click at [541, 429] on td "[PERSON_NAME]" at bounding box center [450, 420] width 182 height 57
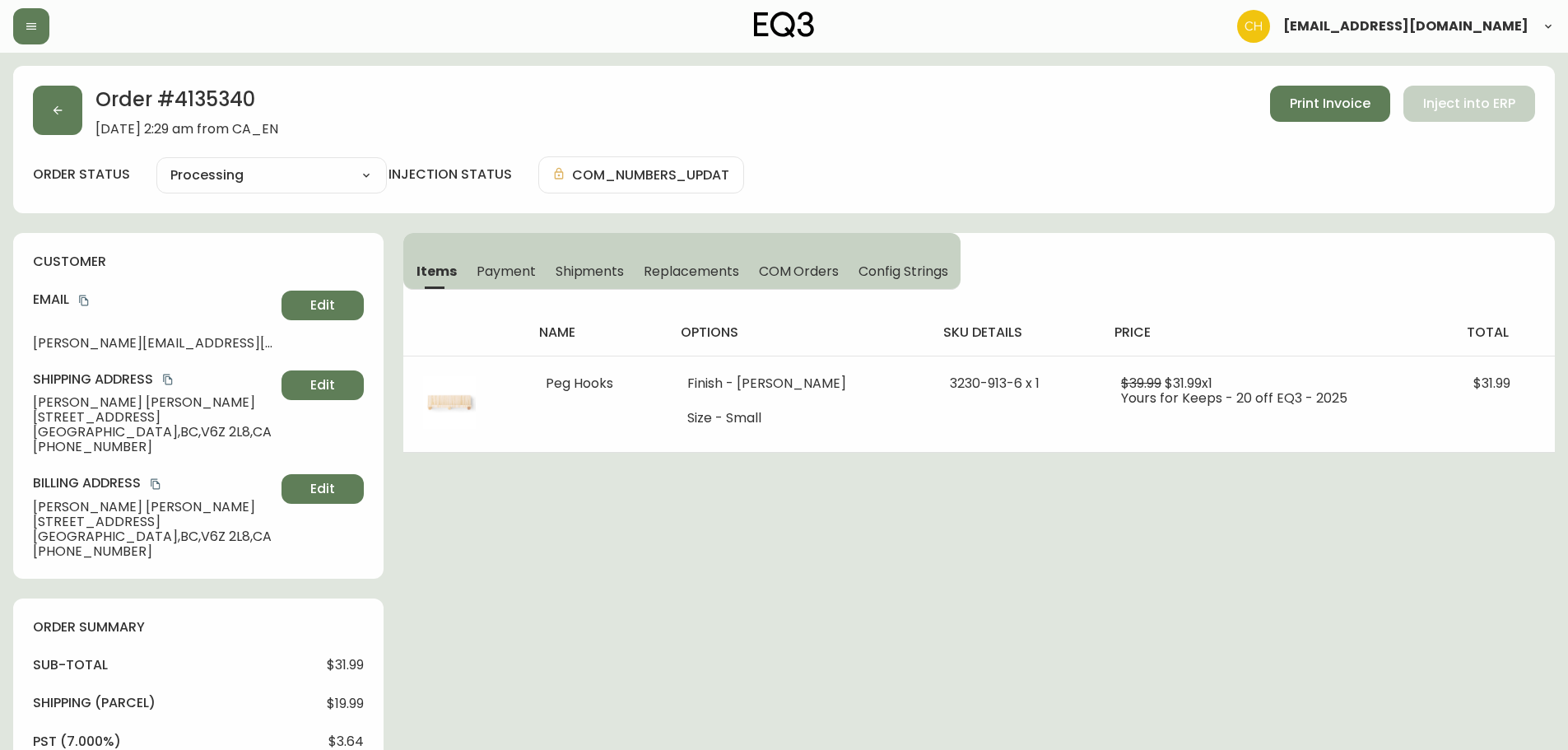
click at [598, 265] on span "Shipments" at bounding box center [590, 271] width 69 height 17
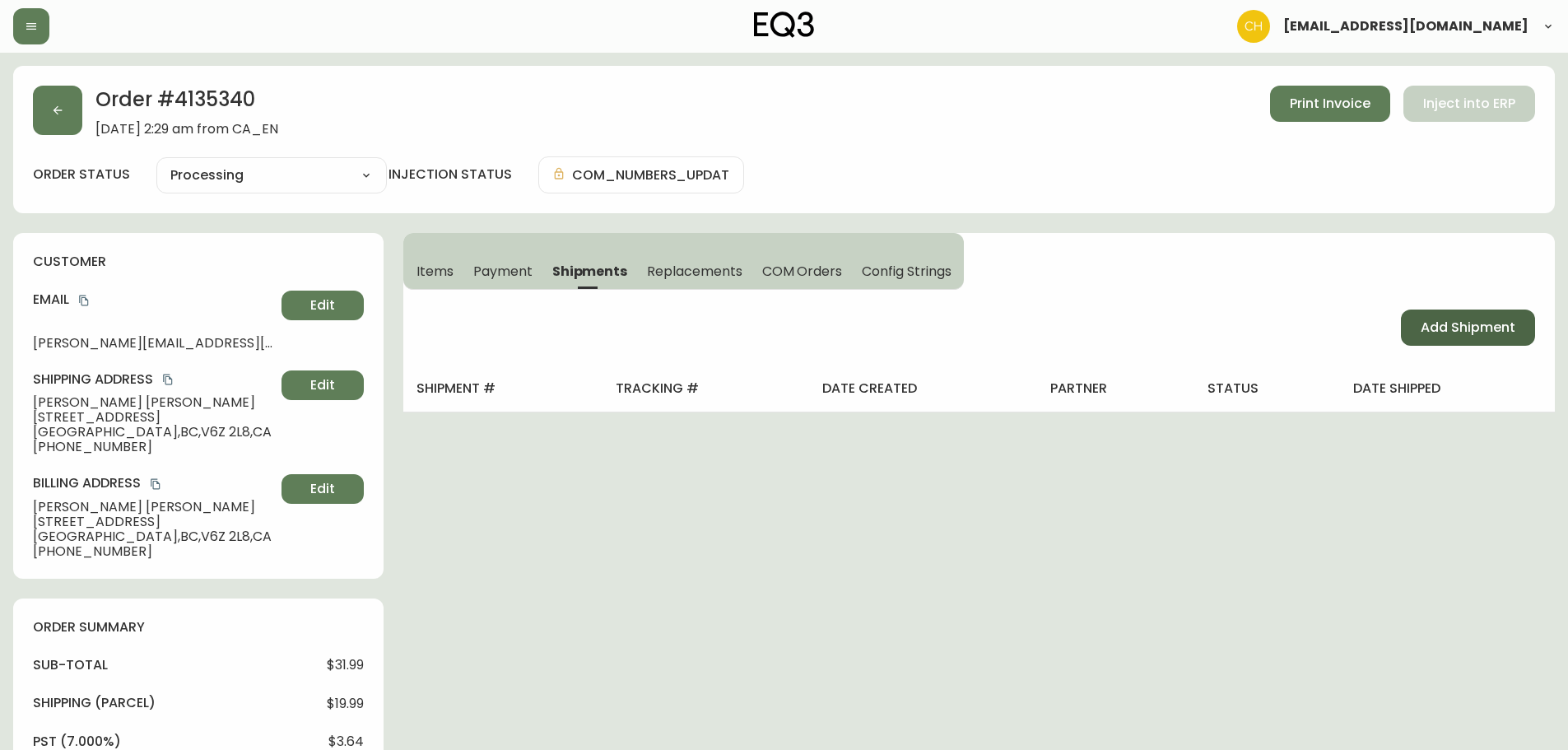
click at [1415, 323] on button "Add Shipment" at bounding box center [1468, 328] width 134 height 37
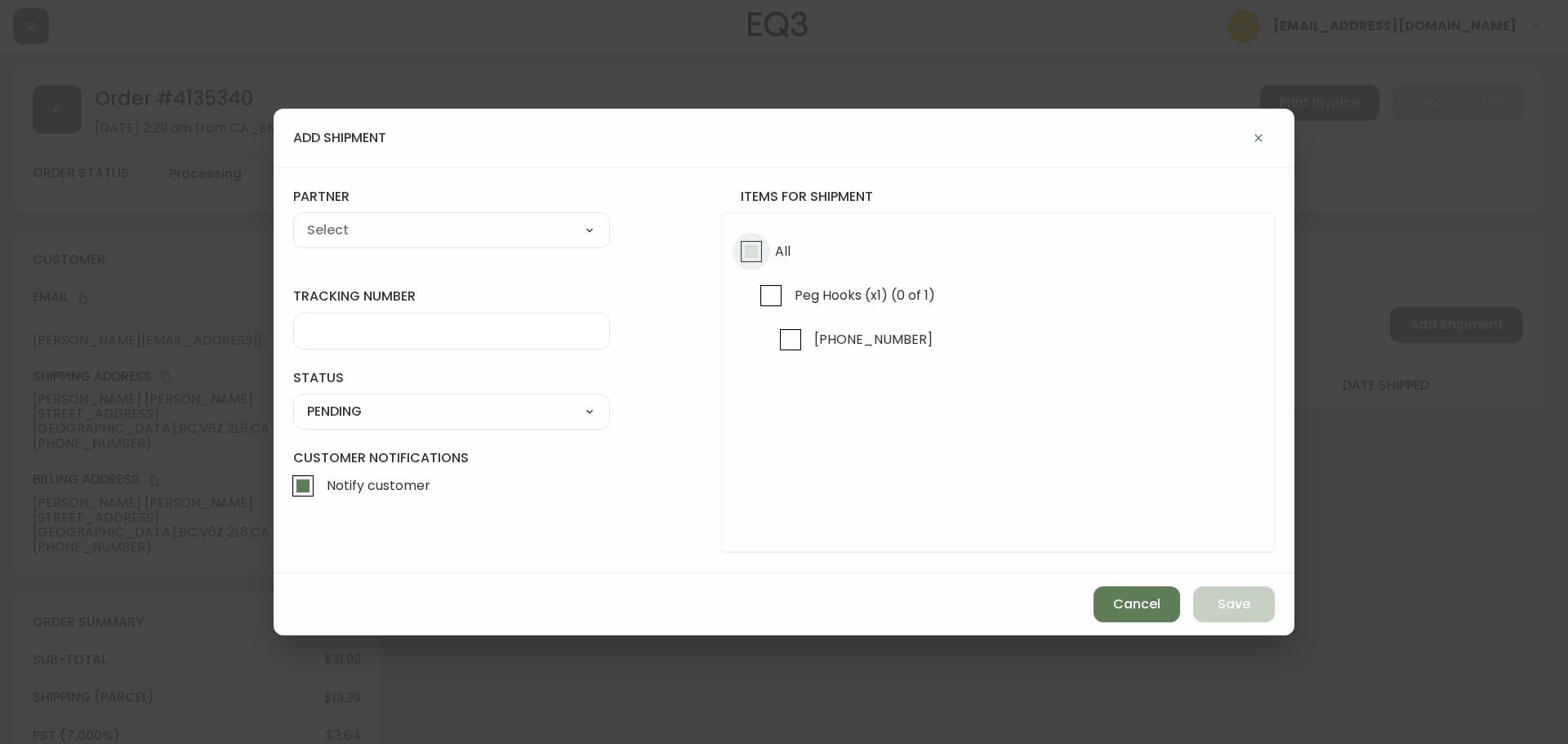
click at [747, 253] on input "All" at bounding box center [751, 251] width 37 height 37
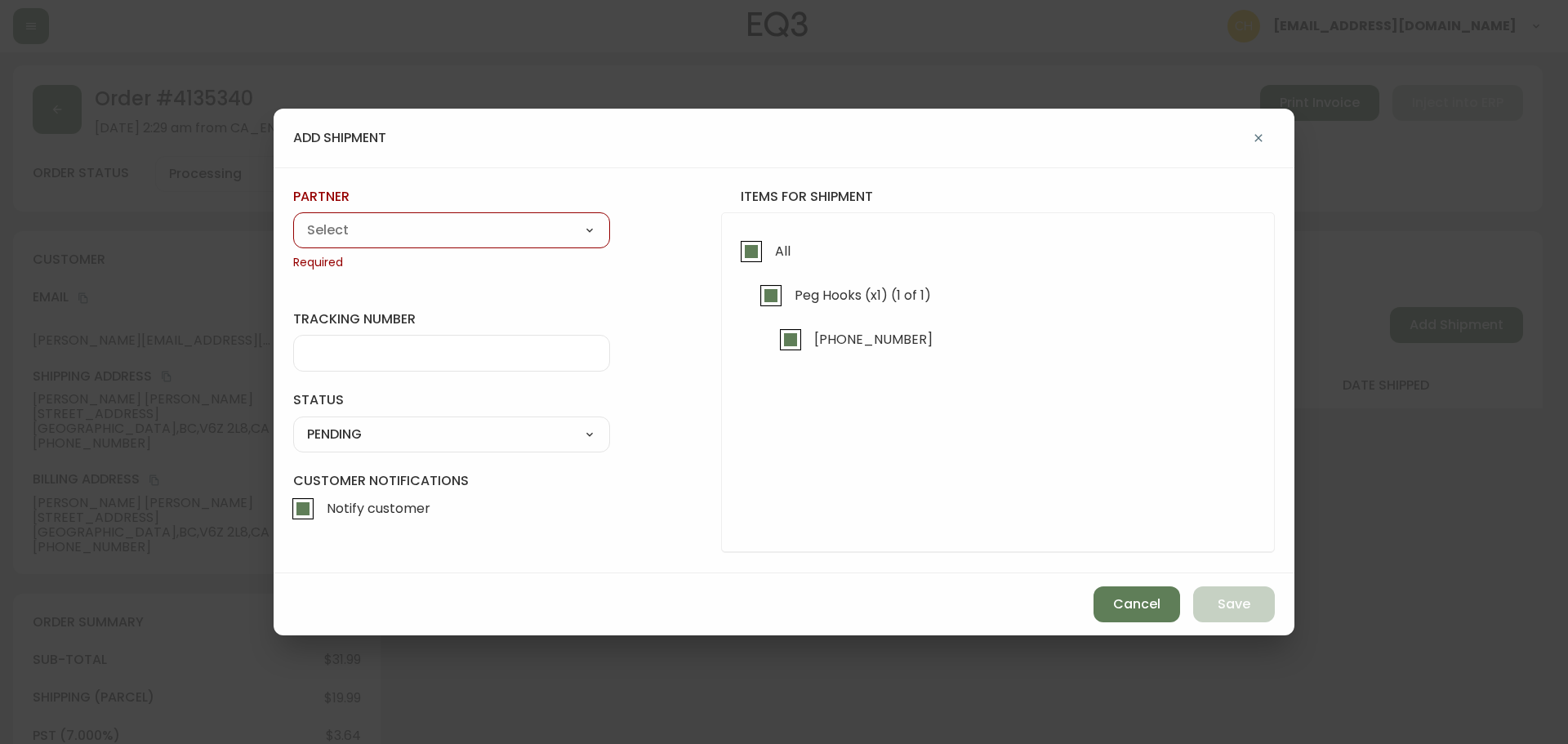
drag, startPoint x: 544, startPoint y: 221, endPoint x: 531, endPoint y: 237, distance: 20.6
click at [544, 221] on select "A Move to Remember LLC ABF Freight Alero [PERSON_NAME] Canada Post Canpar Expre…" at bounding box center [451, 230] width 317 height 24
click at [293, 218] on select "A Move to Remember LLC ABF Freight Alero [PERSON_NAME] Canada Post Canpar Expre…" at bounding box center [451, 230] width 317 height 24
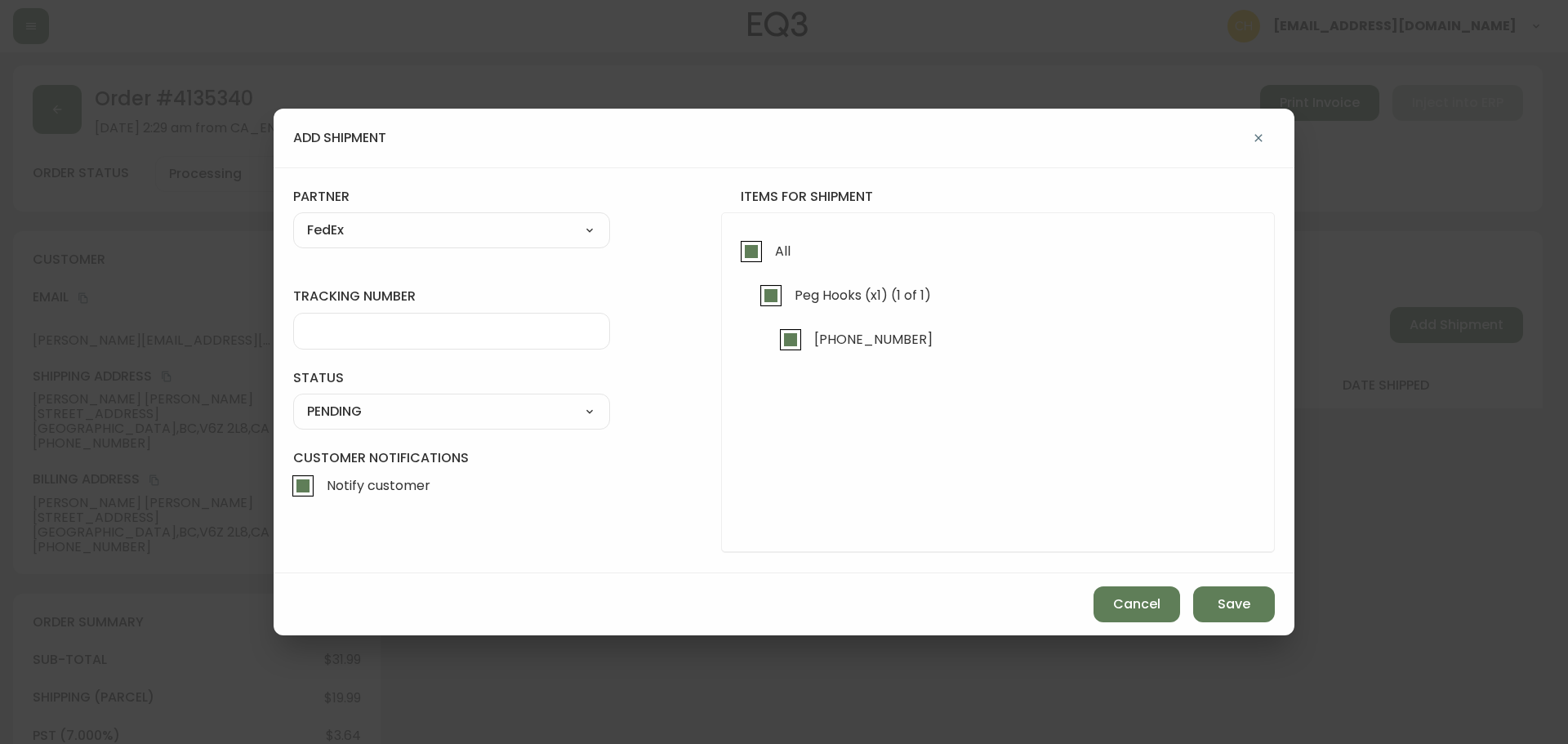
click at [332, 335] on input "tracking number" at bounding box center [451, 331] width 290 height 16
click at [338, 412] on select "SHIPPED PENDING CANCELLED" at bounding box center [451, 411] width 317 height 24
click at [293, 399] on select "SHIPPED PENDING CANCELLED" at bounding box center [451, 411] width 317 height 24
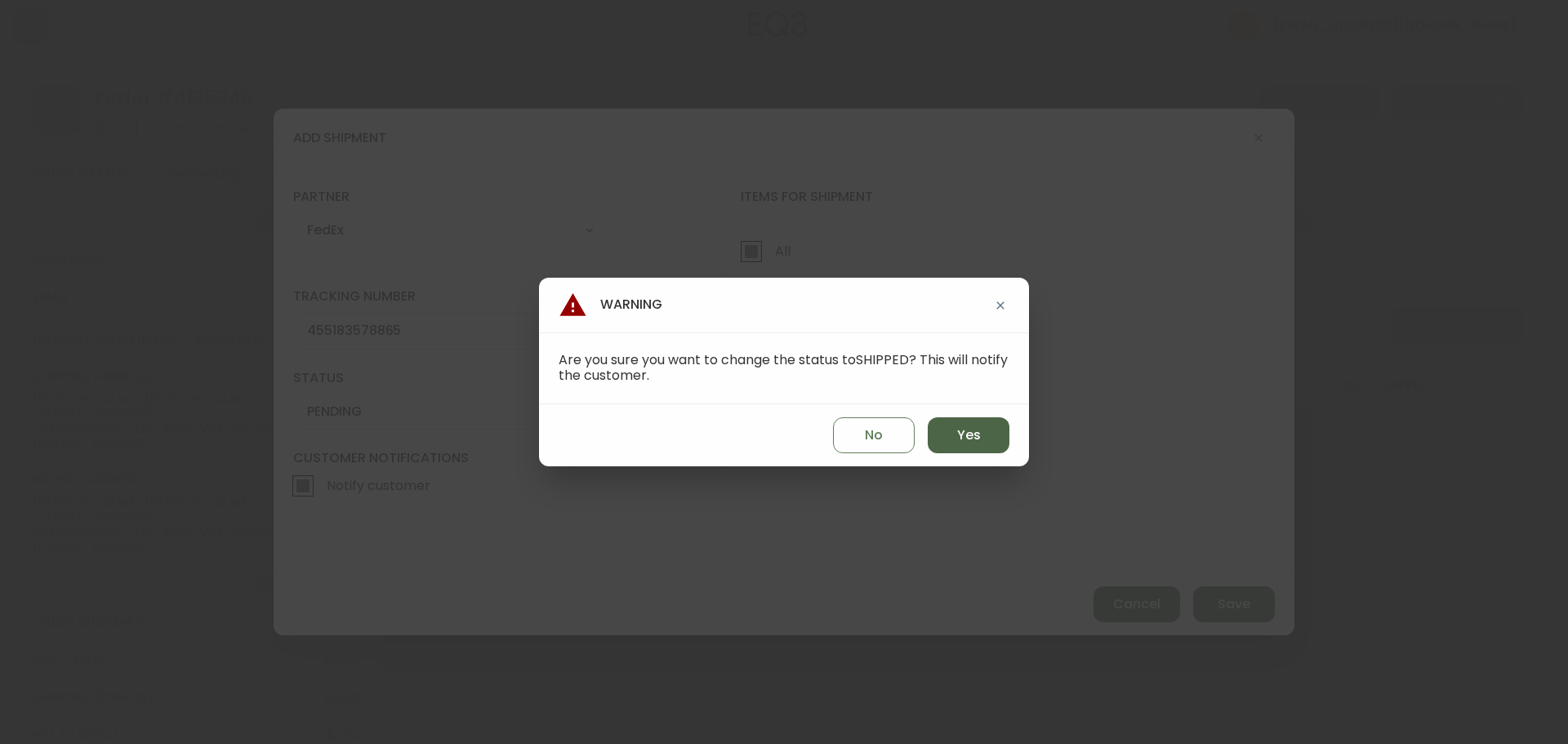
click at [956, 438] on button "Yes" at bounding box center [969, 436] width 82 height 36
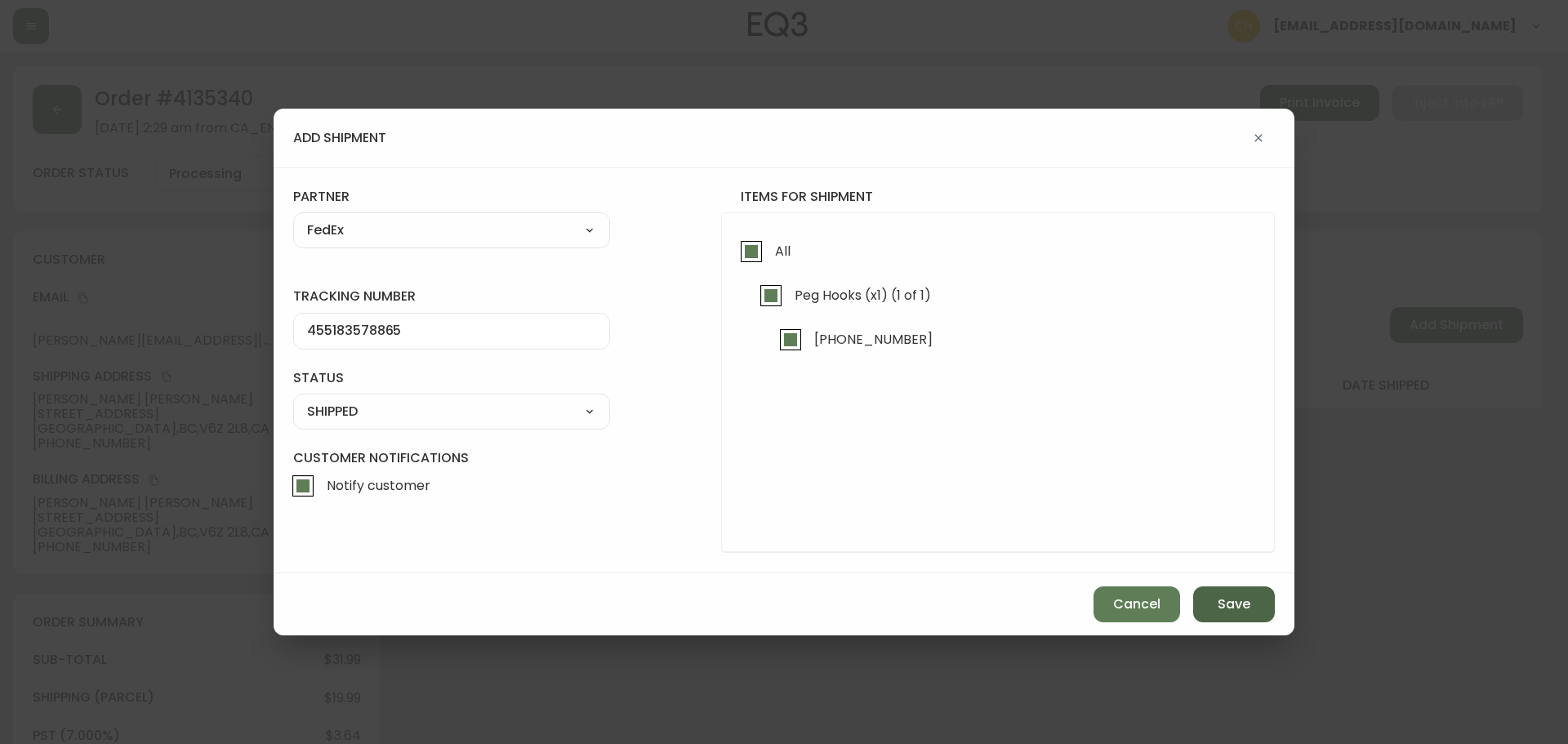
drag, startPoint x: 1216, startPoint y: 607, endPoint x: 1214, endPoint y: 597, distance: 10.2
click at [1220, 607] on button "Save" at bounding box center [1234, 605] width 82 height 36
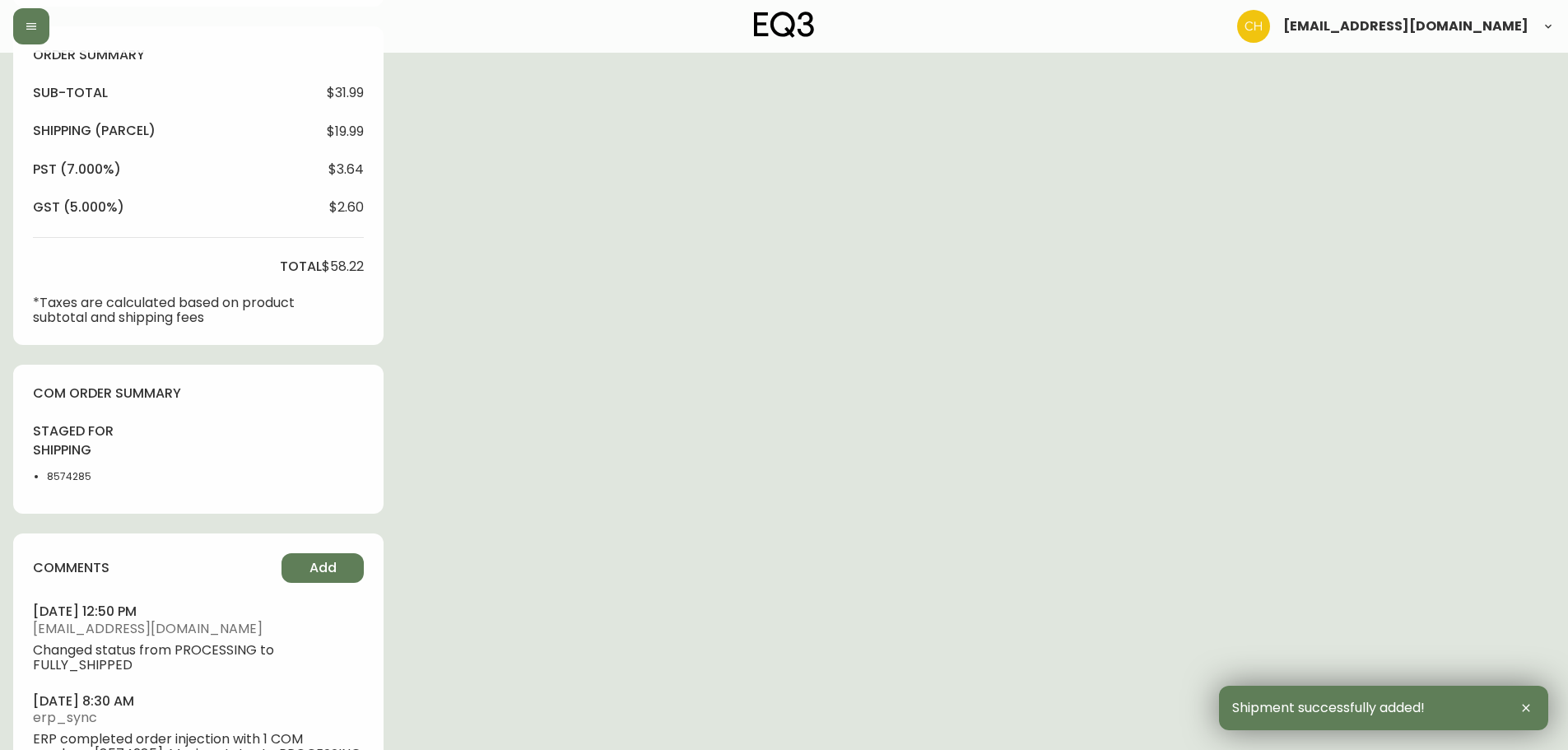
scroll to position [633, 0]
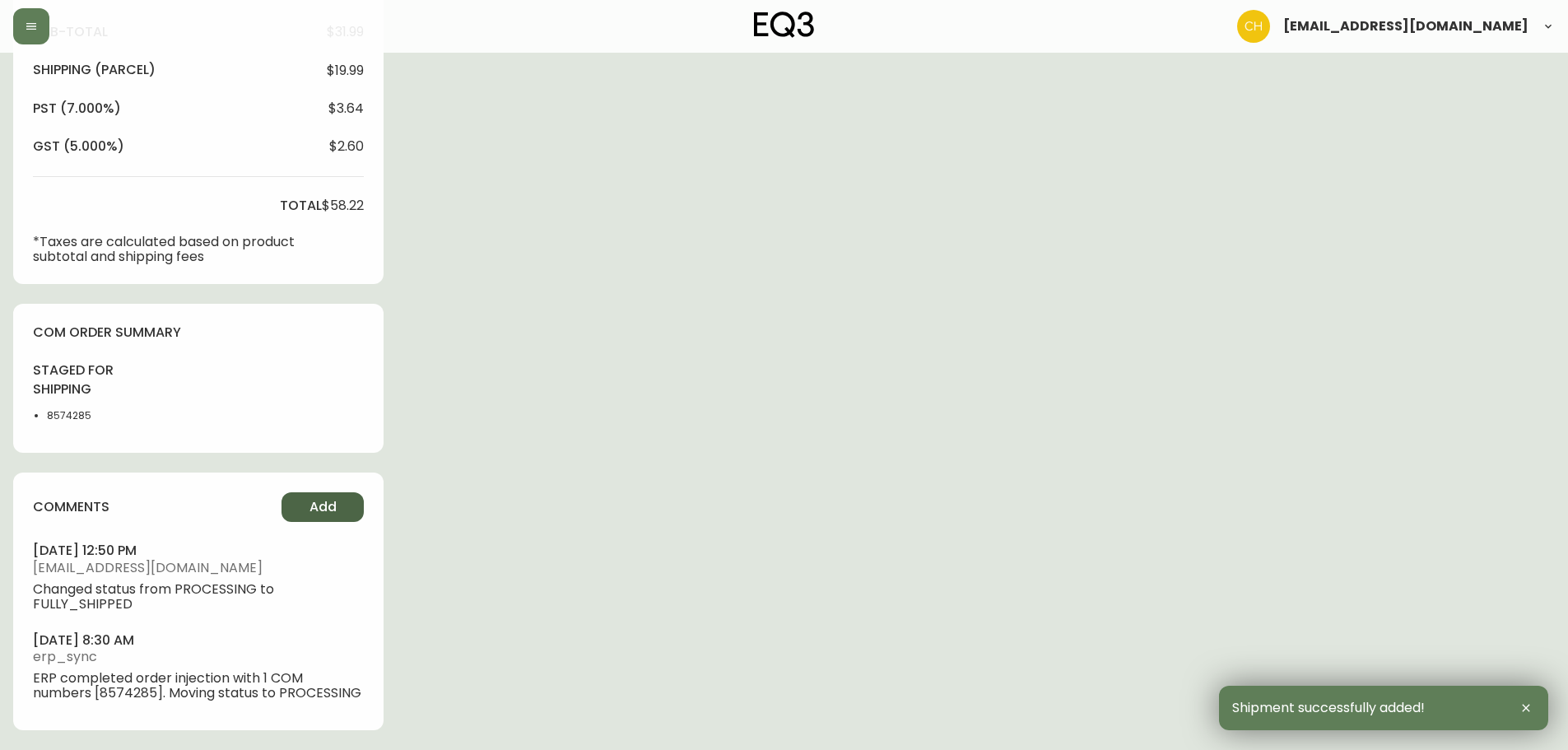
drag, startPoint x: 301, startPoint y: 510, endPoint x: 317, endPoint y: 509, distance: 16.0
click at [317, 509] on button "Add" at bounding box center [322, 507] width 83 height 30
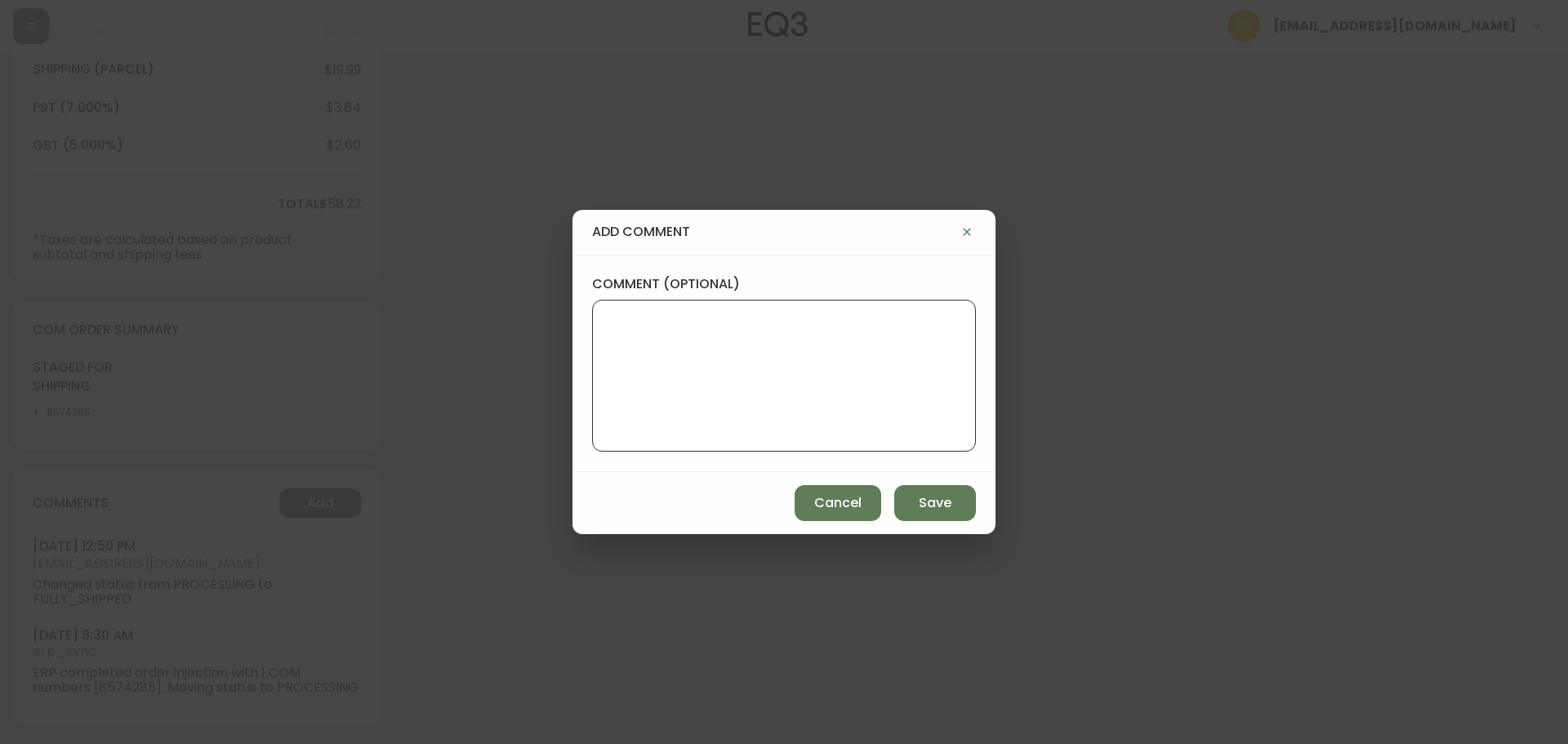
click at [622, 389] on textarea "comment (optional)" at bounding box center [784, 375] width 356 height 130
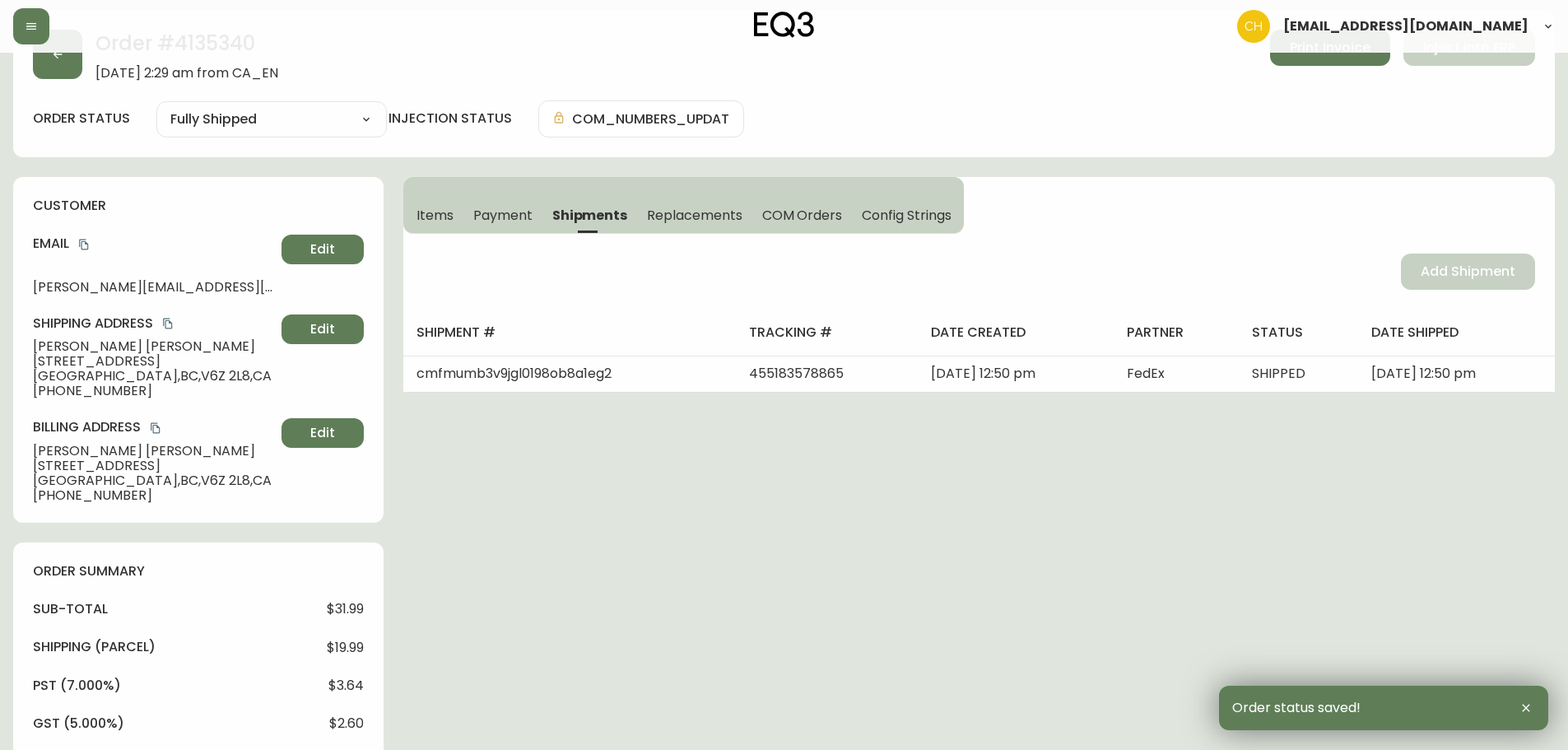
scroll to position [0, 0]
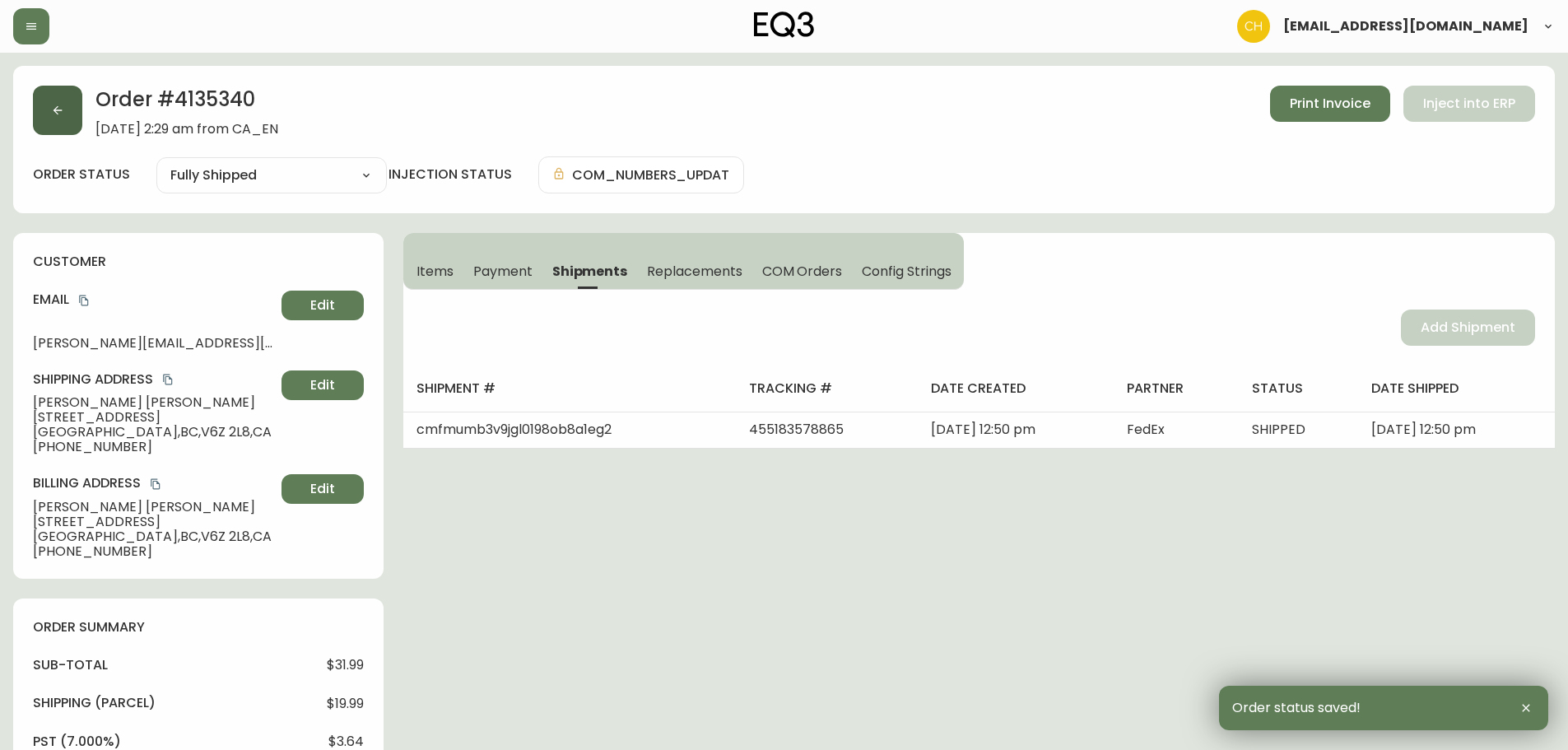
click at [45, 112] on button "button" at bounding box center [57, 110] width 50 height 50
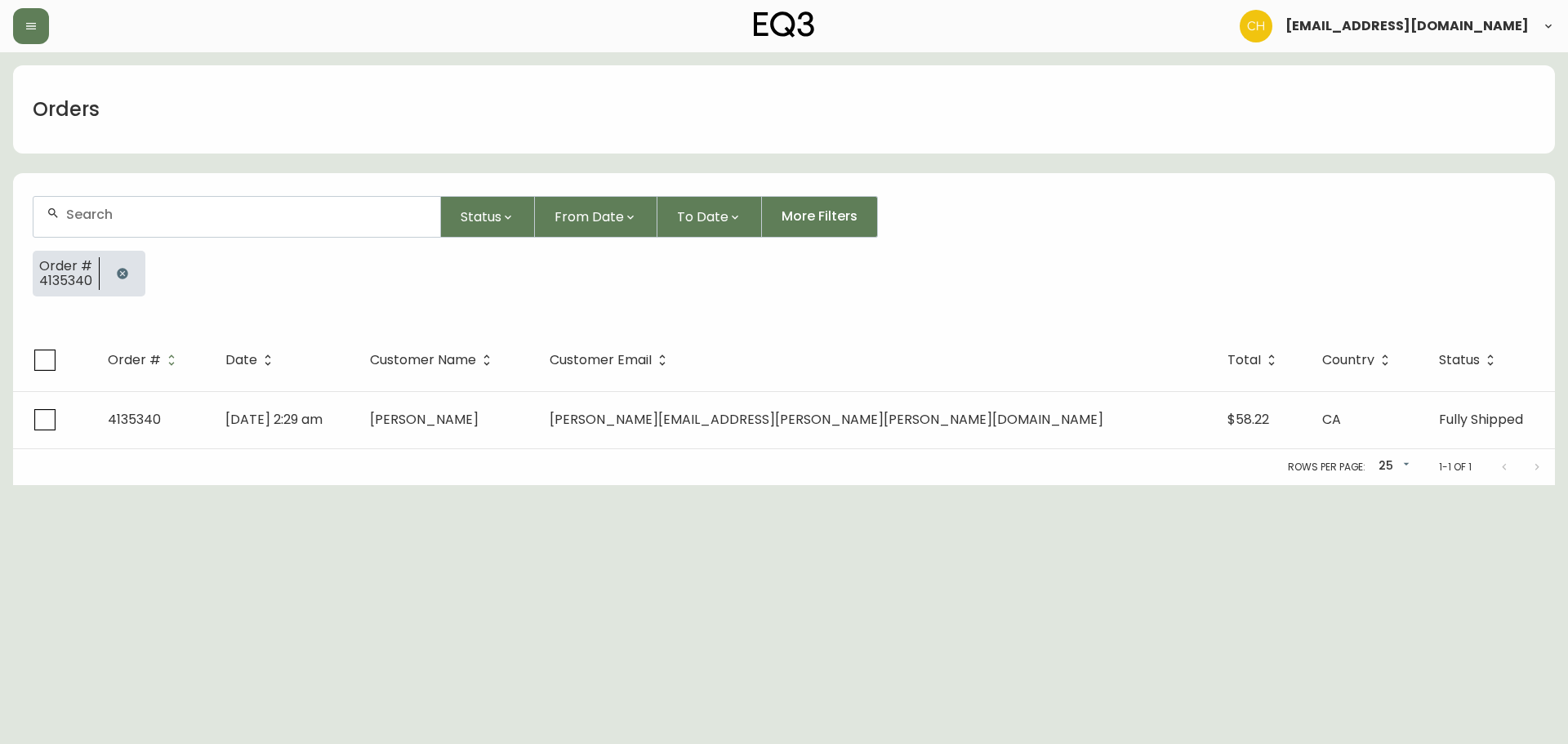
click at [91, 215] on input "text" at bounding box center [247, 214] width 361 height 16
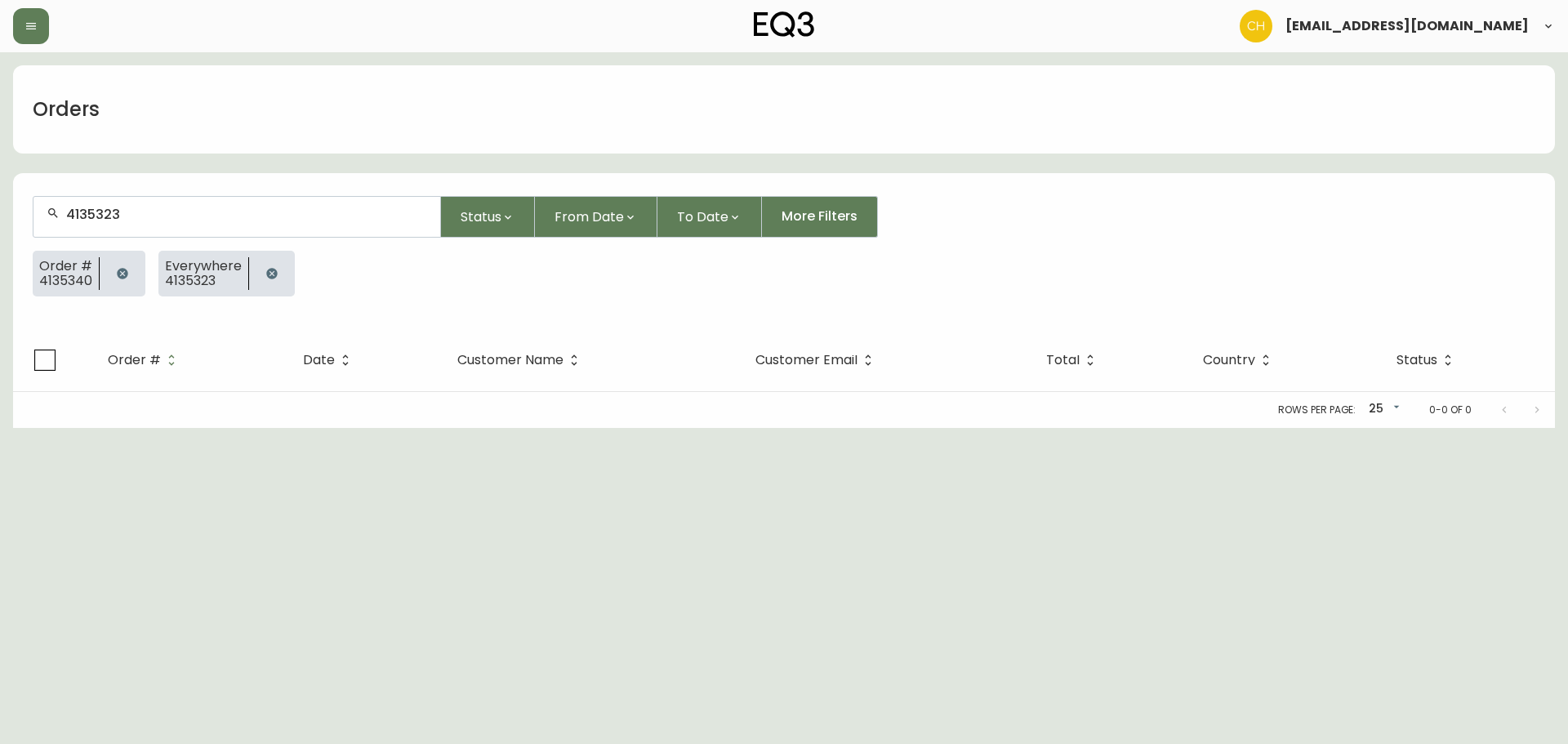
click at [115, 270] on button "button" at bounding box center [123, 274] width 33 height 33
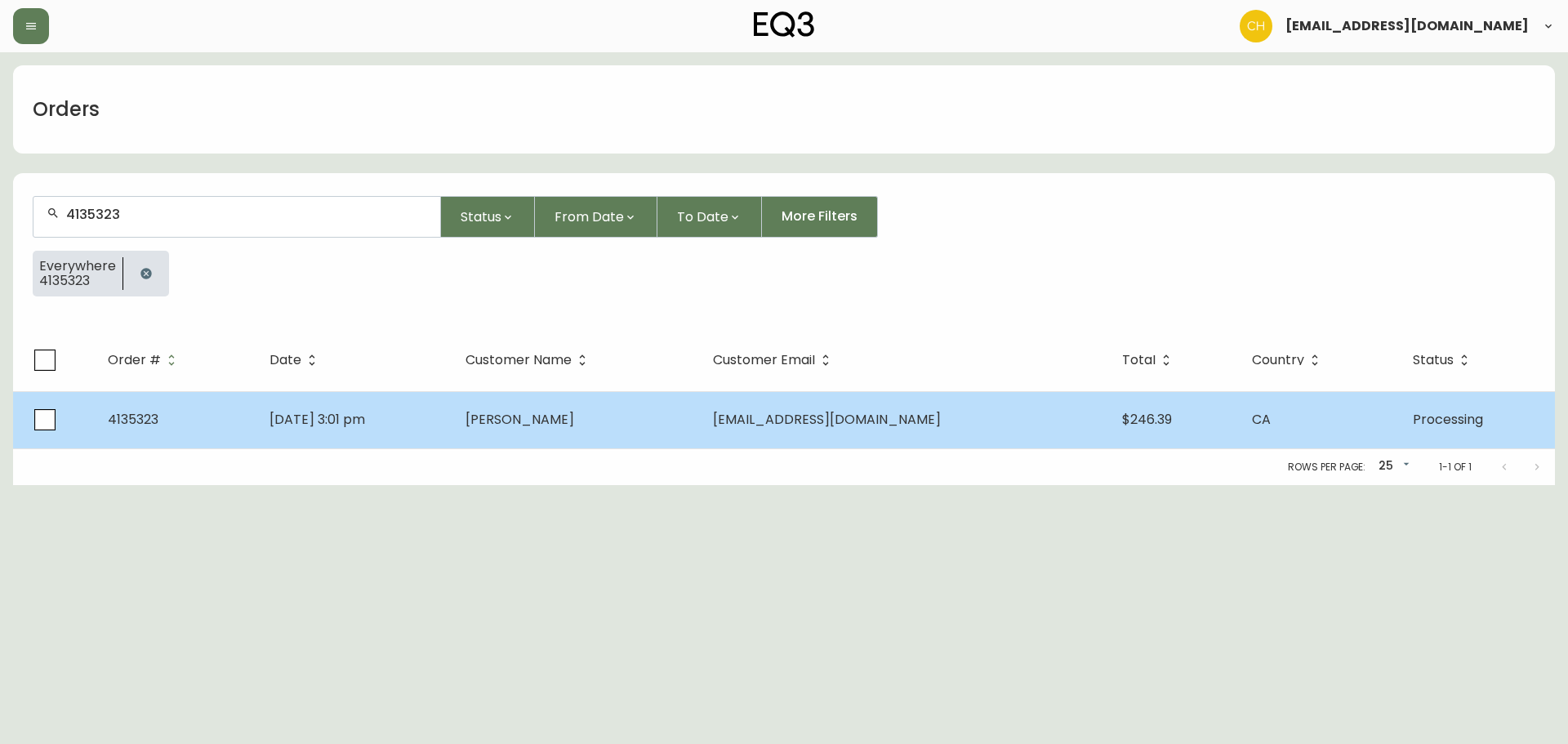
click at [517, 410] on td "[PERSON_NAME]" at bounding box center [577, 420] width 247 height 57
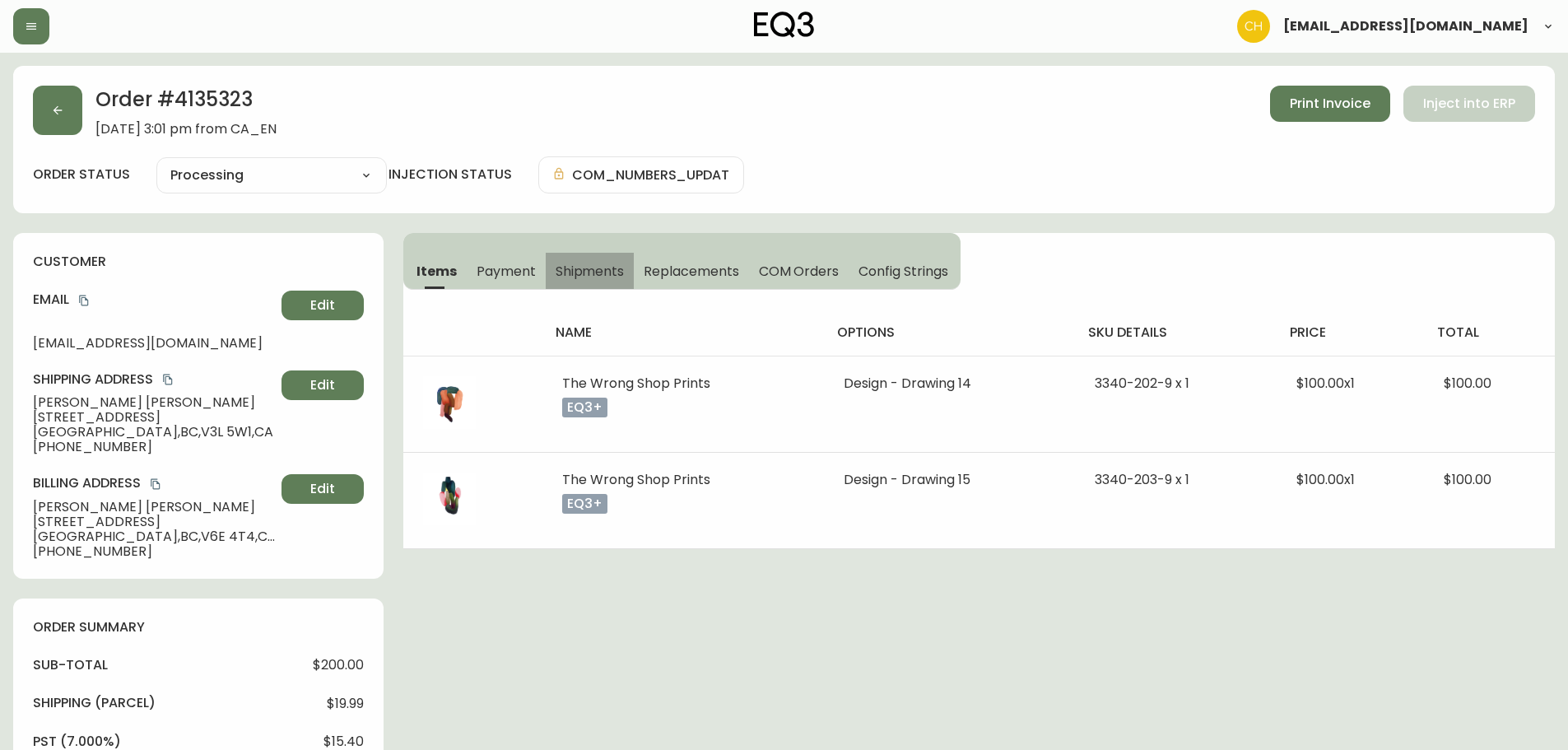
click at [591, 271] on span "Shipments" at bounding box center [590, 271] width 69 height 17
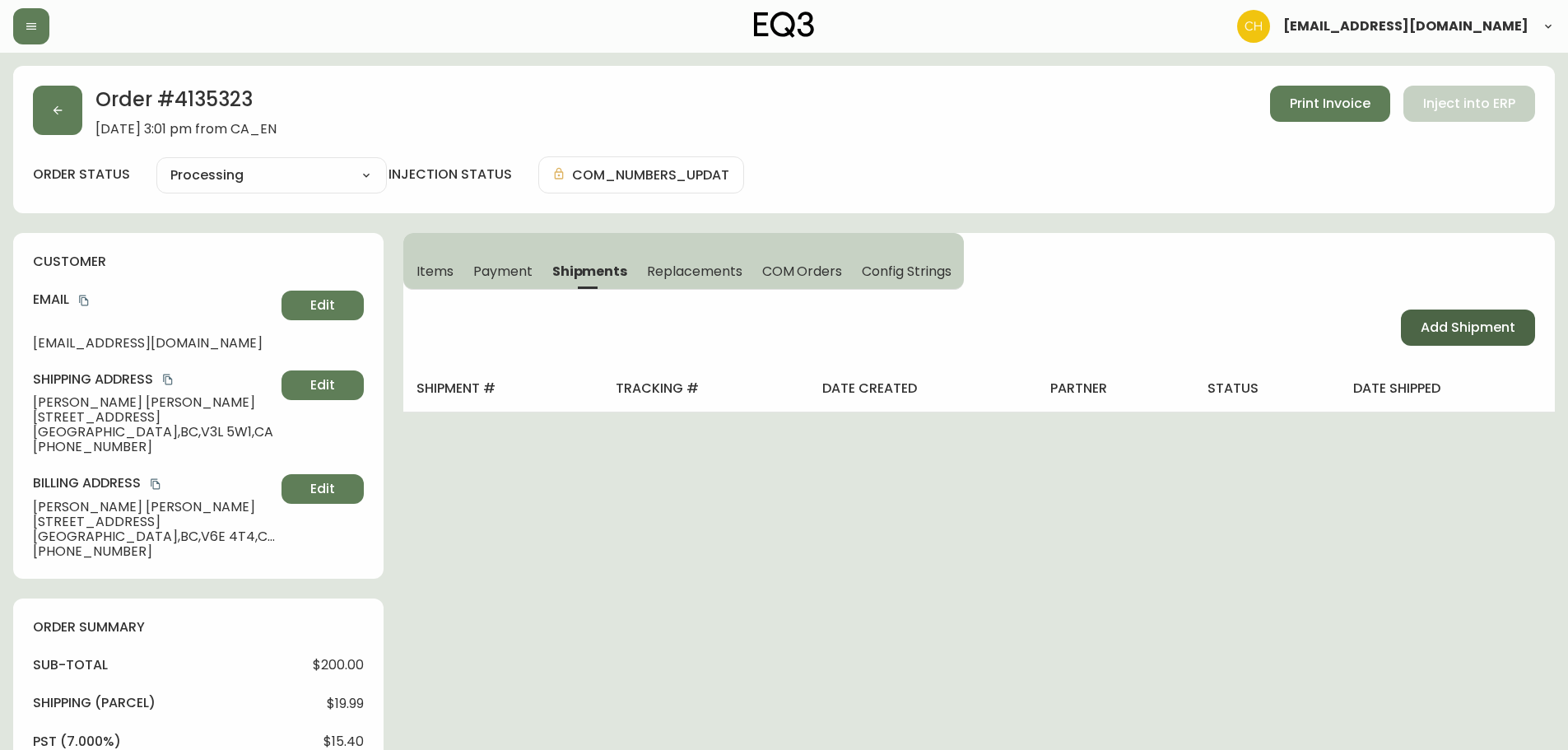
click at [1440, 314] on button "Add Shipment" at bounding box center [1468, 328] width 134 height 37
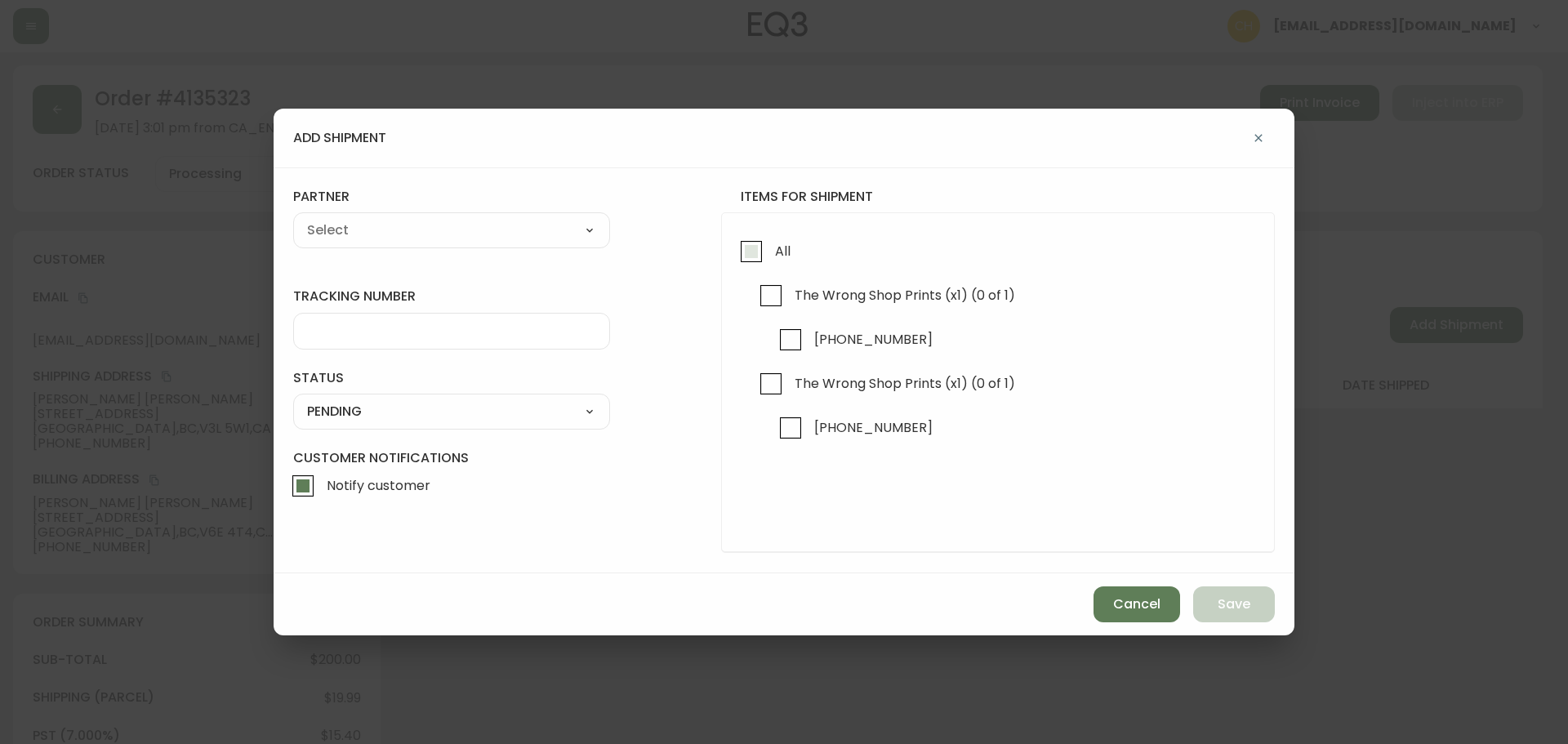
click at [750, 254] on input "All" at bounding box center [751, 251] width 37 height 37
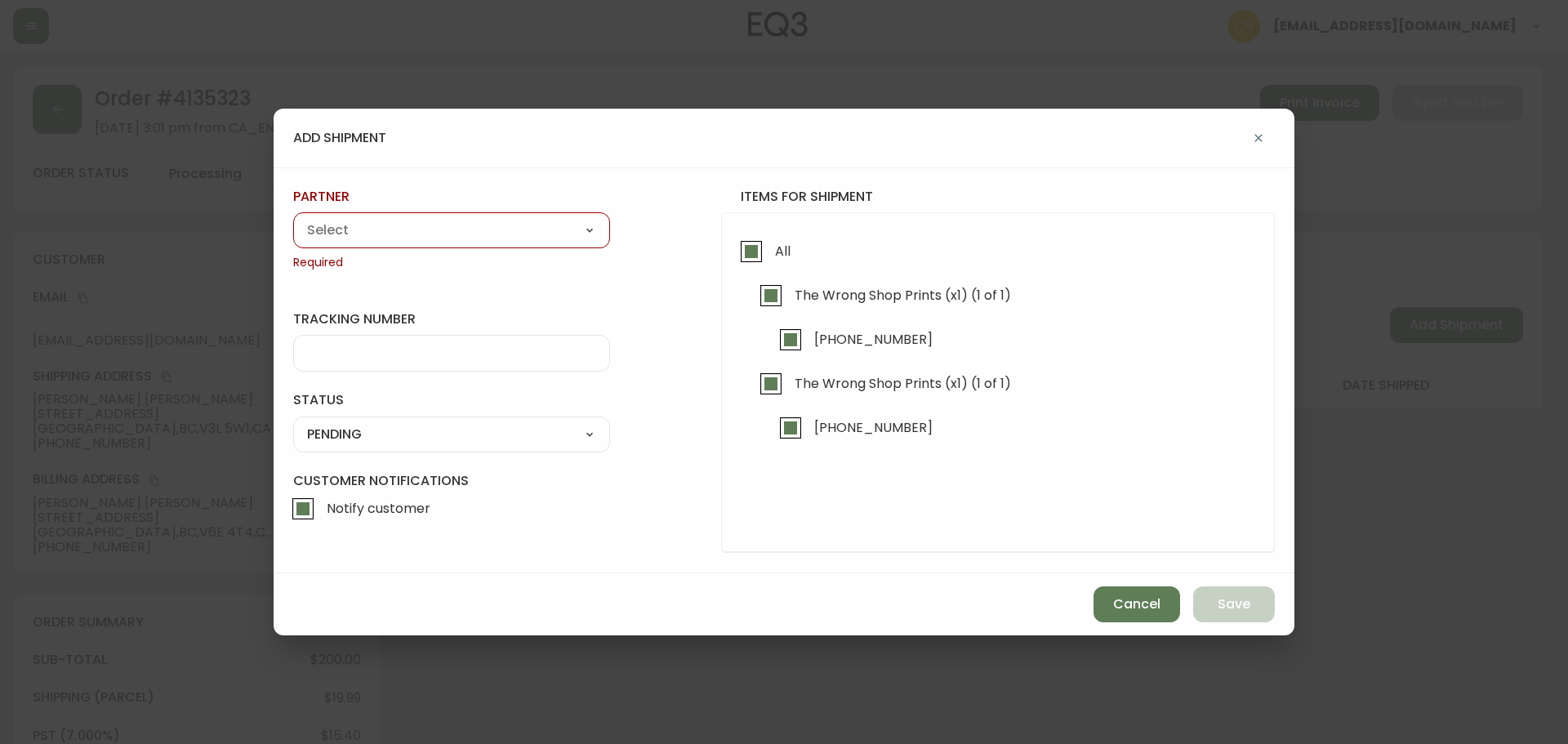
drag, startPoint x: 462, startPoint y: 229, endPoint x: 461, endPoint y: 241, distance: 12.0
click at [462, 229] on select "A Move to Remember LLC ABF Freight Alero [PERSON_NAME] Canada Post Canpar Expre…" at bounding box center [451, 230] width 317 height 24
click at [293, 218] on select "A Move to Remember LLC ABF Freight Alero [PERSON_NAME] Canada Post Canpar Expre…" at bounding box center [451, 230] width 317 height 24
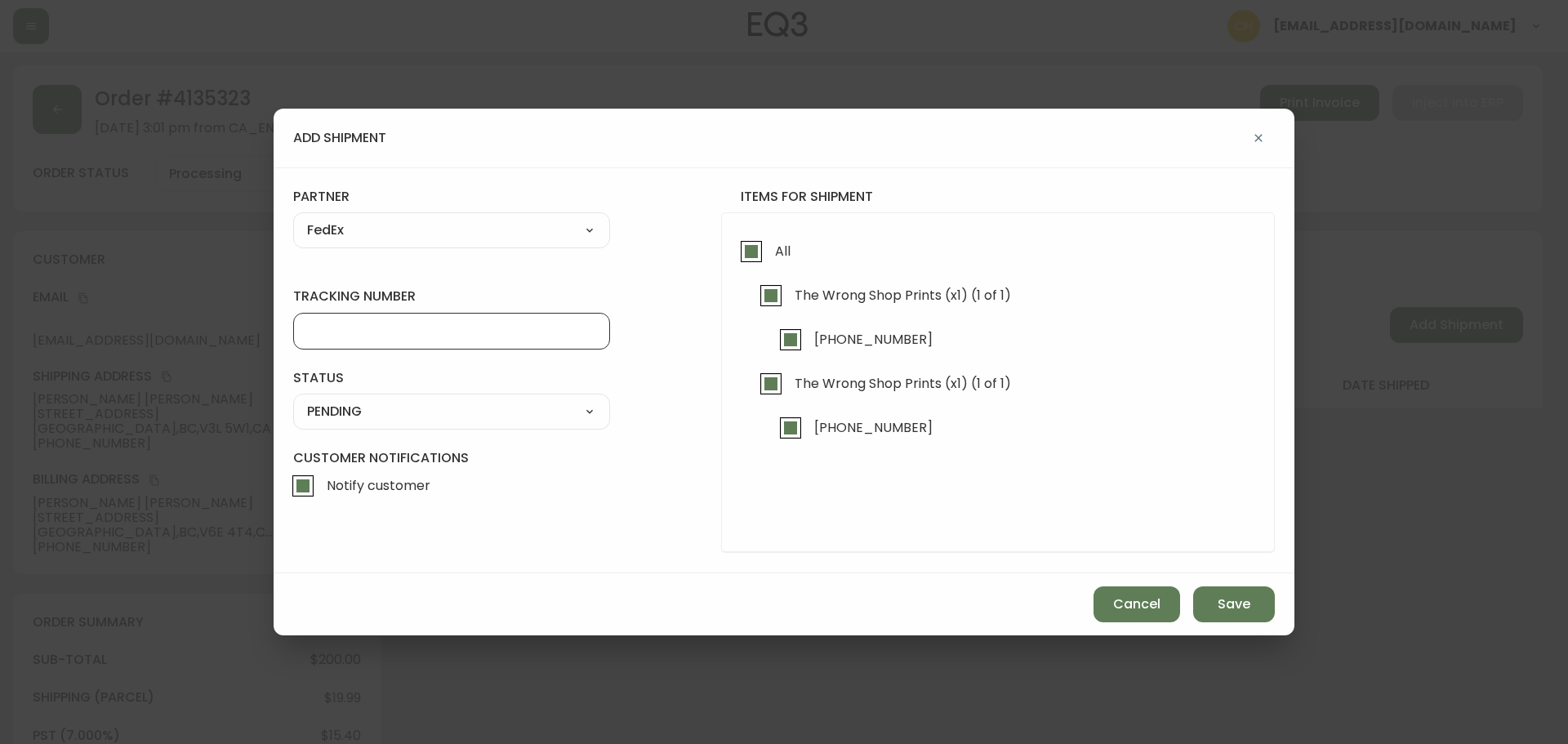
click at [347, 335] on input "tracking number" at bounding box center [451, 331] width 290 height 16
click at [320, 417] on select "SHIPPED PENDING CANCELLED" at bounding box center [451, 411] width 317 height 24
click at [293, 399] on select "SHIPPED PENDING CANCELLED" at bounding box center [451, 411] width 317 height 24
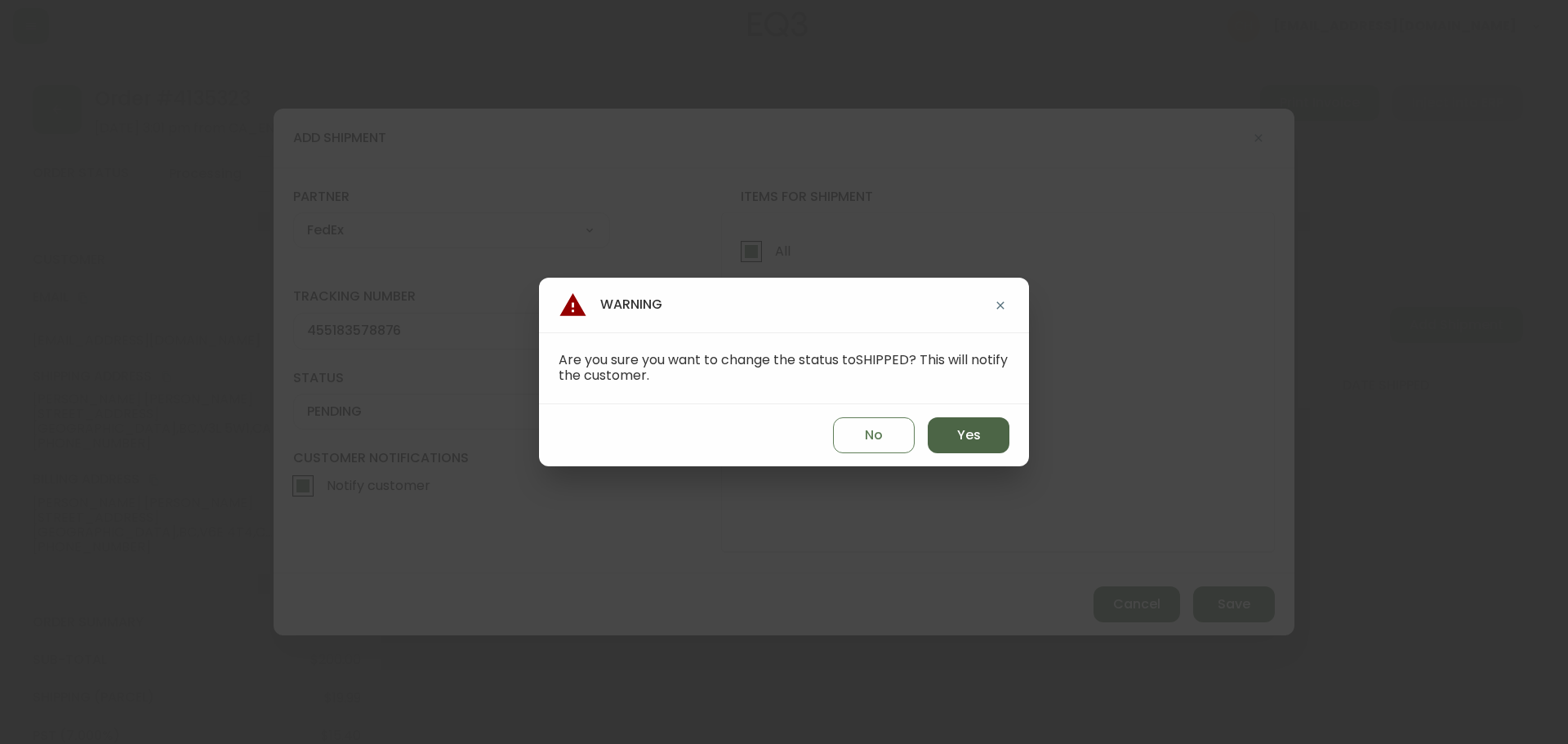
drag, startPoint x: 950, startPoint y: 432, endPoint x: 987, endPoint y: 447, distance: 39.9
click at [955, 432] on button "Yes" at bounding box center [969, 436] width 82 height 36
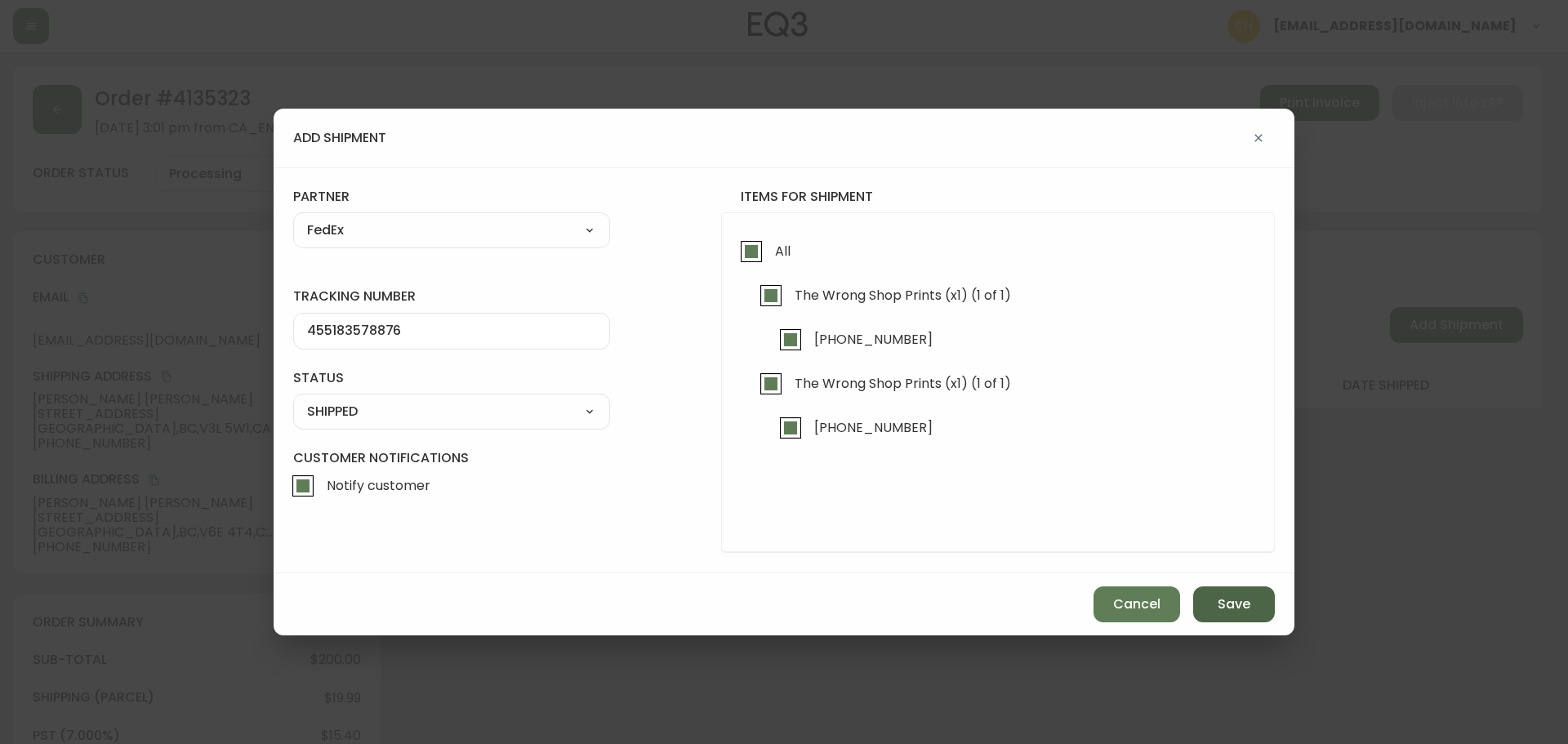
click at [1226, 595] on span "Save" at bounding box center [1234, 604] width 33 height 18
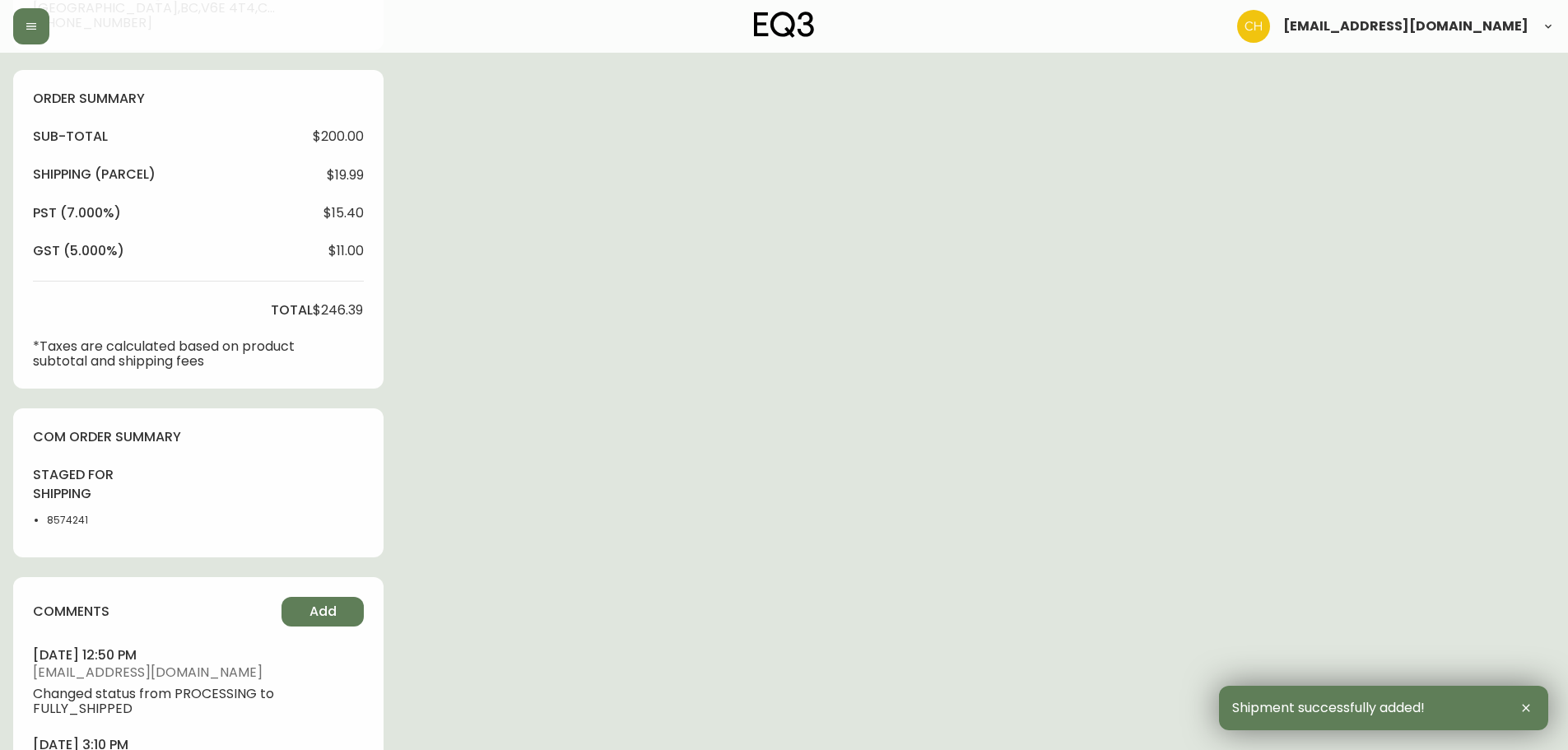
scroll to position [633, 0]
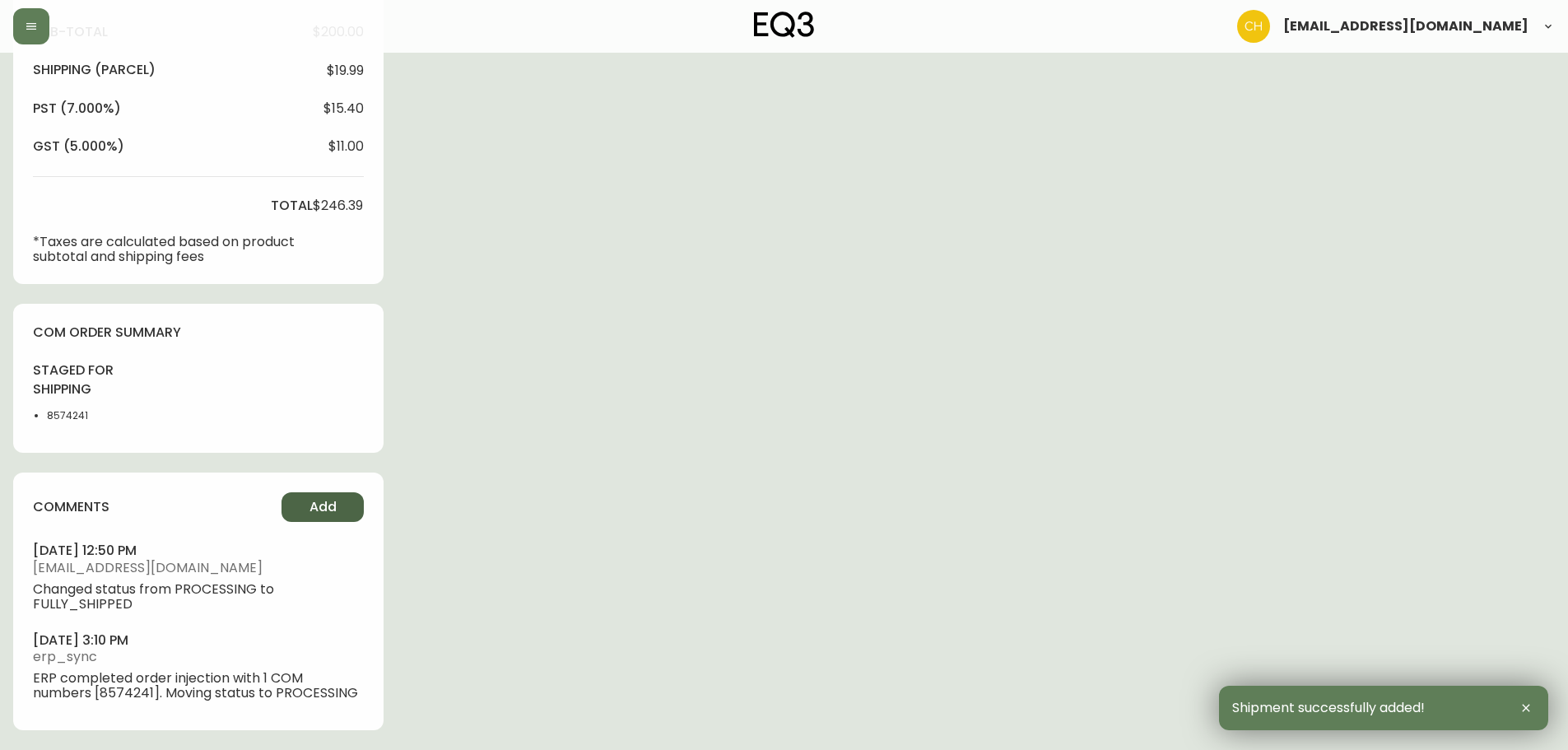
click at [307, 510] on button "Add" at bounding box center [322, 507] width 83 height 30
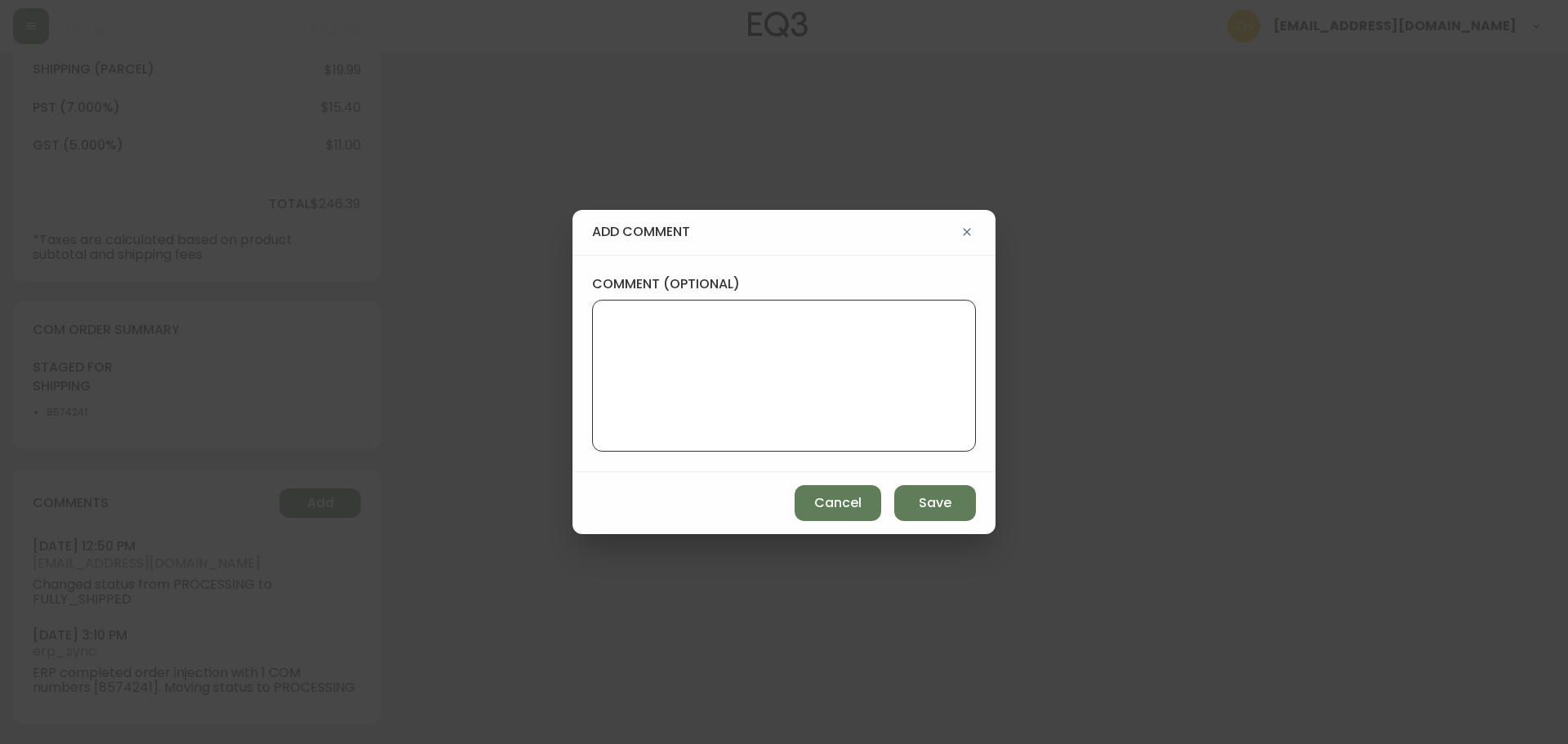
click at [628, 360] on textarea "comment (optional)" at bounding box center [784, 375] width 356 height 130
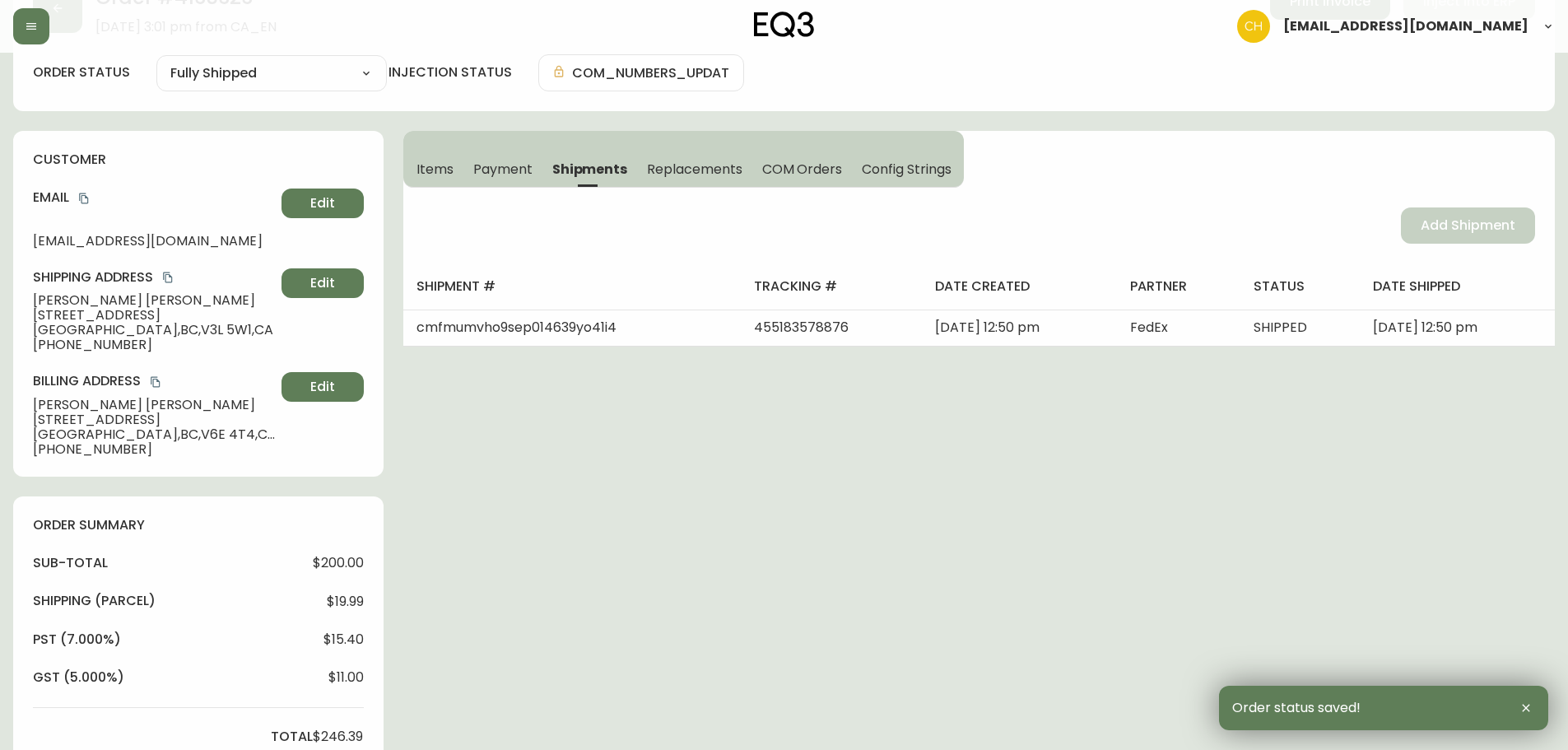
scroll to position [0, 0]
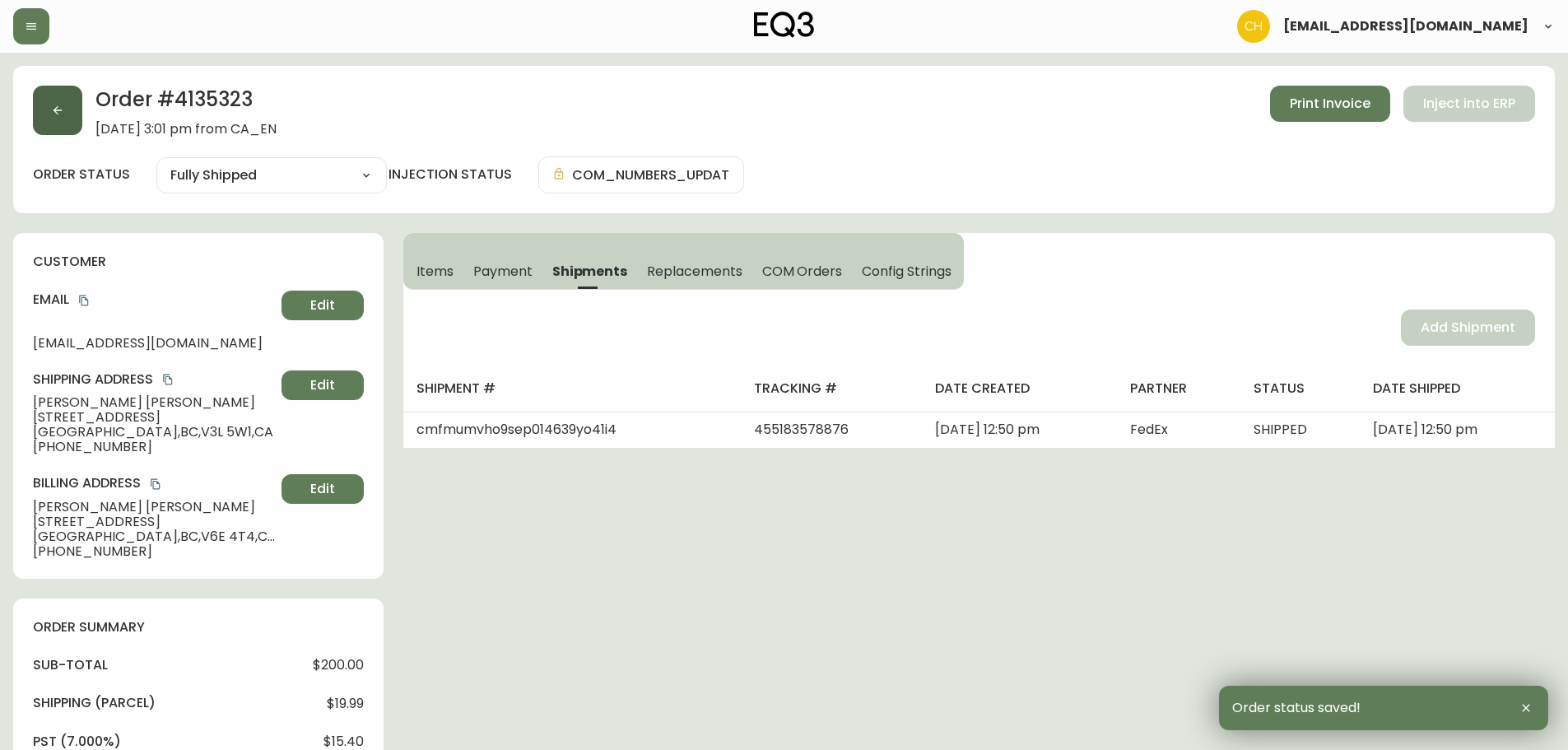
click at [60, 110] on icon "button" at bounding box center [57, 110] width 13 height 13
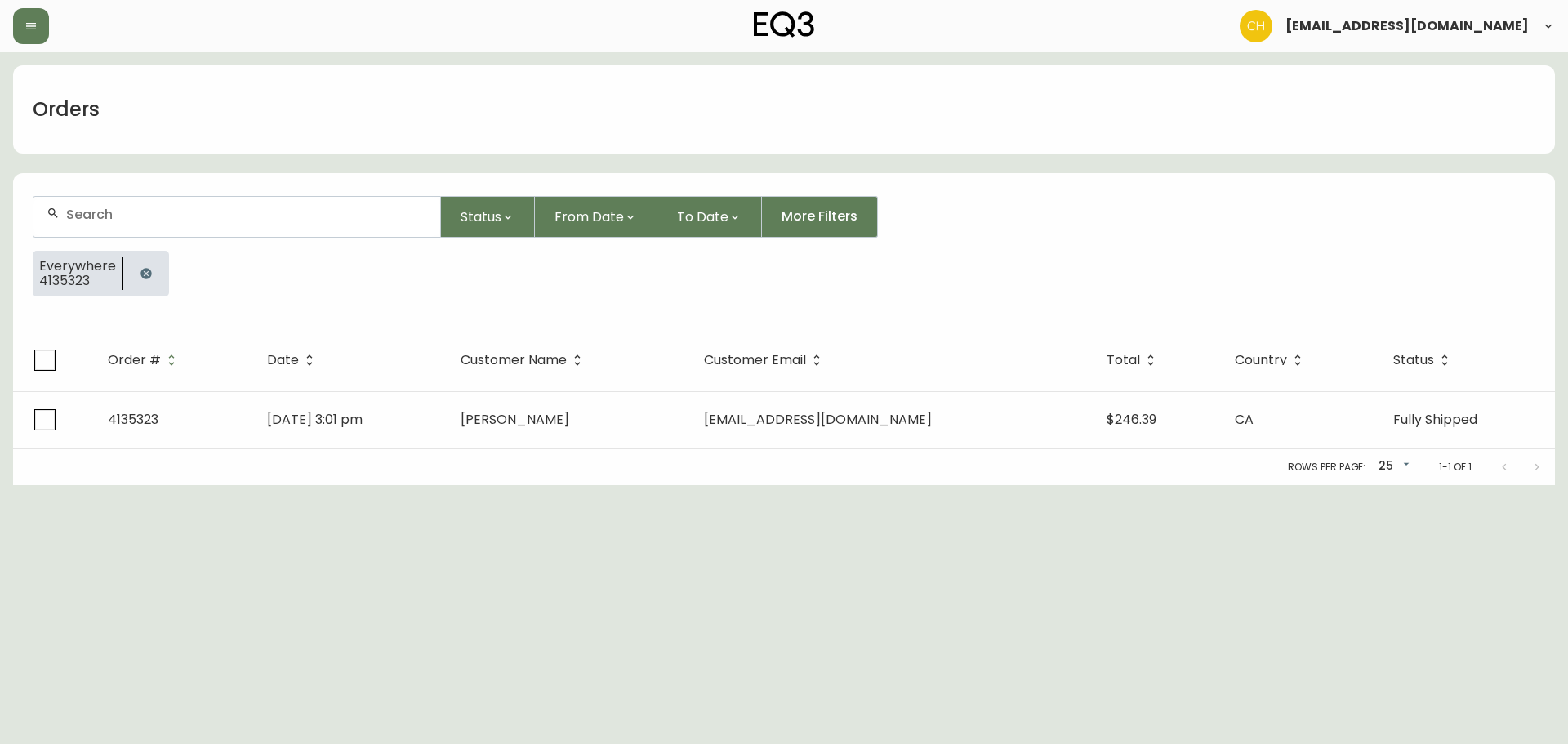
click at [90, 214] on input "text" at bounding box center [247, 214] width 361 height 16
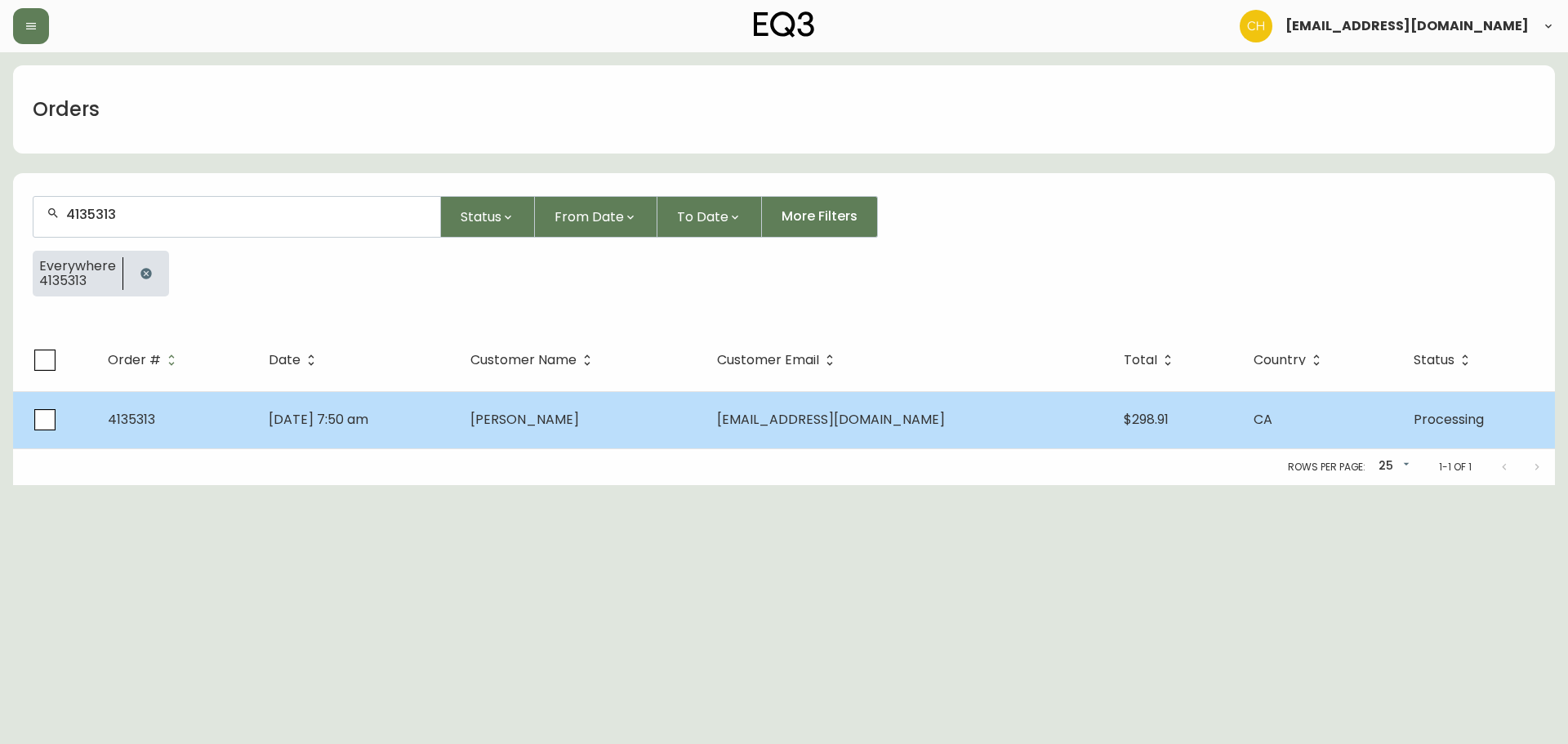
click at [525, 406] on td "[PERSON_NAME]" at bounding box center [580, 420] width 245 height 57
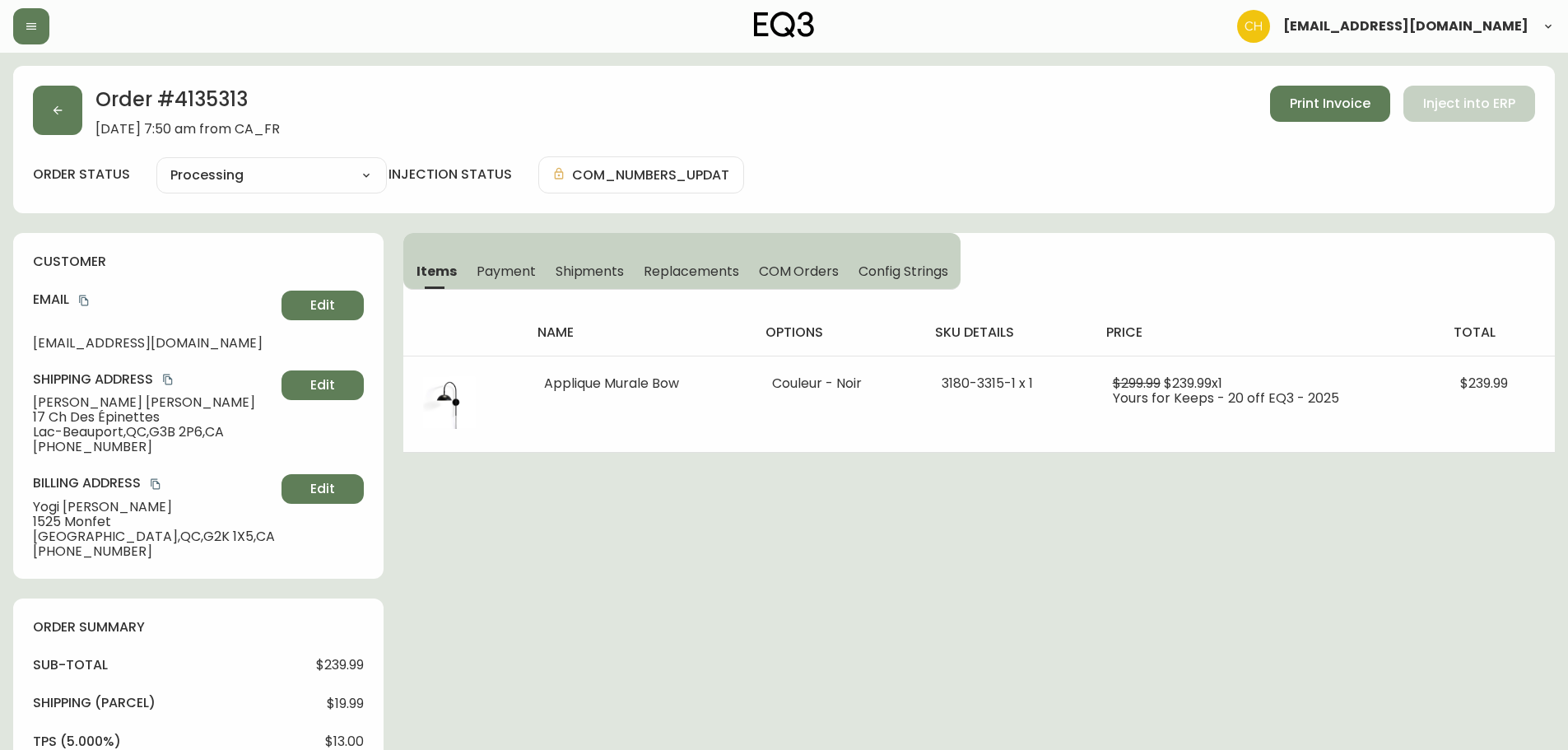
click at [582, 277] on span "Shipments" at bounding box center [590, 271] width 69 height 17
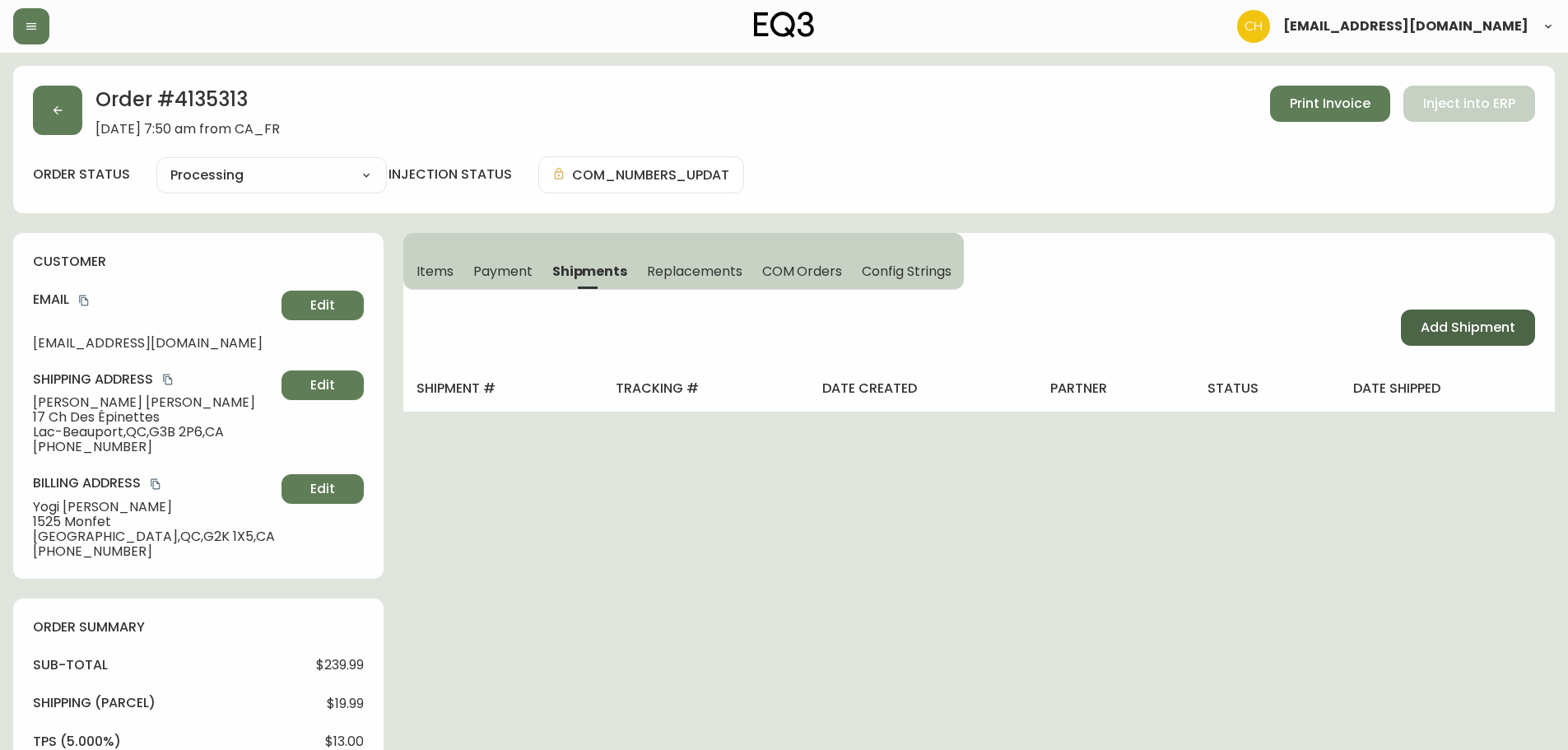
click at [1445, 319] on span "Add Shipment" at bounding box center [1468, 328] width 95 height 18
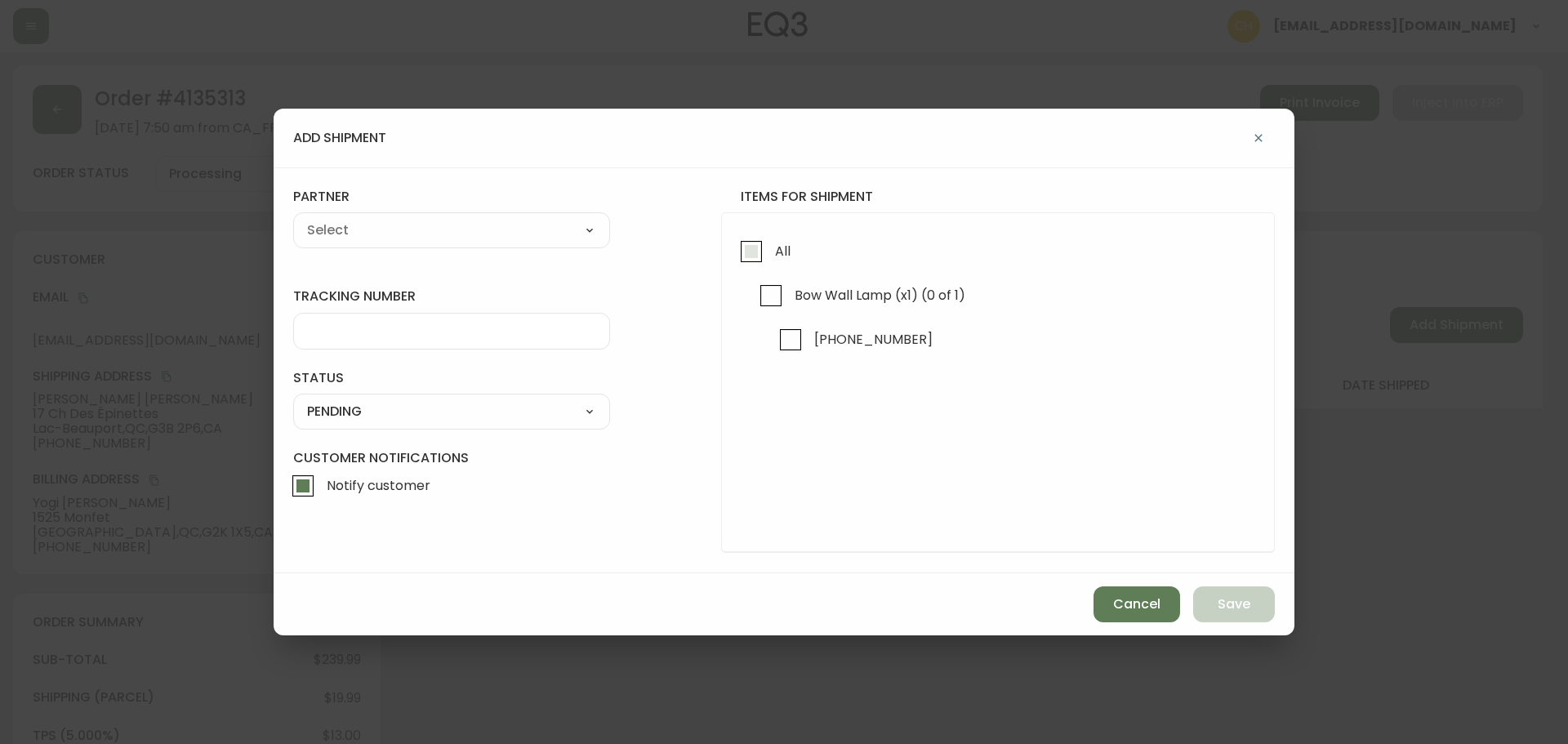
drag, startPoint x: 736, startPoint y: 260, endPoint x: 762, endPoint y: 256, distance: 26.3
click at [737, 260] on input "All" at bounding box center [751, 251] width 37 height 37
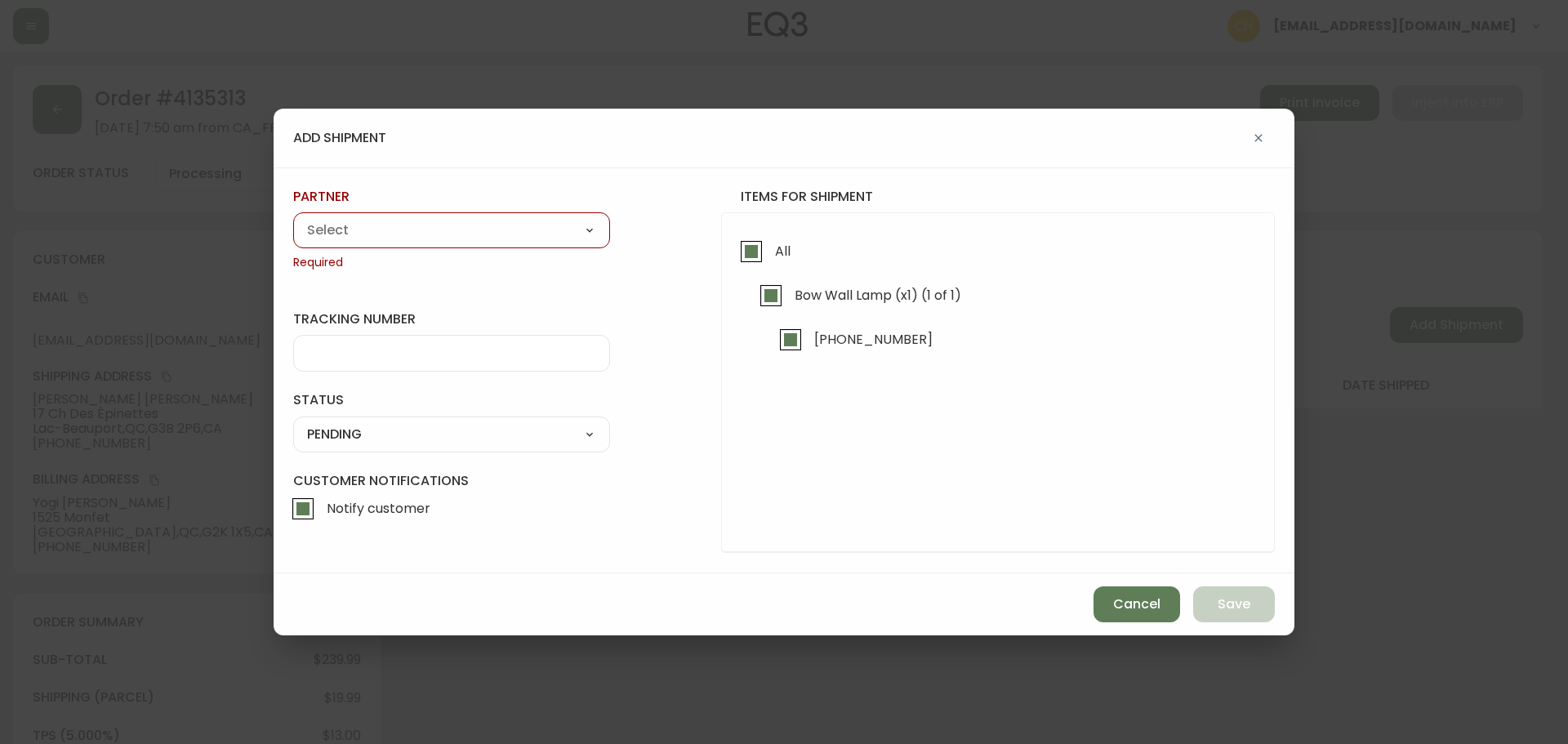
click at [494, 249] on div "partner A Move to Remember LLC ABF Freight Alero [PERSON_NAME] Canada Post Canp…" at bounding box center [451, 229] width 317 height 83
click at [461, 234] on select "A Move to Remember LLC ABF Freight Alero [PERSON_NAME] Canada Post Canpar Expre…" at bounding box center [451, 230] width 317 height 24
click at [293, 218] on select "A Move to Remember LLC ABF Freight Alero [PERSON_NAME] Canada Post Canpar Expre…" at bounding box center [451, 230] width 317 height 24
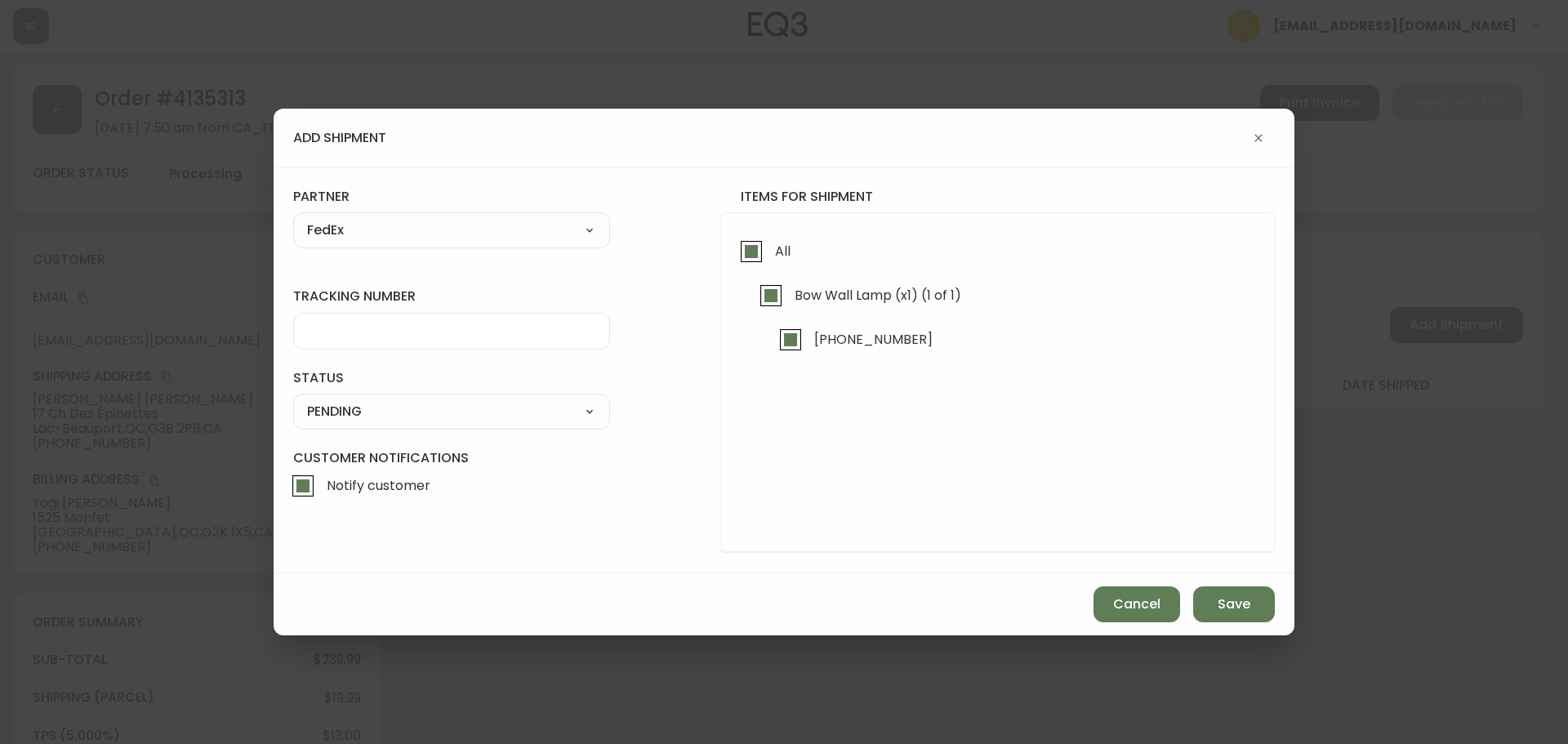
click at [347, 329] on input "tracking number" at bounding box center [451, 331] width 290 height 16
click at [386, 404] on select "SHIPPED PENDING CANCELLED" at bounding box center [451, 411] width 317 height 24
click at [293, 399] on select "SHIPPED PENDING CANCELLED" at bounding box center [451, 411] width 317 height 24
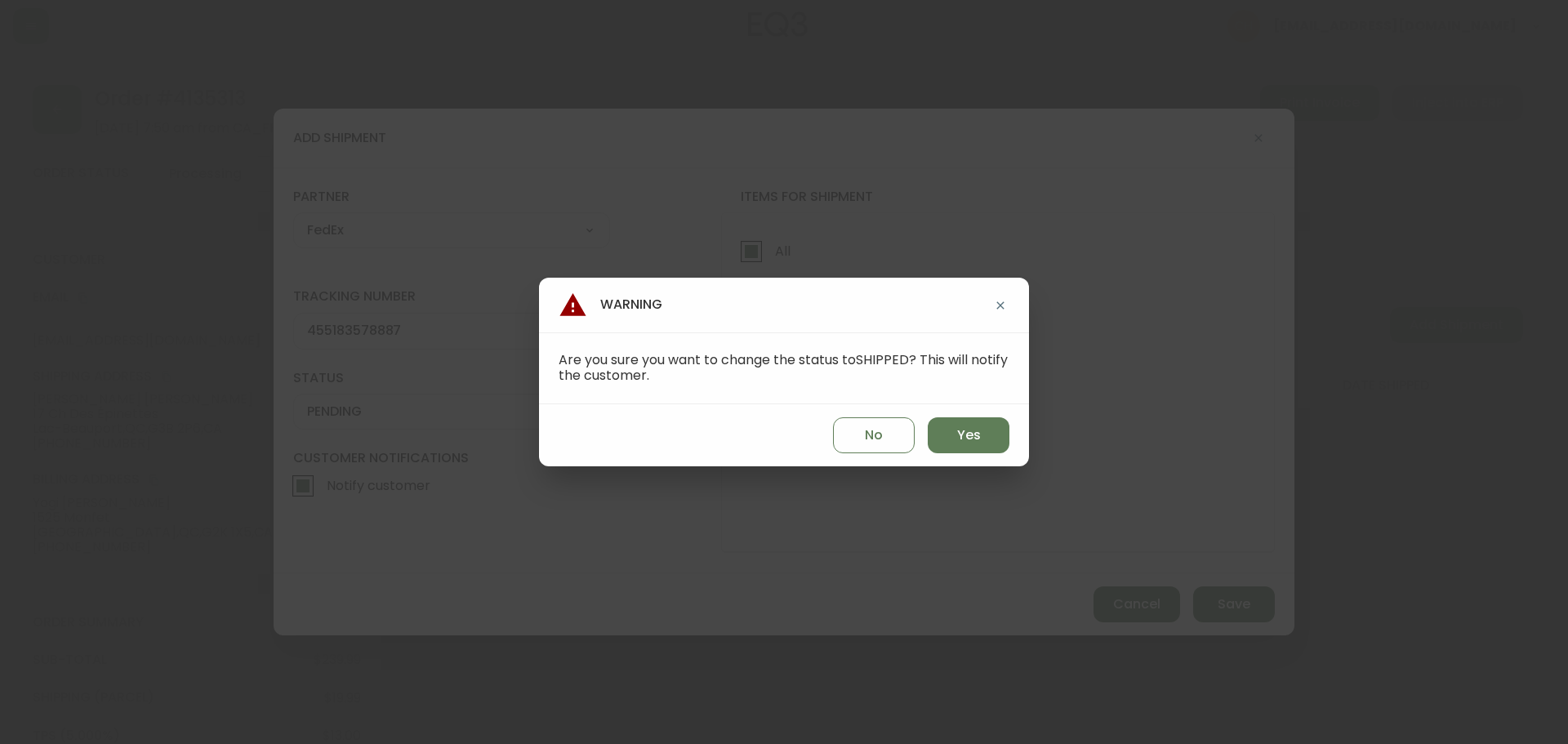
drag, startPoint x: 949, startPoint y: 439, endPoint x: 1039, endPoint y: 473, distance: 96.2
click at [950, 439] on button "Yes" at bounding box center [969, 436] width 82 height 36
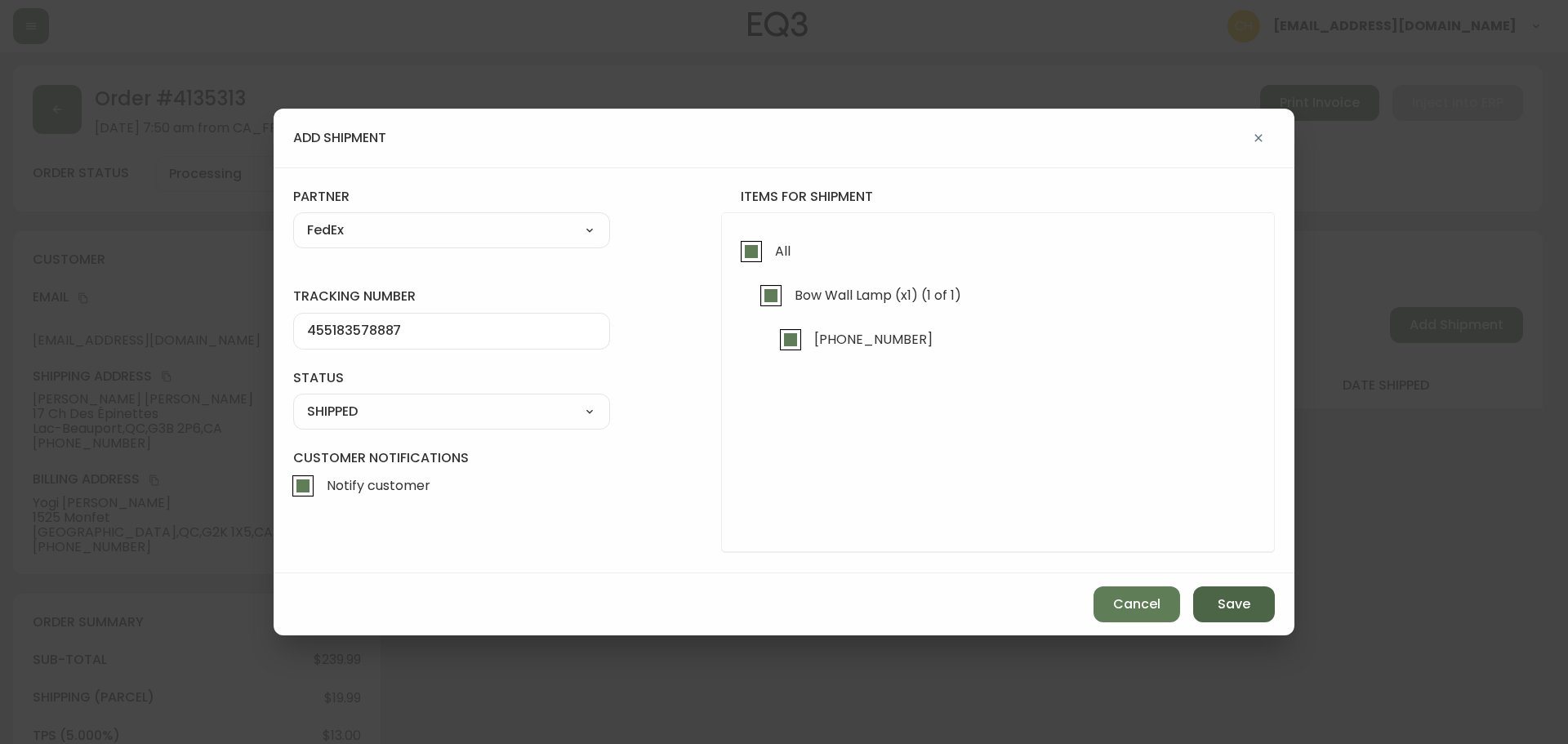
click at [1226, 591] on button "Save" at bounding box center [1234, 605] width 82 height 36
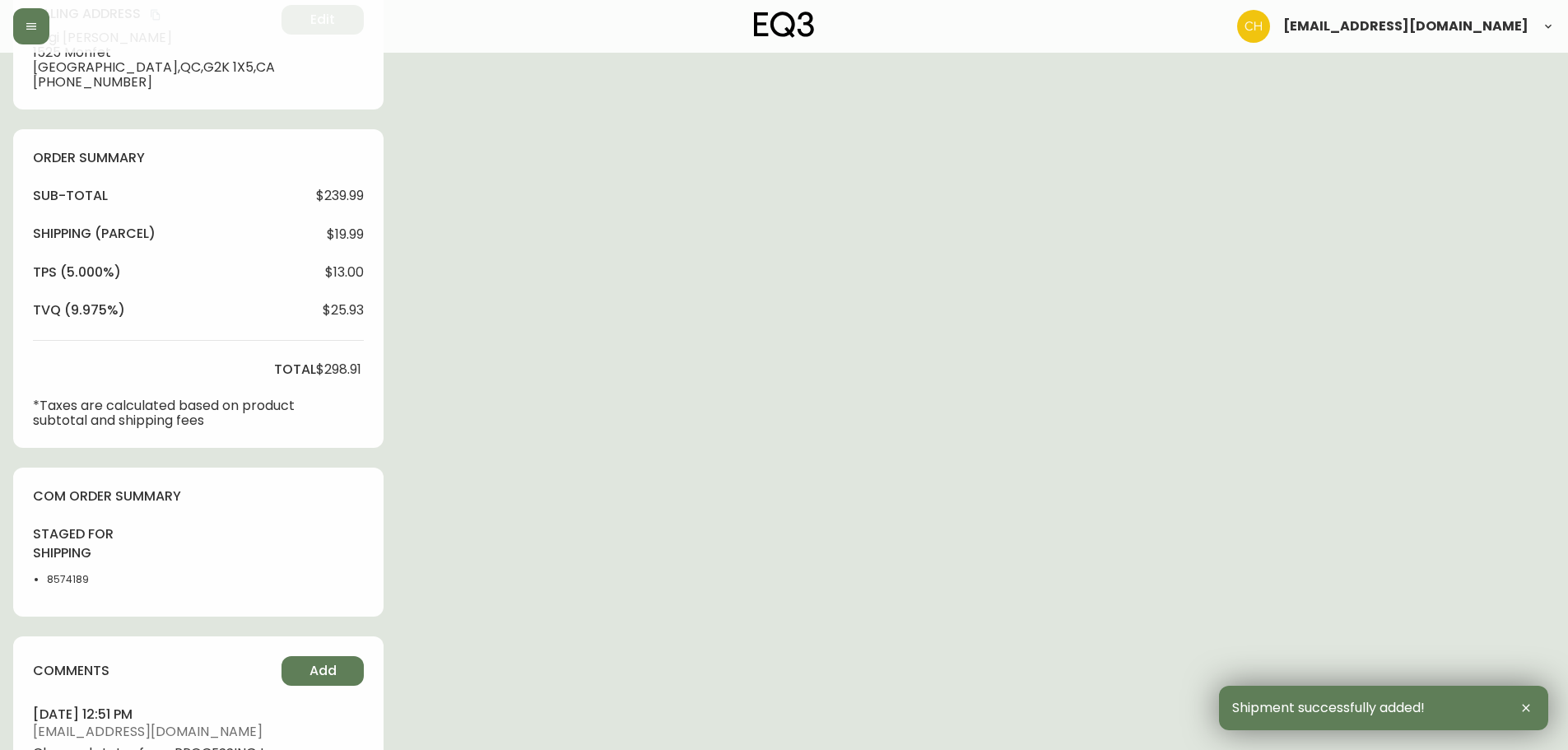
scroll to position [633, 0]
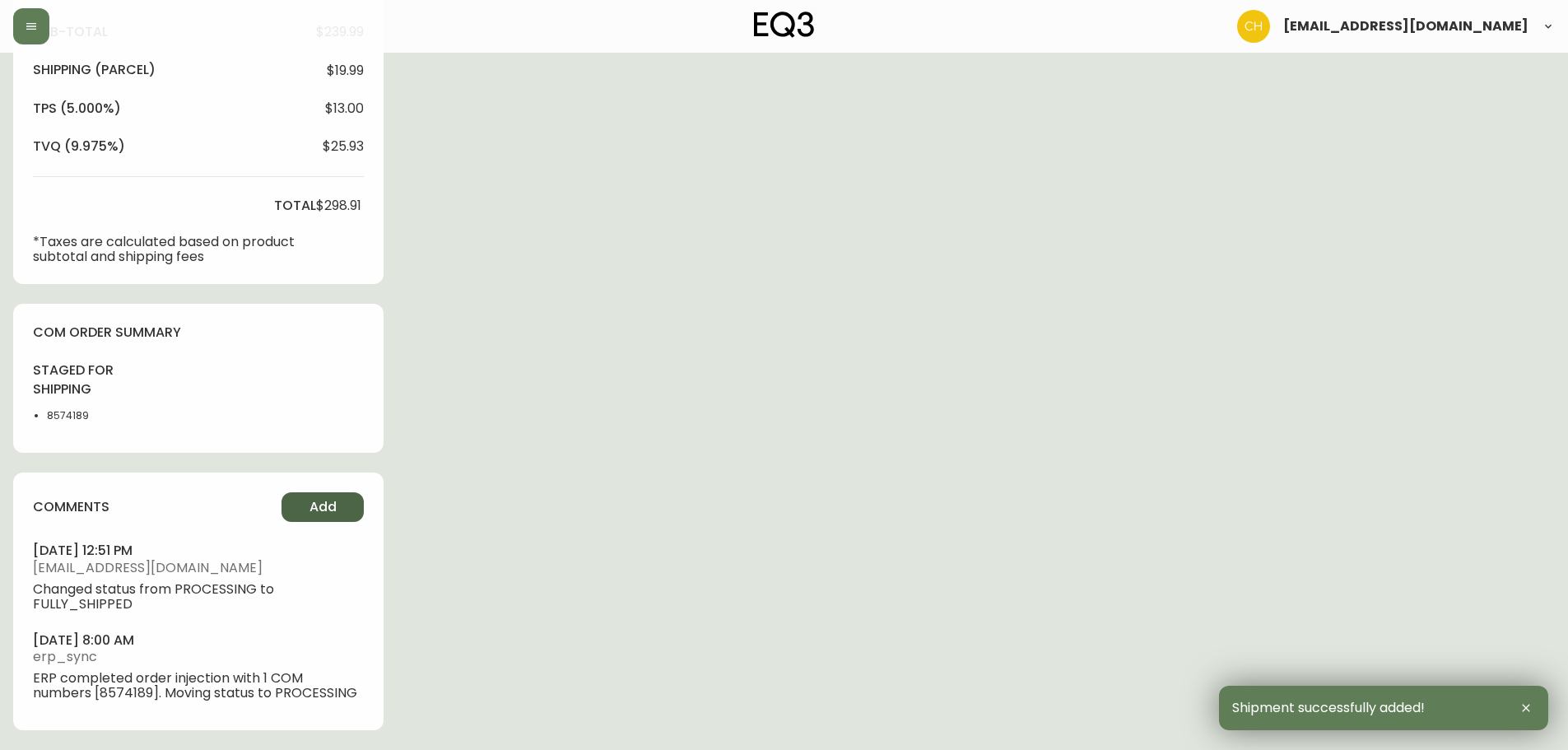
click at [321, 503] on span "Add" at bounding box center [322, 507] width 27 height 18
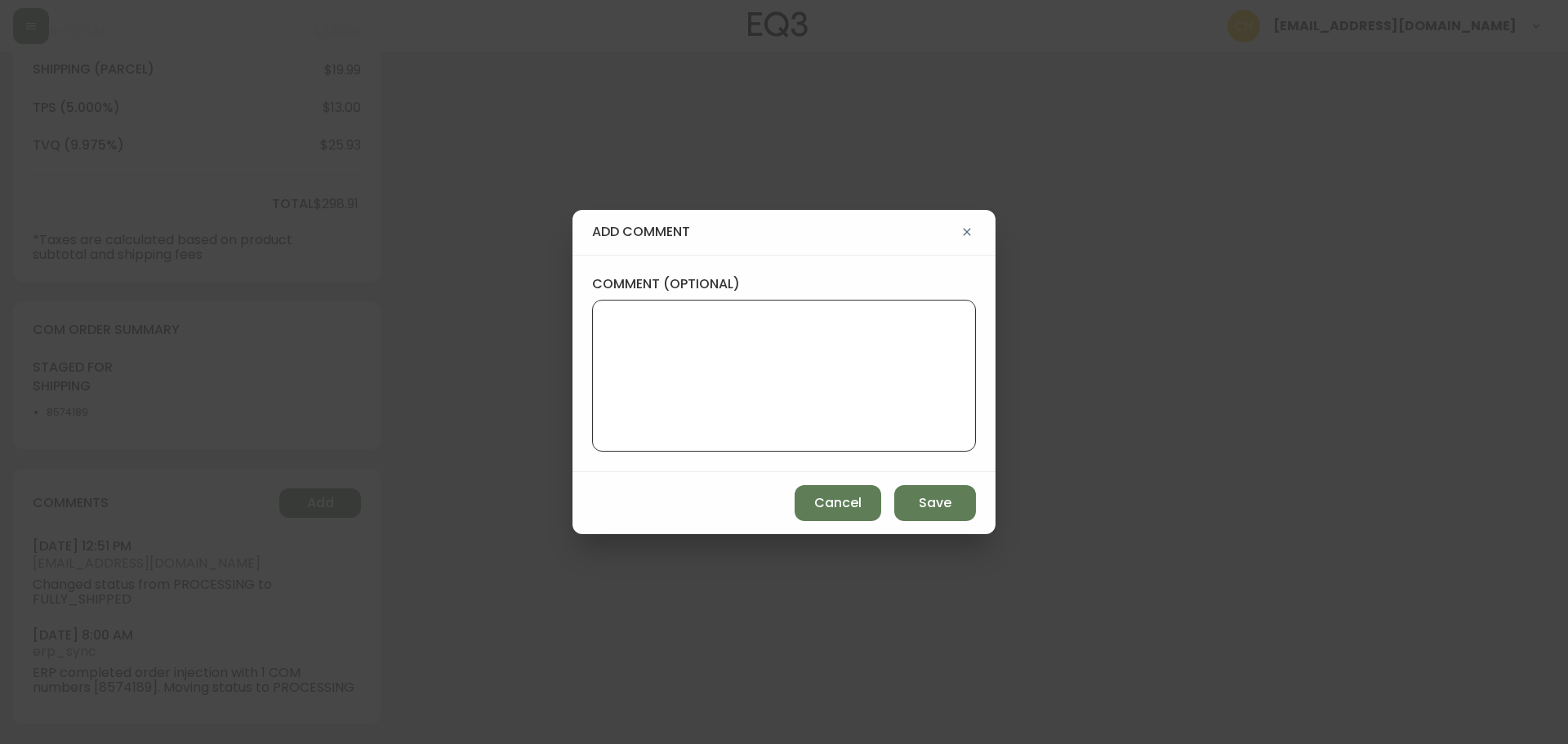
click at [638, 366] on textarea "comment (optional)" at bounding box center [784, 375] width 356 height 130
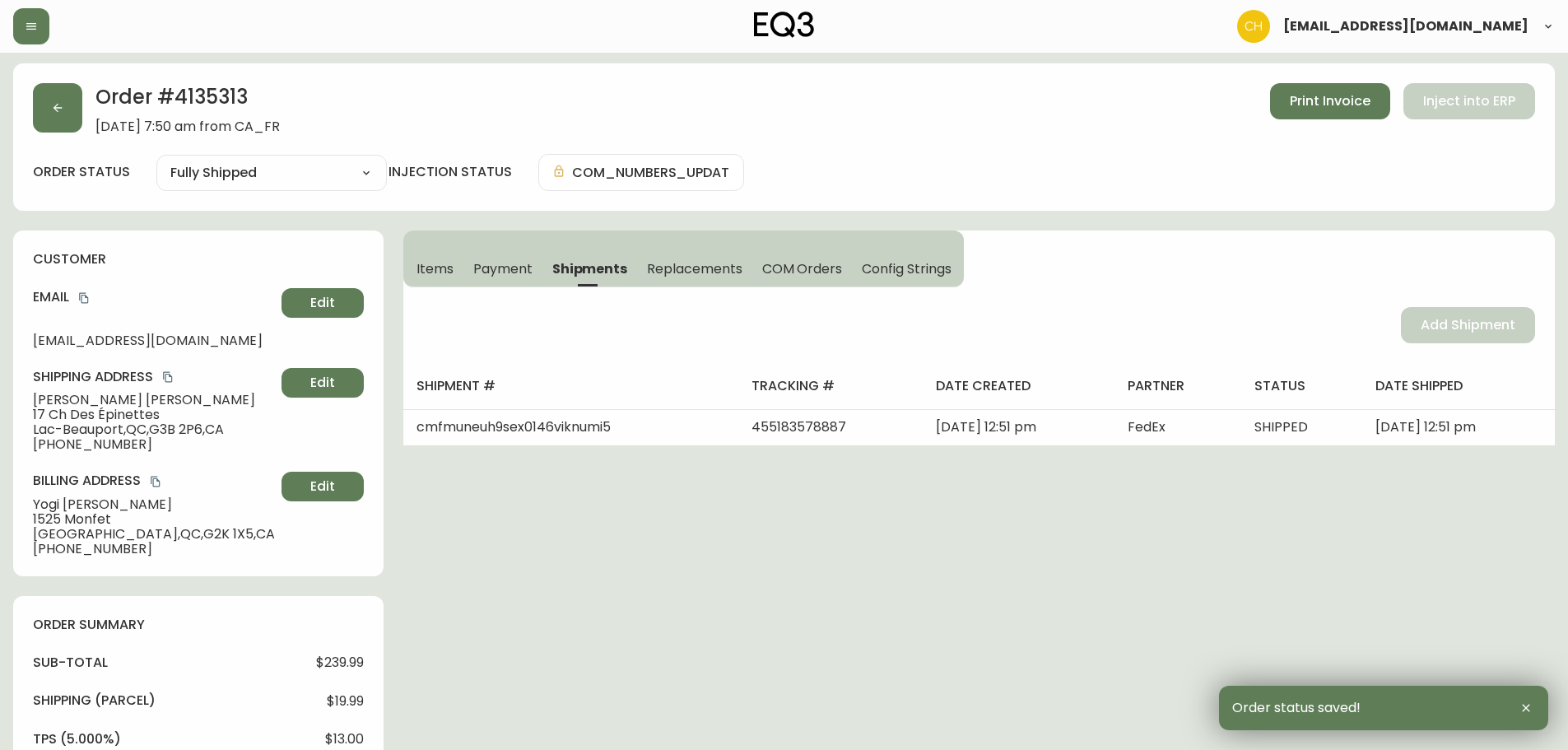
scroll to position [0, 0]
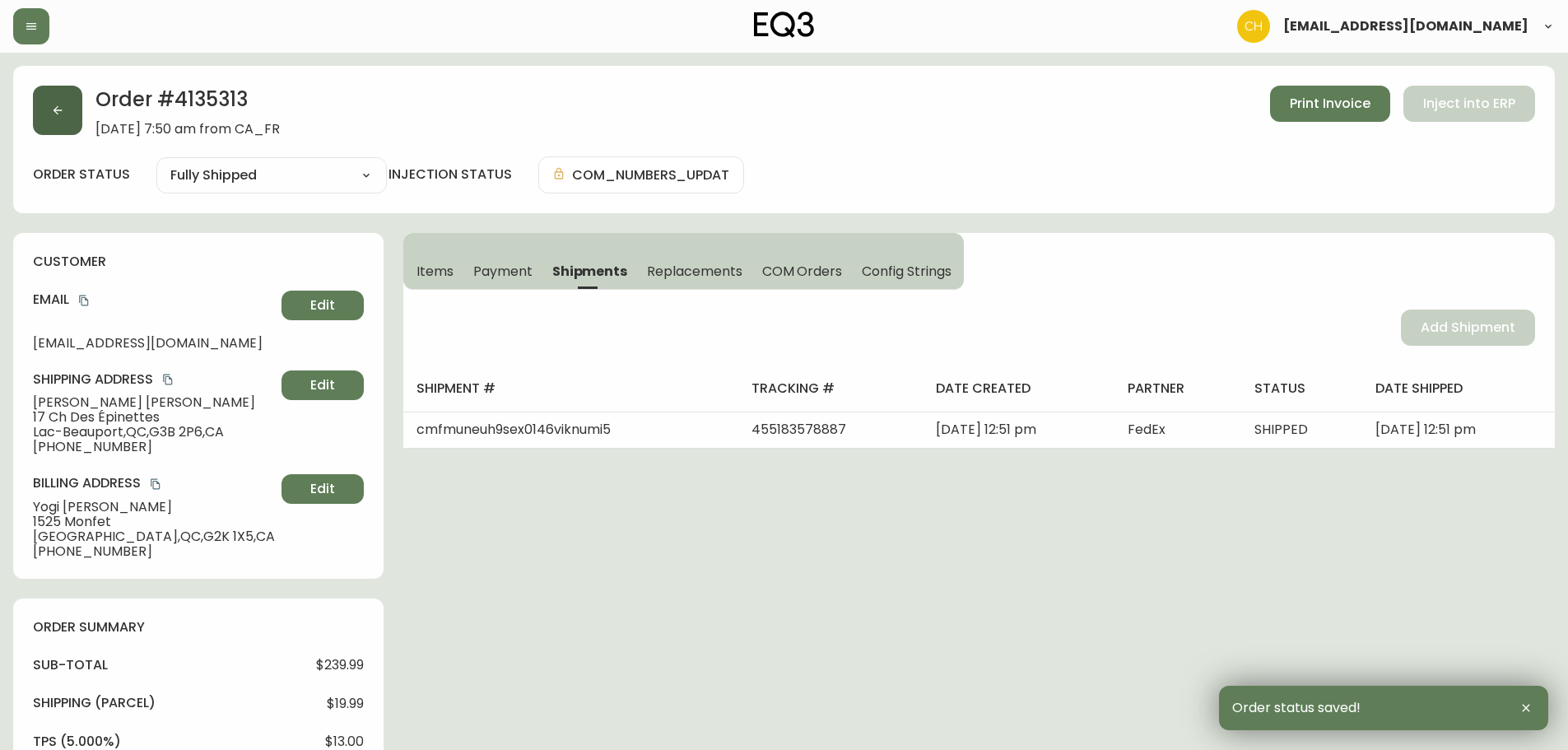
click at [60, 113] on icon "button" at bounding box center [57, 110] width 13 height 13
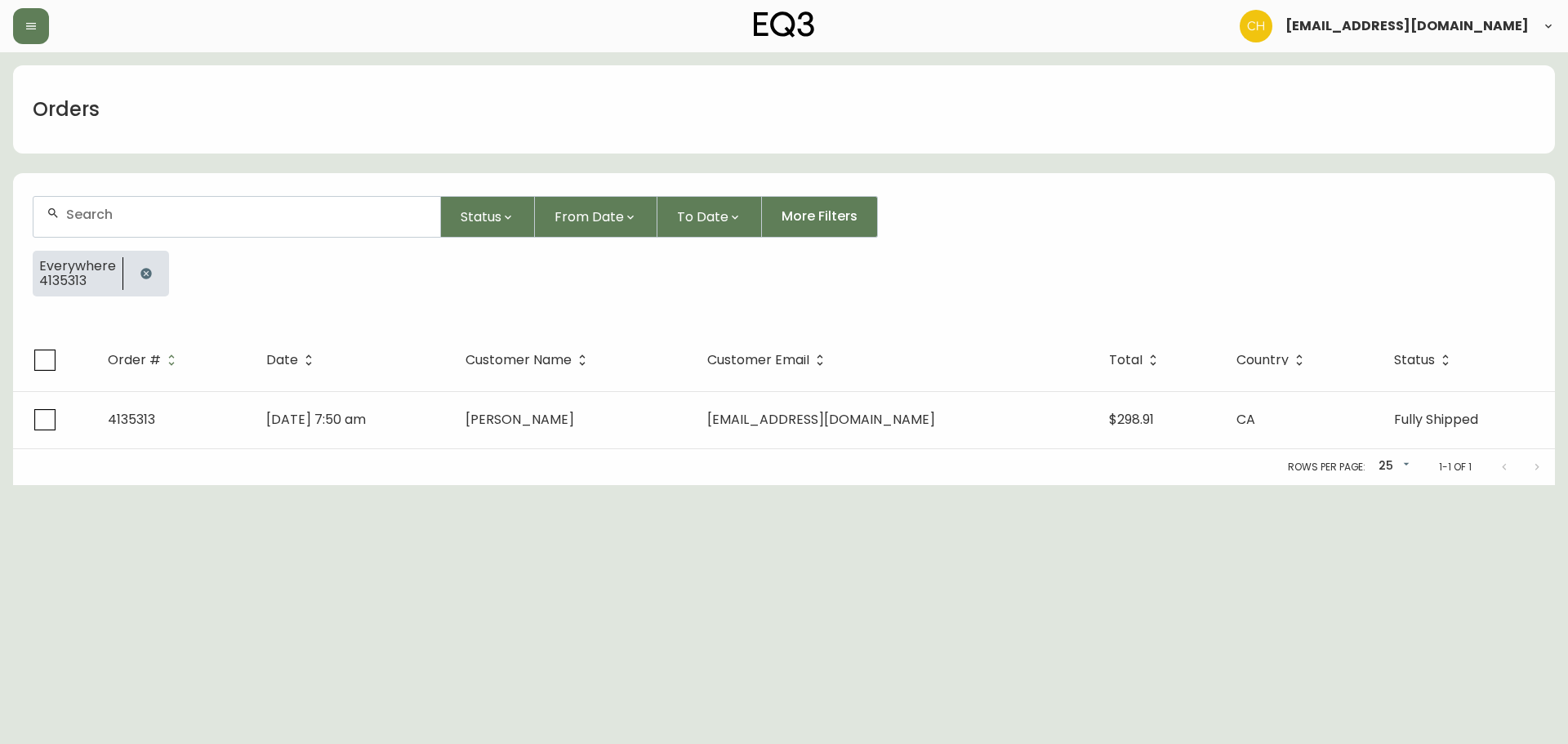
click at [93, 210] on input "text" at bounding box center [247, 214] width 361 height 16
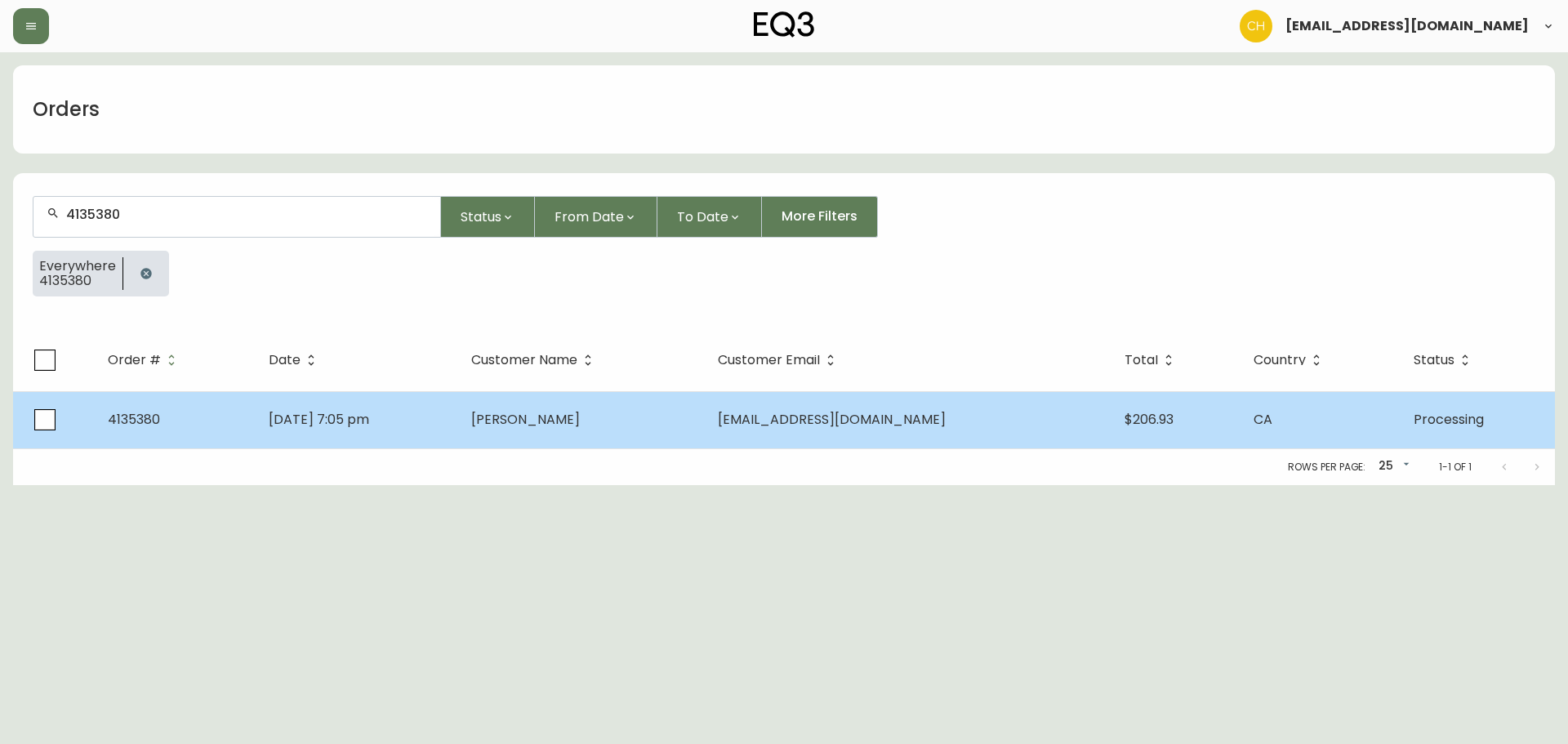
click at [443, 423] on td "[DATE] 7:05 pm" at bounding box center [357, 420] width 202 height 57
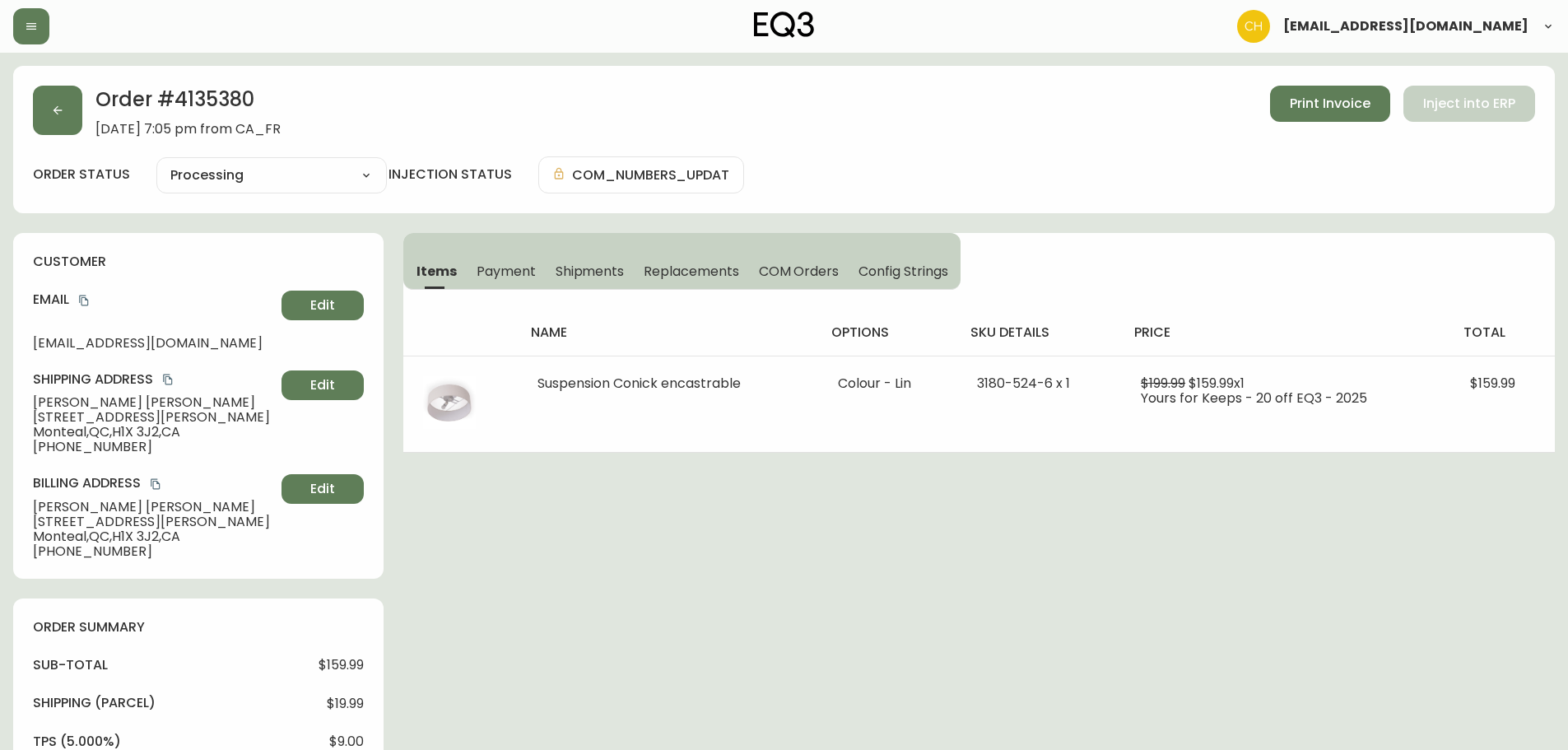
click at [578, 273] on span "Shipments" at bounding box center [590, 271] width 69 height 17
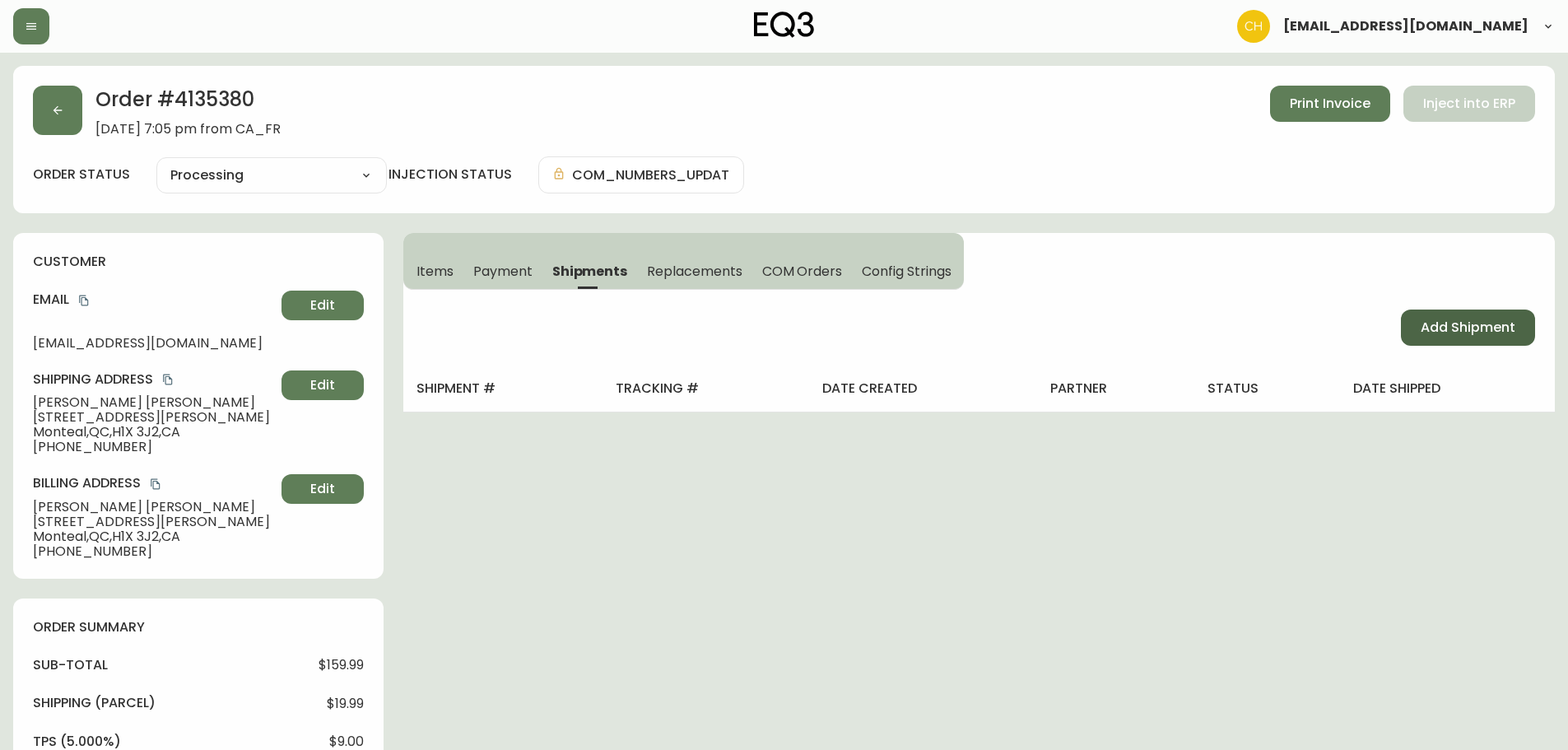
click at [1416, 334] on button "Add Shipment" at bounding box center [1468, 328] width 134 height 37
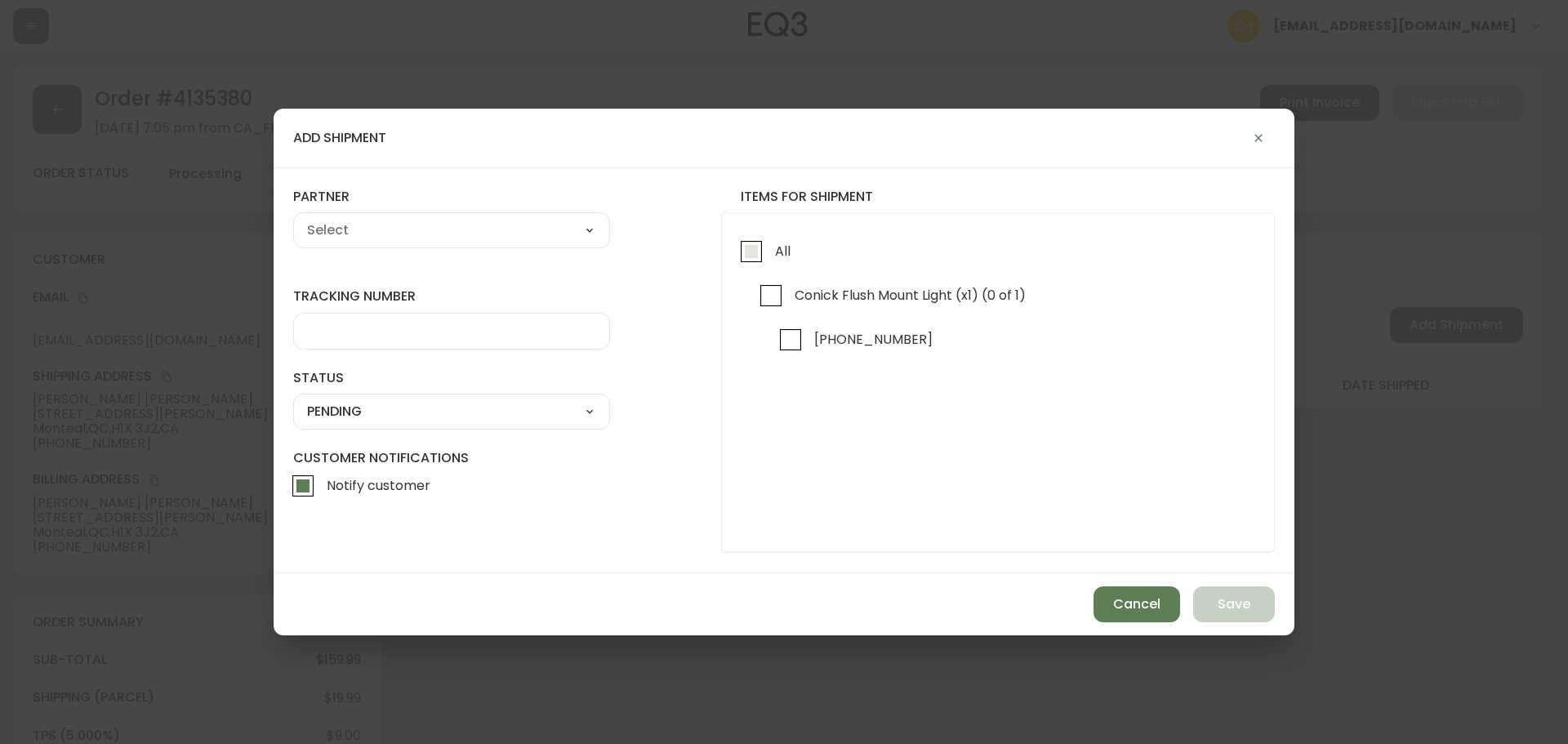
click at [743, 243] on input "All" at bounding box center [751, 251] width 37 height 37
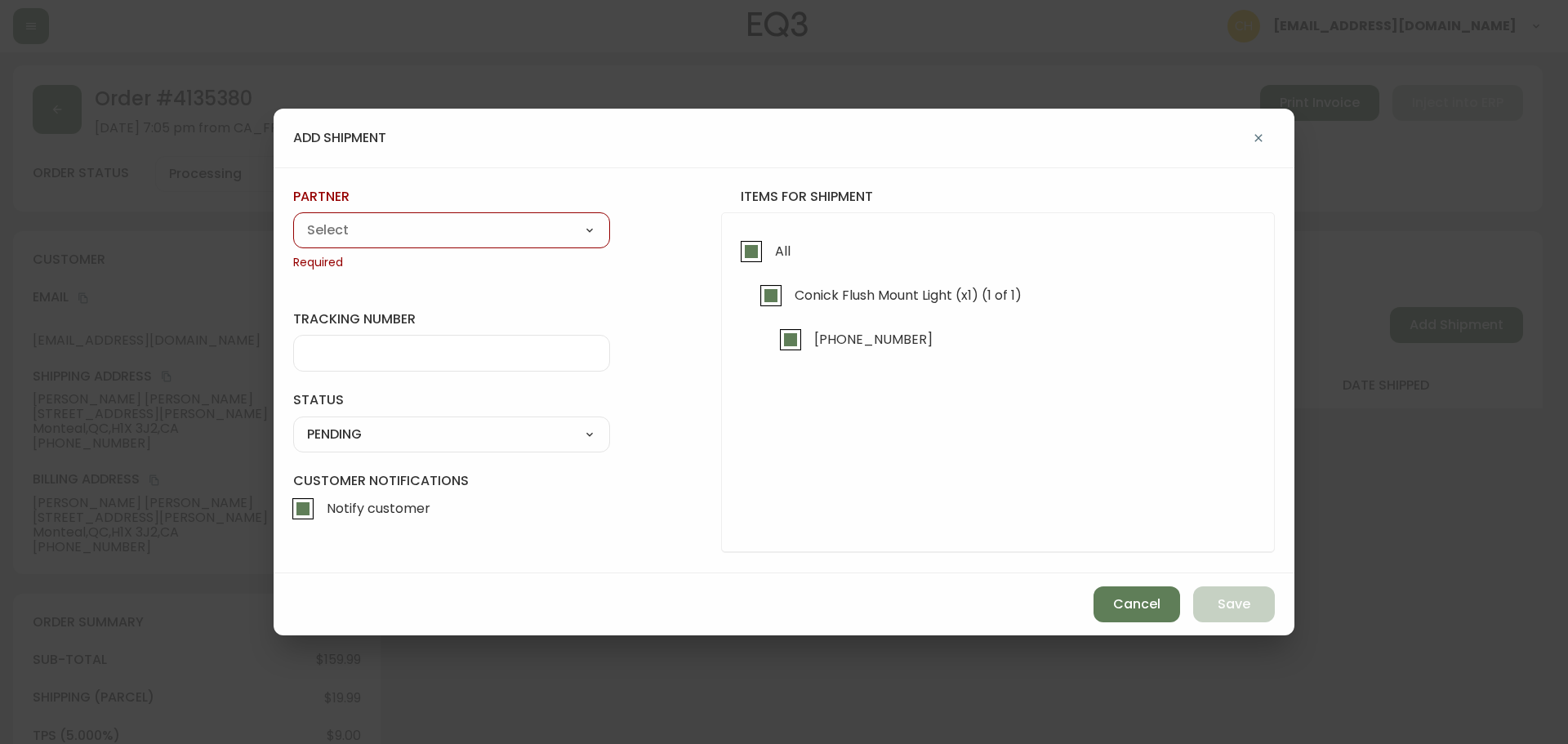
click at [510, 213] on div "A Move to Remember LLC ABF Freight Alero [PERSON_NAME] Canada Post Canpar Expre…" at bounding box center [451, 231] width 317 height 36
drag, startPoint x: 479, startPoint y: 228, endPoint x: 473, endPoint y: 235, distance: 9.2
click at [478, 228] on select "A Move to Remember LLC ABF Freight Alero [PERSON_NAME] Canada Post Canpar Expre…" at bounding box center [451, 230] width 317 height 24
click at [293, 218] on select "A Move to Remember LLC ABF Freight Alero [PERSON_NAME] Canada Post Canpar Expre…" at bounding box center [451, 230] width 317 height 24
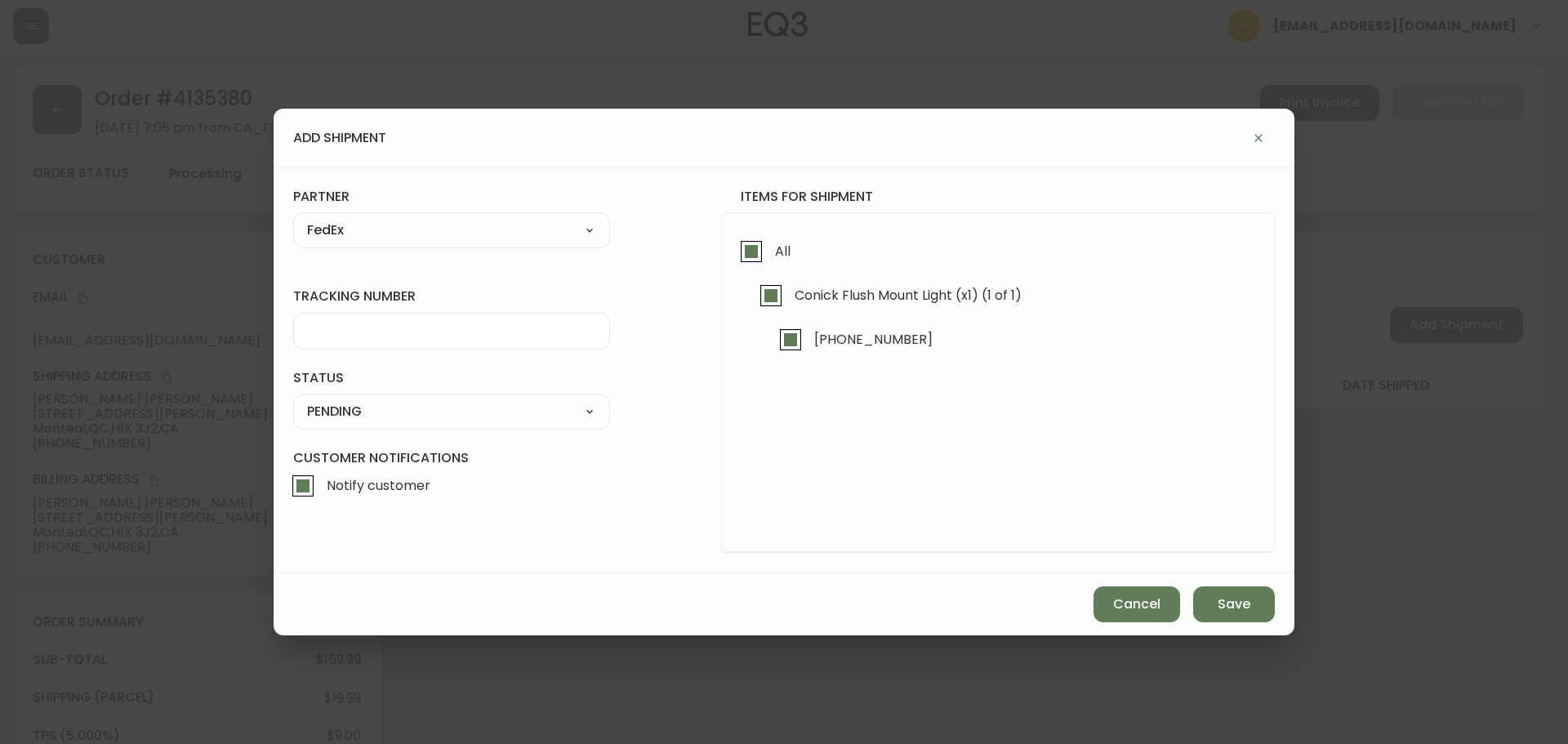
click at [335, 330] on input "tracking number" at bounding box center [451, 331] width 290 height 16
click at [319, 410] on select "SHIPPED PENDING CANCELLED" at bounding box center [451, 411] width 317 height 24
click at [293, 399] on select "SHIPPED PENDING CANCELLED" at bounding box center [451, 411] width 317 height 24
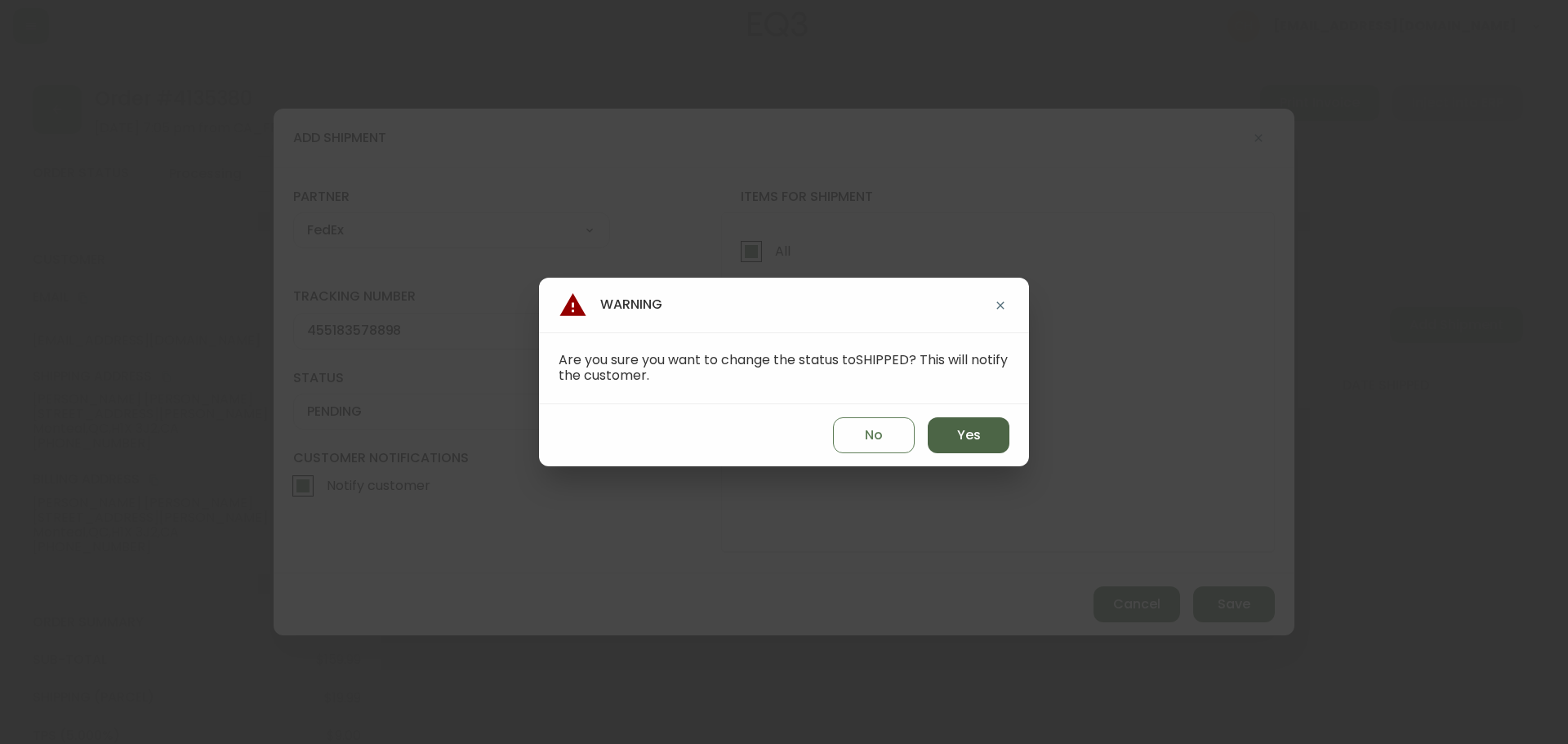
drag, startPoint x: 943, startPoint y: 429, endPoint x: 969, endPoint y: 448, distance: 32.2
click at [948, 433] on button "Yes" at bounding box center [969, 436] width 82 height 36
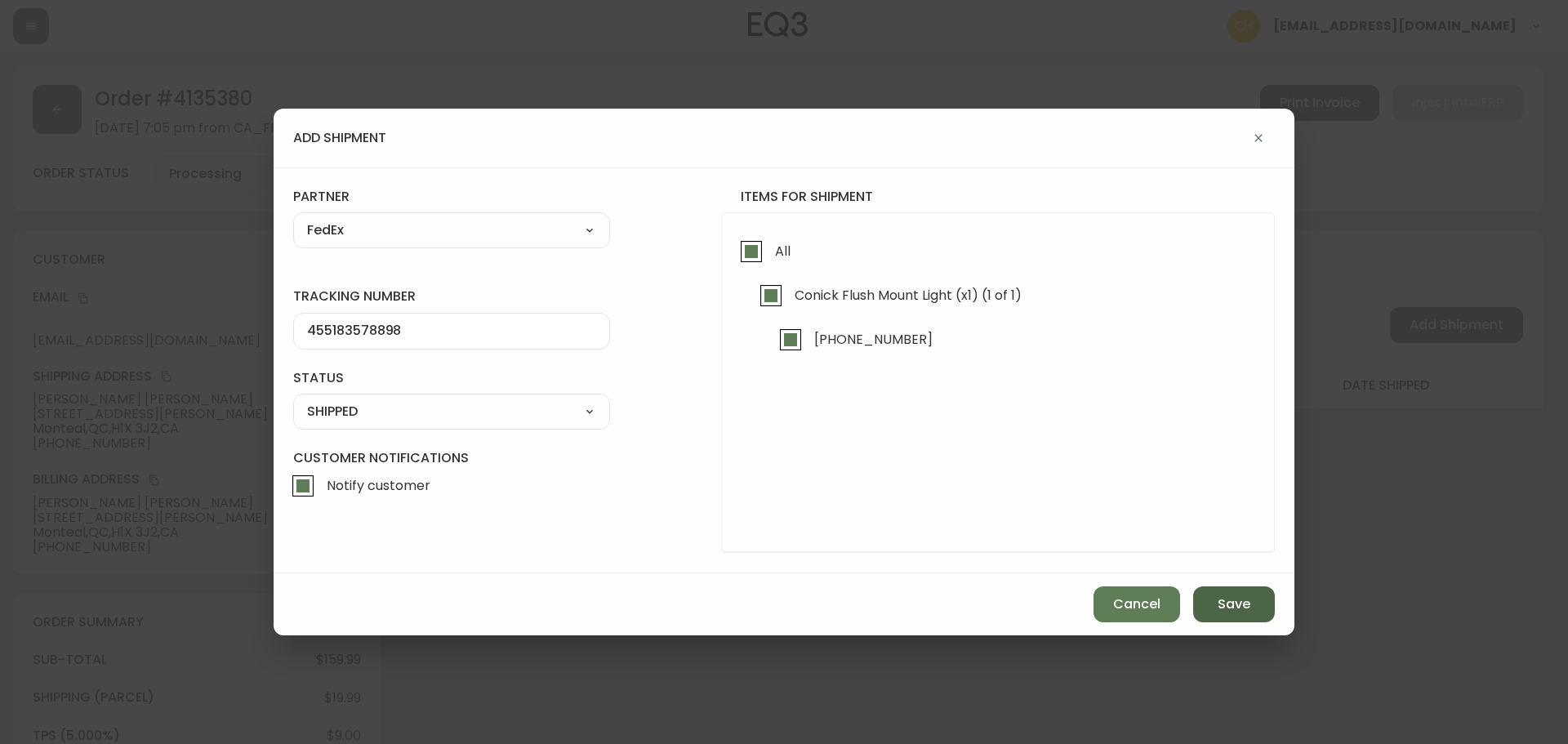
click at [1226, 600] on span "Save" at bounding box center [1234, 604] width 33 height 18
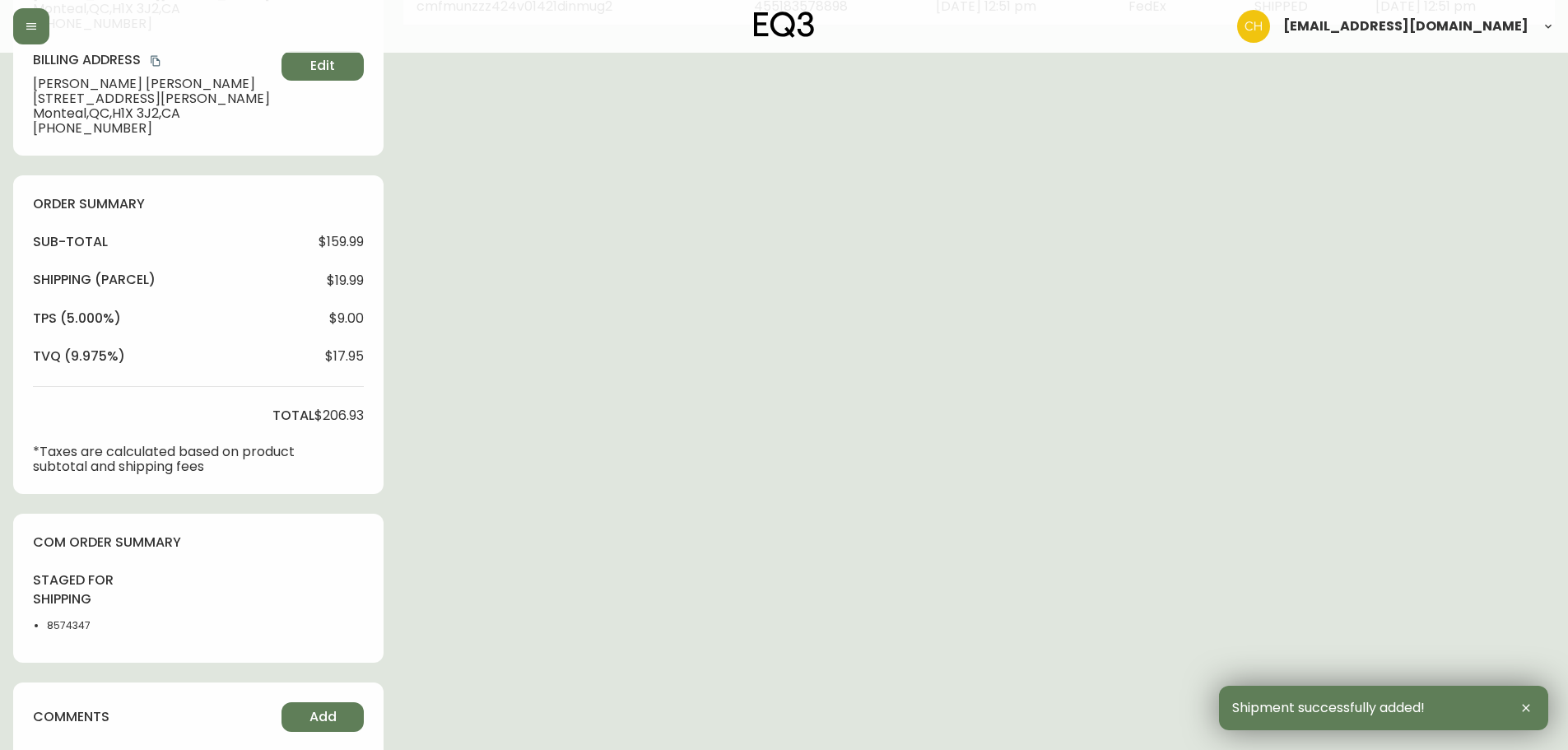
scroll to position [633, 0]
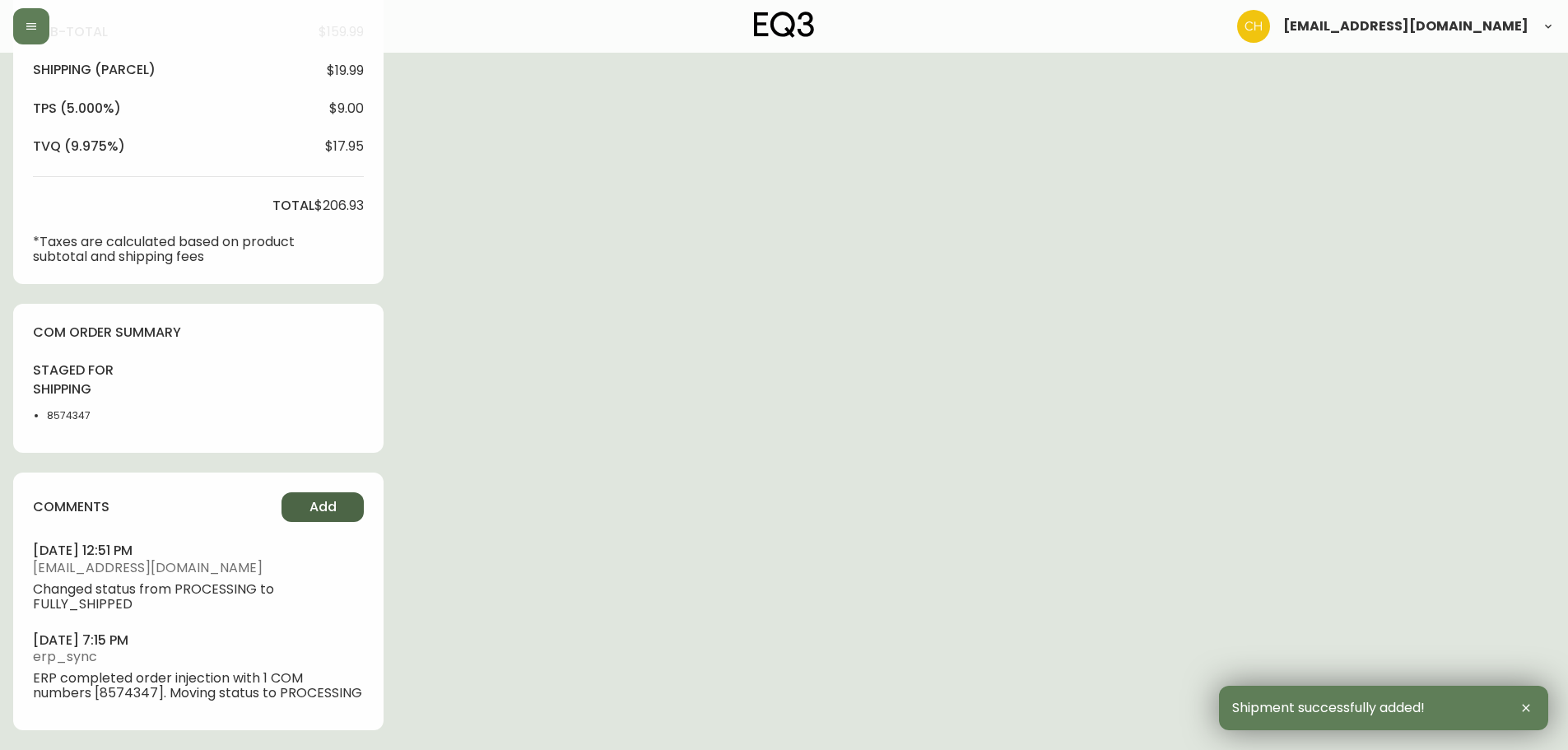
click at [329, 509] on span "Add" at bounding box center [322, 507] width 27 height 18
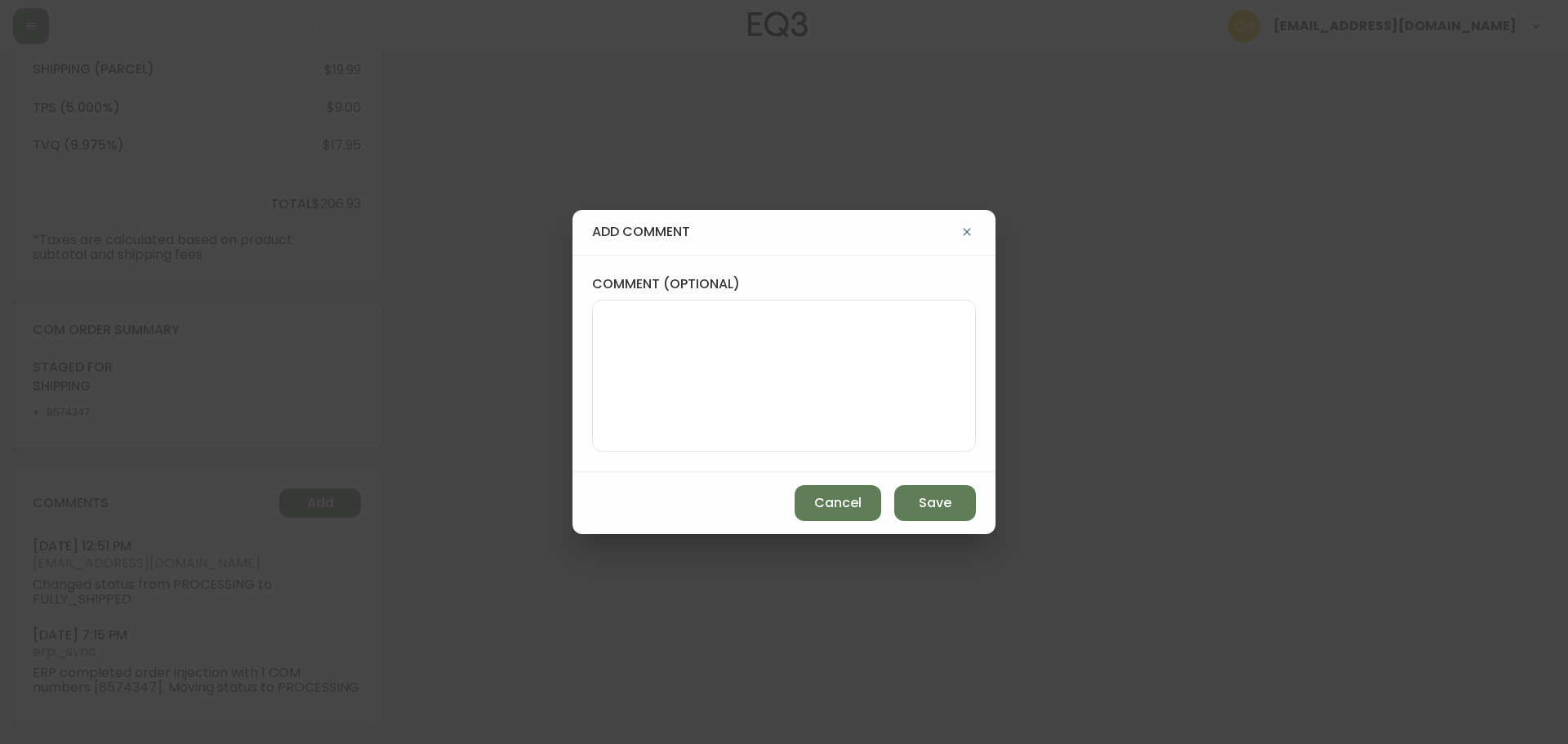
click at [707, 416] on textarea "comment (optional)" at bounding box center [784, 375] width 356 height 130
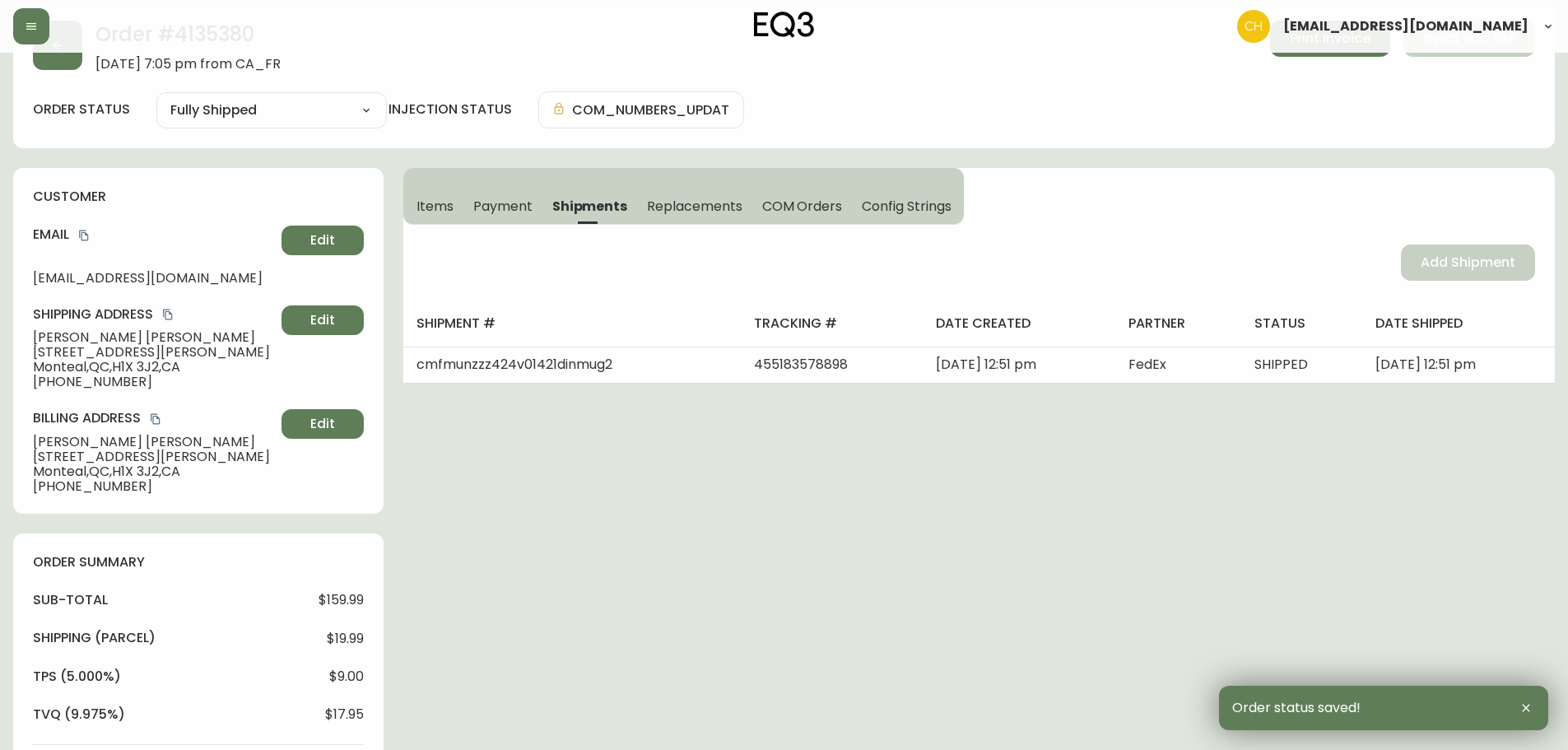
scroll to position [0, 0]
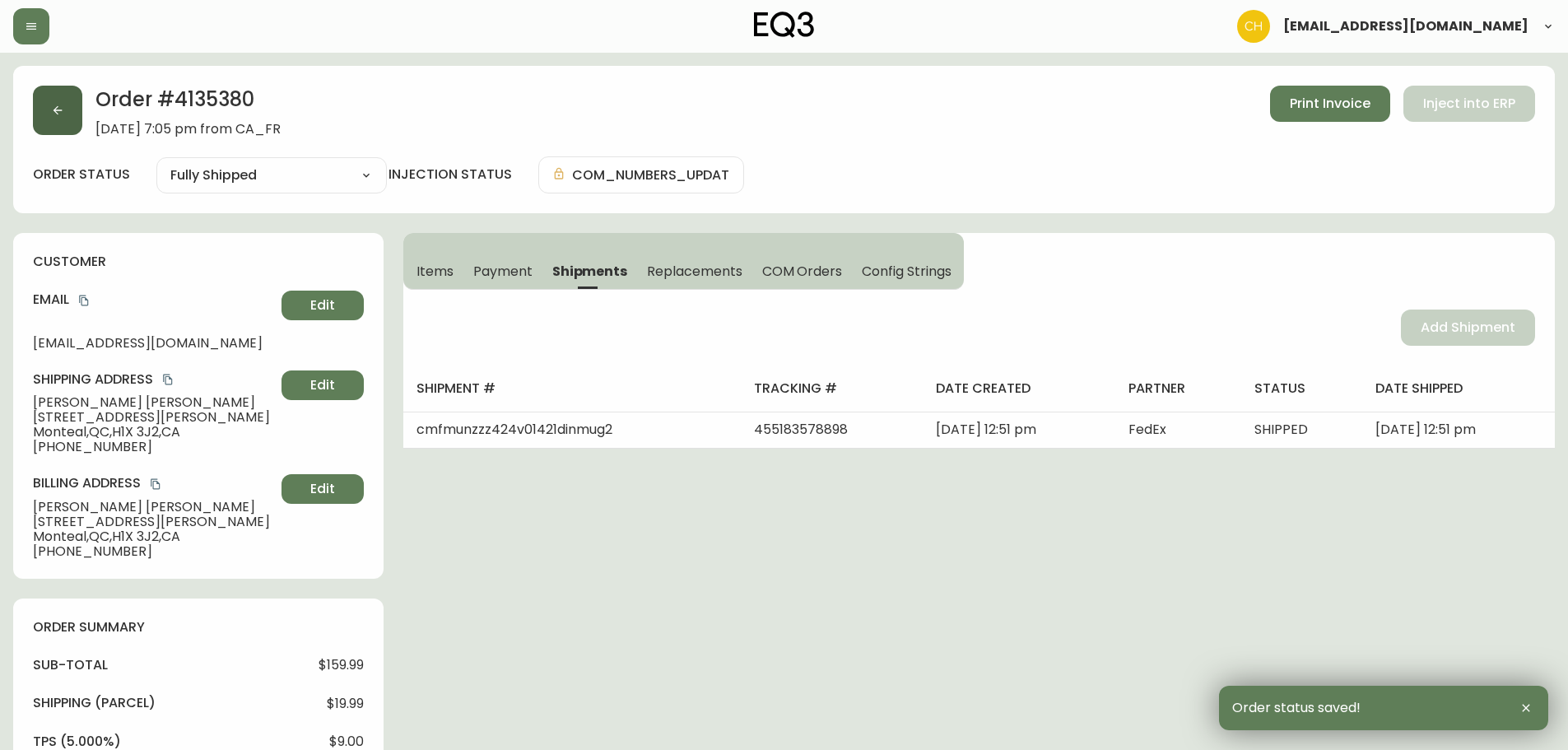
click at [70, 114] on button "button" at bounding box center [57, 110] width 50 height 50
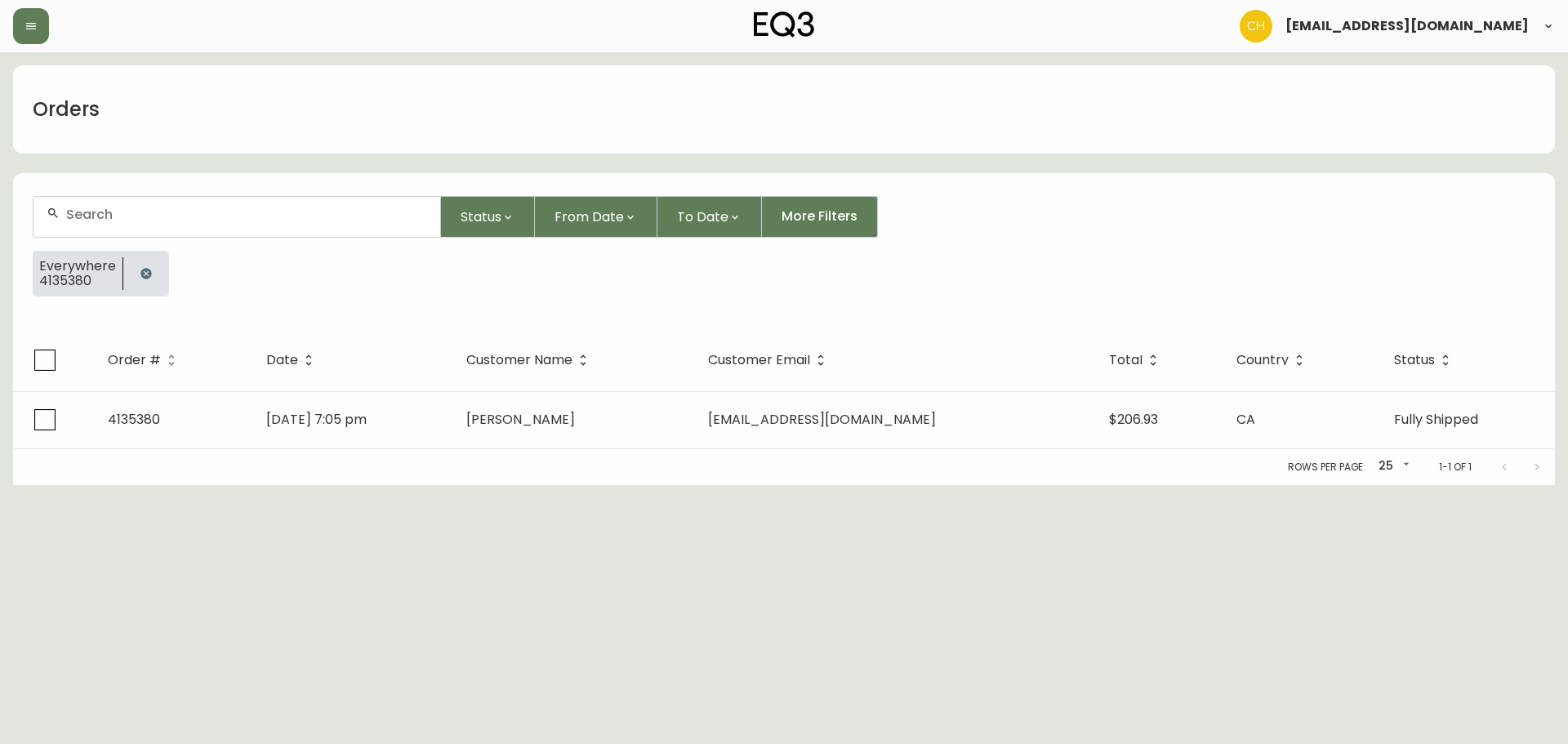
click at [112, 220] on input "text" at bounding box center [247, 214] width 361 height 16
click at [93, 213] on input "text" at bounding box center [247, 214] width 361 height 16
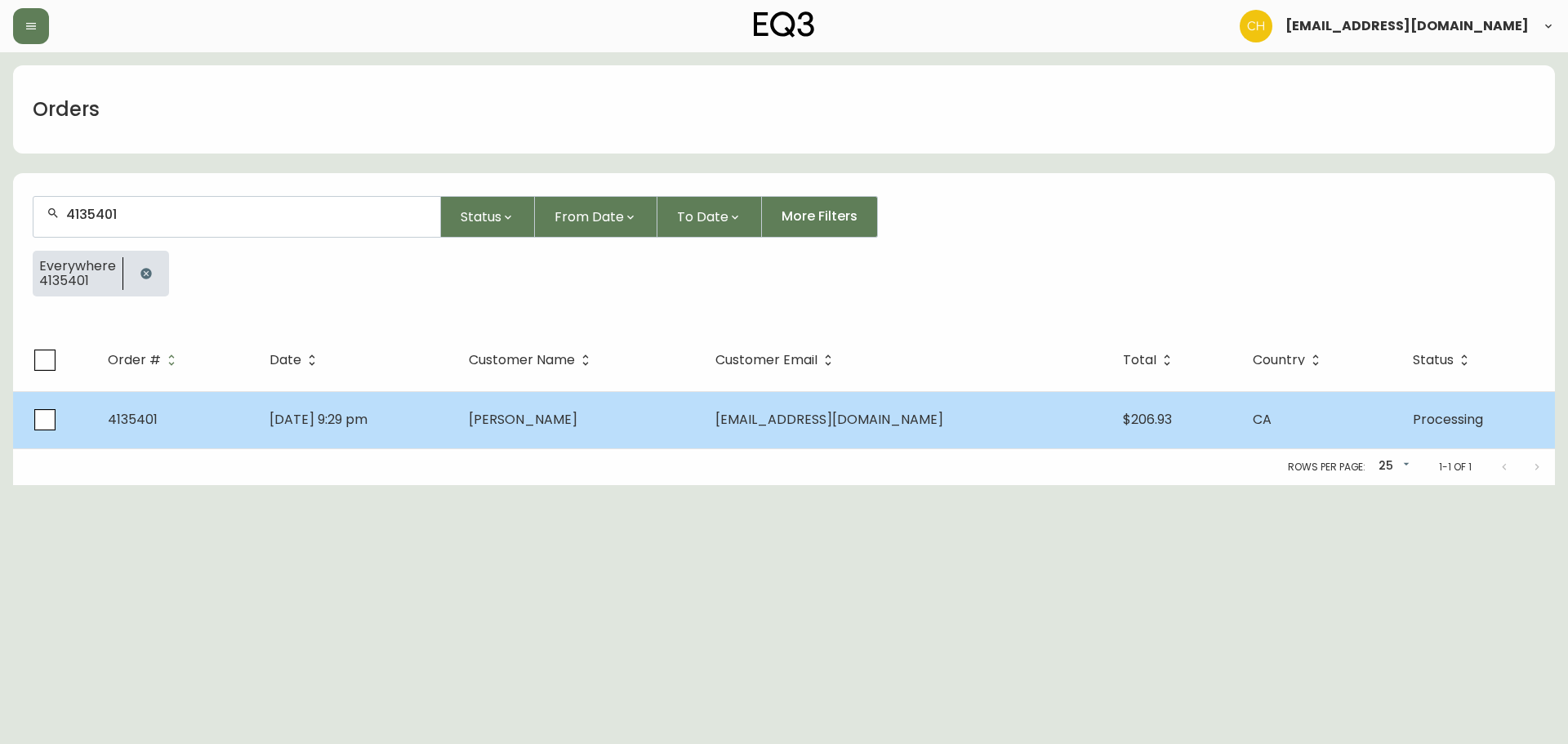
click at [456, 404] on td "[DATE] 9:29 pm" at bounding box center [356, 420] width 200 height 57
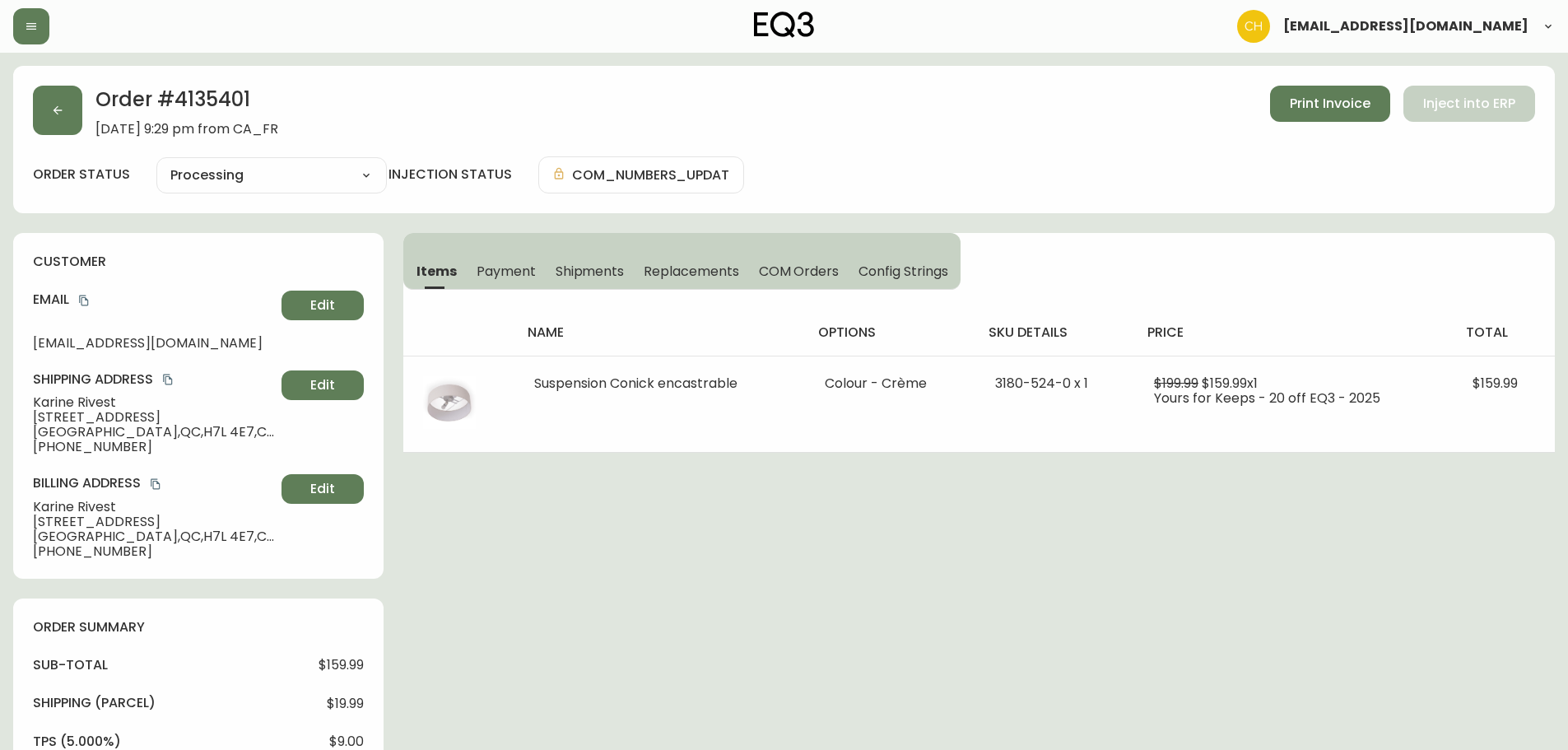
click at [585, 269] on span "Shipments" at bounding box center [590, 271] width 69 height 17
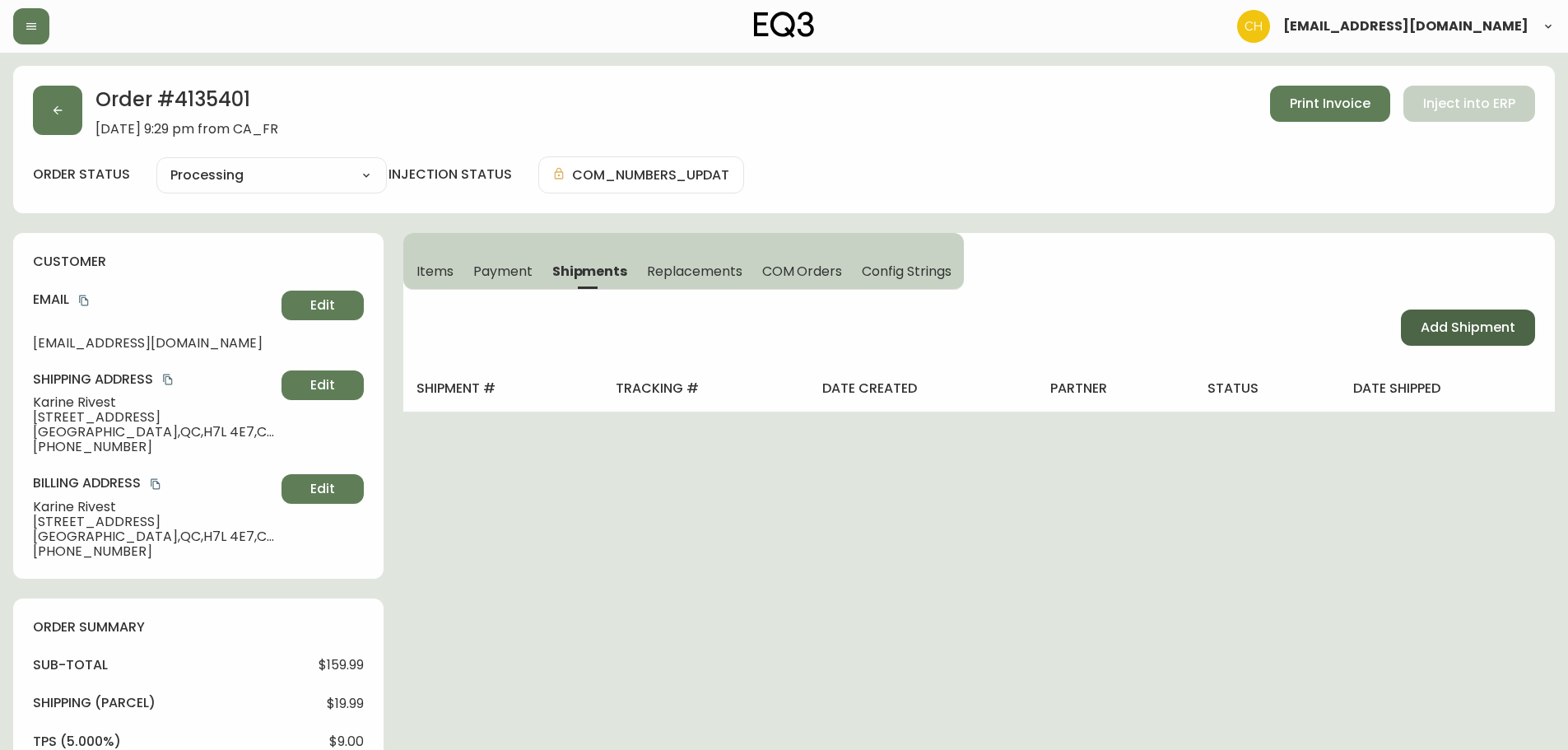
click at [1422, 323] on button "Add Shipment" at bounding box center [1468, 328] width 134 height 37
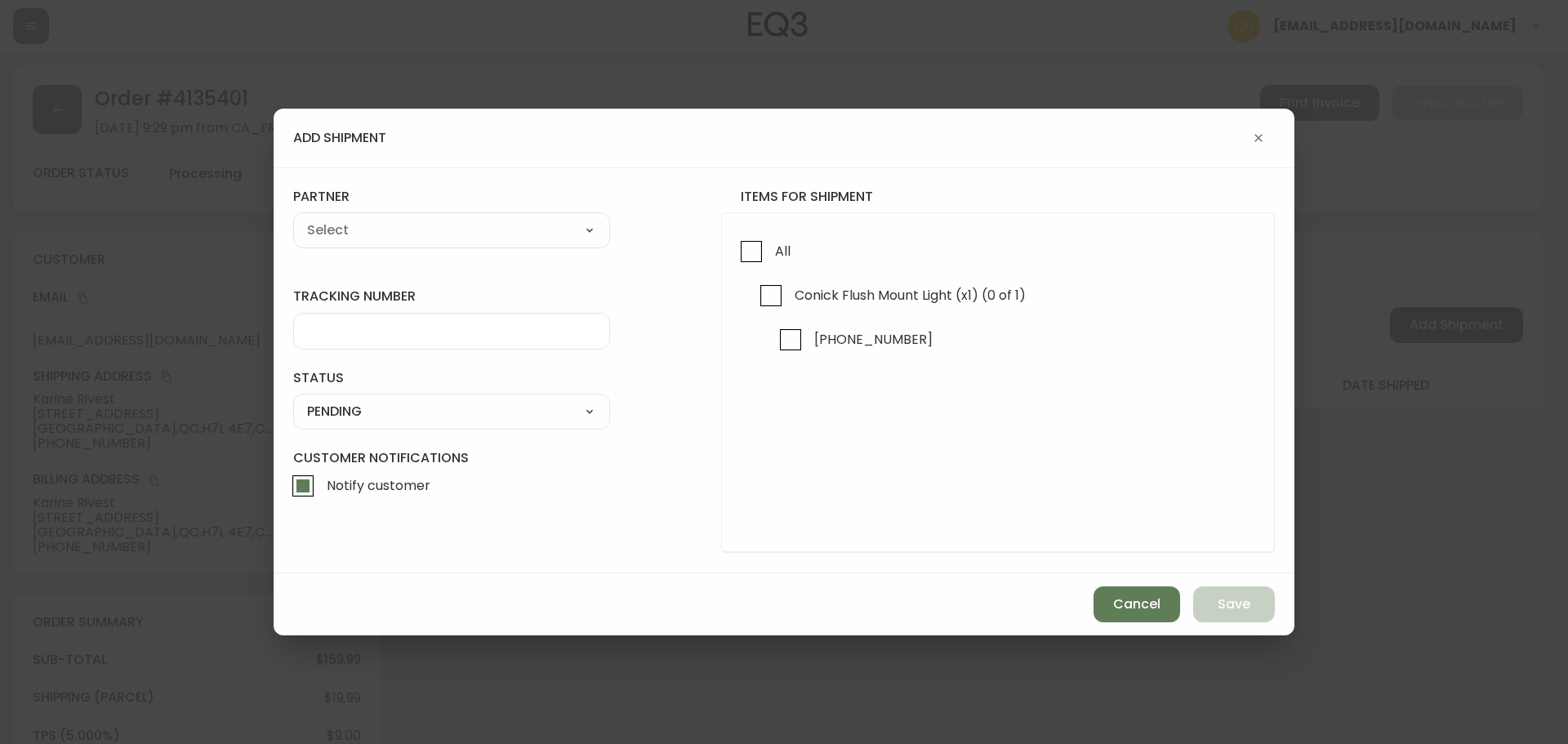
click at [1411, 321] on div "add shipment tracking number status PENDING SHIPPED PENDING CANCELLED partner A…" at bounding box center [784, 372] width 1568 height 744
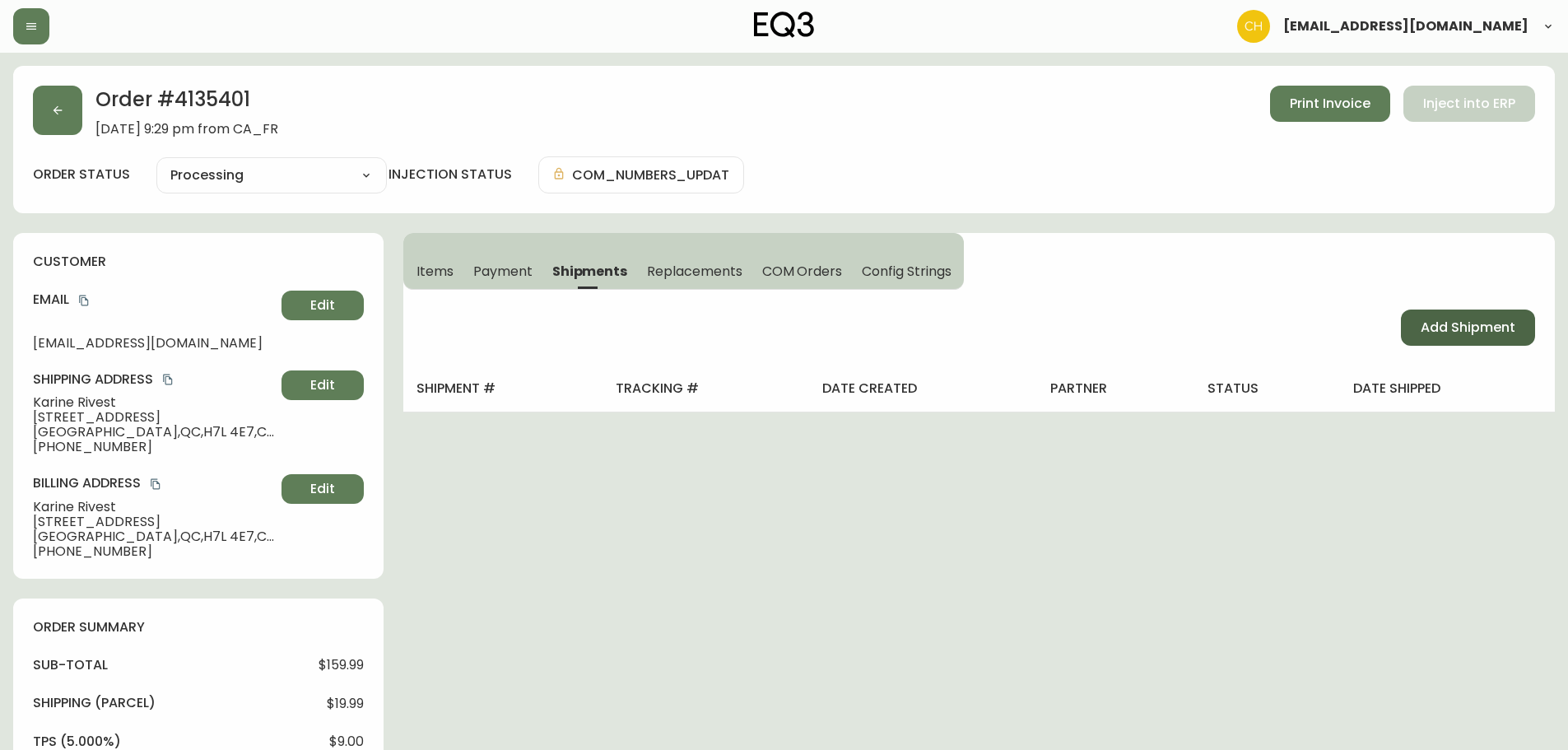
click at [1473, 331] on span "Add Shipment" at bounding box center [1468, 328] width 95 height 18
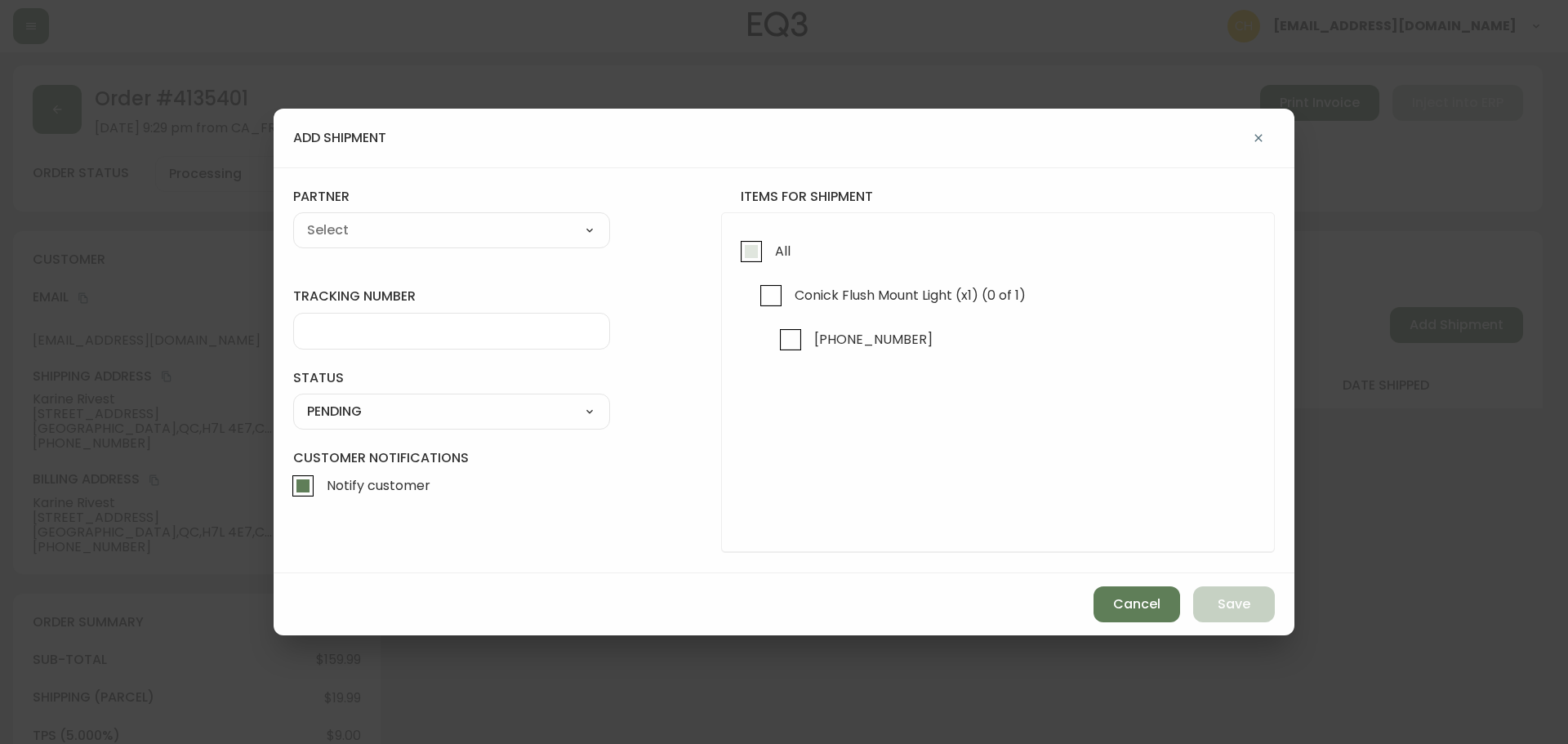
click at [733, 248] on input "All" at bounding box center [751, 251] width 37 height 37
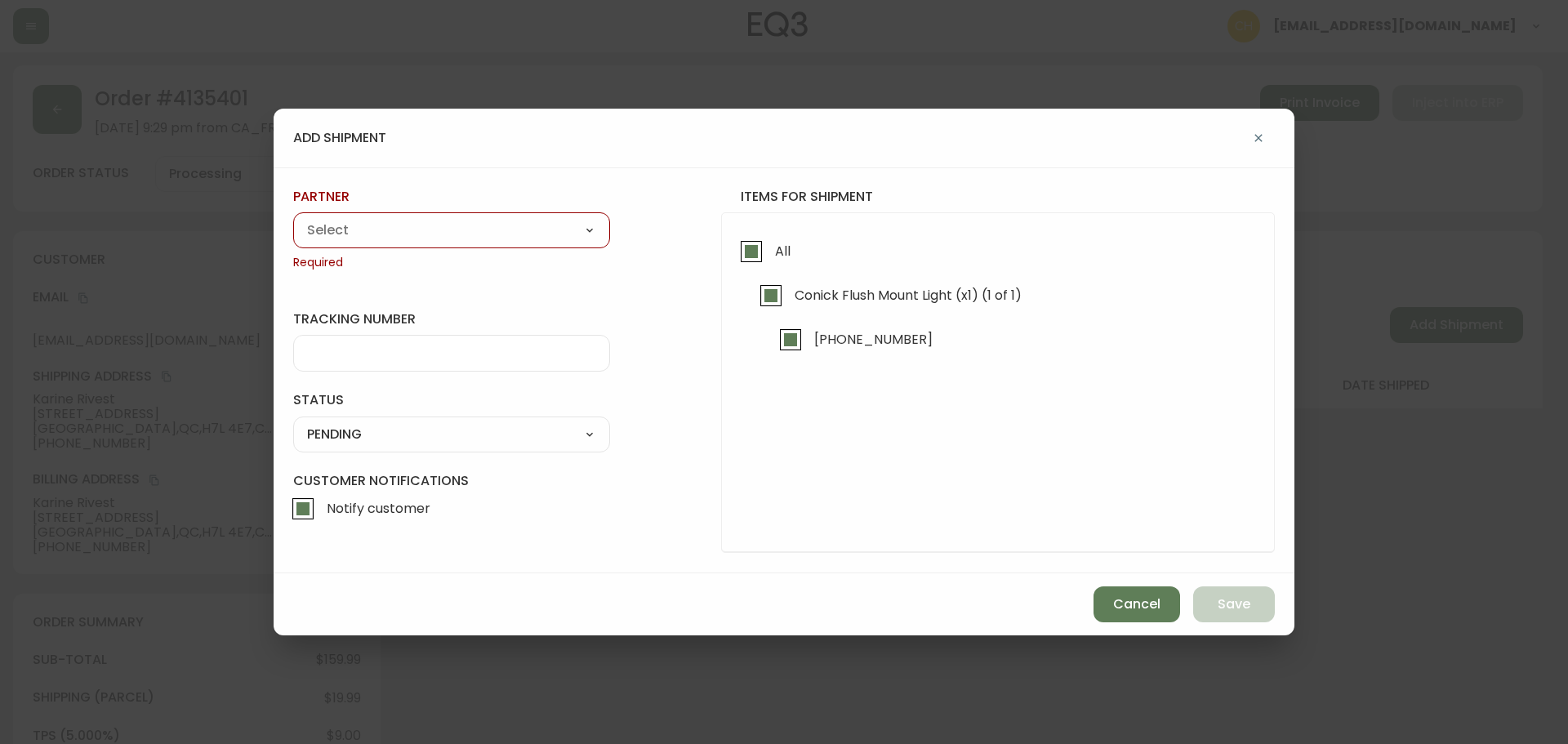
drag, startPoint x: 496, startPoint y: 238, endPoint x: 469, endPoint y: 242, distance: 27.3
click at [496, 238] on select "A Move to Remember LLC ABF Freight Alero [PERSON_NAME] Canada Post Canpar Expre…" at bounding box center [451, 230] width 317 height 24
click at [293, 218] on select "A Move to Remember LLC ABF Freight Alero [PERSON_NAME] Canada Post Canpar Expre…" at bounding box center [451, 230] width 317 height 24
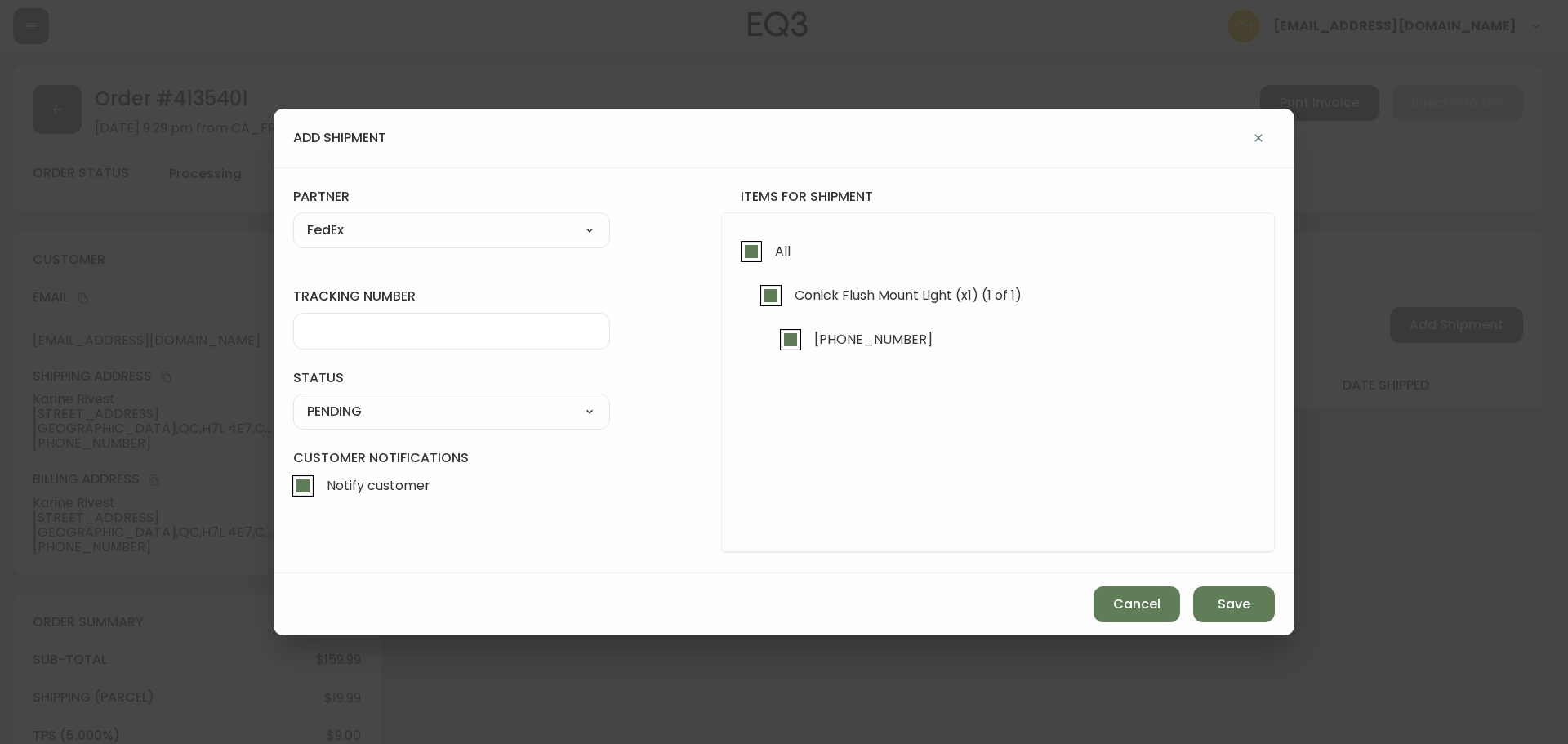
click at [328, 334] on input "tracking number" at bounding box center [451, 331] width 290 height 16
click at [334, 420] on select "SHIPPED PENDING CANCELLED" at bounding box center [451, 411] width 317 height 24
click at [293, 399] on select "SHIPPED PENDING CANCELLED" at bounding box center [451, 411] width 317 height 24
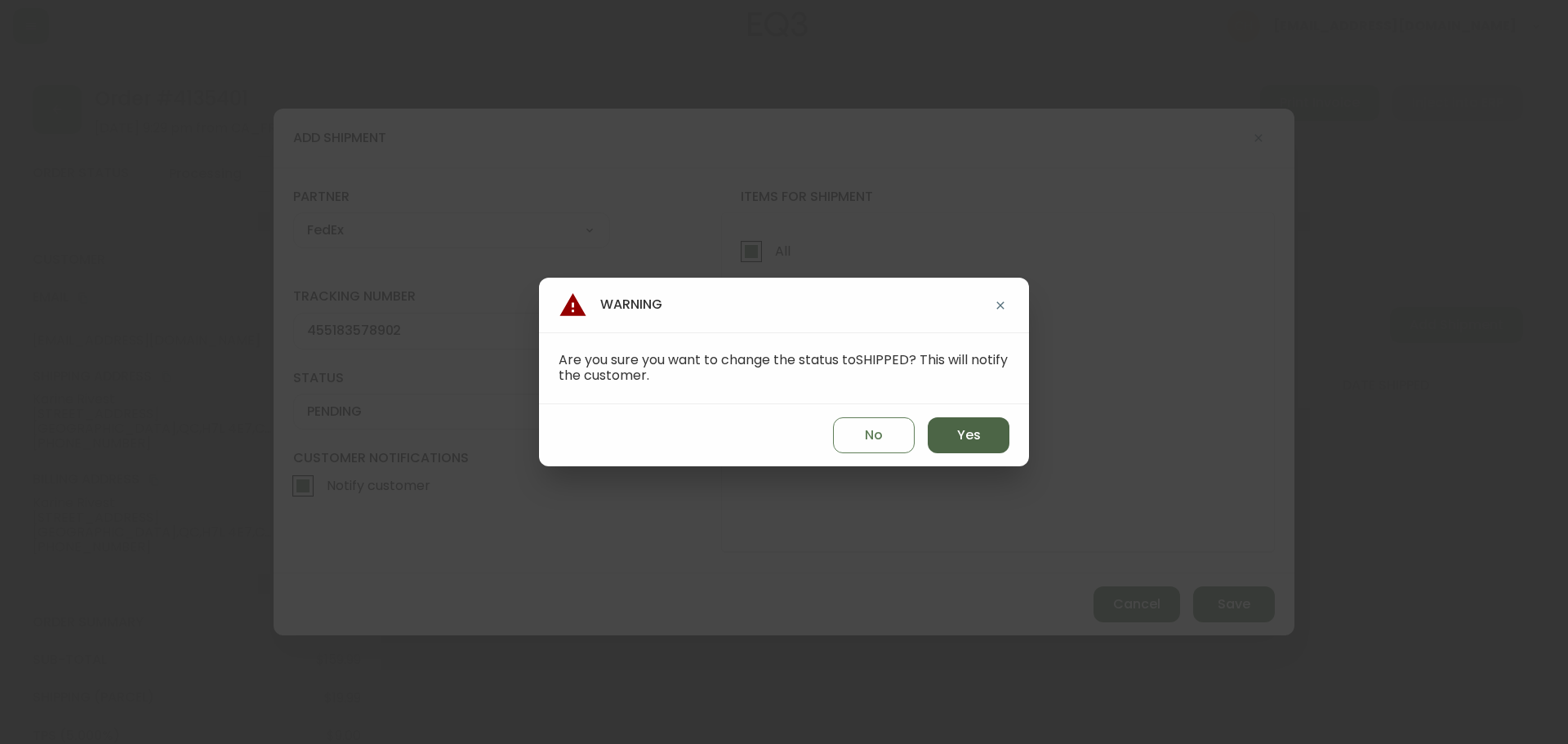
click at [959, 439] on span "Yes" at bounding box center [969, 435] width 23 height 18
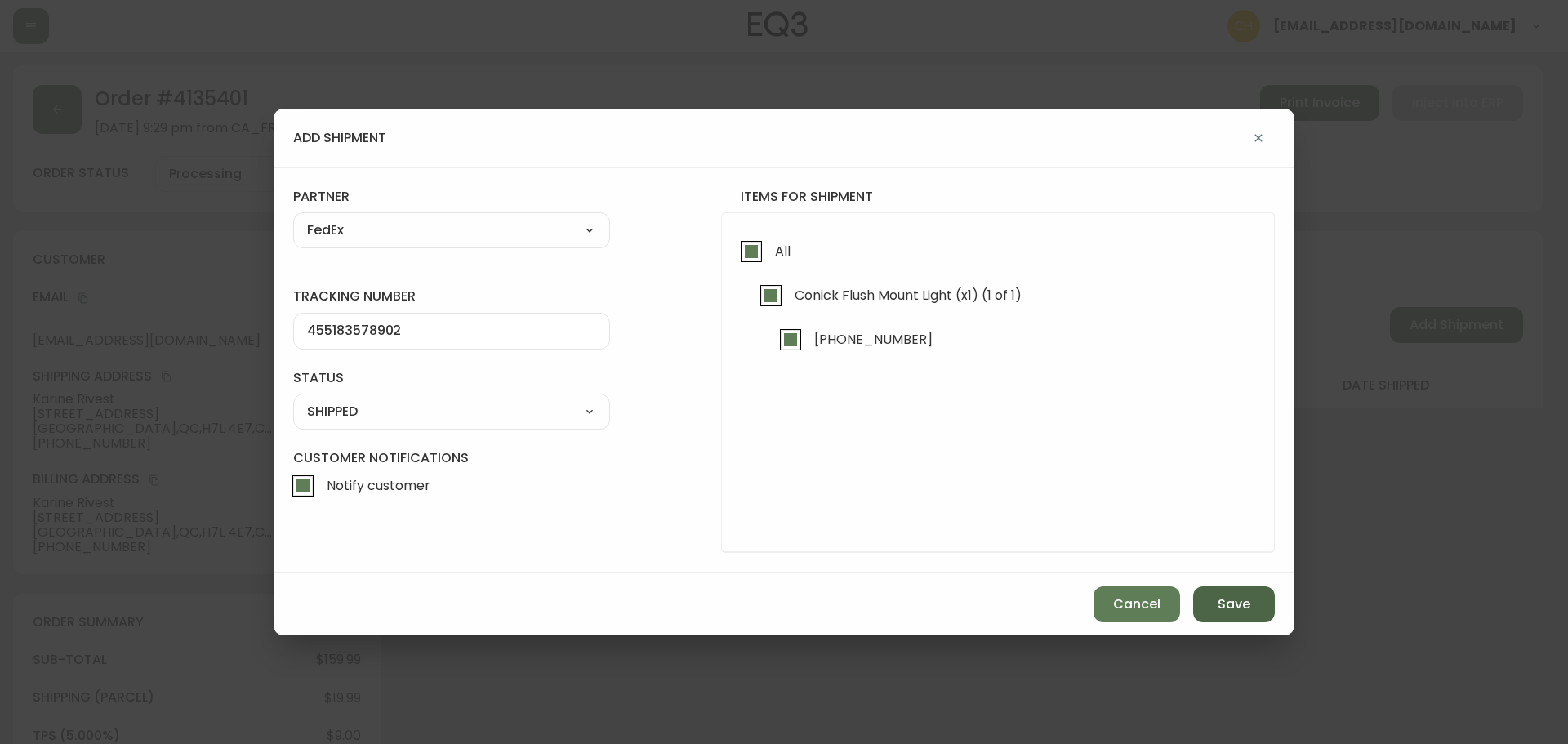
drag, startPoint x: 1214, startPoint y: 609, endPoint x: 1219, endPoint y: 601, distance: 9.4
click at [1217, 607] on button "Save" at bounding box center [1234, 605] width 82 height 36
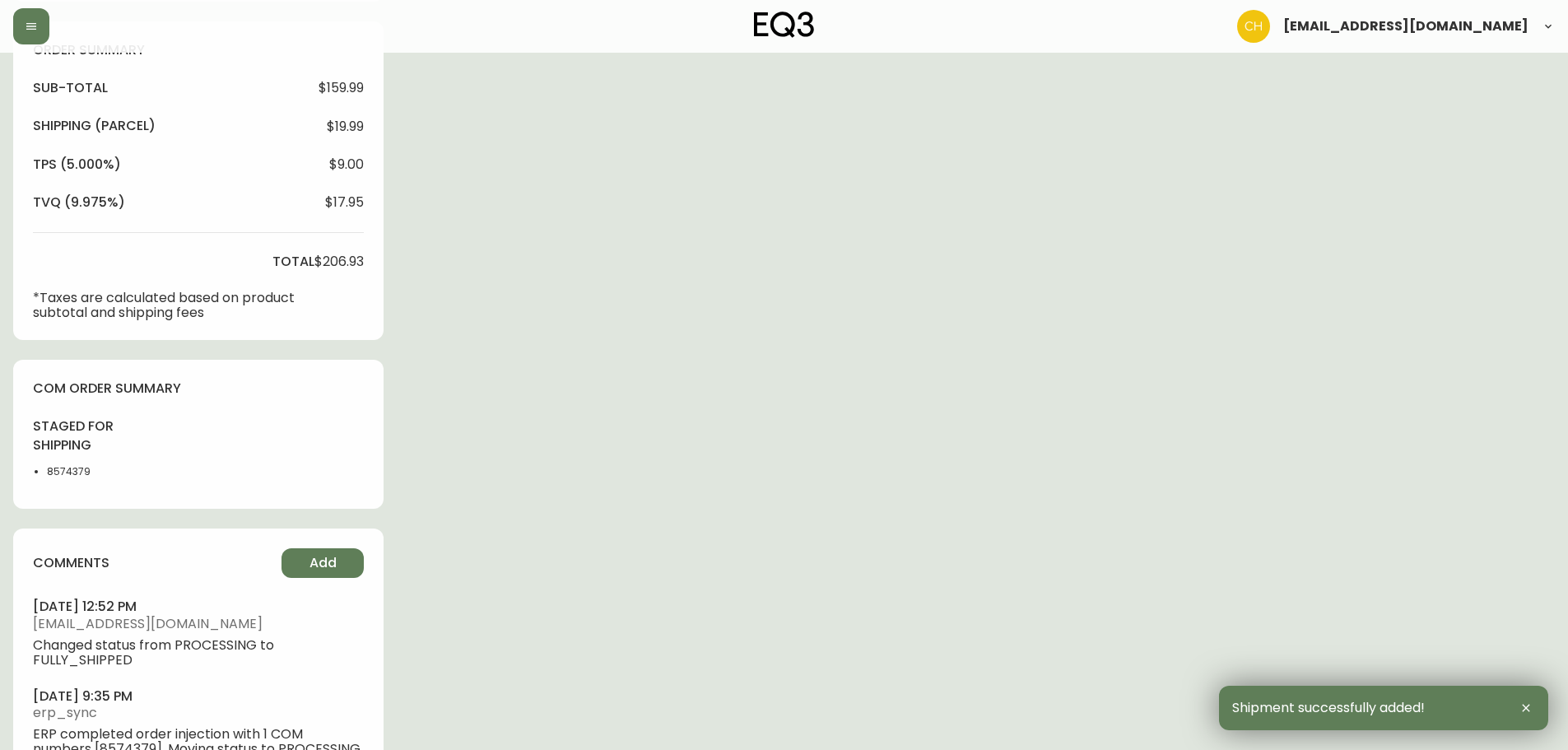
scroll to position [633, 0]
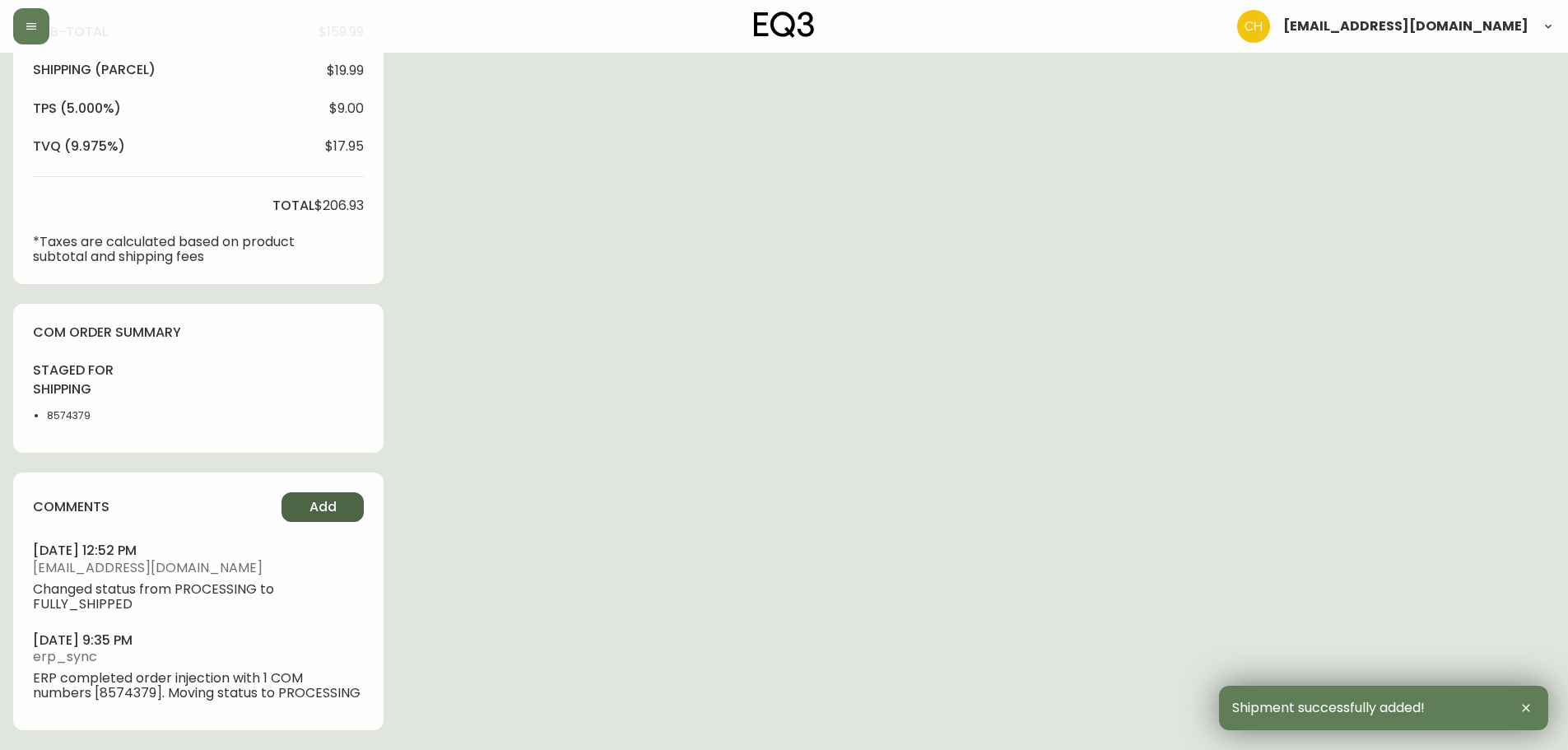
click at [294, 500] on button "Add" at bounding box center [322, 507] width 83 height 30
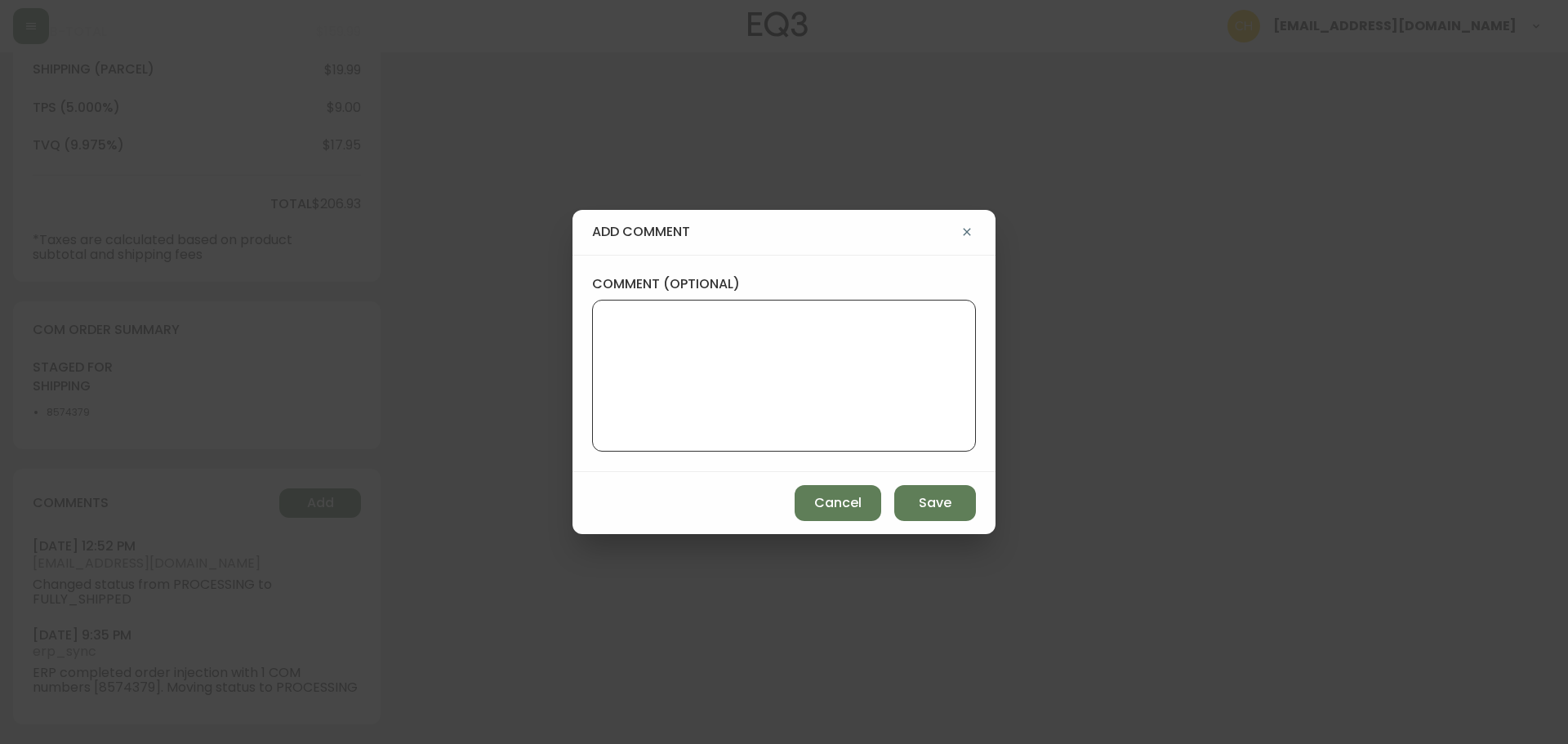
click at [615, 397] on textarea "comment (optional)" at bounding box center [784, 375] width 356 height 130
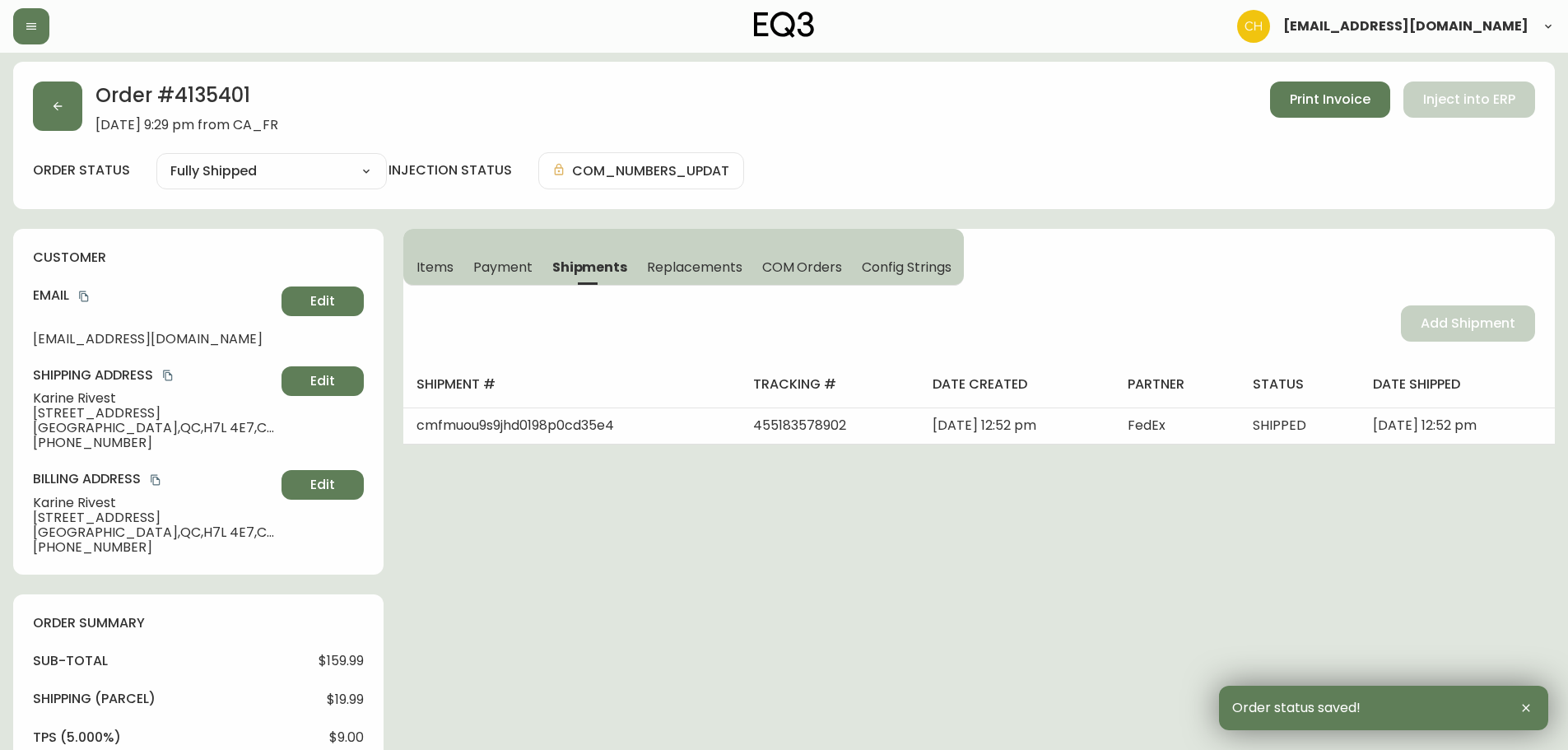
scroll to position [0, 0]
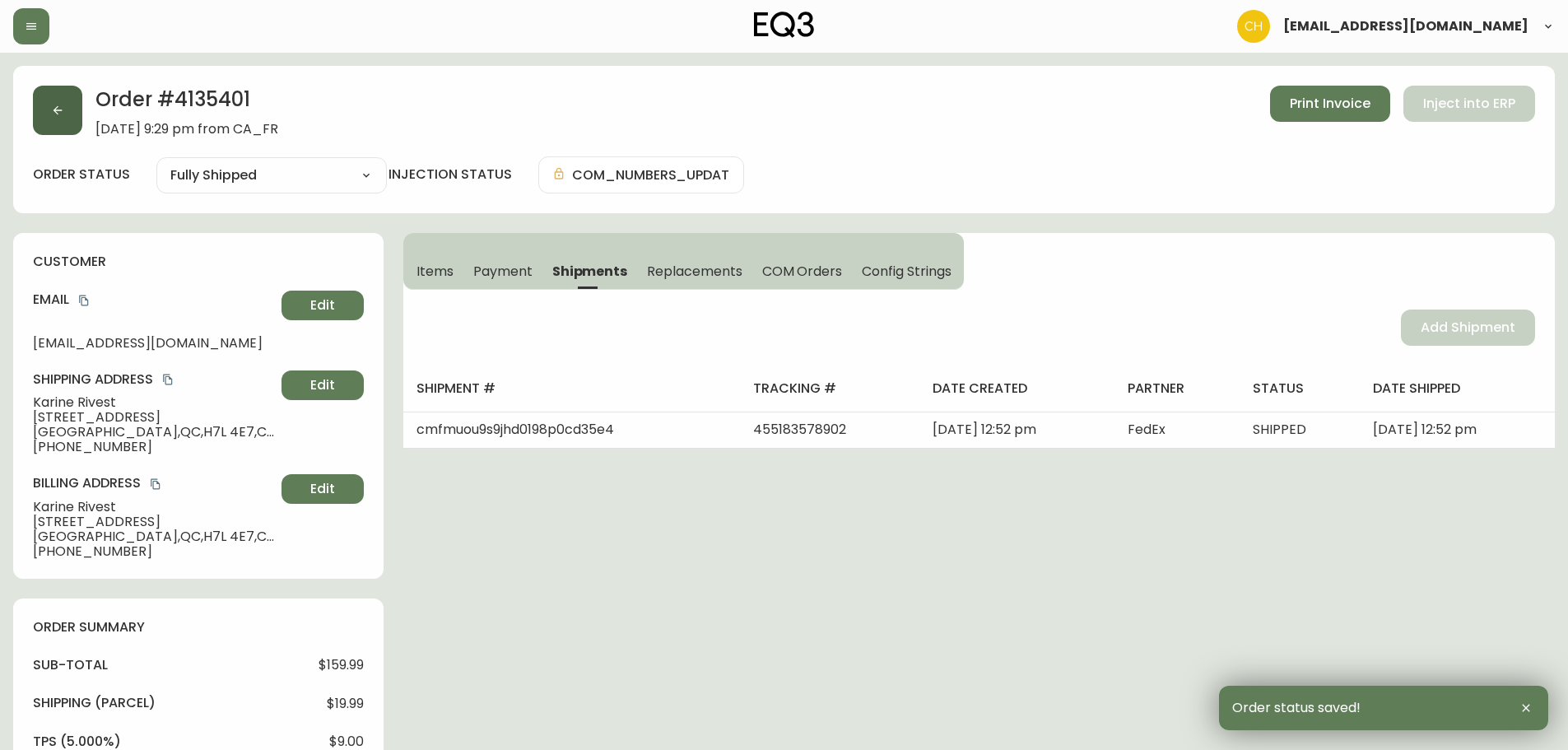
click at [61, 120] on button "button" at bounding box center [57, 110] width 50 height 50
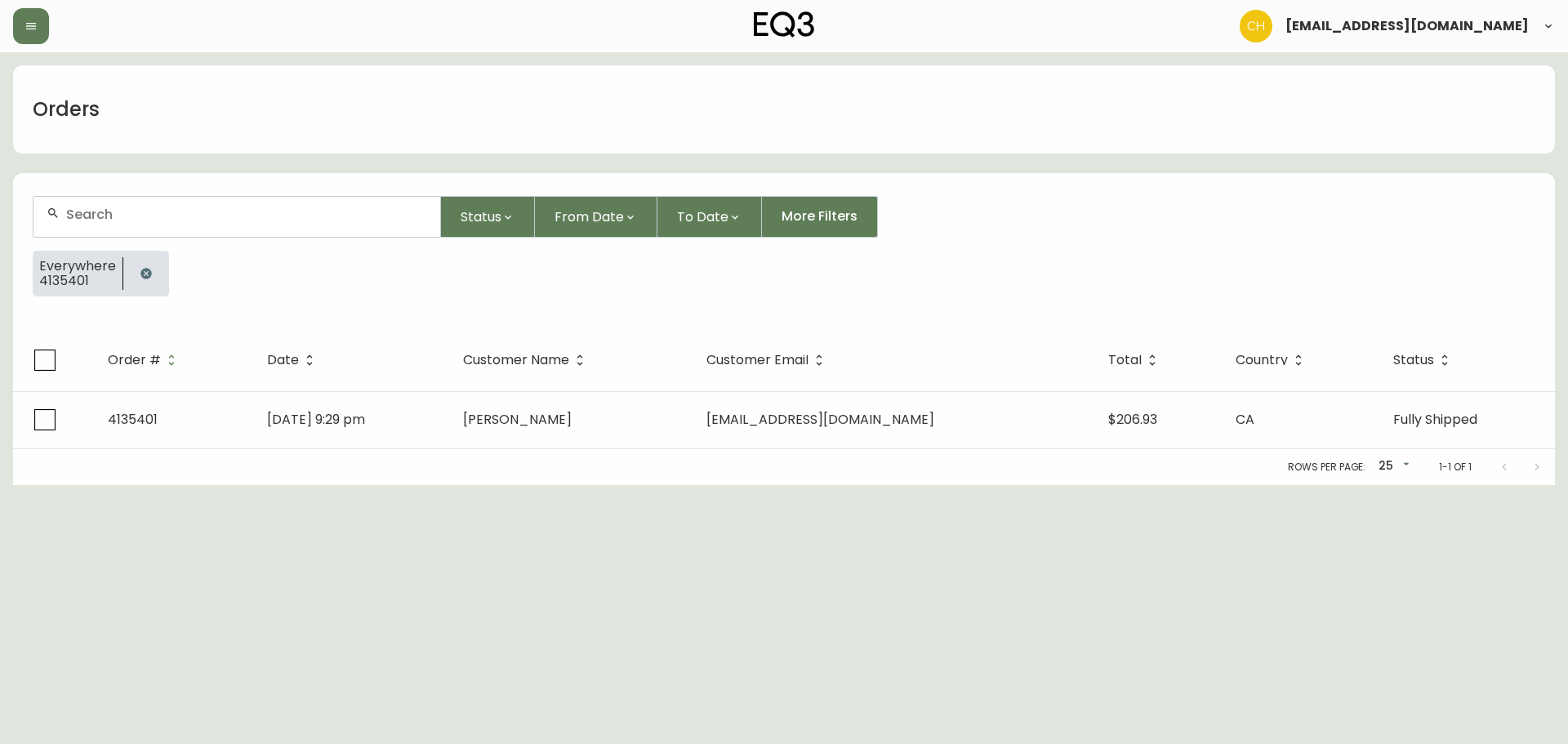
click at [84, 213] on input "text" at bounding box center [247, 214] width 361 height 16
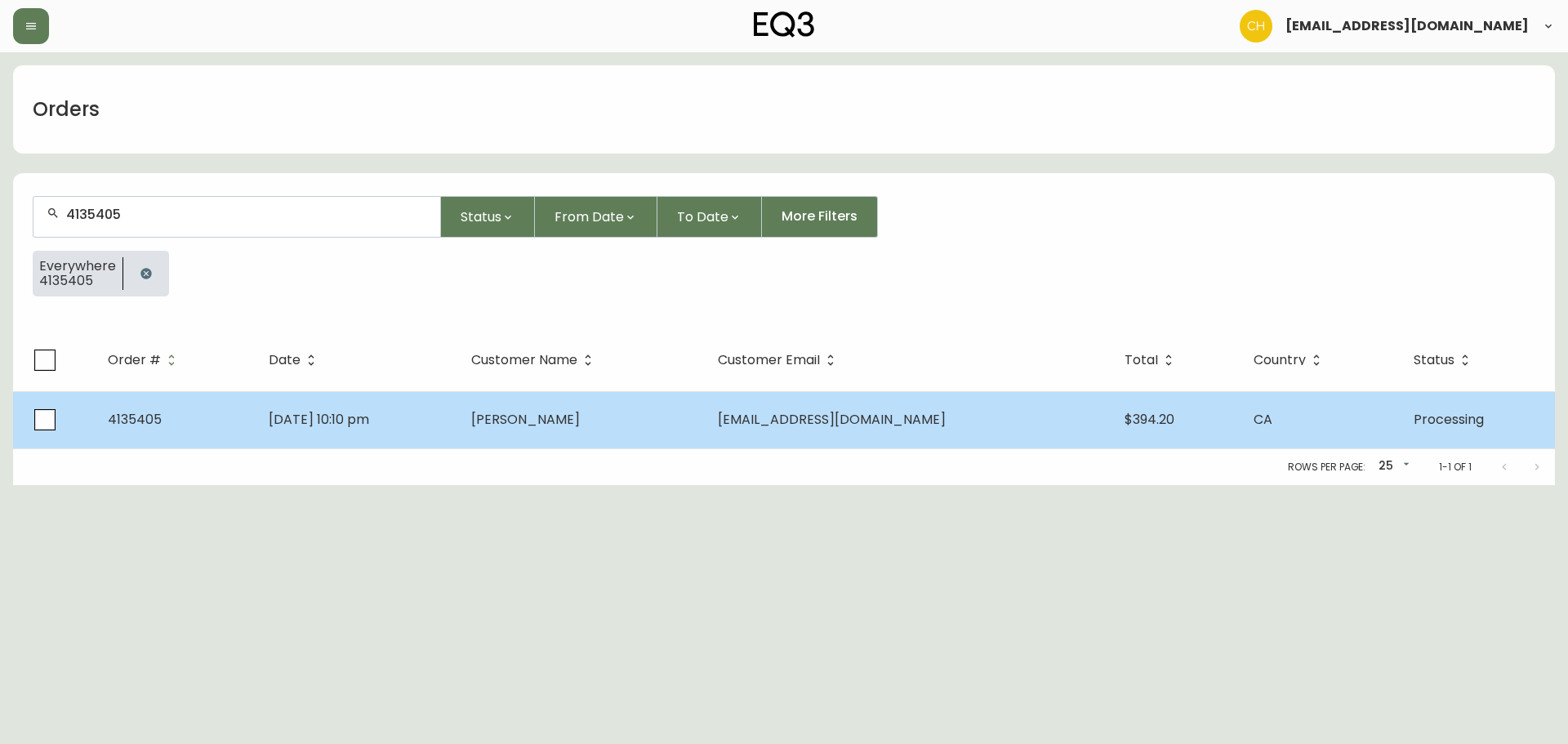
click at [458, 415] on td "[DATE] 10:10 pm" at bounding box center [357, 420] width 202 height 57
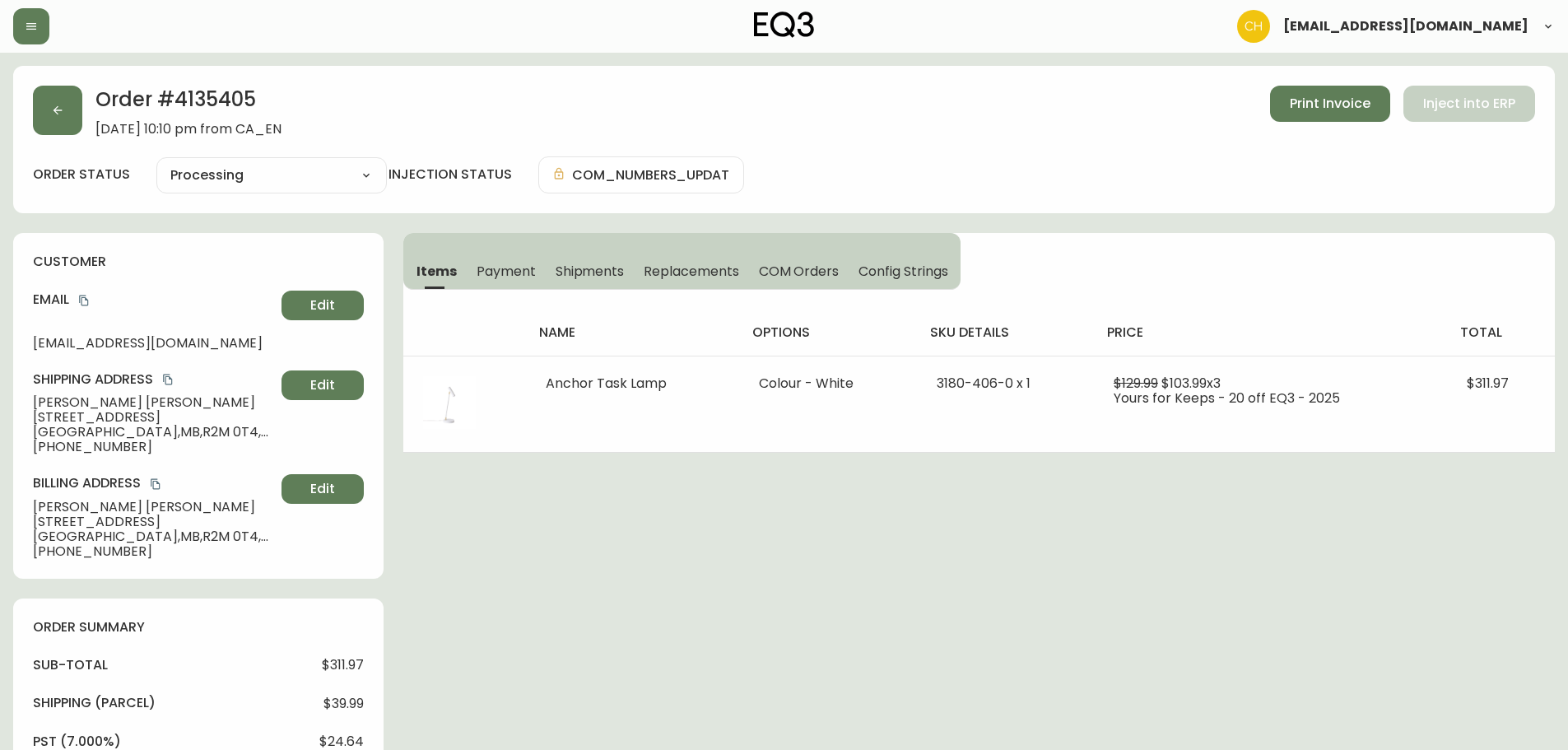
click at [582, 268] on span "Shipments" at bounding box center [590, 271] width 69 height 17
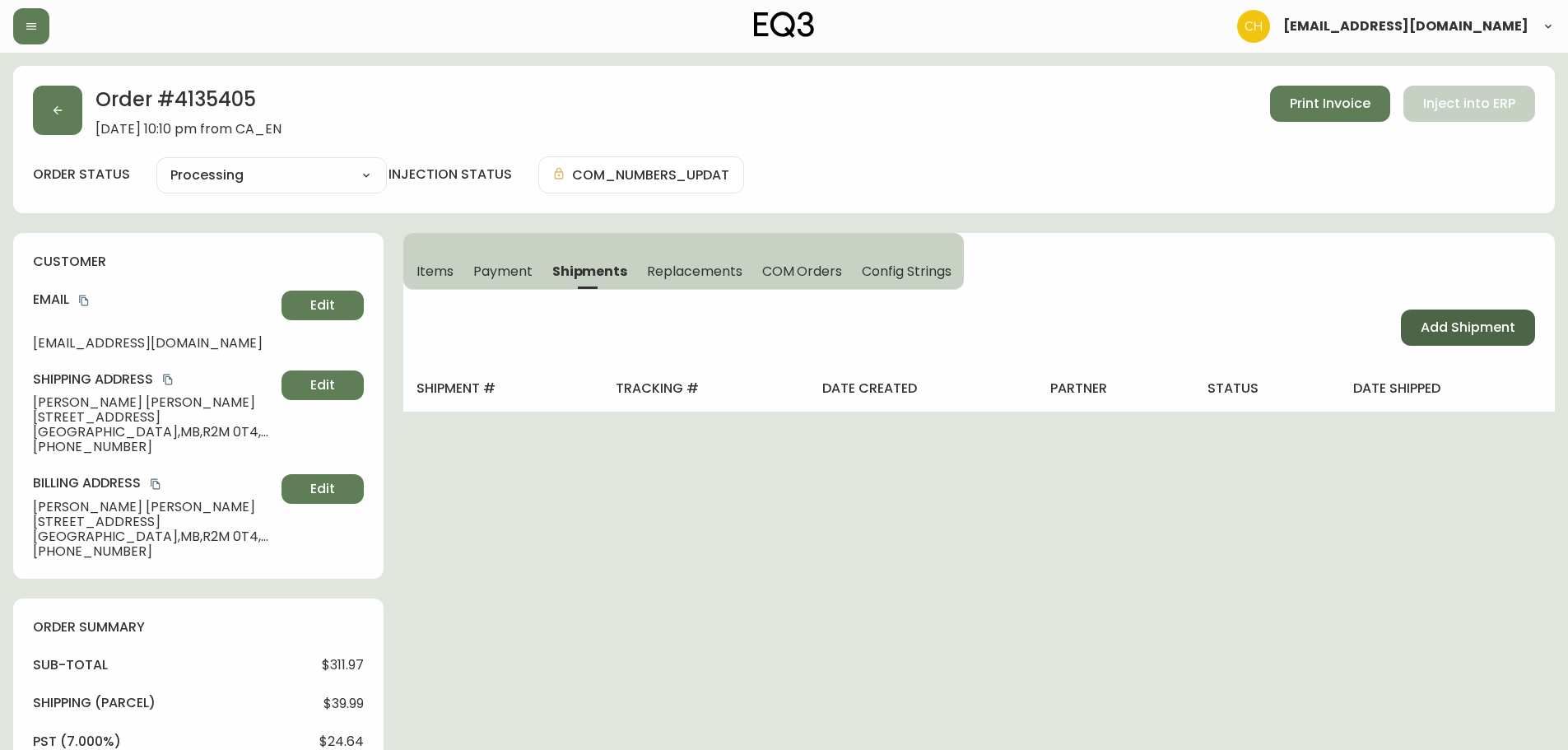
click at [1443, 341] on button "Add Shipment" at bounding box center [1468, 328] width 134 height 37
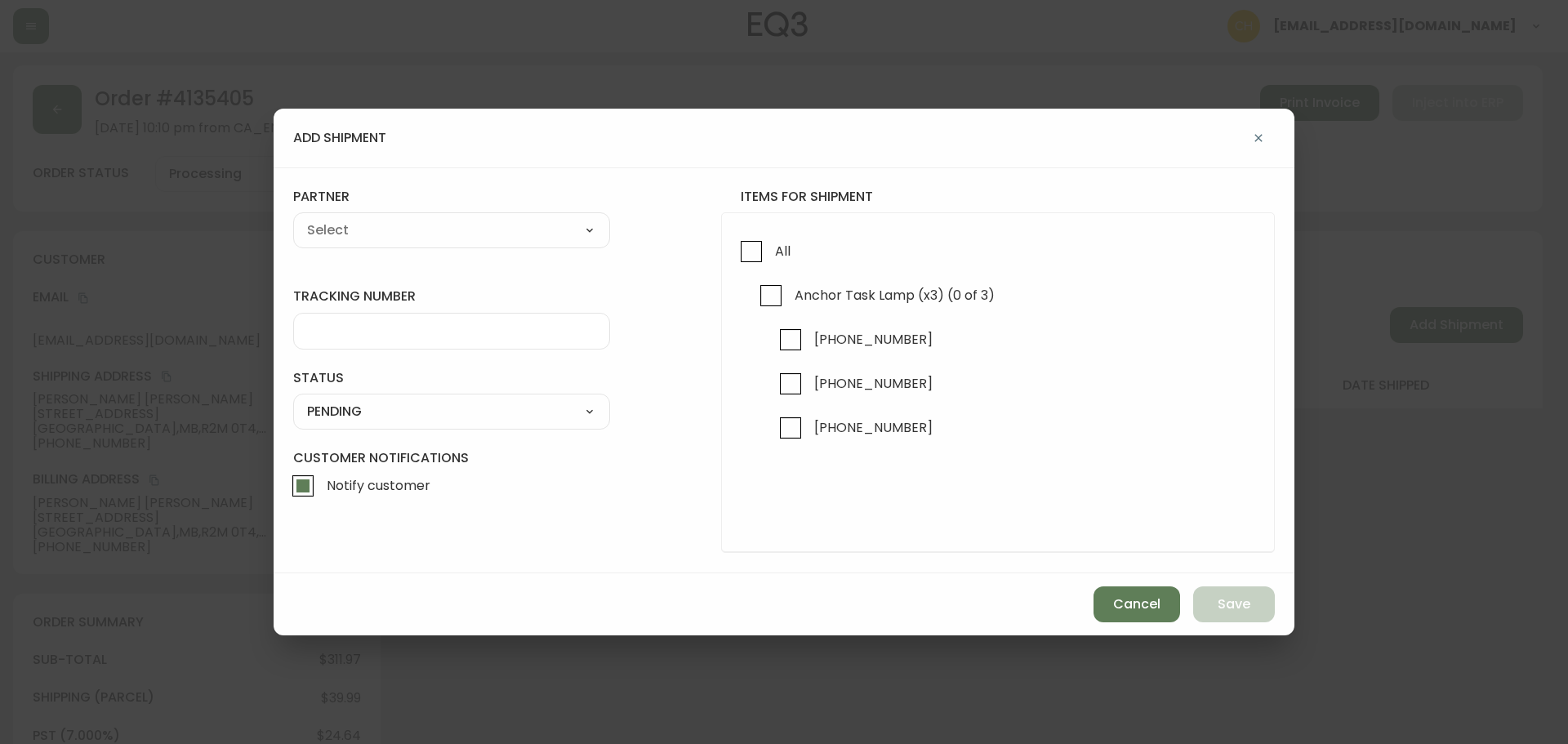
click at [1441, 327] on div "add shipment tracking number status PENDING SHIPPED PENDING CANCELLED partner A…" at bounding box center [784, 372] width 1568 height 744
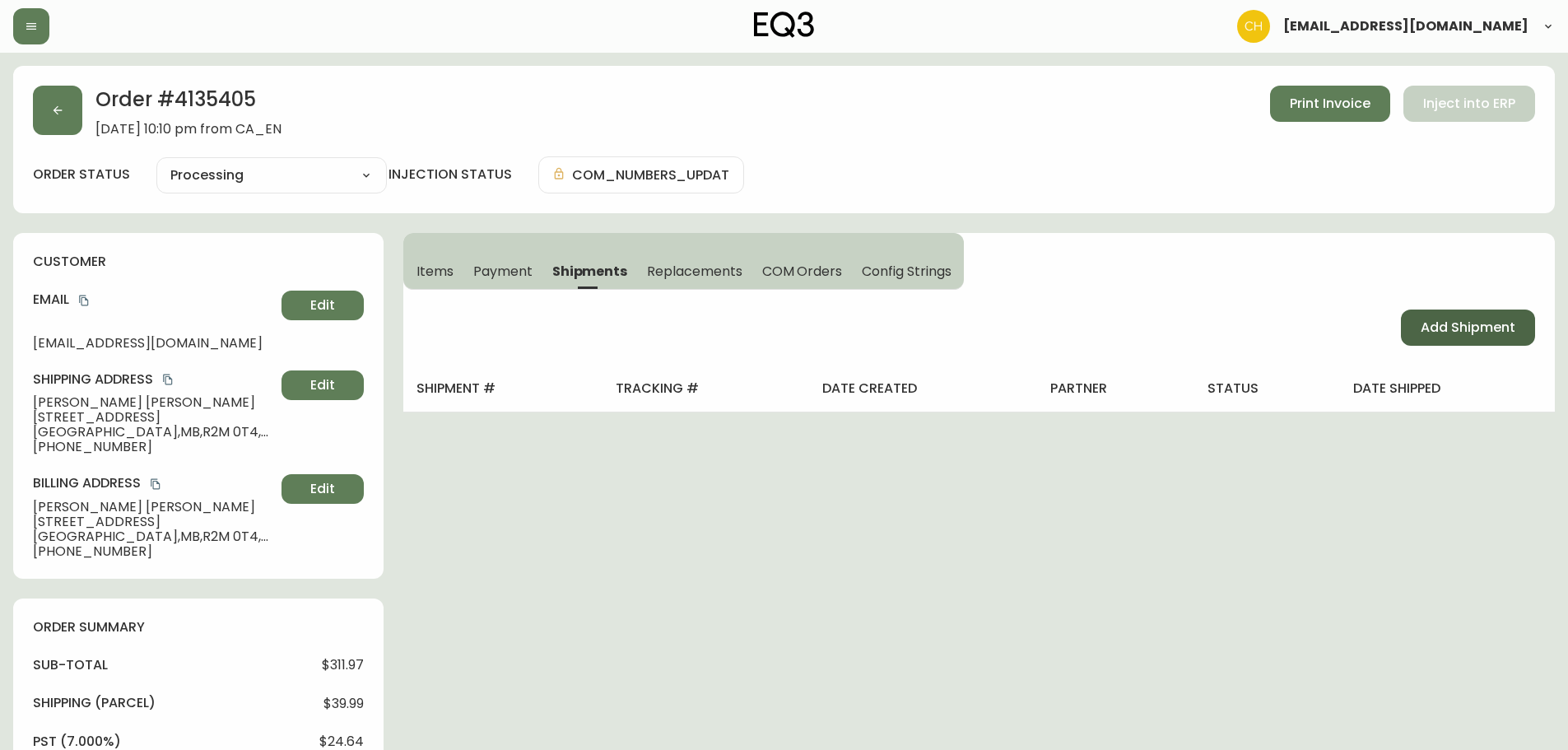
click at [1416, 330] on button "Add Shipment" at bounding box center [1468, 328] width 134 height 37
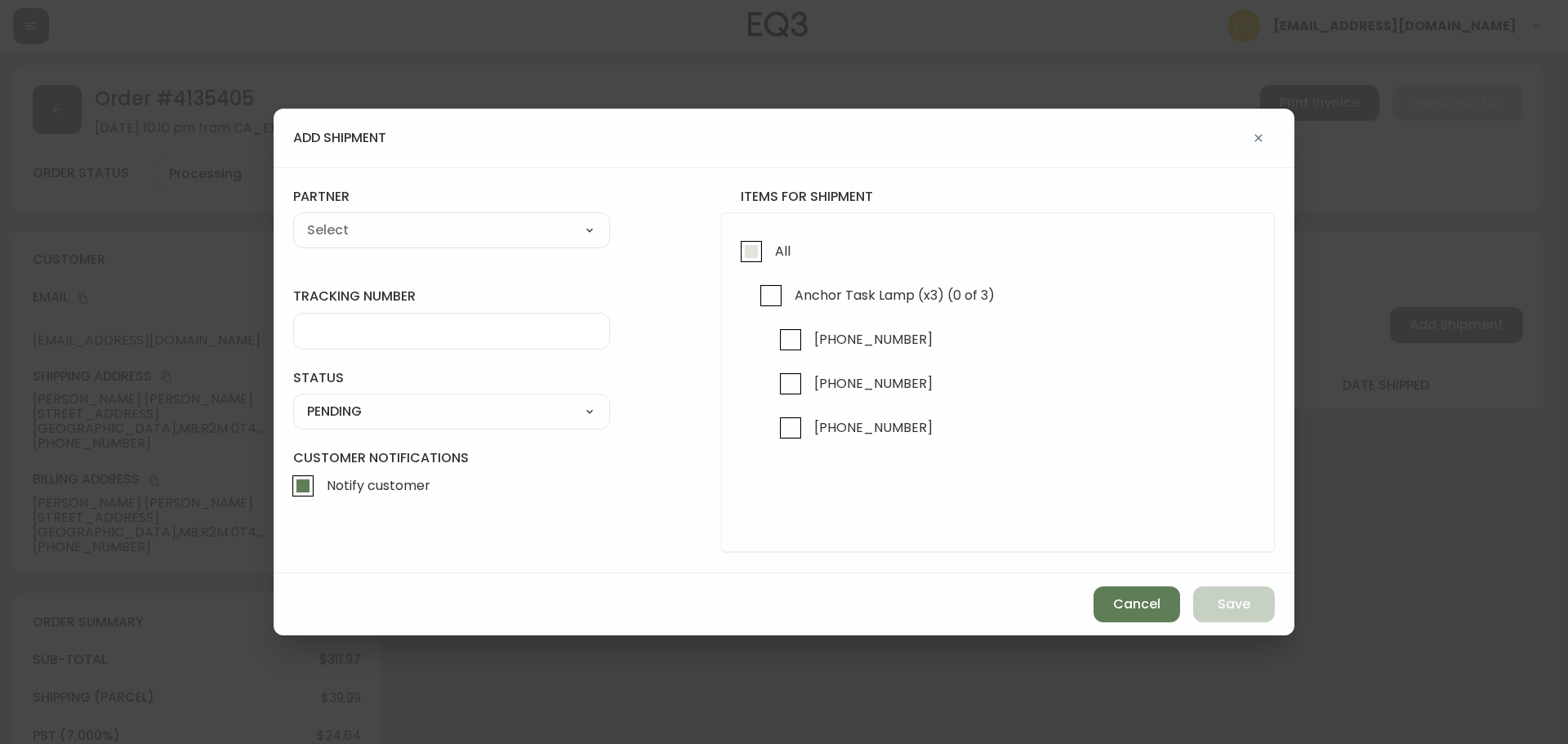
click at [750, 254] on input "All" at bounding box center [751, 251] width 37 height 37
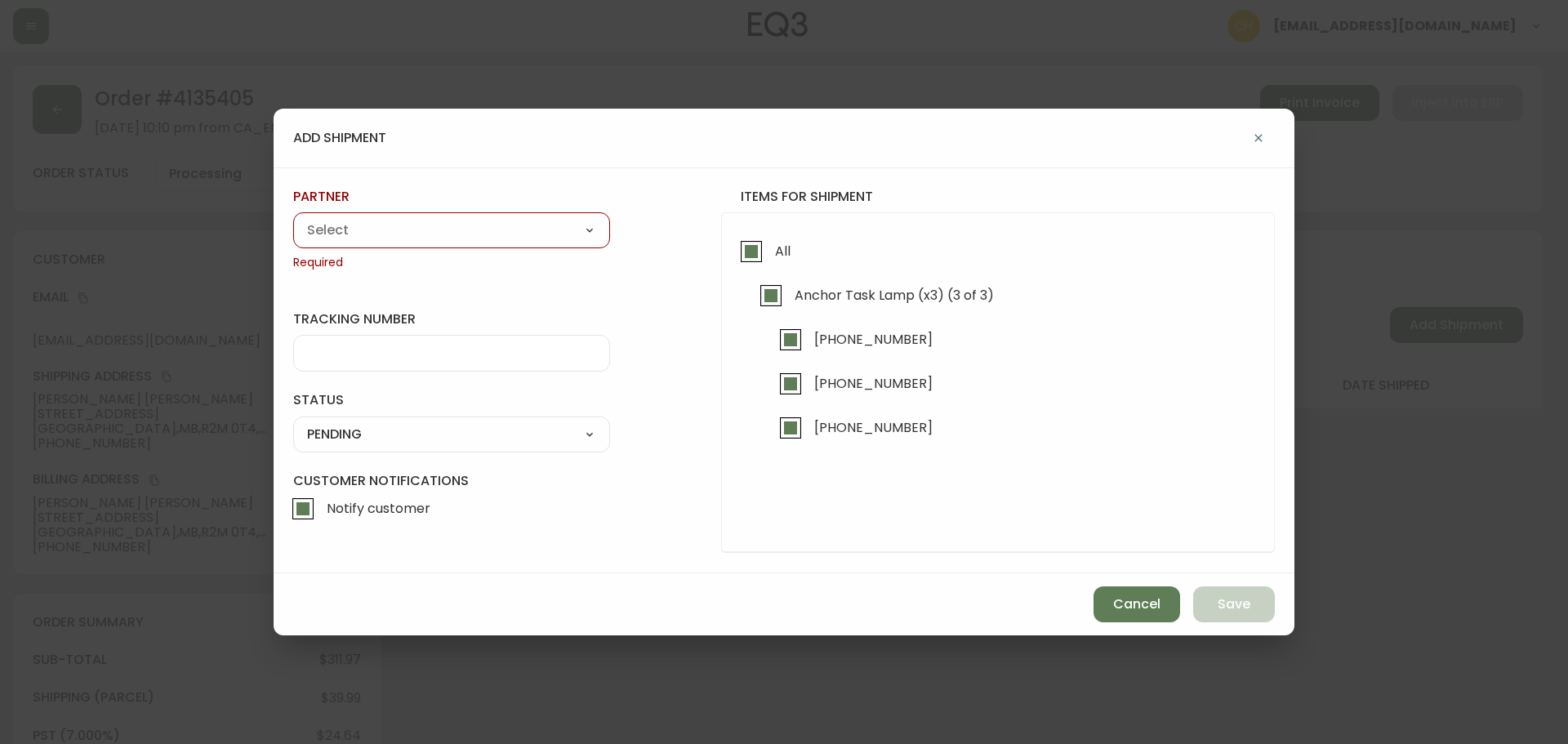
click at [523, 238] on select "A Move to Remember LLC ABF Freight Alero [PERSON_NAME] Canada Post Canpar Expre…" at bounding box center [451, 230] width 317 height 24
click at [293, 218] on select "A Move to Remember LLC ABF Freight Alero [PERSON_NAME] Canada Post Canpar Expre…" at bounding box center [451, 230] width 317 height 24
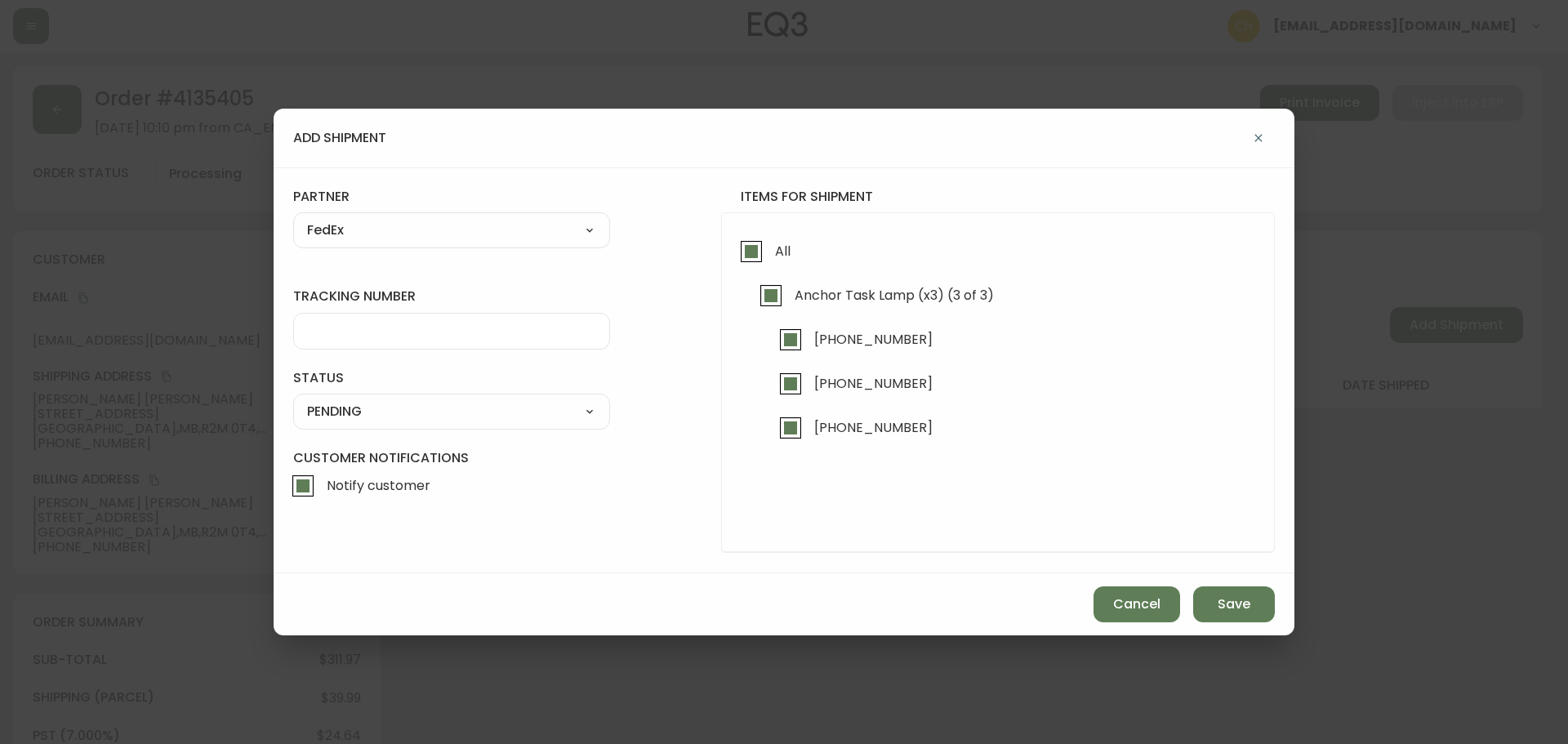
click at [359, 334] on input "tracking number" at bounding box center [451, 331] width 290 height 16
click at [359, 411] on select "SHIPPED PENDING CANCELLED" at bounding box center [451, 411] width 317 height 24
click at [293, 399] on select "SHIPPED PENDING CANCELLED" at bounding box center [451, 411] width 317 height 24
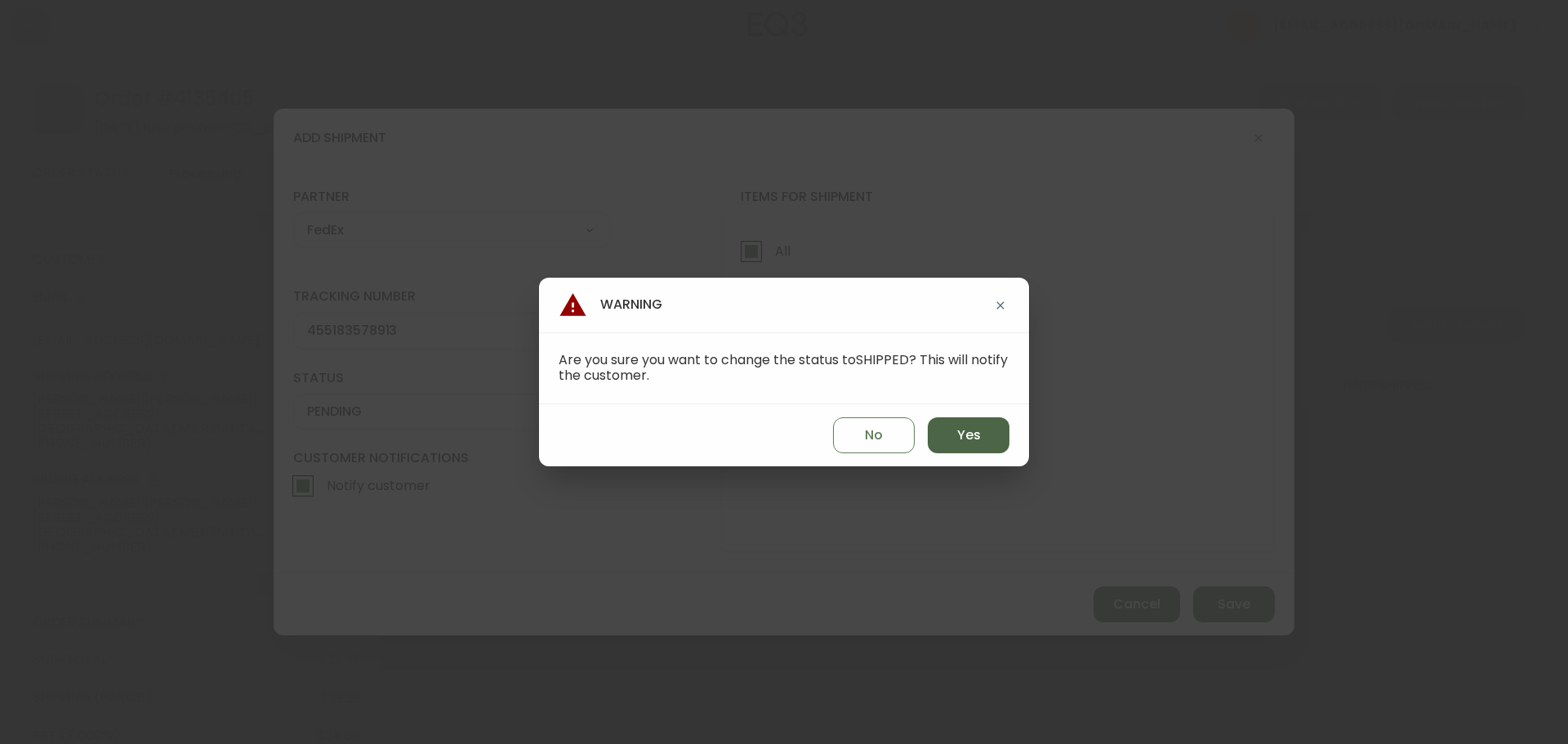
drag, startPoint x: 970, startPoint y: 429, endPoint x: 991, endPoint y: 451, distance: 30.4
click at [971, 429] on span "Yes" at bounding box center [969, 435] width 23 height 18
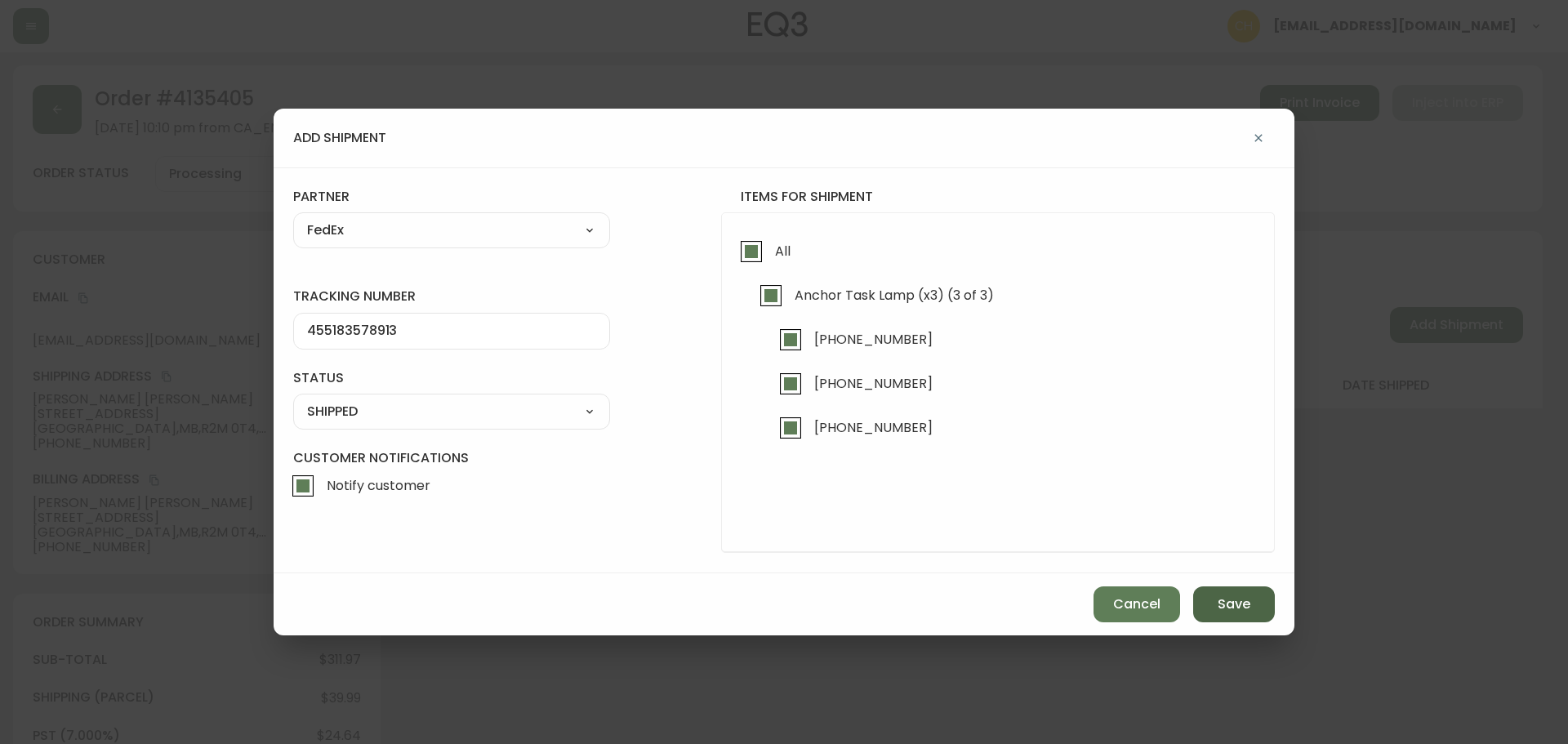
drag, startPoint x: 1210, startPoint y: 600, endPoint x: 1207, endPoint y: 588, distance: 12.4
click at [1210, 600] on button "Save" at bounding box center [1234, 605] width 82 height 36
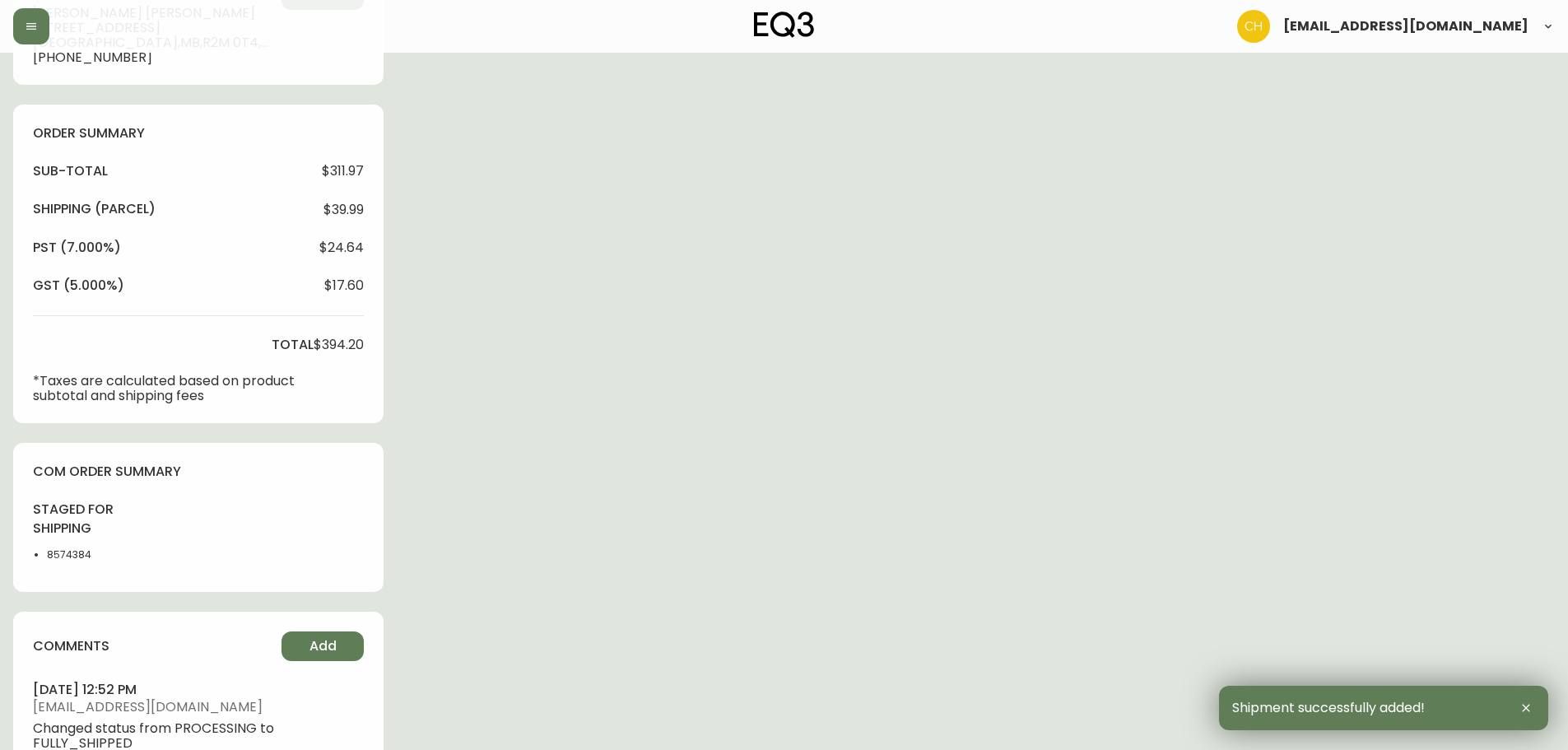
scroll to position [633, 0]
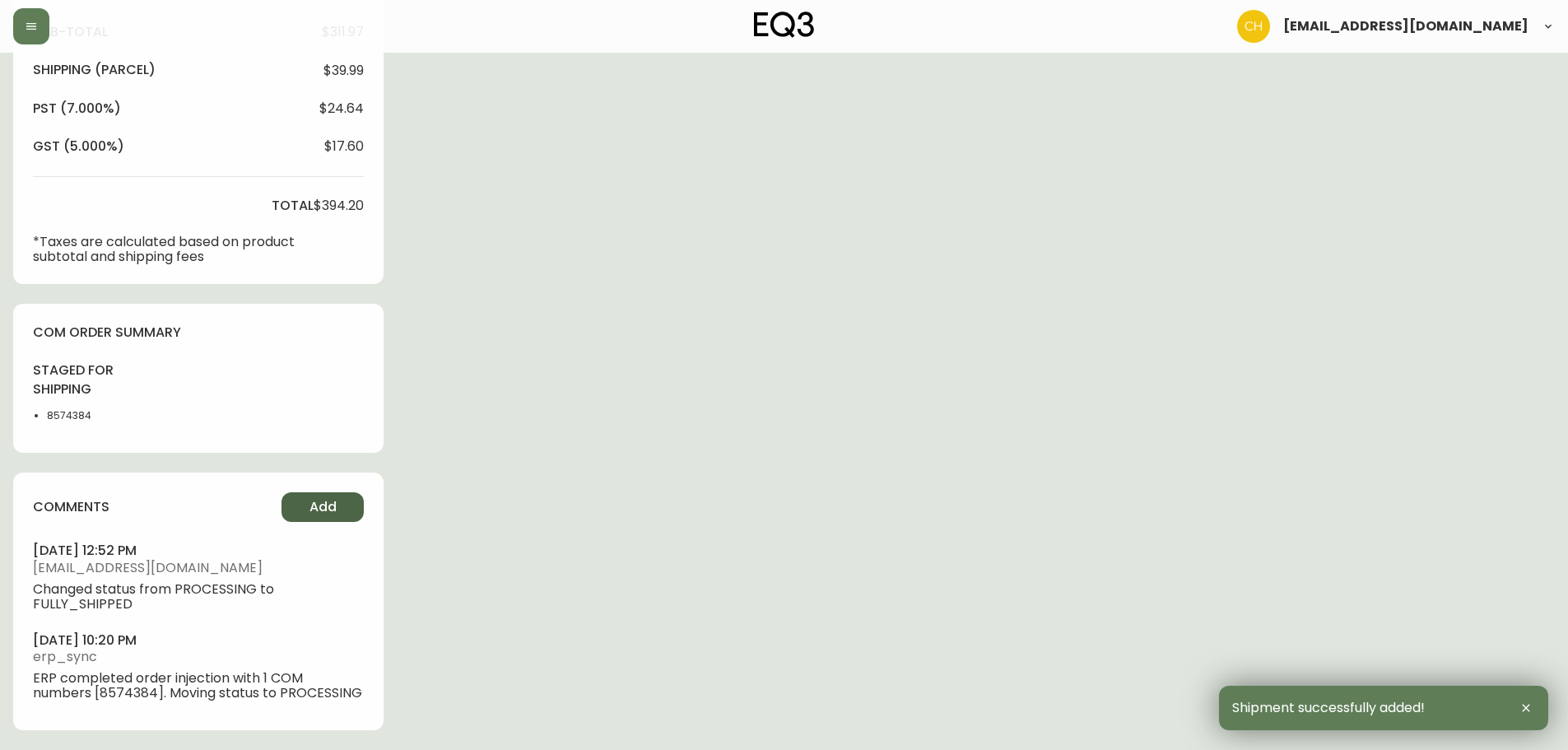
click at [300, 504] on button "Add" at bounding box center [322, 507] width 83 height 30
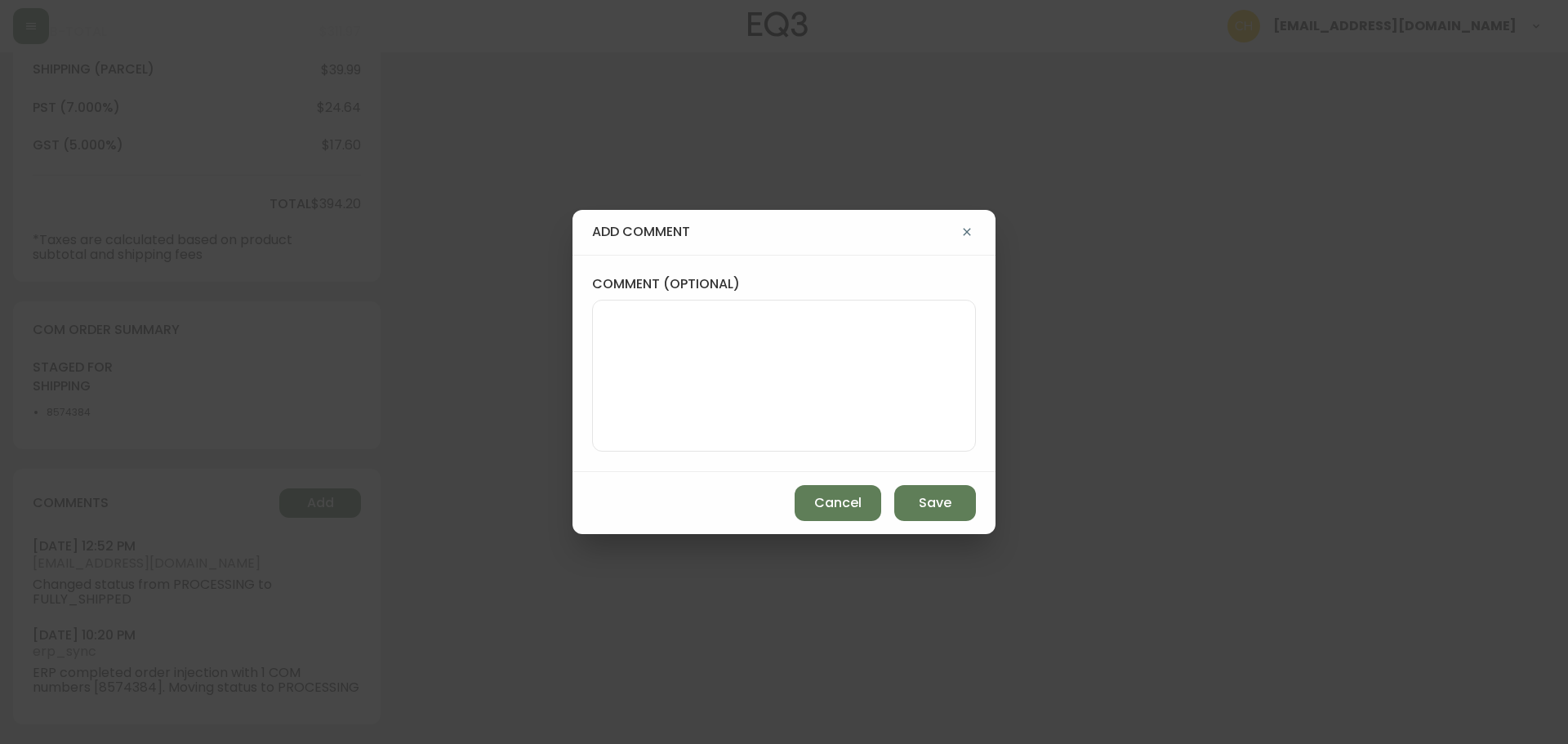
click at [695, 387] on textarea "comment (optional)" at bounding box center [784, 375] width 356 height 130
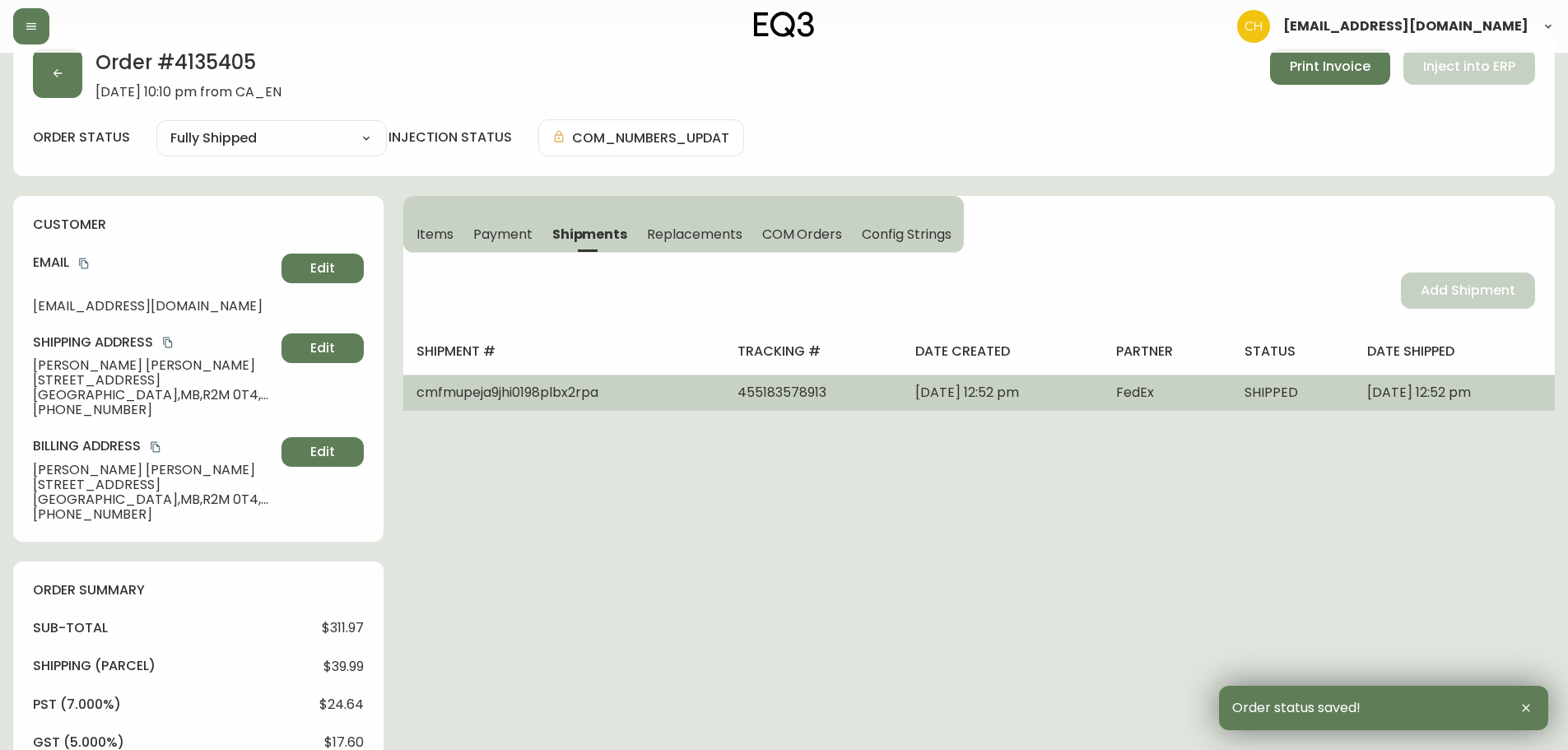
scroll to position [0, 0]
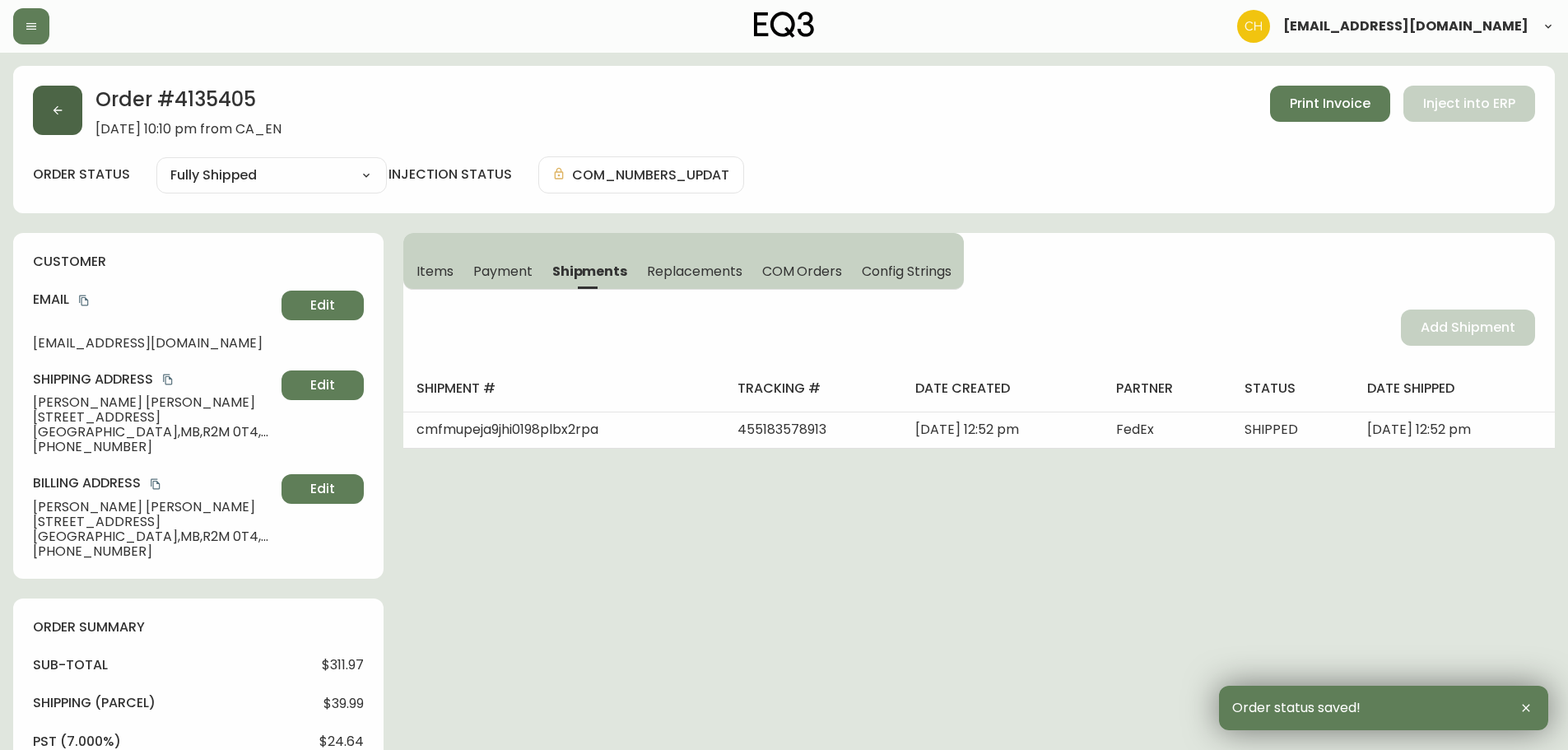
click at [68, 118] on button "button" at bounding box center [57, 110] width 50 height 50
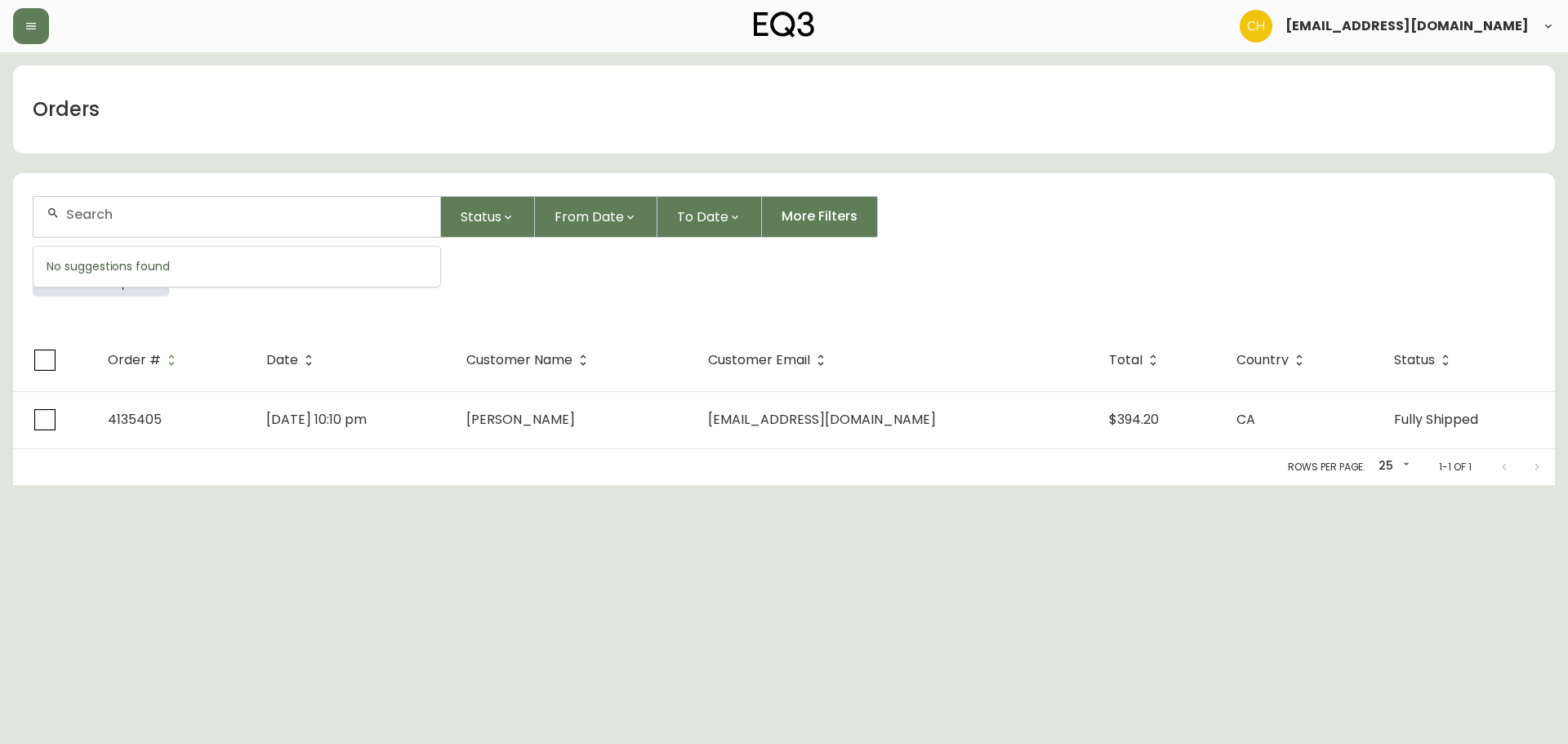
click at [104, 211] on input "text" at bounding box center [247, 214] width 361 height 16
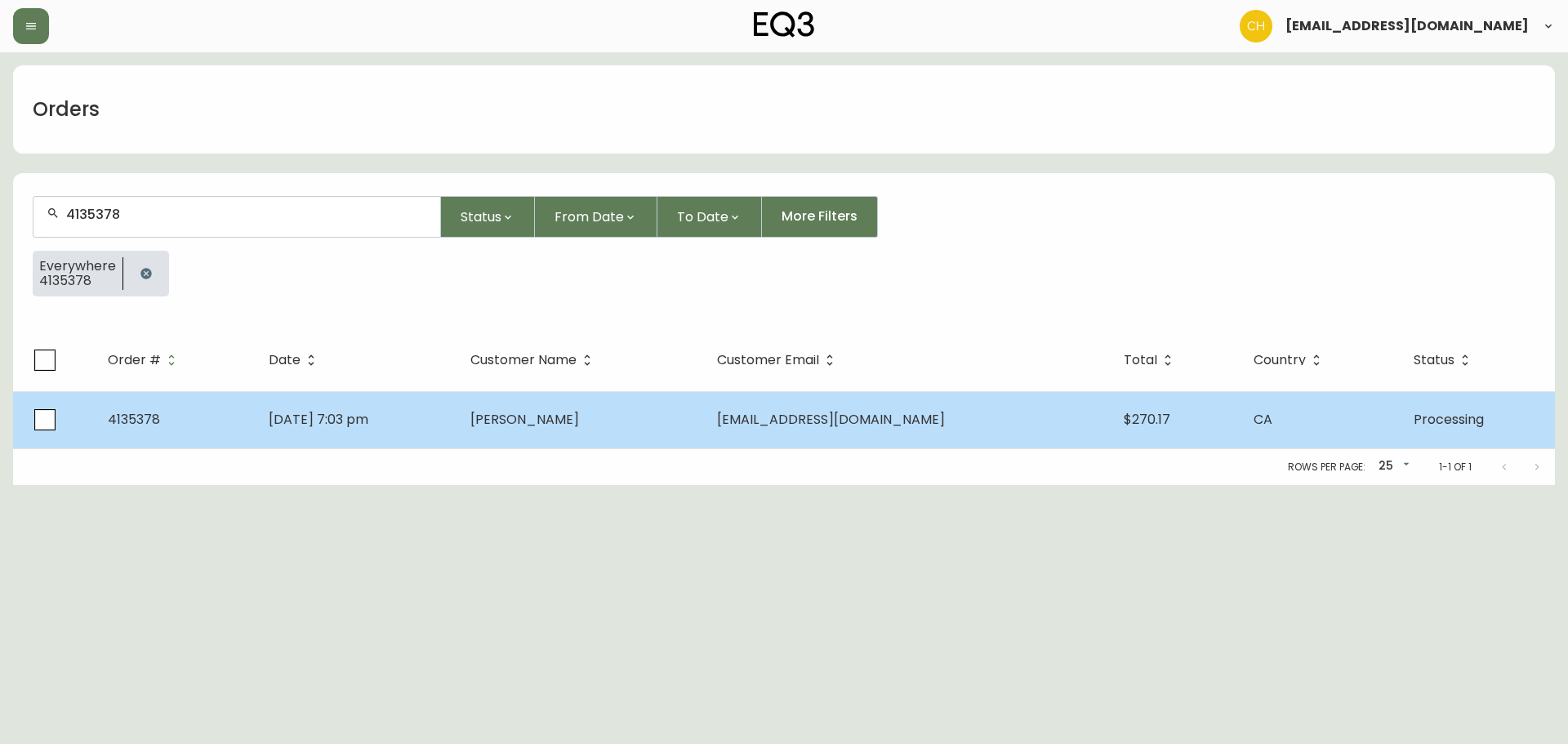
click at [646, 441] on td "[PERSON_NAME]" at bounding box center [580, 420] width 245 height 57
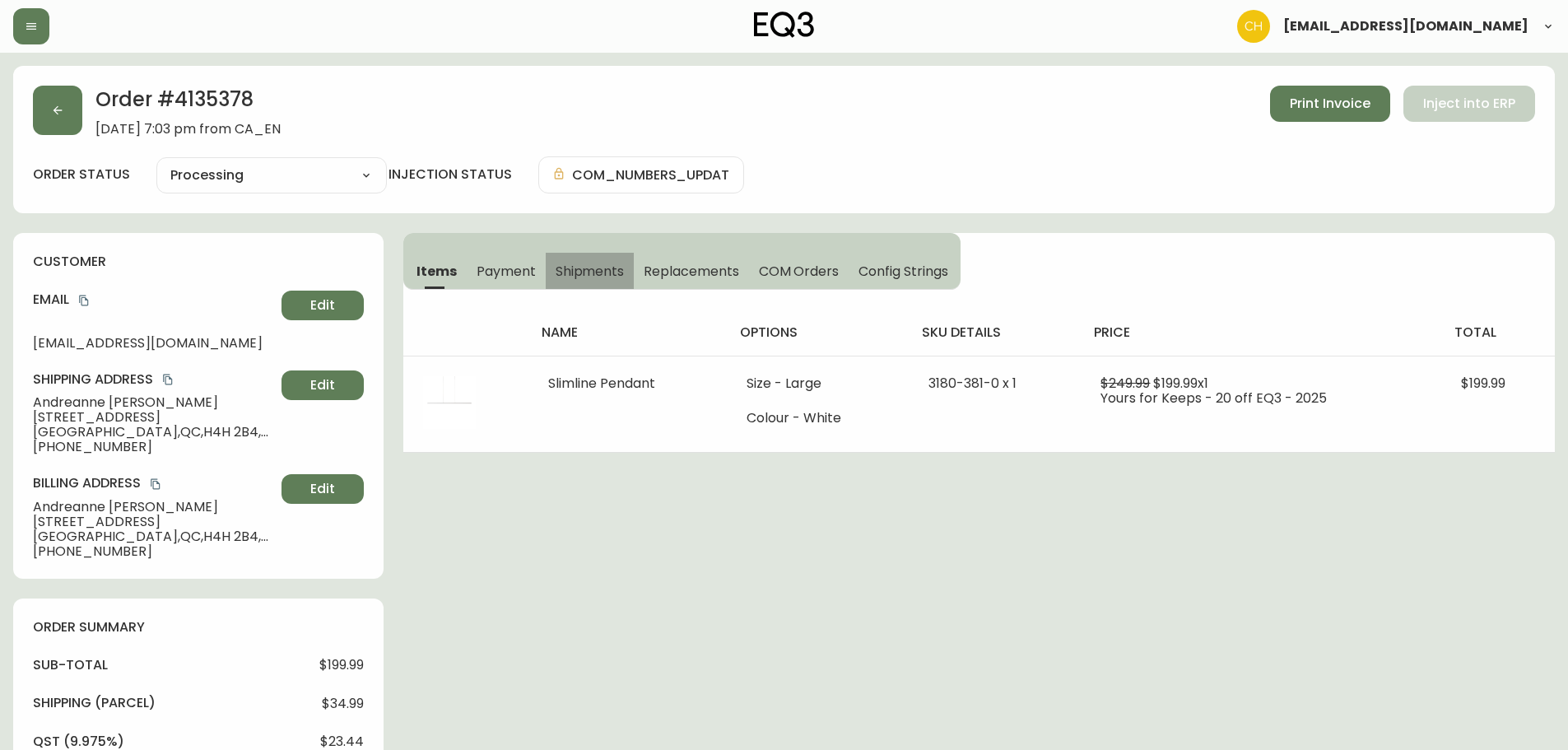
click at [603, 277] on span "Shipments" at bounding box center [590, 271] width 69 height 17
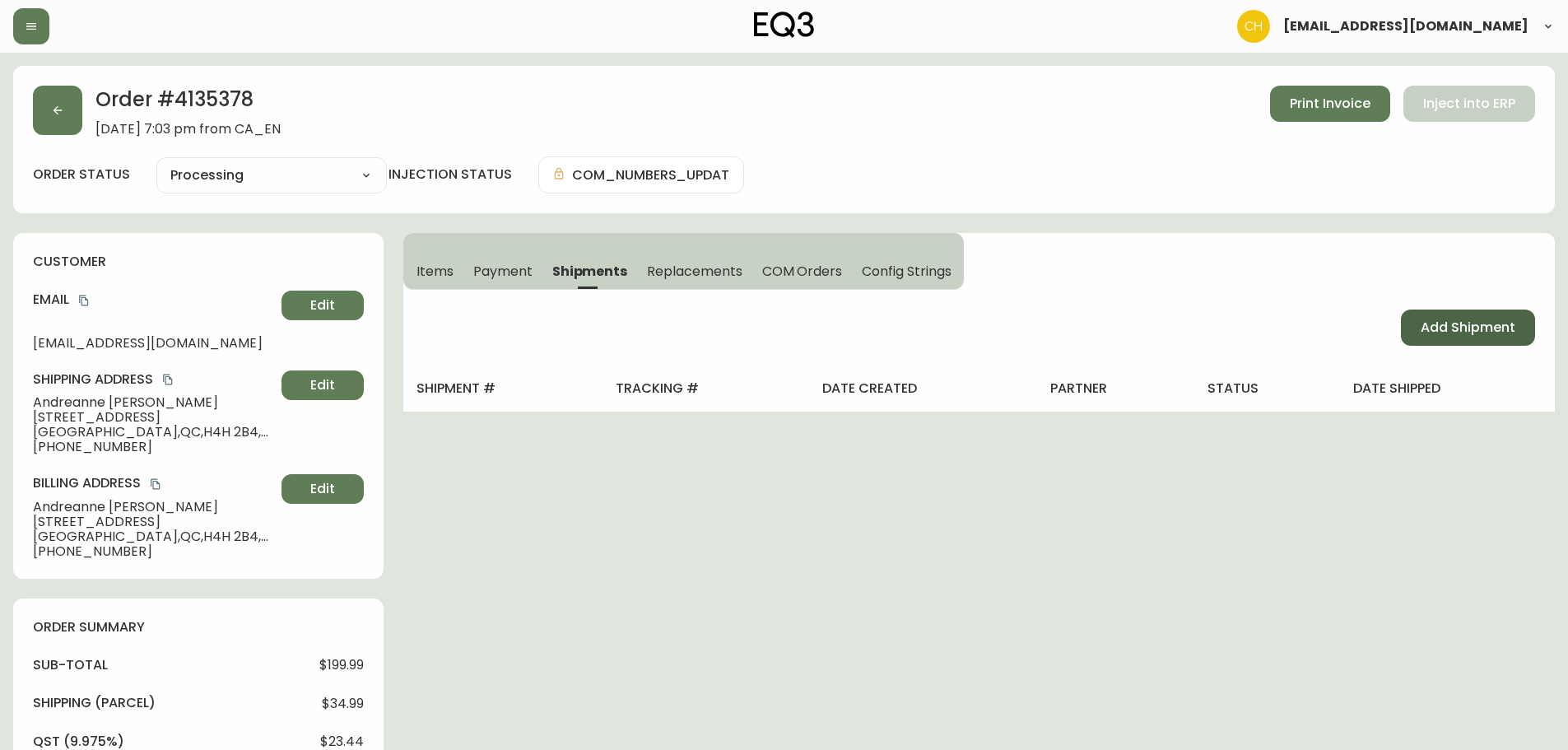
click at [1462, 334] on span "Add Shipment" at bounding box center [1468, 328] width 95 height 18
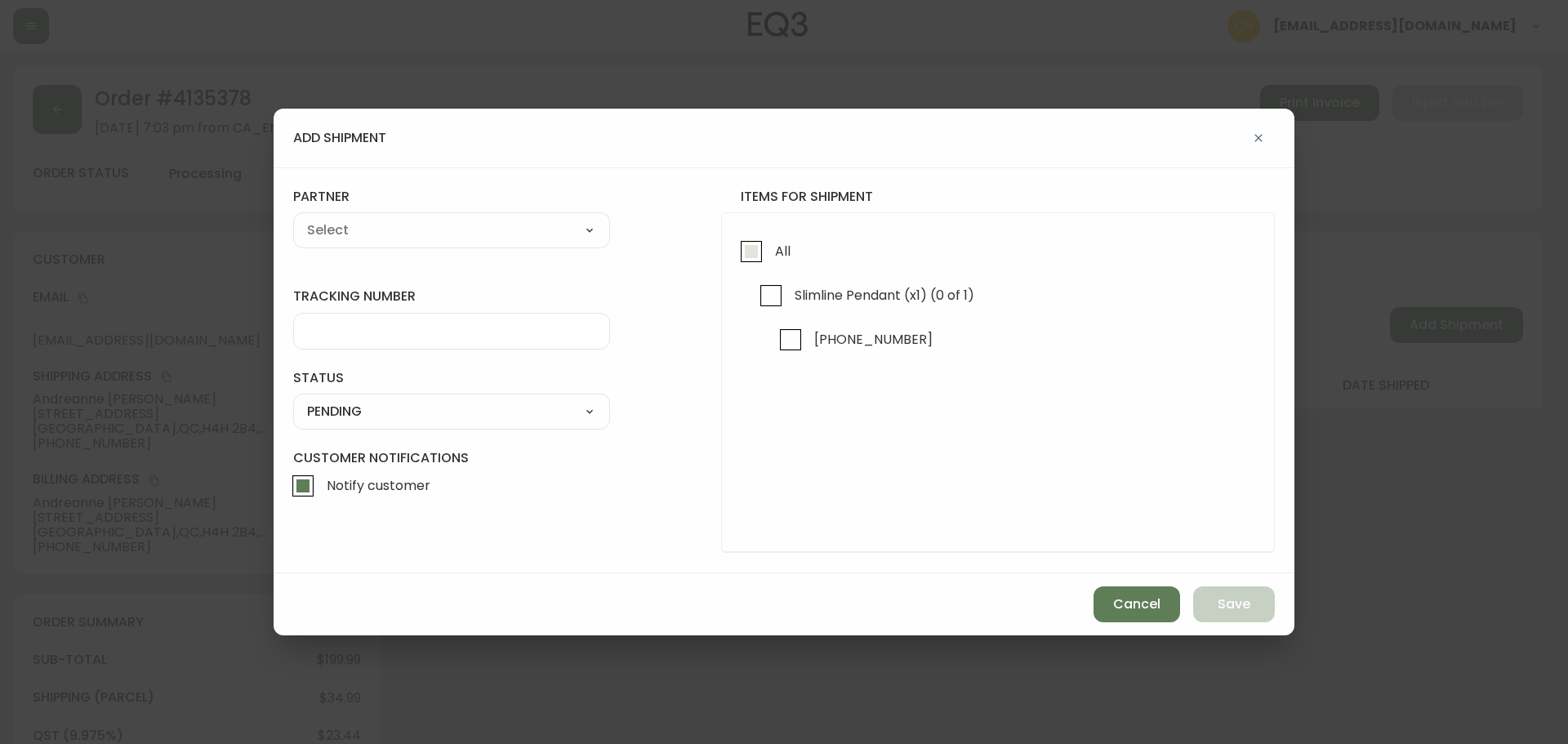
drag, startPoint x: 750, startPoint y: 255, endPoint x: 647, endPoint y: 235, distance: 104.9
click at [750, 254] on input "All" at bounding box center [751, 251] width 37 height 37
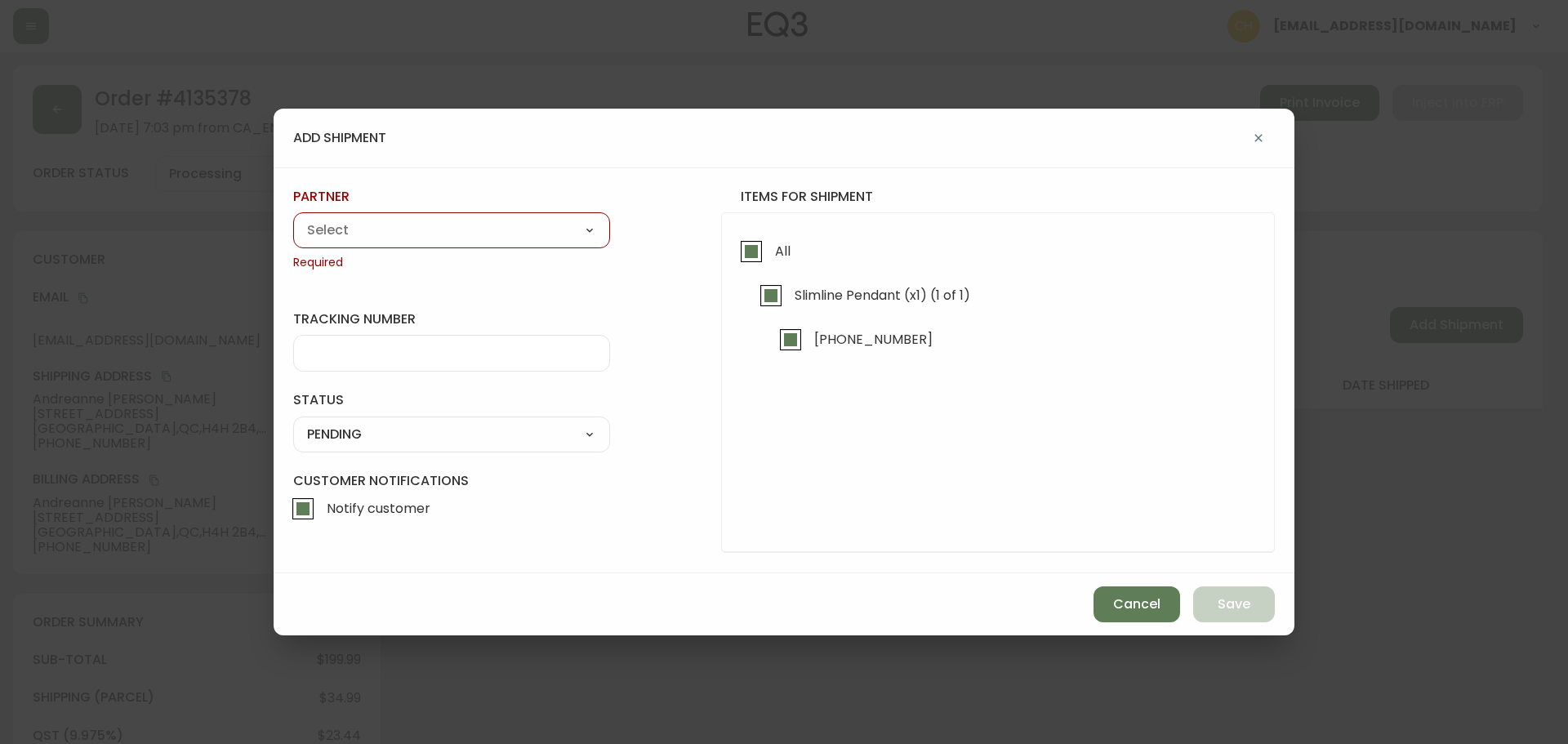
click at [494, 230] on select "A Move to Remember LLC ABF Freight Alero [PERSON_NAME] Canada Post Canpar Expre…" at bounding box center [451, 230] width 317 height 24
click at [293, 218] on select "A Move to Remember LLC ABF Freight Alero [PERSON_NAME] Canada Post Canpar Expre…" at bounding box center [451, 230] width 317 height 24
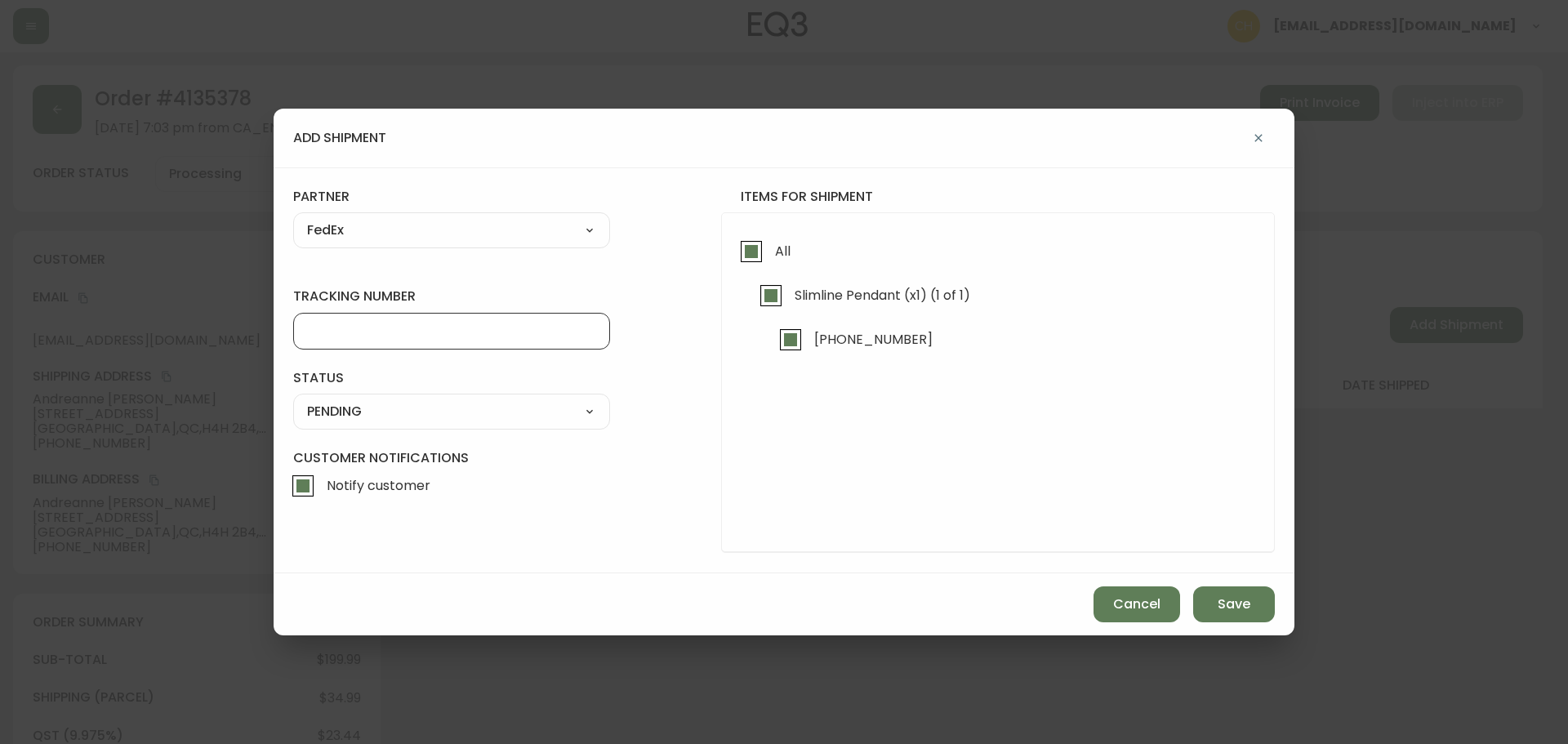
click at [369, 331] on input "tracking number" at bounding box center [451, 331] width 290 height 16
click at [351, 410] on select "SHIPPED PENDING CANCELLED" at bounding box center [451, 411] width 317 height 24
click at [293, 399] on select "SHIPPED PENDING CANCELLED" at bounding box center [451, 411] width 317 height 24
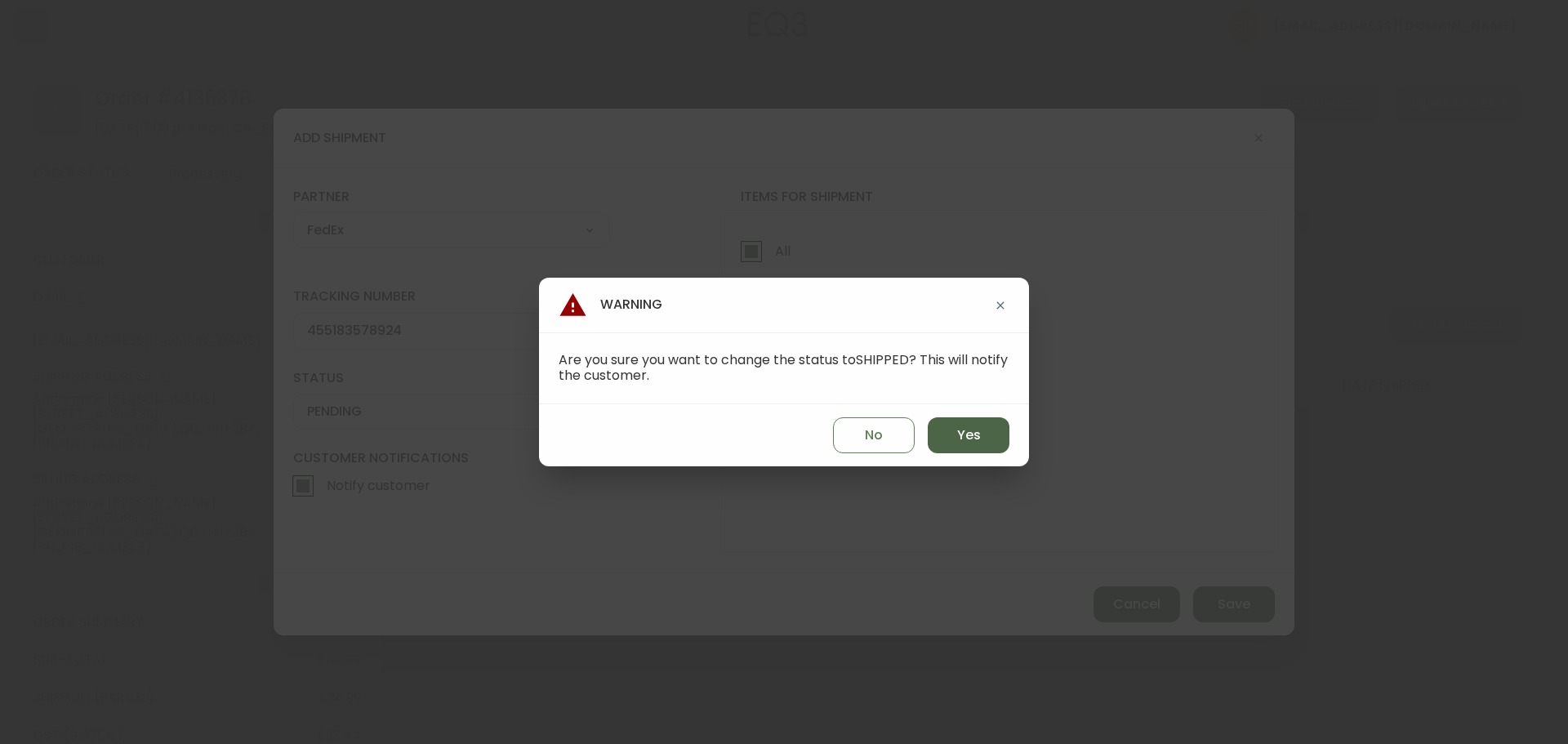
click at [973, 438] on span "Yes" at bounding box center [969, 435] width 23 height 18
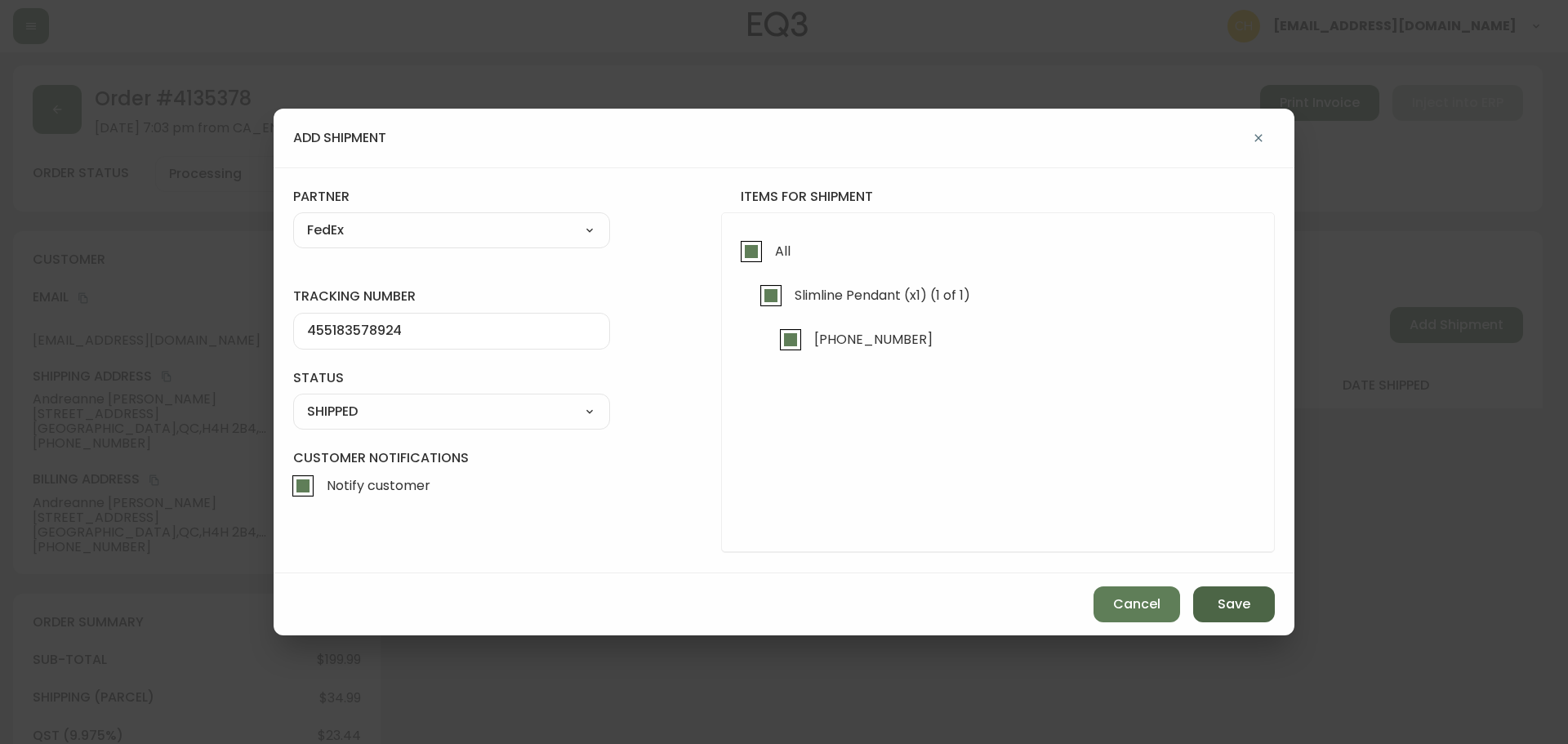
click at [1210, 604] on button "Save" at bounding box center [1234, 605] width 82 height 36
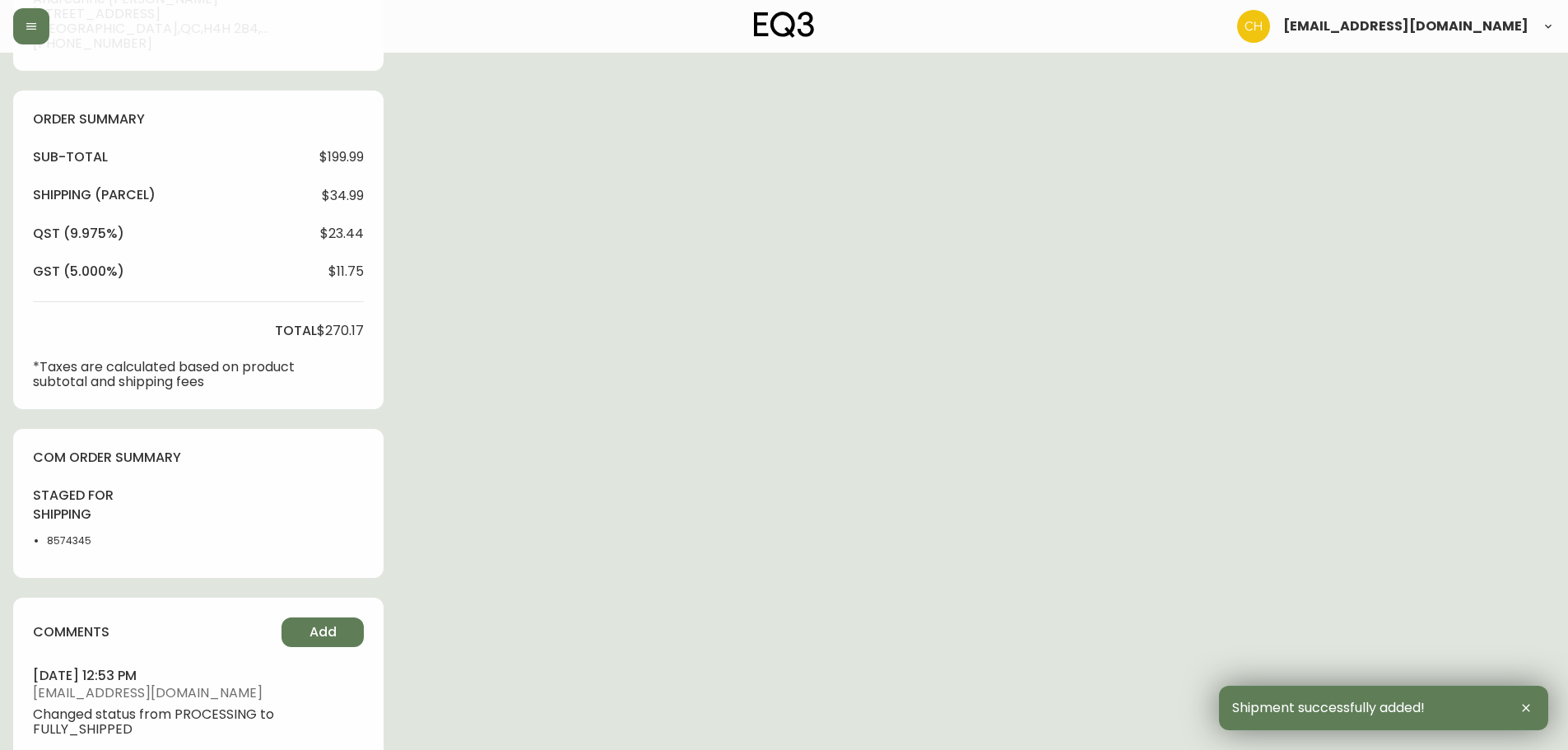
scroll to position [633, 0]
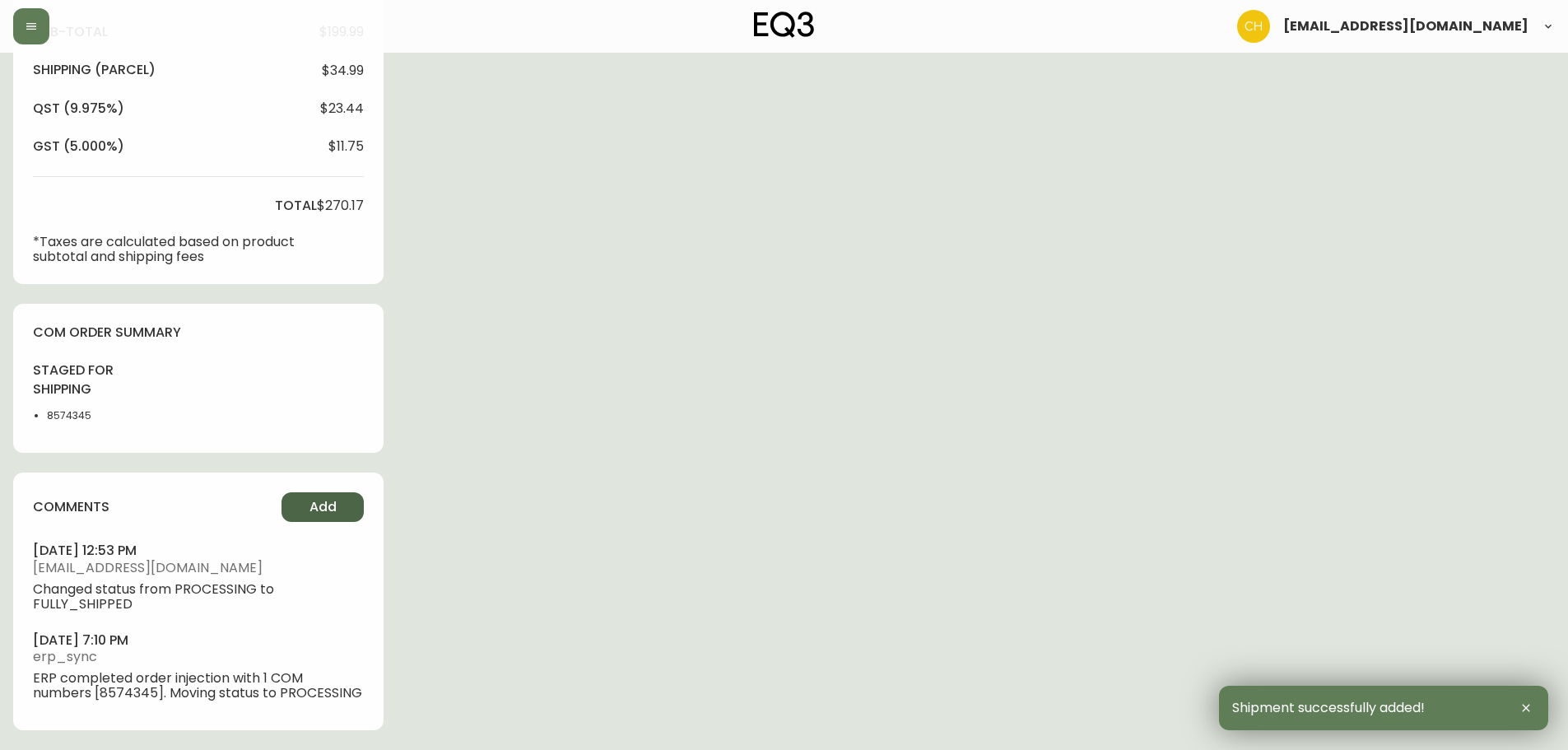
drag, startPoint x: 299, startPoint y: 519, endPoint x: 306, endPoint y: 513, distance: 9.2
click at [306, 513] on button "Add" at bounding box center [322, 507] width 83 height 30
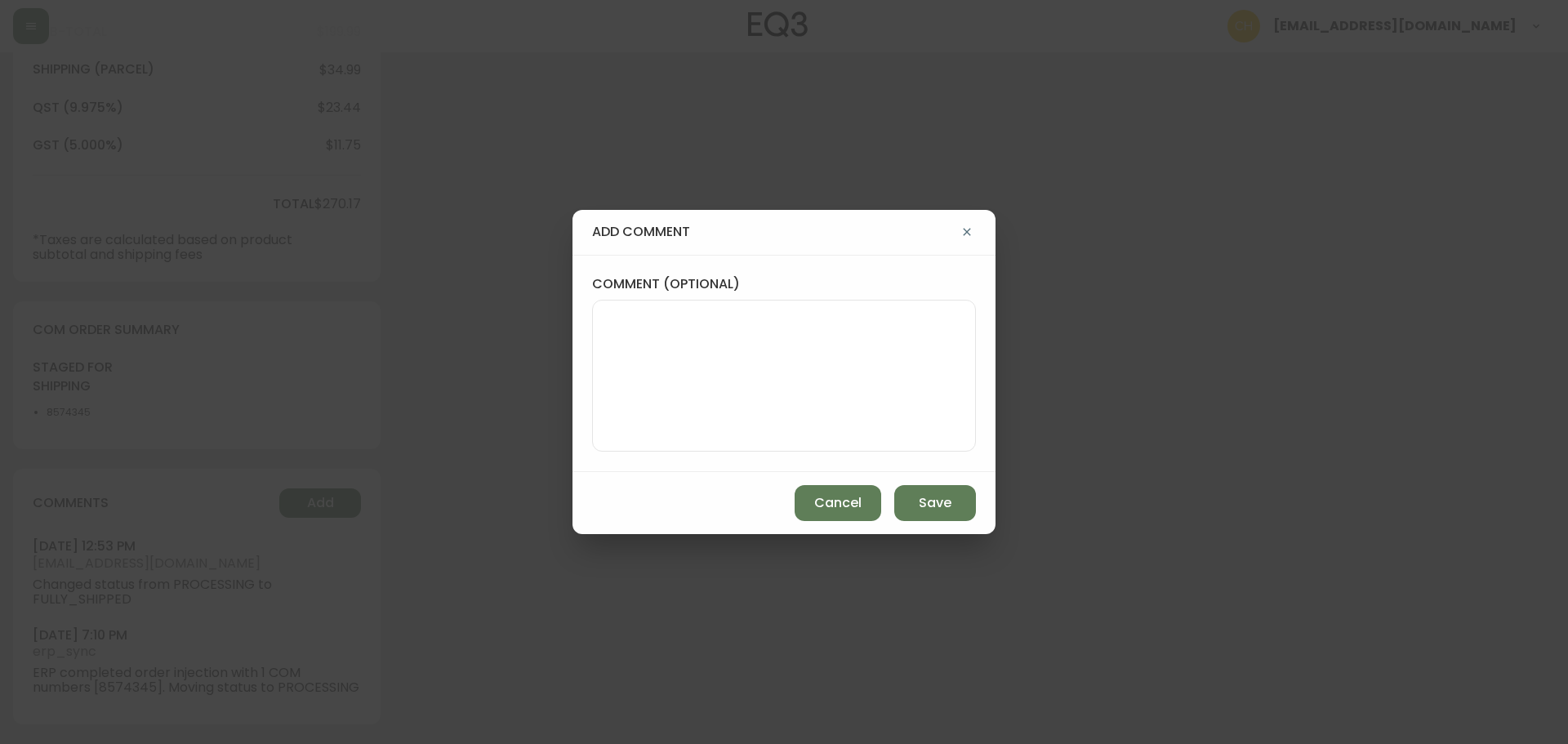
click at [671, 385] on textarea "comment (optional)" at bounding box center [784, 375] width 356 height 130
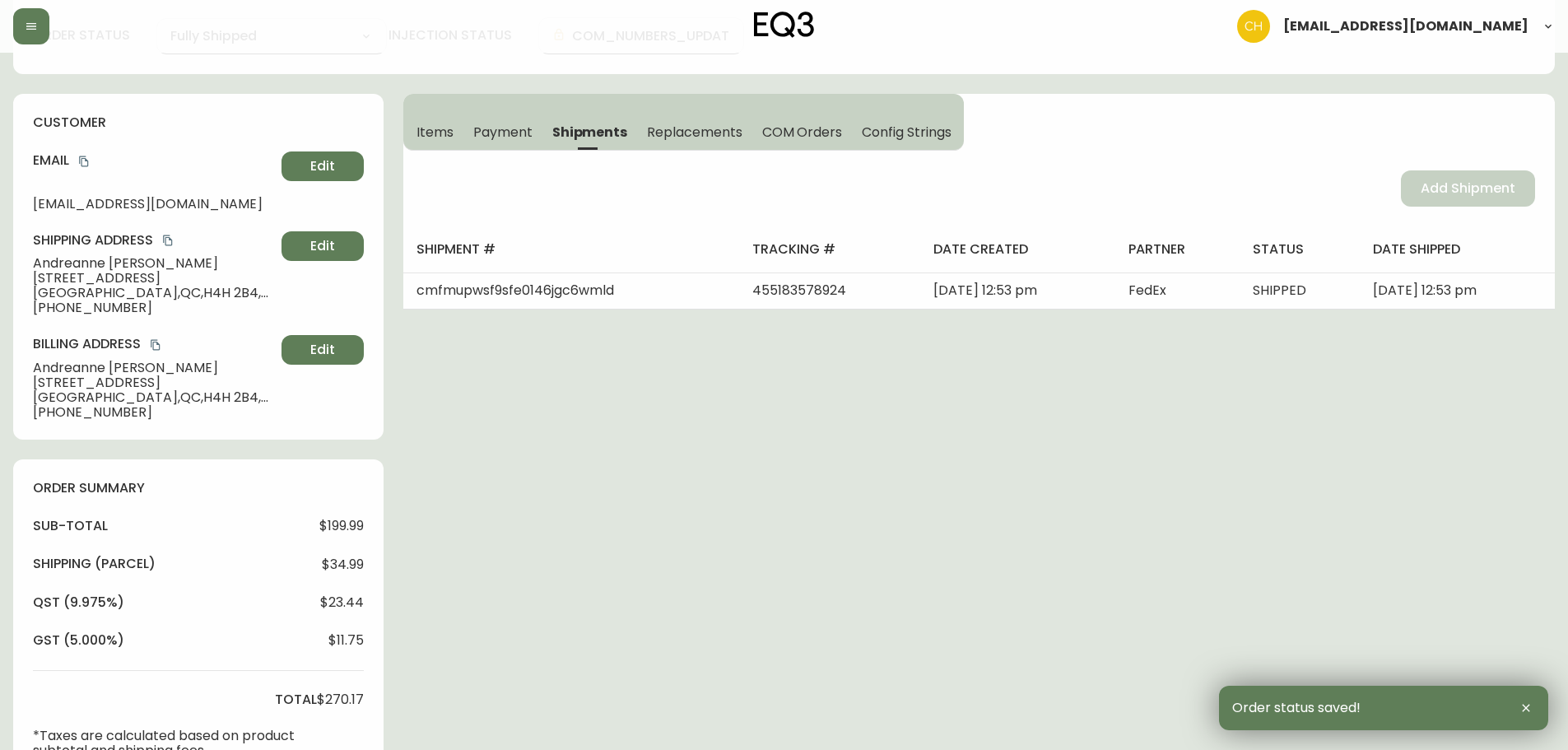
scroll to position [0, 0]
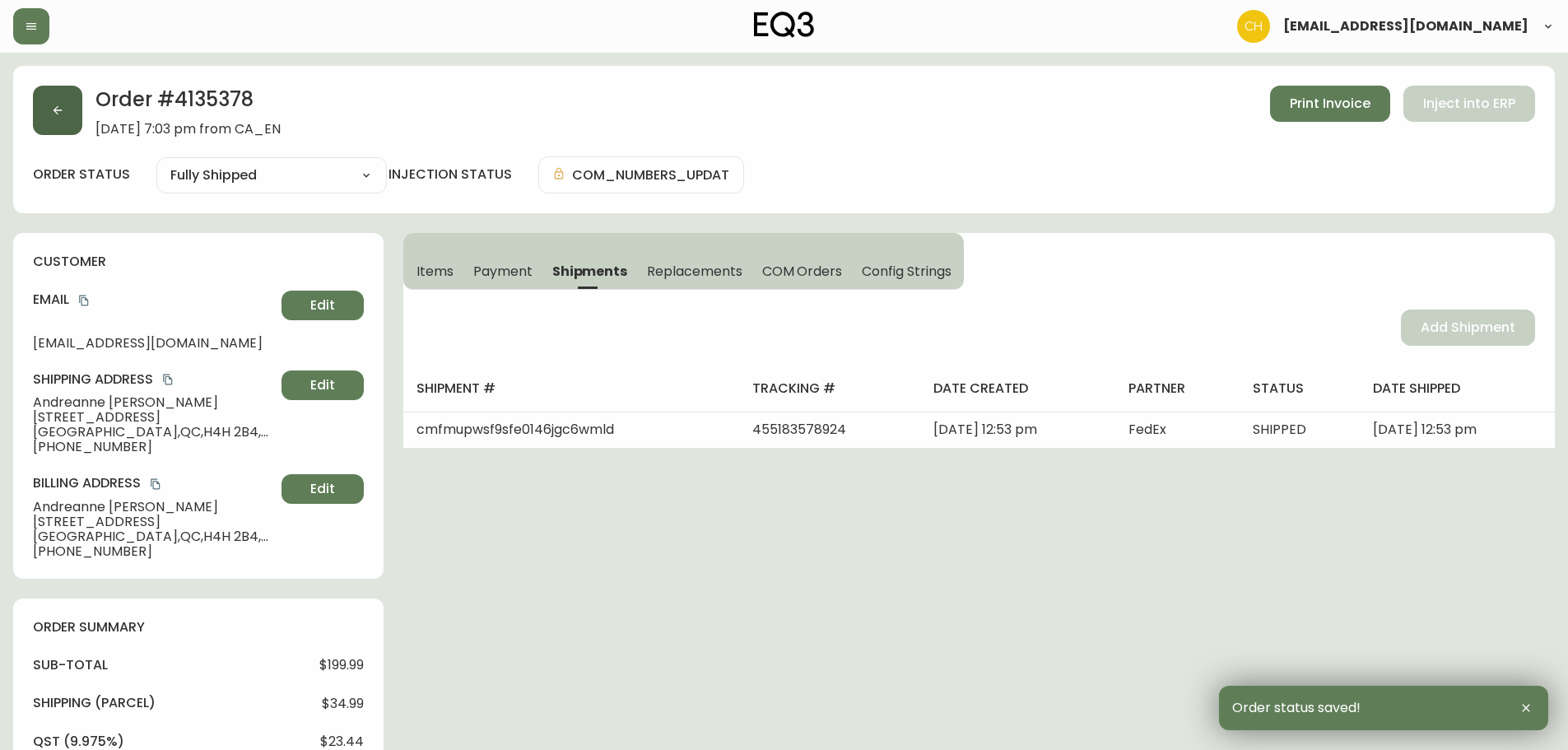
click at [60, 121] on button "button" at bounding box center [57, 110] width 50 height 50
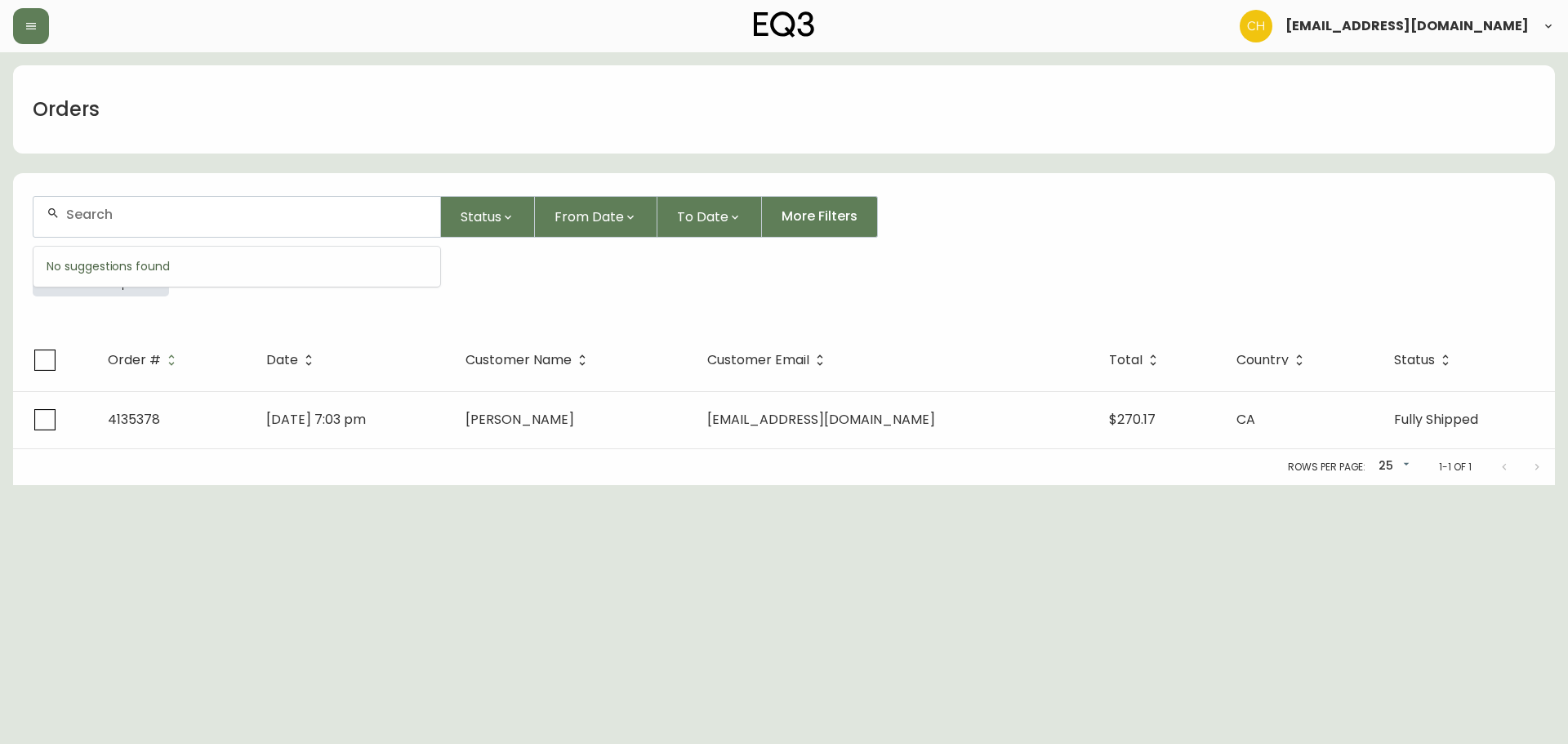
click at [80, 211] on input "text" at bounding box center [247, 214] width 361 height 16
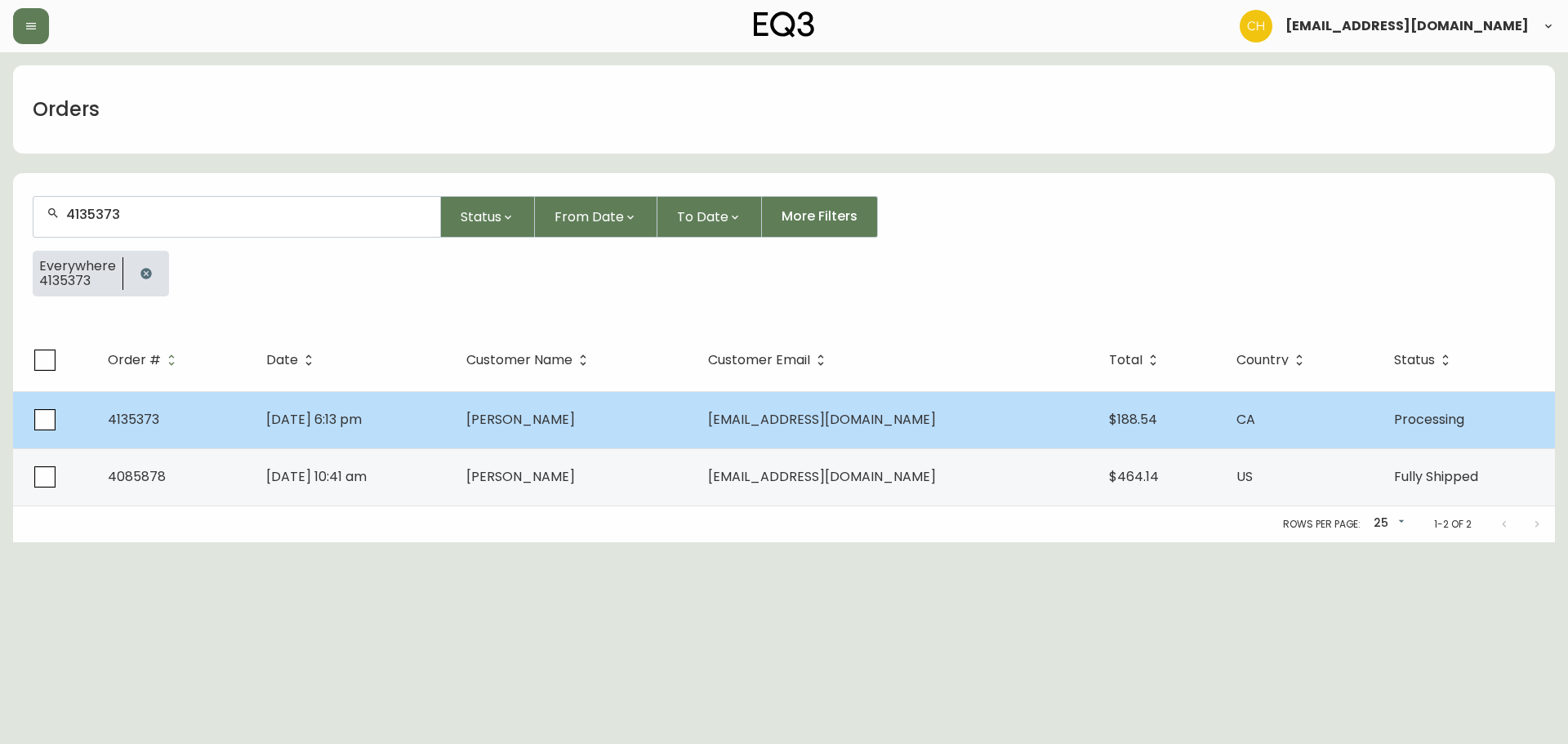
click at [453, 421] on td "[DATE] 6:13 pm" at bounding box center [354, 420] width 201 height 57
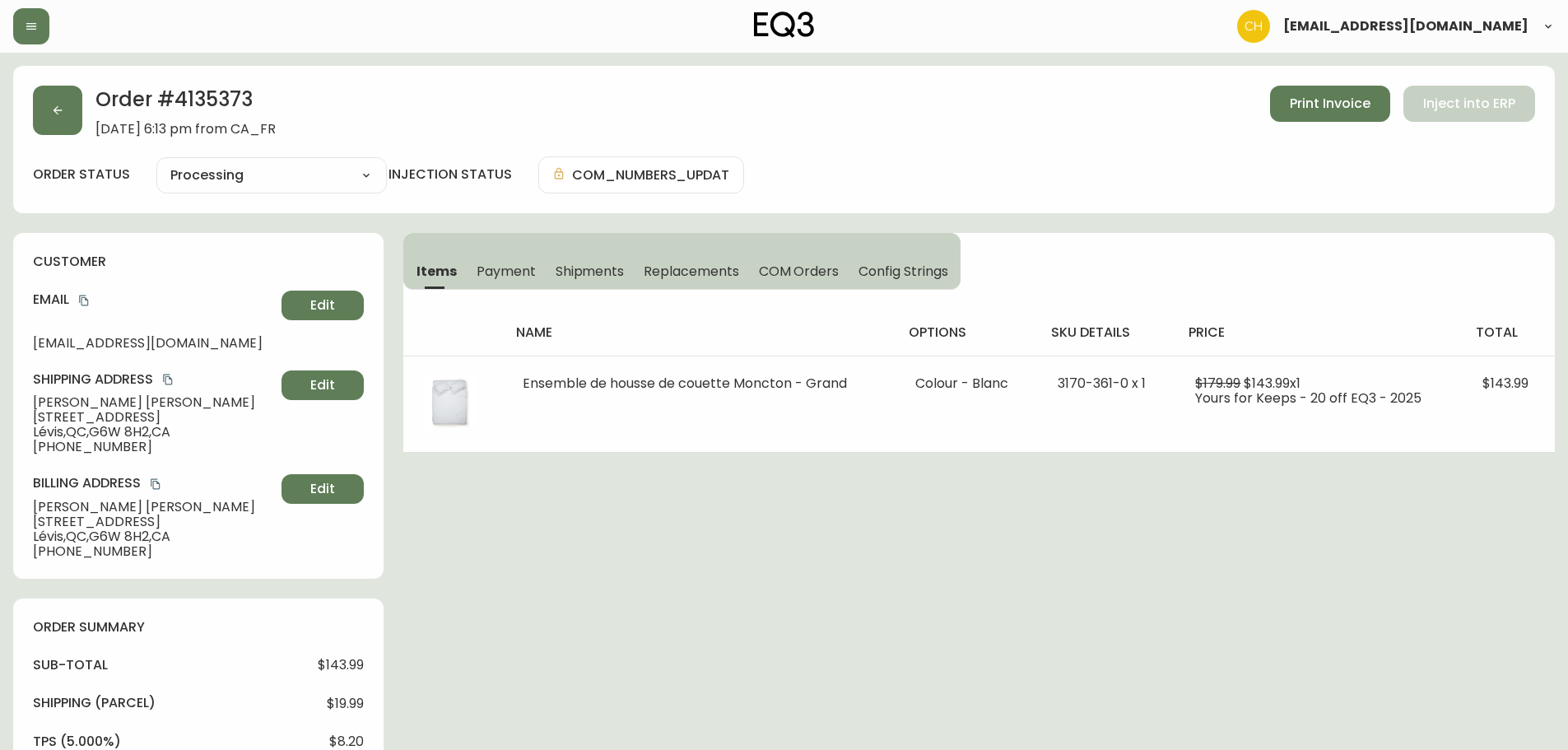
click at [577, 278] on span "Shipments" at bounding box center [590, 271] width 69 height 17
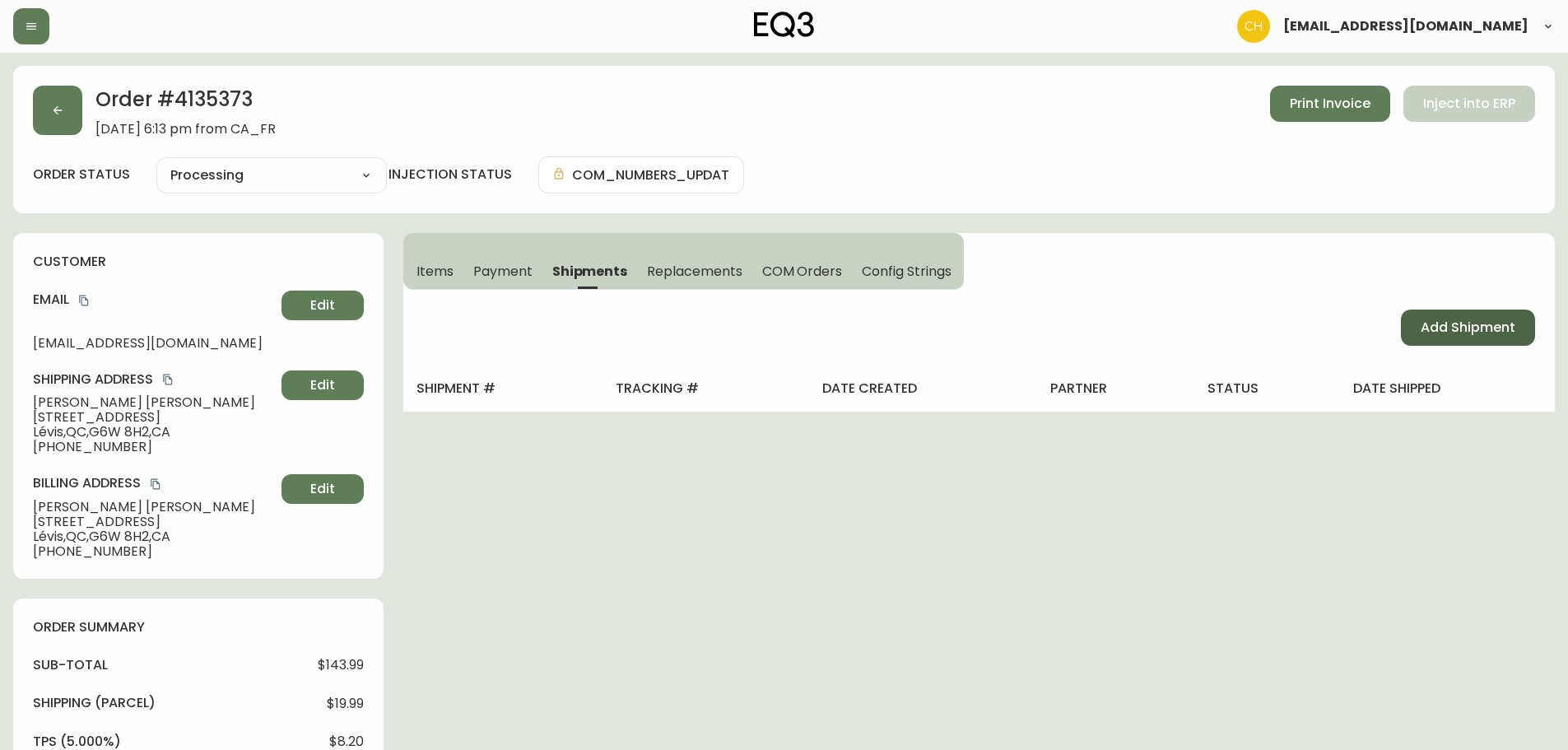
click at [1447, 329] on span "Add Shipment" at bounding box center [1468, 328] width 95 height 18
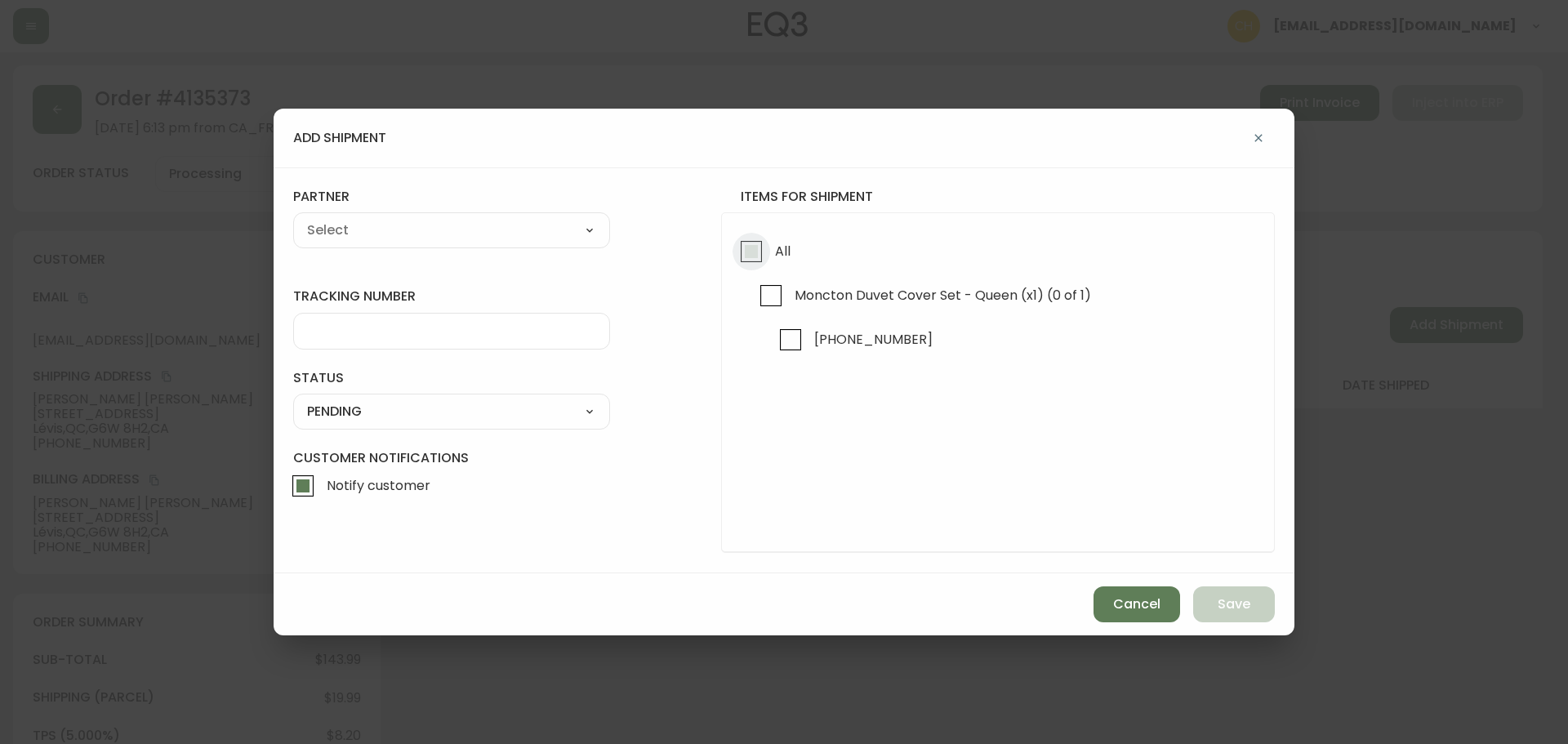
click at [736, 255] on input "All" at bounding box center [751, 251] width 37 height 37
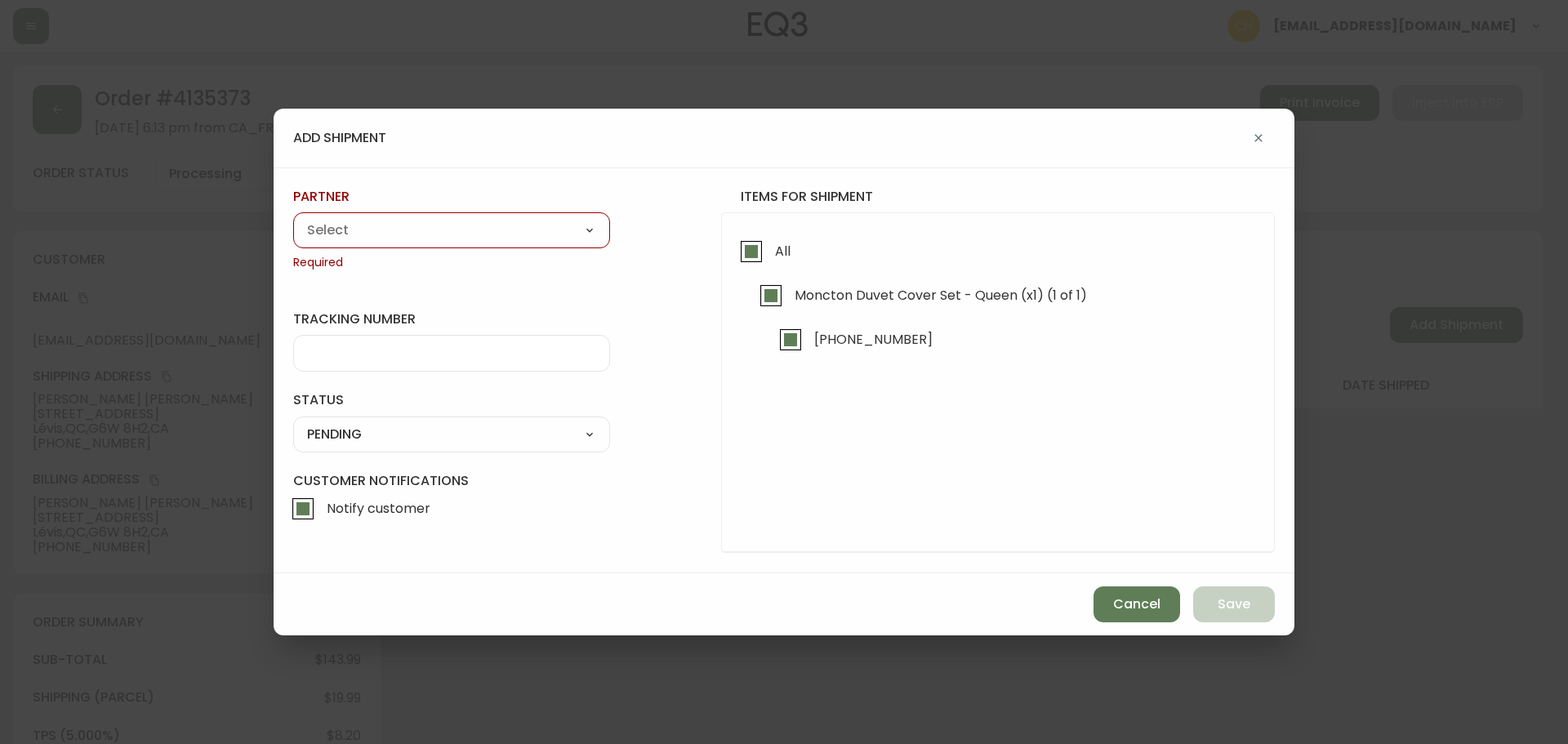
drag, startPoint x: 512, startPoint y: 229, endPoint x: 494, endPoint y: 232, distance: 18.2
click at [511, 229] on select "A Move to Remember LLC ABF Freight Alero [PERSON_NAME] Canada Post Canpar Expre…" at bounding box center [451, 230] width 317 height 24
click at [293, 218] on select "A Move to Remember LLC ABF Freight Alero [PERSON_NAME] Canada Post Canpar Expre…" at bounding box center [451, 230] width 317 height 24
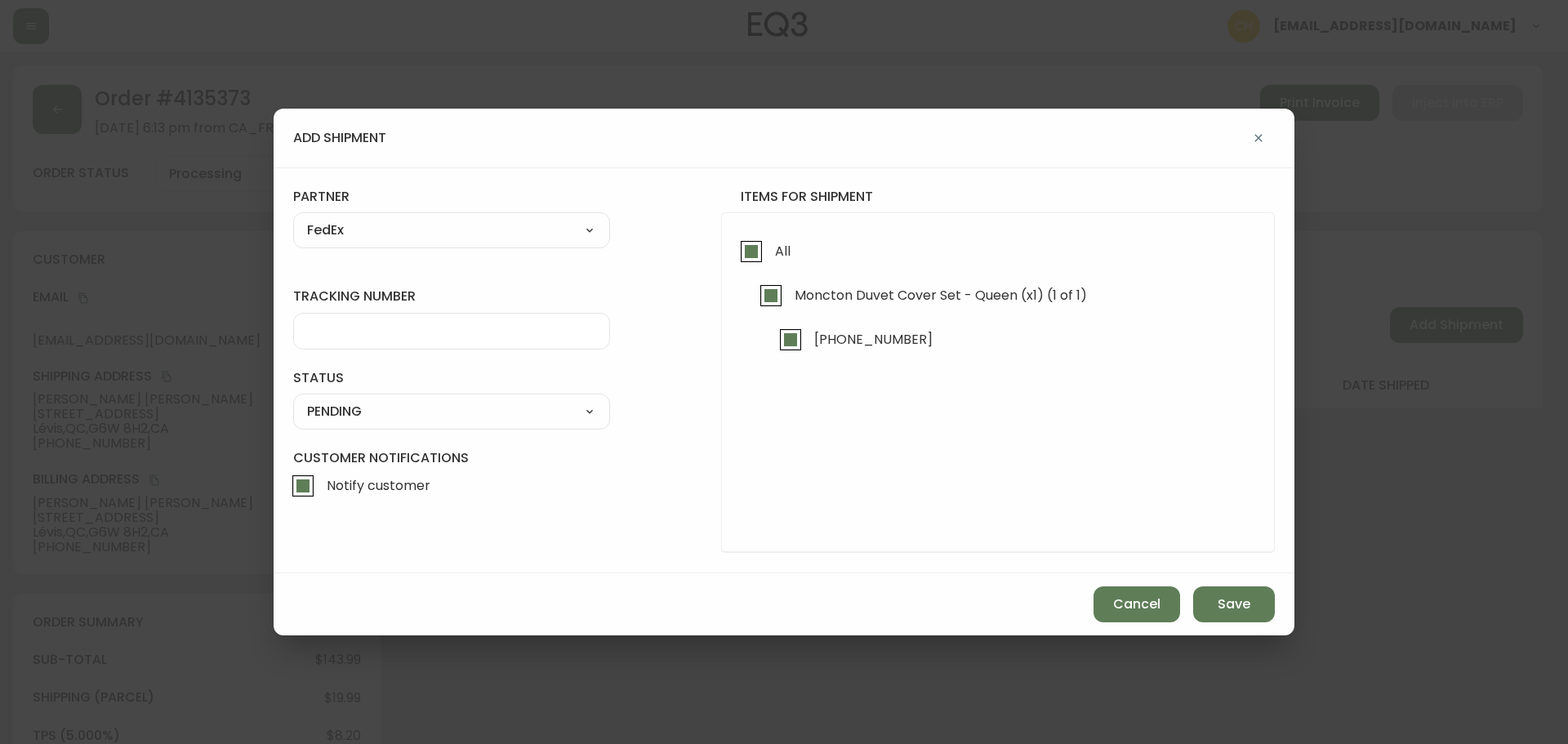
click at [329, 323] on input "tracking number" at bounding box center [451, 331] width 290 height 16
click at [349, 404] on select "SHIPPED PENDING CANCELLED" at bounding box center [451, 411] width 317 height 24
click at [293, 399] on select "SHIPPED PENDING CANCELLED" at bounding box center [451, 411] width 317 height 24
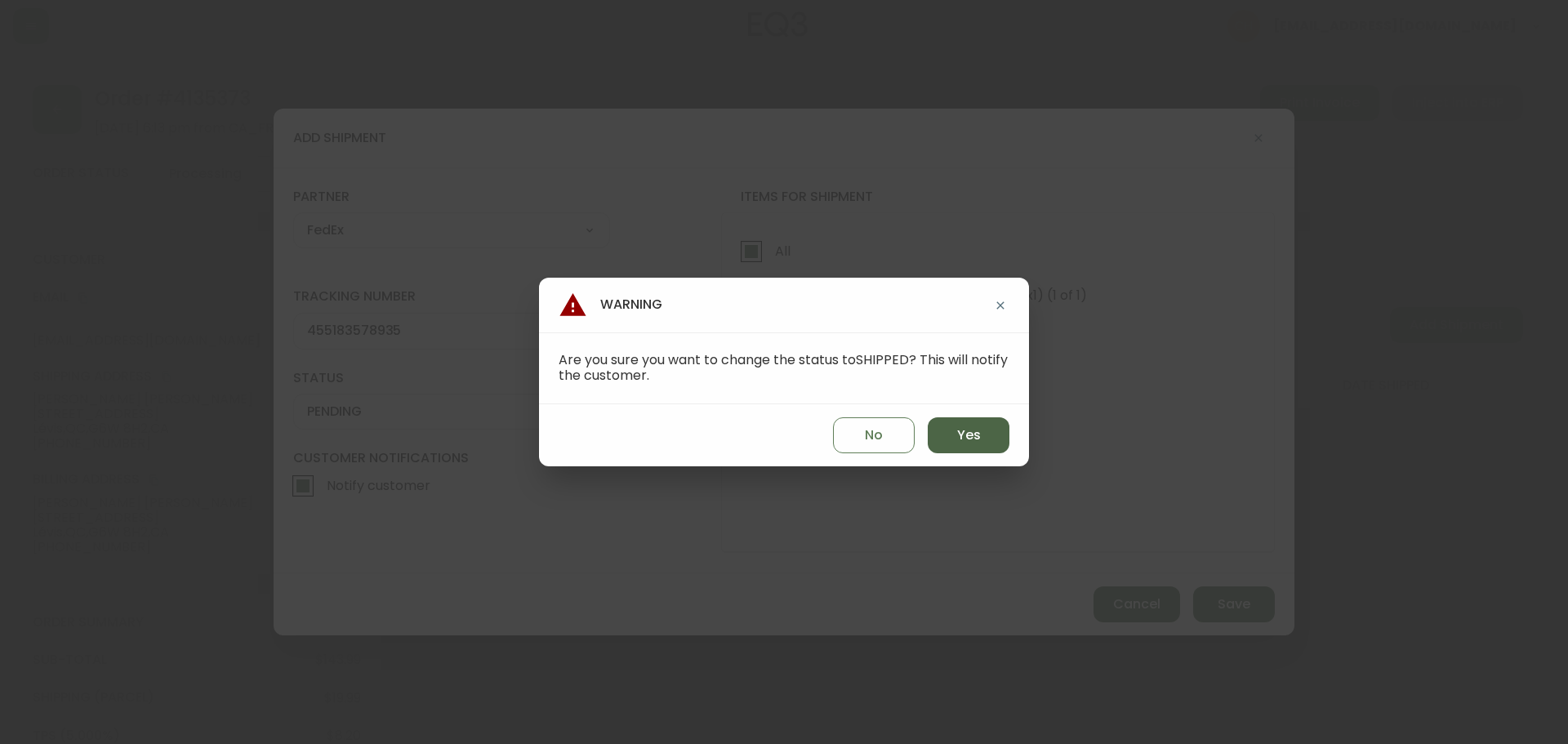
click at [962, 434] on span "Yes" at bounding box center [969, 435] width 23 height 18
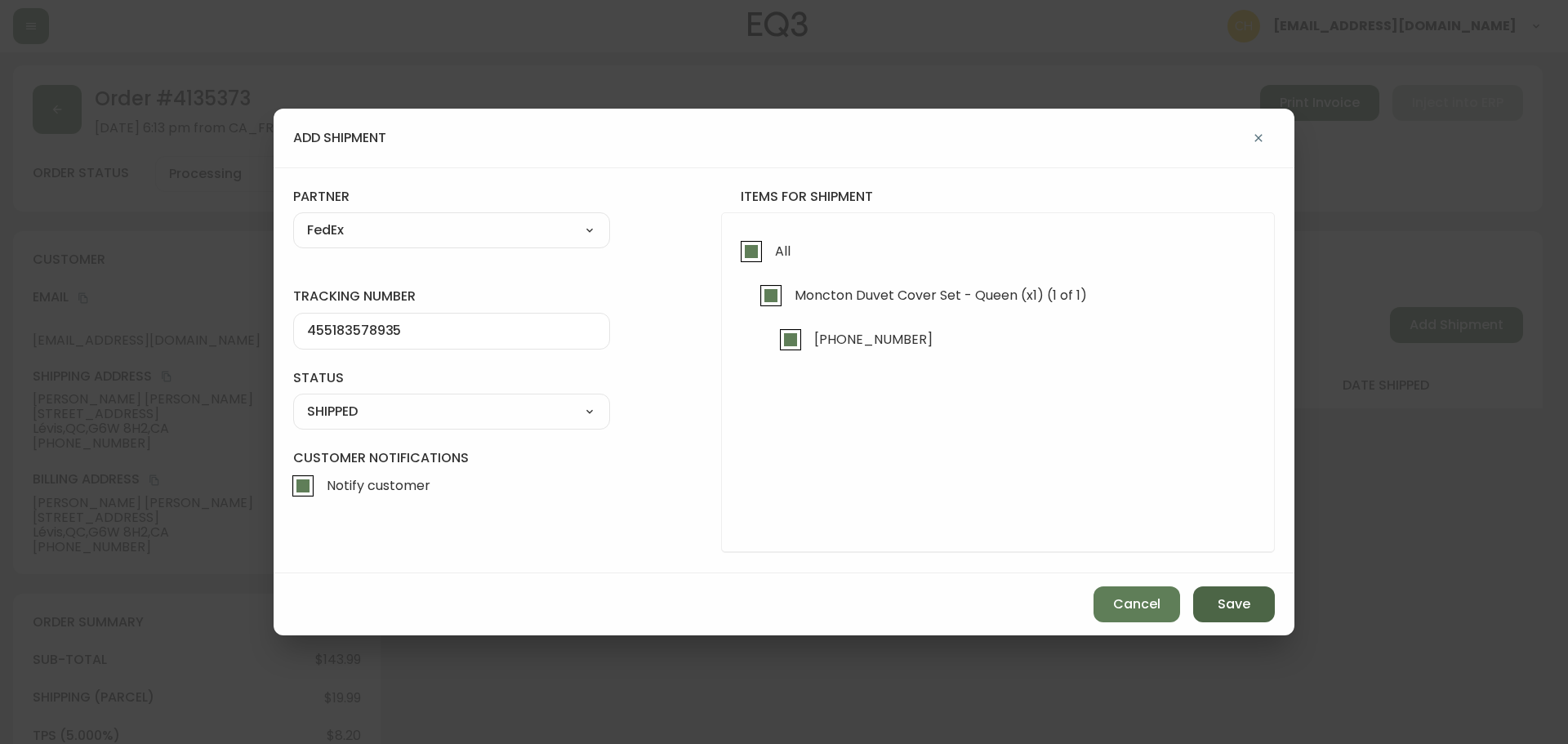
drag, startPoint x: 1202, startPoint y: 585, endPoint x: 1207, endPoint y: 592, distance: 8.6
click at [1207, 592] on div "Cancel Save" at bounding box center [784, 604] width 1021 height 62
click at [1208, 594] on button "Save" at bounding box center [1234, 605] width 82 height 36
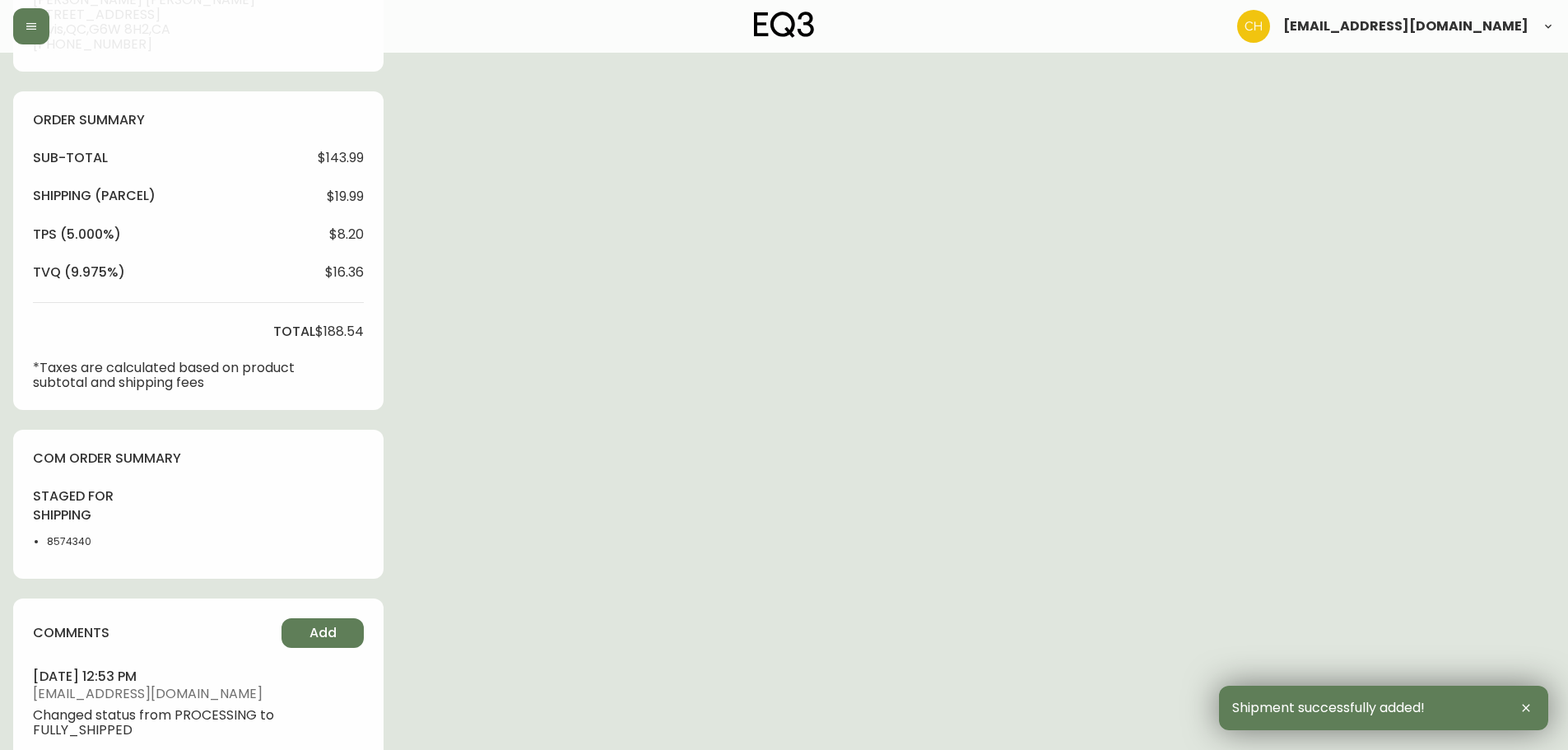
scroll to position [633, 0]
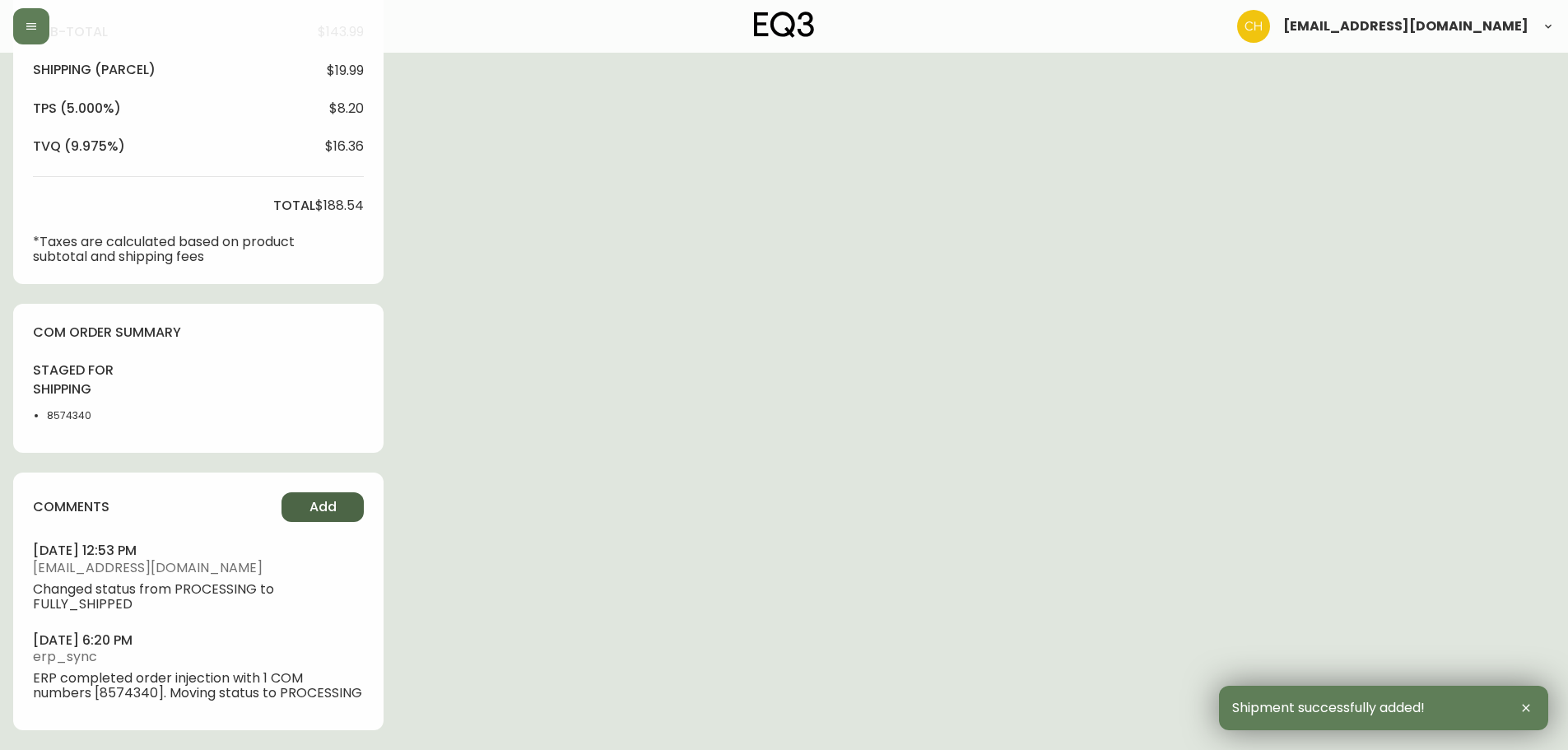
click at [313, 493] on button "Add" at bounding box center [322, 507] width 83 height 30
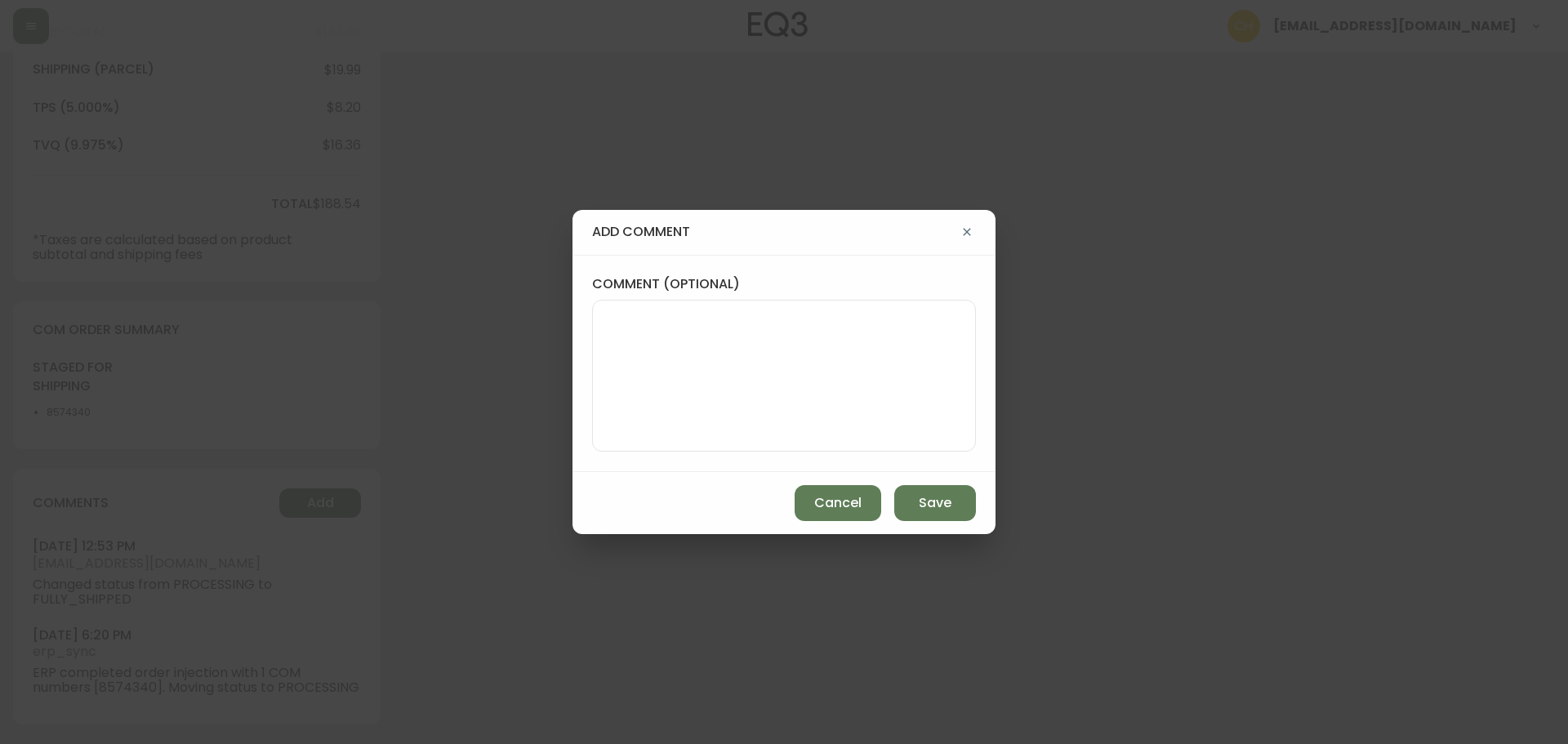
click at [659, 334] on textarea "comment (optional)" at bounding box center [784, 375] width 356 height 130
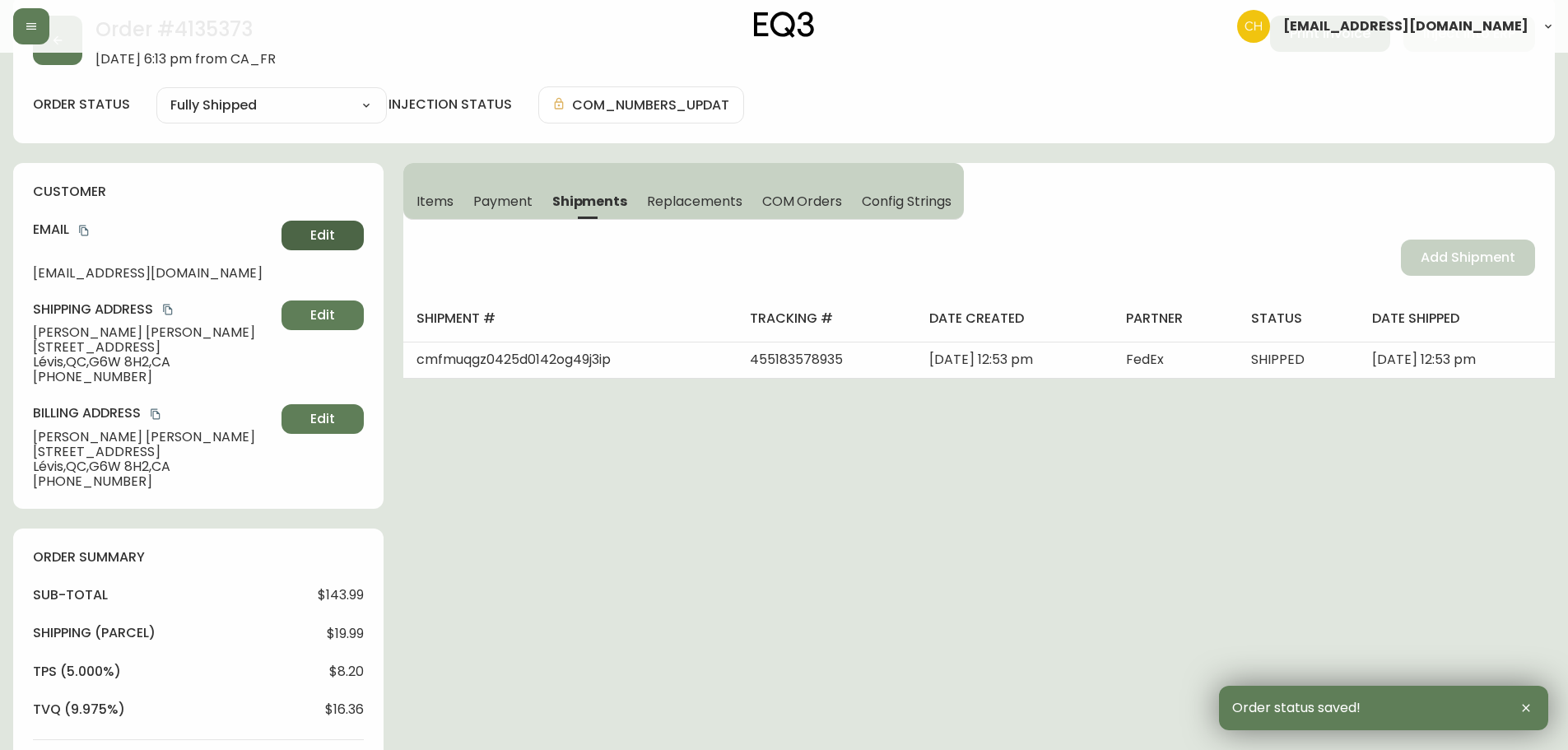
scroll to position [0, 0]
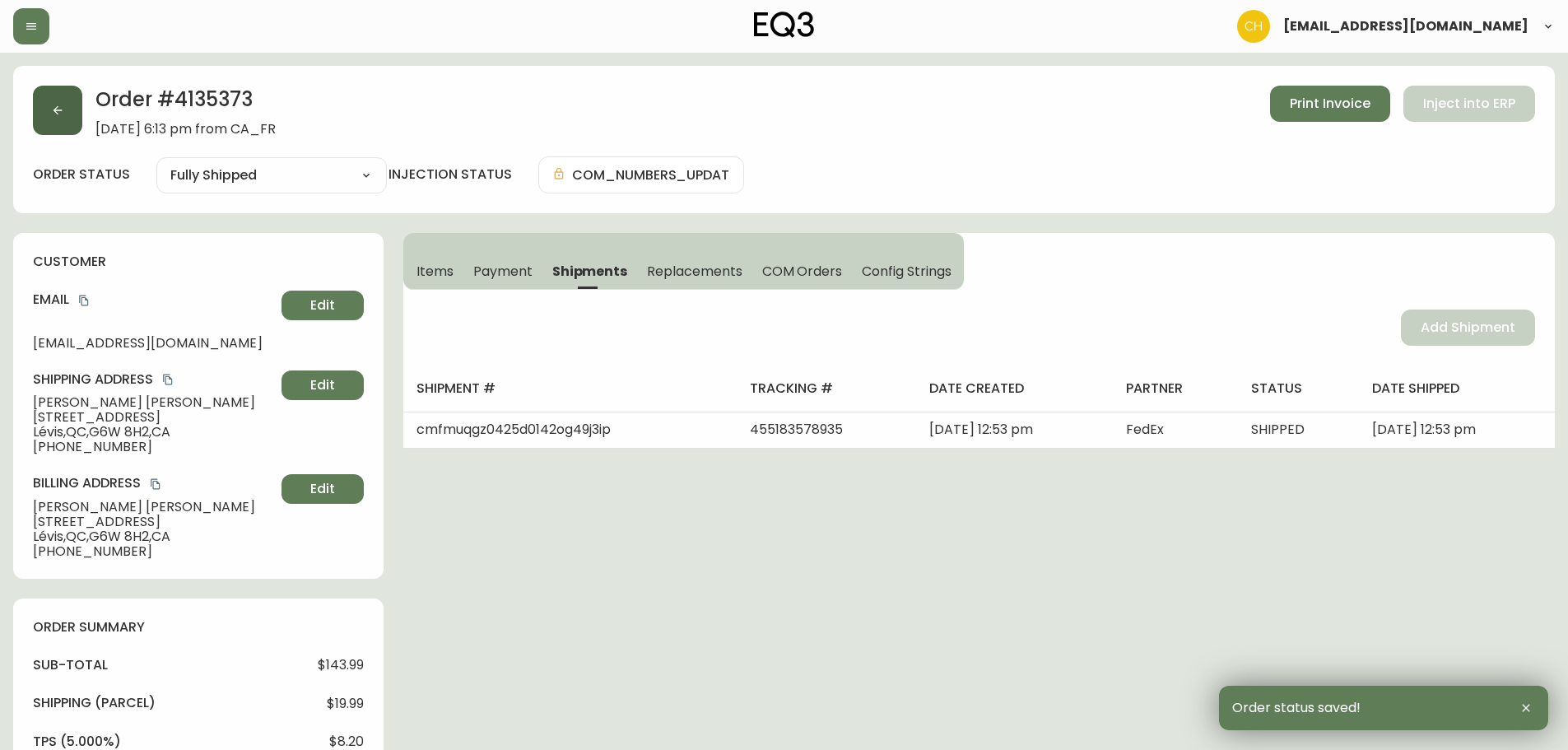
click at [51, 110] on button "button" at bounding box center [57, 110] width 50 height 50
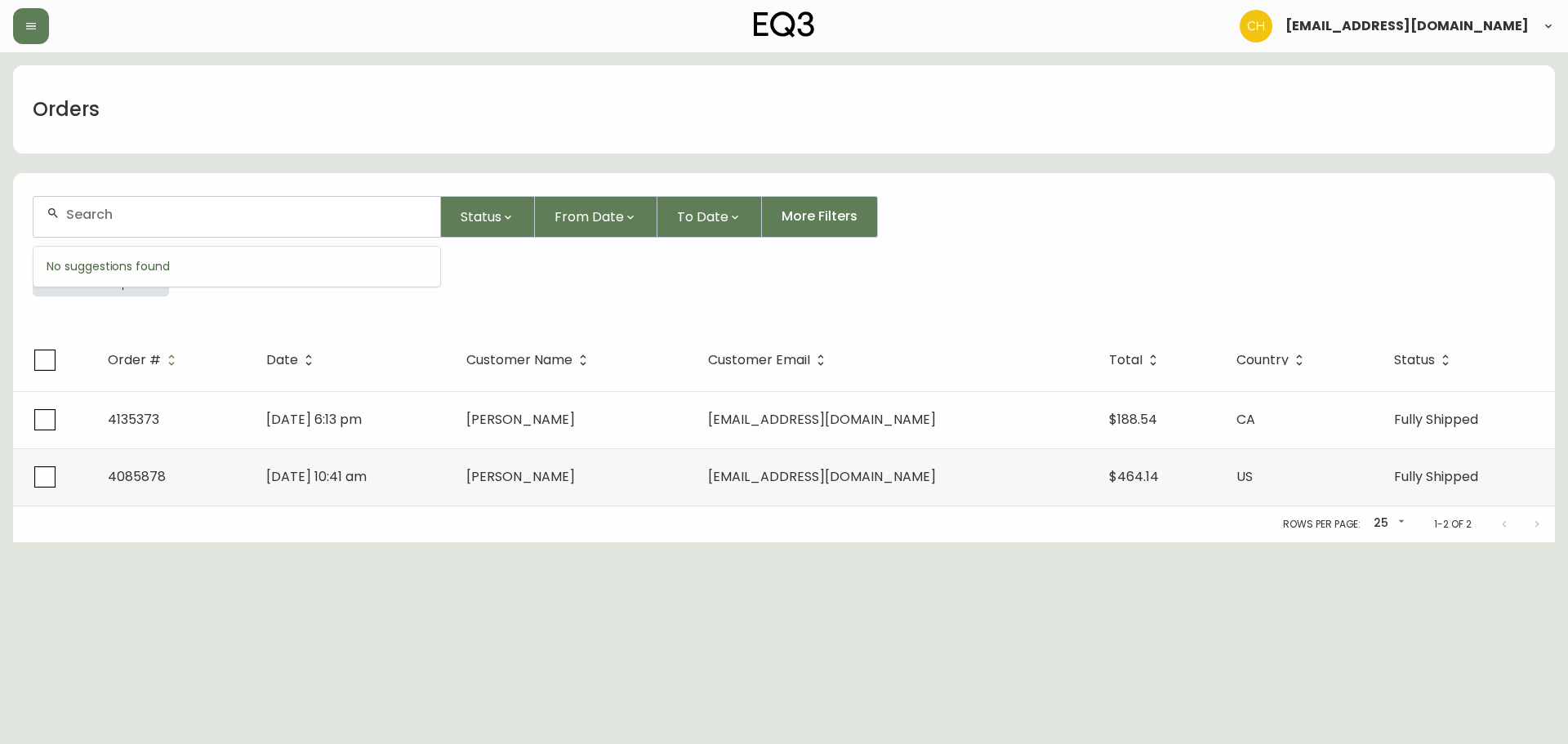
click at [85, 214] on input "text" at bounding box center [247, 214] width 361 height 16
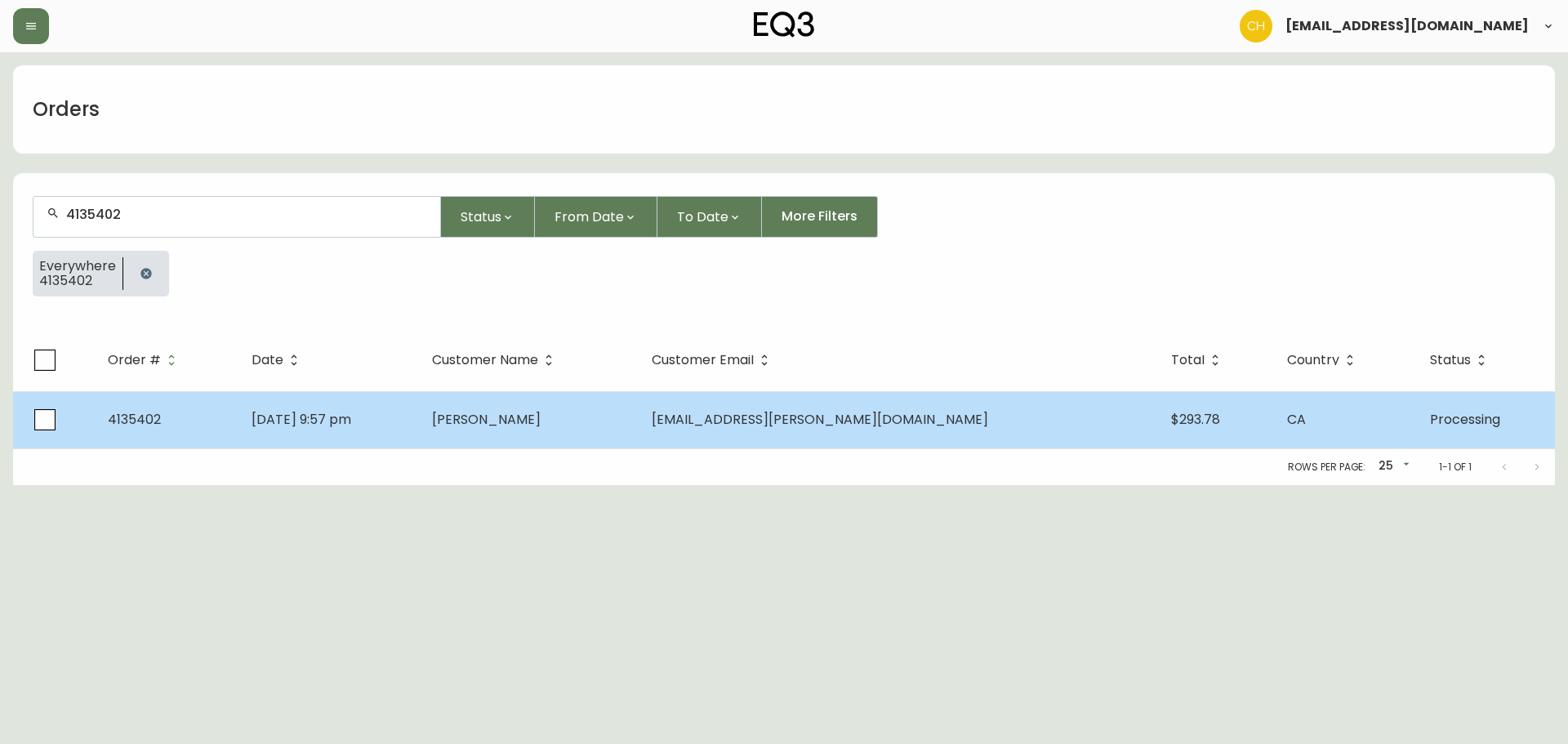
click at [541, 418] on span "[PERSON_NAME]" at bounding box center [487, 419] width 109 height 19
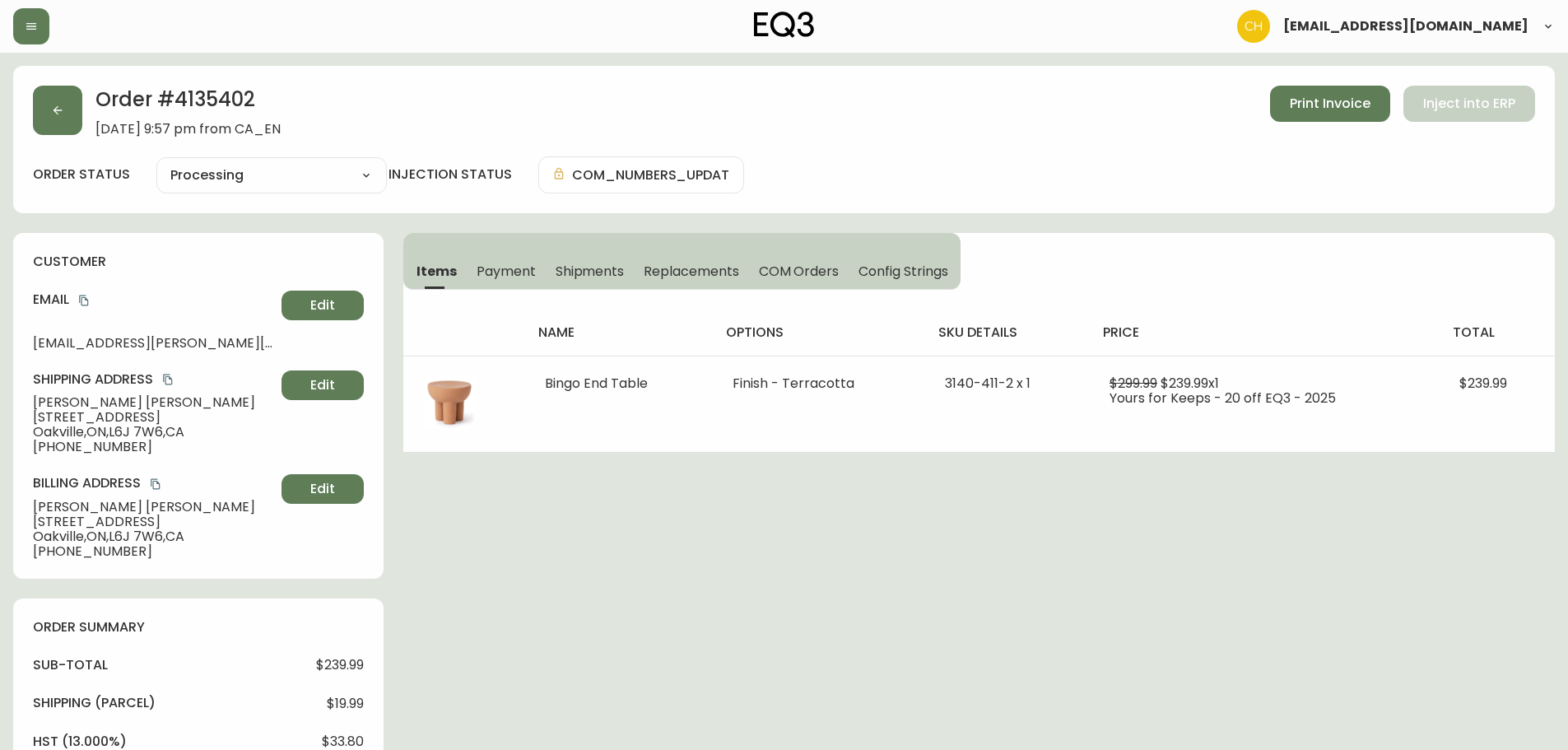
drag, startPoint x: 595, startPoint y: 279, endPoint x: 642, endPoint y: 286, distance: 47.5
click at [595, 278] on span "Shipments" at bounding box center [590, 271] width 69 height 17
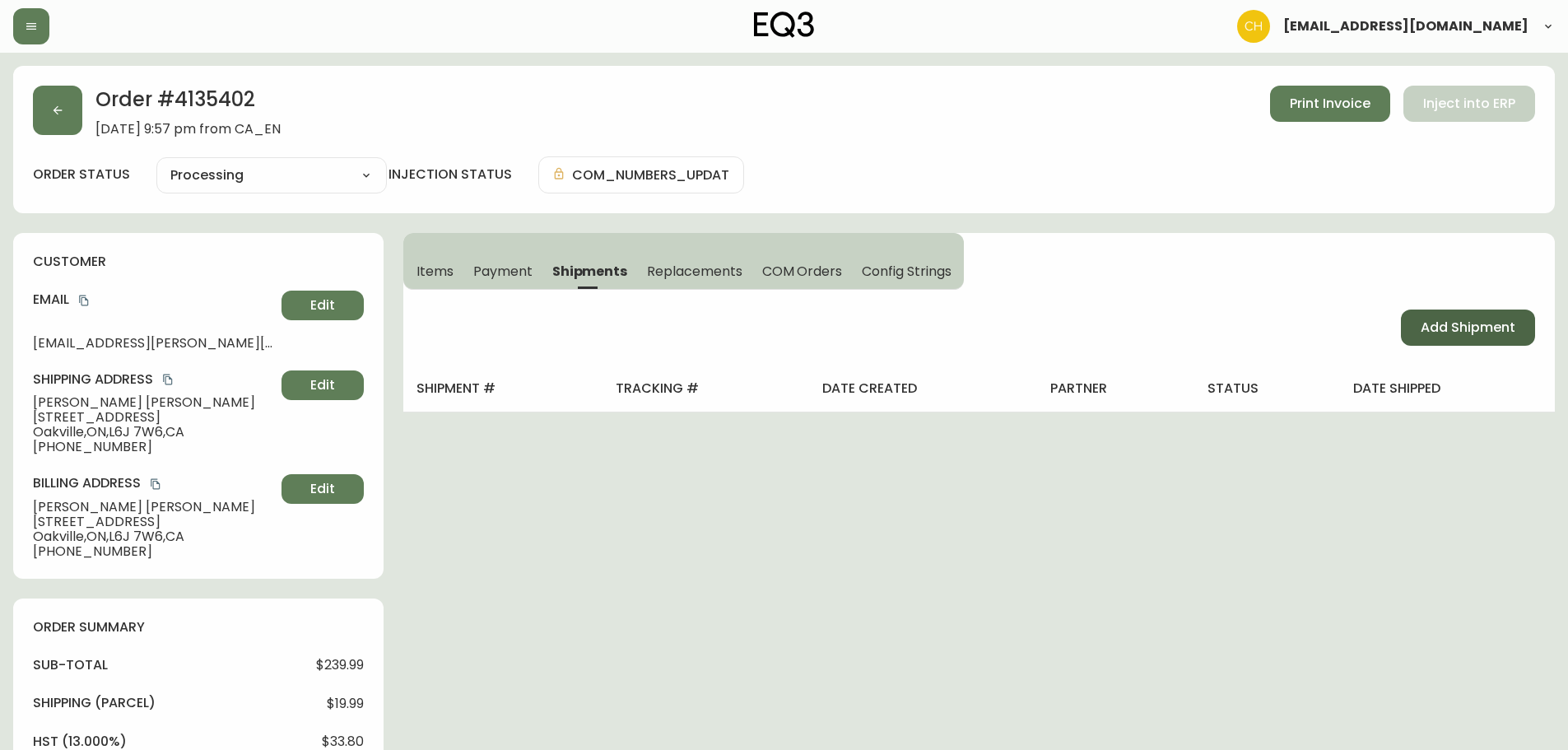
click at [1433, 324] on span "Add Shipment" at bounding box center [1468, 328] width 95 height 18
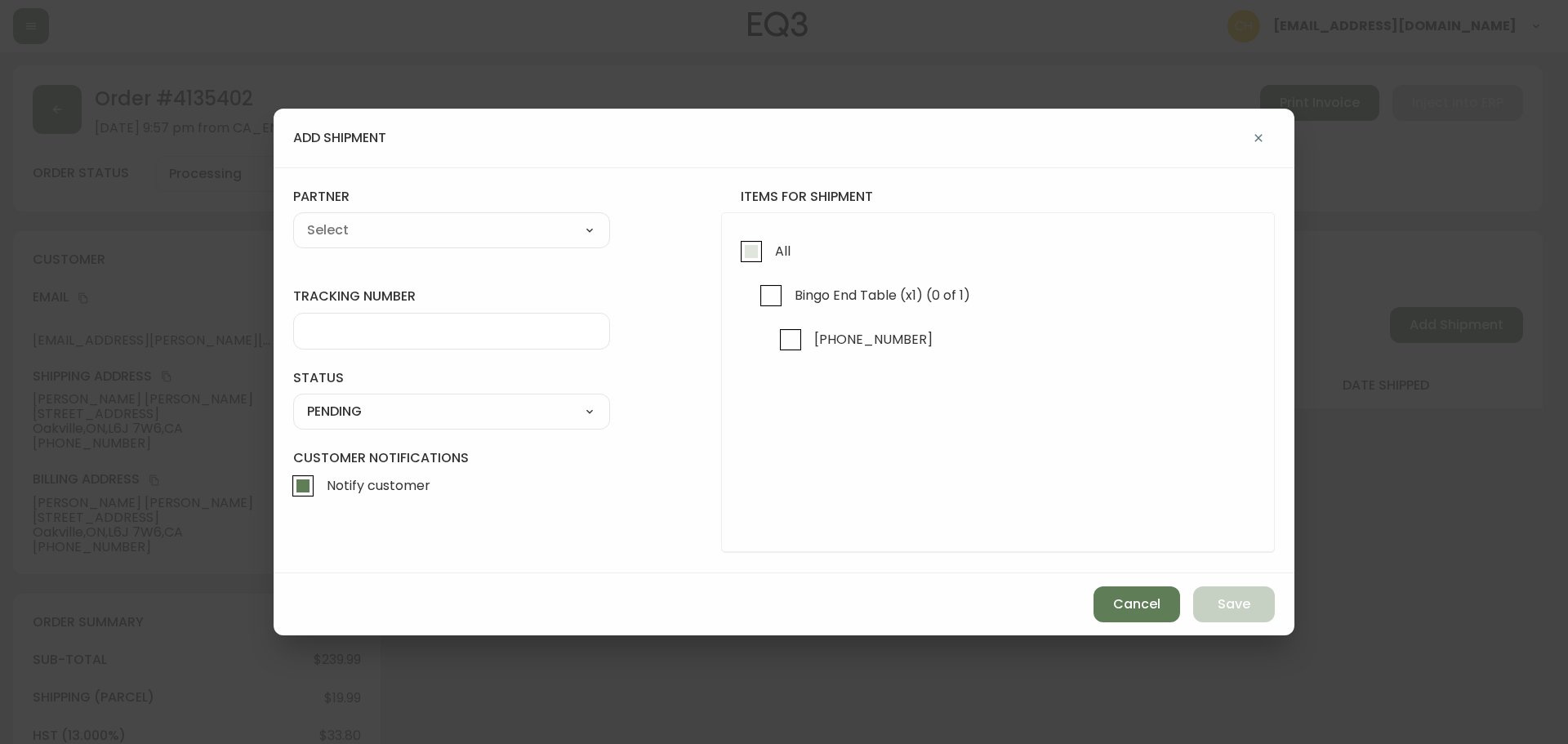
click at [752, 252] on input "All" at bounding box center [751, 251] width 37 height 37
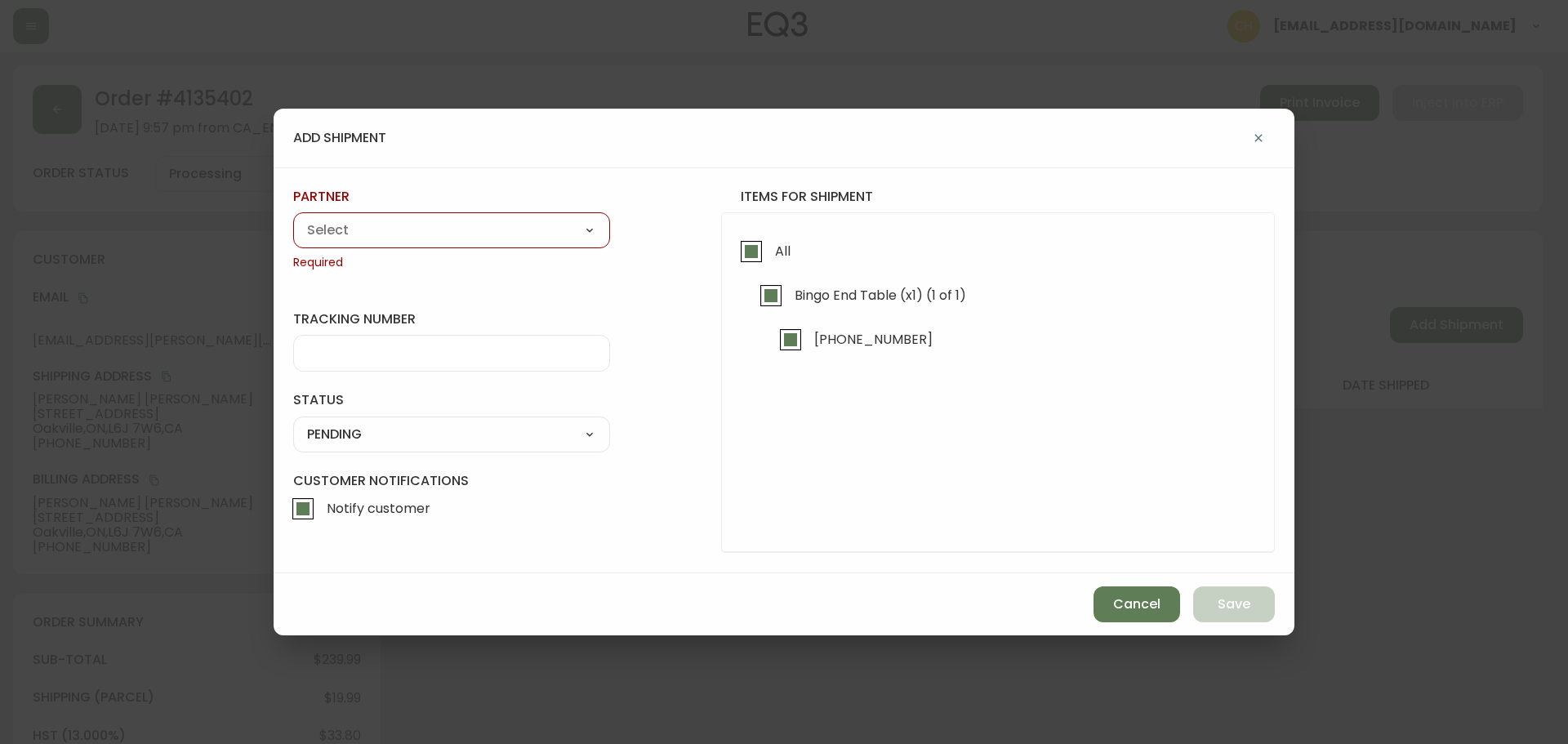
click at [535, 227] on select "A Move to Remember LLC ABF Freight Alero [PERSON_NAME] Canada Post Canpar Expre…" at bounding box center [451, 230] width 317 height 24
click at [293, 218] on select "A Move to Remember LLC ABF Freight Alero [PERSON_NAME] Canada Post Canpar Expre…" at bounding box center [451, 230] width 317 height 24
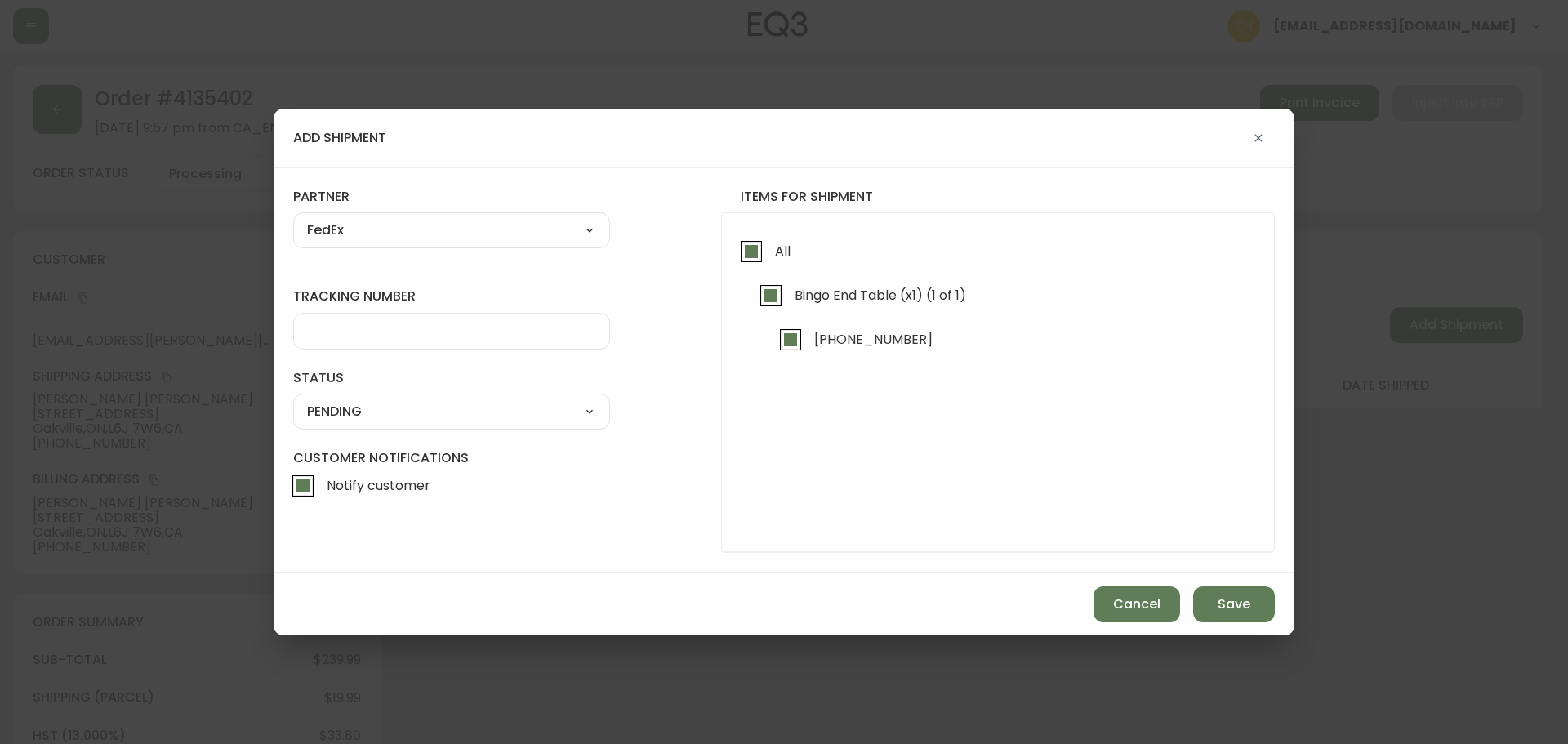
click at [381, 325] on input "tracking number" at bounding box center [451, 331] width 290 height 16
click at [341, 410] on select "SHIPPED PENDING CANCELLED" at bounding box center [451, 411] width 317 height 24
click at [293, 399] on select "SHIPPED PENDING CANCELLED" at bounding box center [451, 411] width 317 height 24
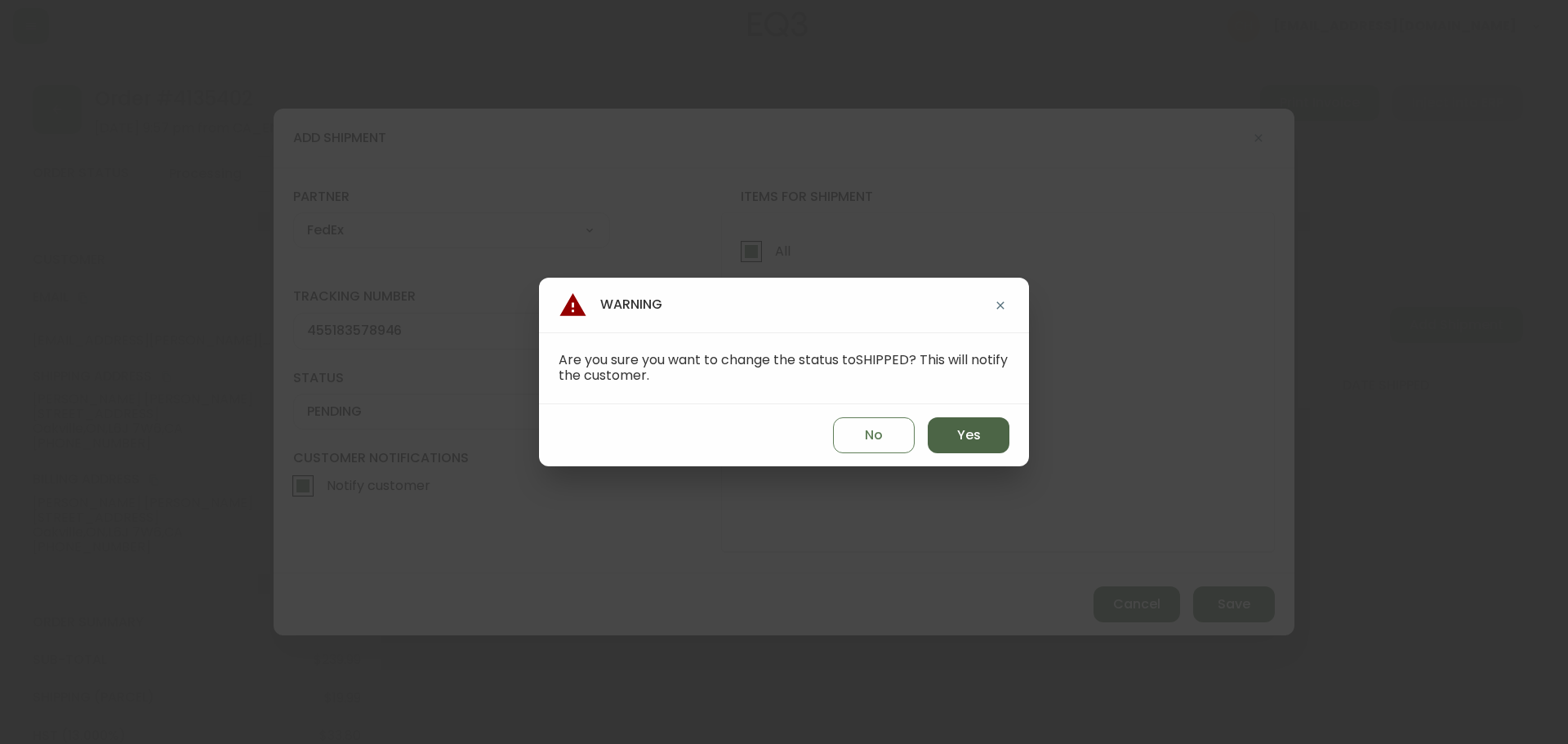
click at [970, 439] on span "Yes" at bounding box center [969, 435] width 23 height 18
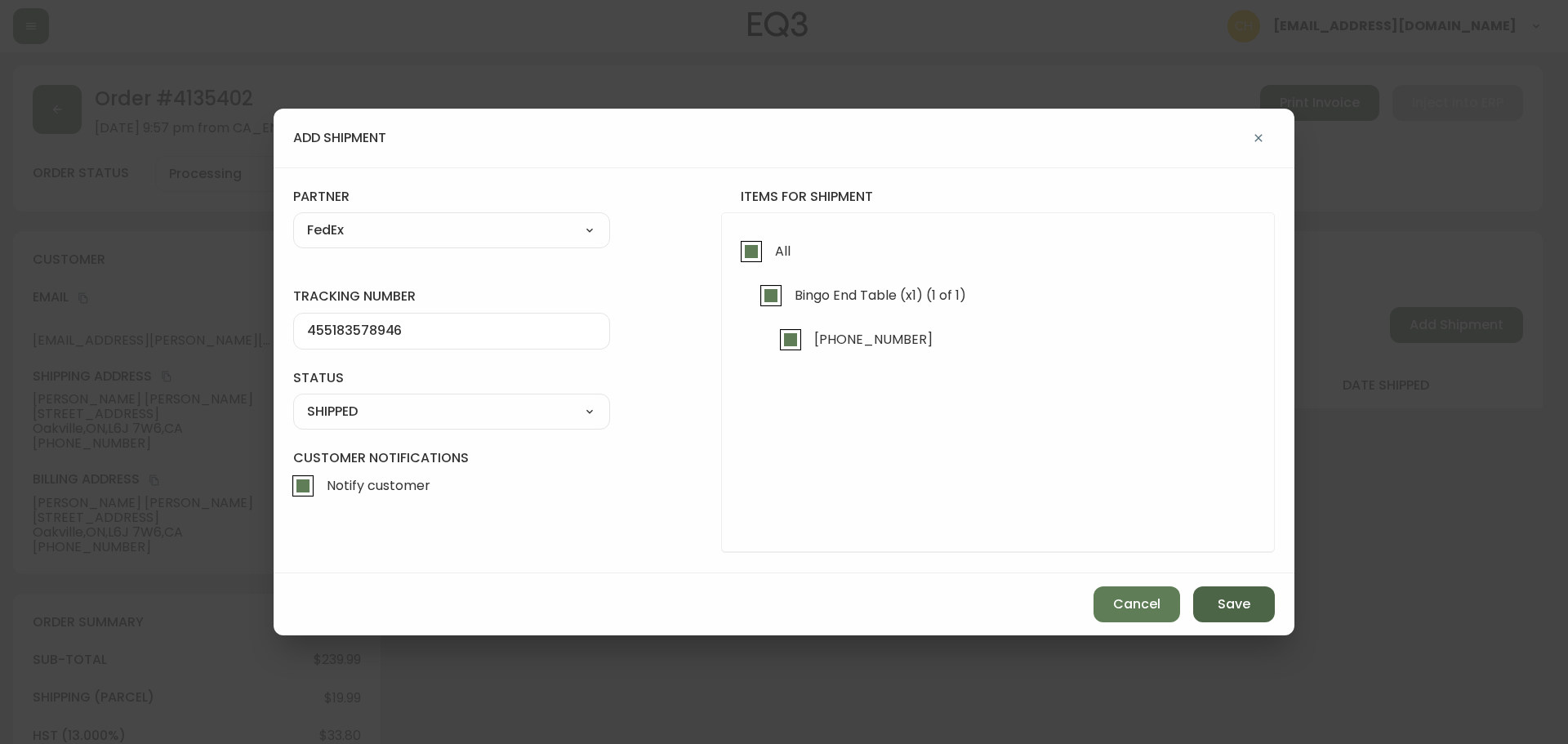
click at [1229, 606] on span "Save" at bounding box center [1234, 604] width 33 height 18
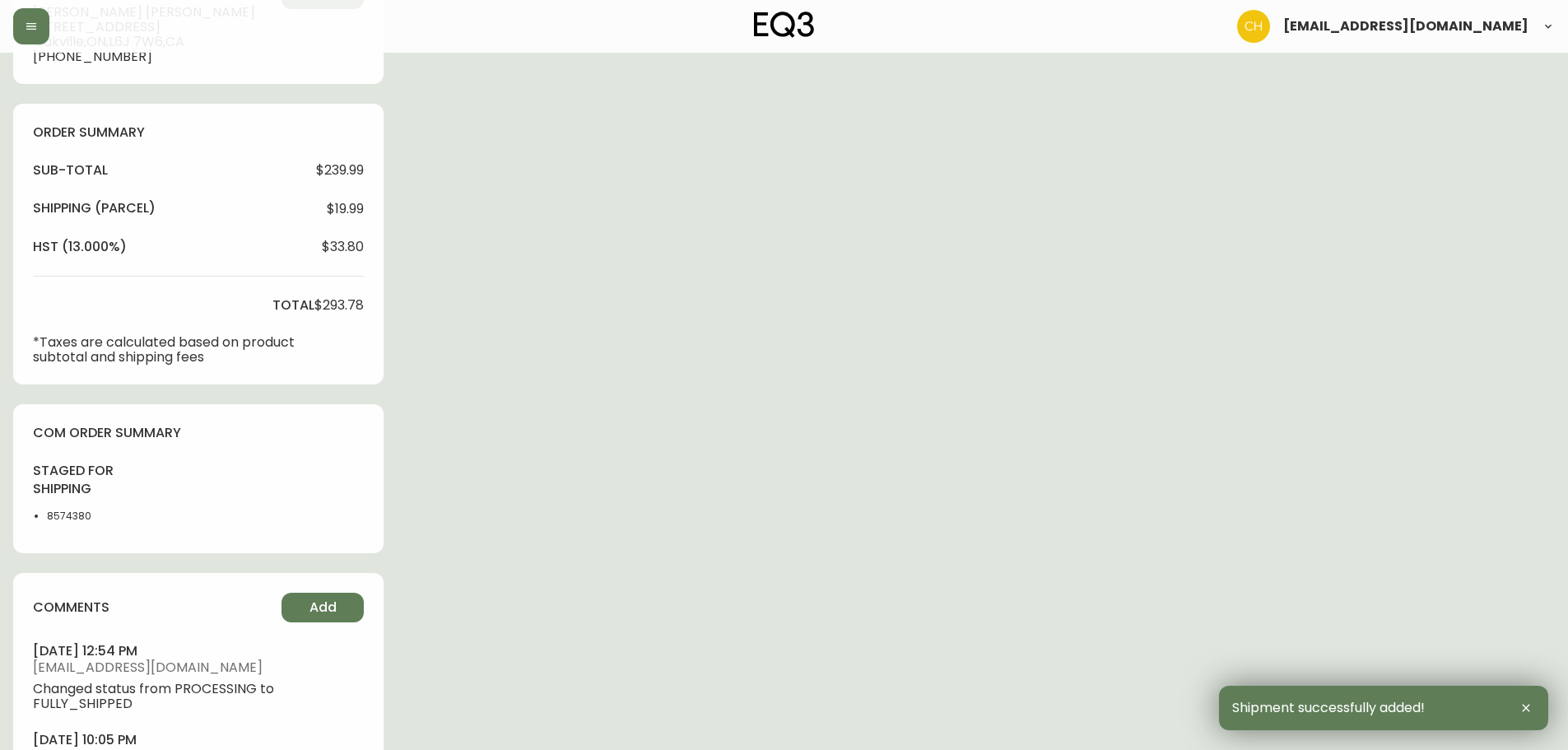
scroll to position [595, 0]
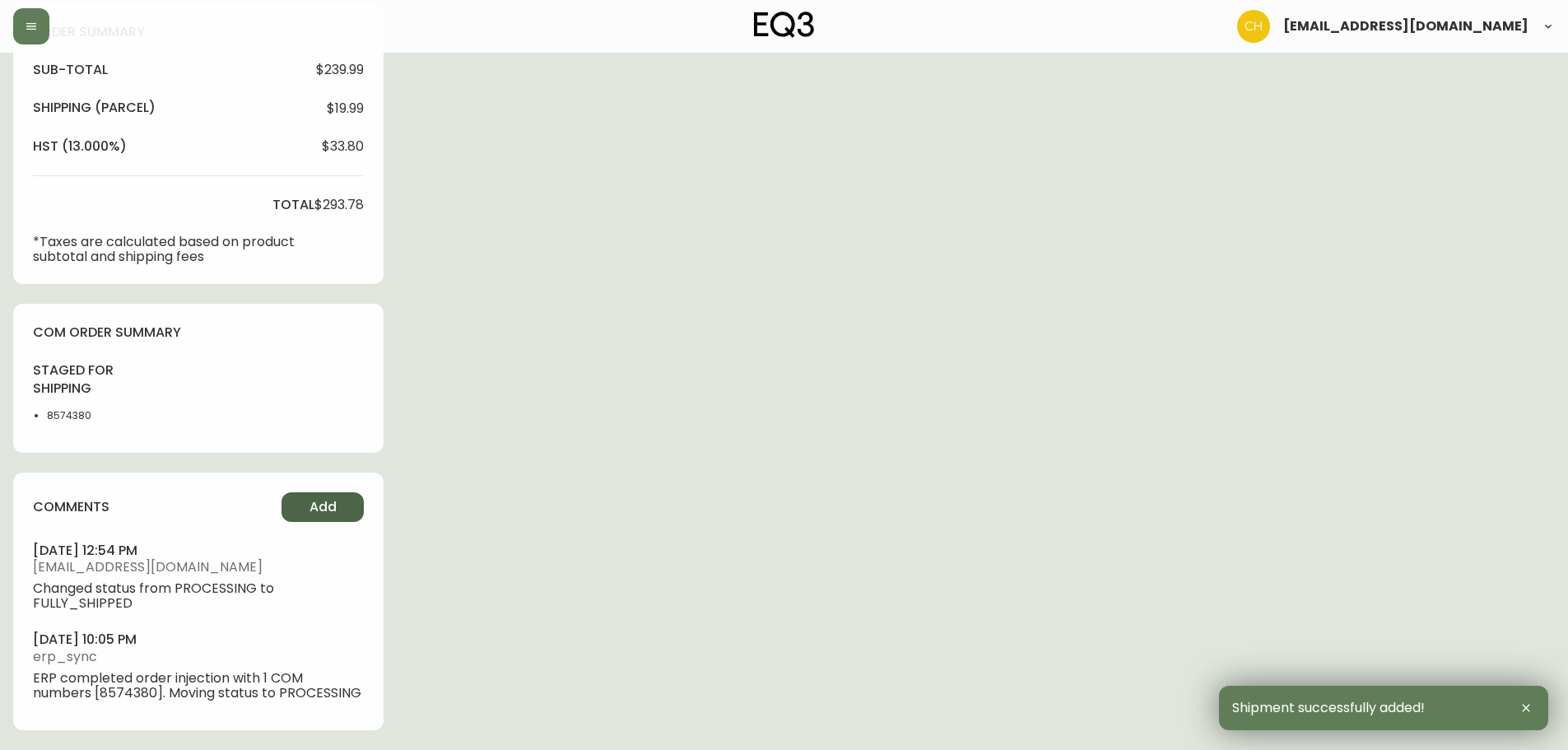
click at [294, 509] on button "Add" at bounding box center [322, 507] width 83 height 30
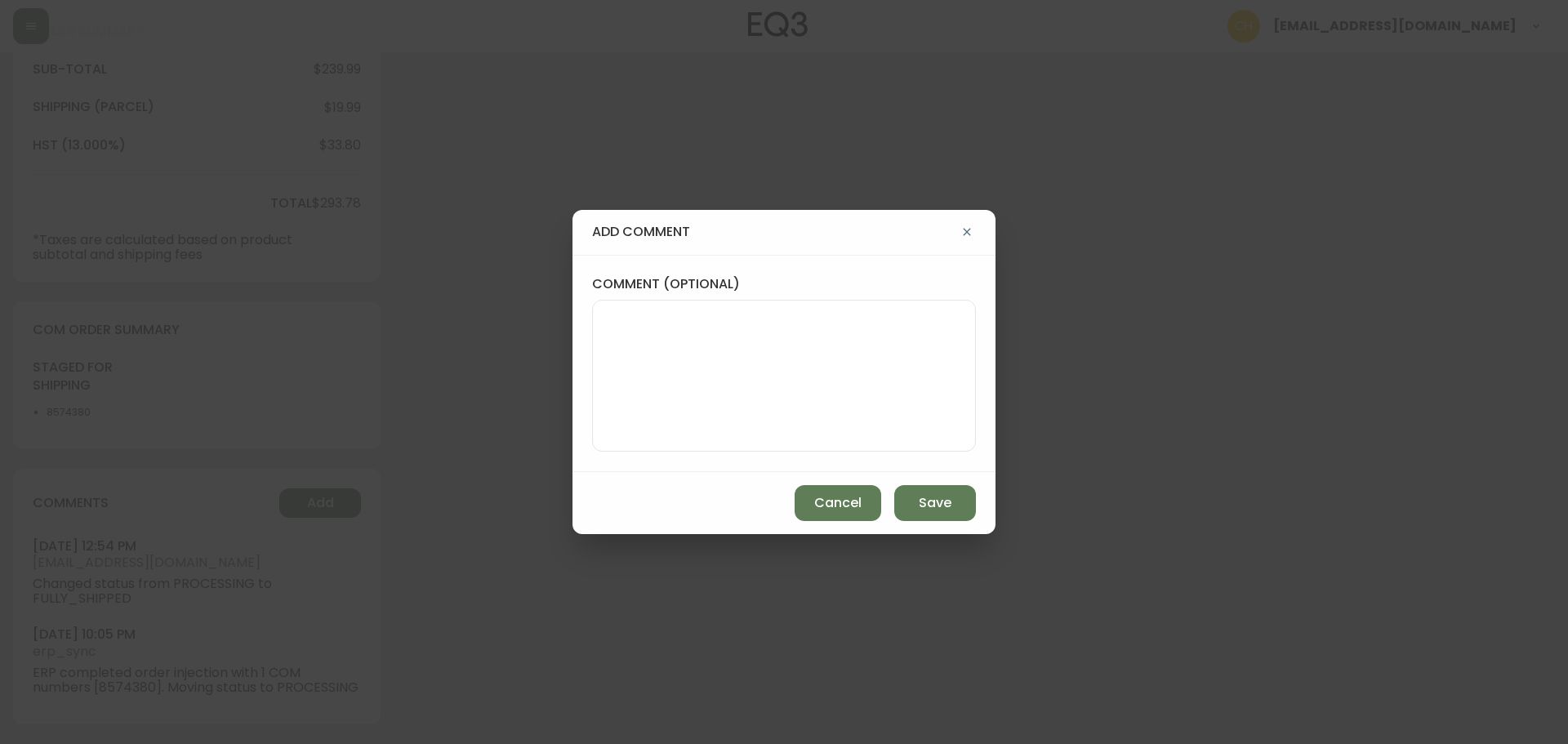
click at [662, 394] on textarea "comment (optional)" at bounding box center [784, 375] width 356 height 130
